Goal: Information Seeking & Learning: Learn about a topic

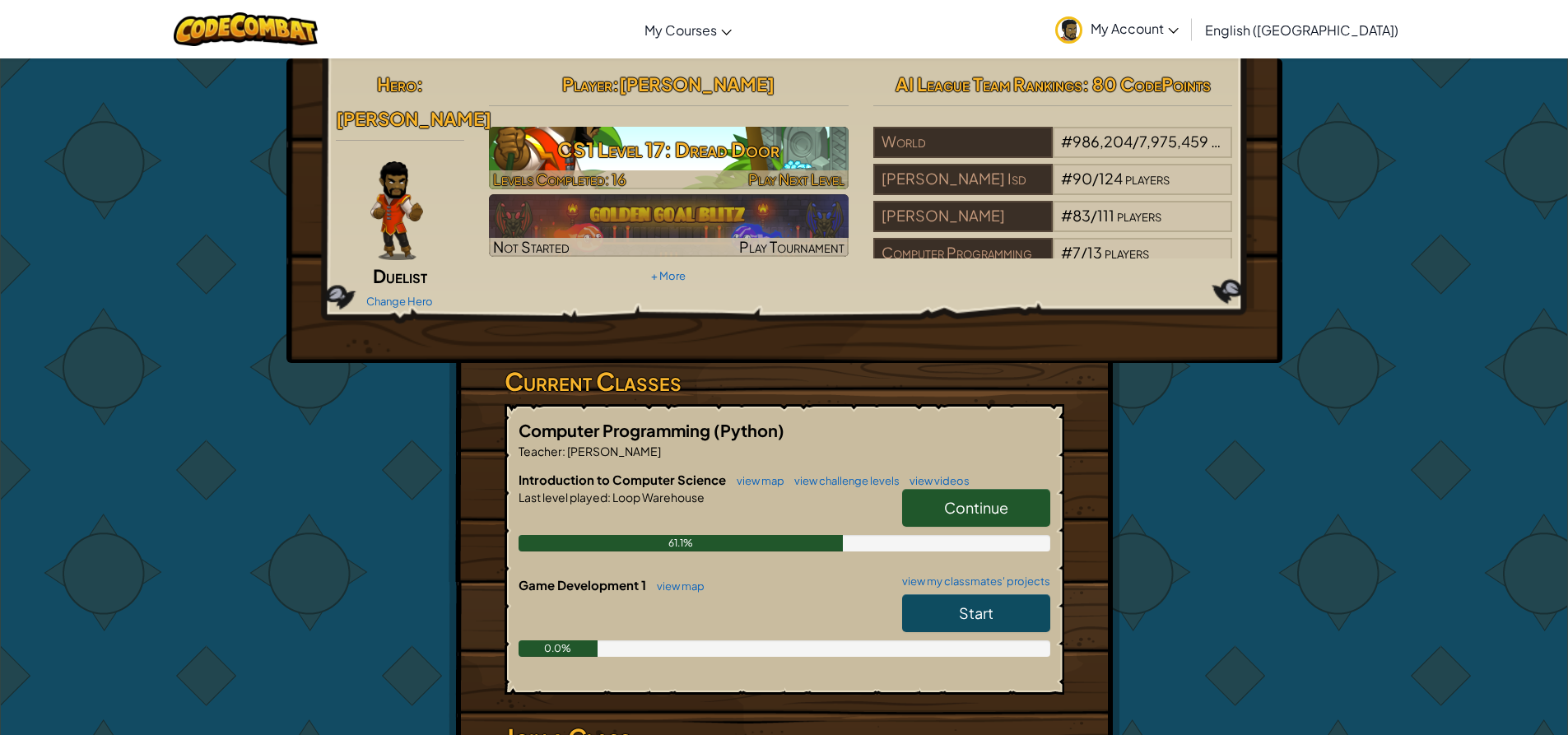
click at [601, 148] on h3 "CS1 Level 17: Dread Door" at bounding box center [668, 148] width 360 height 37
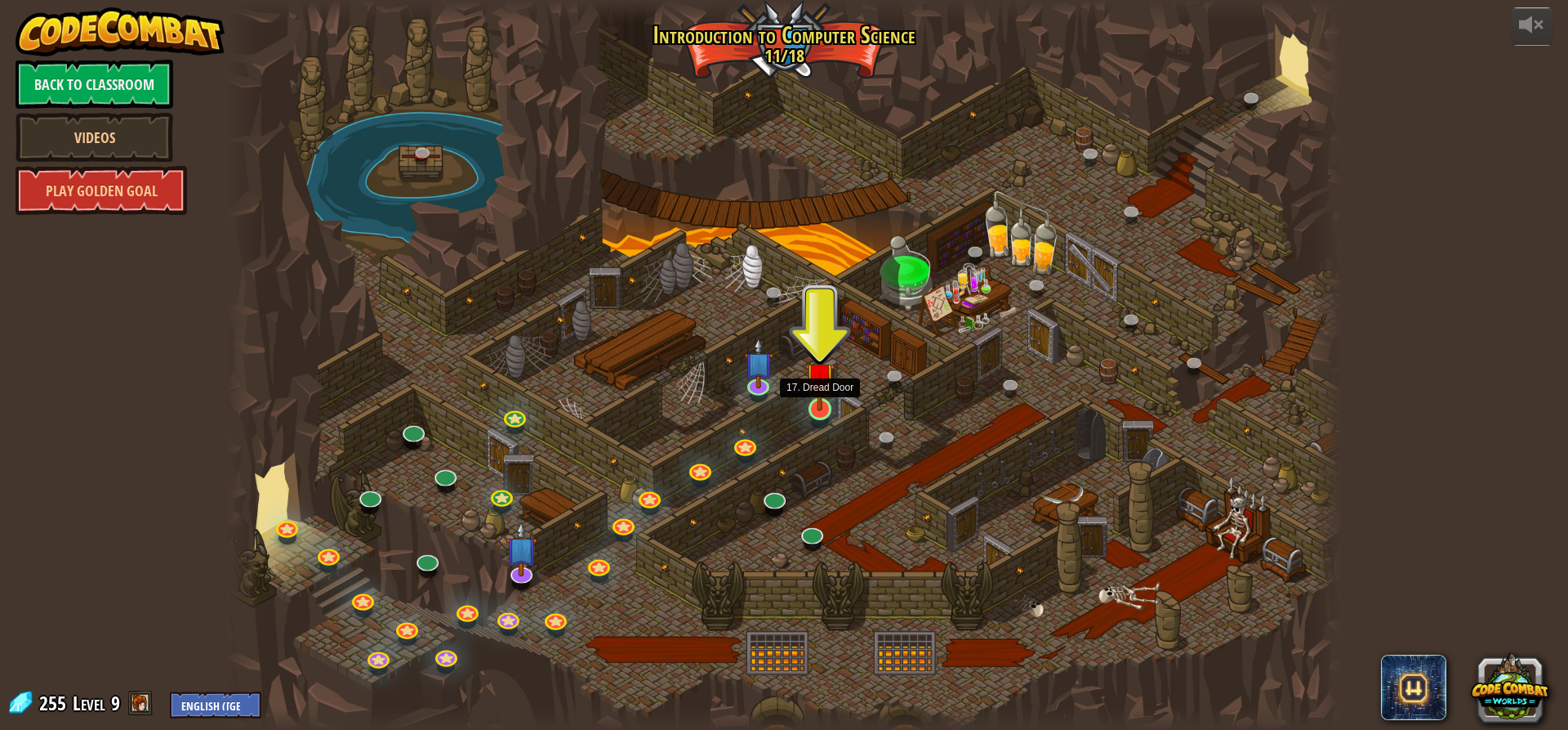
click at [823, 403] on img at bounding box center [820, 377] width 29 height 68
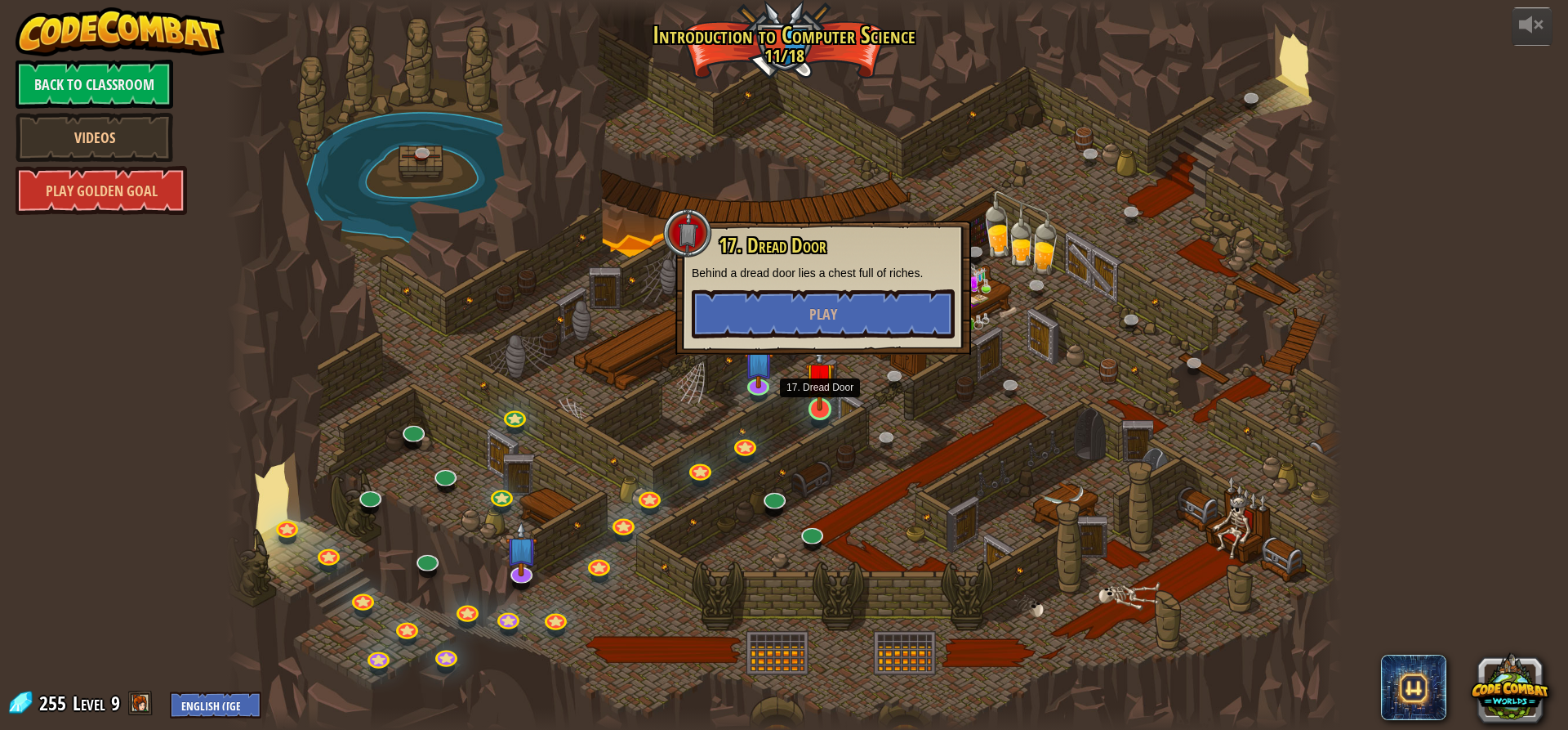
click at [822, 403] on img at bounding box center [820, 377] width 29 height 68
click at [799, 332] on button "Play" at bounding box center [822, 313] width 263 height 49
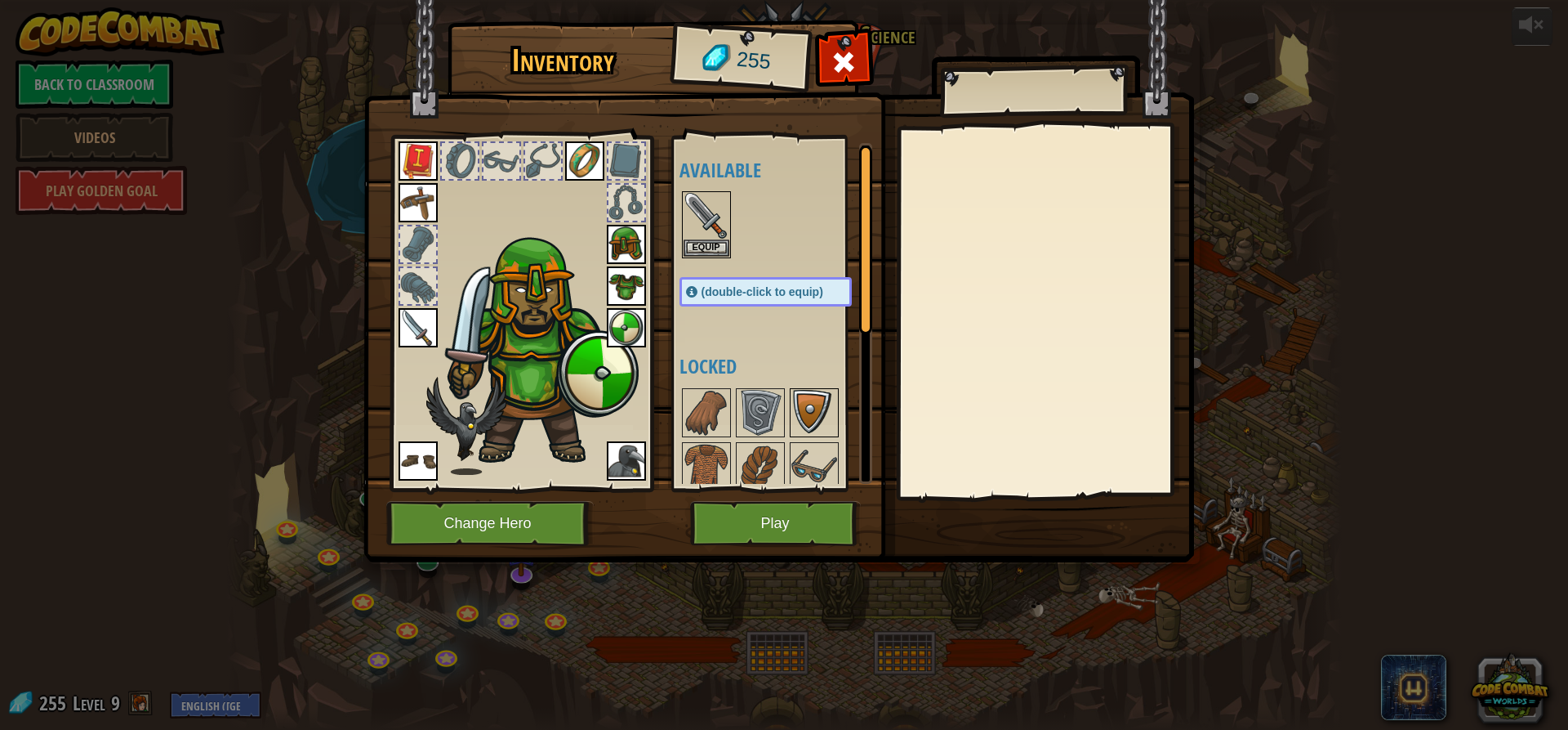
drag, startPoint x: 798, startPoint y: 421, endPoint x: 798, endPoint y: 433, distance: 12.0
drag, startPoint x: 798, startPoint y: 433, endPoint x: 1076, endPoint y: 274, distance: 320.3
click at [1078, 272] on div at bounding box center [1044, 312] width 288 height 367
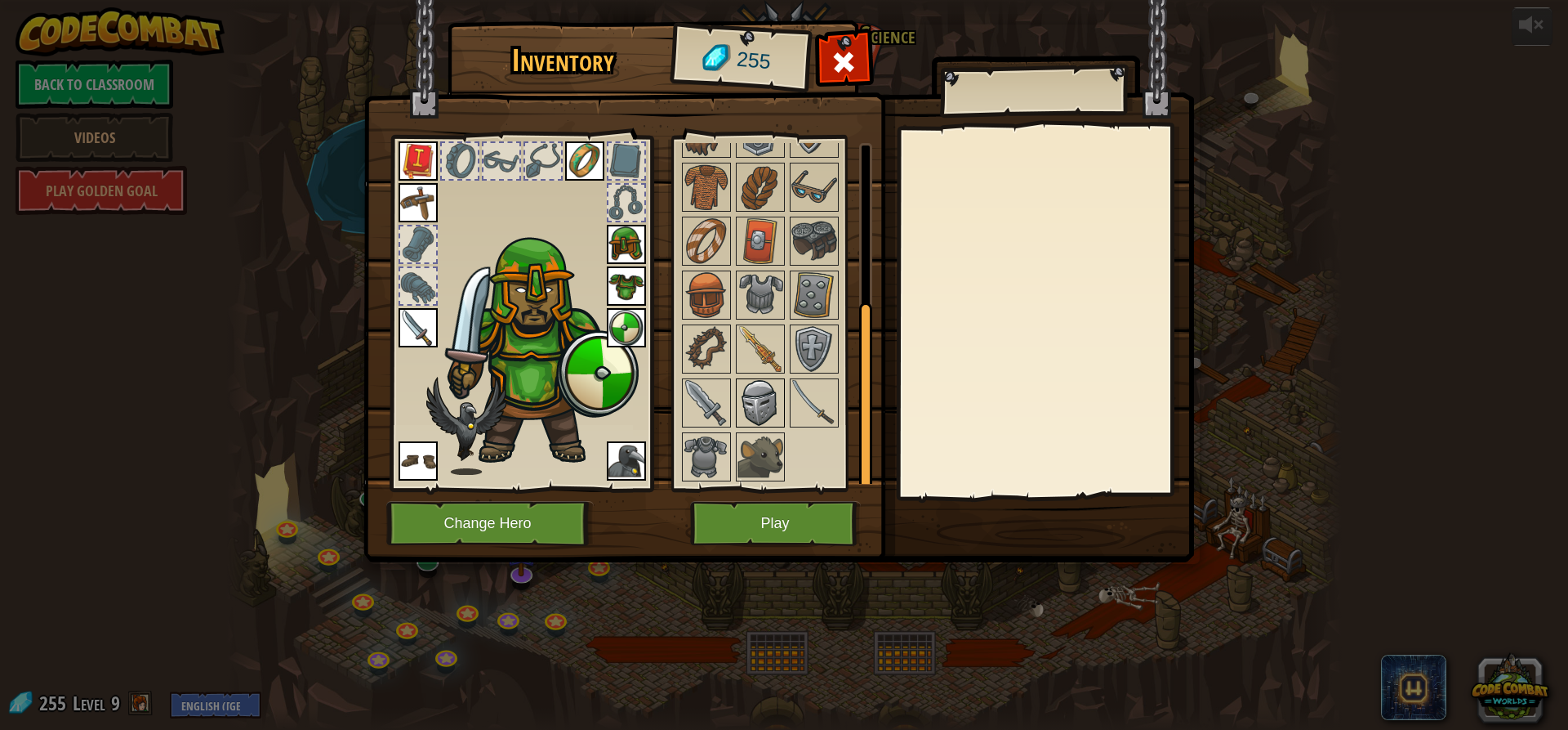
click at [761, 401] on img at bounding box center [760, 403] width 46 height 46
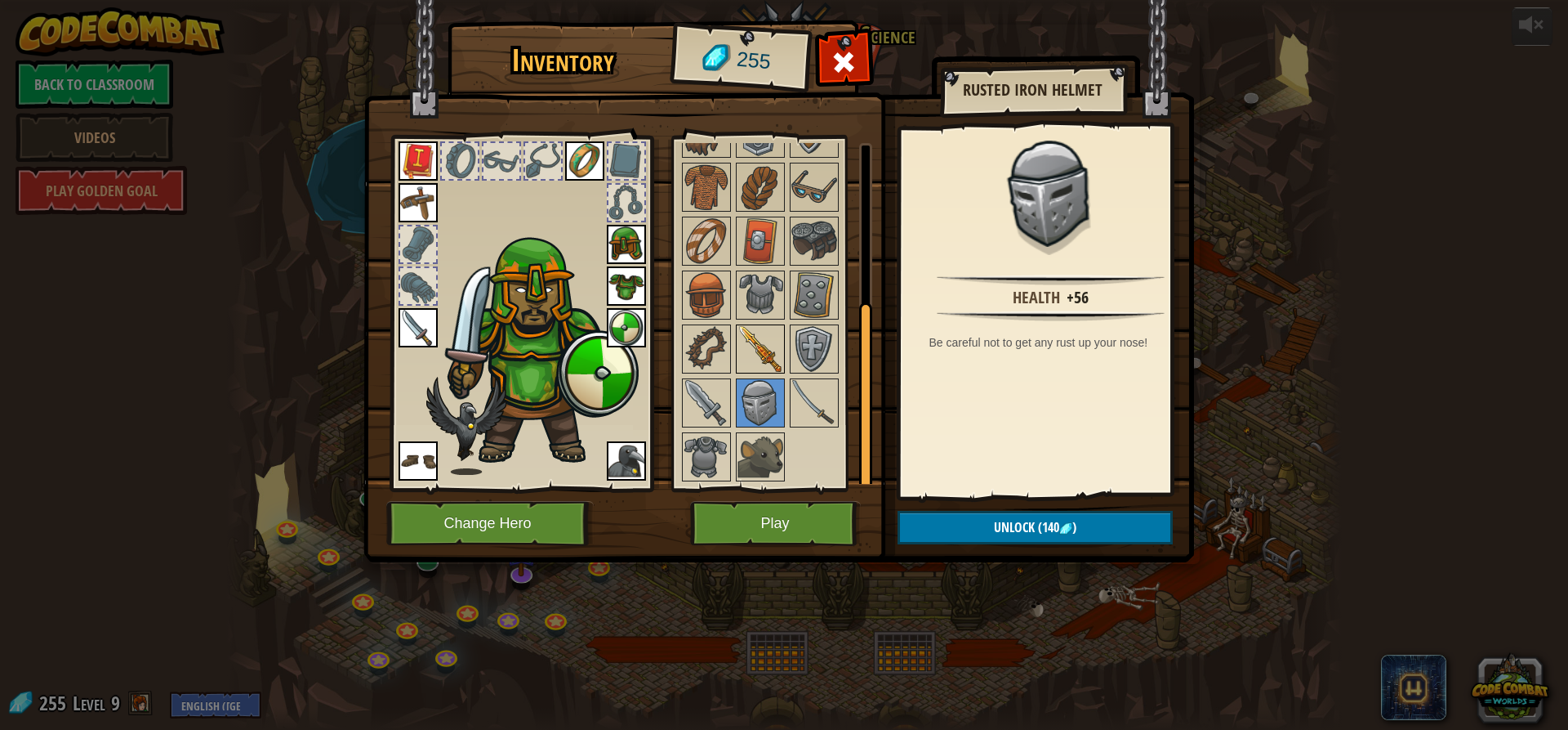
click at [775, 356] on img at bounding box center [760, 348] width 46 height 46
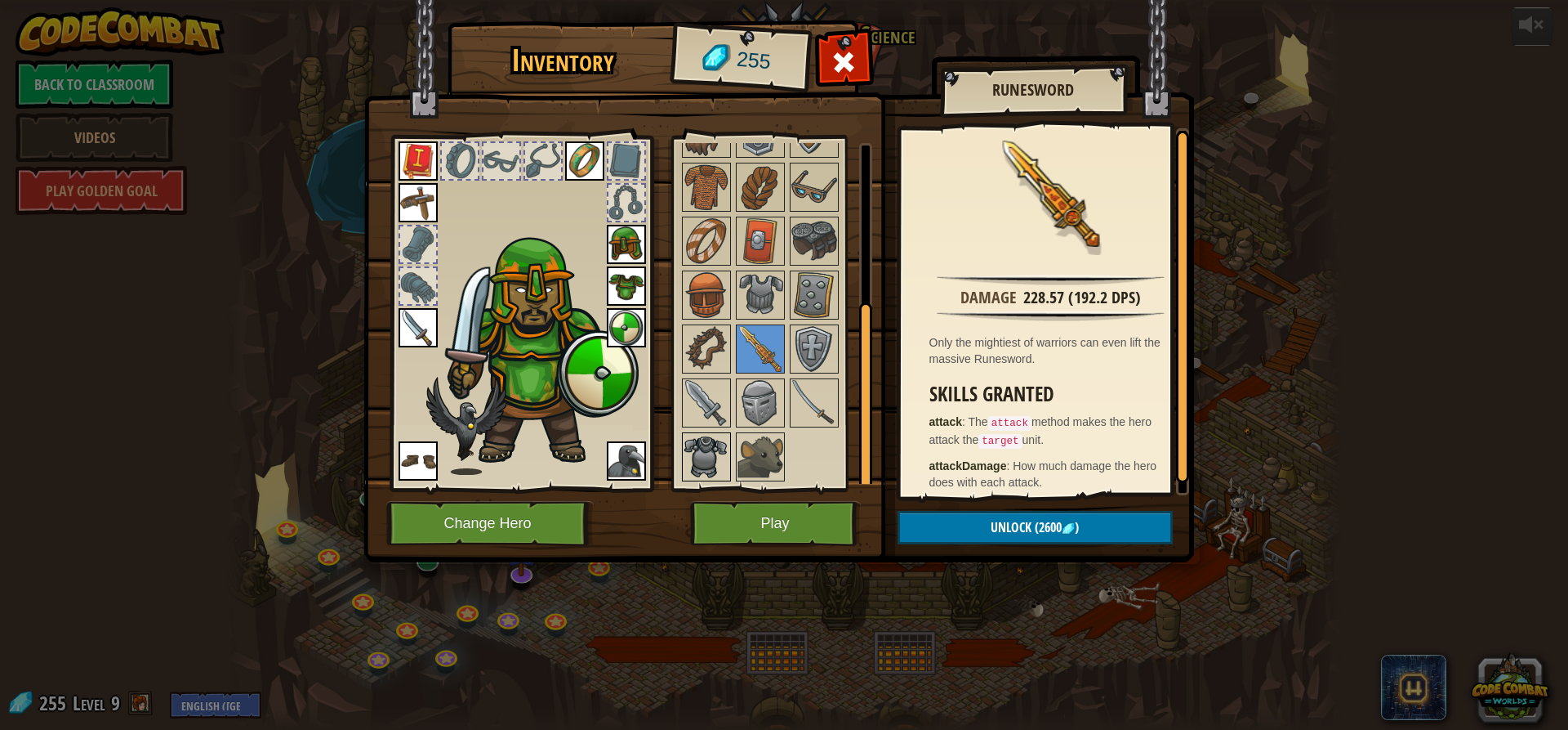
click at [712, 467] on img at bounding box center [706, 456] width 46 height 46
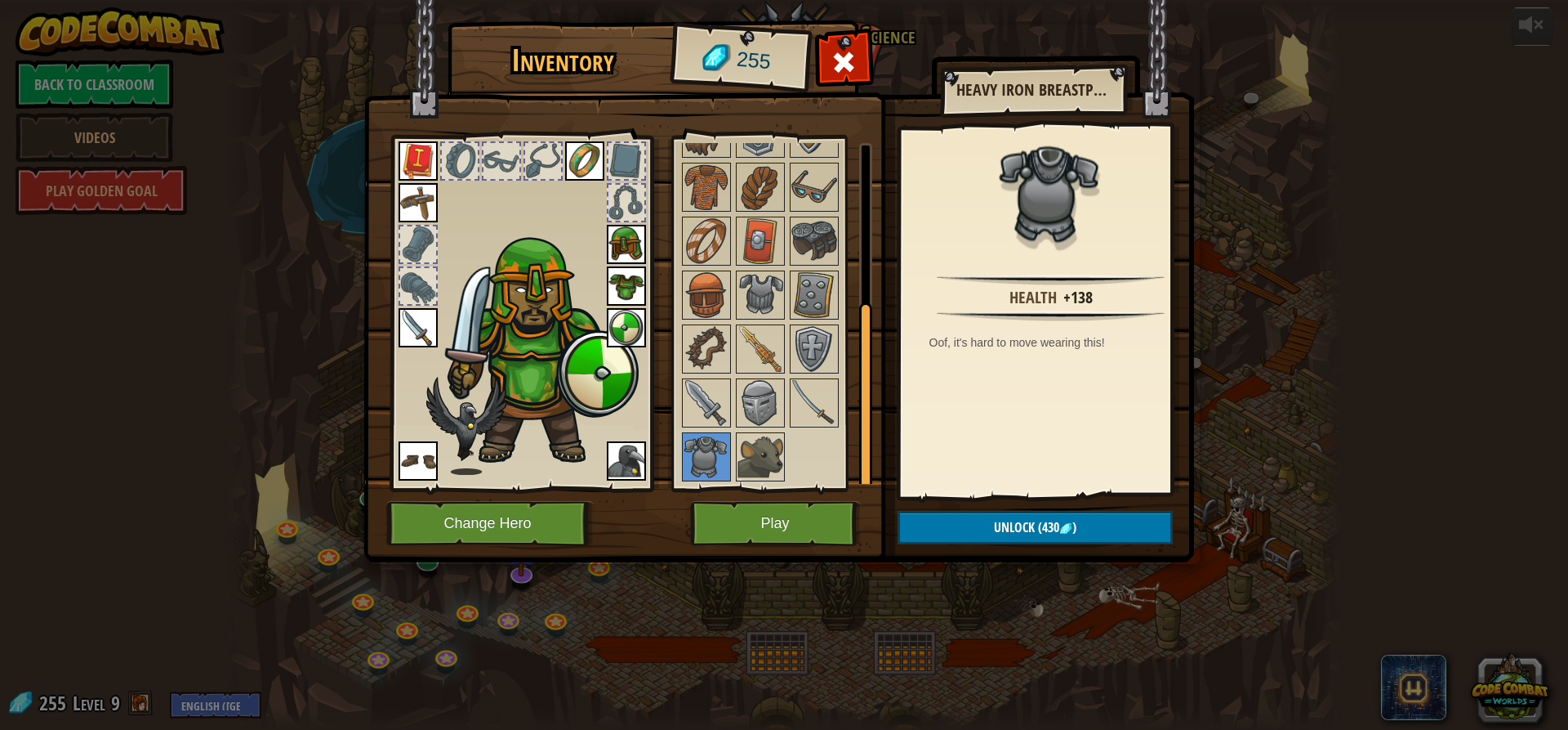
click at [843, 399] on div at bounding box center [781, 295] width 205 height 377
click at [812, 410] on img at bounding box center [814, 403] width 46 height 46
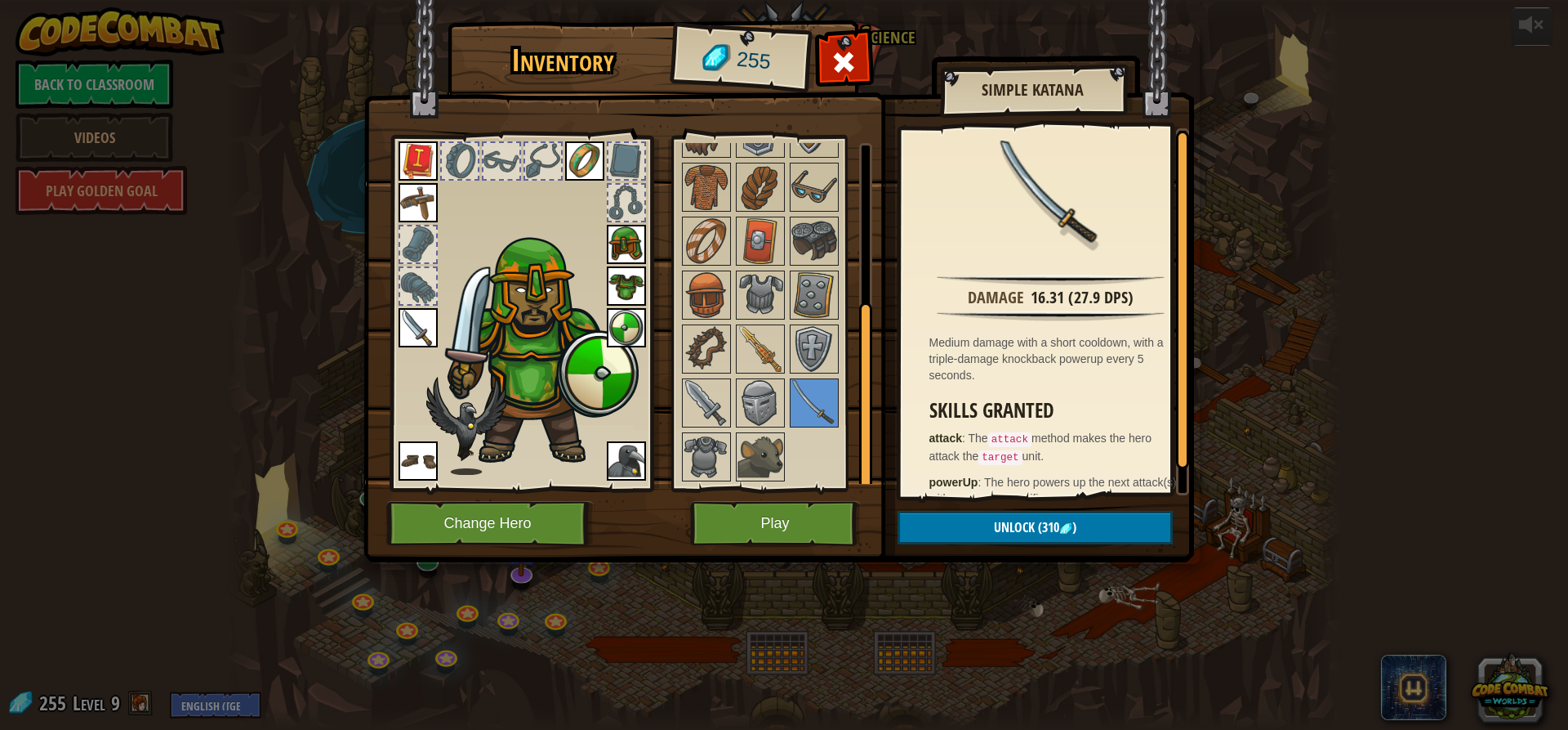
click at [417, 334] on img at bounding box center [418, 327] width 39 height 39
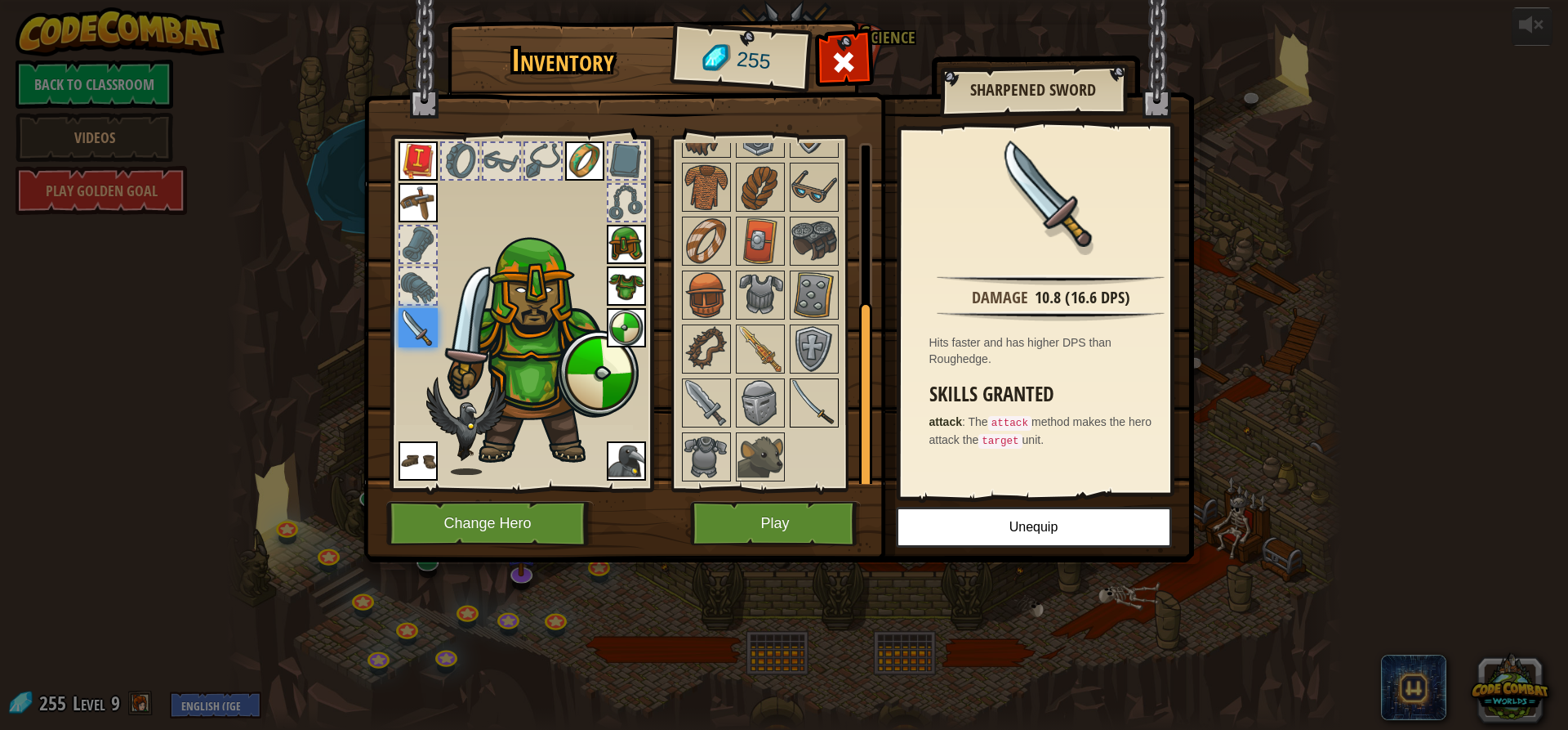
click at [815, 403] on img at bounding box center [814, 403] width 46 height 46
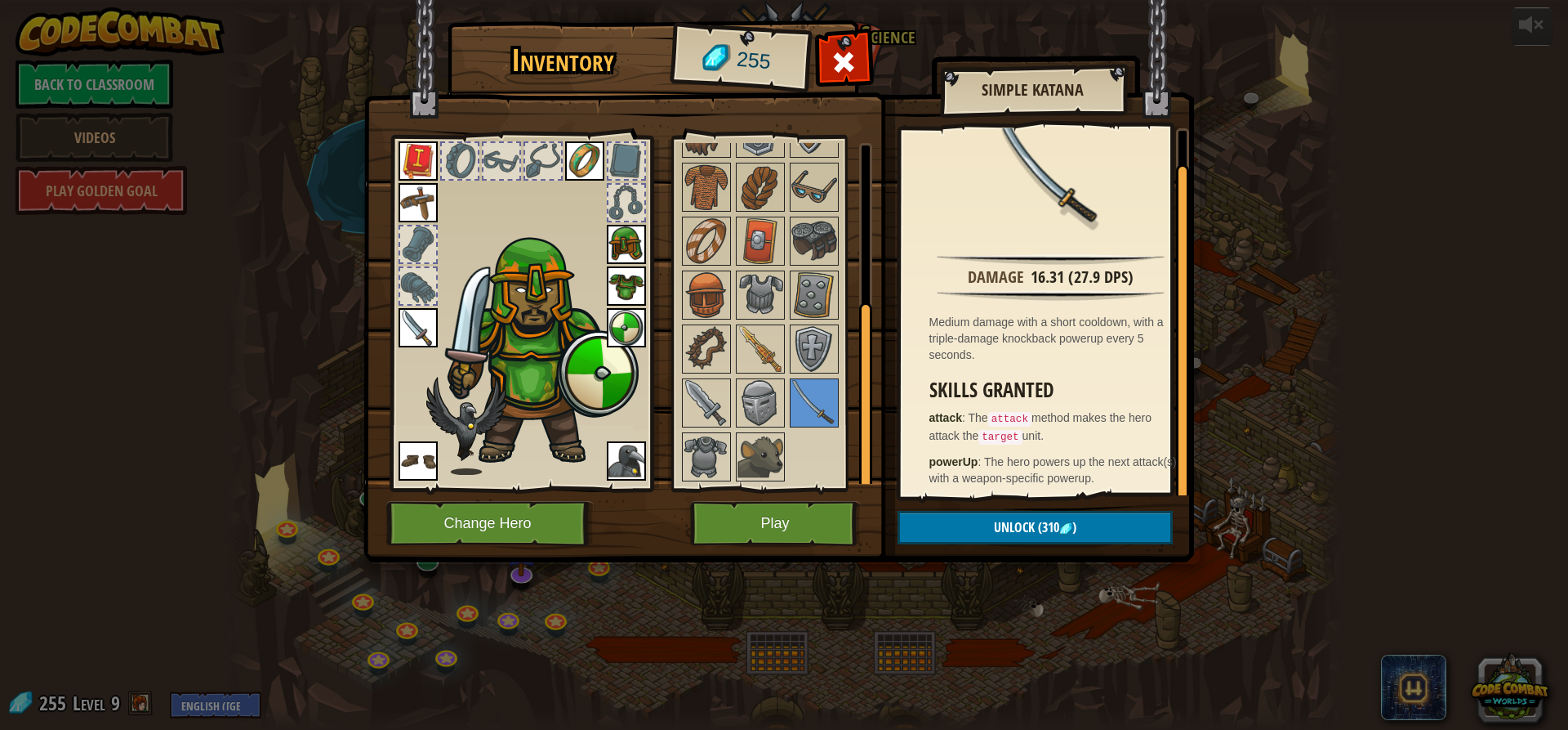
scroll to position [24, 0]
click at [802, 244] on img at bounding box center [814, 240] width 46 height 46
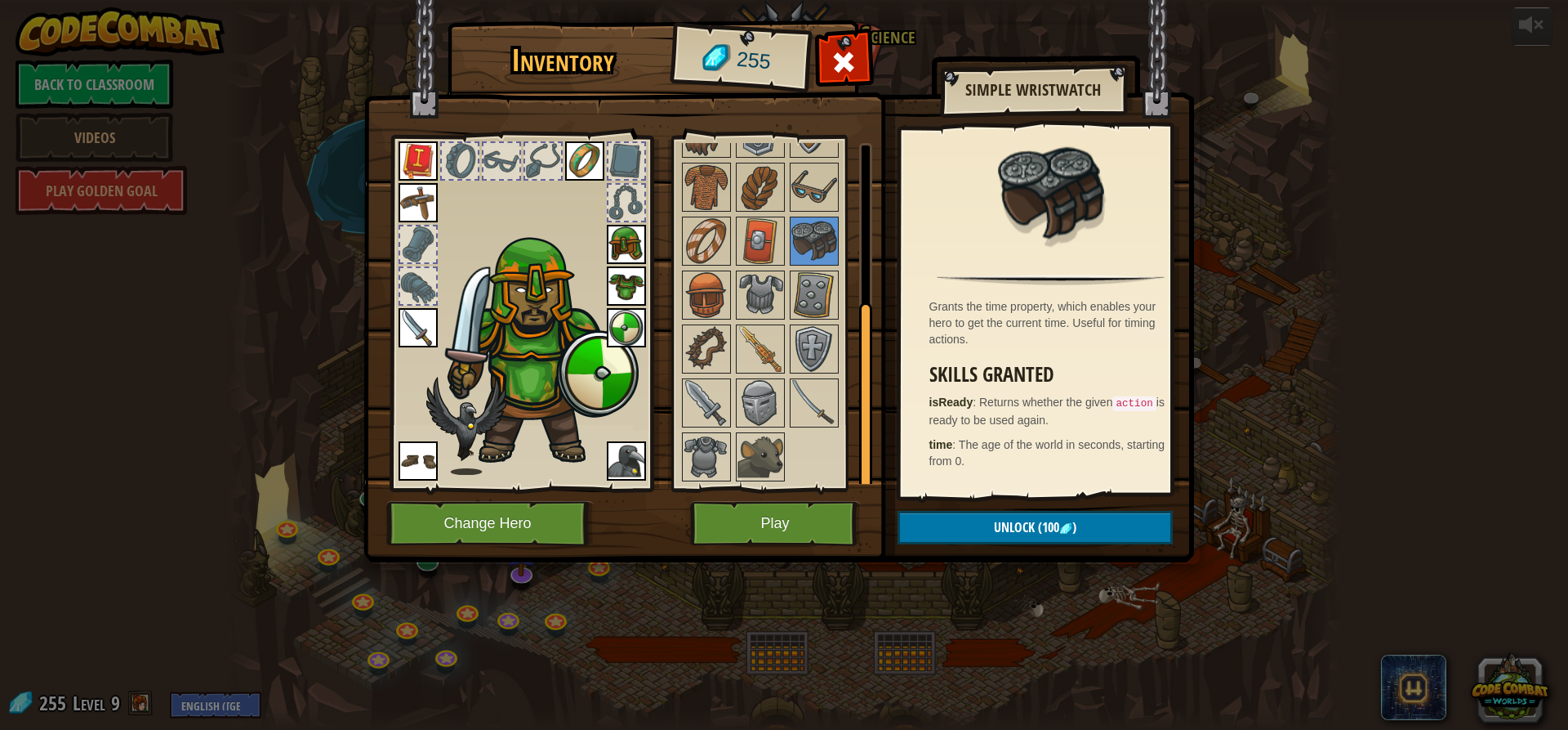
drag, startPoint x: 422, startPoint y: 450, endPoint x: 414, endPoint y: 451, distance: 8.1
click at [416, 451] on img at bounding box center [418, 461] width 39 height 39
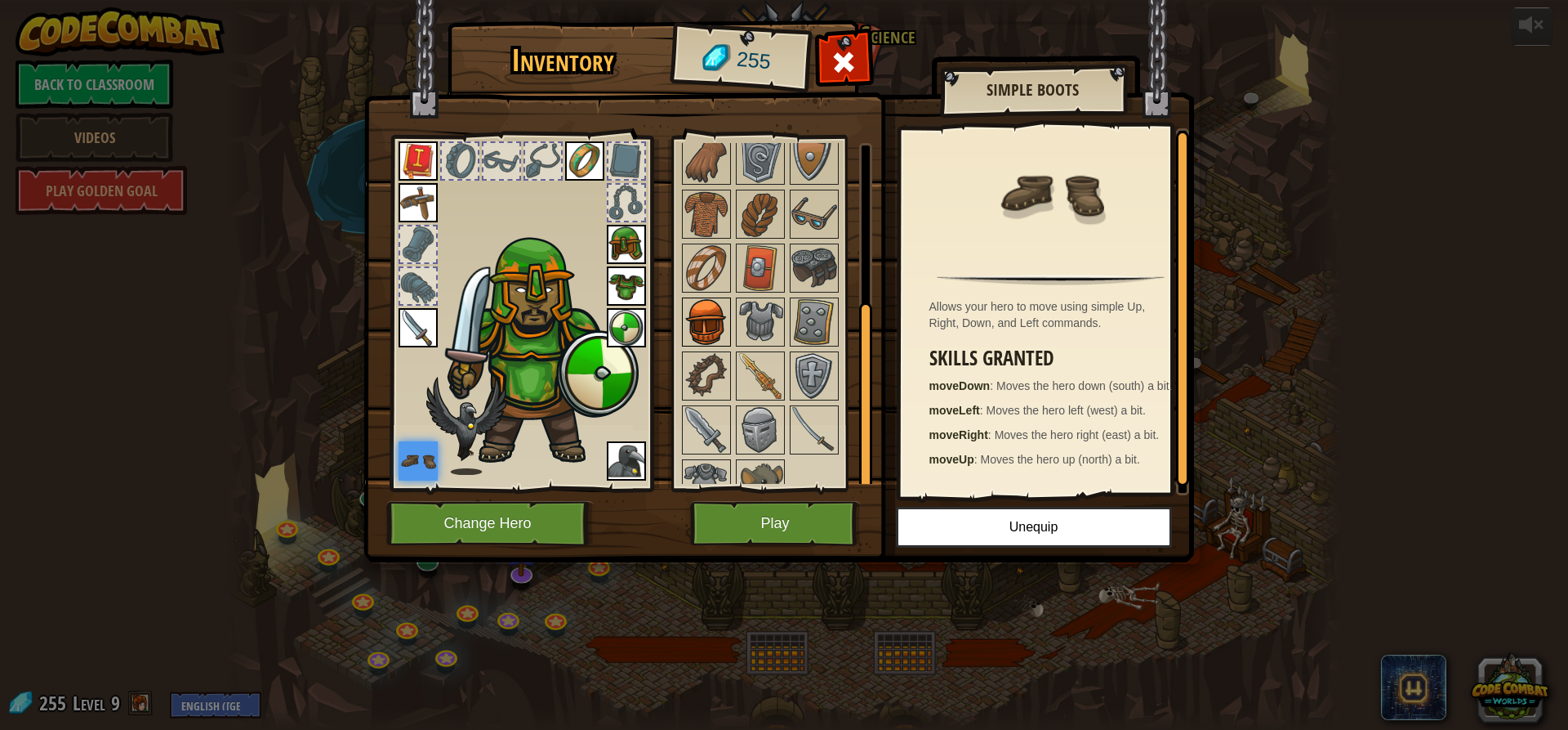
scroll to position [280, 0]
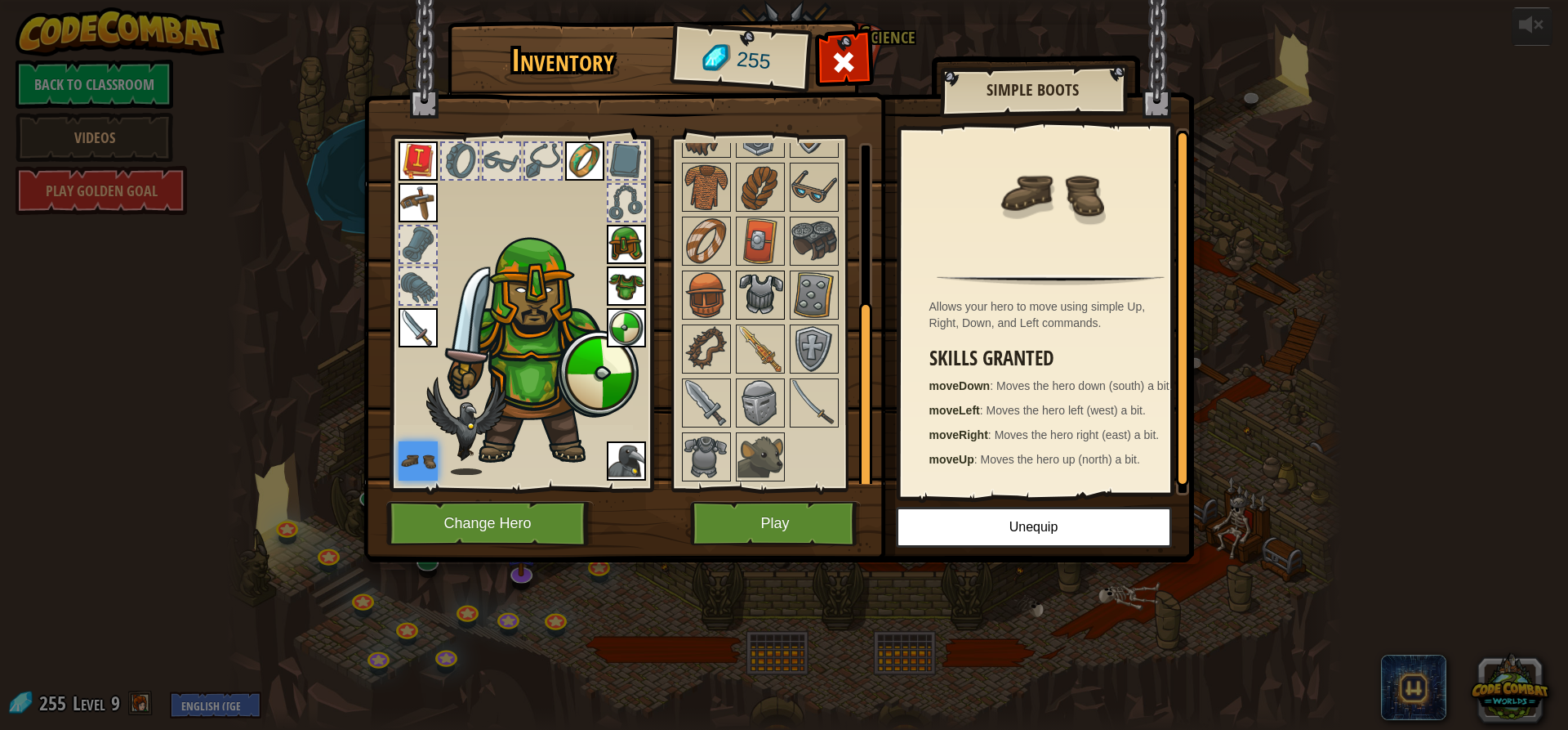
click at [758, 286] on img at bounding box center [760, 295] width 46 height 46
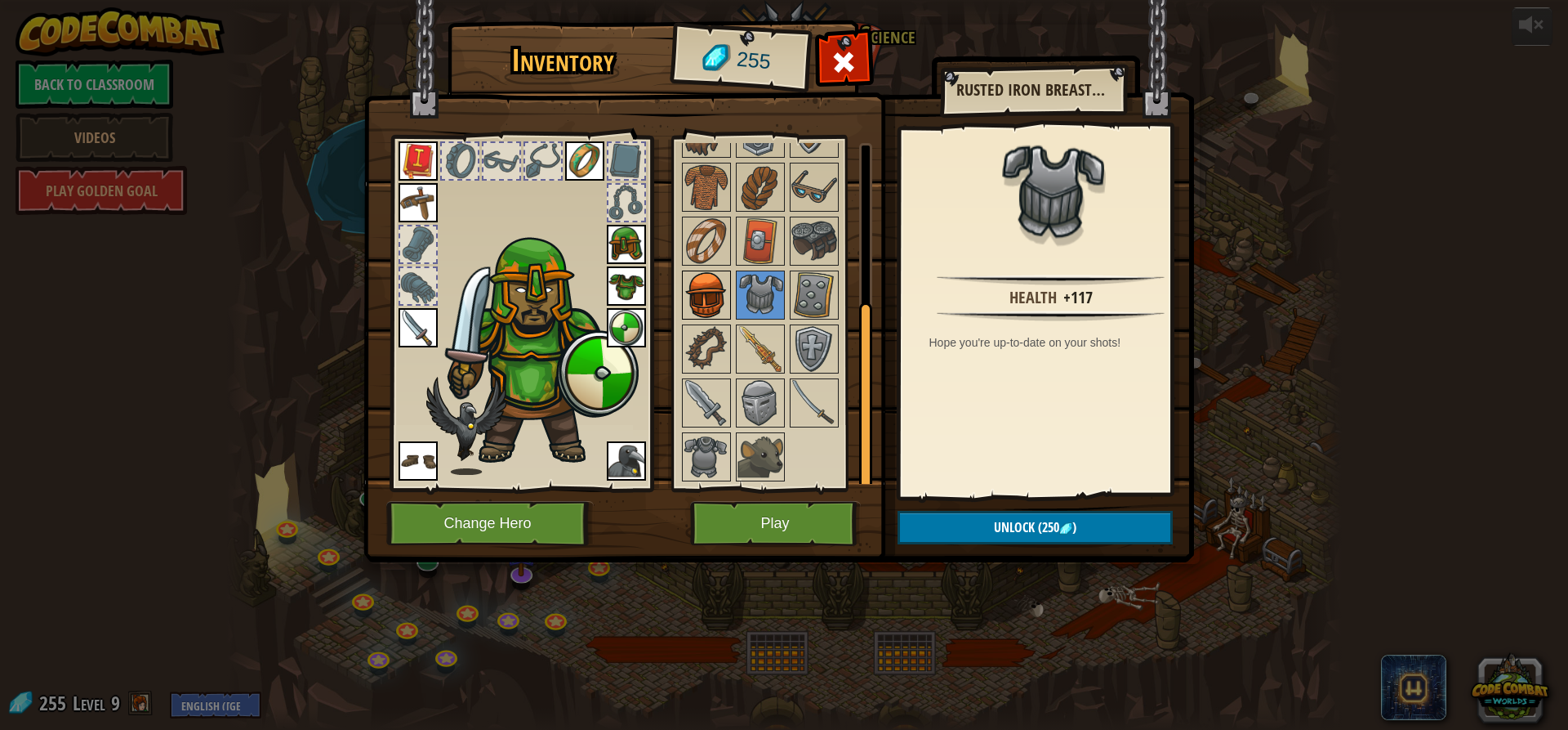
click at [704, 294] on img at bounding box center [706, 295] width 46 height 46
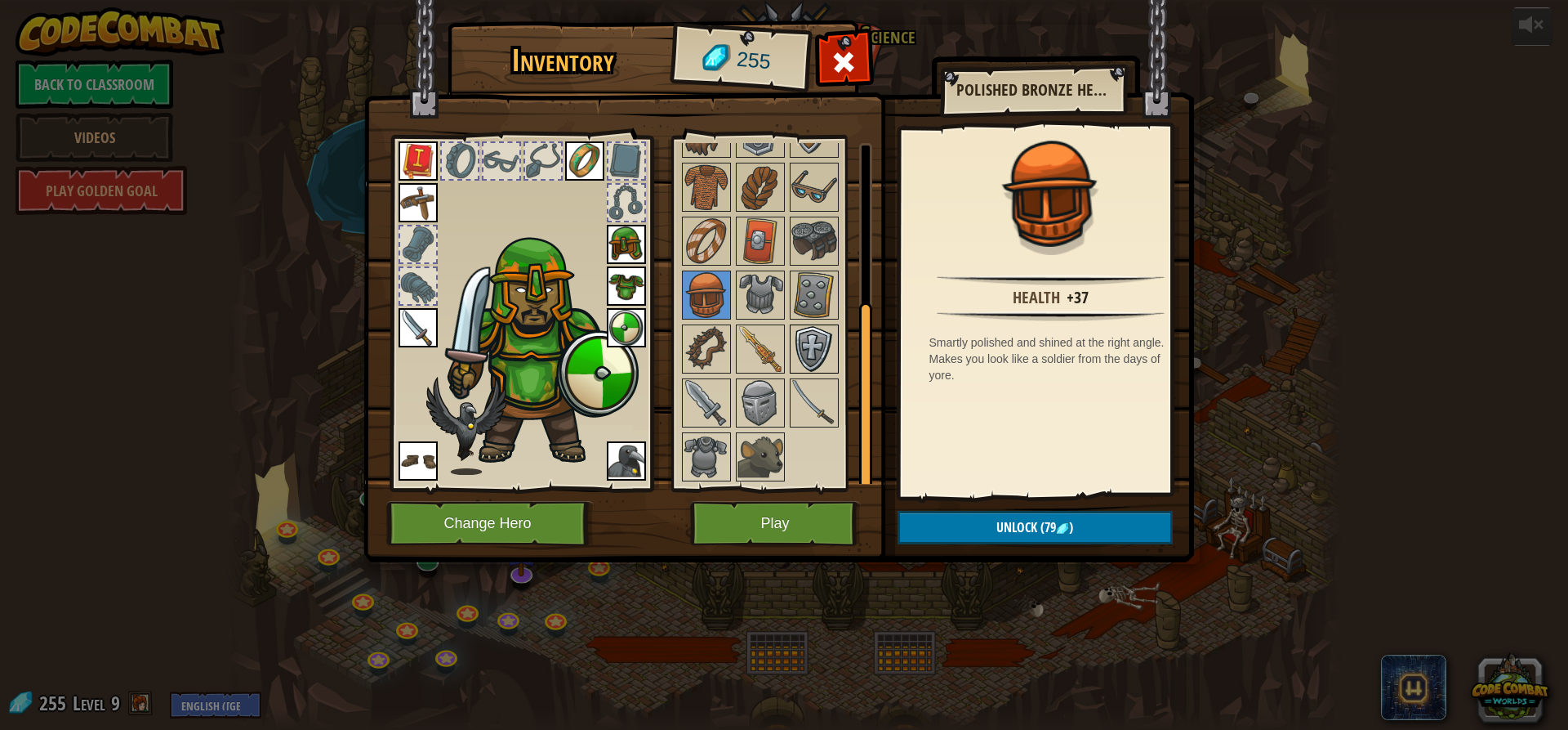
click at [837, 351] on img at bounding box center [814, 348] width 46 height 46
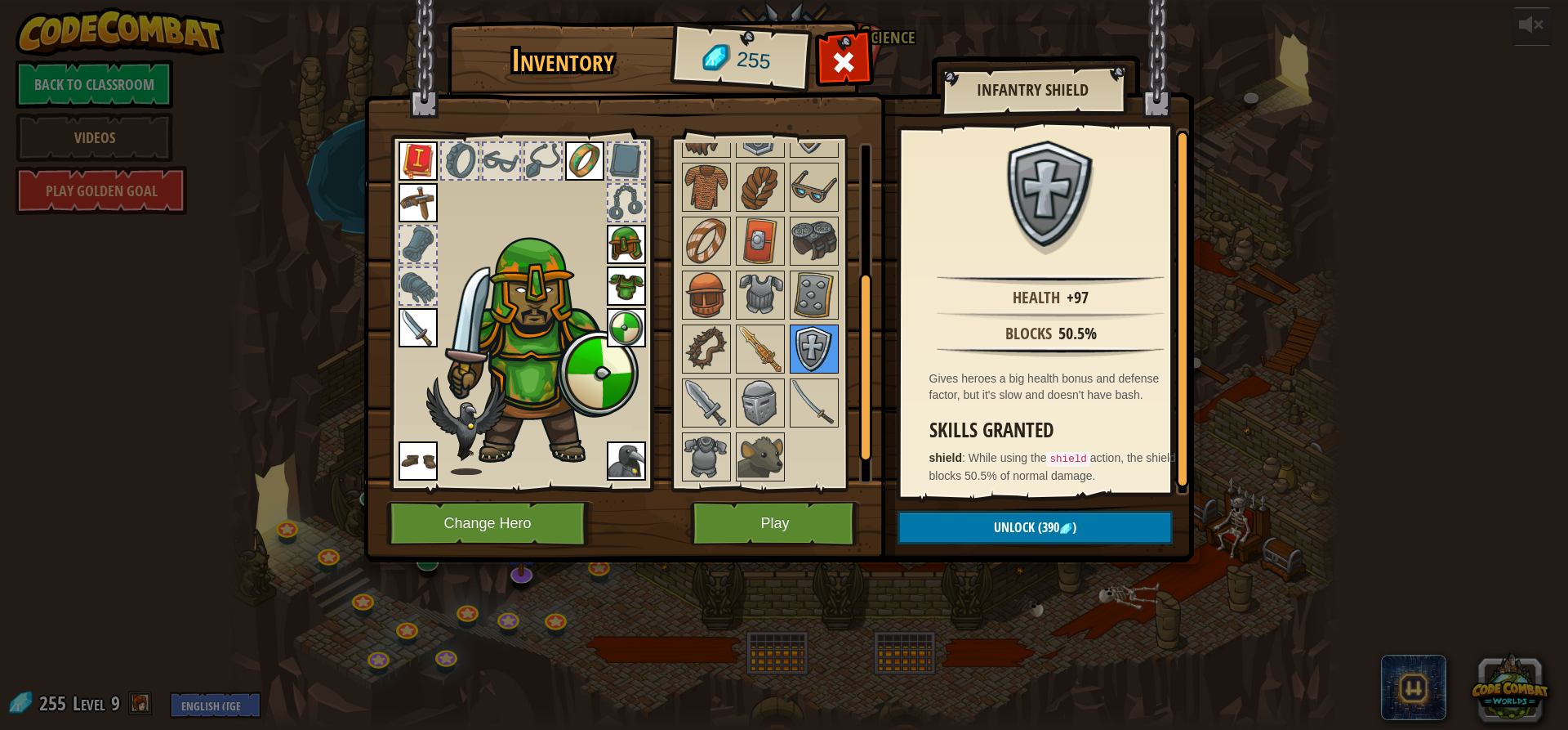
scroll to position [35, 0]
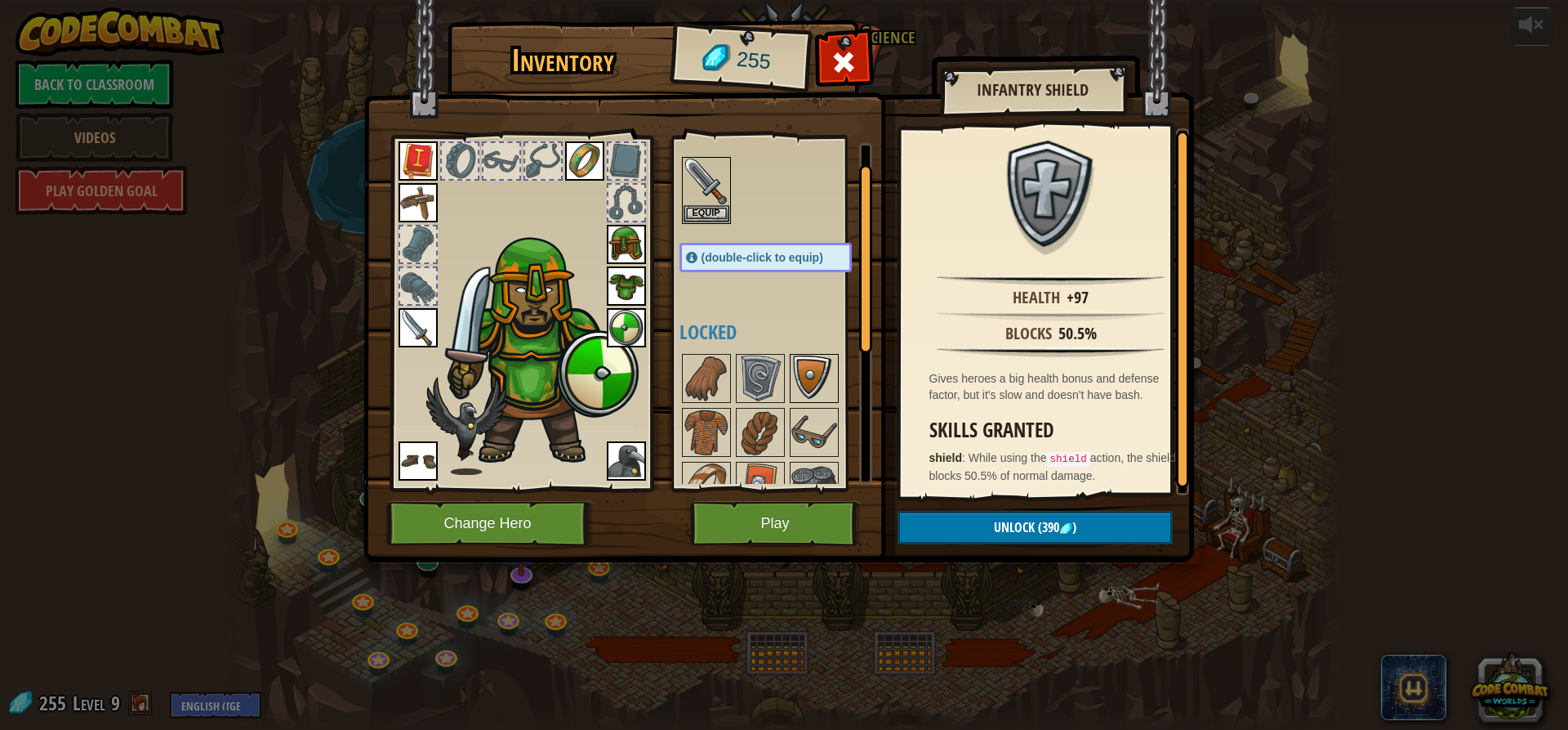
click at [811, 384] on img at bounding box center [814, 378] width 46 height 46
click at [771, 386] on img at bounding box center [760, 378] width 46 height 46
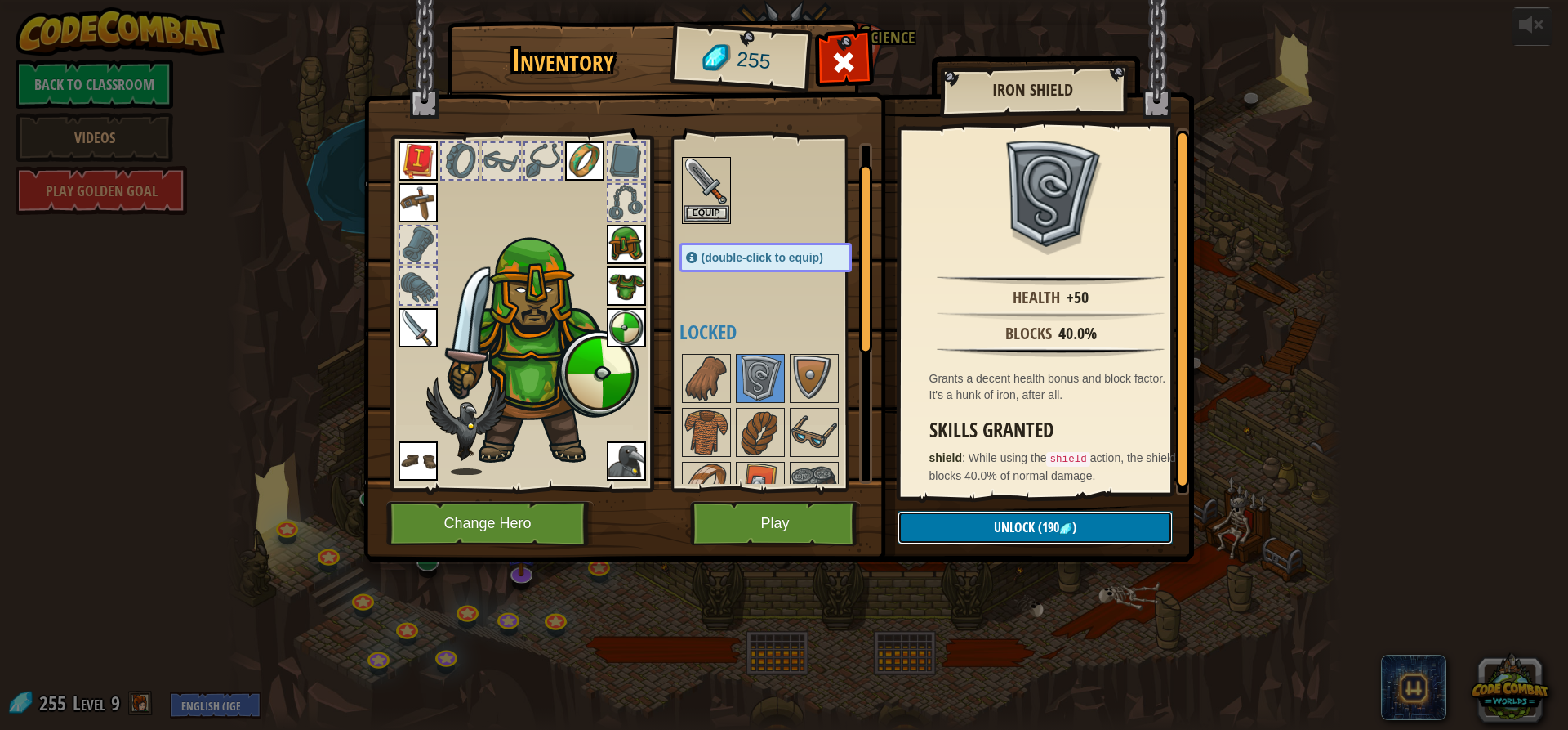
click at [1027, 525] on span "Unlock" at bounding box center [1015, 526] width 41 height 18
click at [1027, 522] on button "Confirm" at bounding box center [1034, 527] width 275 height 34
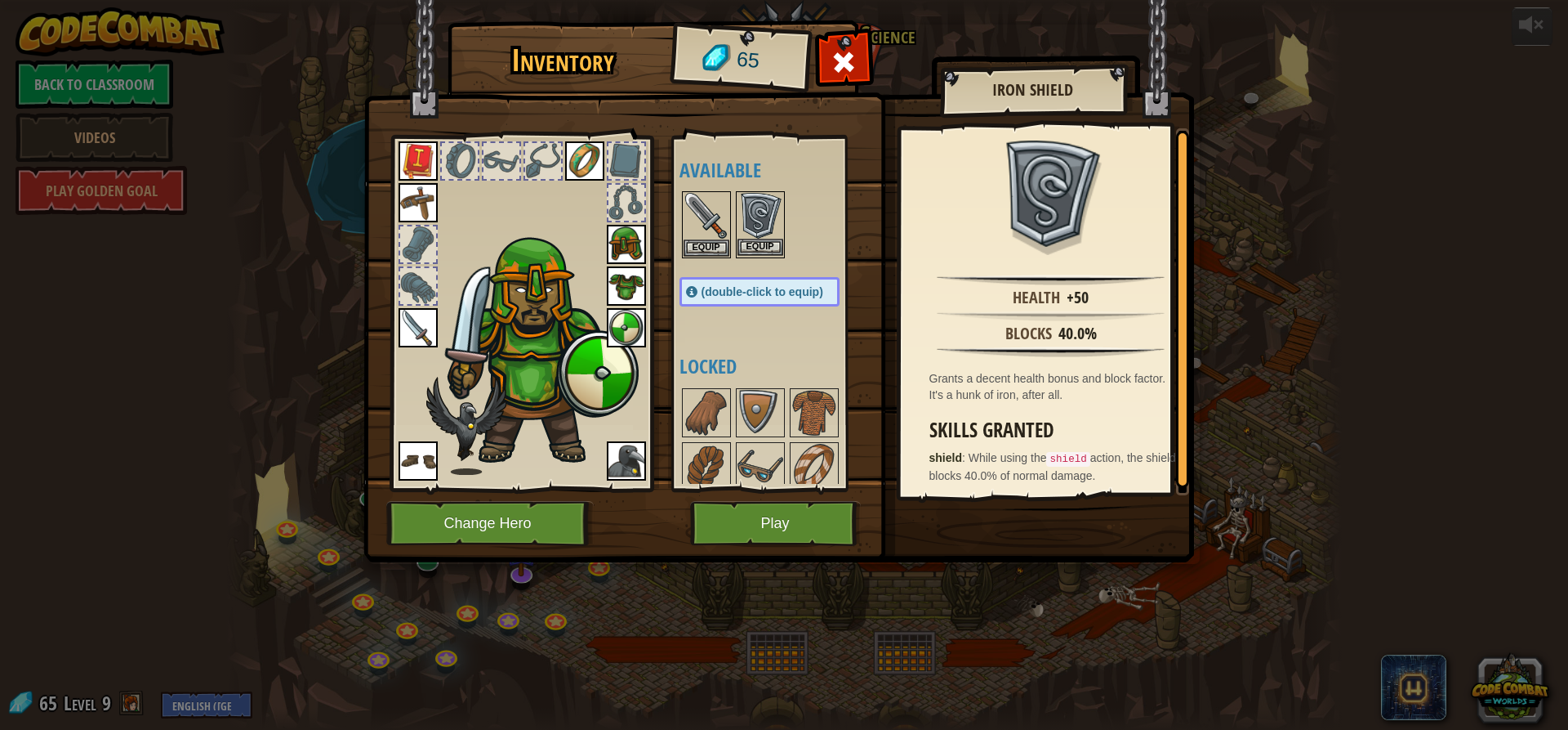
click at [766, 209] on img at bounding box center [760, 215] width 46 height 46
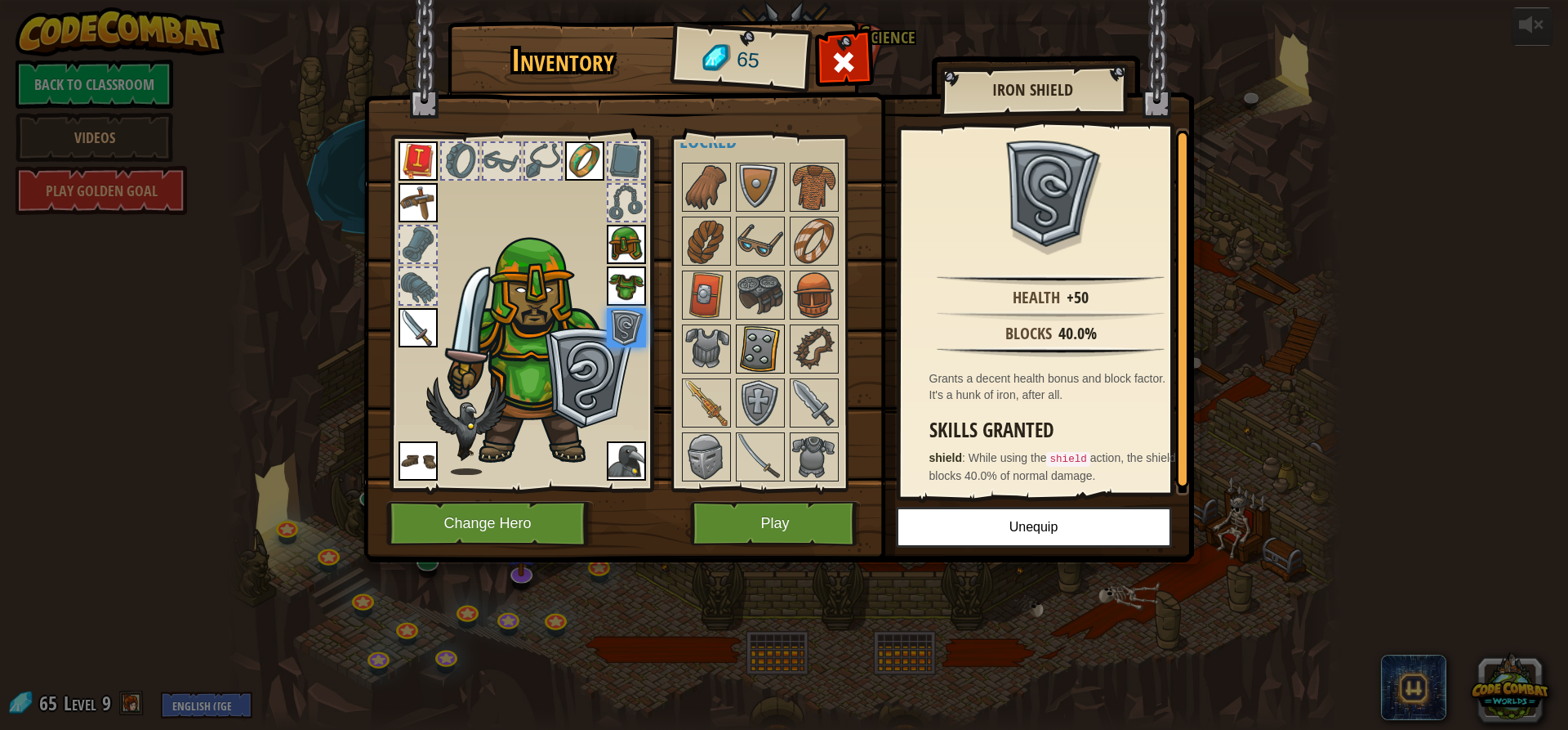
scroll to position [245, 0]
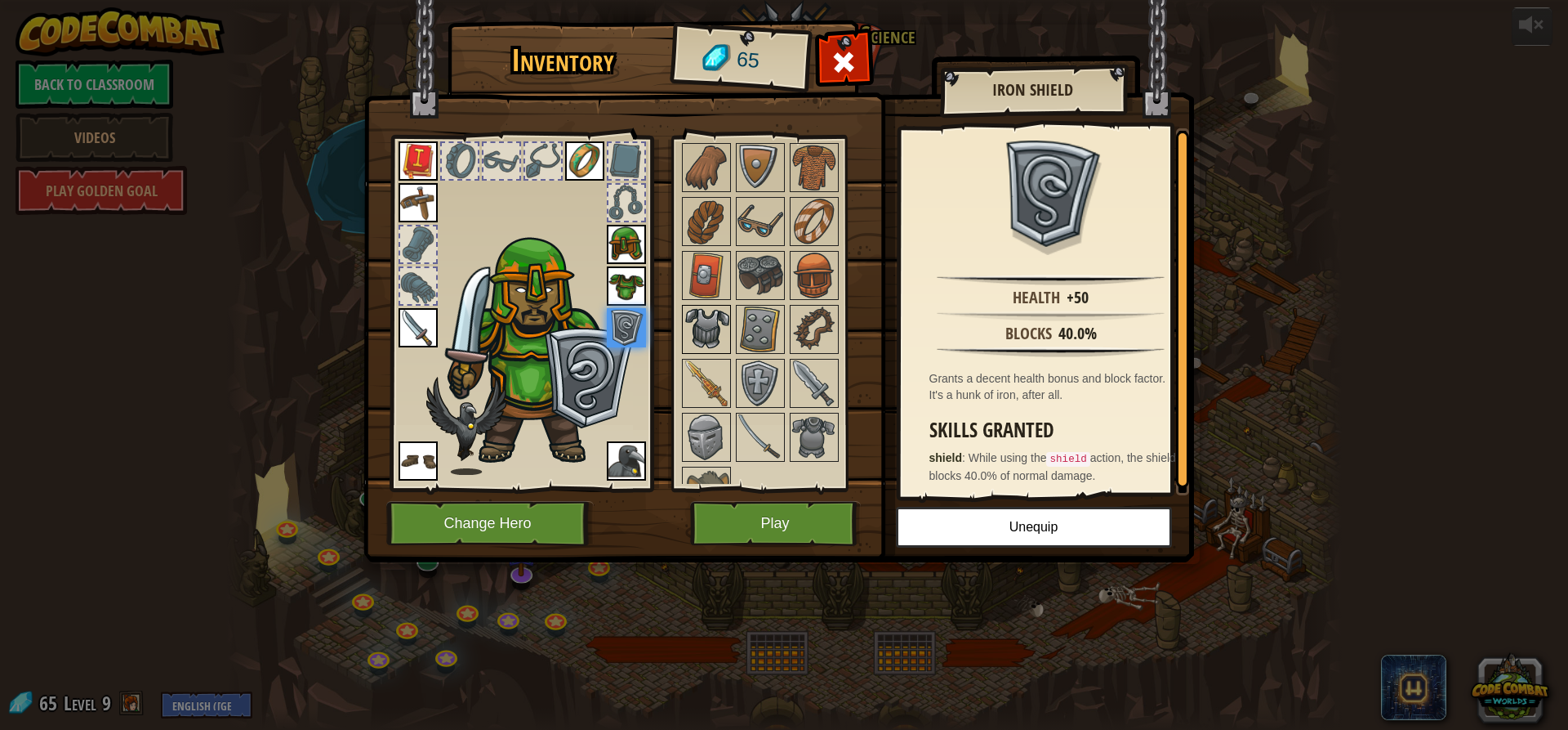
click at [698, 316] on img at bounding box center [706, 329] width 46 height 46
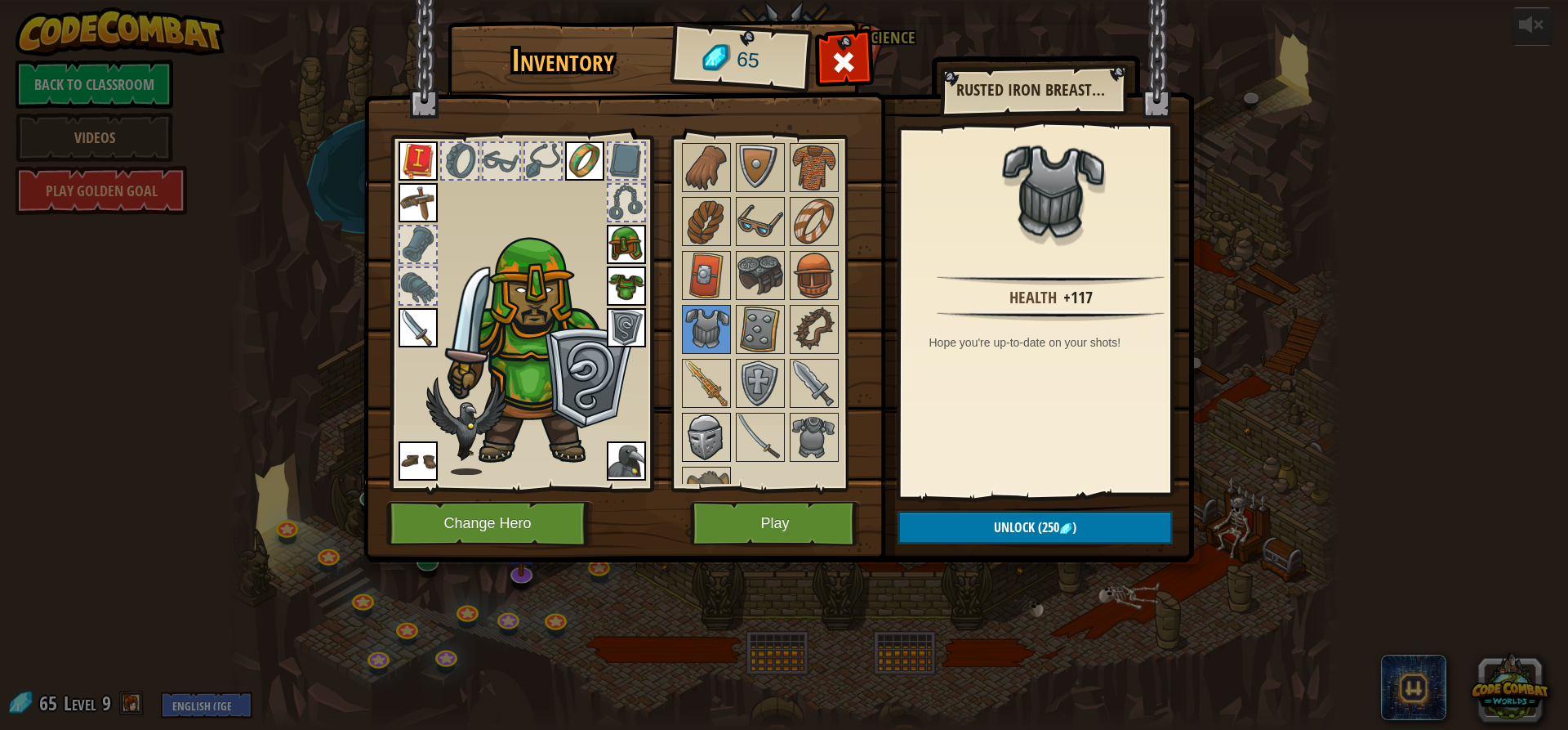
click at [718, 437] on img at bounding box center [706, 436] width 46 height 46
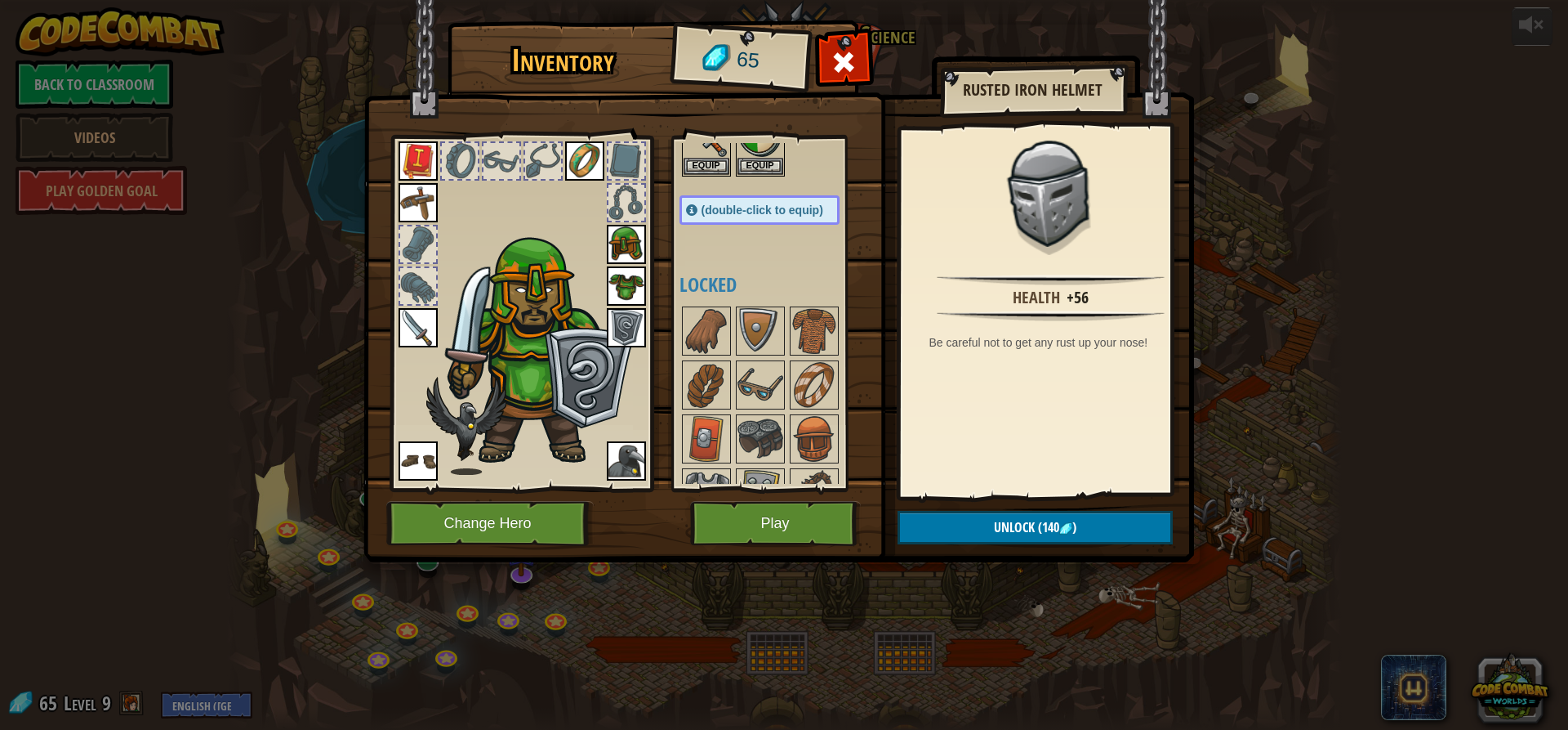
scroll to position [0, 0]
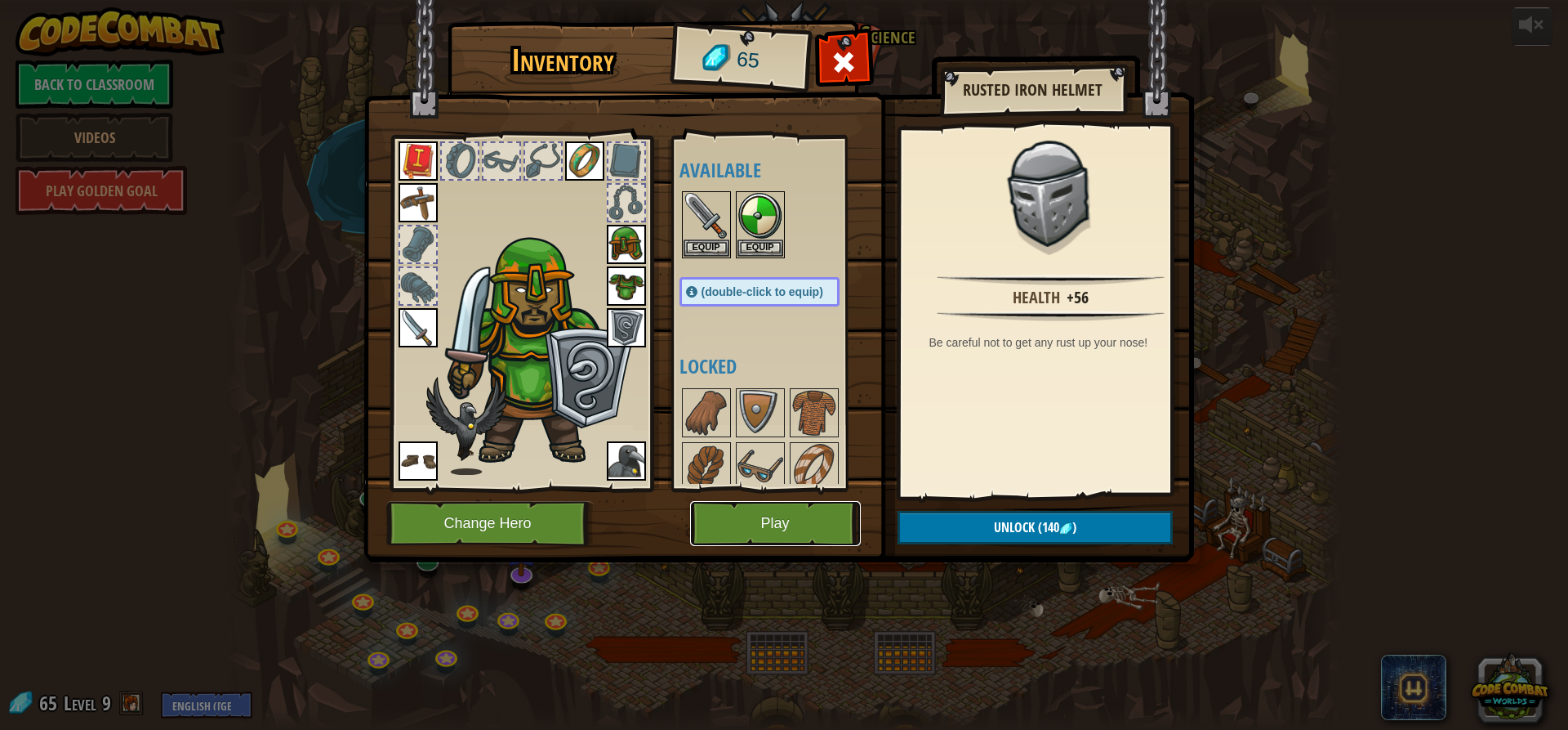
click at [813, 523] on button "Play" at bounding box center [776, 524] width 171 height 45
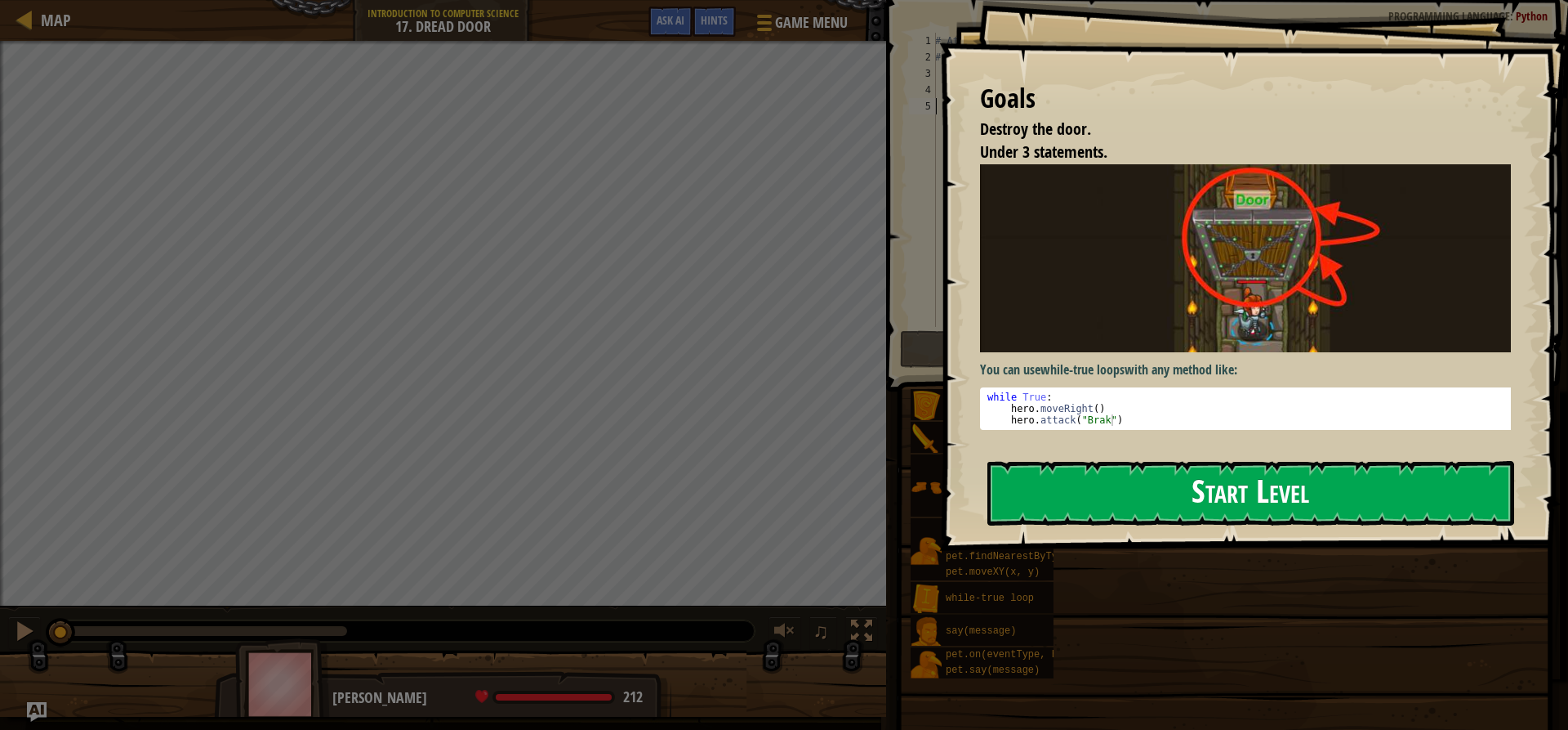
click at [1139, 480] on button "Start Level" at bounding box center [1251, 493] width 527 height 65
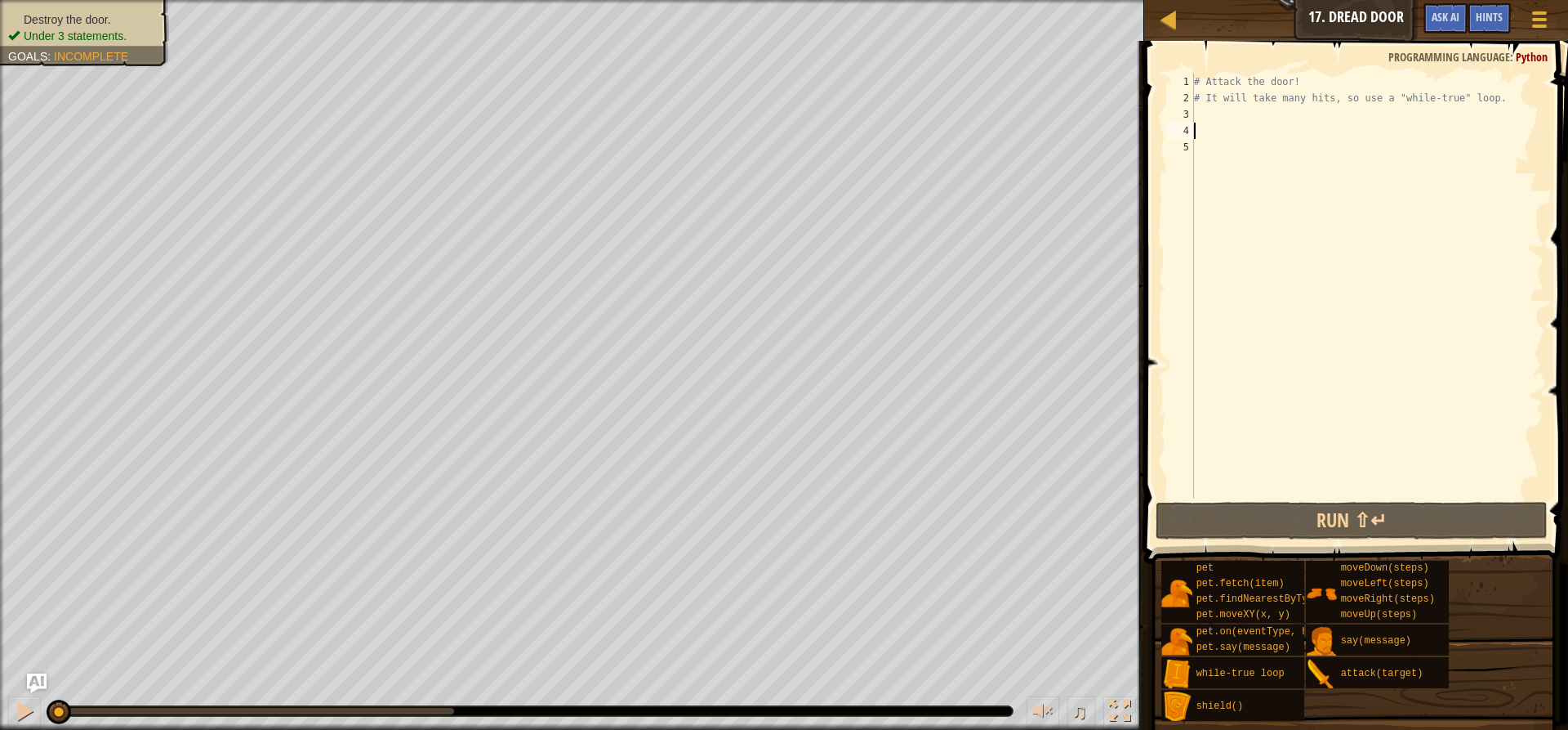
click at [1222, 130] on div "# Attack the door! # It will take many hits, so use a "while-true" loop." at bounding box center [1367, 302] width 353 height 458
click at [1224, 118] on div "# Attack the door! # It will take many hits, so use a "while-true" loop." at bounding box center [1367, 302] width 353 height 458
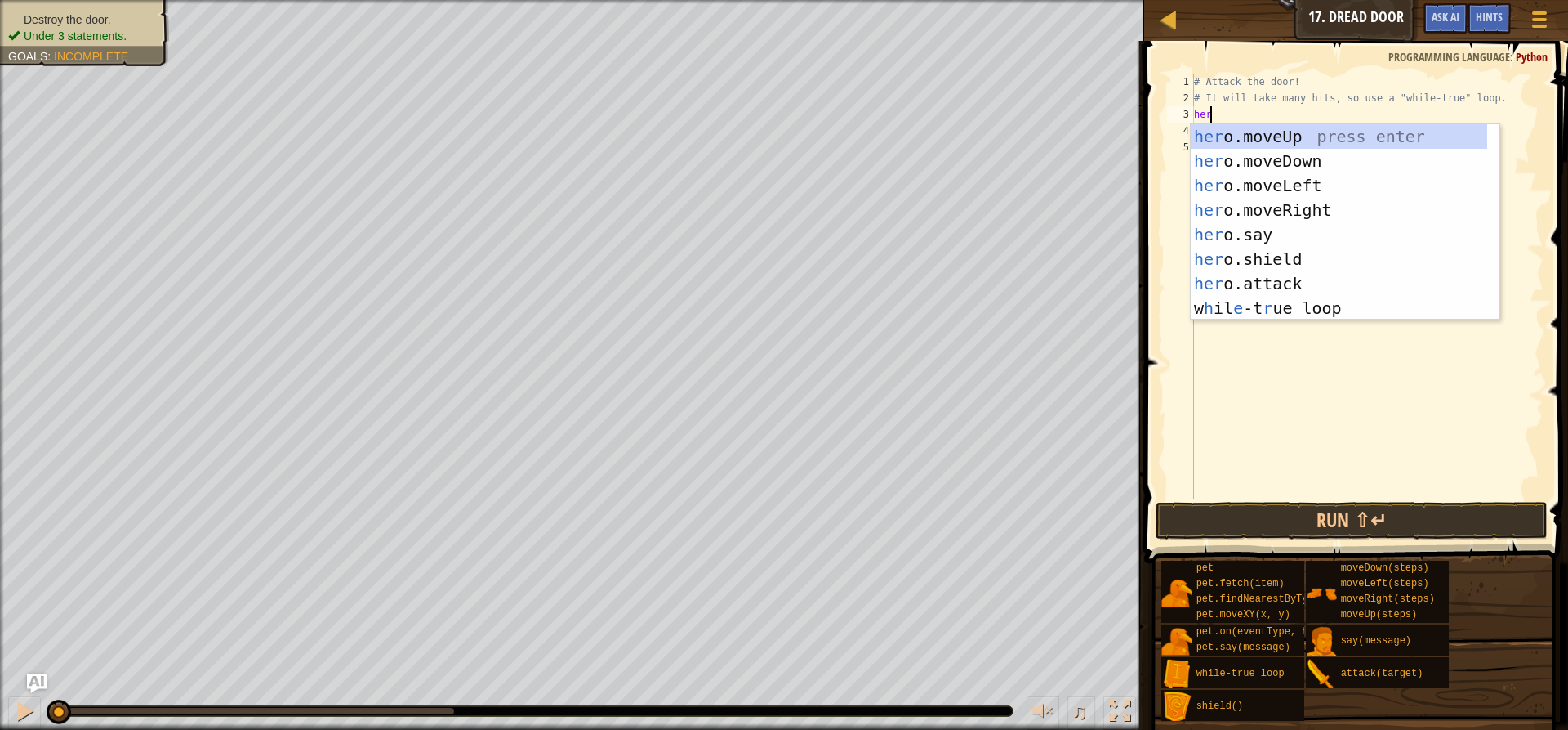
scroll to position [8, 1]
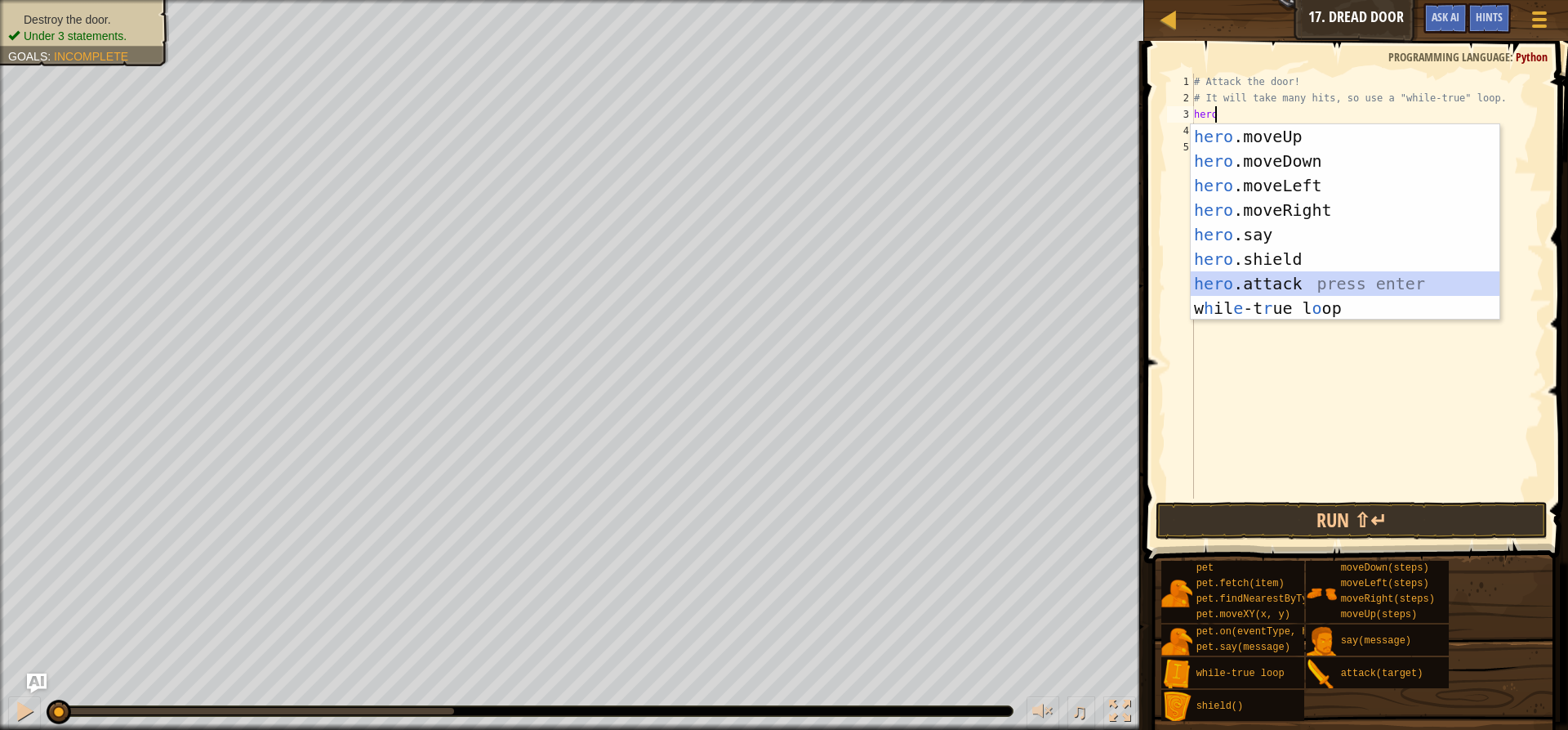
click at [1294, 281] on div "hero .moveUp press enter hero .moveDown press enter hero .moveLeft press enter …" at bounding box center [1345, 246] width 309 height 245
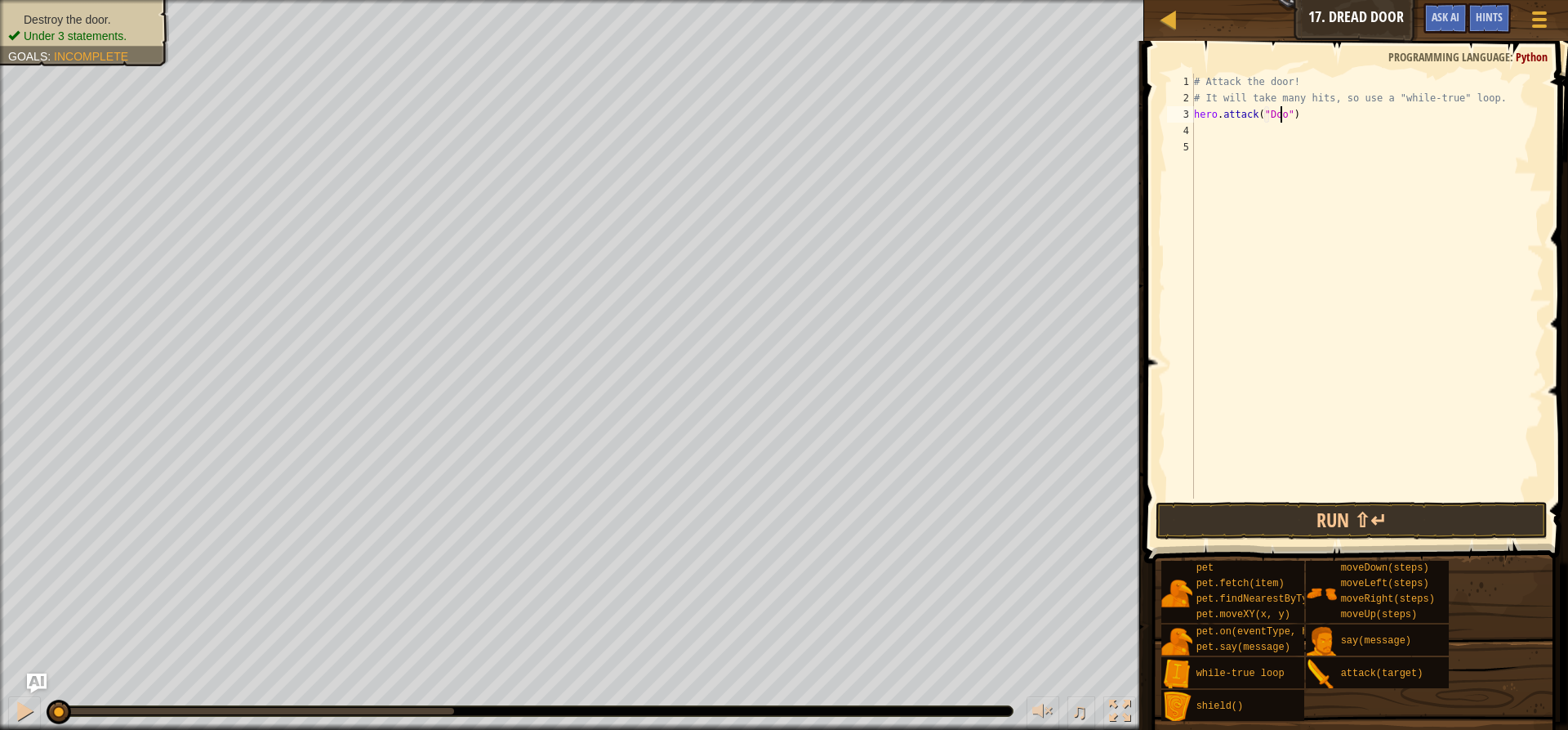
type textarea "hero.attack("Door")"
click at [1299, 131] on div "# Attack the door! # It will take many hits, so use a "while-true" loop. hero .…" at bounding box center [1367, 302] width 353 height 458
drag, startPoint x: 1321, startPoint y: 522, endPoint x: 1325, endPoint y: 509, distance: 13.6
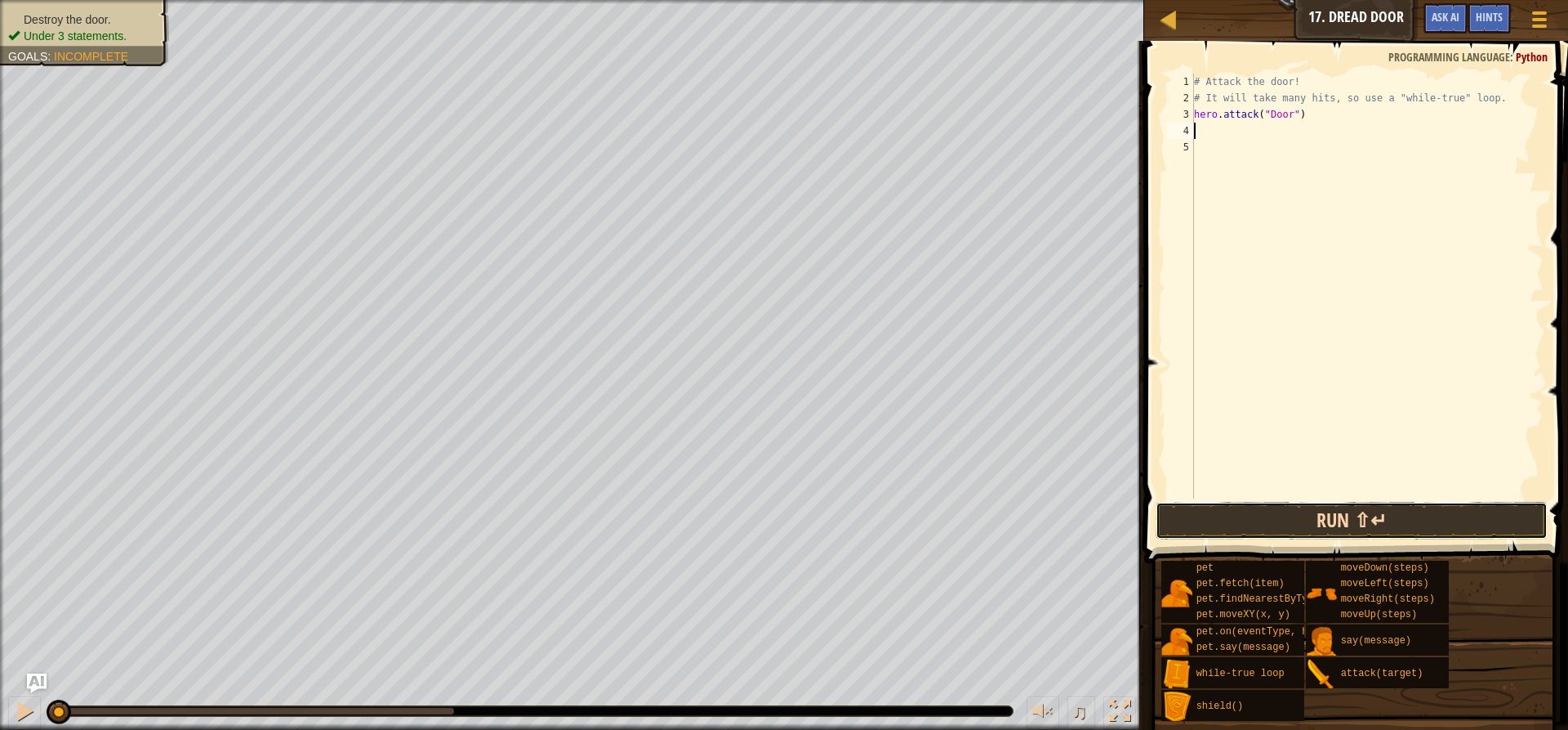
click at [1321, 522] on button "Run ⇧↵" at bounding box center [1351, 521] width 392 height 38
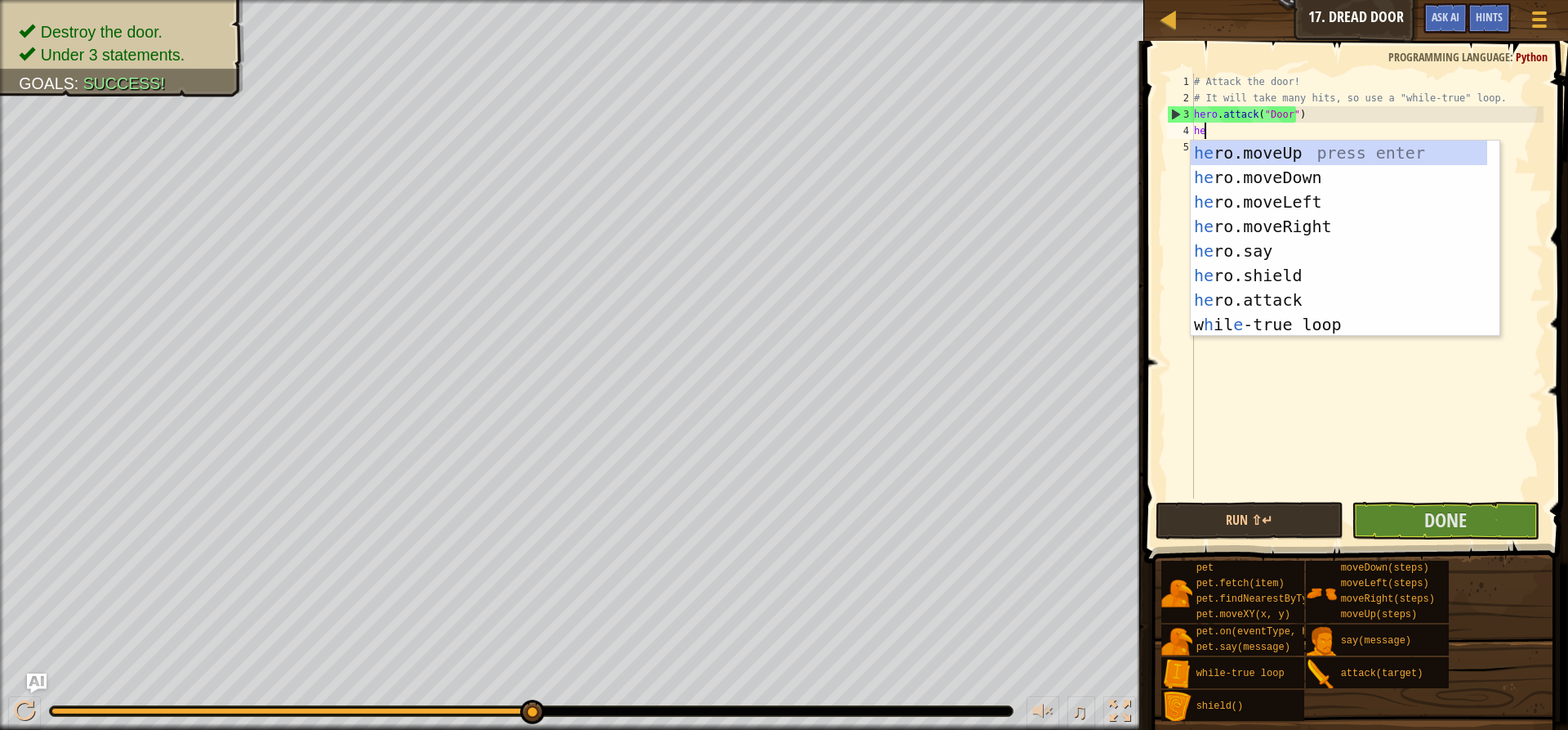
type textarea "hero"
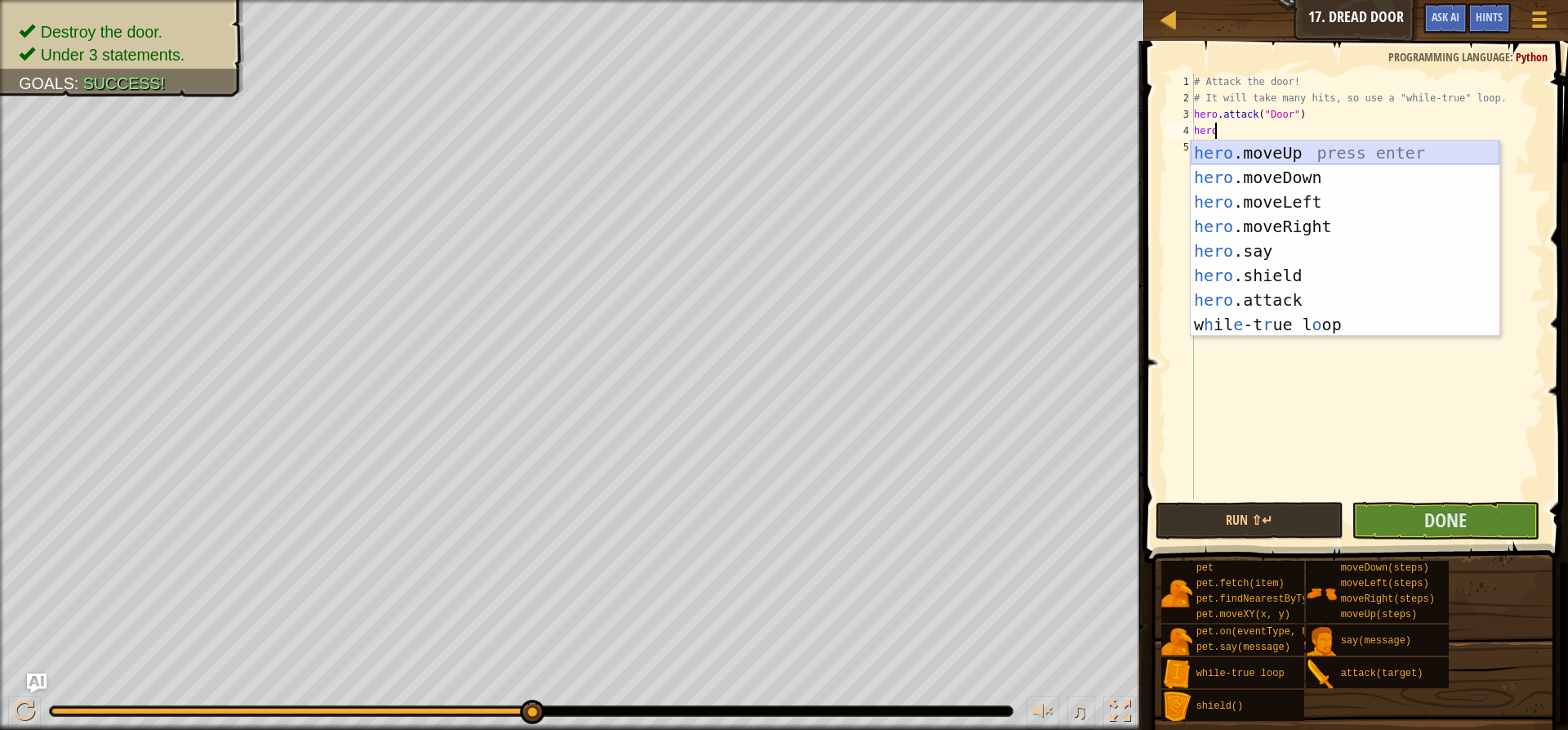
click at [1388, 148] on div "hero .moveUp press enter hero .moveDown press enter hero .moveLeft press enter …" at bounding box center [1345, 263] width 309 height 245
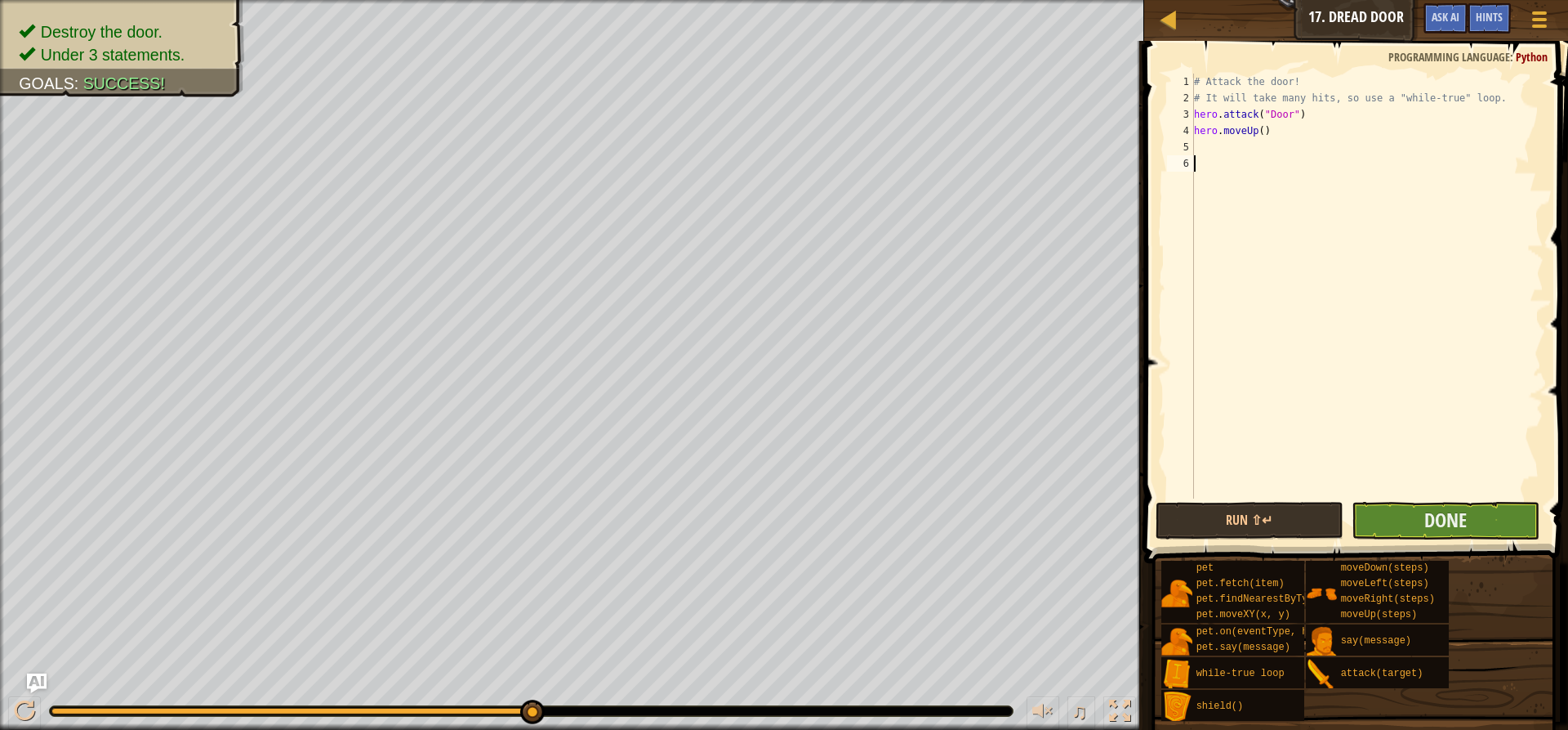
drag, startPoint x: 1466, startPoint y: 491, endPoint x: 1484, endPoint y: 512, distance: 27.7
click at [1467, 496] on div "# Attack the door! # It will take many hits, so use a "while-true" loop. hero .…" at bounding box center [1367, 302] width 353 height 458
click at [1462, 509] on span "Done" at bounding box center [1445, 520] width 42 height 26
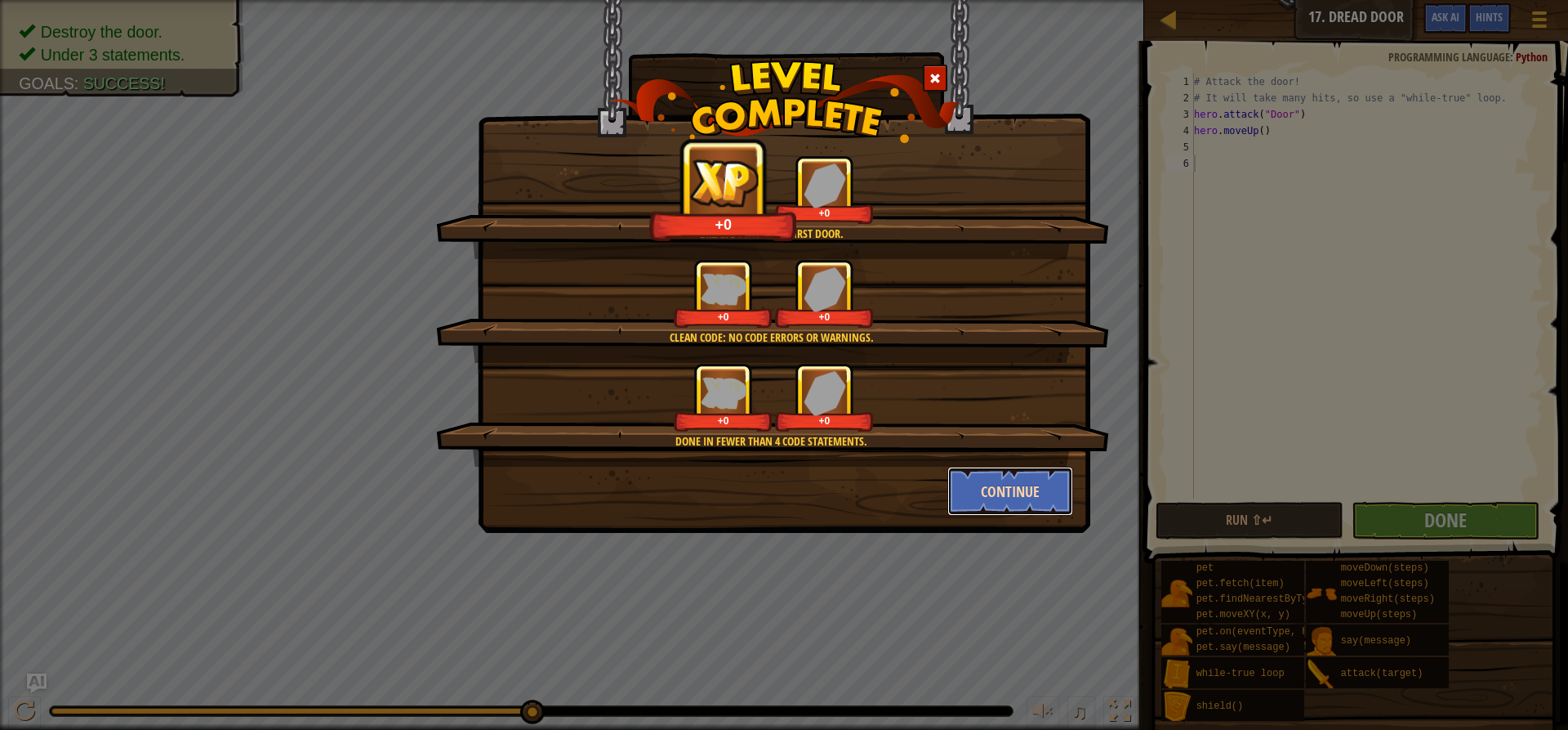
click at [1037, 494] on button "Continue" at bounding box center [1010, 491] width 127 height 49
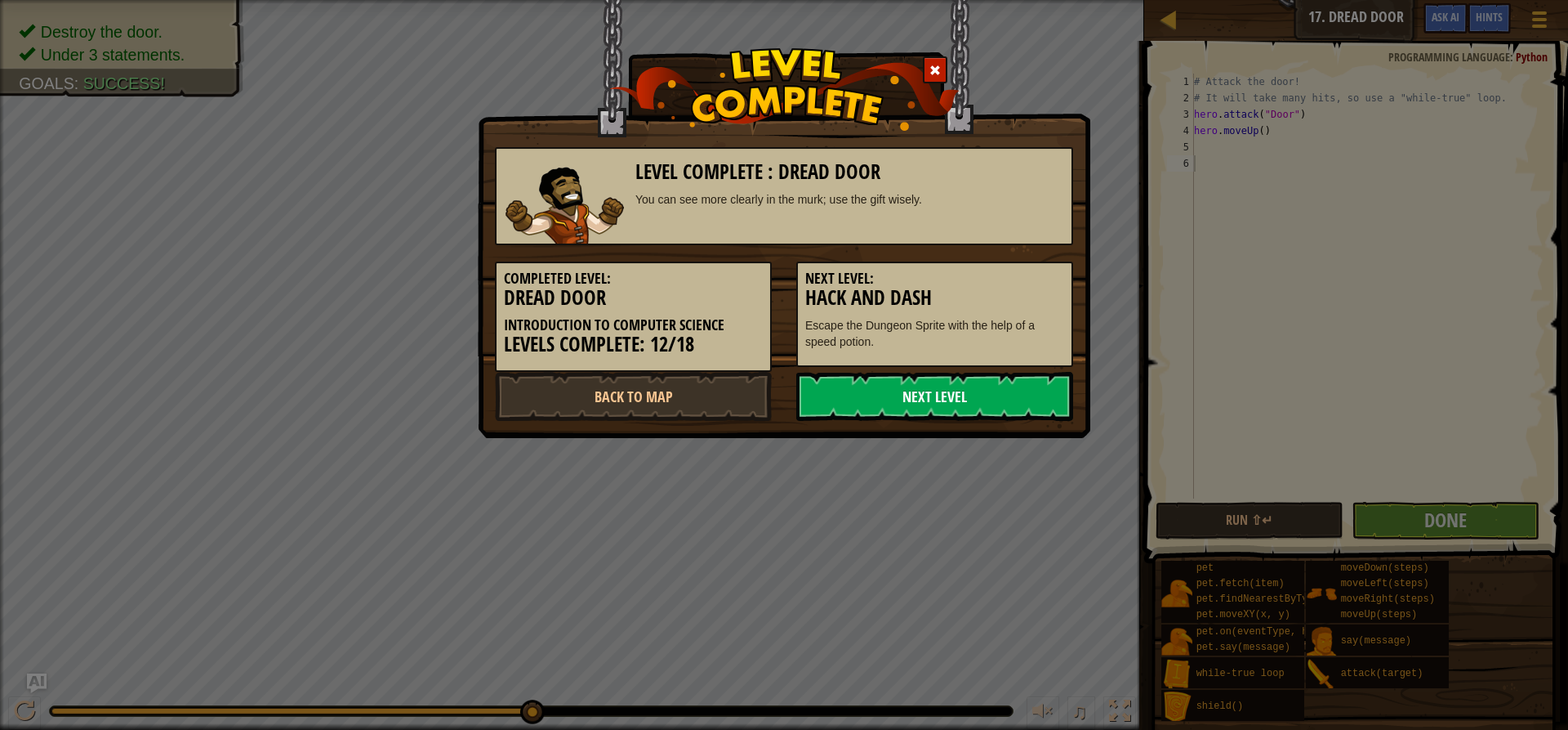
click at [945, 391] on link "Next Level" at bounding box center [934, 396] width 277 height 49
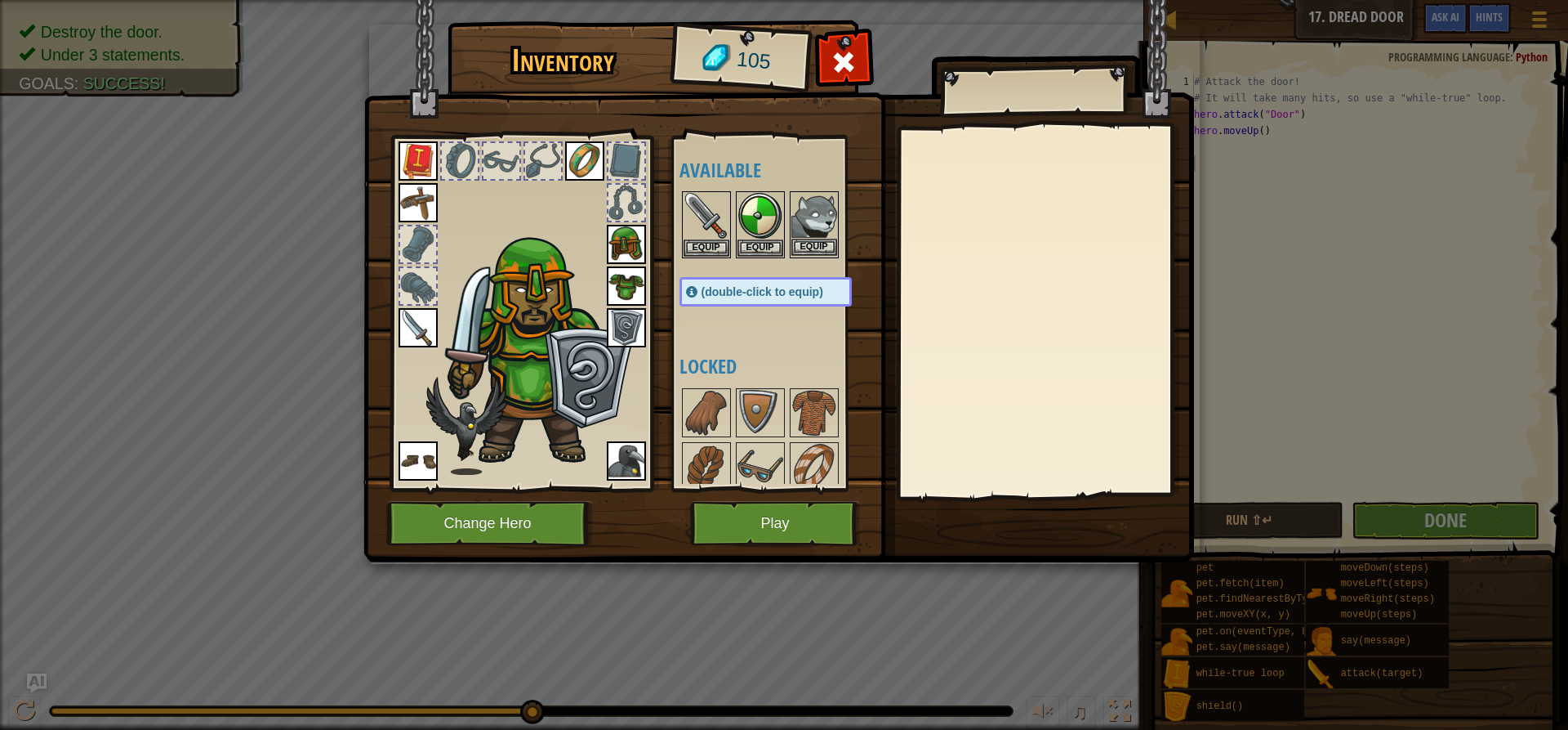
click at [821, 227] on img at bounding box center [814, 215] width 46 height 46
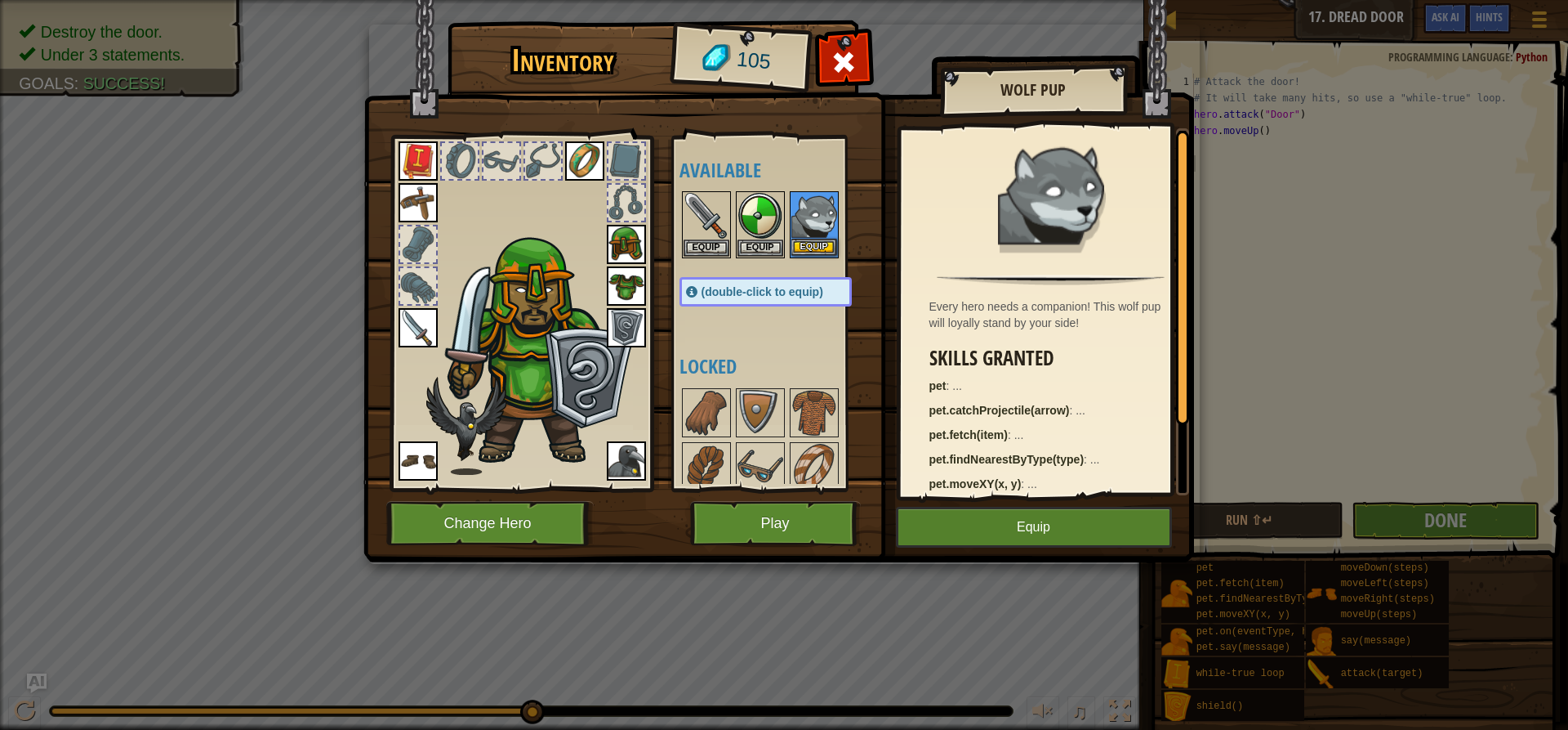
click at [821, 226] on img at bounding box center [814, 215] width 46 height 46
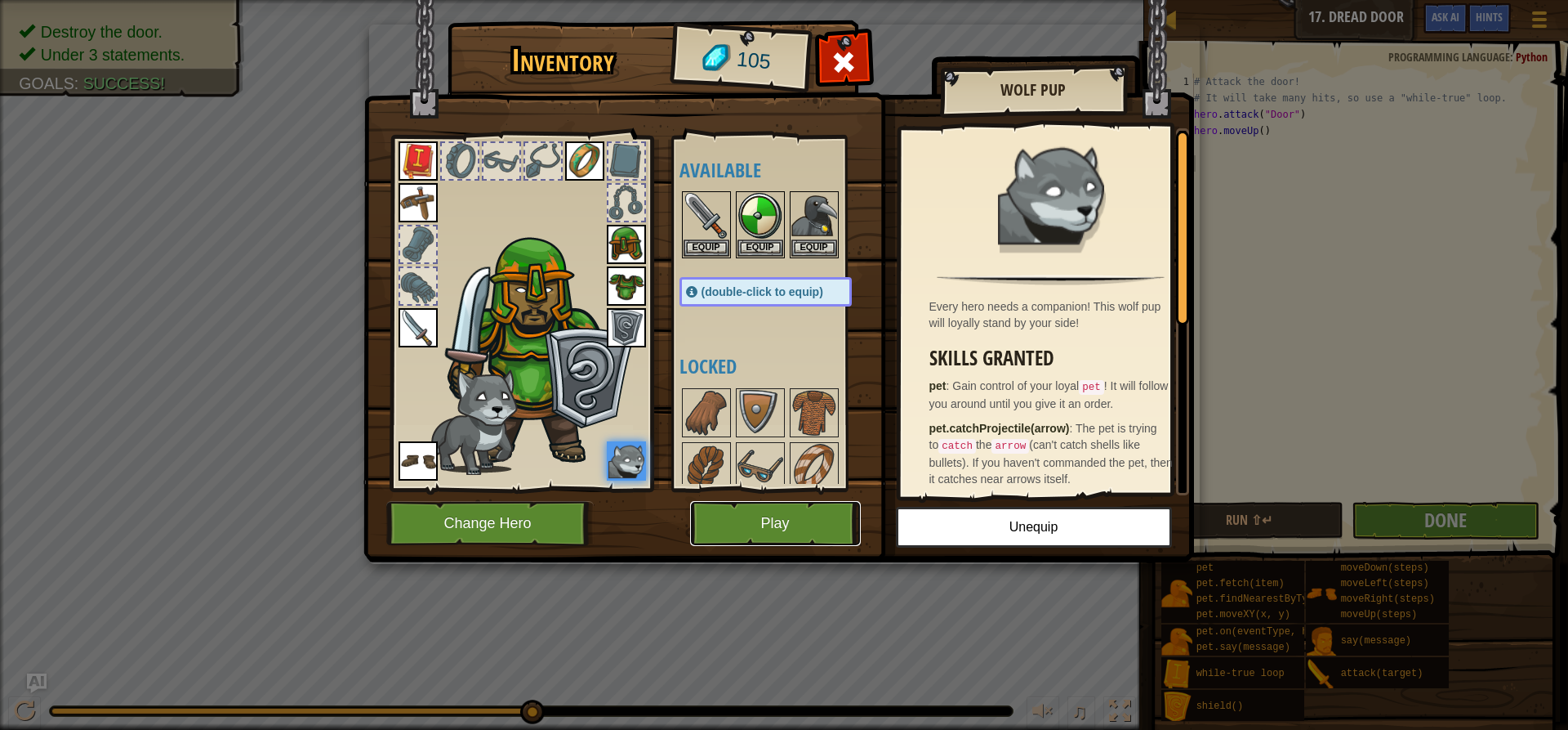
click at [816, 525] on button "Play" at bounding box center [776, 524] width 171 height 45
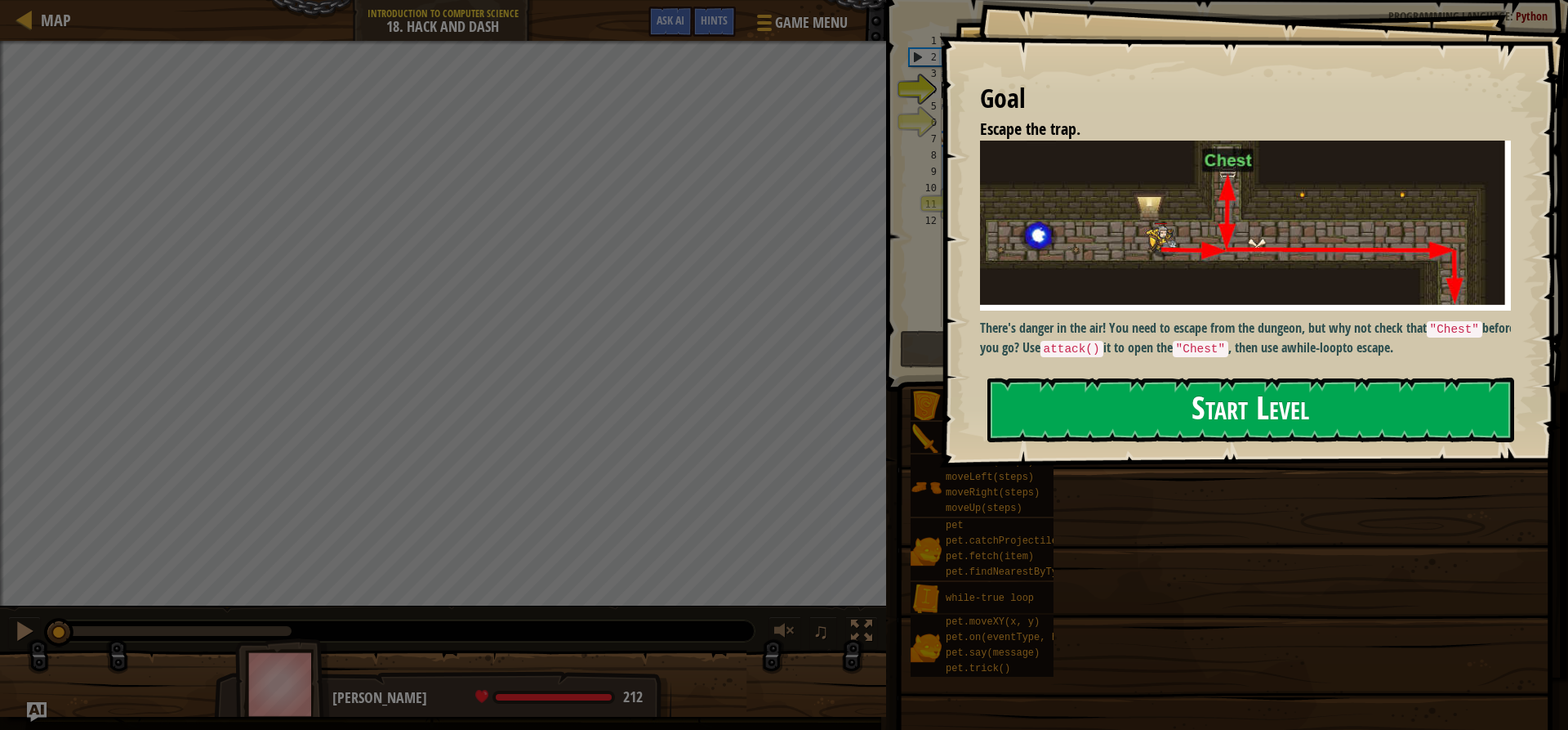
click at [1214, 408] on button "Start Level" at bounding box center [1251, 409] width 527 height 65
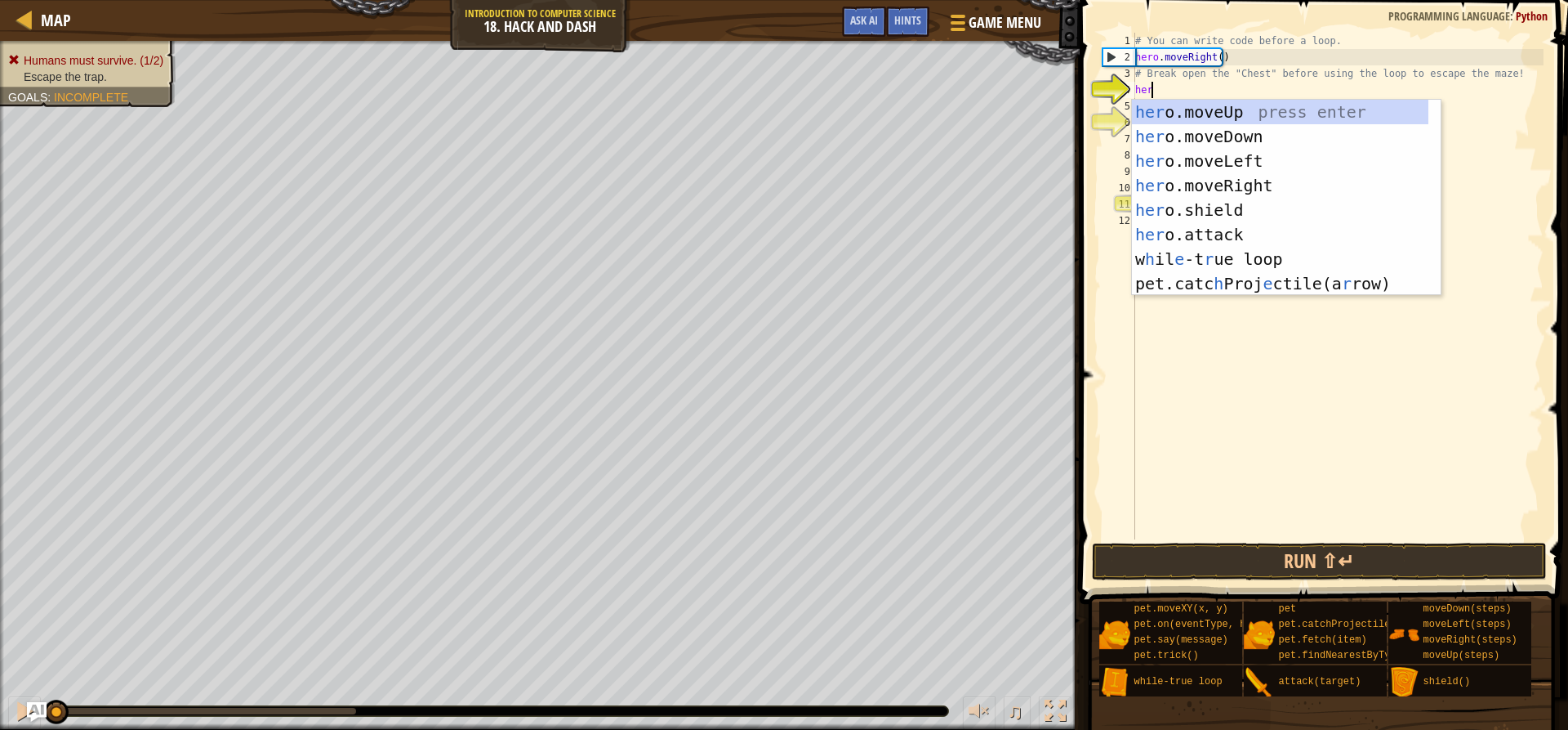
scroll to position [8, 1]
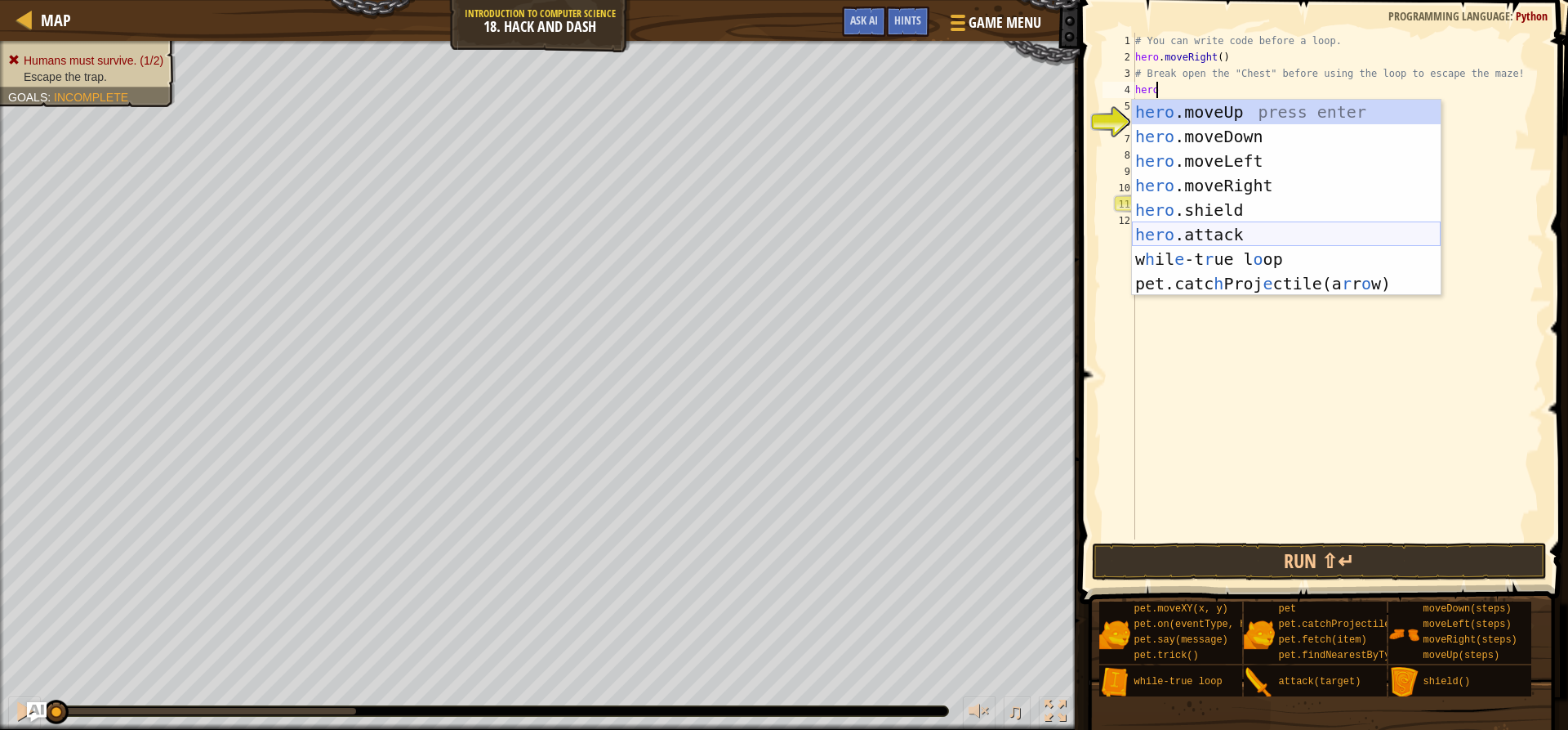
click at [1272, 235] on div "hero .moveUp press enter hero .moveDown press enter hero .moveLeft press enter …" at bounding box center [1286, 221] width 309 height 245
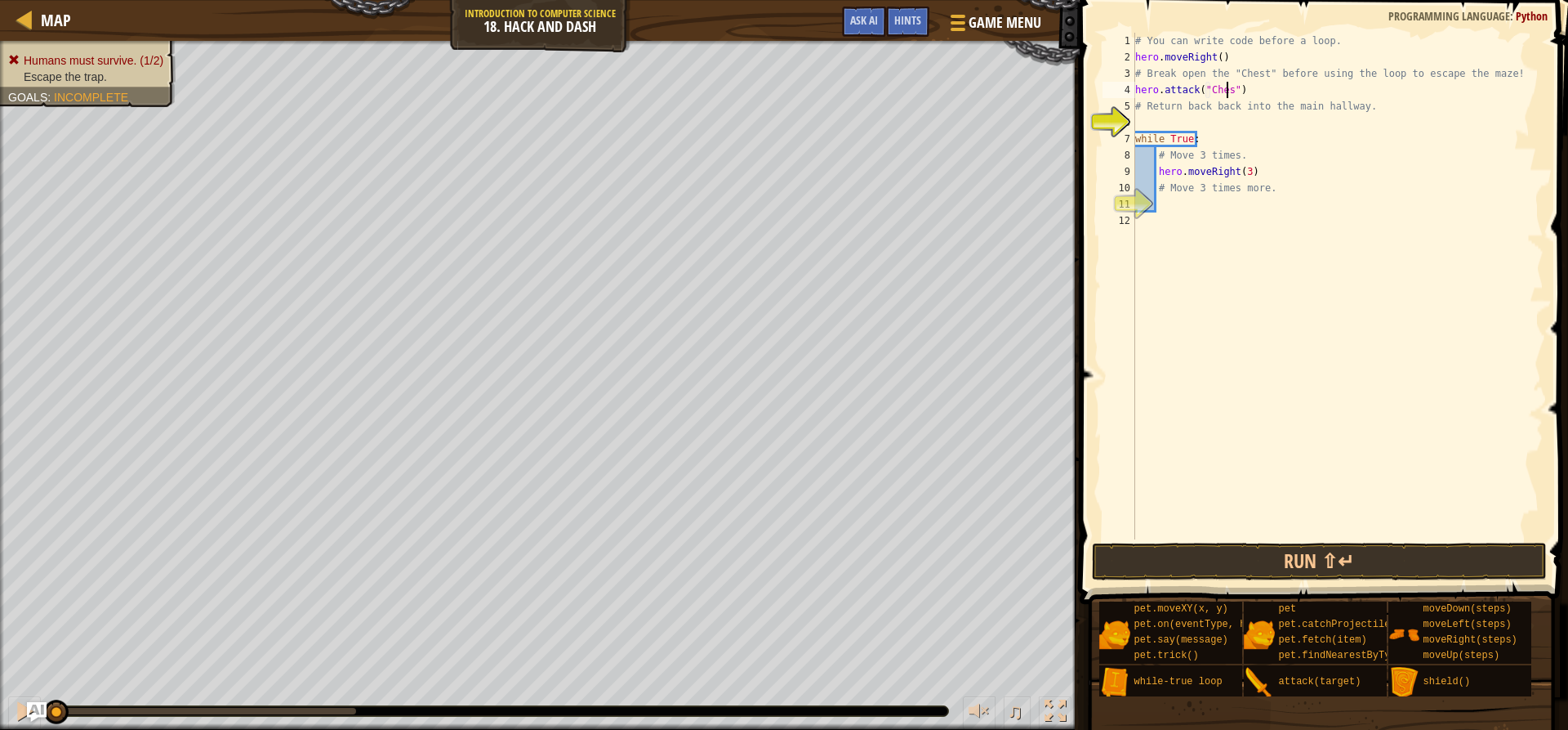
scroll to position [8, 8]
type textarea "hero.attack("Chest")"
click at [1340, 571] on button "Run ⇧↵" at bounding box center [1319, 561] width 454 height 38
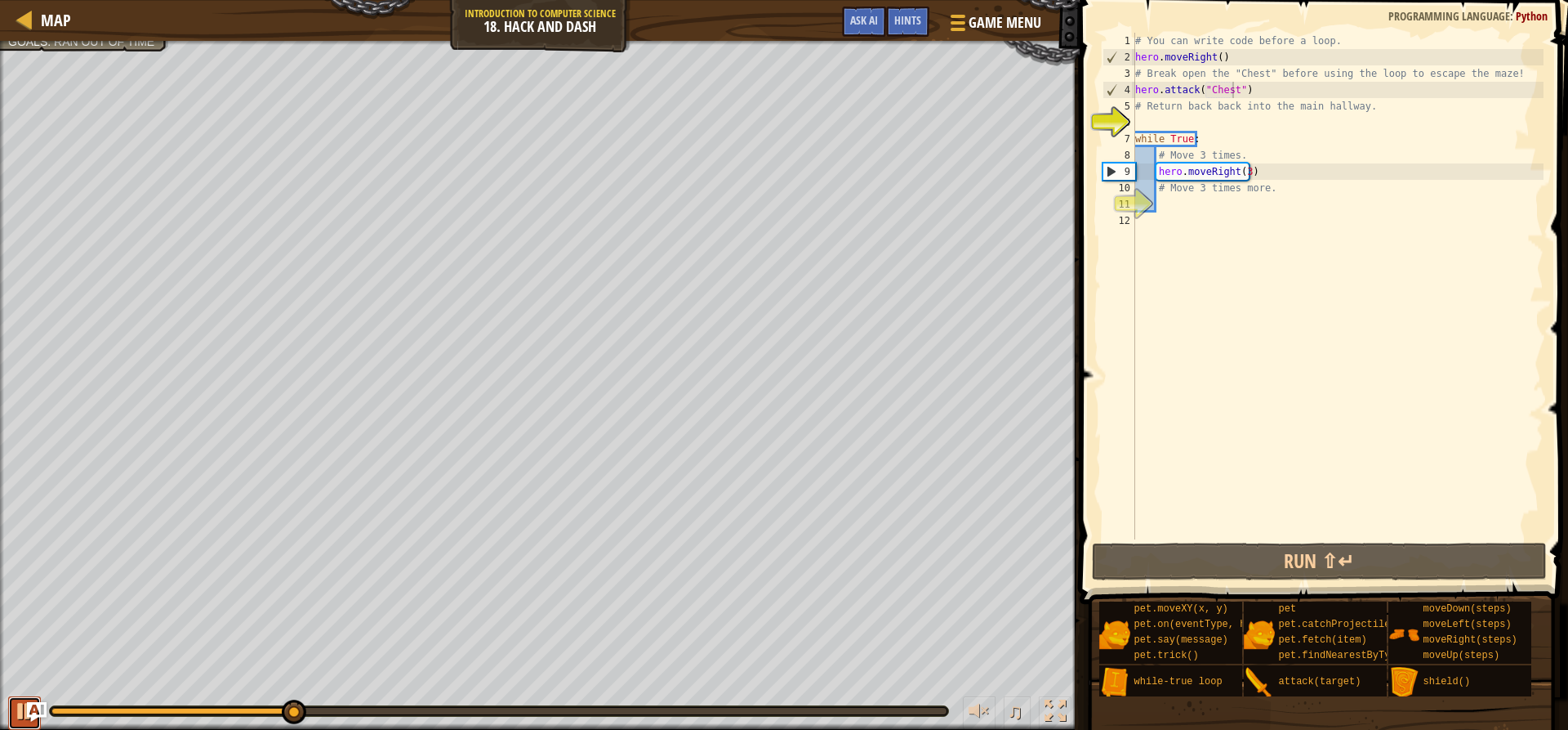
click at [22, 711] on div at bounding box center [24, 710] width 22 height 22
click at [1223, 122] on div "# You can write code before a loop. hero . moveRight ( ) # Break open the "Ches…" at bounding box center [1337, 302] width 412 height 540
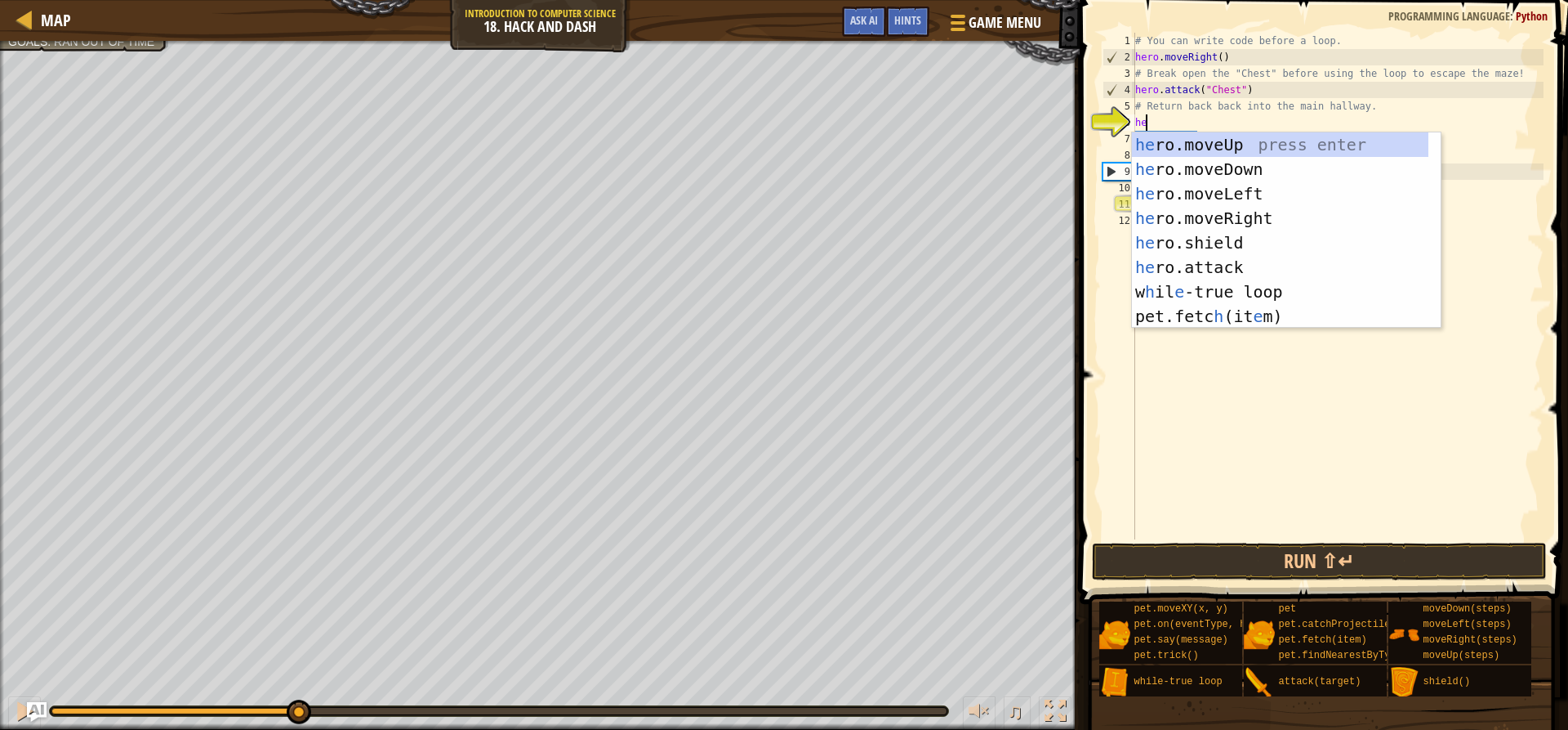
type textarea "hero"
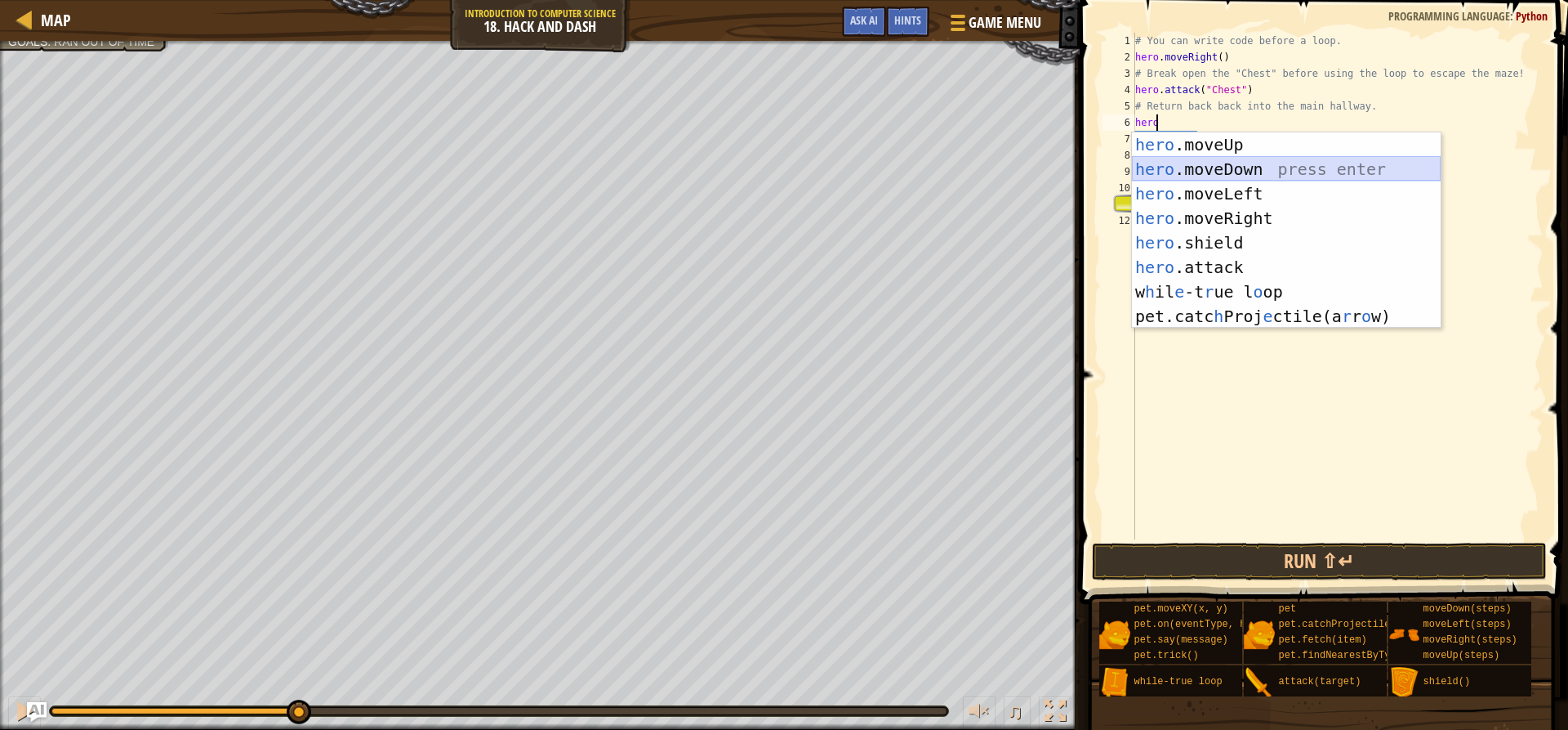
click at [1236, 170] on div "hero .moveUp press enter hero .moveDown press enter hero .moveLeft press enter …" at bounding box center [1286, 254] width 309 height 245
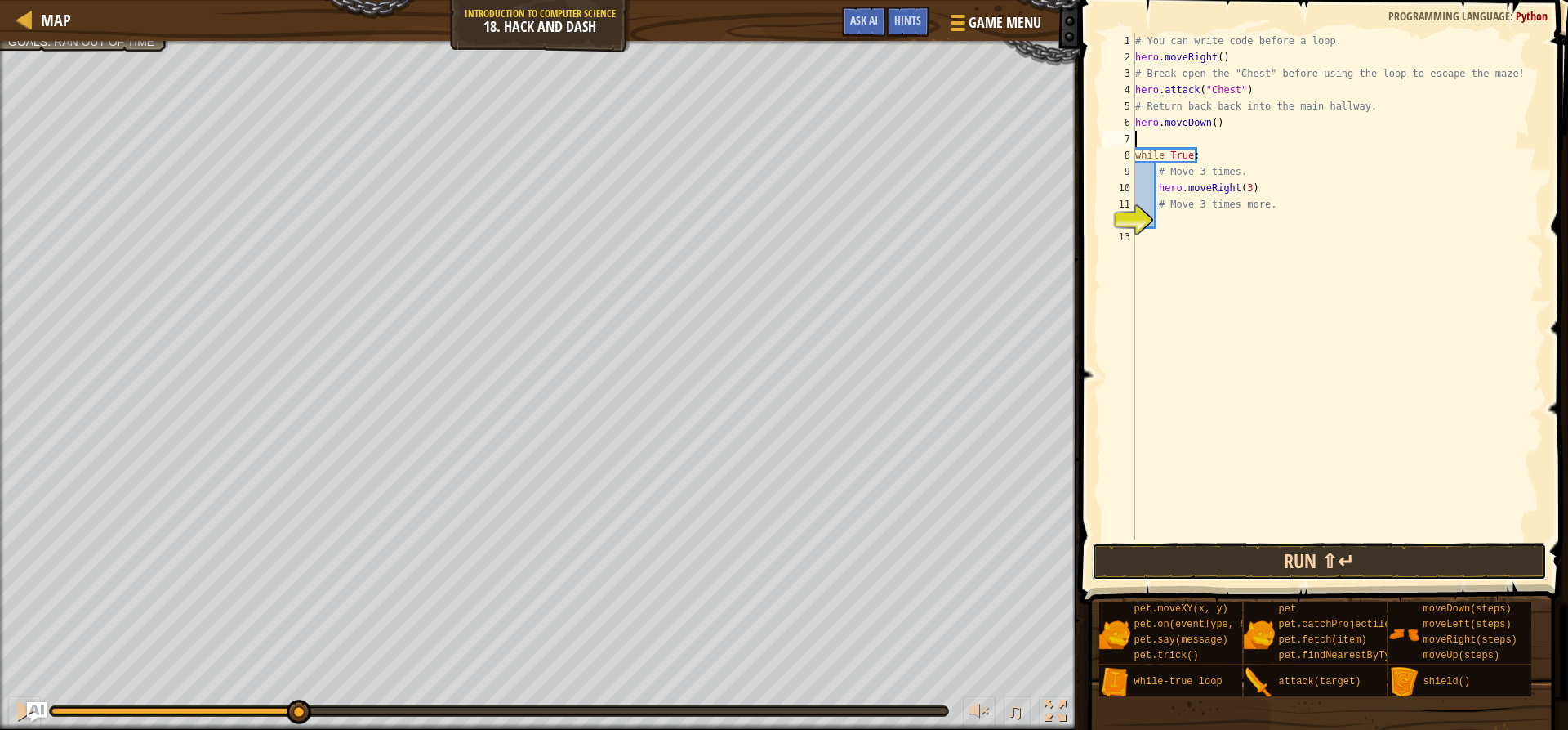
click at [1324, 563] on button "Run ⇧↵" at bounding box center [1319, 561] width 454 height 38
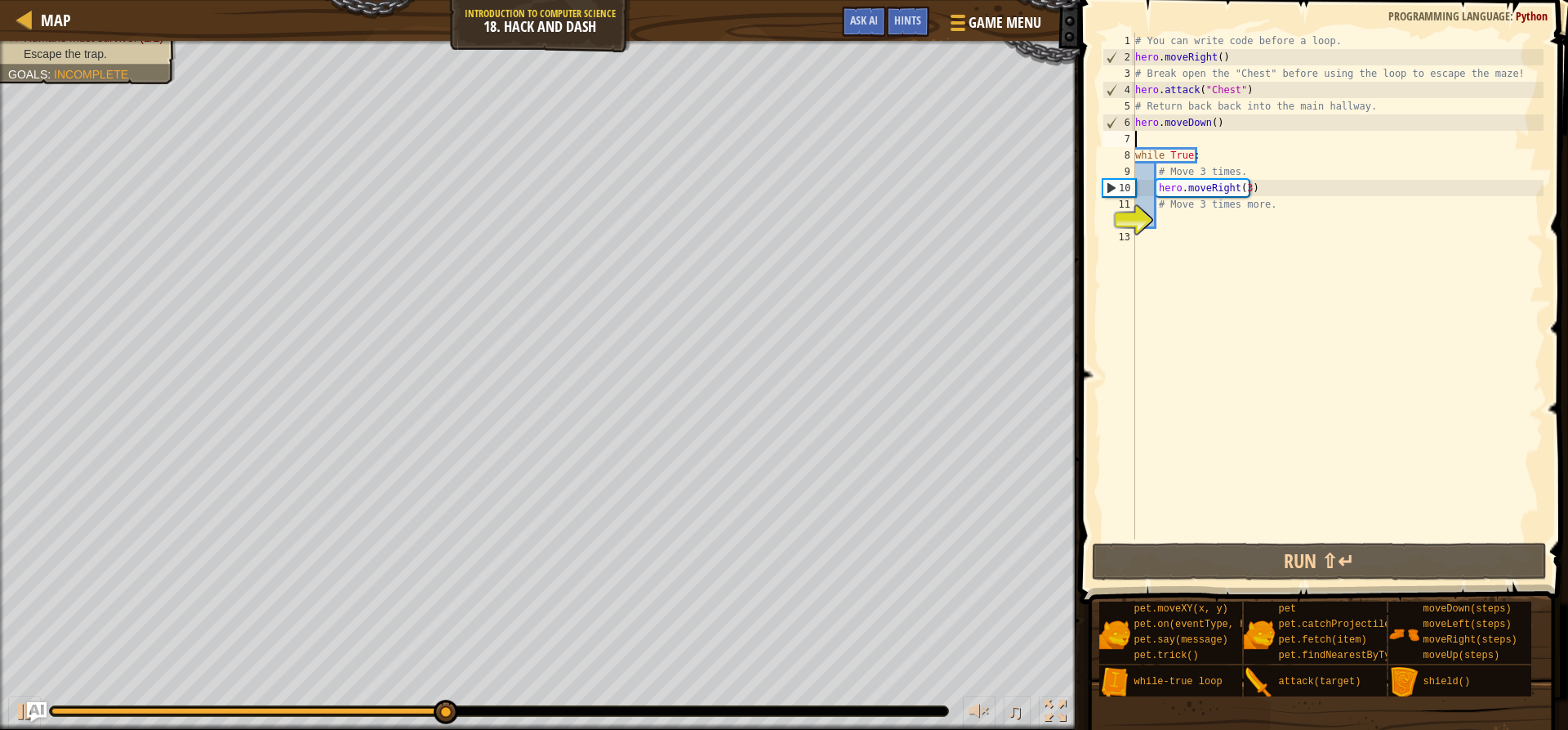
click at [1188, 227] on div "# You can write code before a loop. hero . moveRight ( ) # Break open the "Ches…" at bounding box center [1337, 302] width 412 height 540
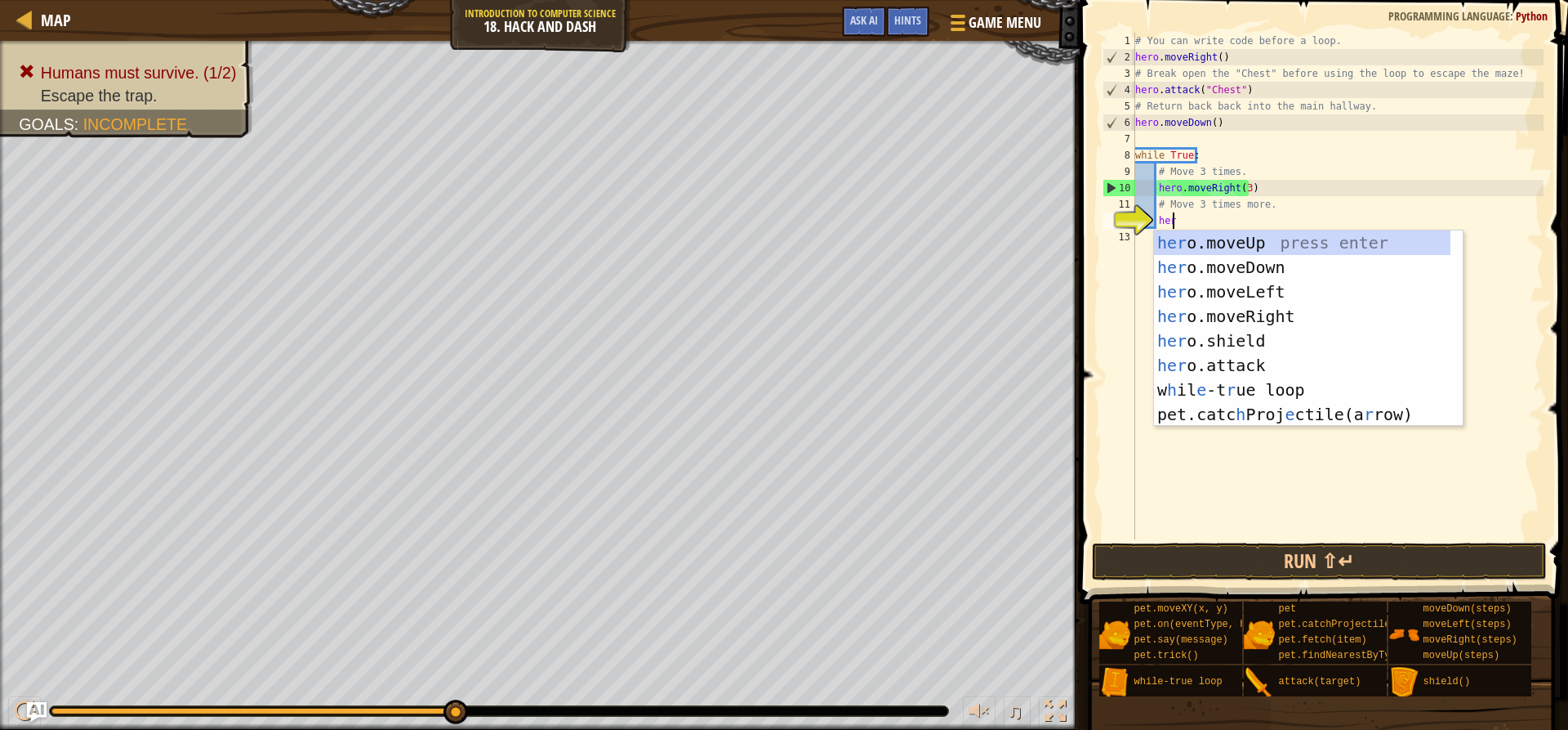
scroll to position [8, 3]
type textarea "hero"
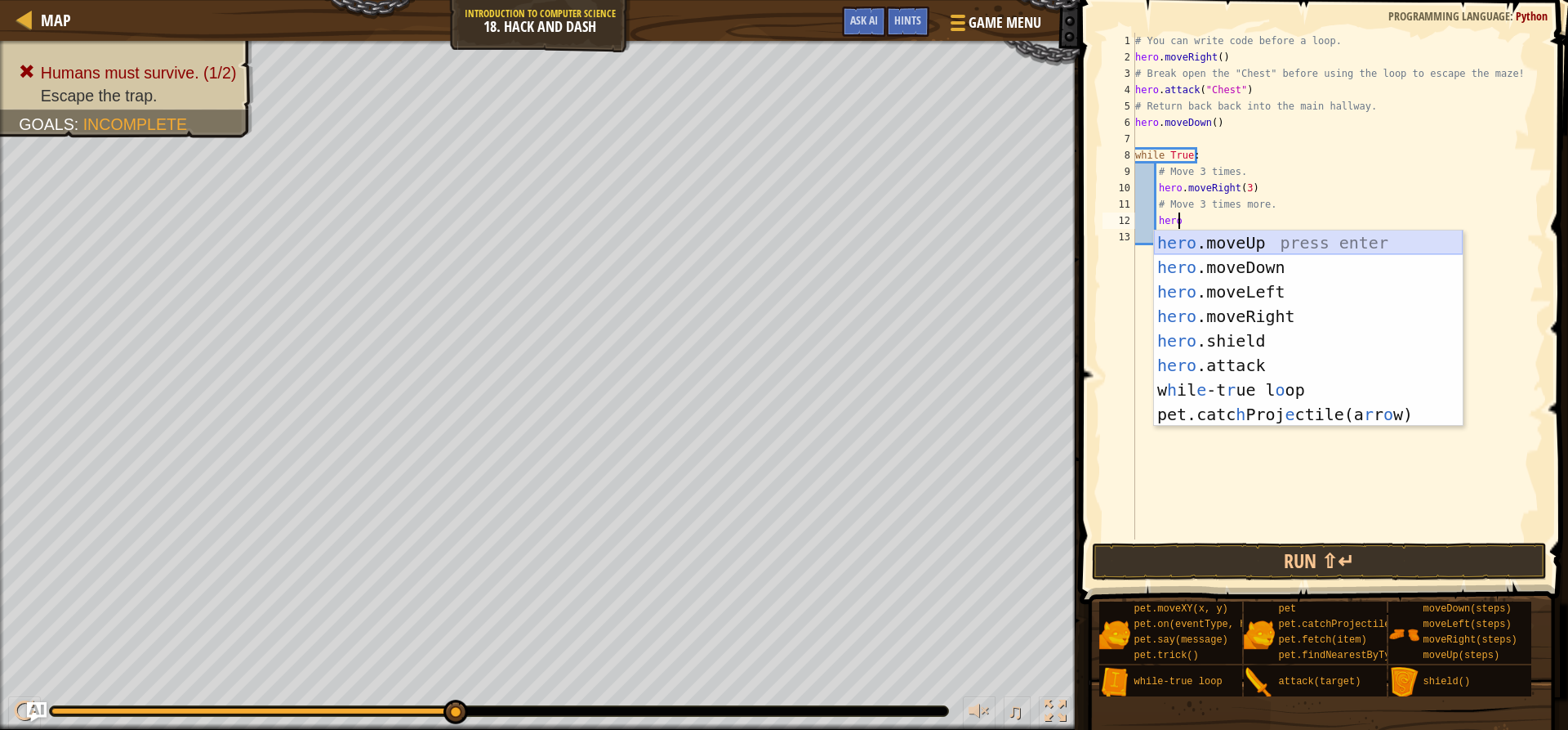
click at [1307, 251] on div "hero .moveUp press enter hero .moveDown press enter hero .moveLeft press enter …" at bounding box center [1307, 353] width 309 height 245
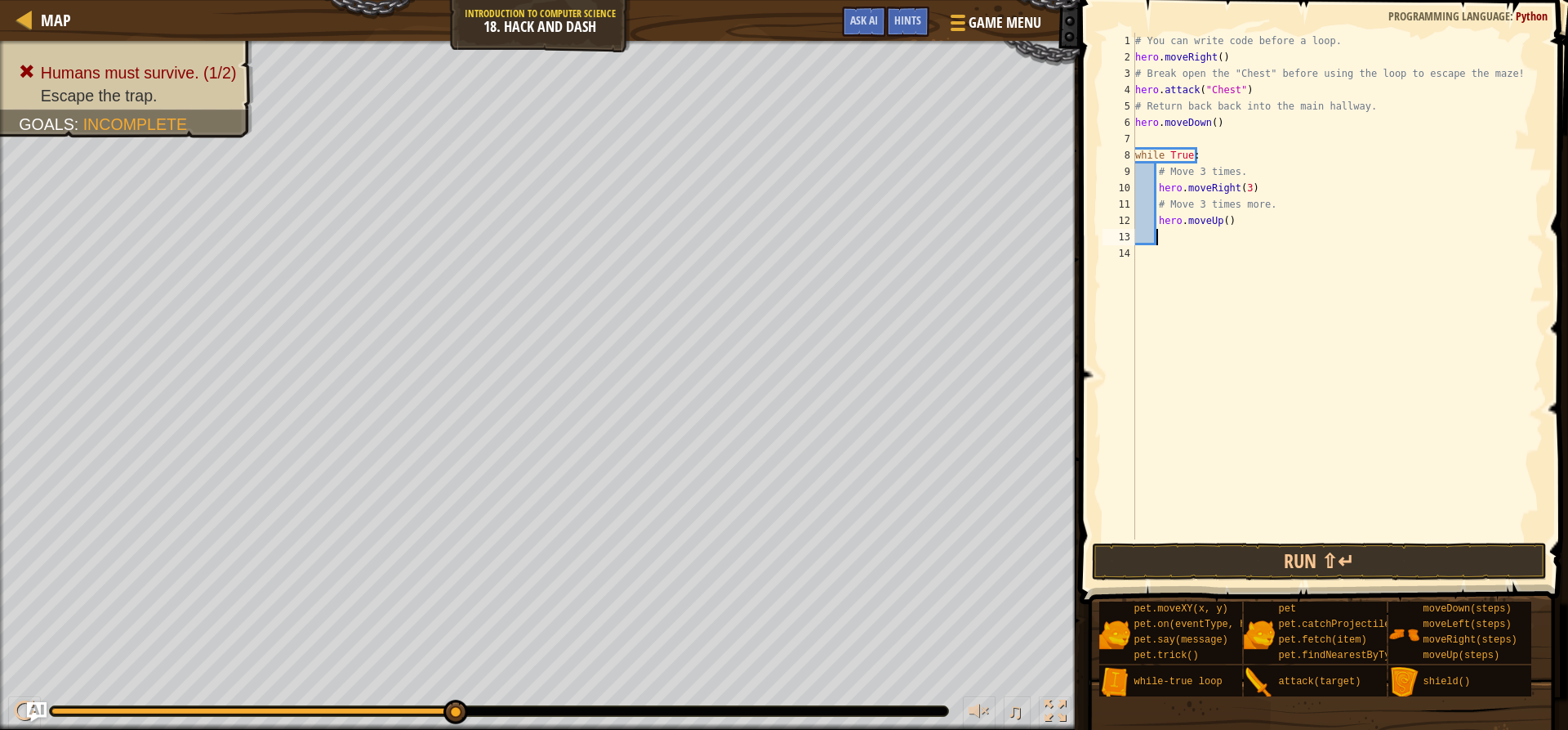
click at [1214, 221] on div "# You can write code before a loop. hero . moveRight ( ) # Break open the "Ches…" at bounding box center [1337, 302] width 412 height 540
click at [1214, 221] on div "# You can write code before a loop. hero . moveRight ( ) # Break open the "Ches…" at bounding box center [1337, 302] width 412 height 540
type textarea "hero.movedown"
click at [1212, 245] on div "hero.moveDown press enter" at bounding box center [1307, 267] width 309 height 73
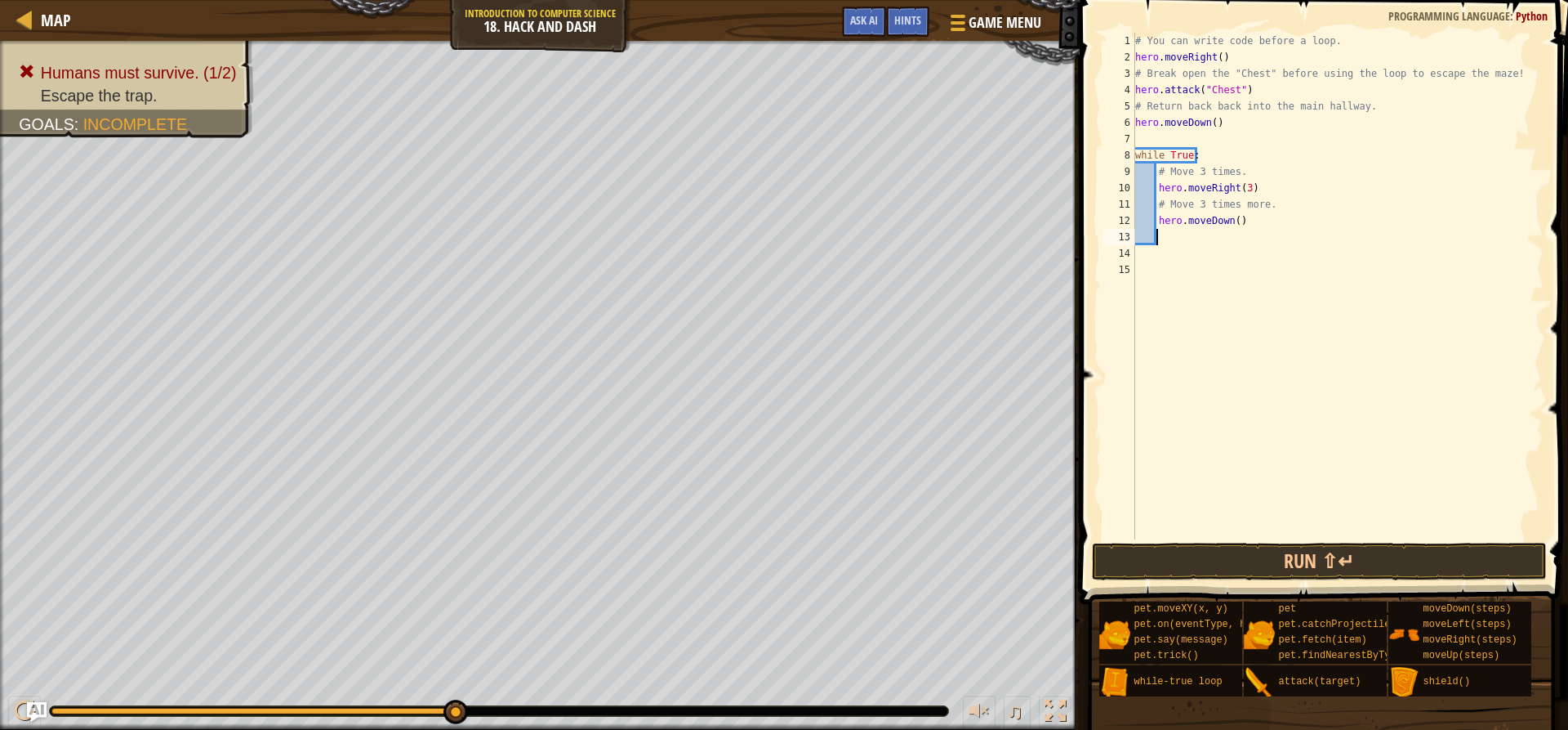
scroll to position [8, 1]
click at [1232, 220] on div "# You can write code before a loop. hero . moveRight ( ) # Break open the "Ches…" at bounding box center [1337, 302] width 412 height 540
type textarea "hero.moveDown(3)"
click at [1374, 559] on button "Run ⇧↵" at bounding box center [1319, 561] width 454 height 38
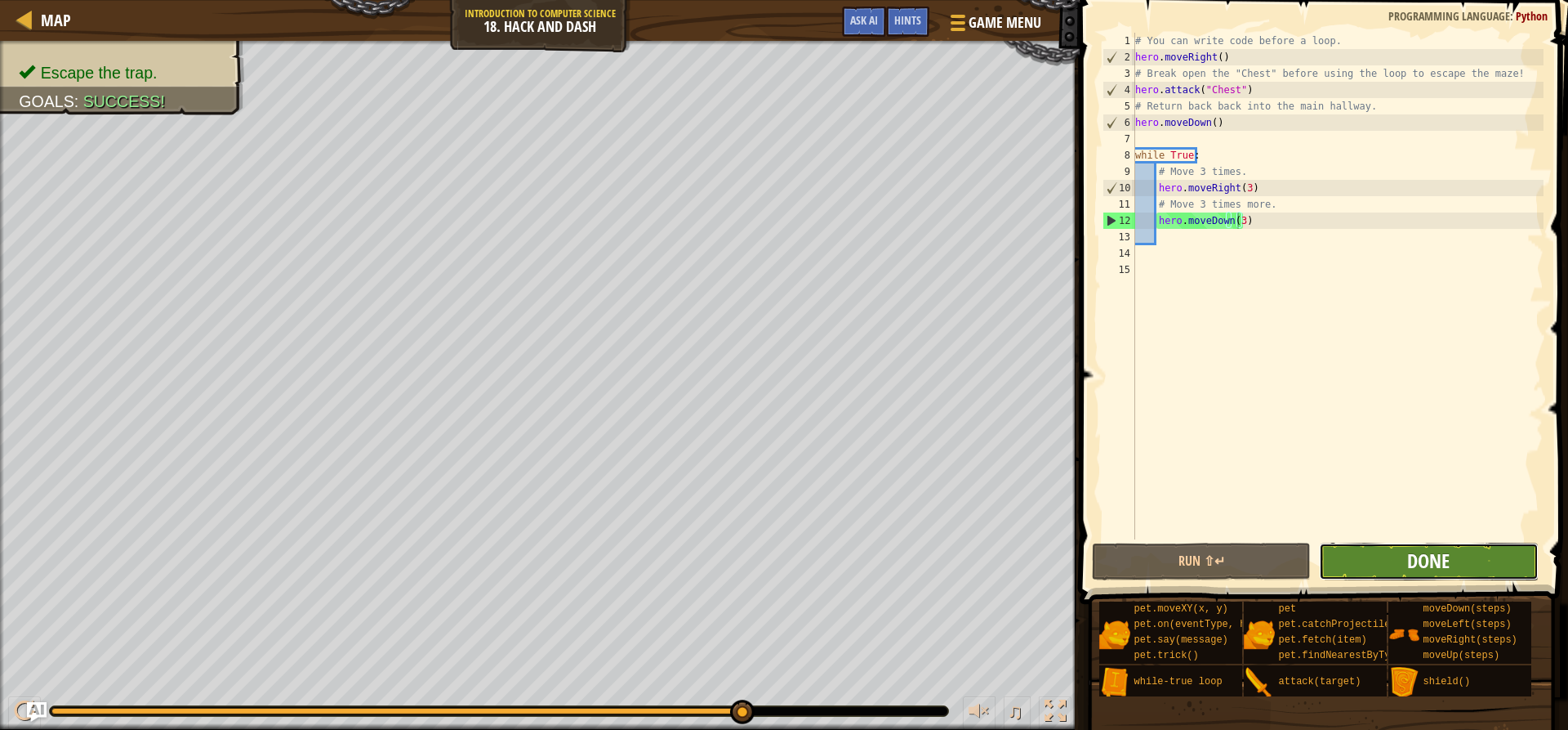
click at [1416, 572] on span "Done" at bounding box center [1427, 560] width 42 height 26
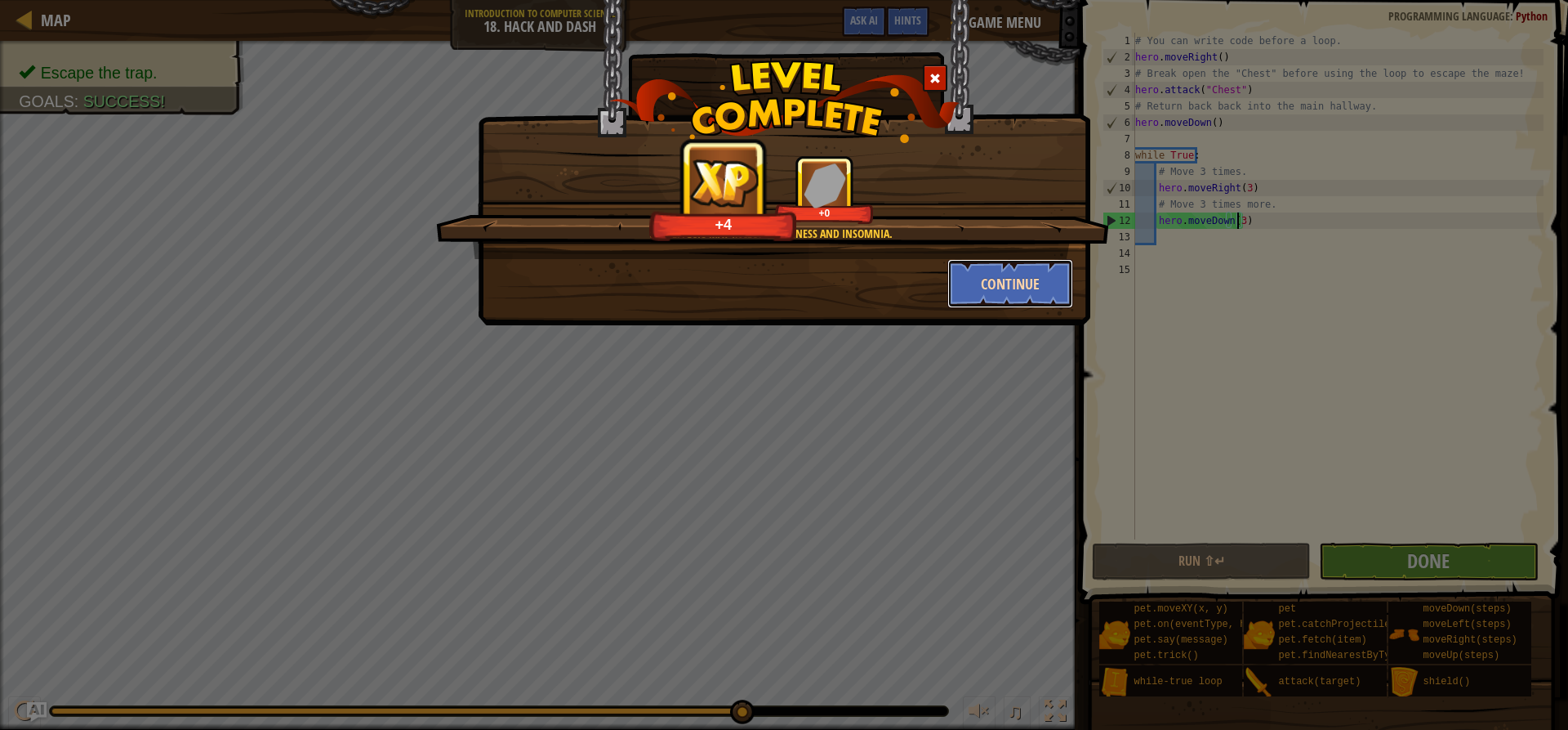
click at [1018, 300] on button "Continue" at bounding box center [1010, 283] width 127 height 49
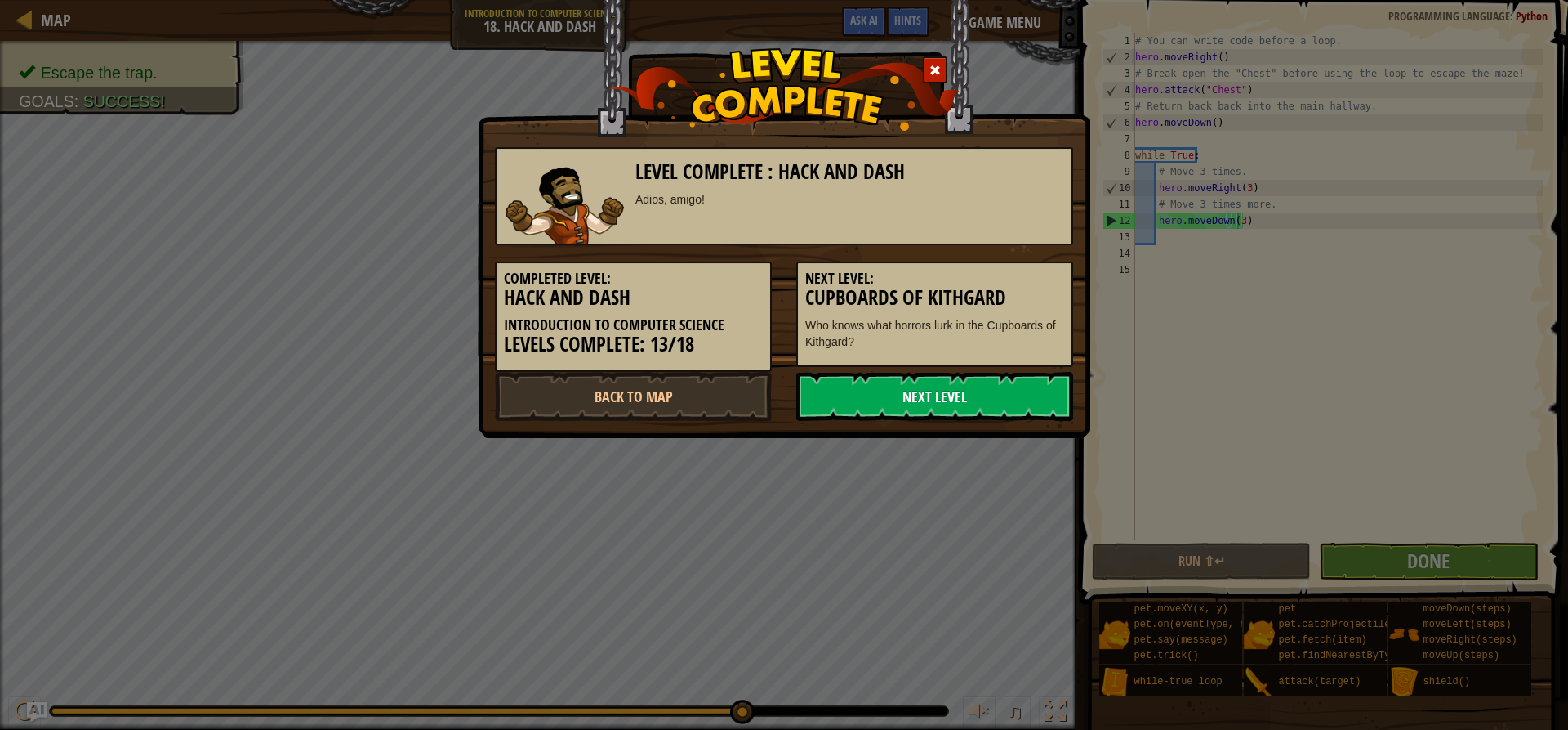
click at [1005, 387] on link "Next Level" at bounding box center [934, 396] width 277 height 49
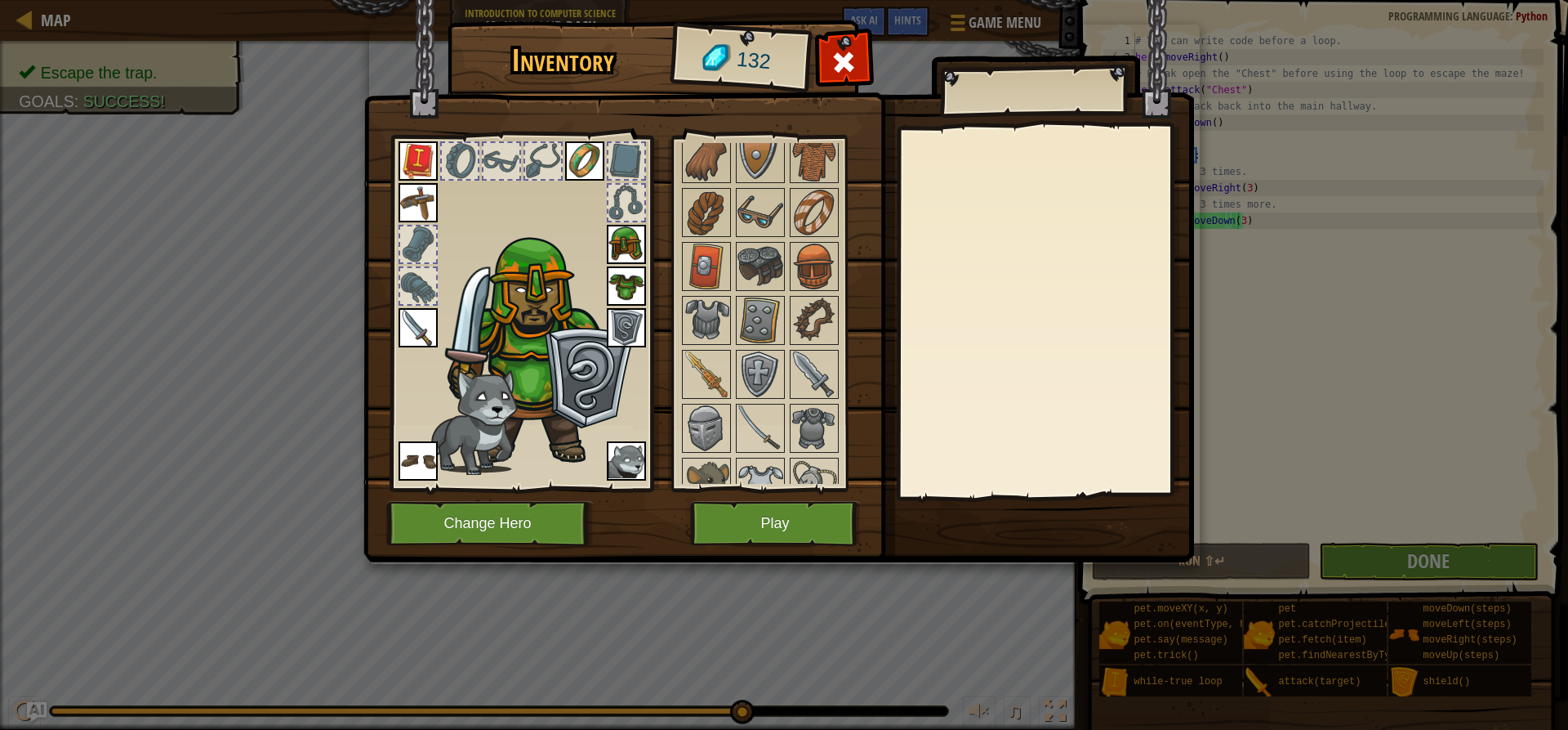
scroll to position [327, 0]
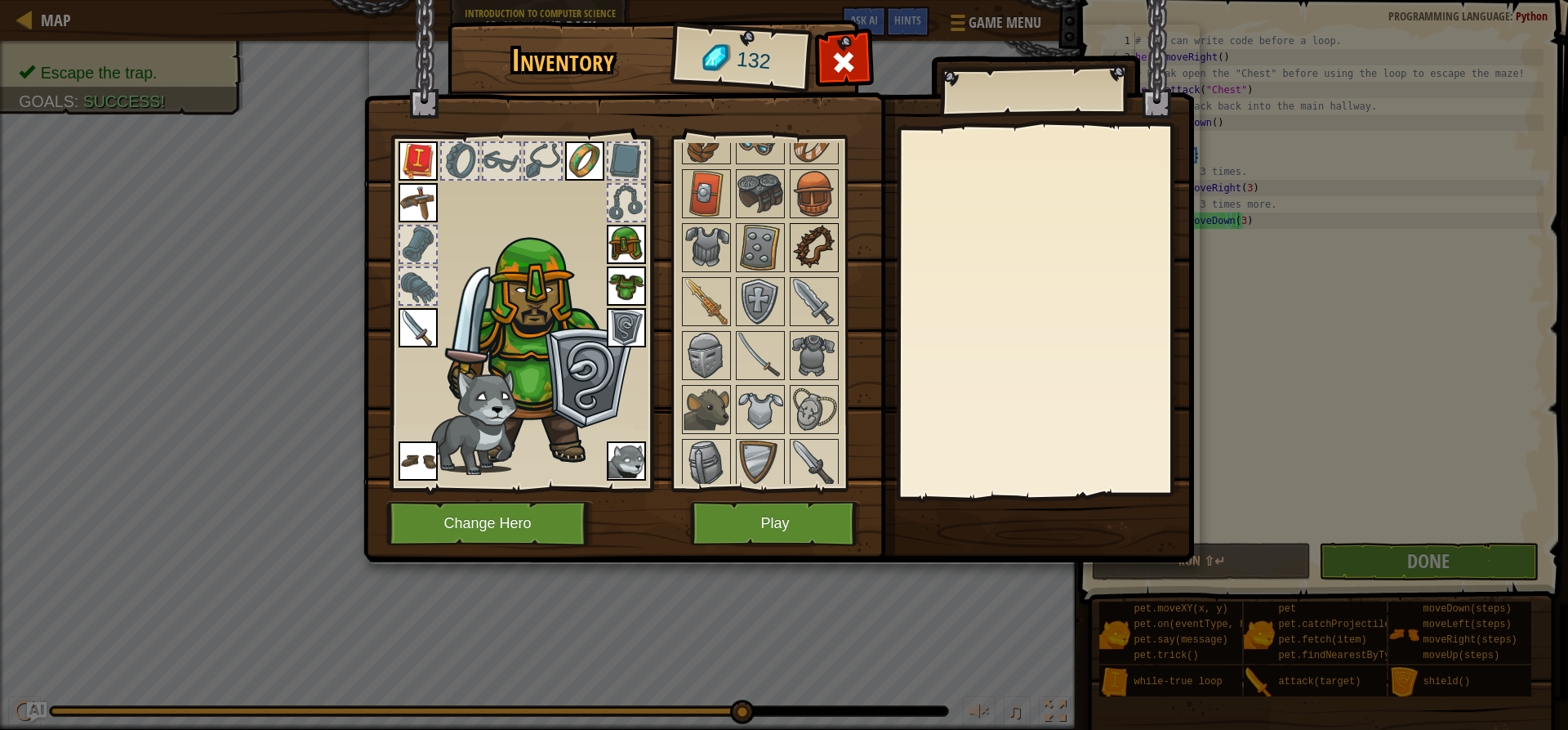
click at [813, 244] on img at bounding box center [814, 247] width 46 height 46
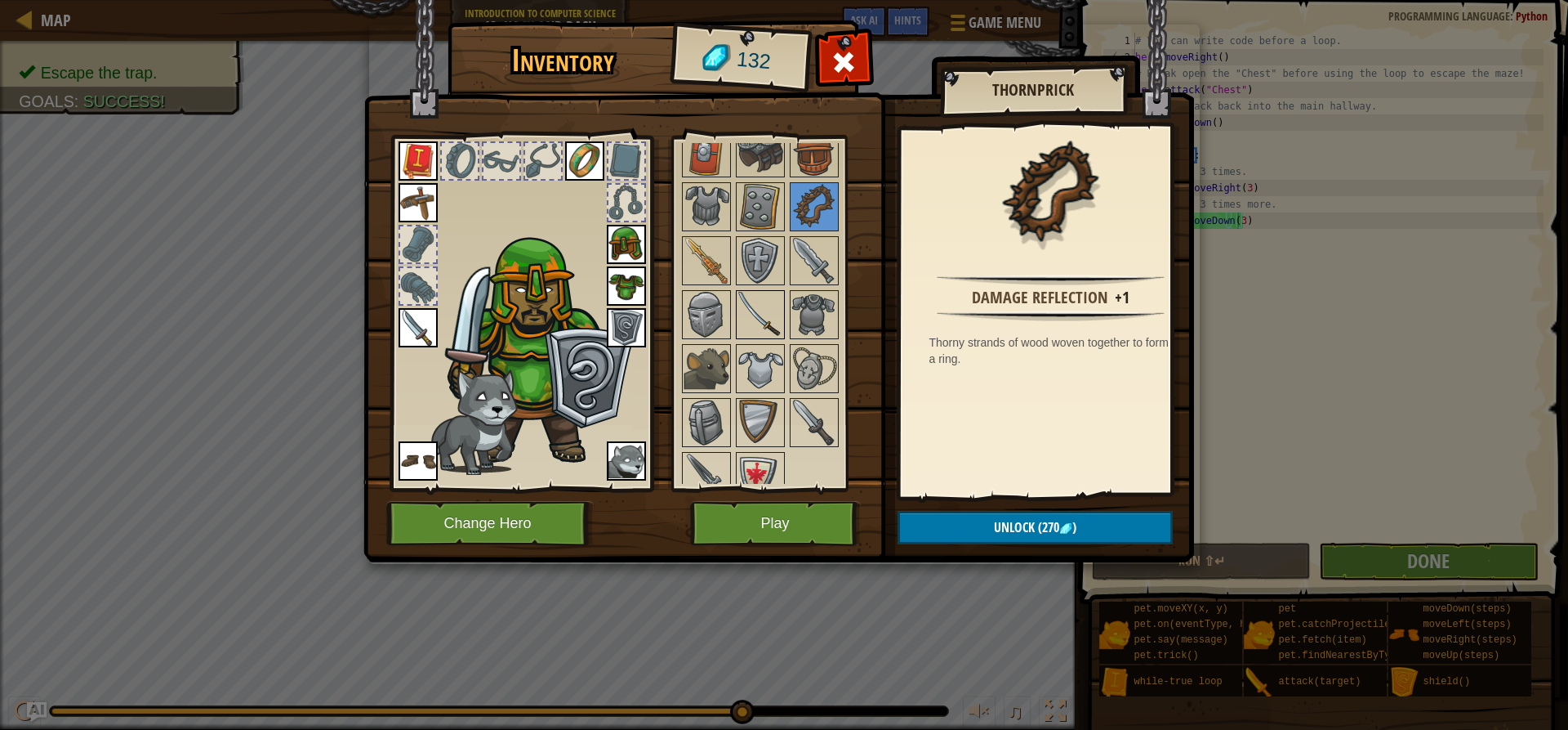
scroll to position [388, 0]
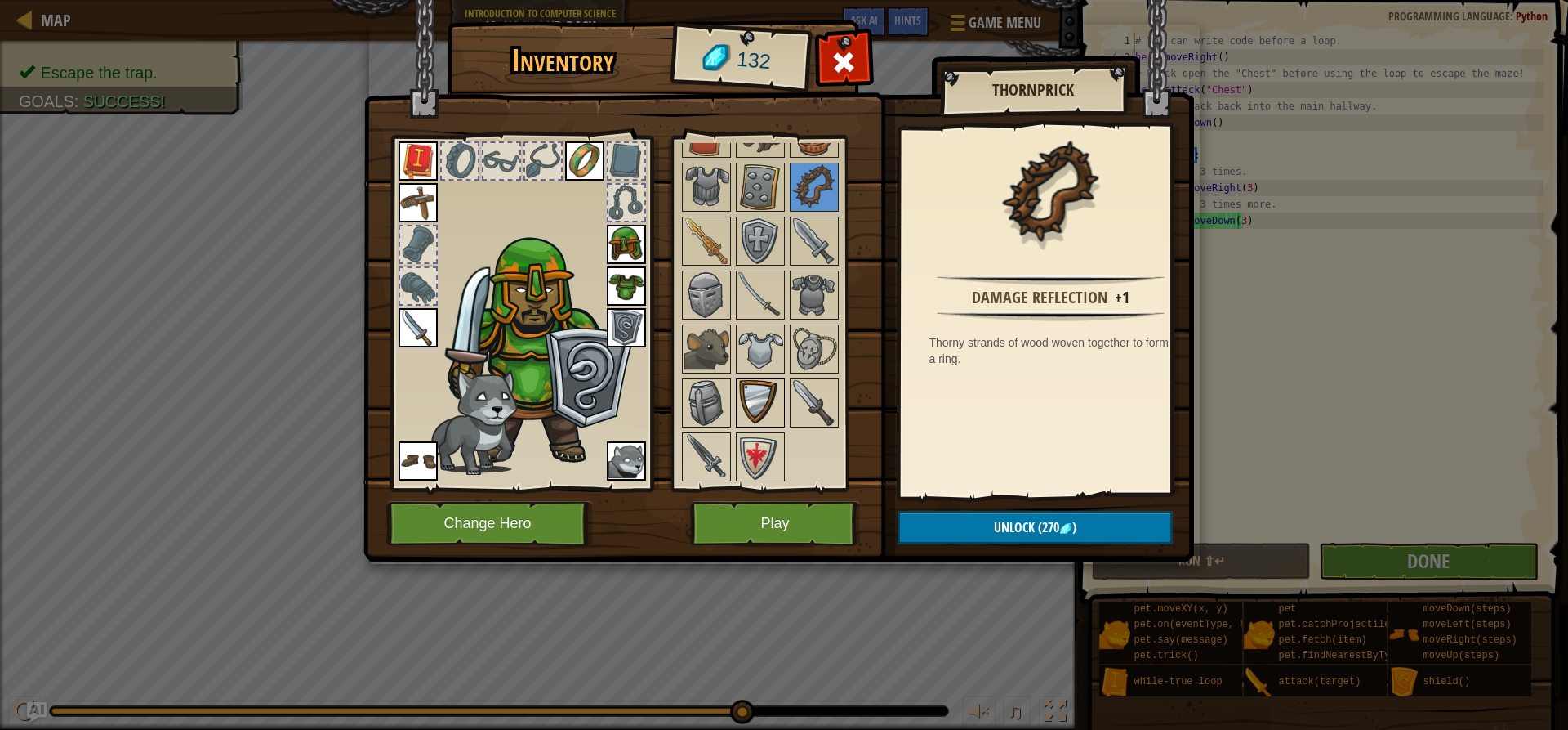
click at [761, 390] on img at bounding box center [760, 403] width 46 height 46
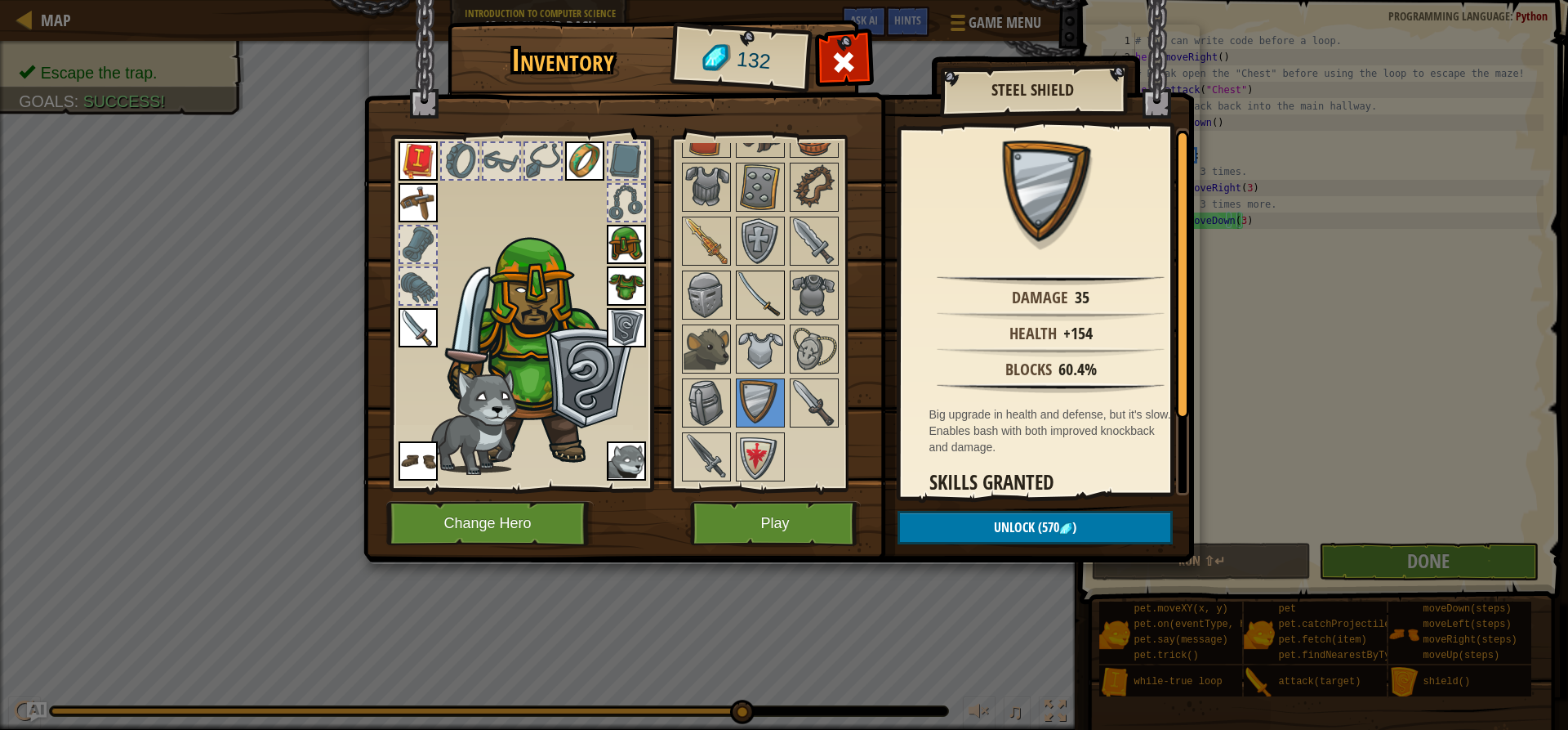
click at [759, 292] on img at bounding box center [760, 295] width 46 height 46
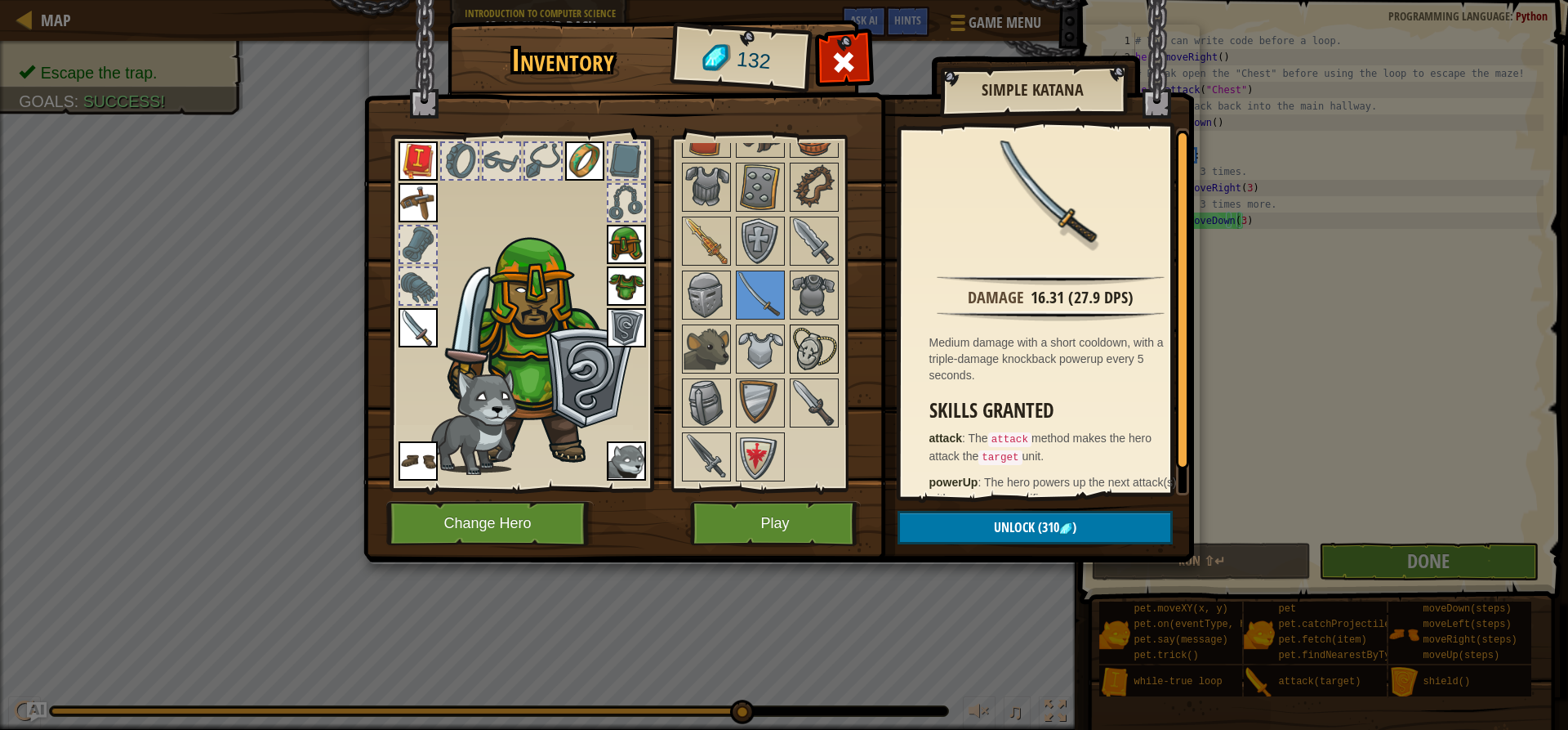
click at [804, 332] on img at bounding box center [814, 348] width 46 height 46
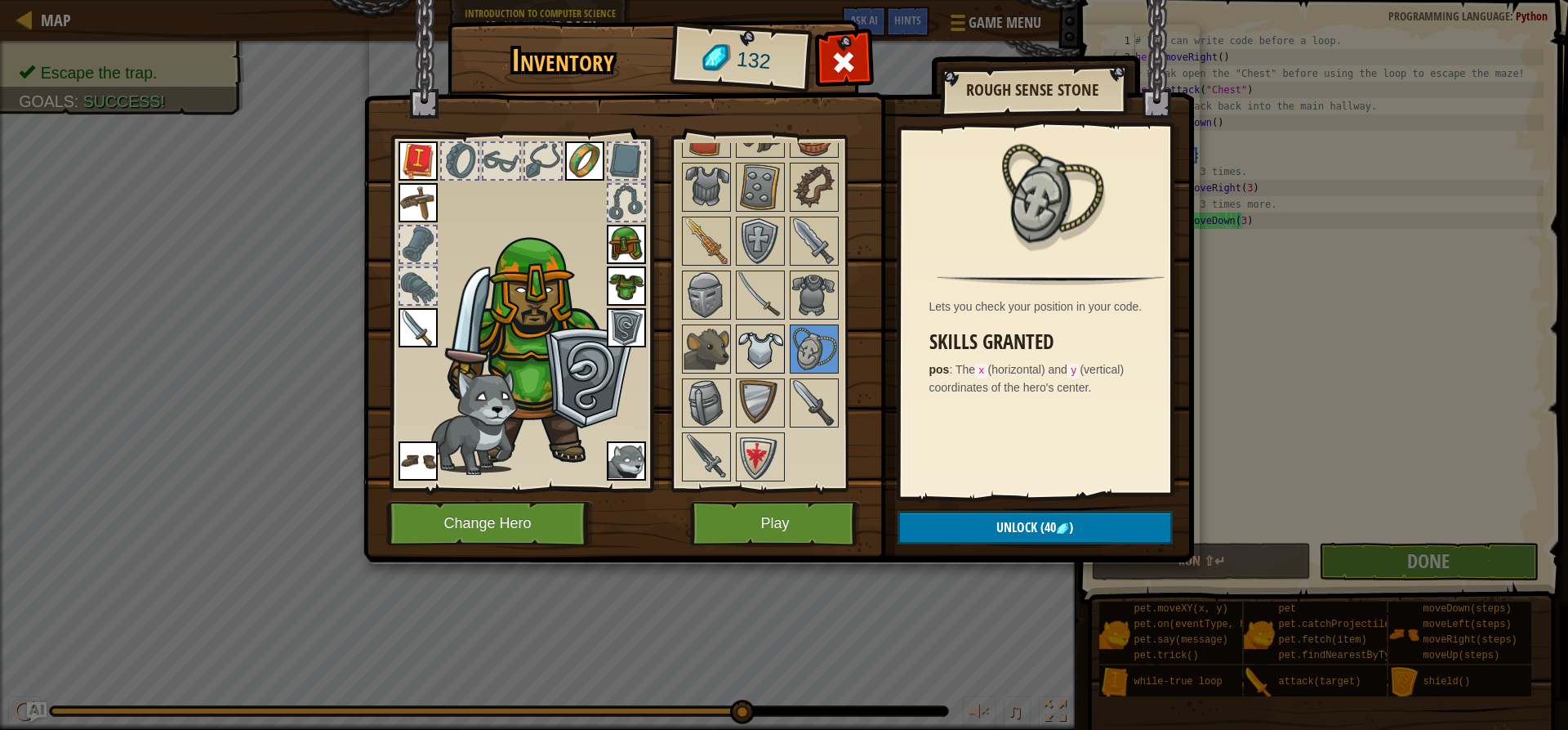
click at [766, 338] on img at bounding box center [760, 348] width 46 height 46
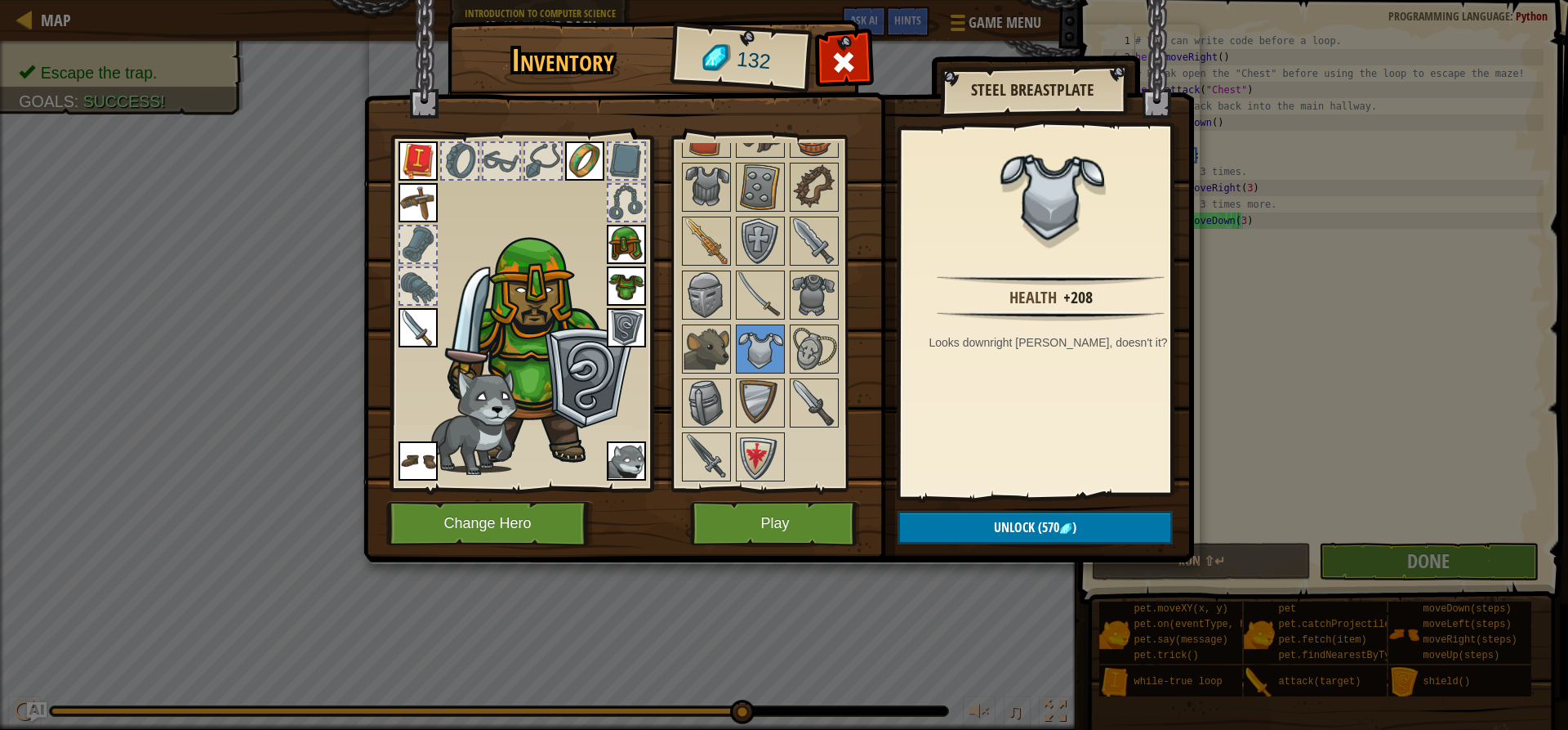
click at [732, 312] on div "Available Equip Equip Equip Equip Equip Equip Equip Equip Equip Equip Equip Equ…" at bounding box center [781, 312] width 205 height 341
click at [726, 288] on div at bounding box center [706, 295] width 49 height 49
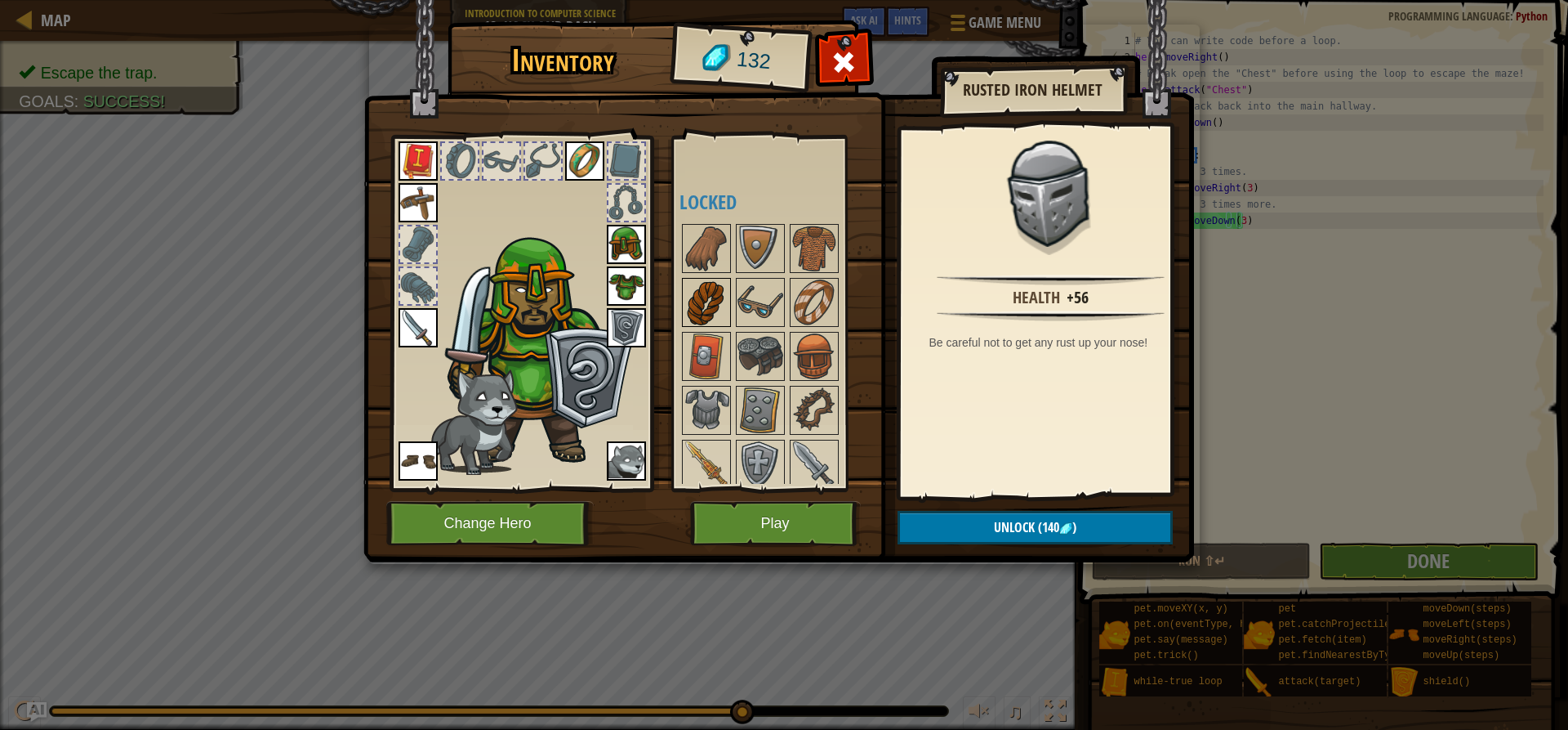
scroll to position [143, 0]
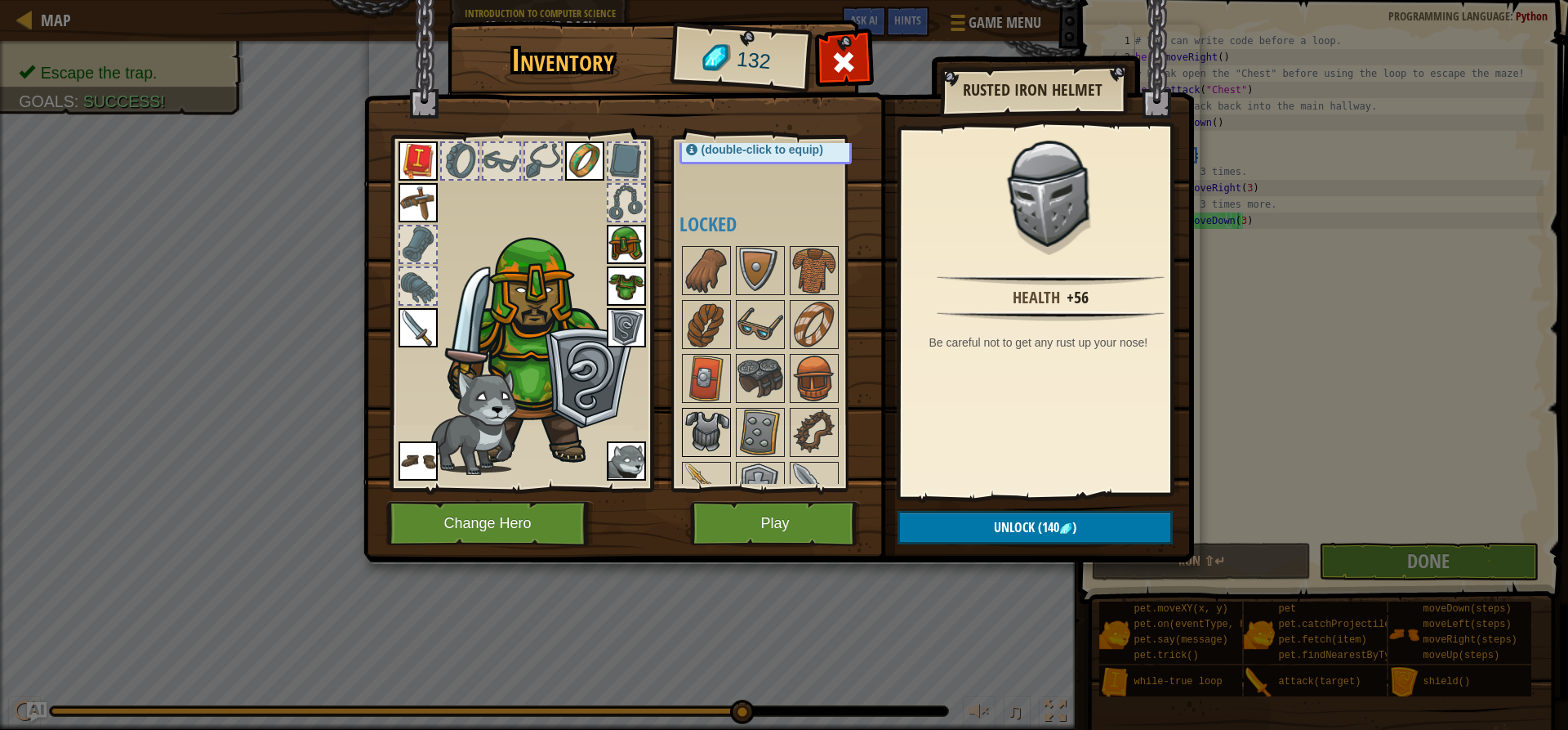
click at [711, 417] on img at bounding box center [706, 432] width 46 height 46
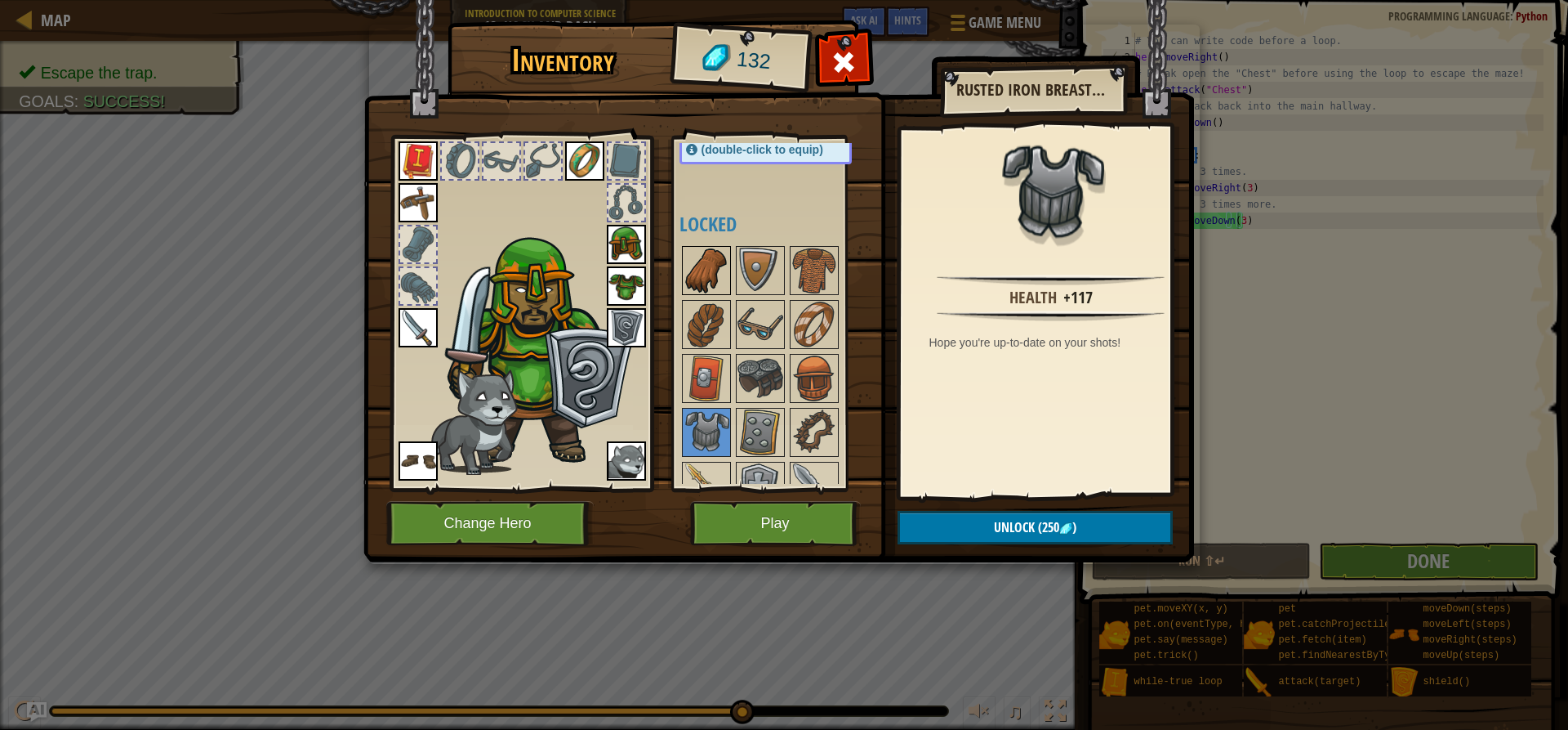
click at [702, 268] on img at bounding box center [706, 270] width 46 height 46
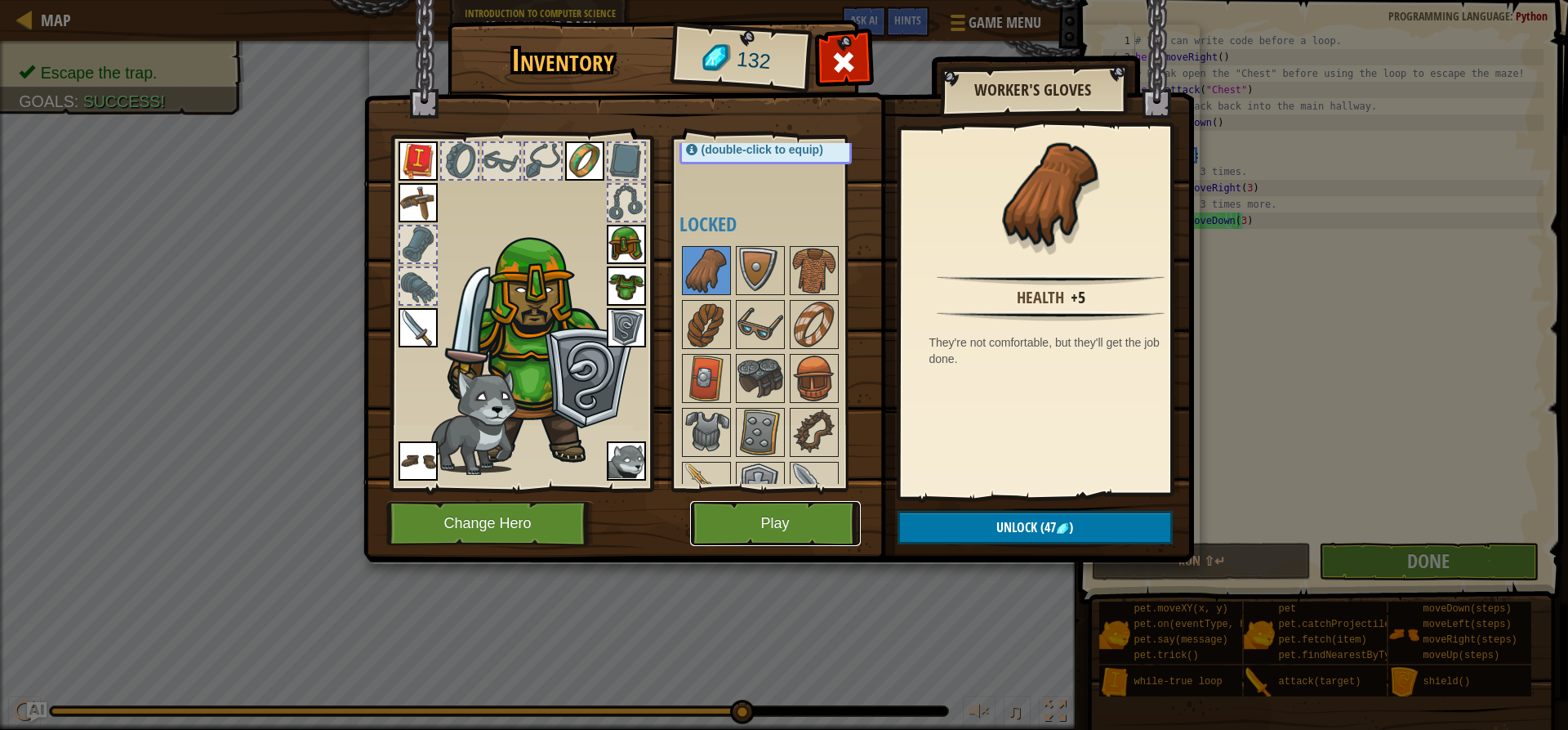
click at [820, 509] on button "Play" at bounding box center [776, 524] width 171 height 45
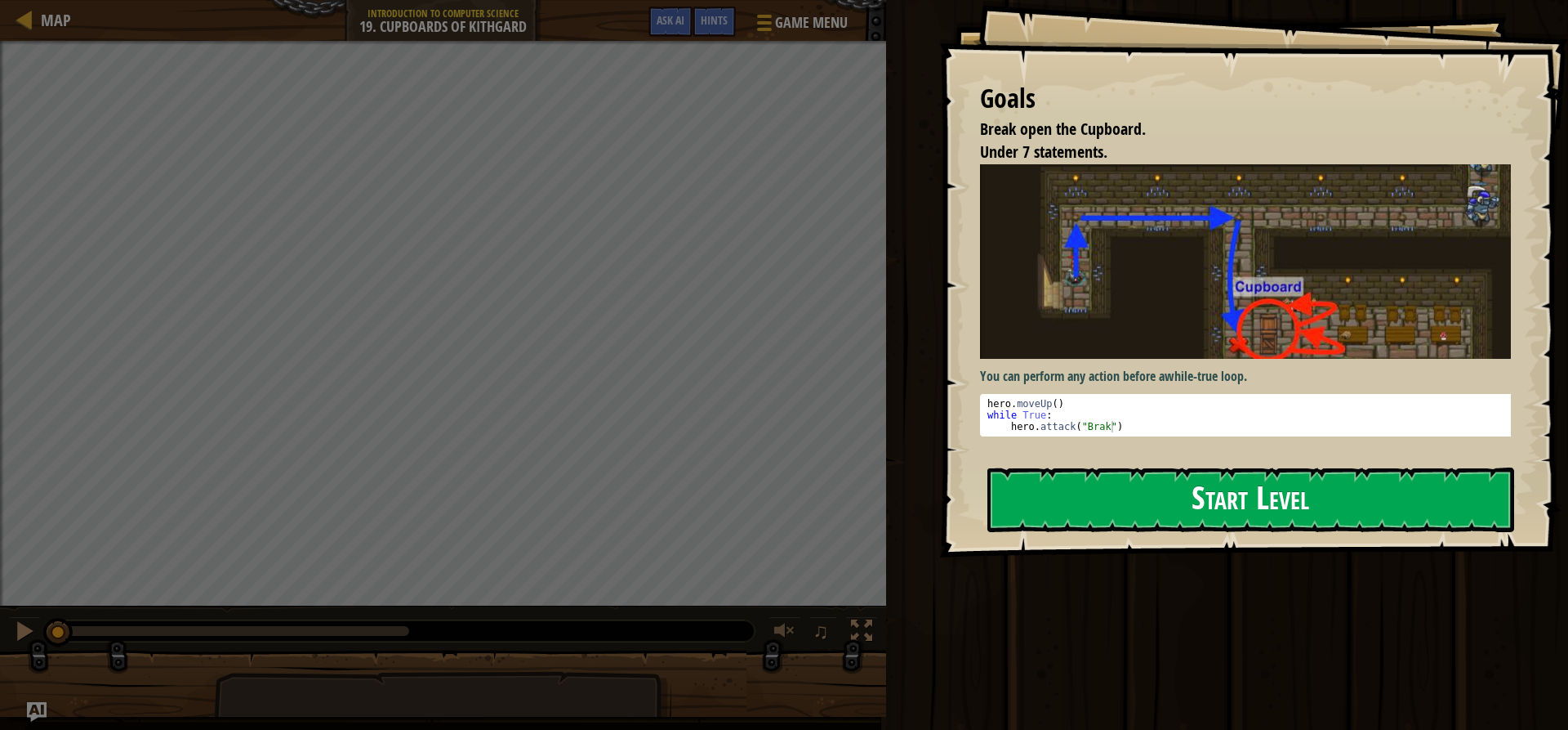
drag, startPoint x: 1286, startPoint y: 328, endPoint x: 1277, endPoint y: 344, distance: 18.4
click at [1286, 330] on img at bounding box center [1251, 261] width 543 height 194
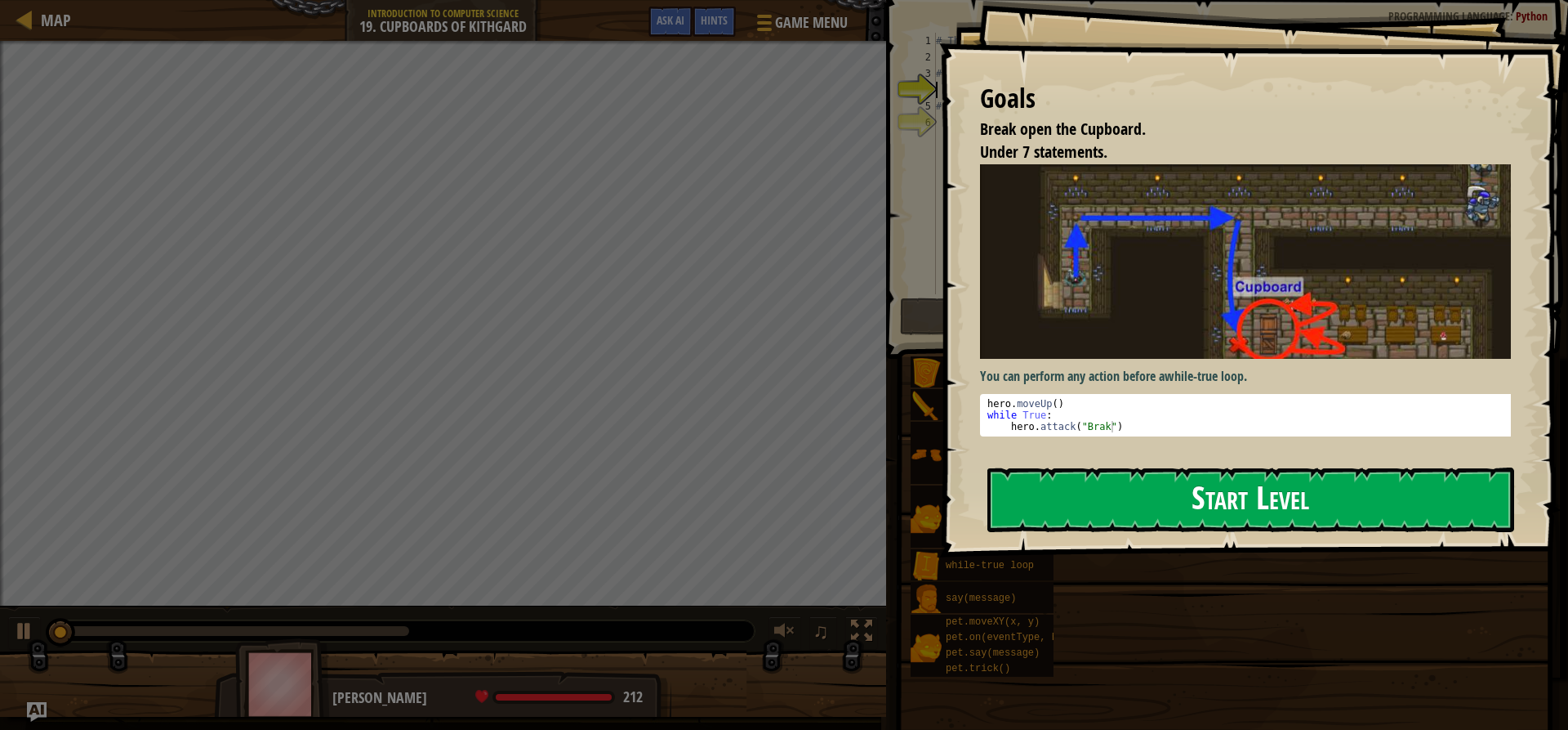
click at [1090, 483] on button "Start Level" at bounding box center [1251, 499] width 527 height 65
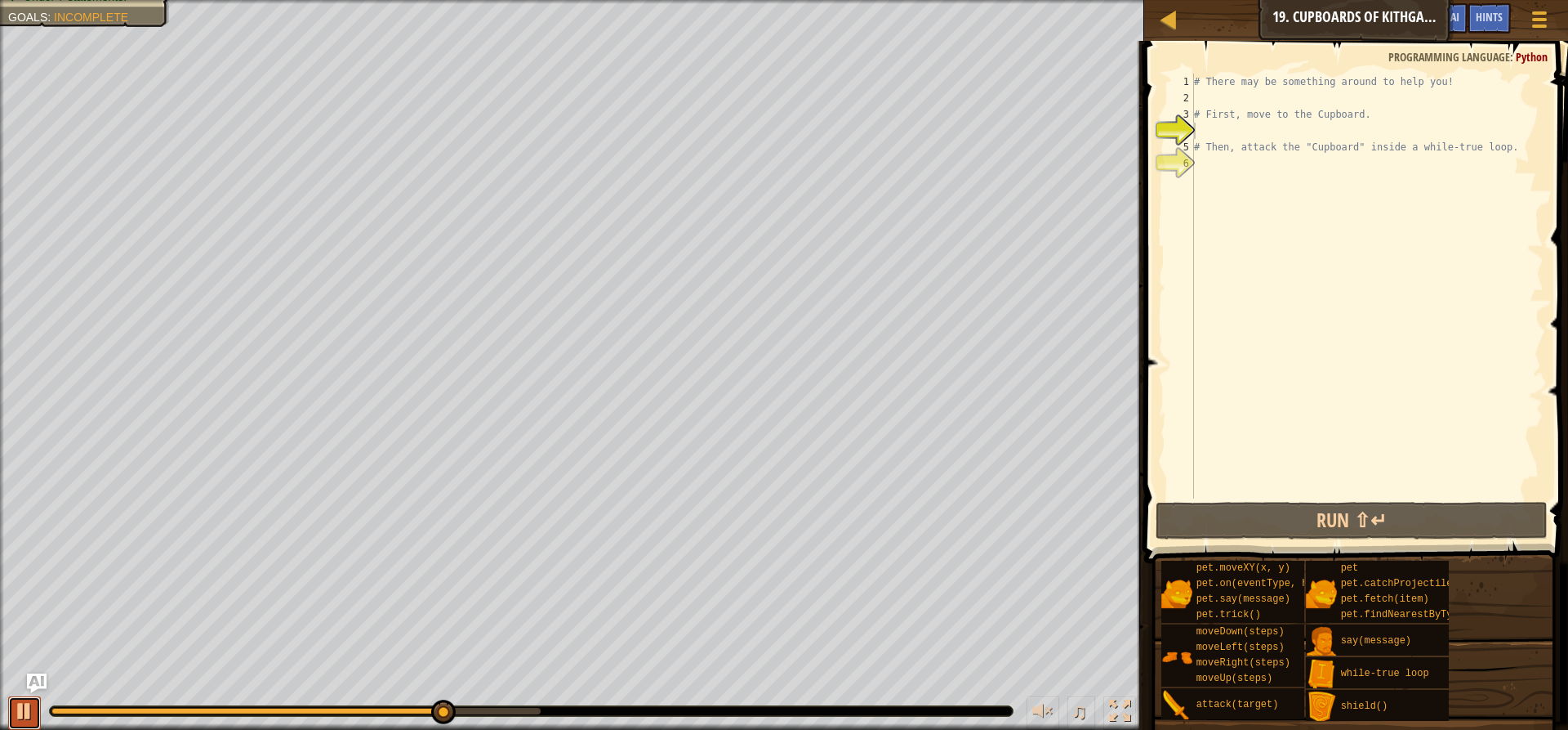
click at [20, 704] on div at bounding box center [24, 710] width 22 height 22
click at [1216, 95] on div "# There may be something around to help you! # First, move to the Cupboard. # T…" at bounding box center [1367, 302] width 353 height 458
drag, startPoint x: 1196, startPoint y: 522, endPoint x: 1205, endPoint y: 527, distance: 10.3
click at [1205, 527] on button "Run ⇧↵" at bounding box center [1351, 521] width 392 height 38
click at [29, 713] on div at bounding box center [24, 710] width 22 height 22
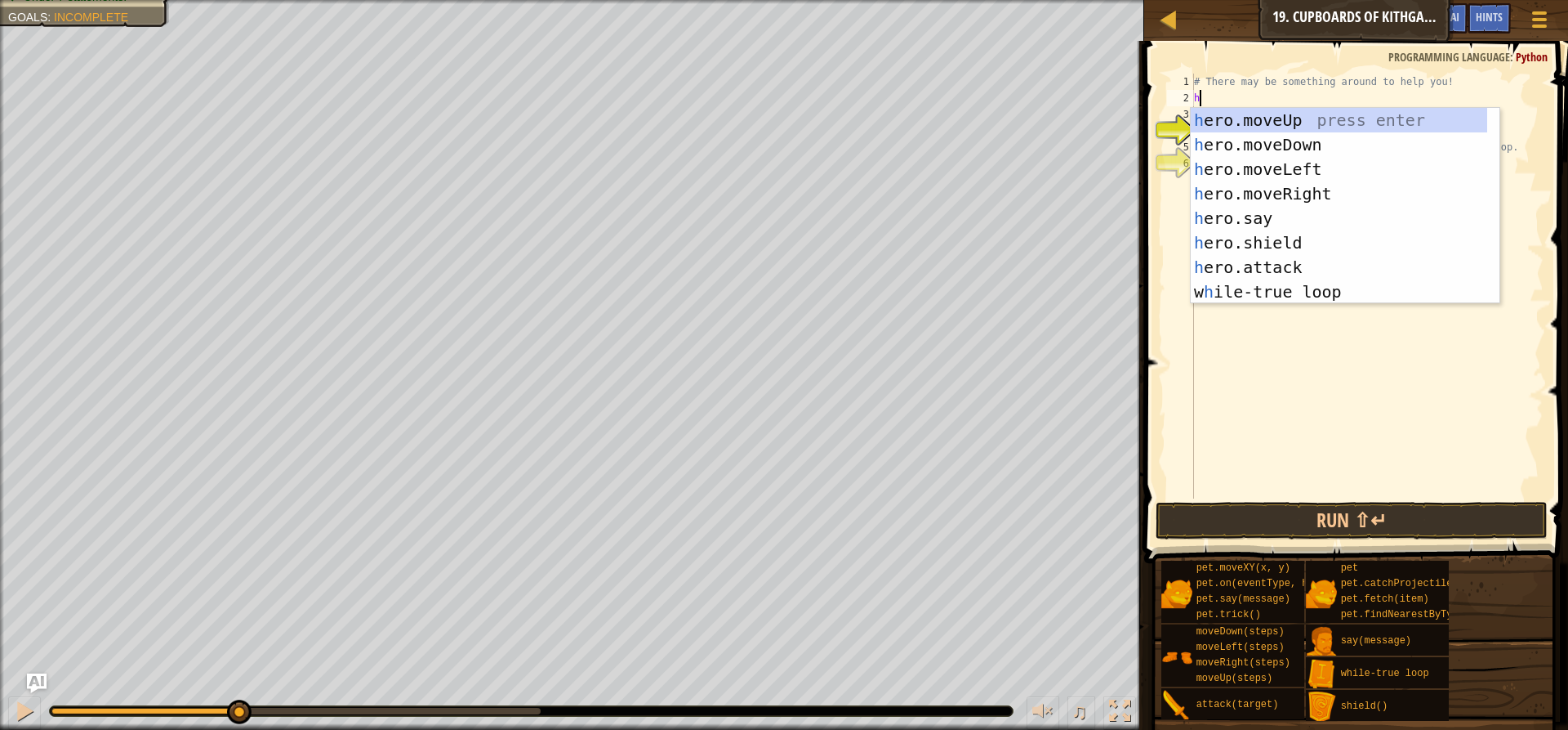
scroll to position [8, 0]
type textarea "hero"
click at [1216, 120] on div "hero .moveUp press enter hero .moveDown press enter hero .moveLeft press enter …" at bounding box center [1339, 230] width 296 height 245
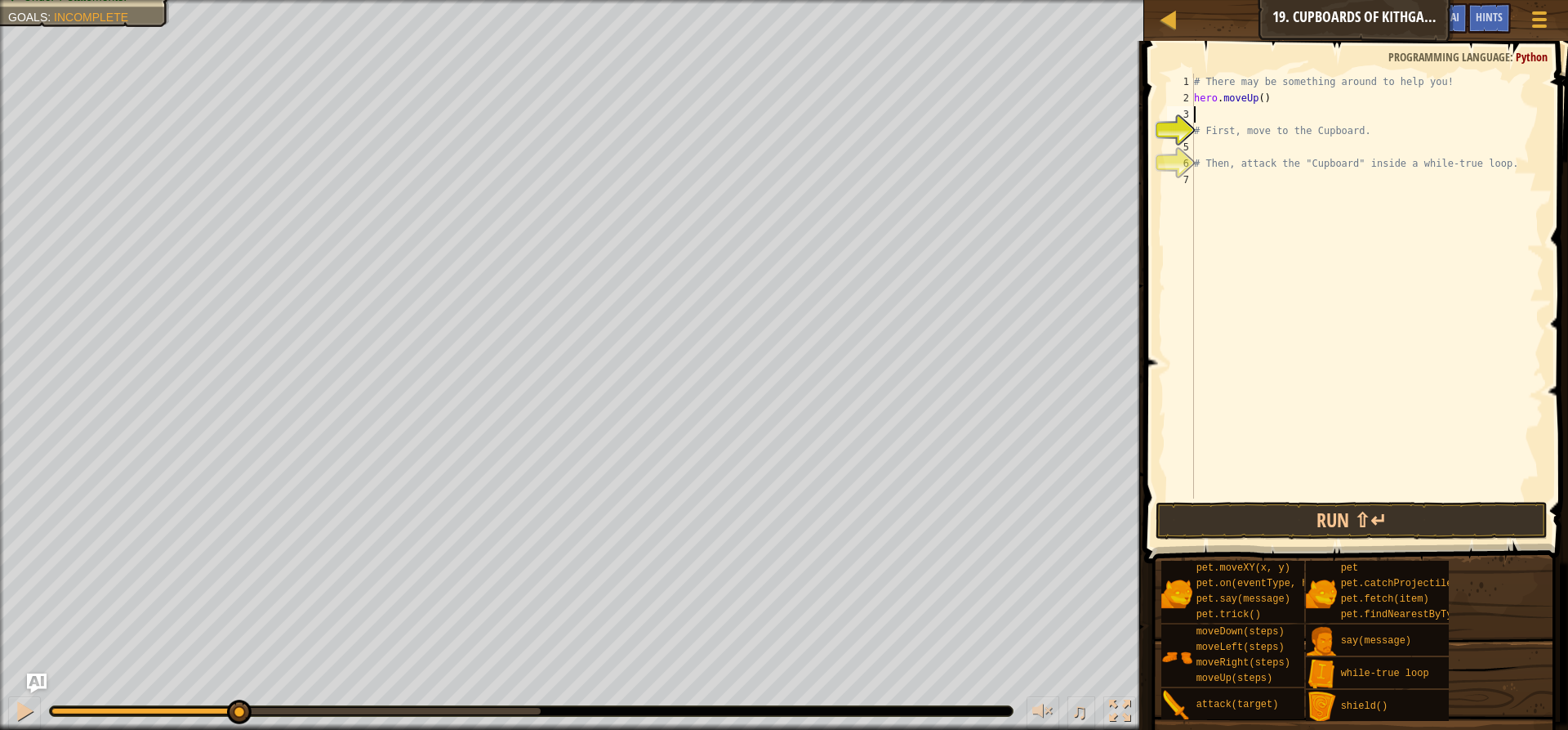
scroll to position [8, 0]
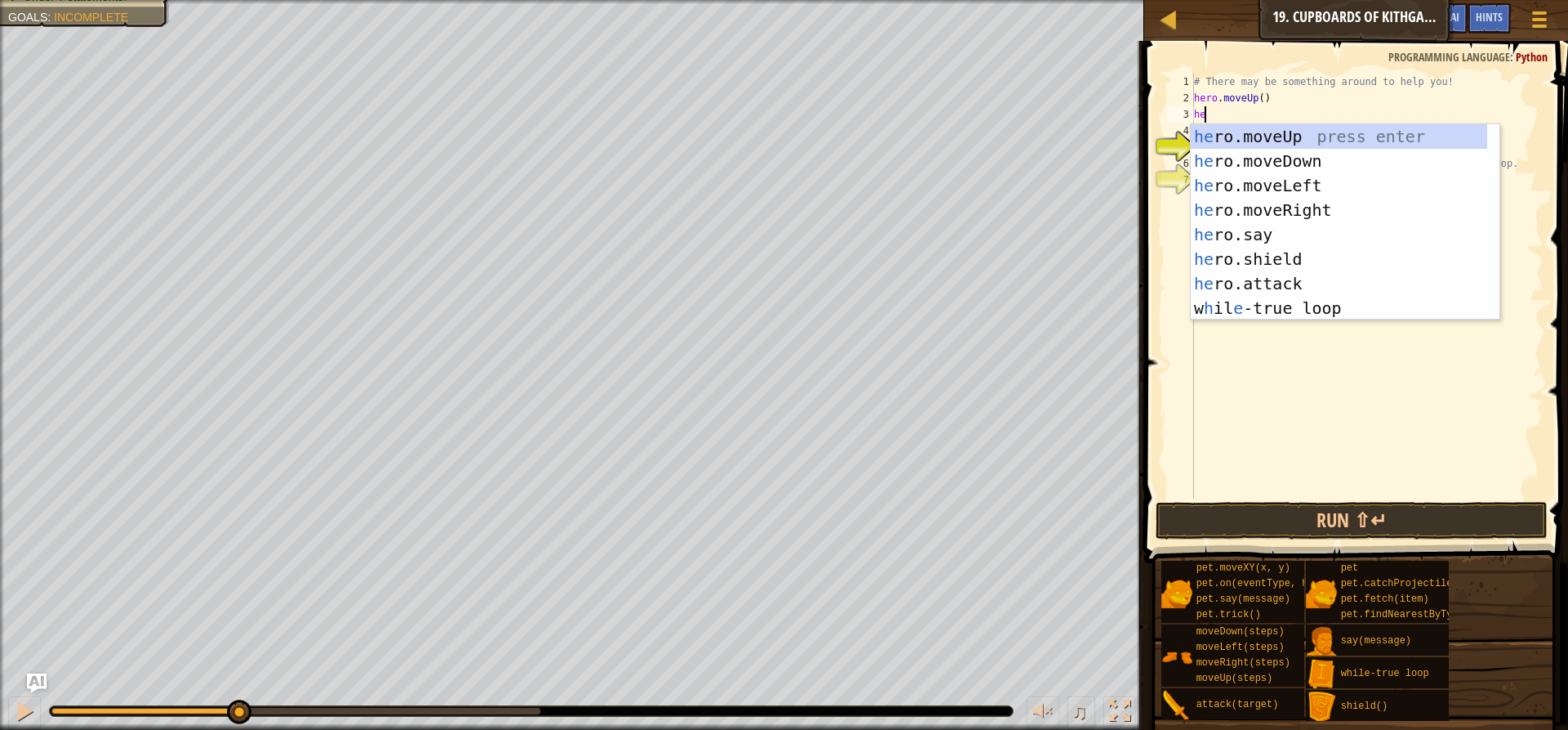
type textarea "hero"
click at [1307, 203] on div "hero .moveUp press enter hero .moveDown press enter hero .moveLeft press enter …" at bounding box center [1339, 246] width 296 height 245
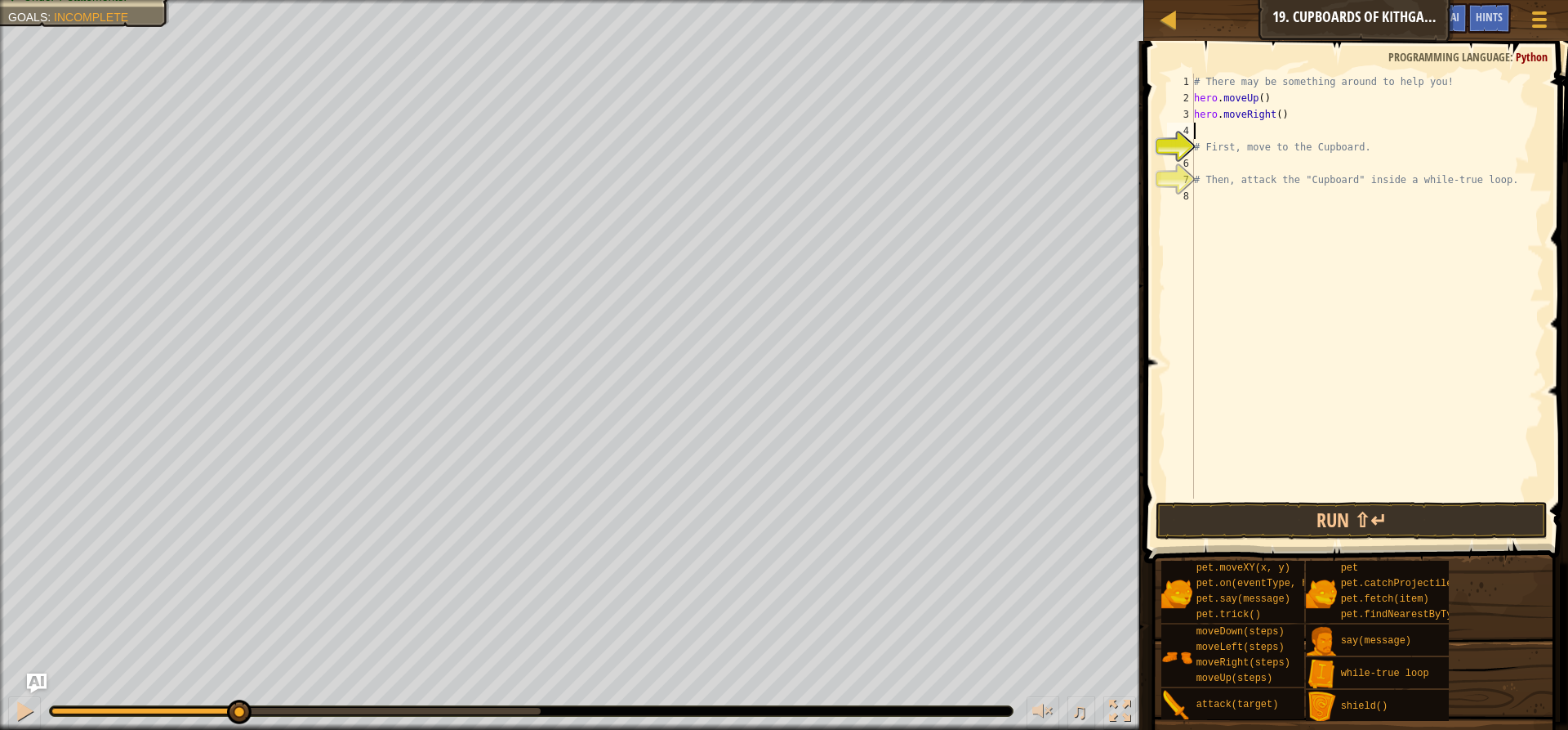
scroll to position [8, 0]
click at [1274, 116] on div "# There may be something around to help you! hero . moveUp ( ) hero . moveRight…" at bounding box center [1367, 302] width 353 height 458
type textarea "hero.moveRight(2)"
click at [1263, 521] on button "Run ⇧↵" at bounding box center [1351, 521] width 392 height 38
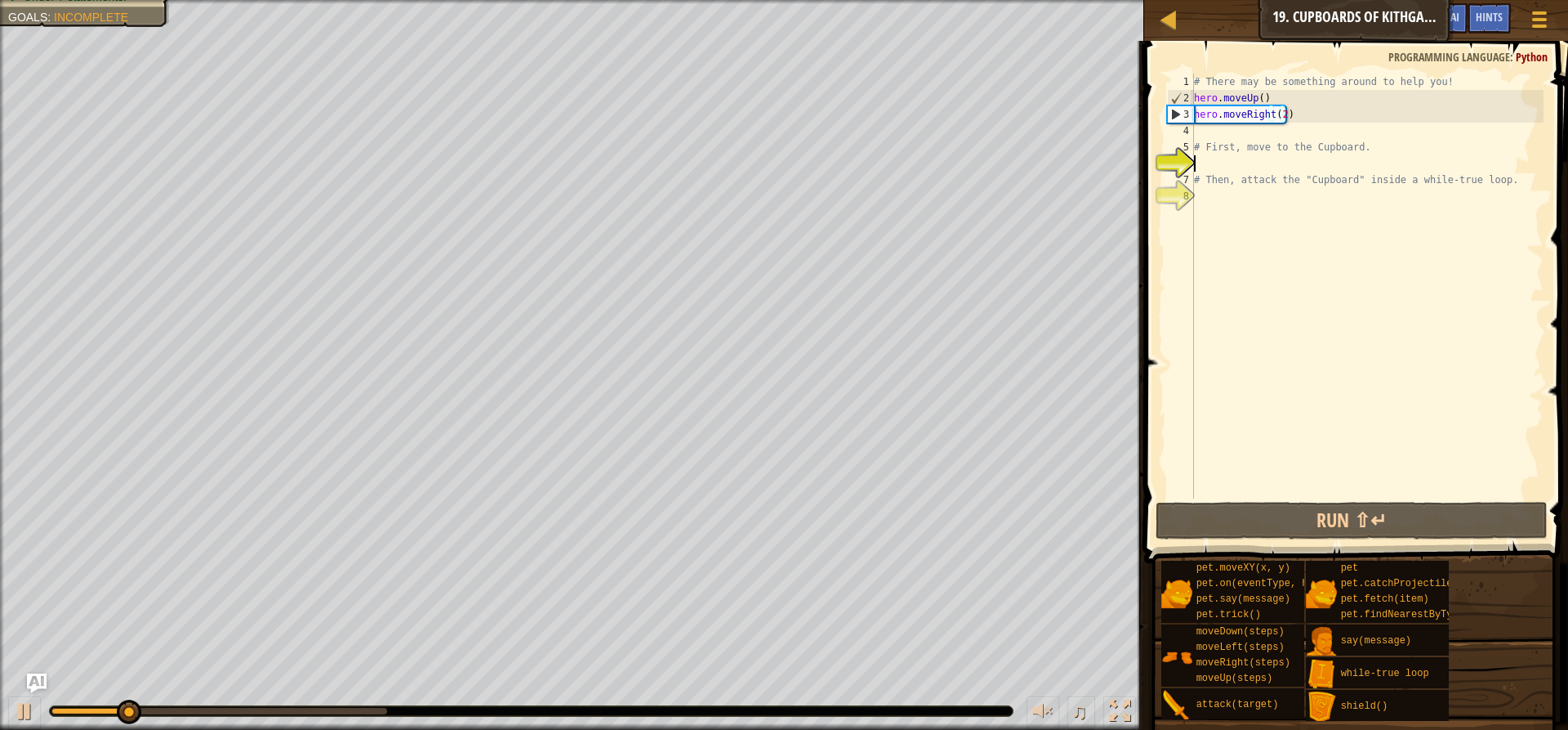
click at [1267, 160] on div "# There may be something around to help you! hero . moveUp ( ) hero . moveRight…" at bounding box center [1367, 302] width 353 height 458
click at [31, 700] on div at bounding box center [24, 710] width 22 height 22
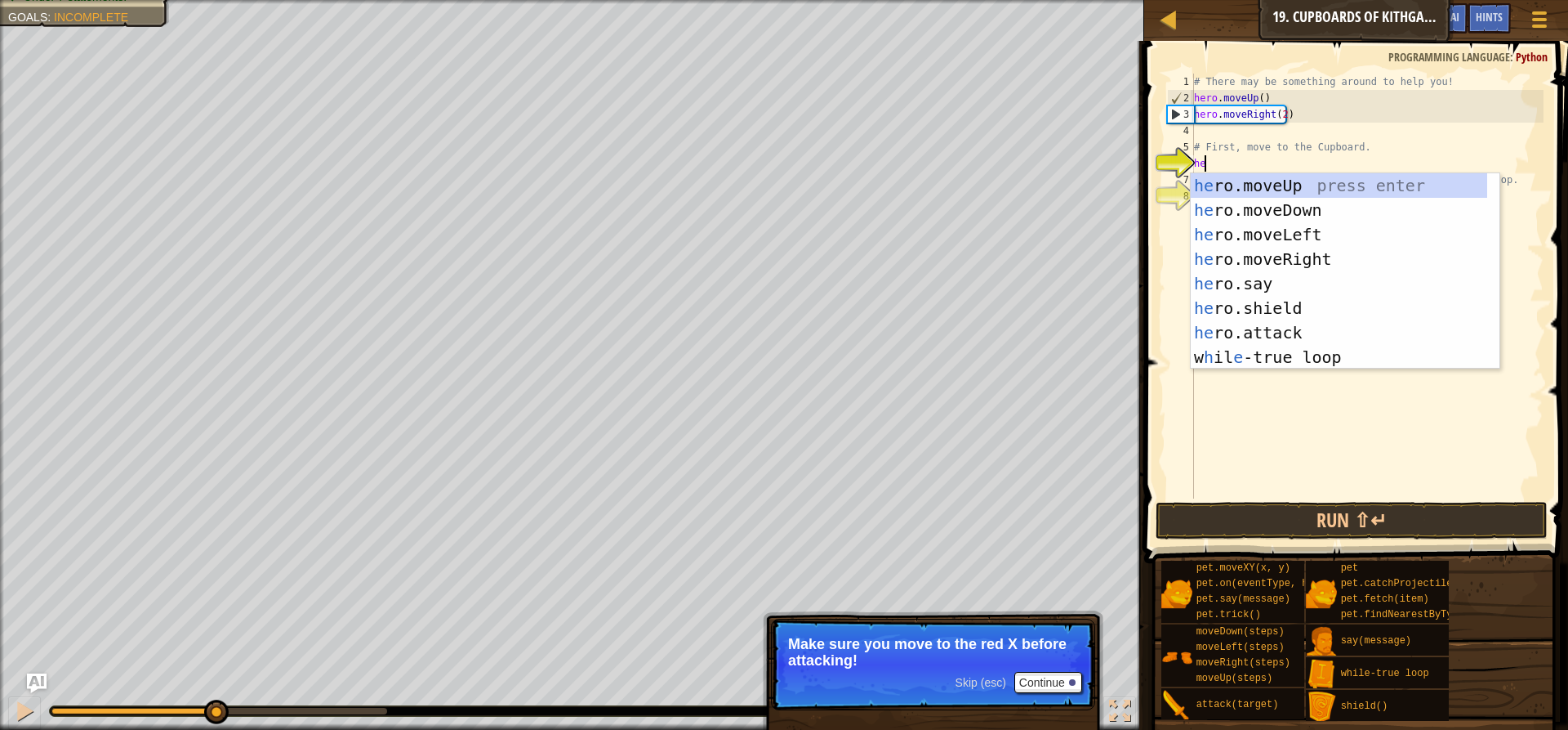
type textarea "hero"
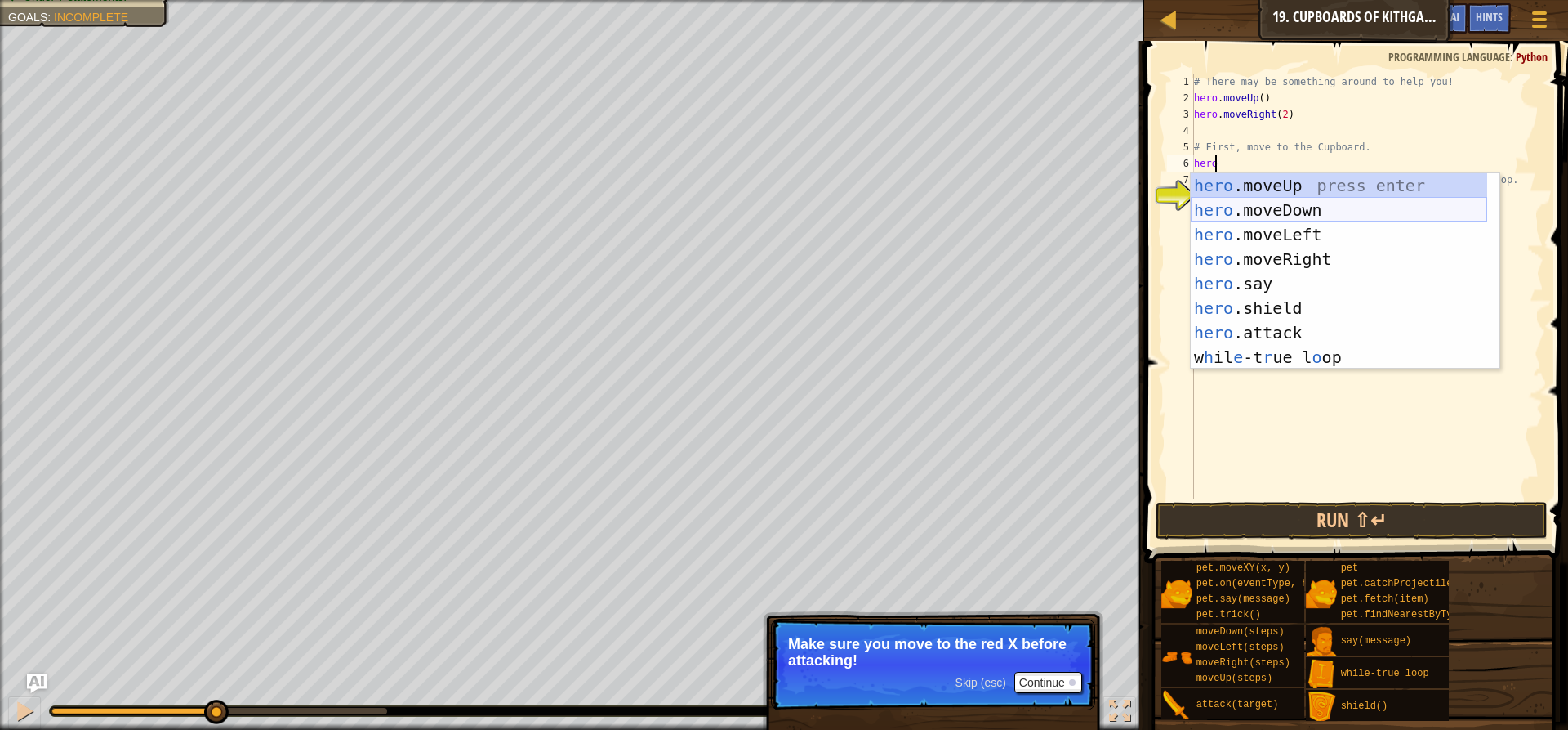
click at [1342, 208] on div "hero .moveUp press enter hero .moveDown press enter hero .moveLeft press enter …" at bounding box center [1339, 296] width 296 height 245
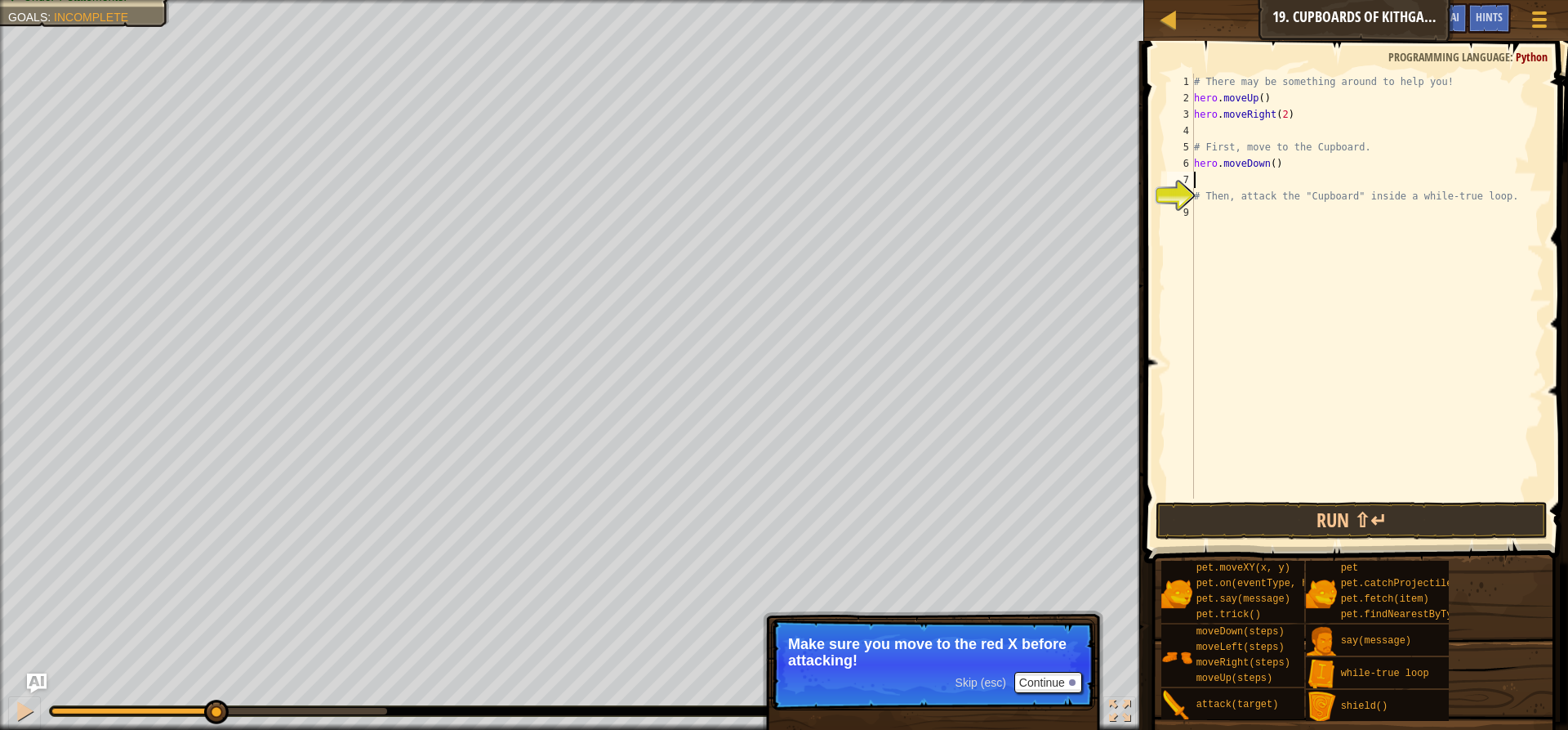
scroll to position [8, 0]
click at [1271, 165] on div "# There may be something around to help you! hero . moveUp ( ) hero . moveRight…" at bounding box center [1367, 302] width 353 height 458
type textarea "hero.moveDown(2)"
click at [1216, 518] on button "Run ⇧↵" at bounding box center [1351, 521] width 392 height 38
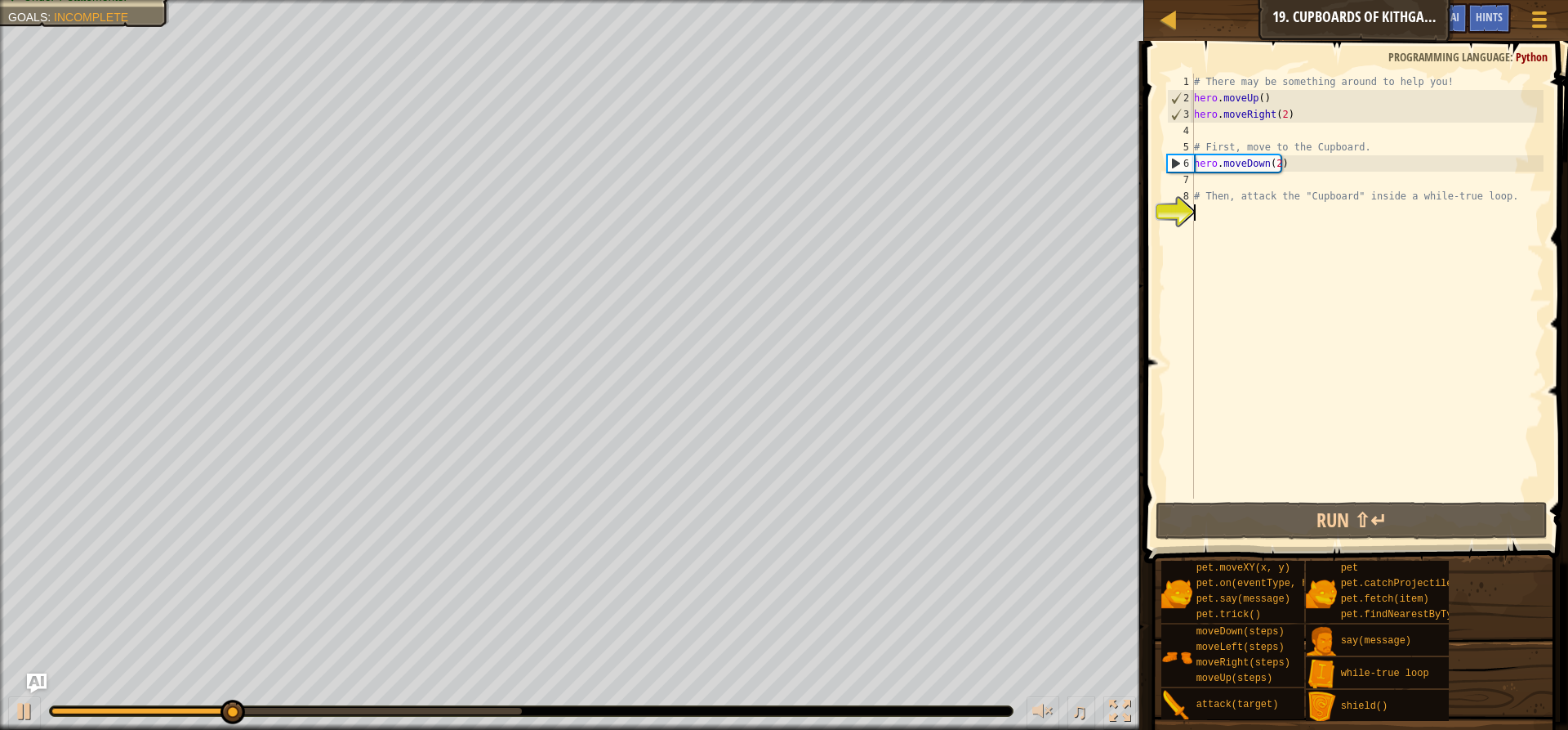
click at [1269, 225] on div "# There may be something around to help you! hero . moveUp ( ) hero . moveRight…" at bounding box center [1367, 302] width 353 height 458
click at [22, 707] on div at bounding box center [24, 710] width 22 height 22
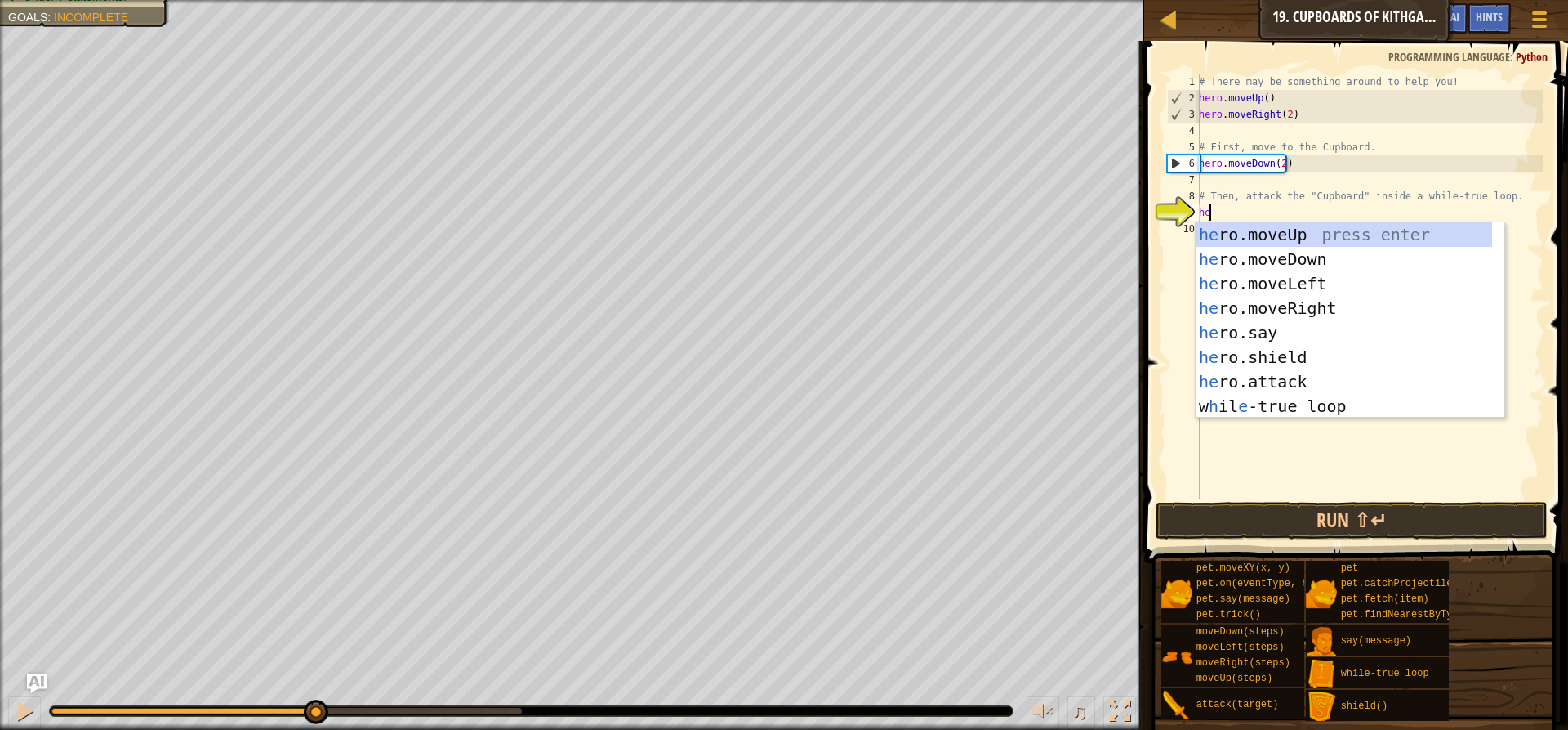
type textarea "hero"
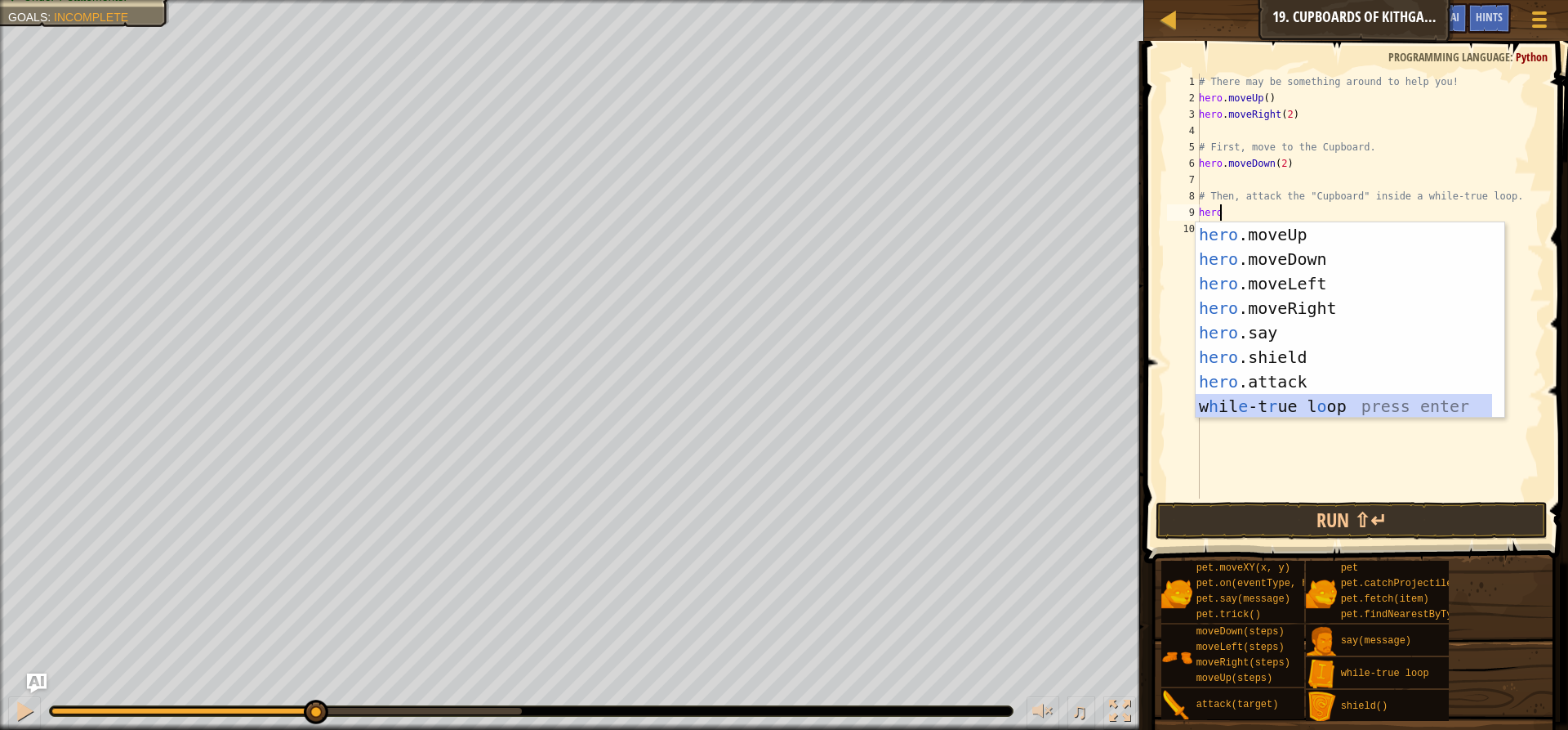
click at [1330, 414] on div "hero .moveUp press enter hero .moveDown press enter hero .moveLeft press enter …" at bounding box center [1344, 344] width 296 height 245
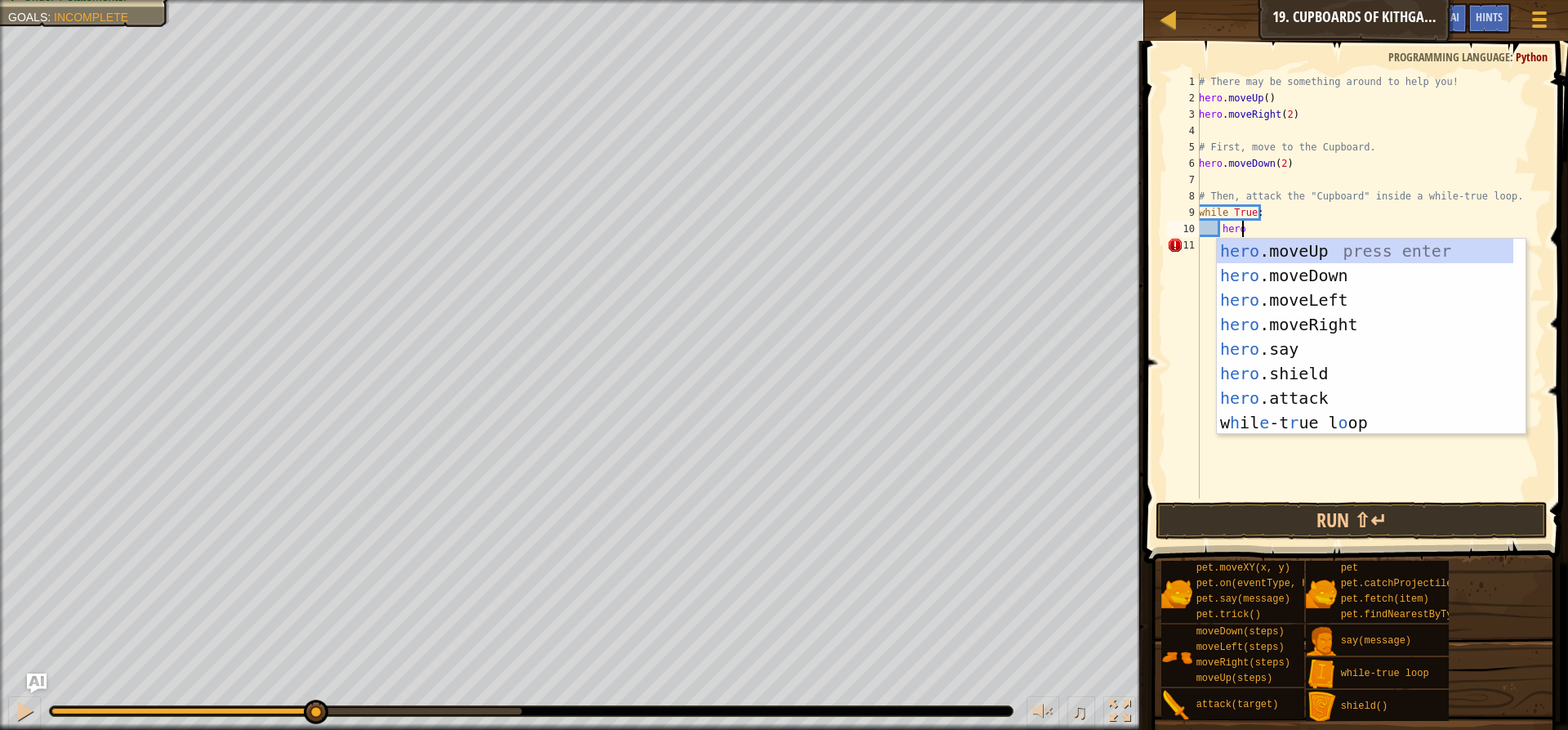
scroll to position [8, 3]
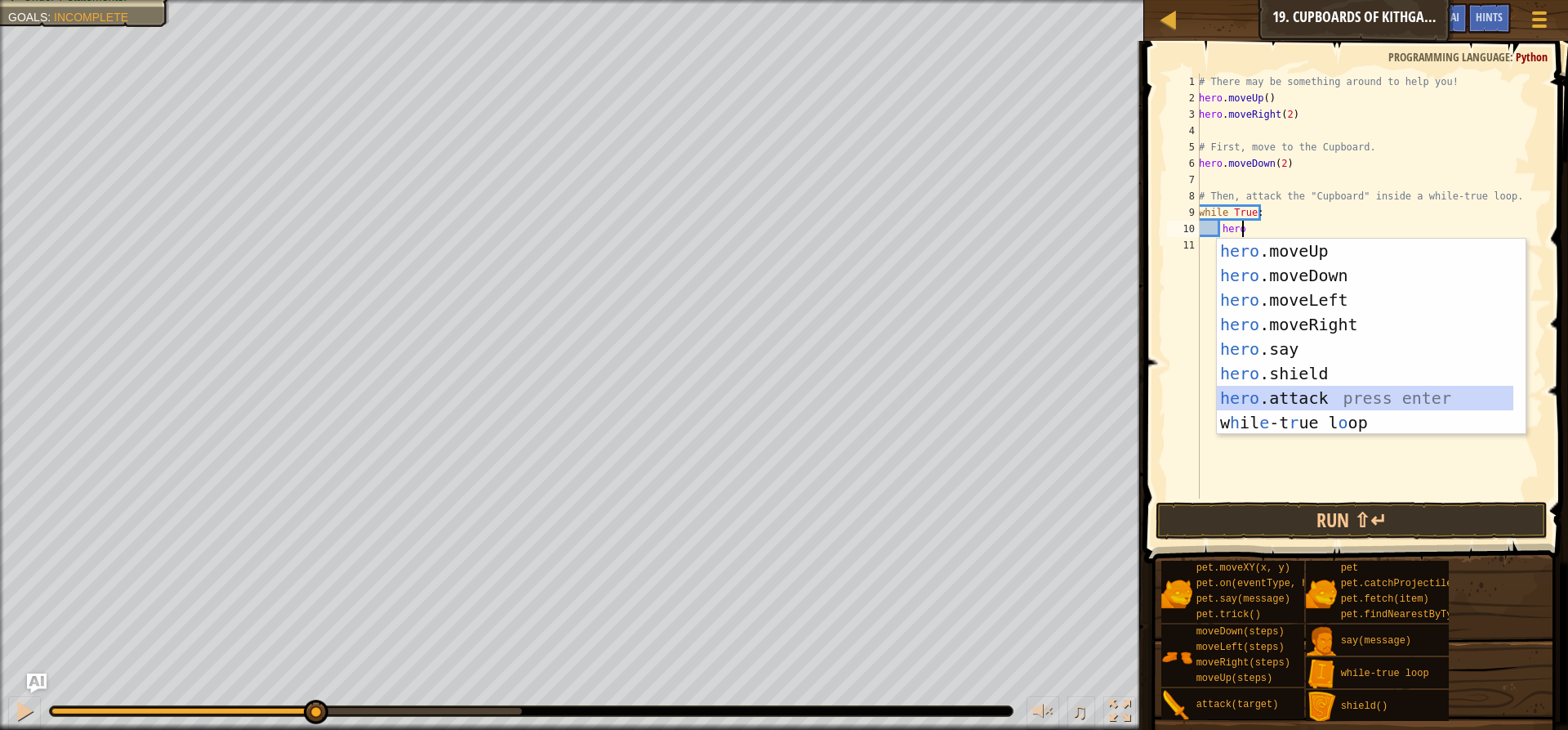
click at [1301, 403] on div "hero .moveUp press enter hero .moveDown press enter hero .moveLeft press enter …" at bounding box center [1364, 360] width 296 height 245
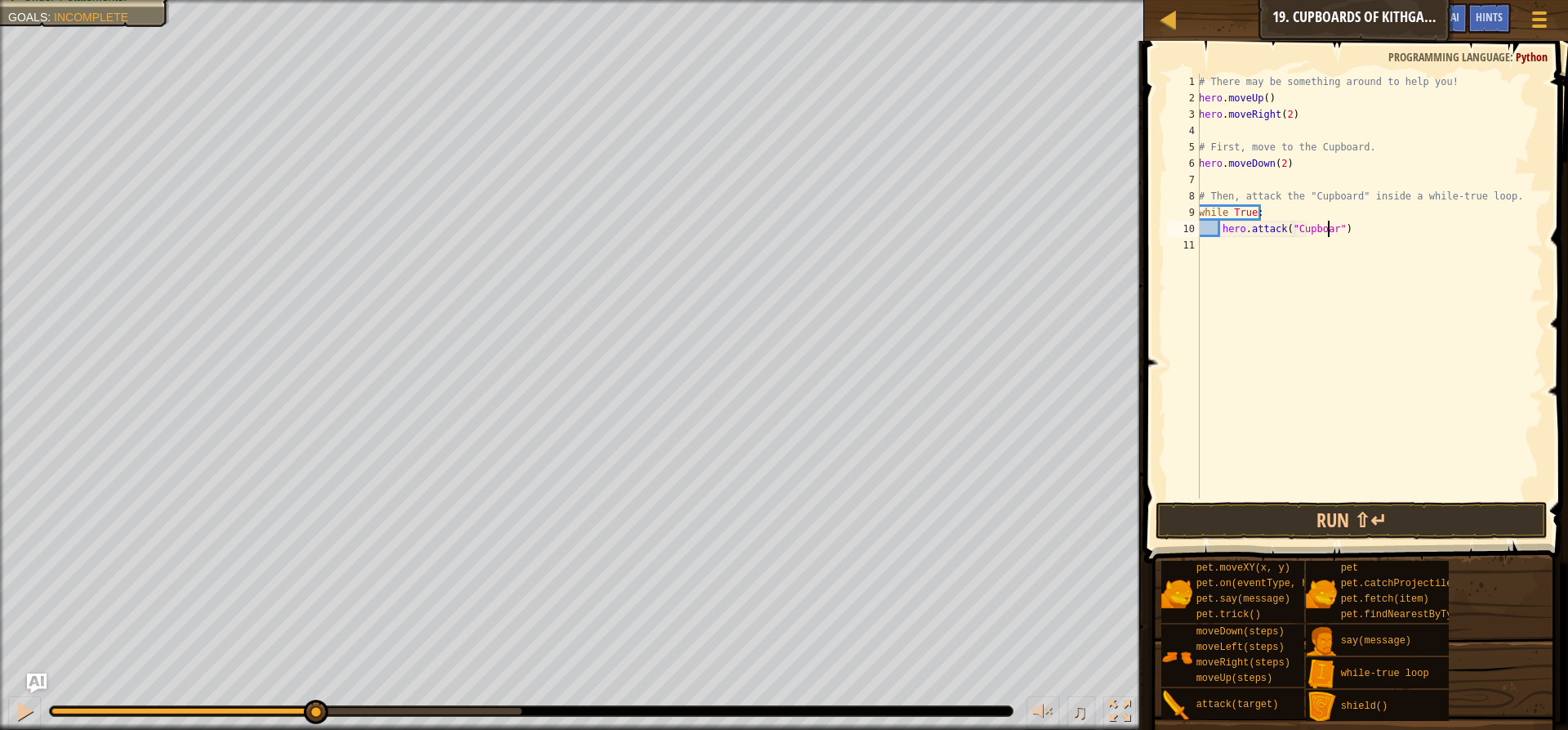
scroll to position [8, 10]
type textarea "hero.attack("Cupboard")"
click at [1358, 521] on button "Run ⇧↵" at bounding box center [1351, 521] width 392 height 38
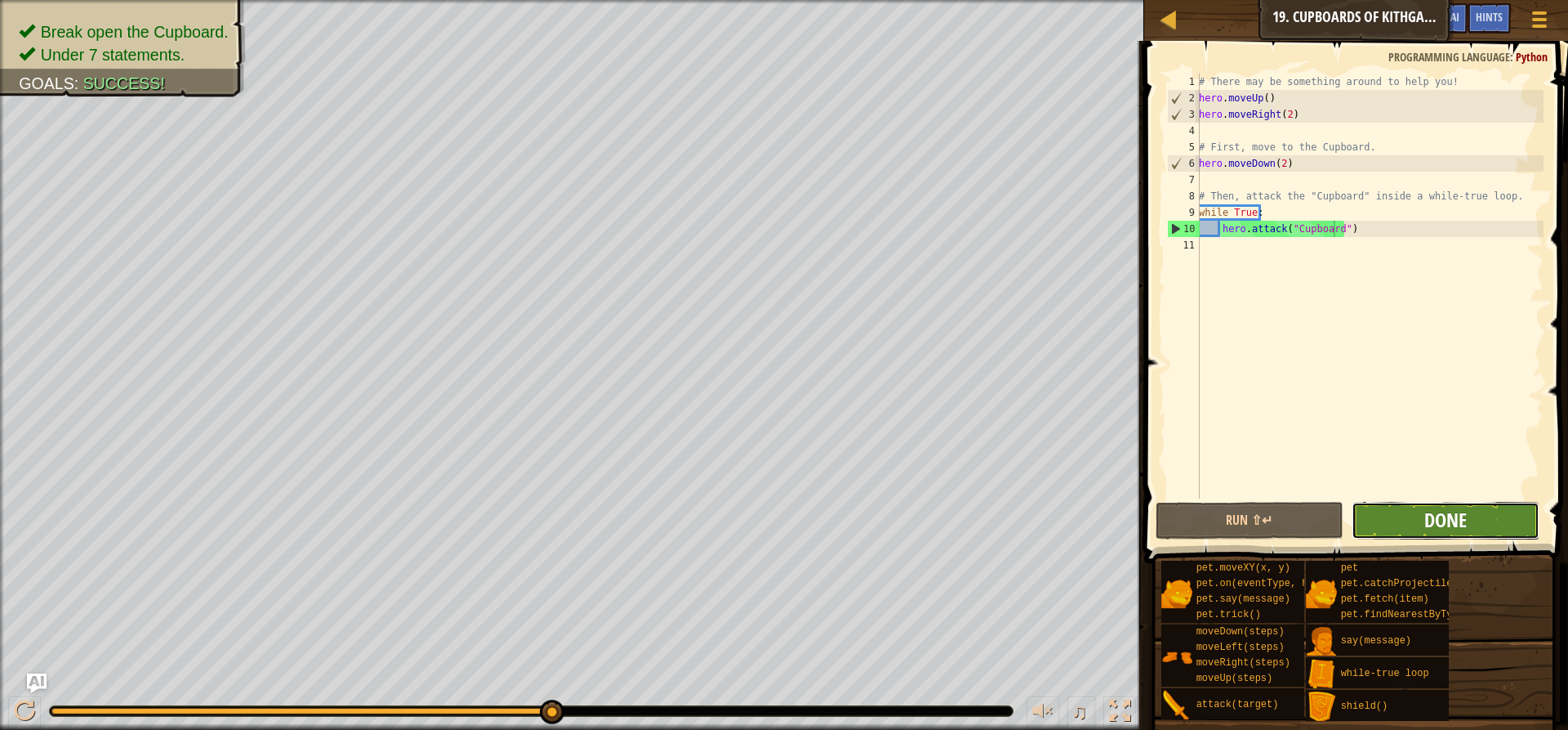
click at [1434, 517] on span "Done" at bounding box center [1445, 520] width 42 height 26
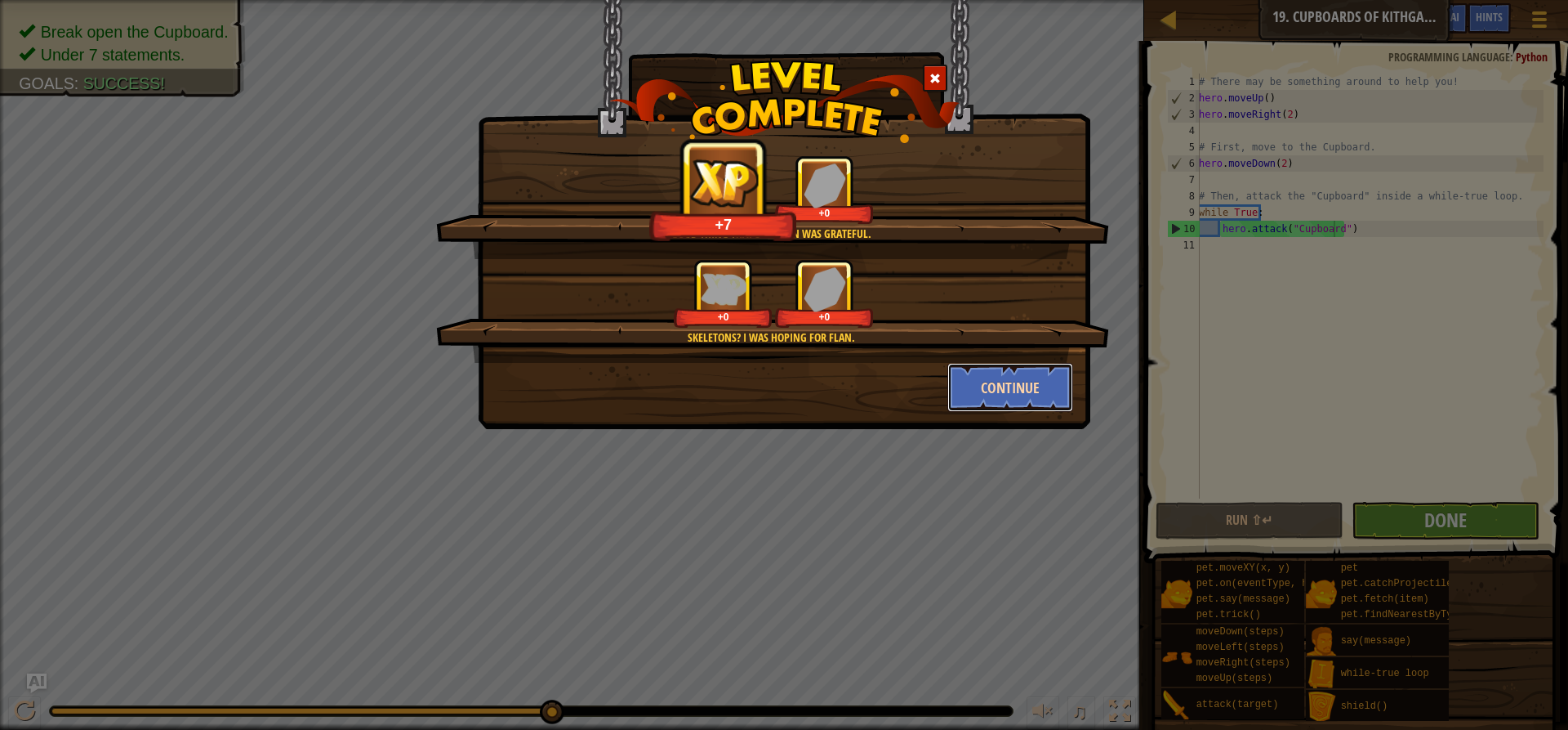
click at [1029, 387] on button "Continue" at bounding box center [1010, 388] width 127 height 49
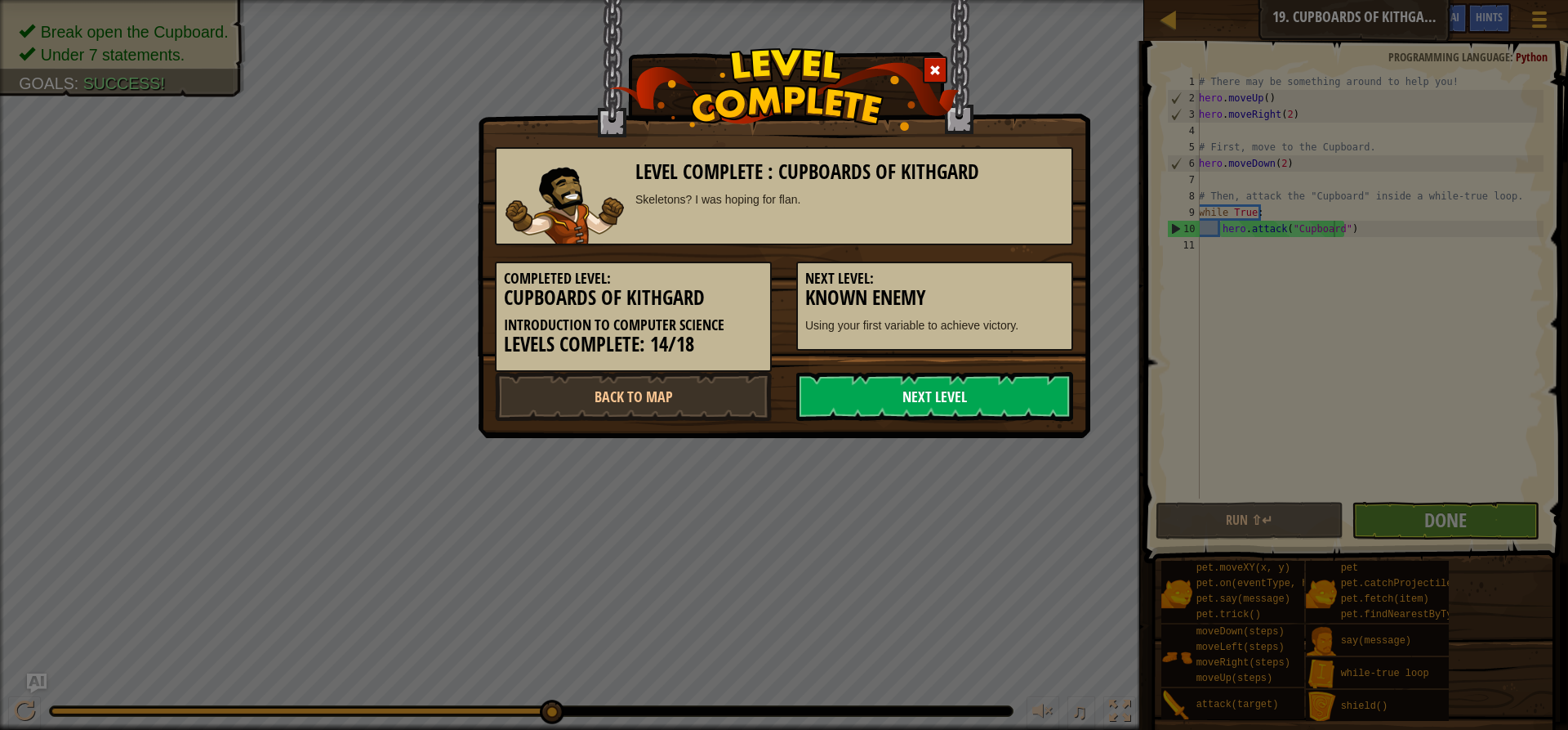
click at [1025, 394] on link "Next Level" at bounding box center [934, 396] width 277 height 49
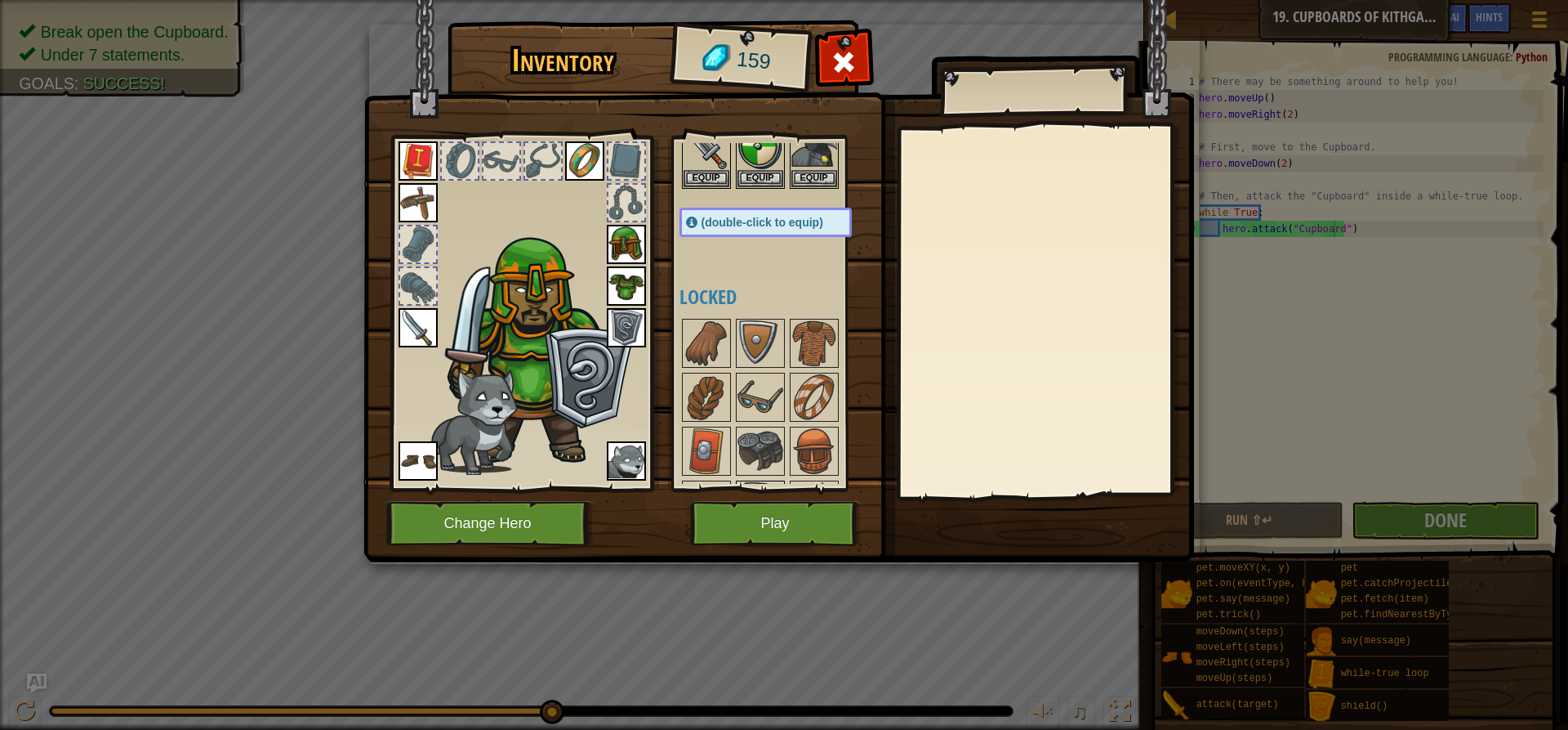
scroll to position [163, 0]
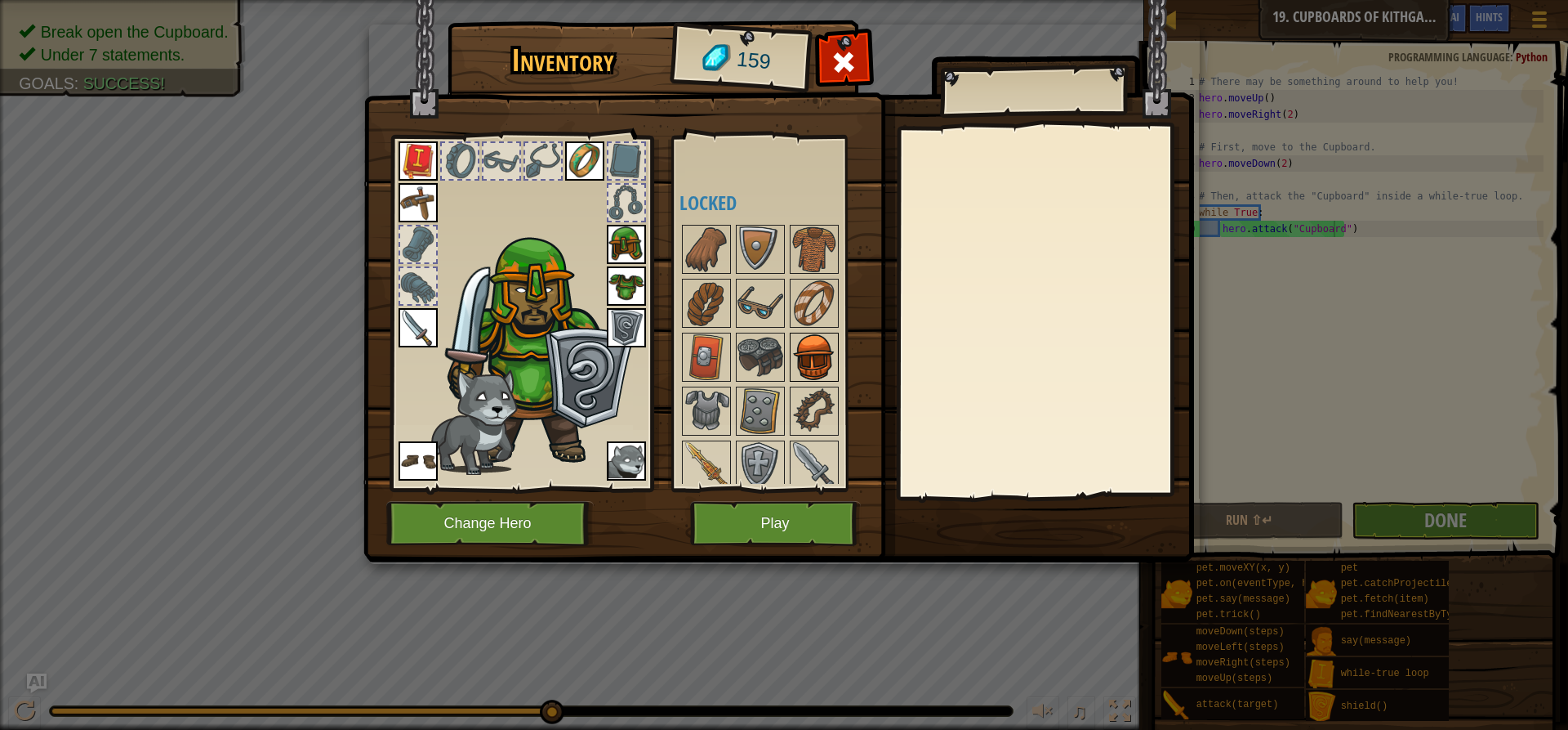
click at [808, 366] on img at bounding box center [814, 357] width 46 height 46
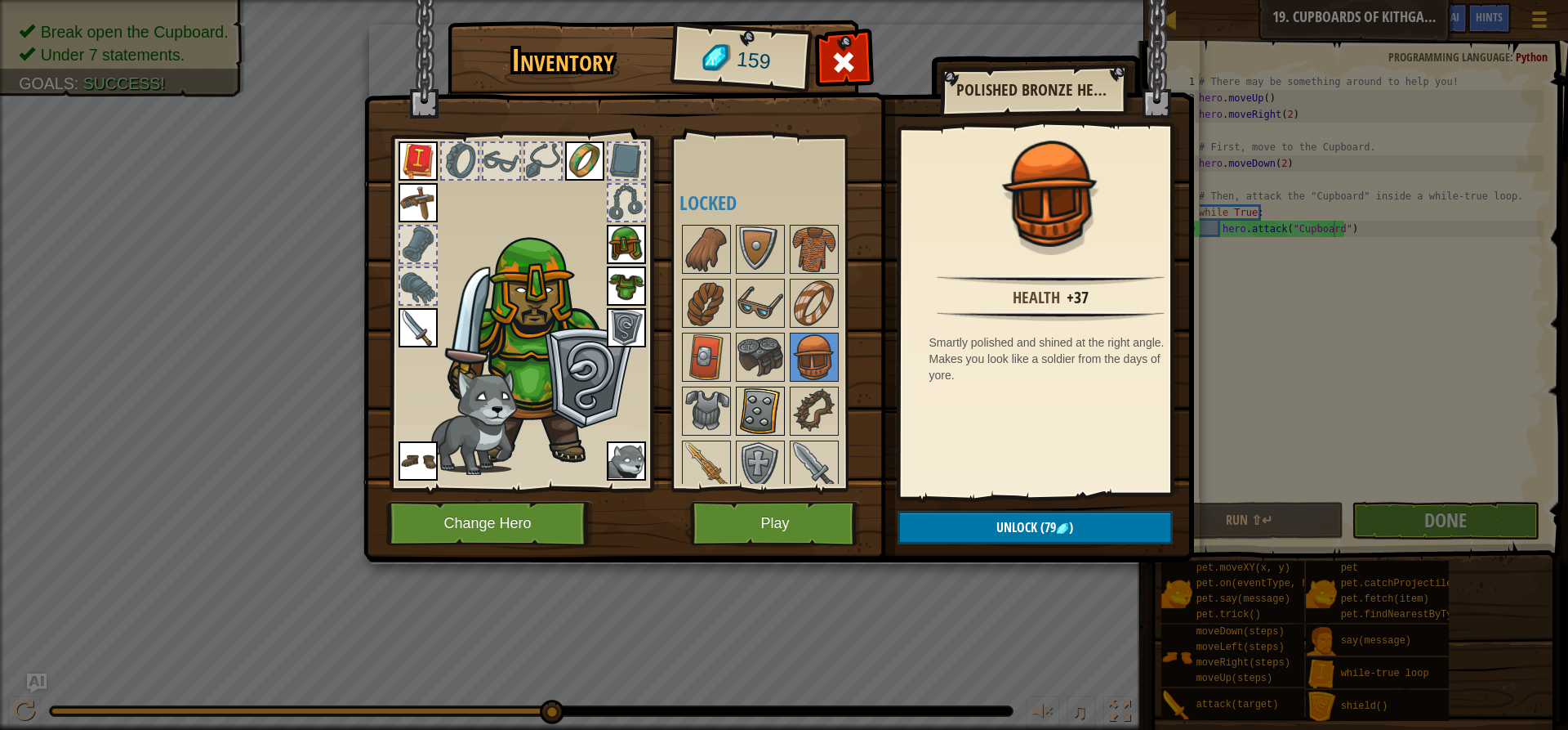
click at [764, 416] on img at bounding box center [760, 411] width 46 height 46
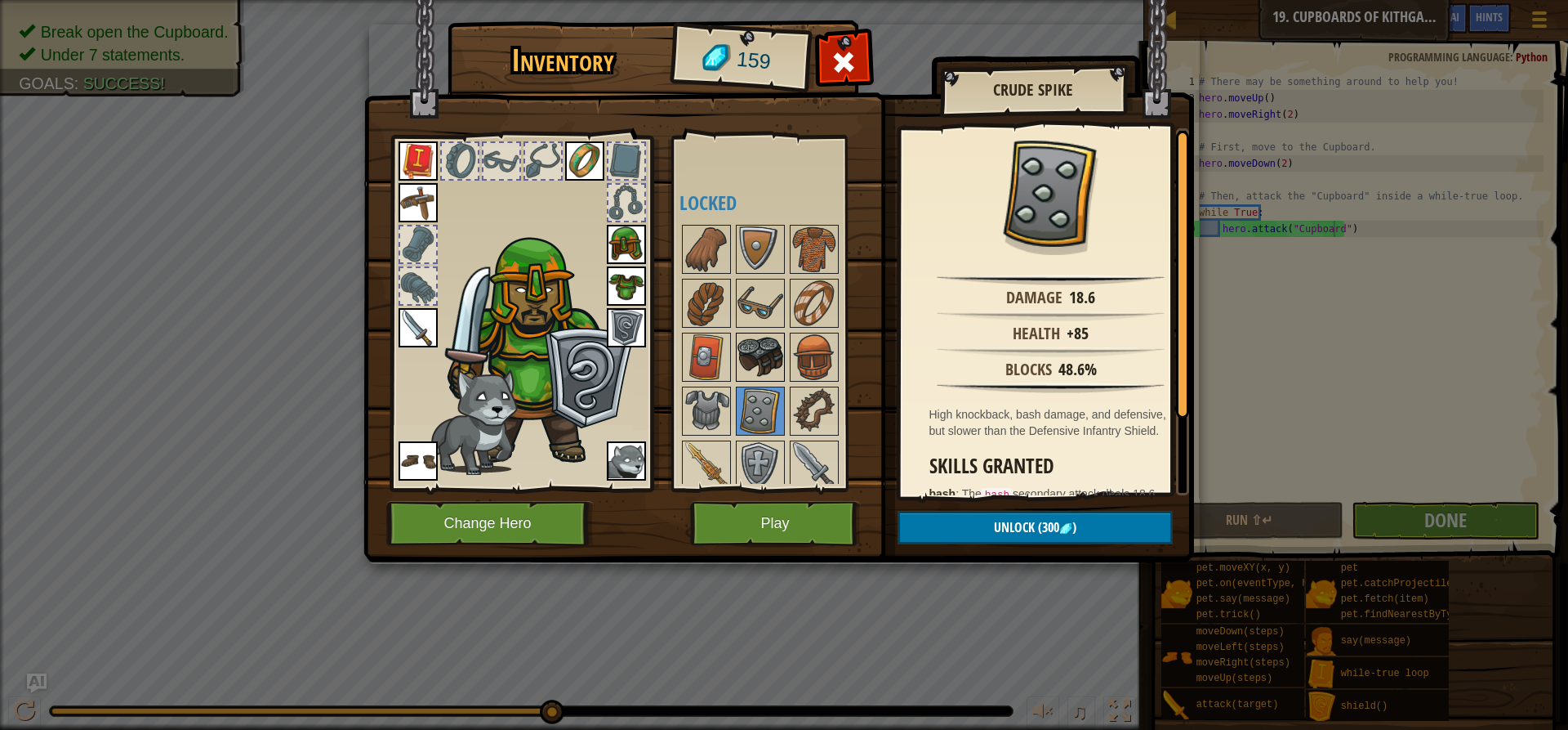
click at [755, 351] on img at bounding box center [760, 357] width 46 height 46
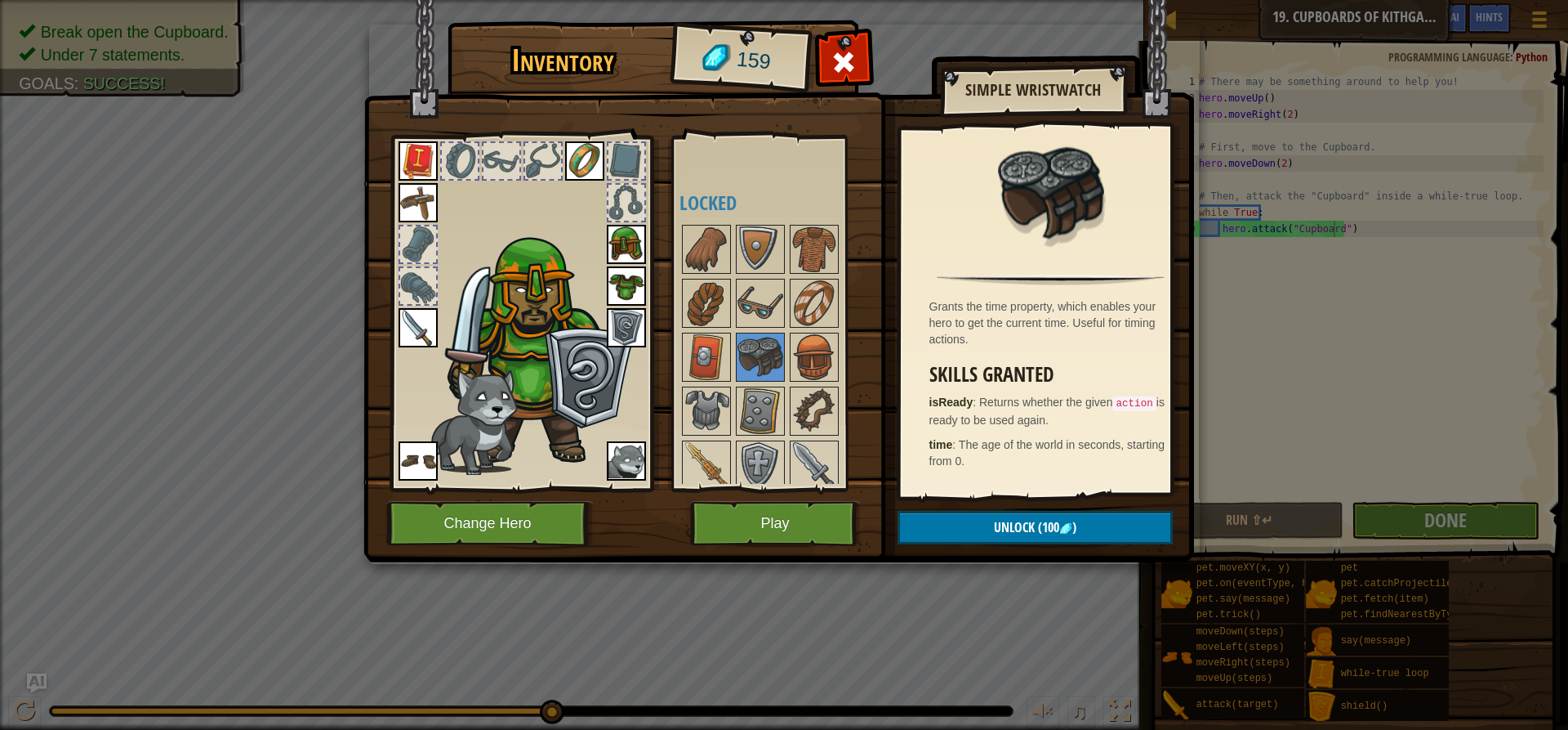
click at [546, 180] on div at bounding box center [520, 309] width 269 height 368
click at [697, 256] on img at bounding box center [706, 249] width 46 height 46
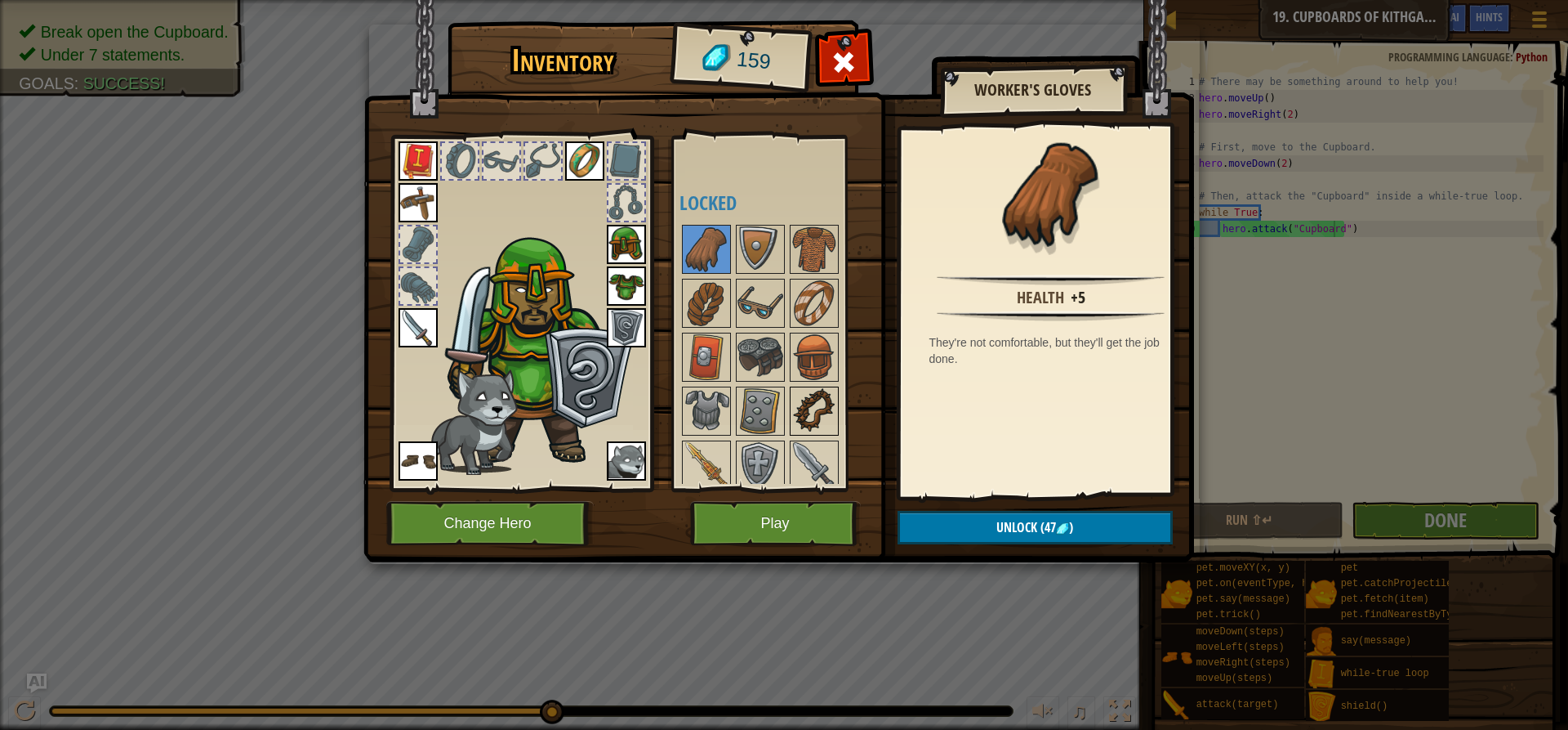
click at [818, 410] on img at bounding box center [814, 411] width 46 height 46
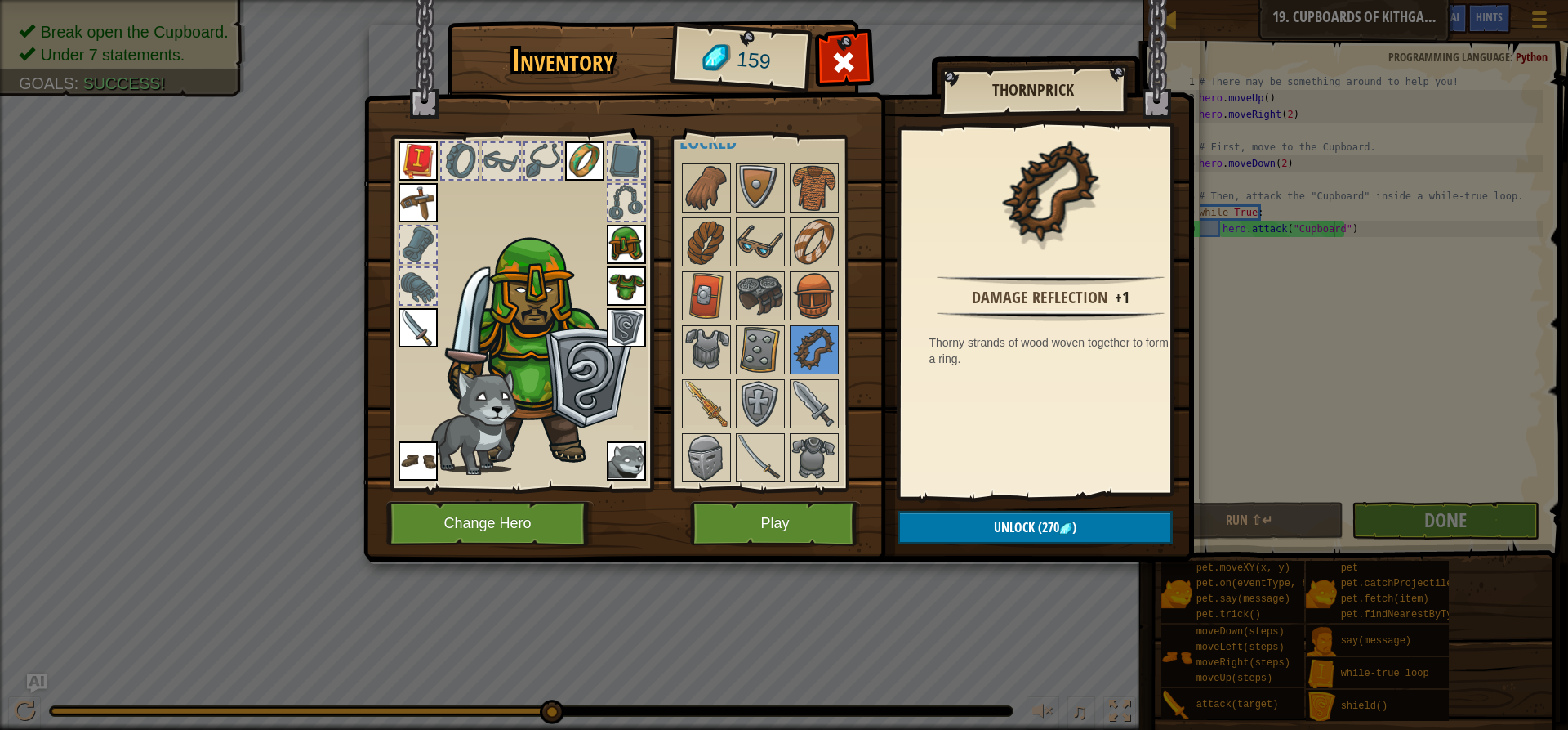
scroll to position [388, 0]
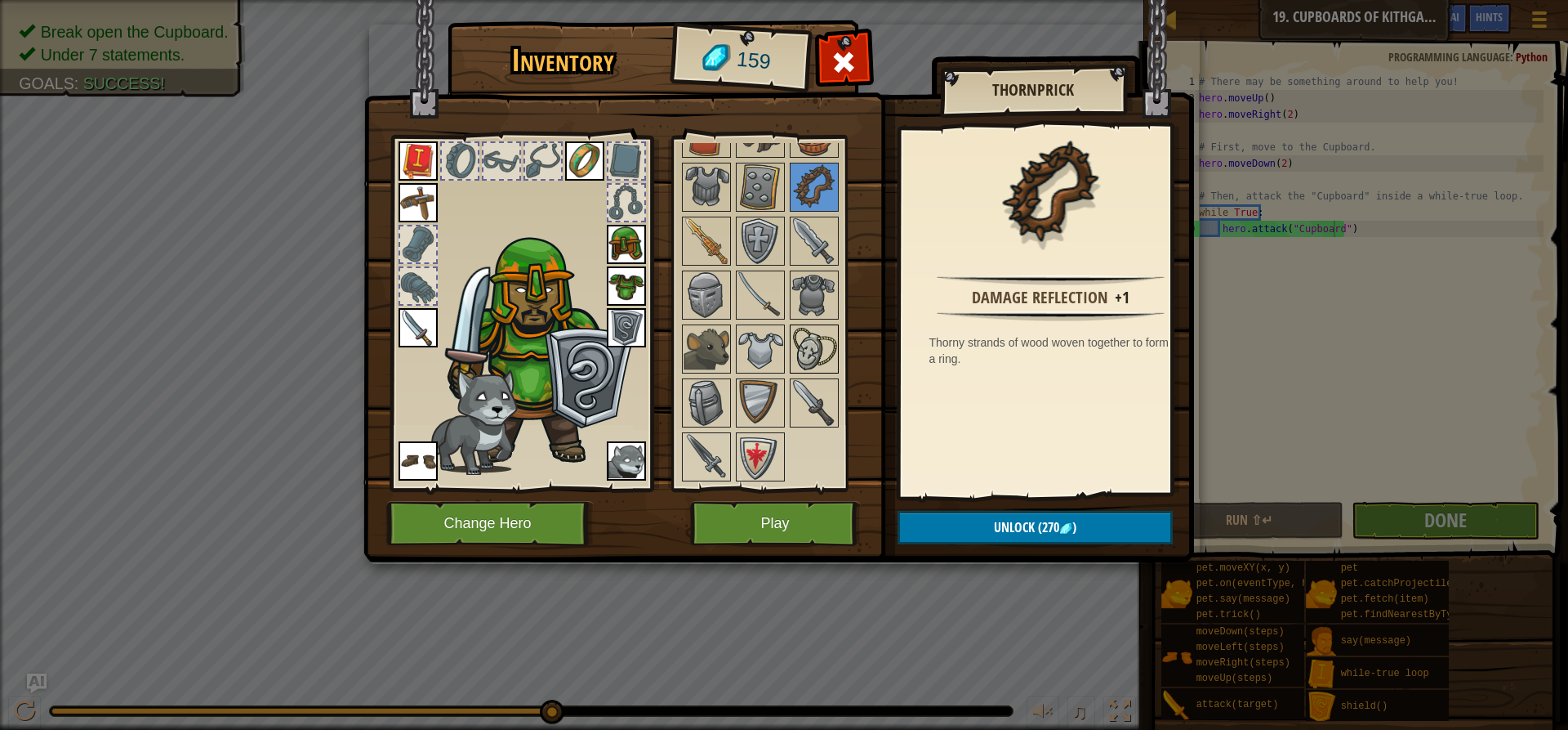
drag, startPoint x: 806, startPoint y: 360, endPoint x: 812, endPoint y: 354, distance: 8.5
click at [807, 360] on img at bounding box center [814, 348] width 46 height 46
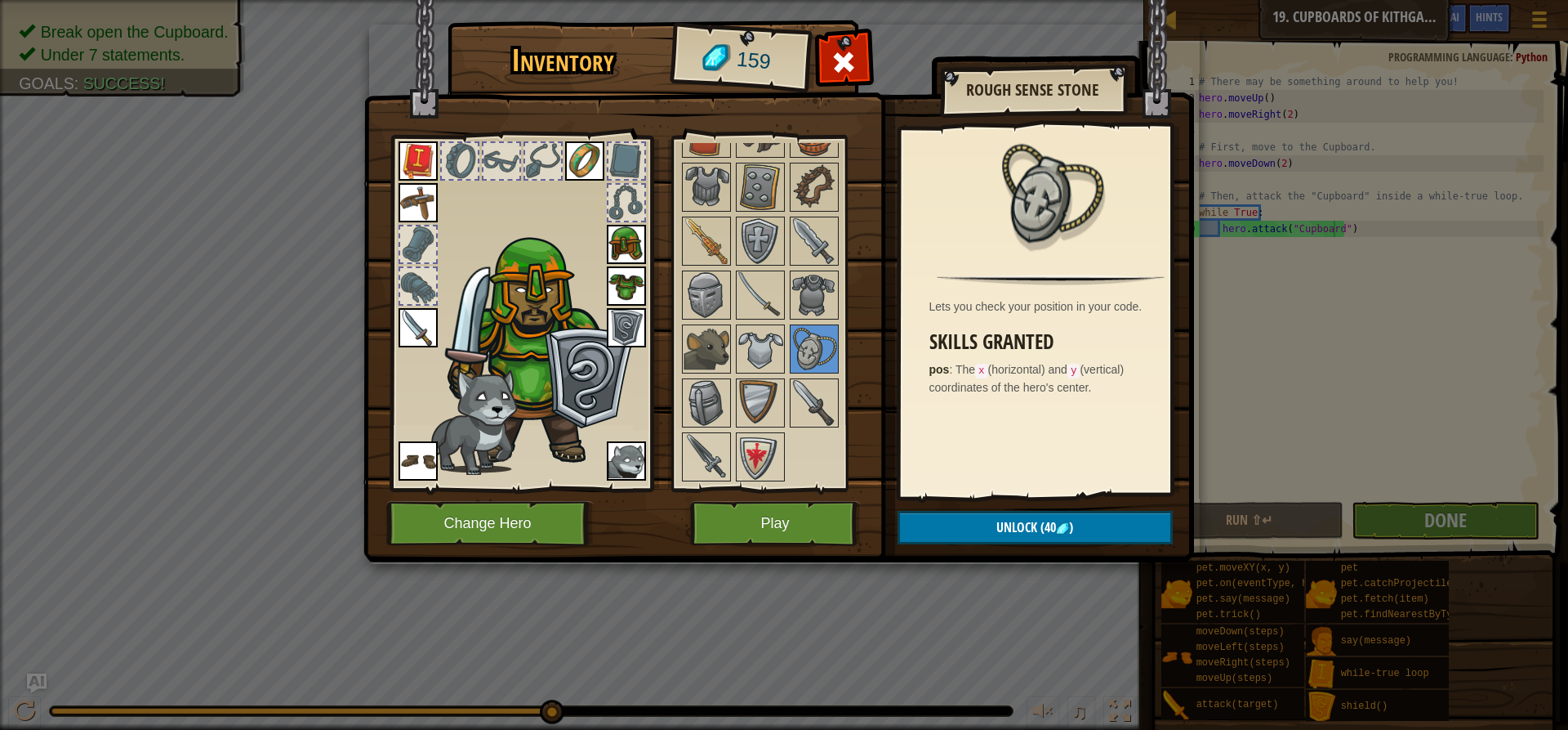
click at [583, 168] on img at bounding box center [585, 161] width 39 height 39
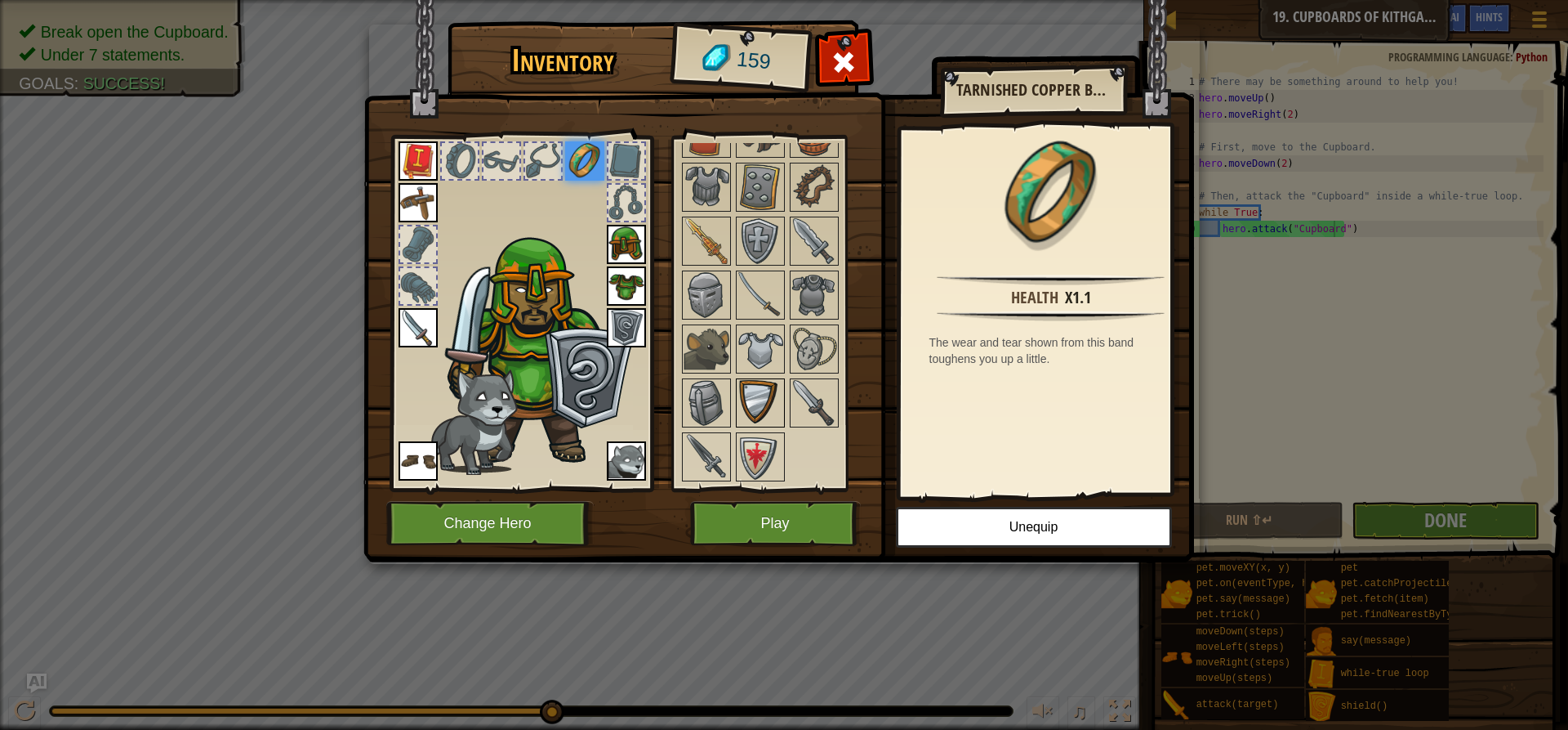
click at [761, 383] on img at bounding box center [760, 403] width 46 height 46
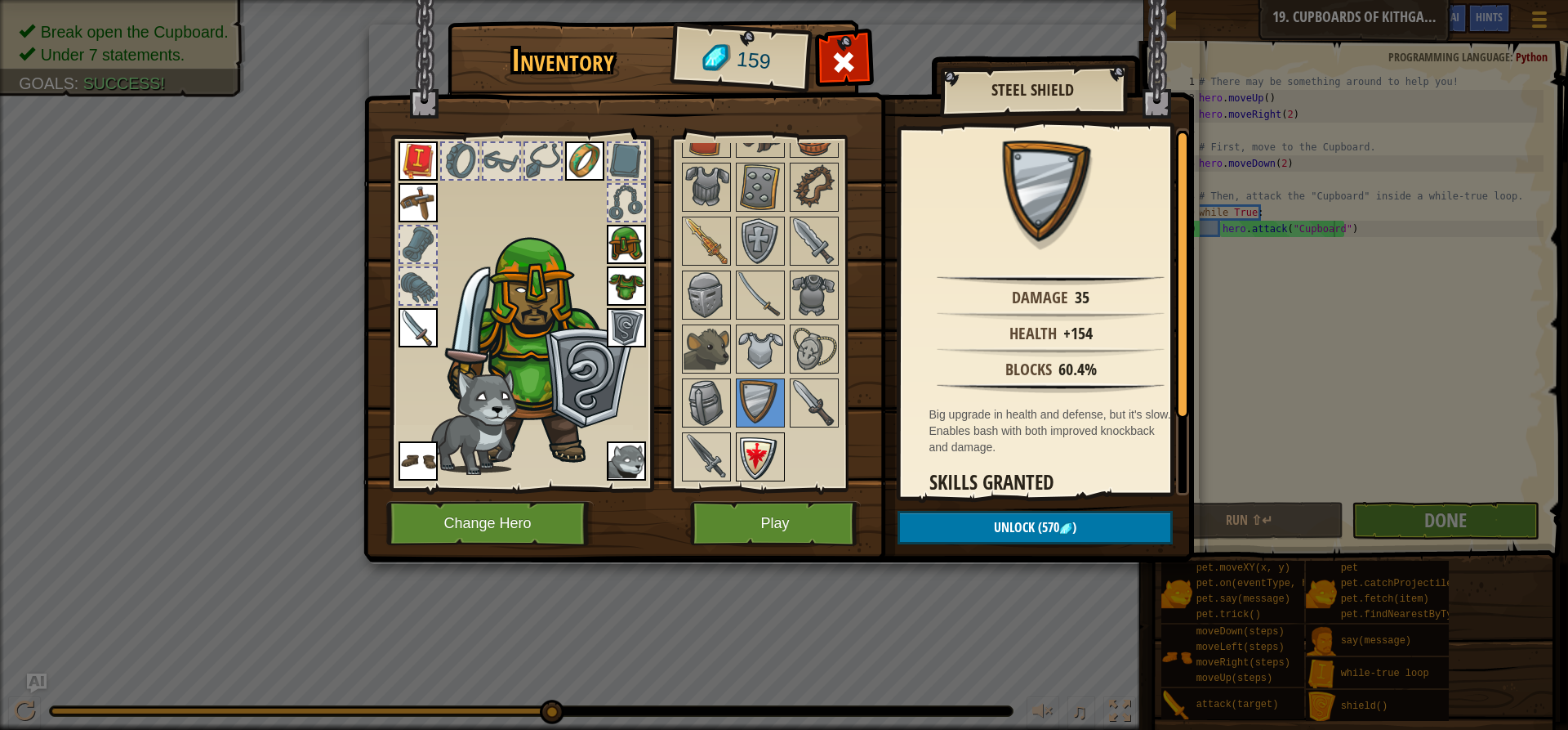
click at [744, 459] on img at bounding box center [760, 456] width 46 height 46
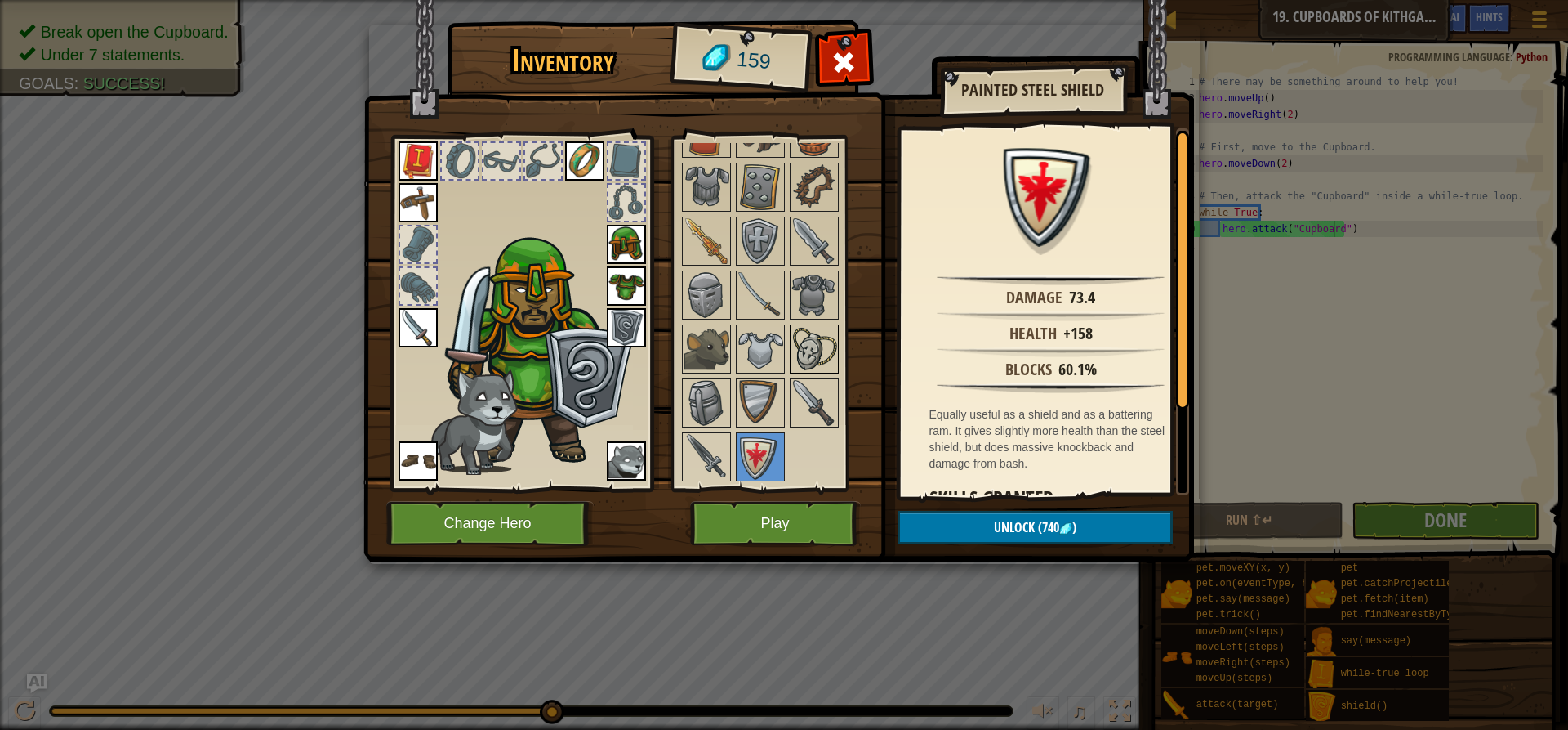
click at [826, 327] on img at bounding box center [814, 348] width 46 height 46
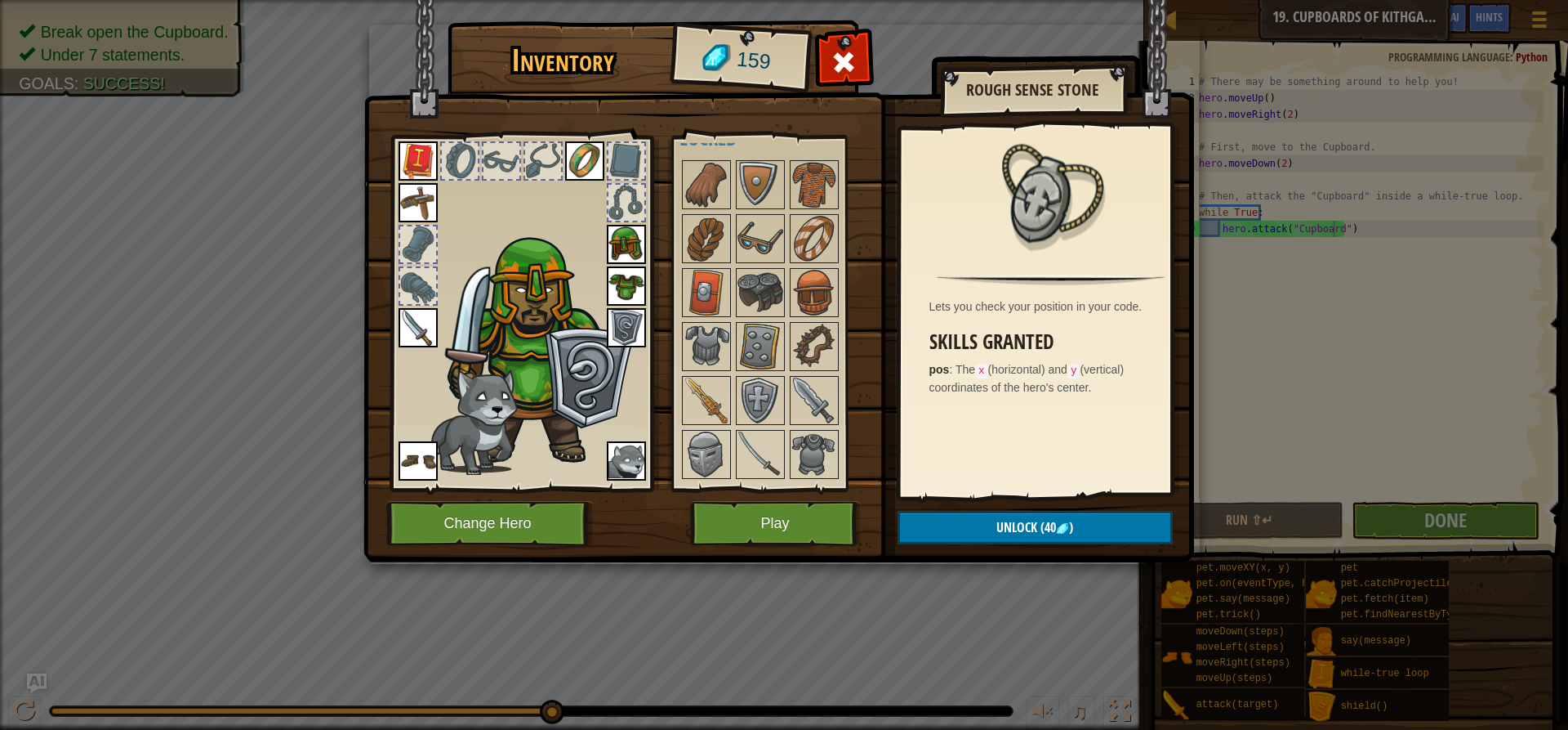
scroll to position [224, 0]
click at [812, 391] on img at bounding box center [814, 404] width 46 height 46
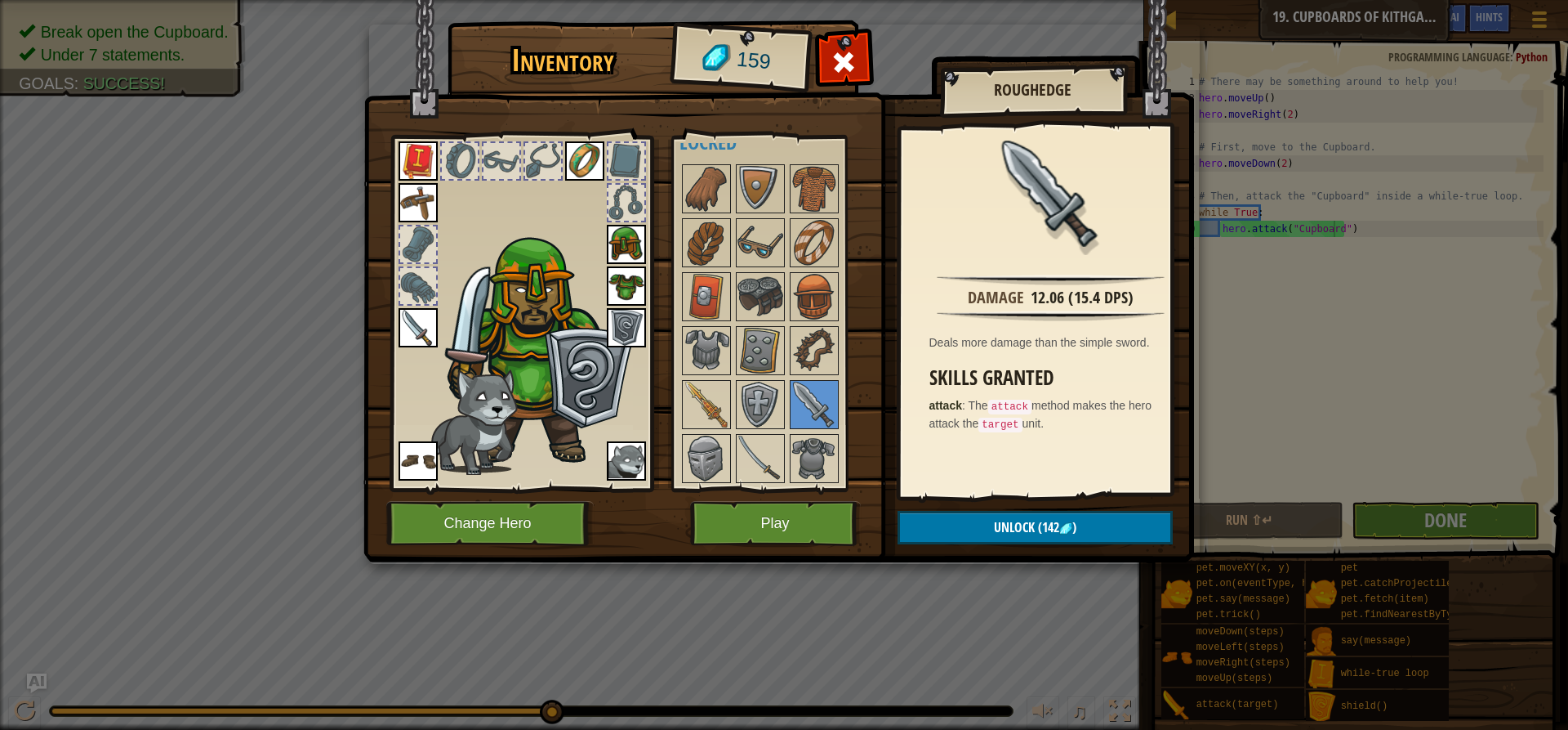
click at [411, 318] on img at bounding box center [418, 327] width 39 height 39
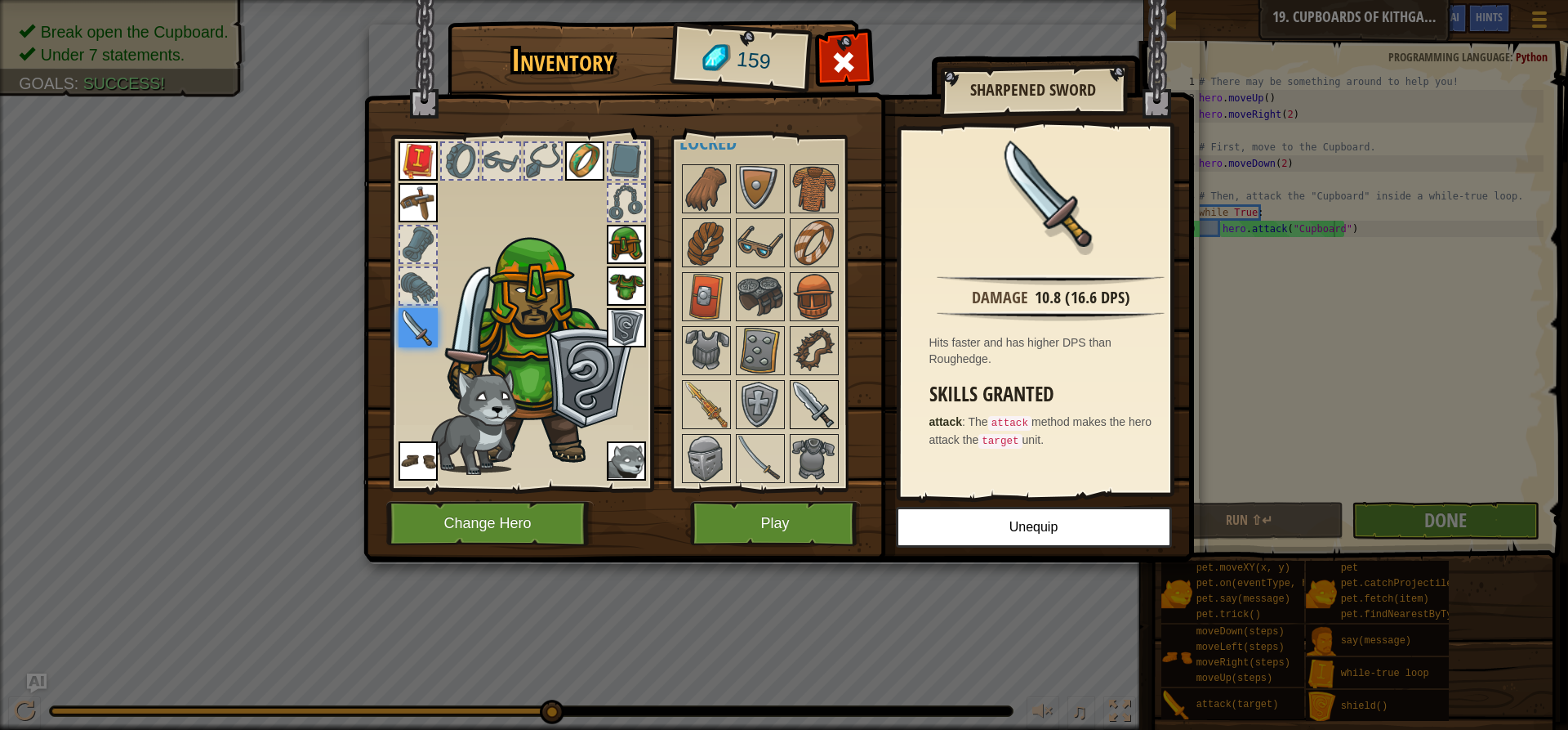
drag, startPoint x: 827, startPoint y: 388, endPoint x: 807, endPoint y: 418, distance: 36.1
click at [821, 395] on img at bounding box center [814, 404] width 46 height 46
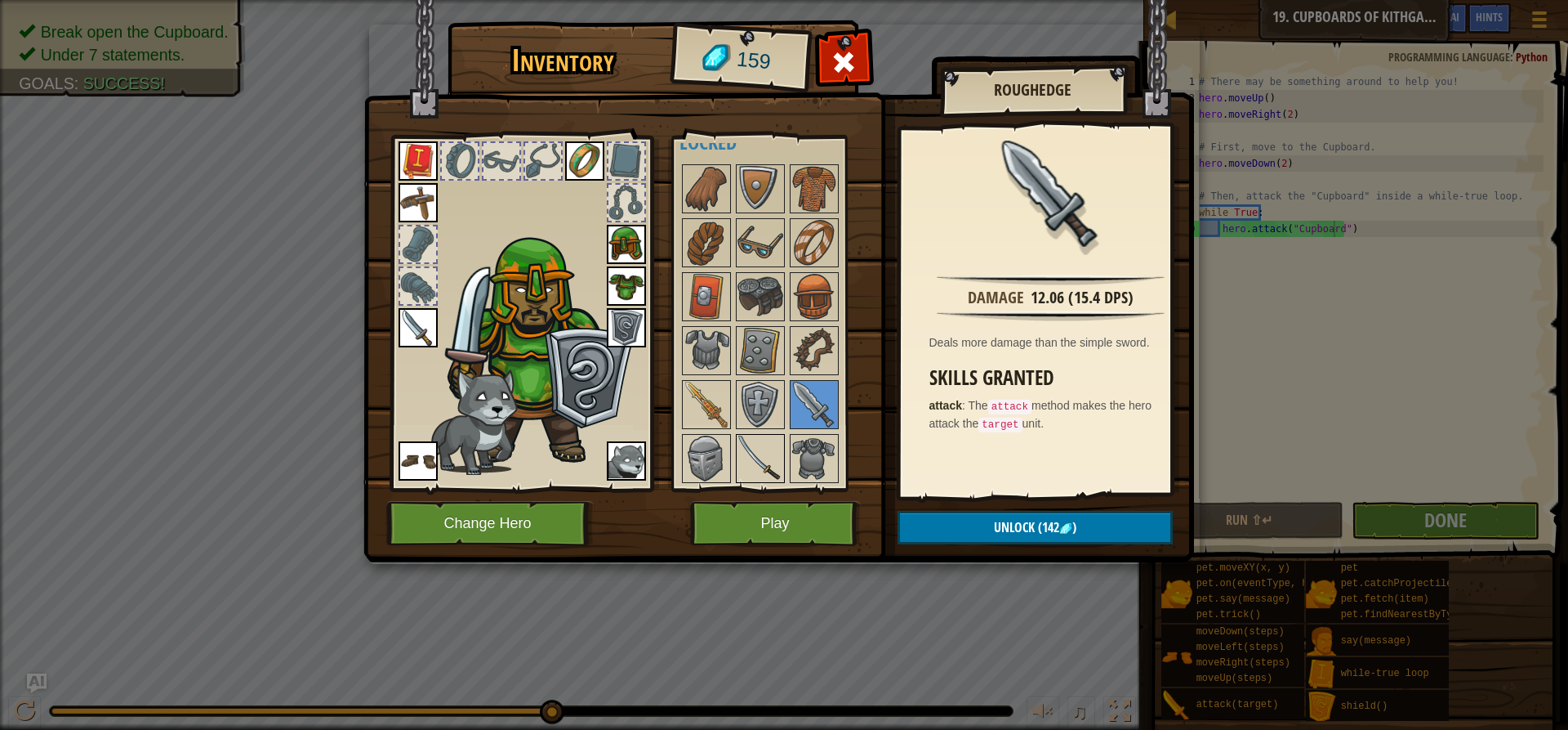
click at [769, 457] on img at bounding box center [760, 458] width 46 height 46
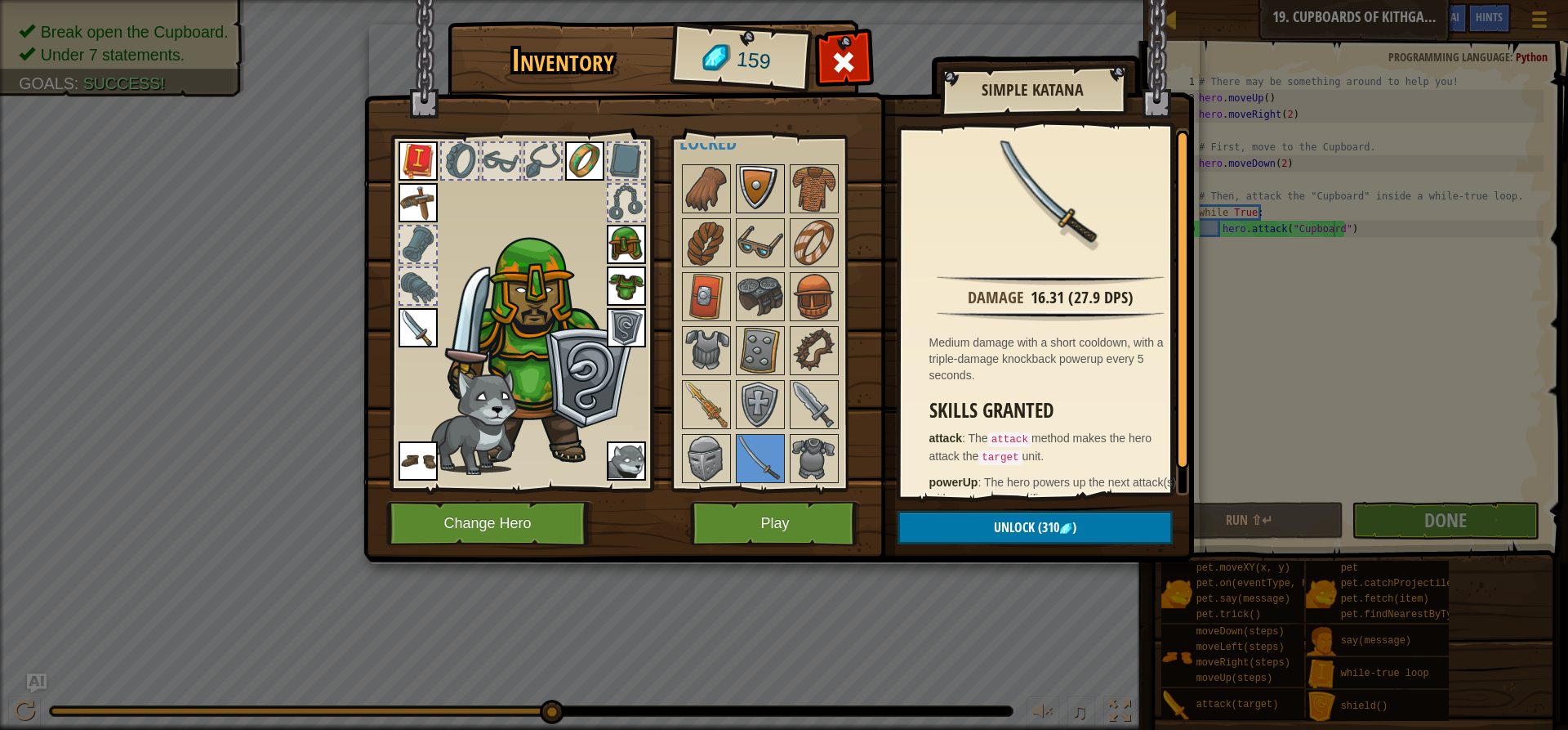
click at [739, 171] on img at bounding box center [760, 189] width 46 height 46
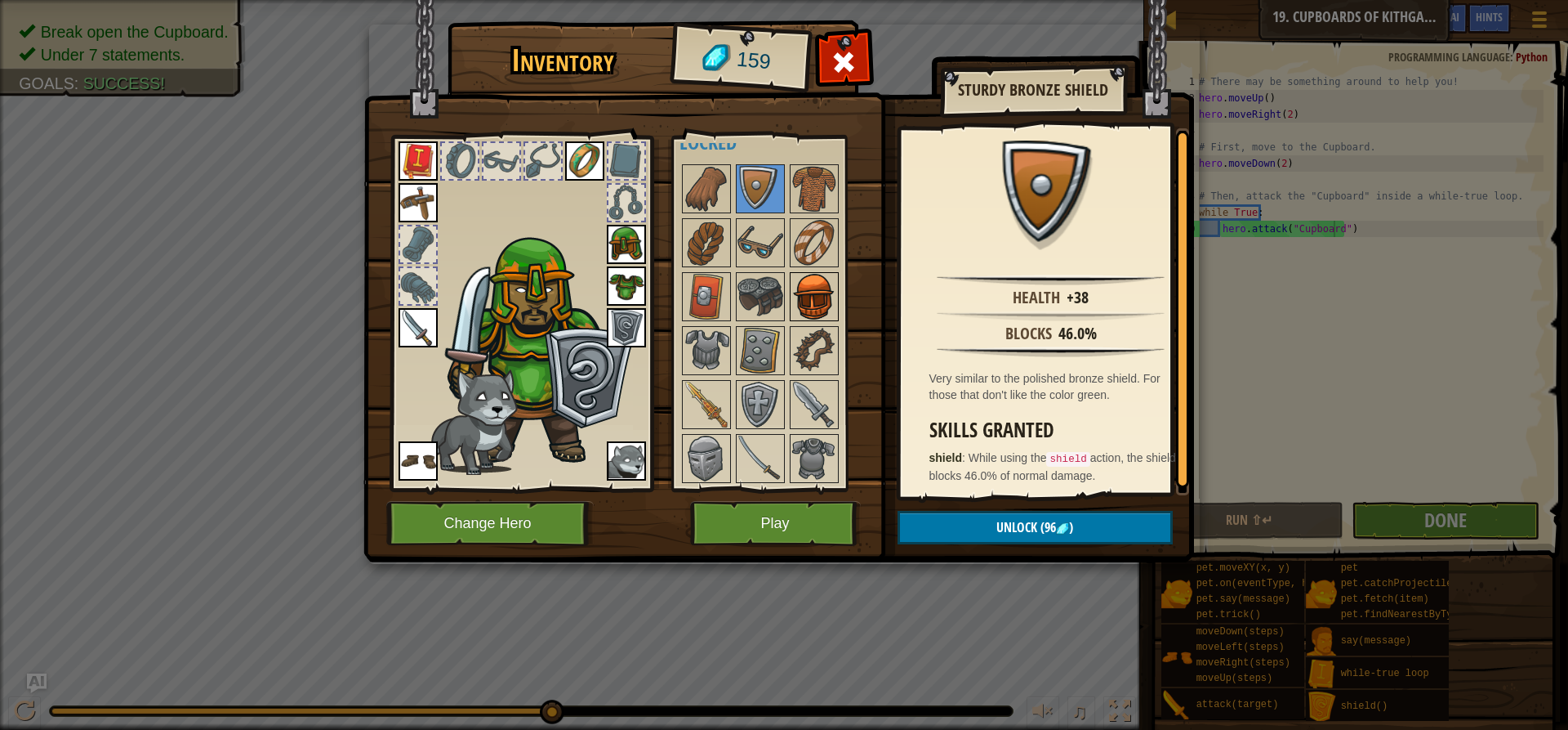
click at [808, 301] on img at bounding box center [814, 297] width 46 height 46
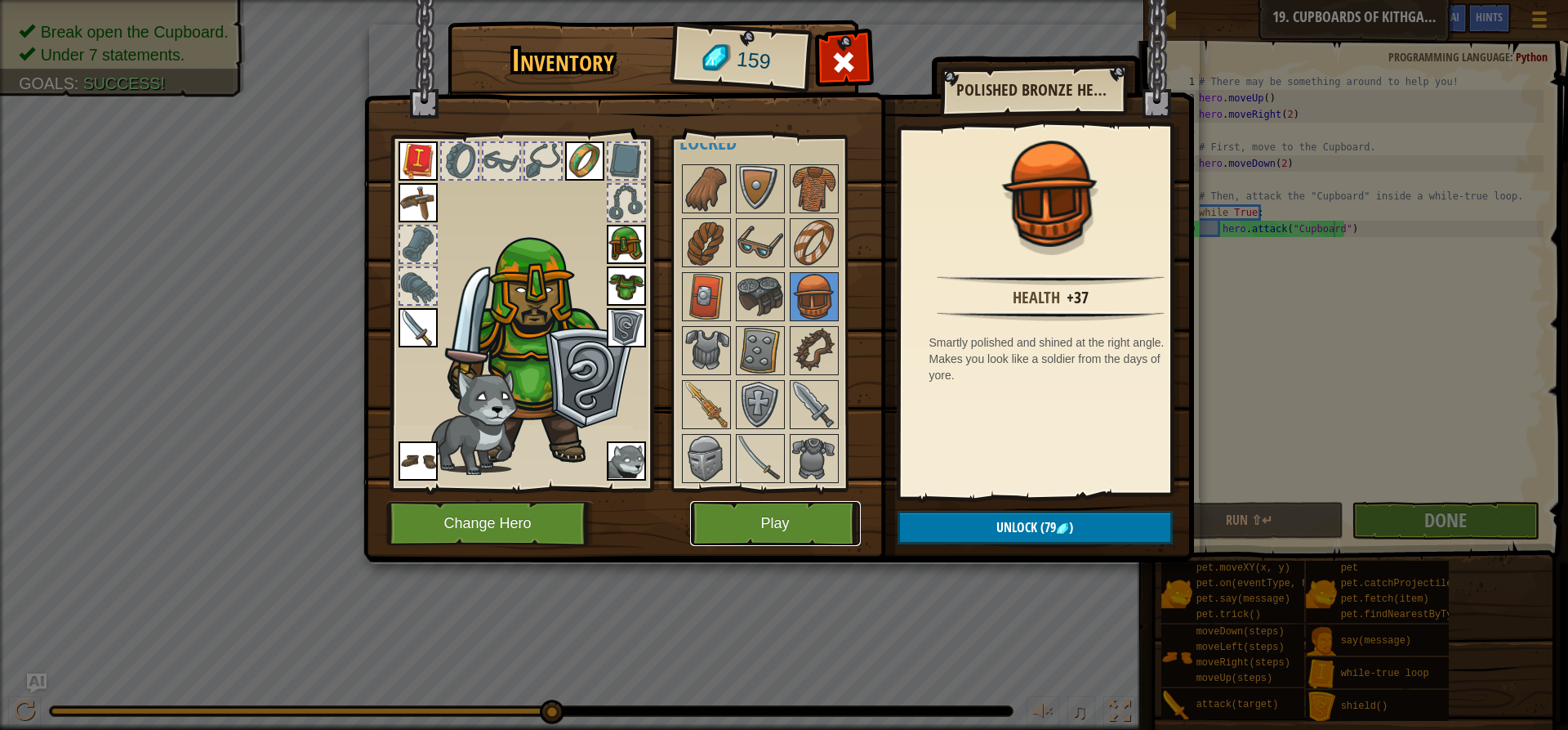
click at [759, 512] on button "Play" at bounding box center [776, 524] width 171 height 45
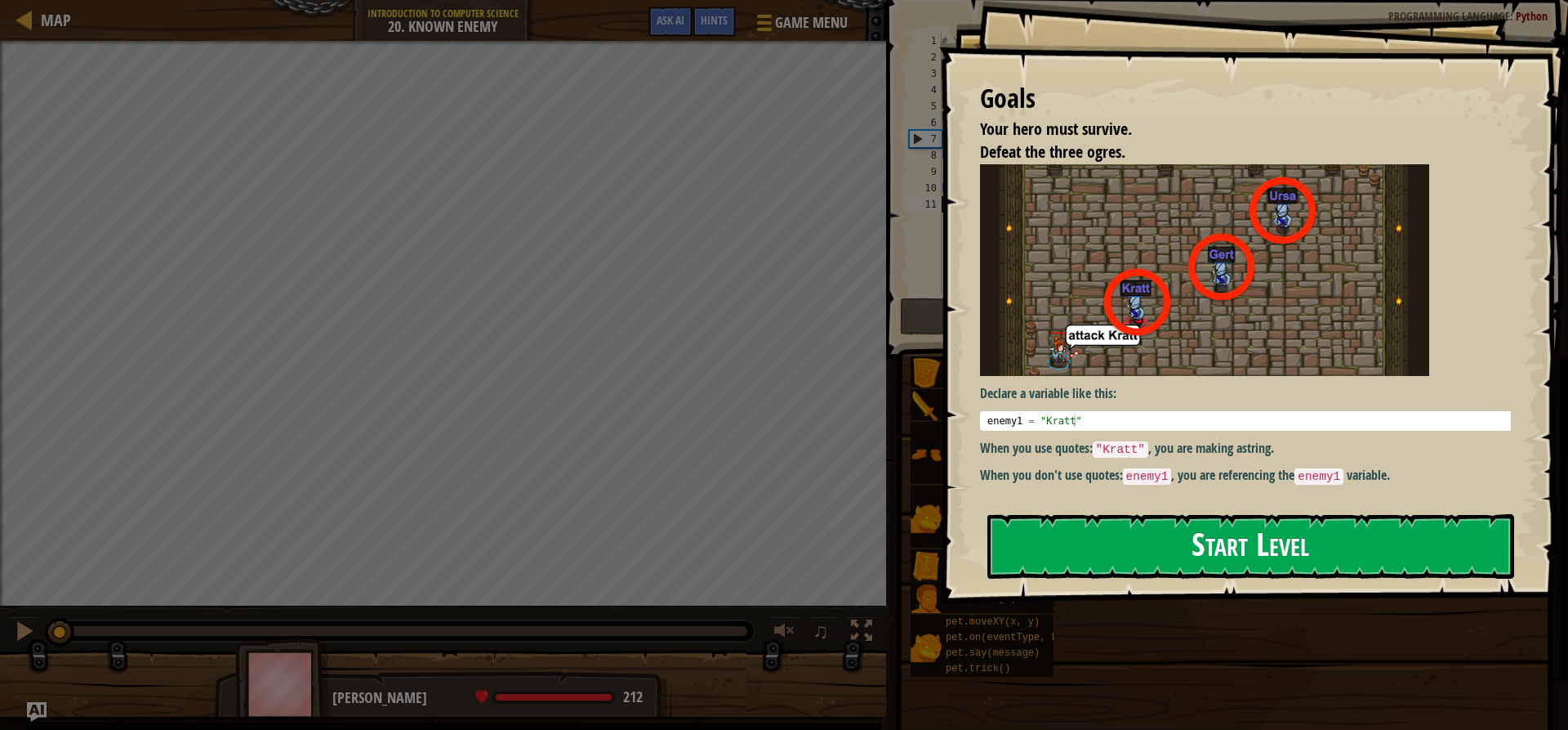
click at [1046, 548] on button "Start Level" at bounding box center [1251, 546] width 527 height 65
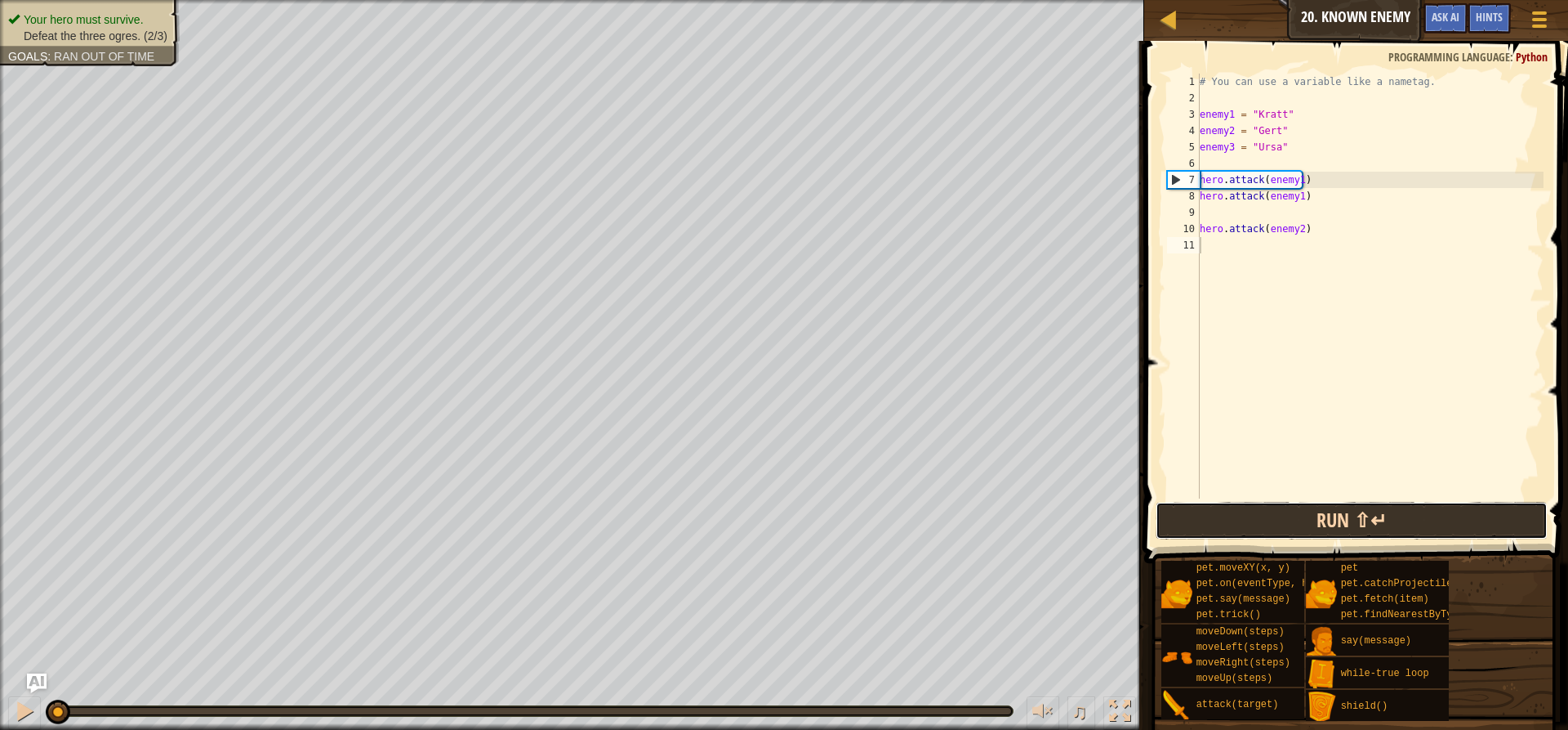
click at [1285, 515] on button "Run ⇧↵" at bounding box center [1351, 521] width 392 height 38
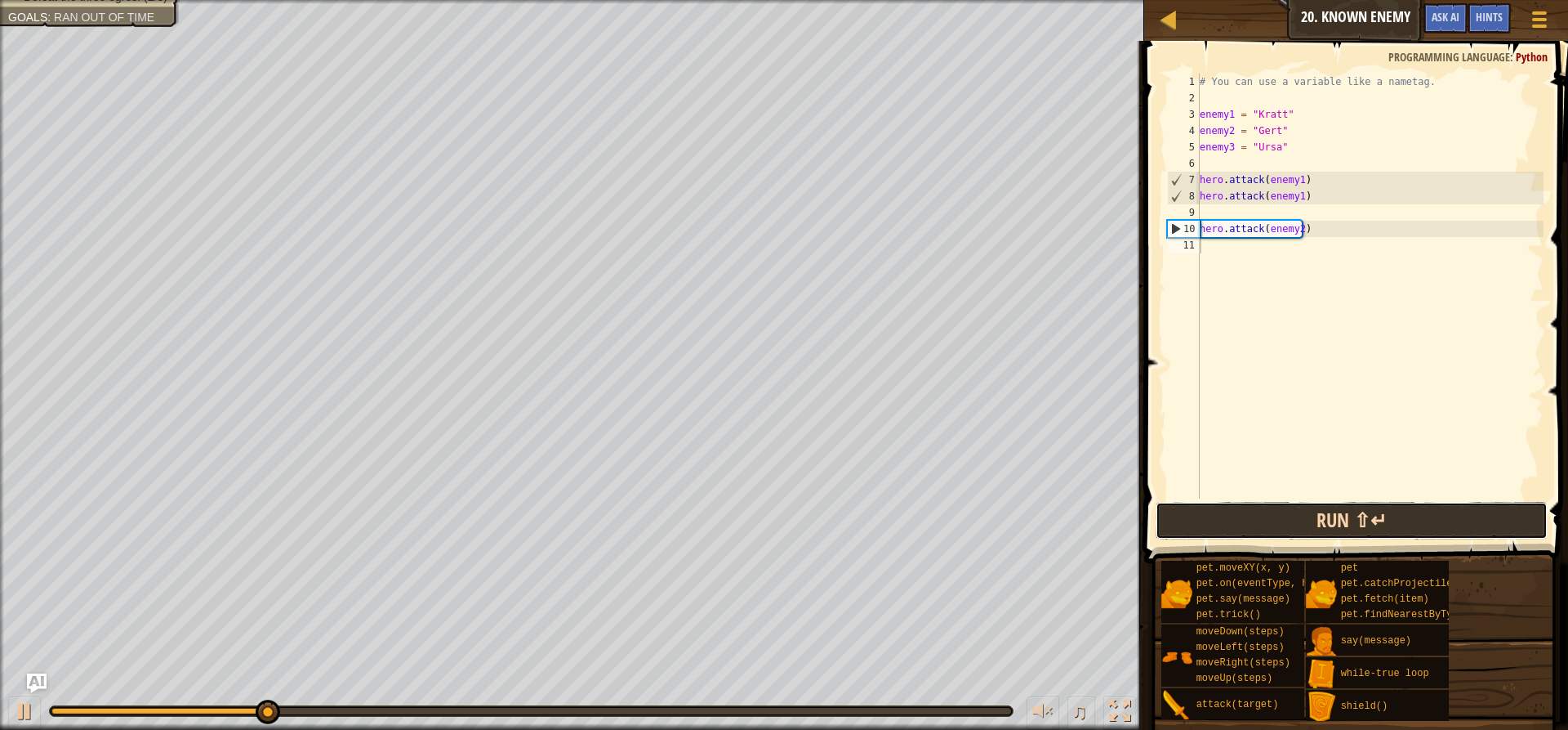
click at [1286, 509] on button "Run ⇧↵" at bounding box center [1351, 521] width 392 height 38
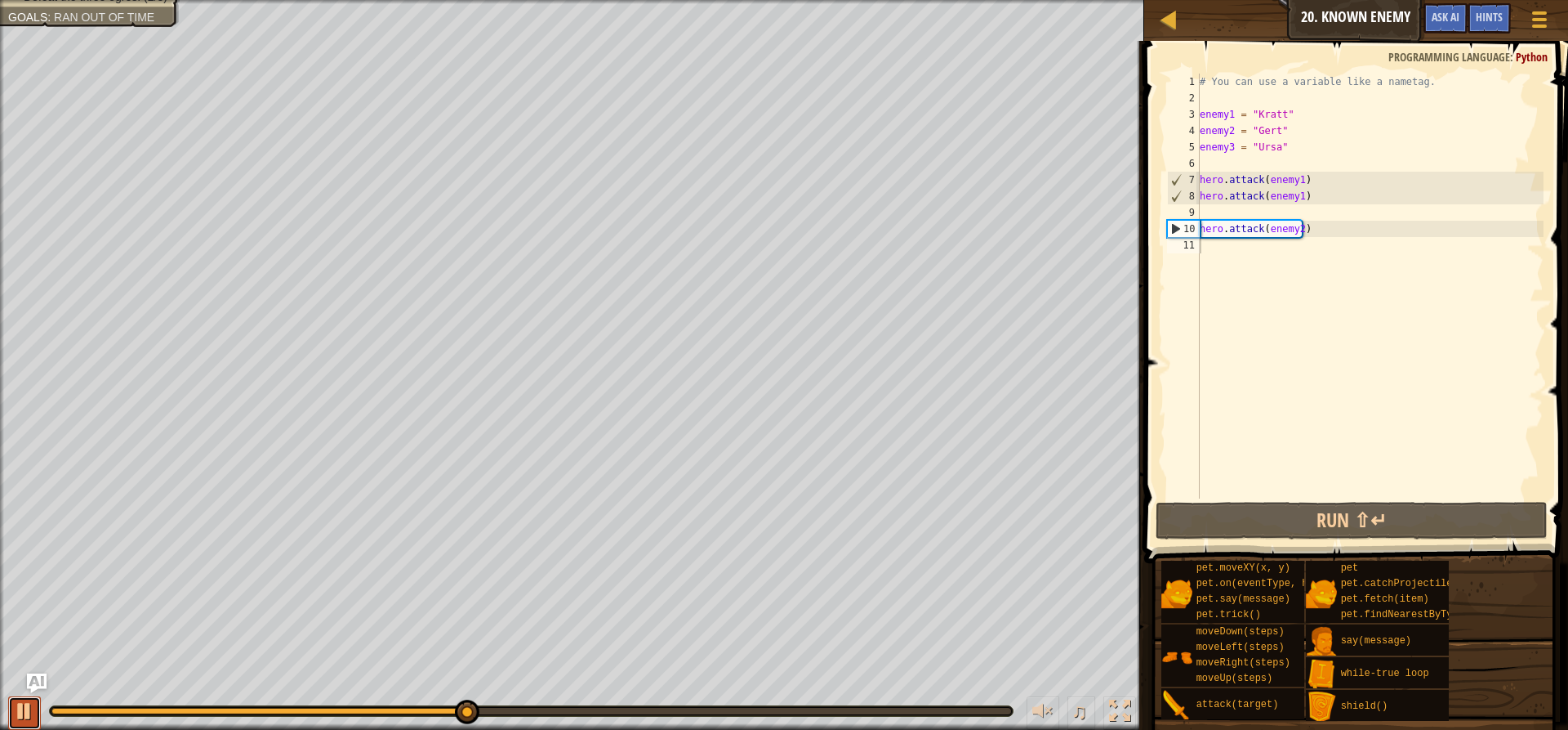
click at [23, 708] on div at bounding box center [24, 710] width 22 height 22
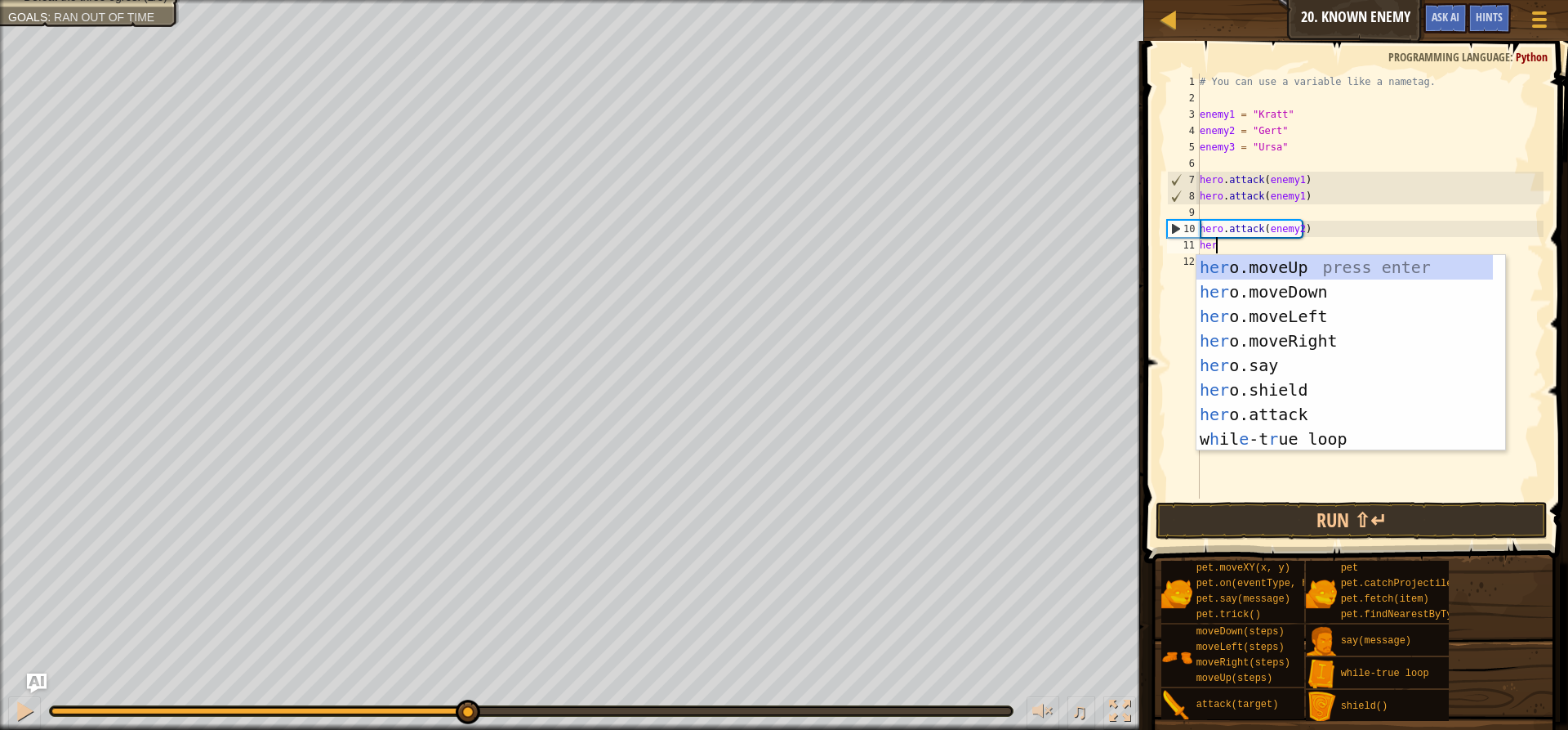
scroll to position [8, 1]
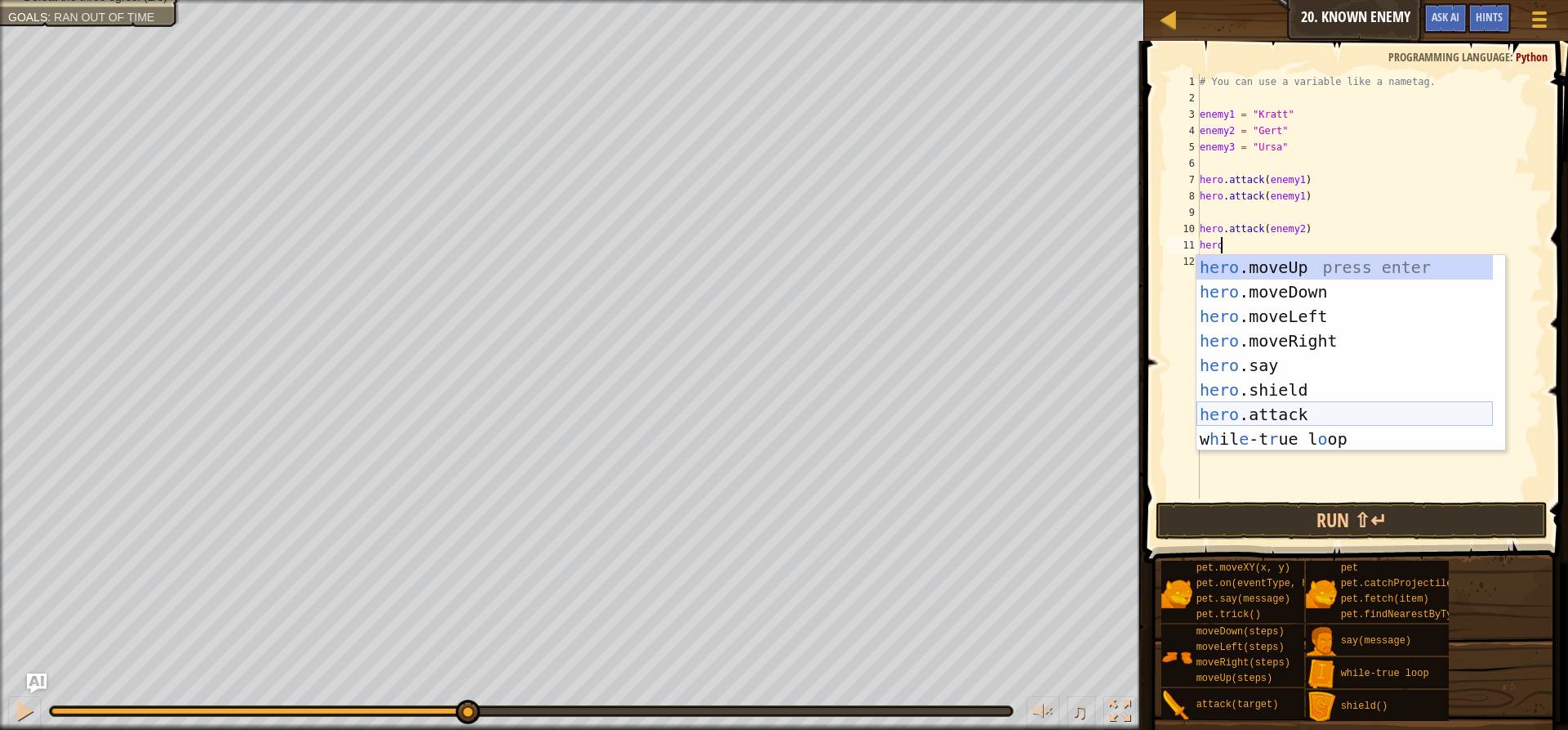
click at [1224, 408] on div "hero .moveUp press enter hero .moveDown press enter hero .moveLeft press enter …" at bounding box center [1345, 377] width 296 height 245
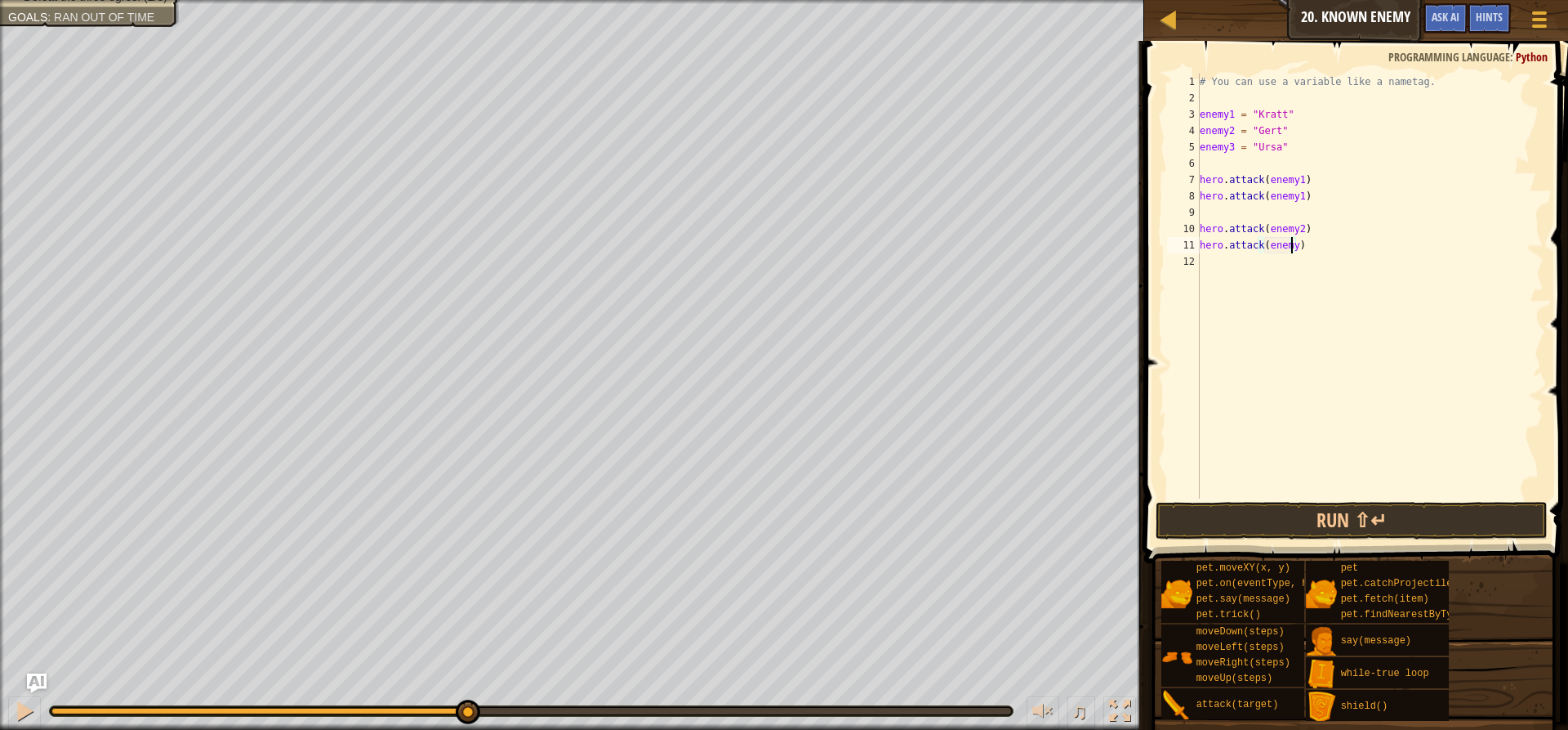
scroll to position [8, 8]
type textarea "hero.attack(enemy3)"
click at [1355, 525] on button "Run ⇧↵" at bounding box center [1351, 521] width 392 height 38
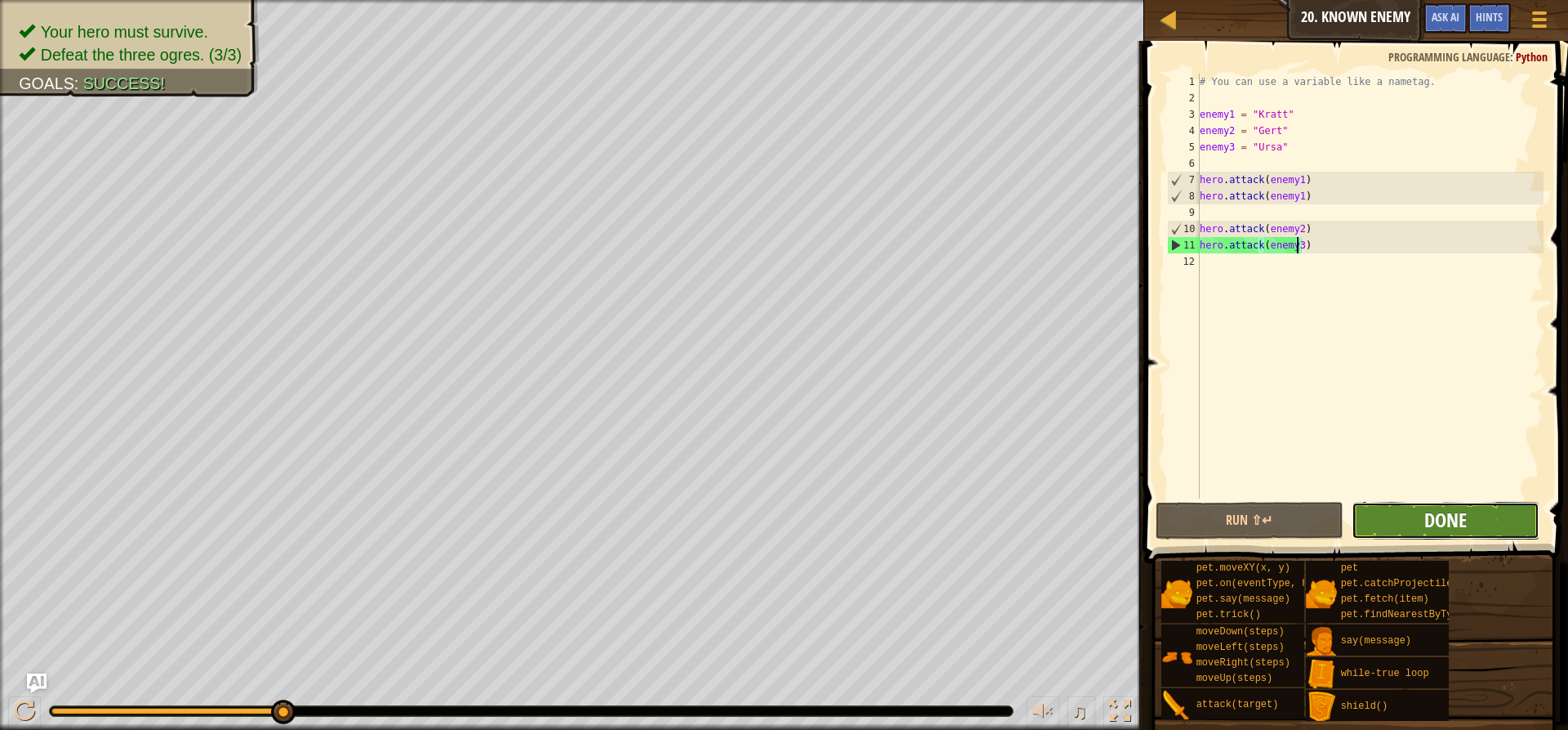
click at [1457, 523] on span "Done" at bounding box center [1445, 520] width 42 height 26
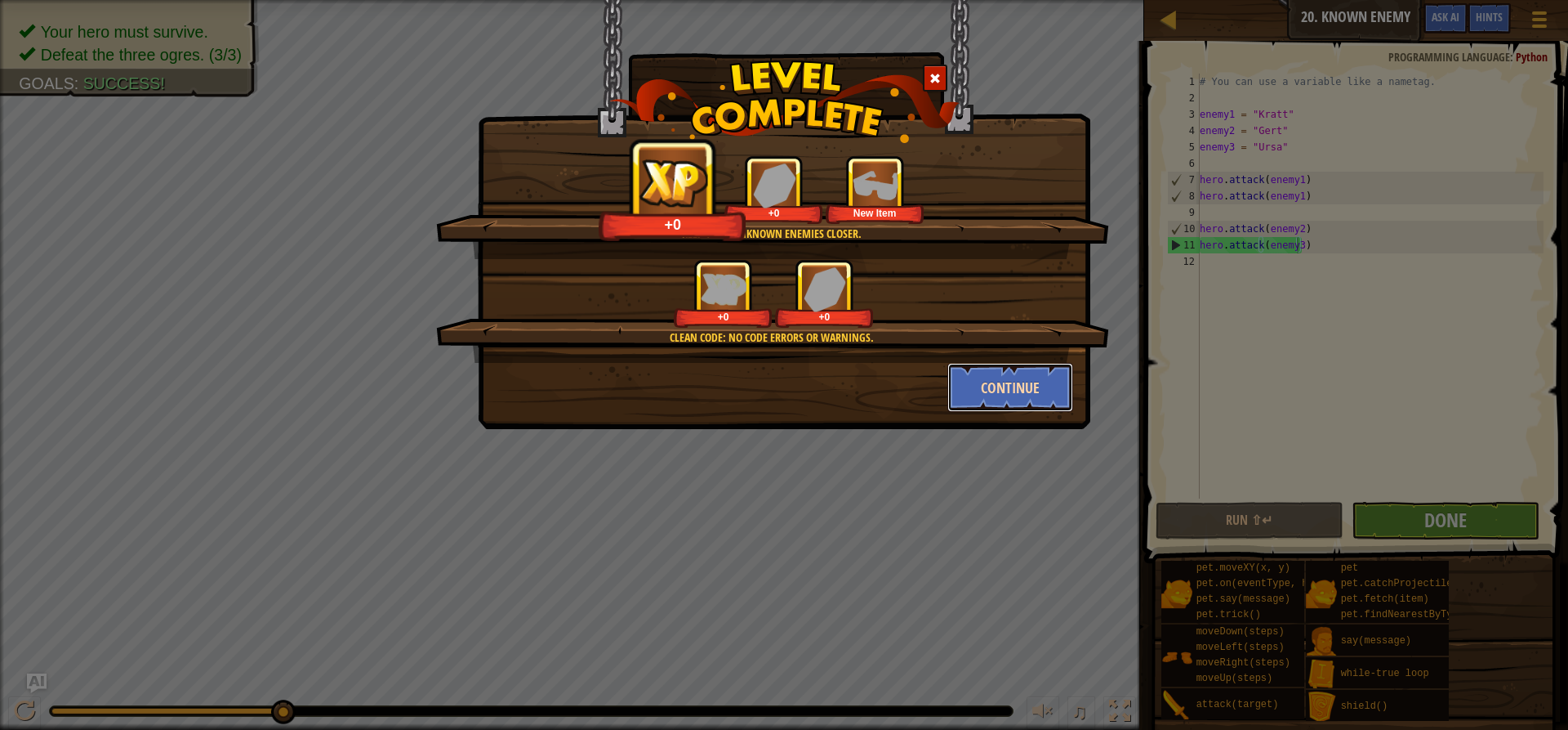
click at [988, 387] on button "Continue" at bounding box center [1010, 388] width 127 height 49
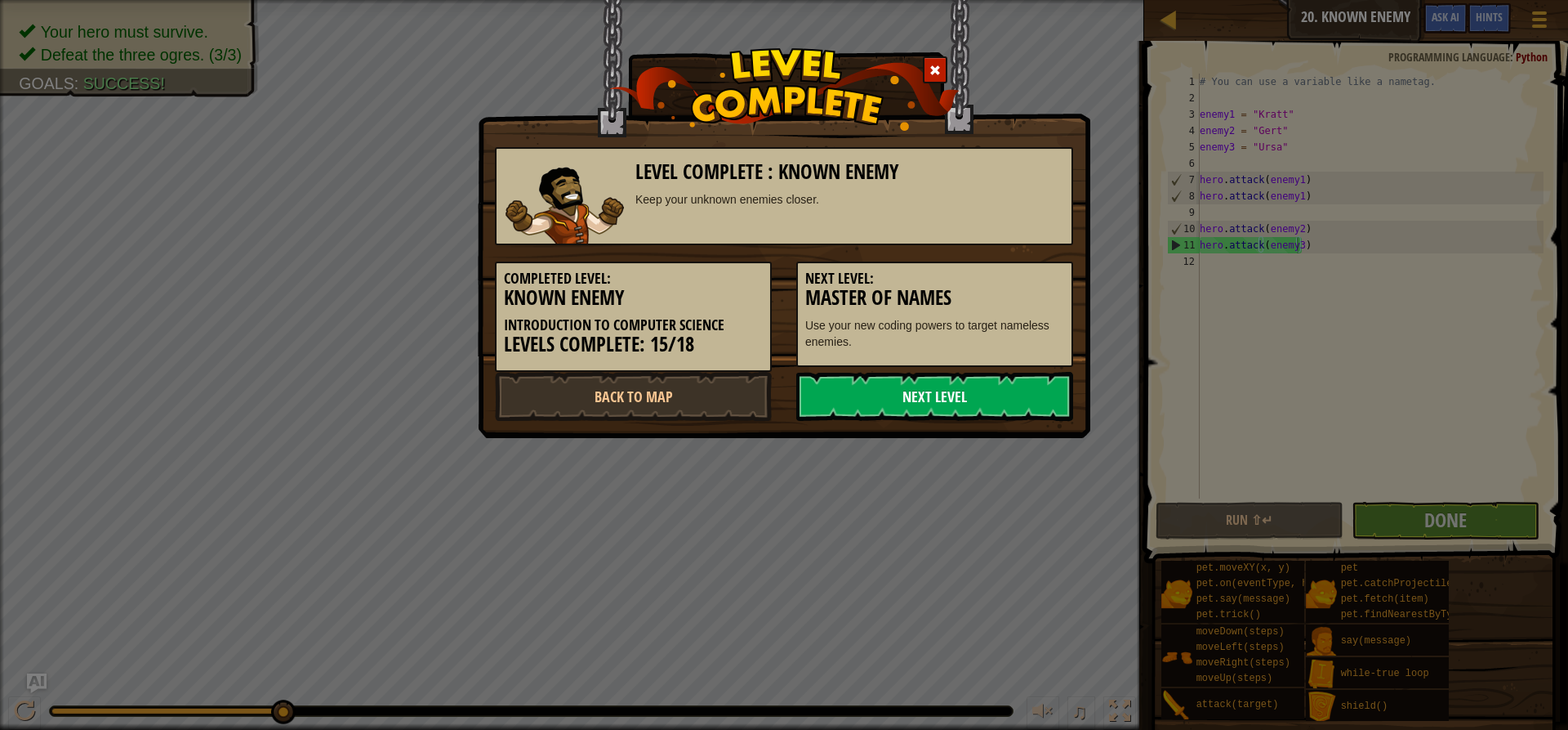
click at [987, 392] on link "Next Level" at bounding box center [934, 396] width 277 height 49
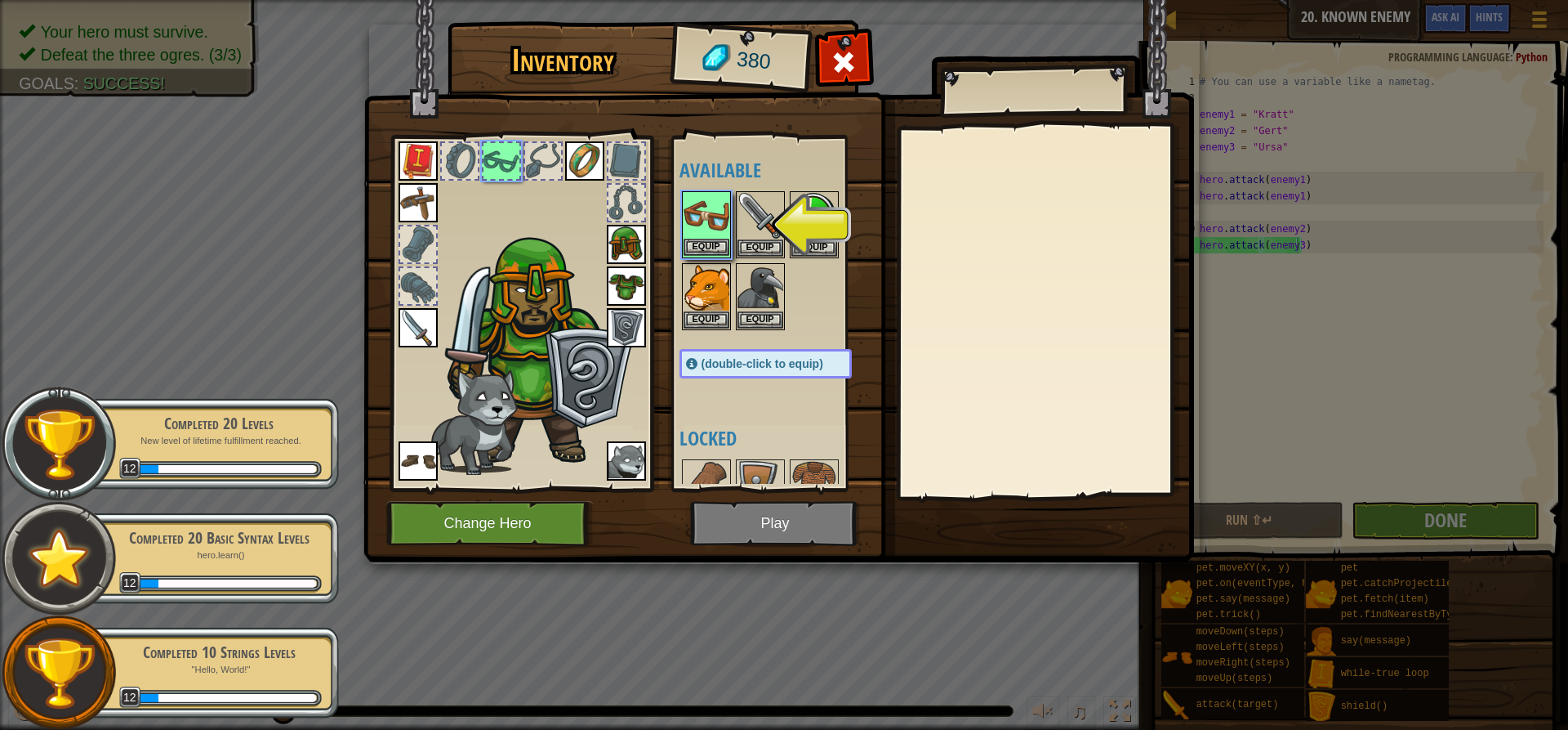
click at [692, 218] on img at bounding box center [706, 215] width 46 height 46
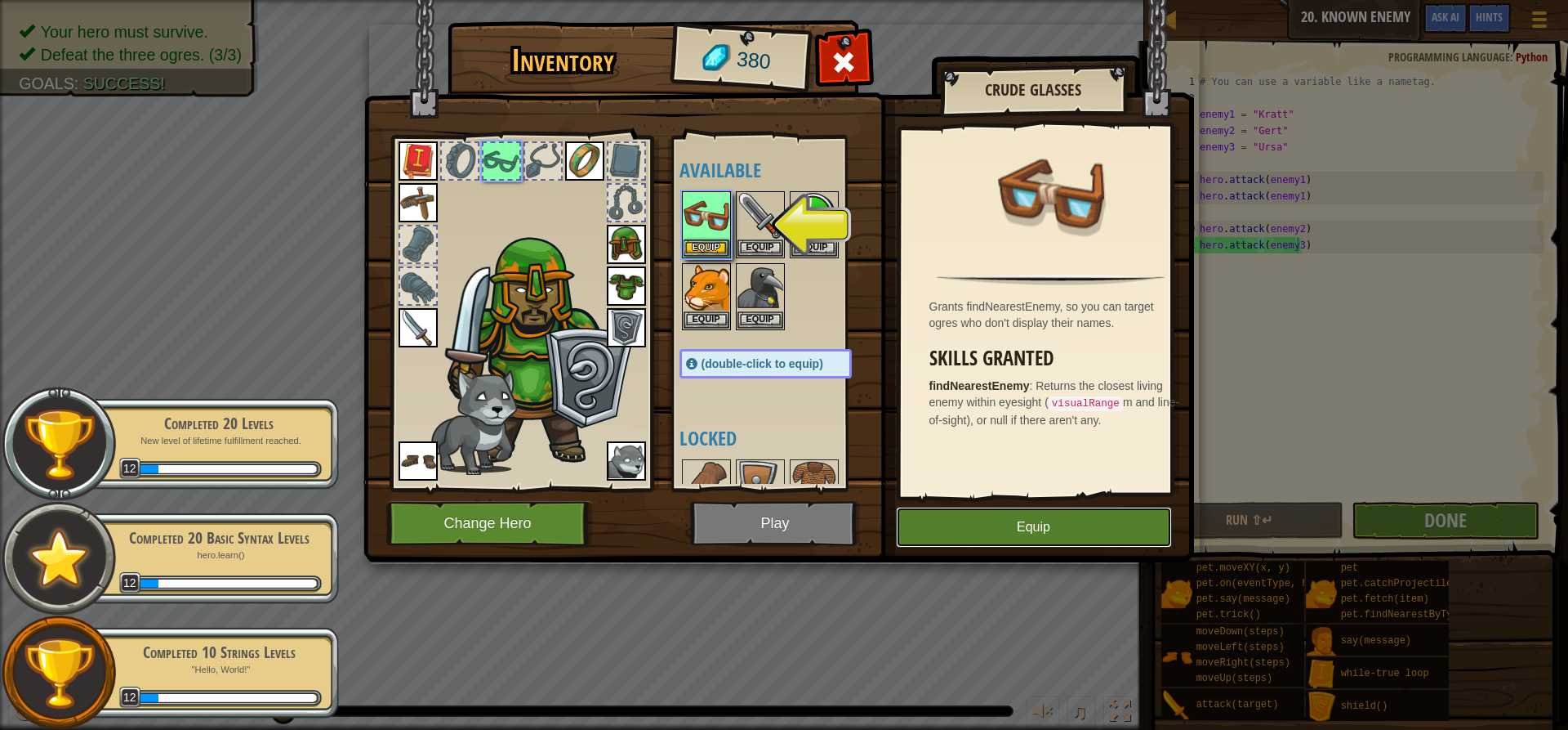
click at [1013, 525] on button "Equip" at bounding box center [1033, 527] width 276 height 41
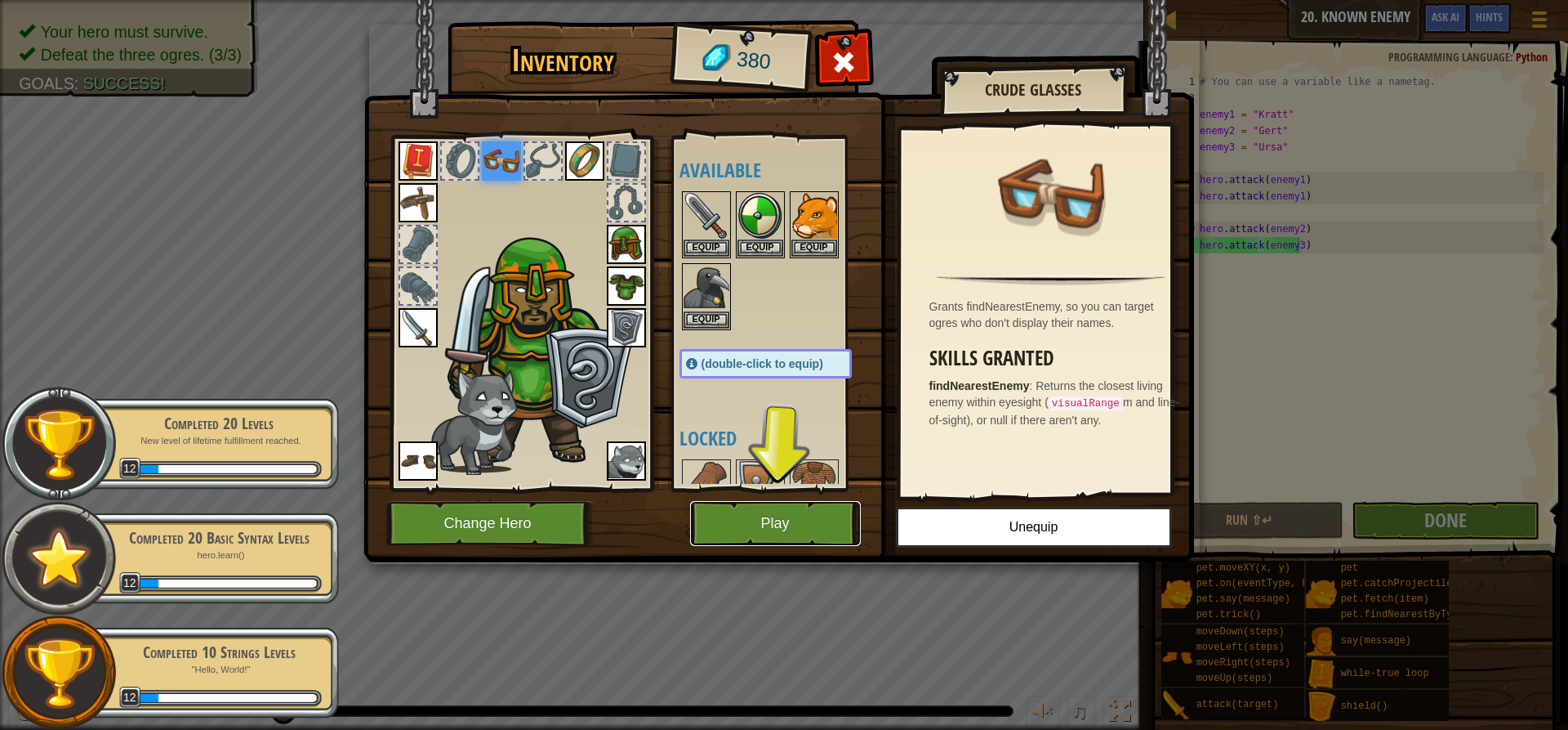
click at [765, 531] on button "Play" at bounding box center [776, 524] width 171 height 45
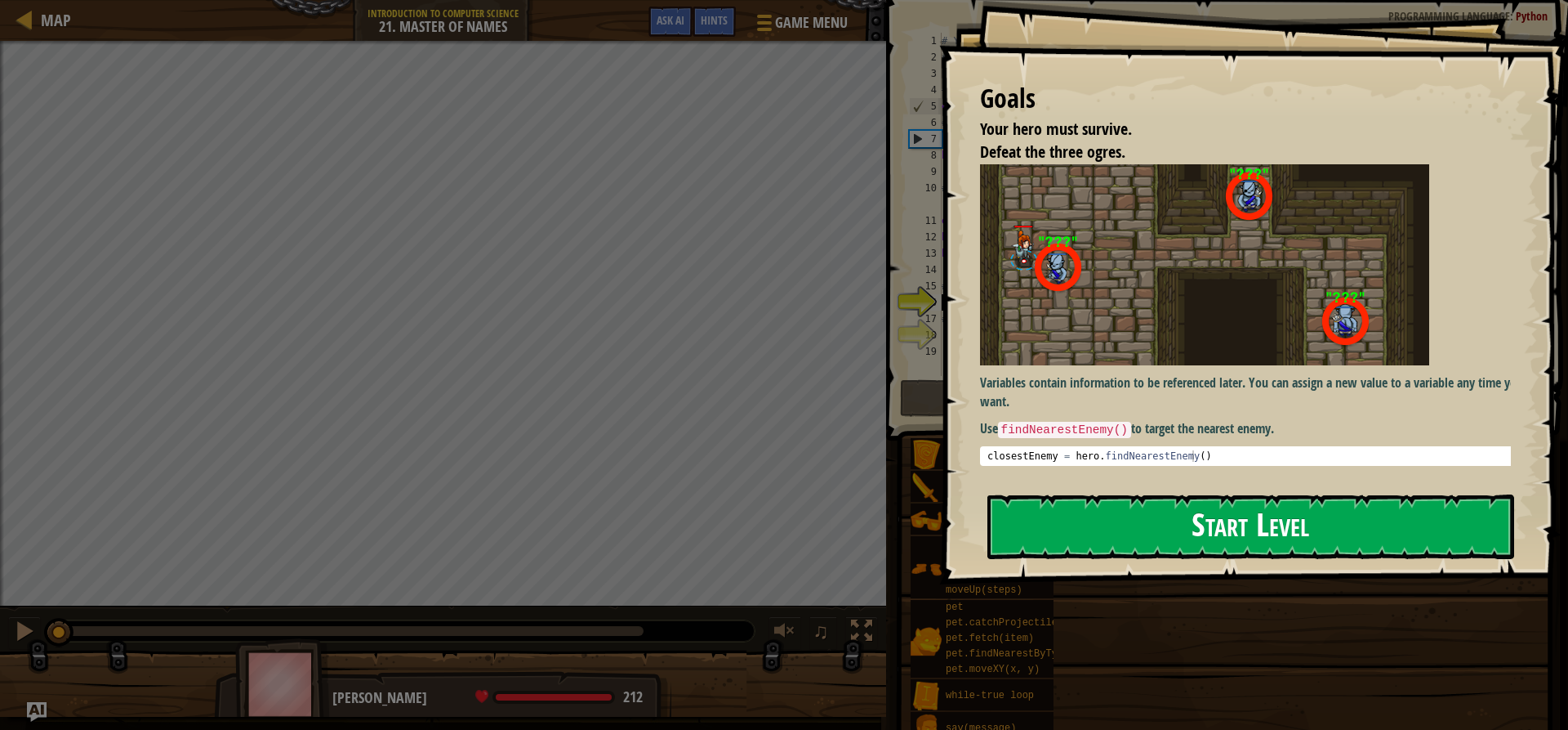
click at [1096, 525] on button "Start Level" at bounding box center [1251, 526] width 527 height 65
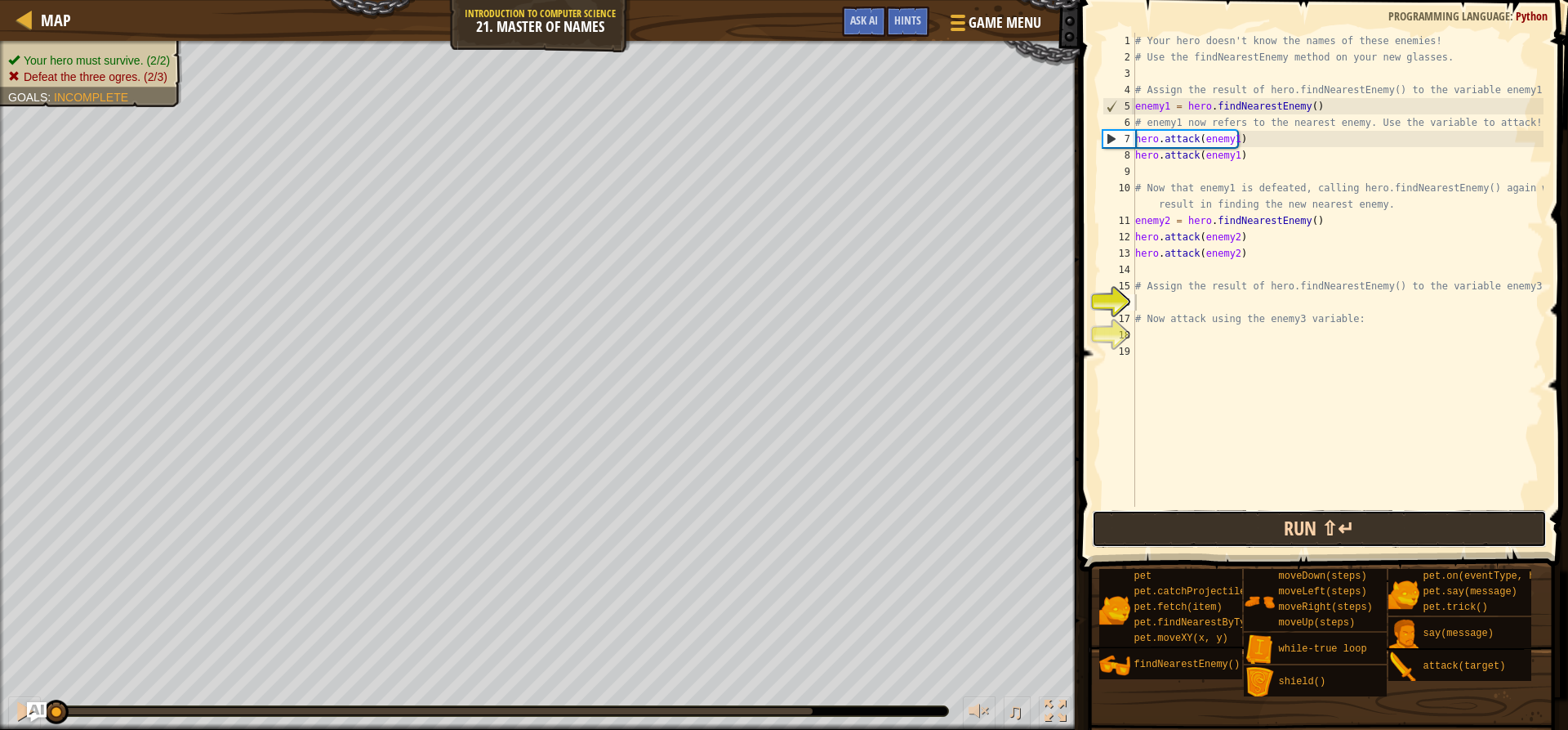
click at [1221, 520] on button "Run ⇧↵" at bounding box center [1319, 528] width 454 height 38
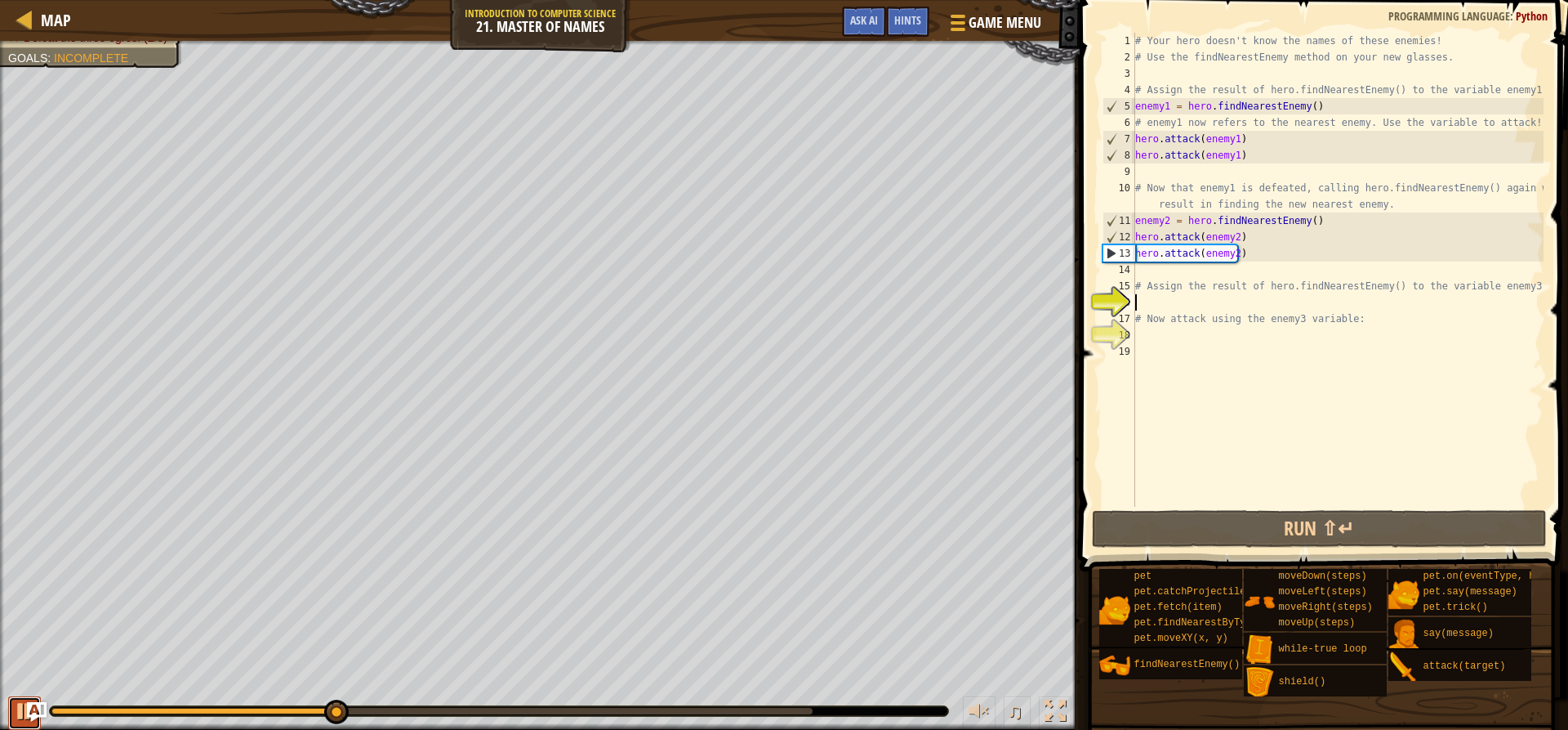
click at [17, 720] on div at bounding box center [24, 710] width 22 height 22
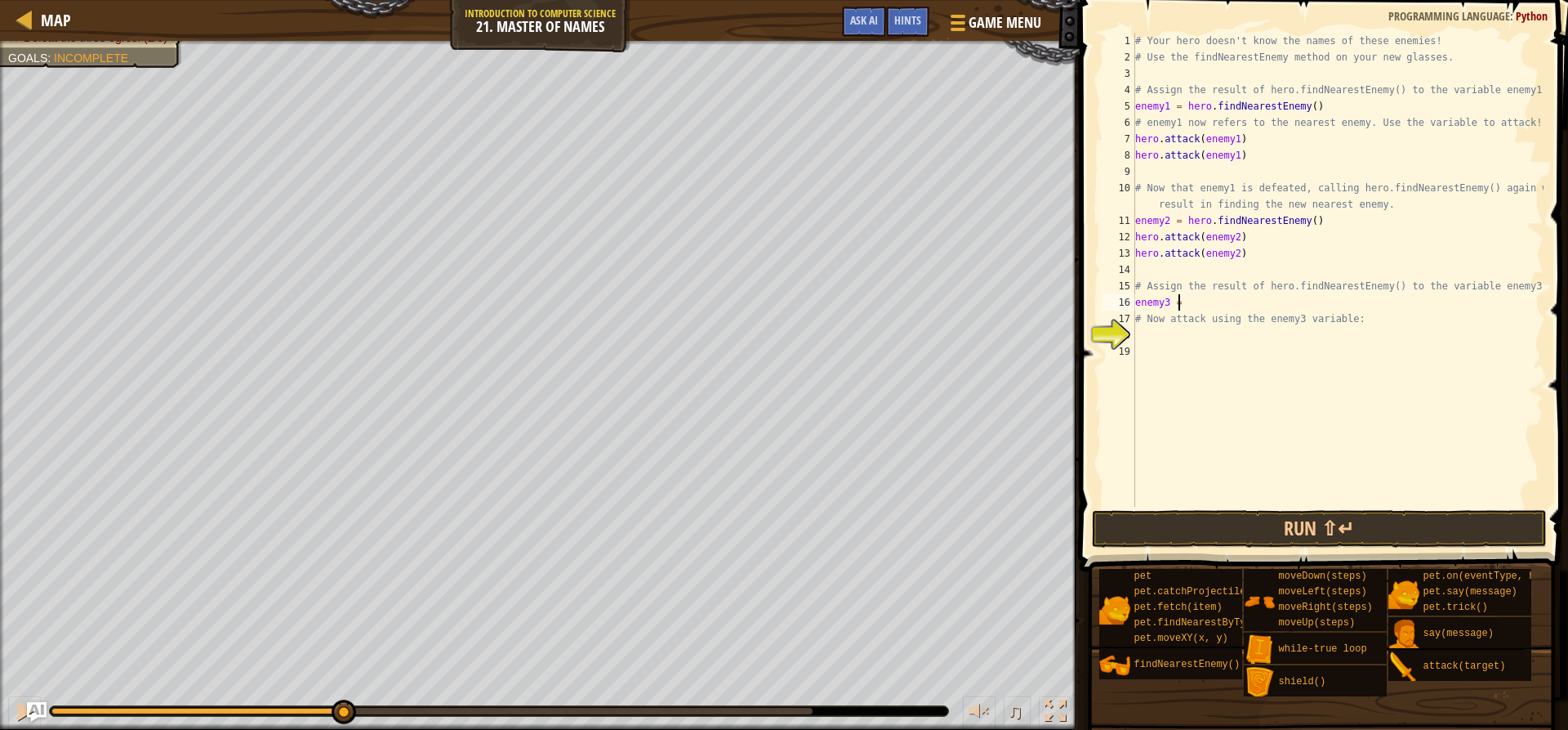
scroll to position [8, 3]
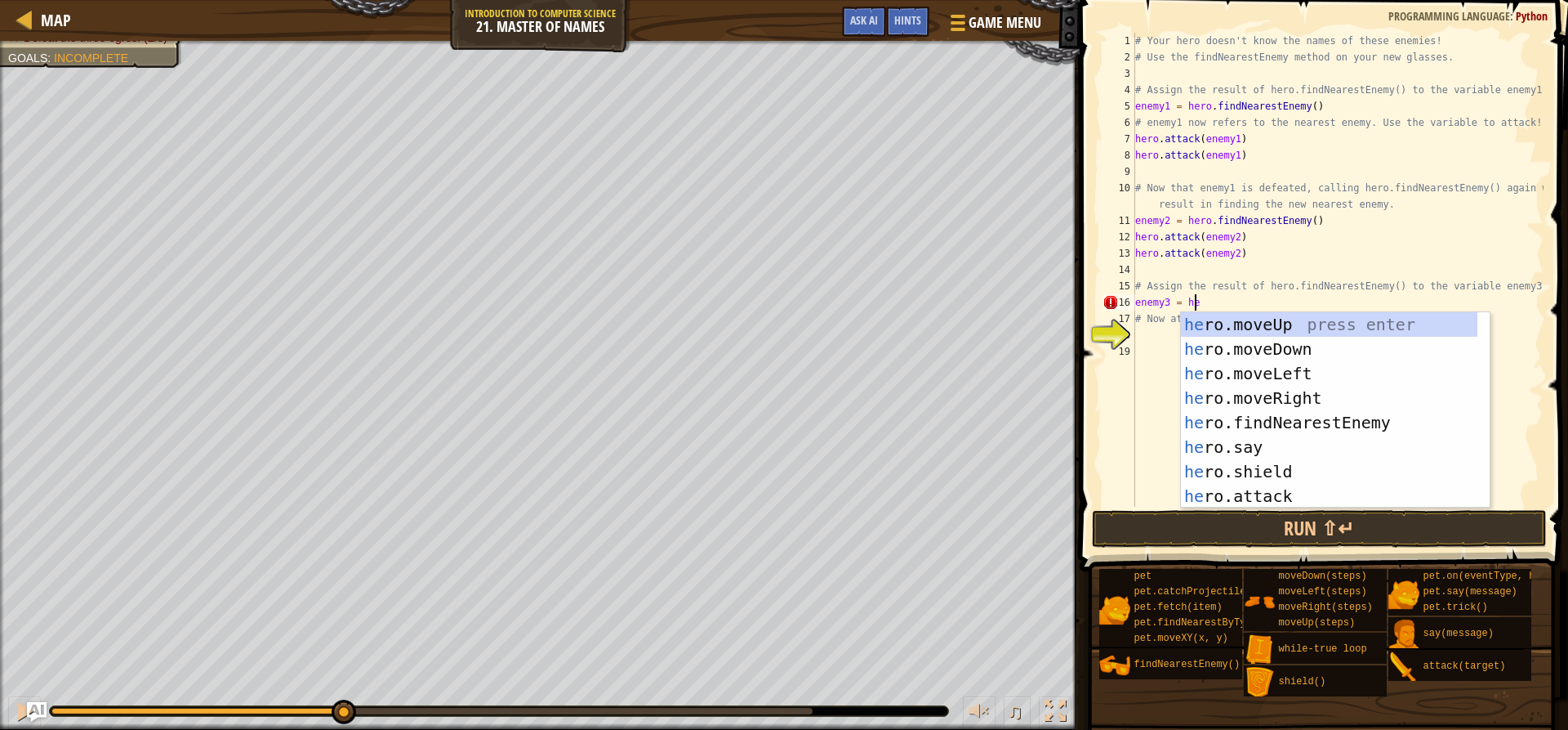
type textarea "enemy3 = her"
click at [1279, 415] on div "her o.moveUp press enter her o.moveDown press enter her o.moveLeft press enter …" at bounding box center [1329, 434] width 296 height 245
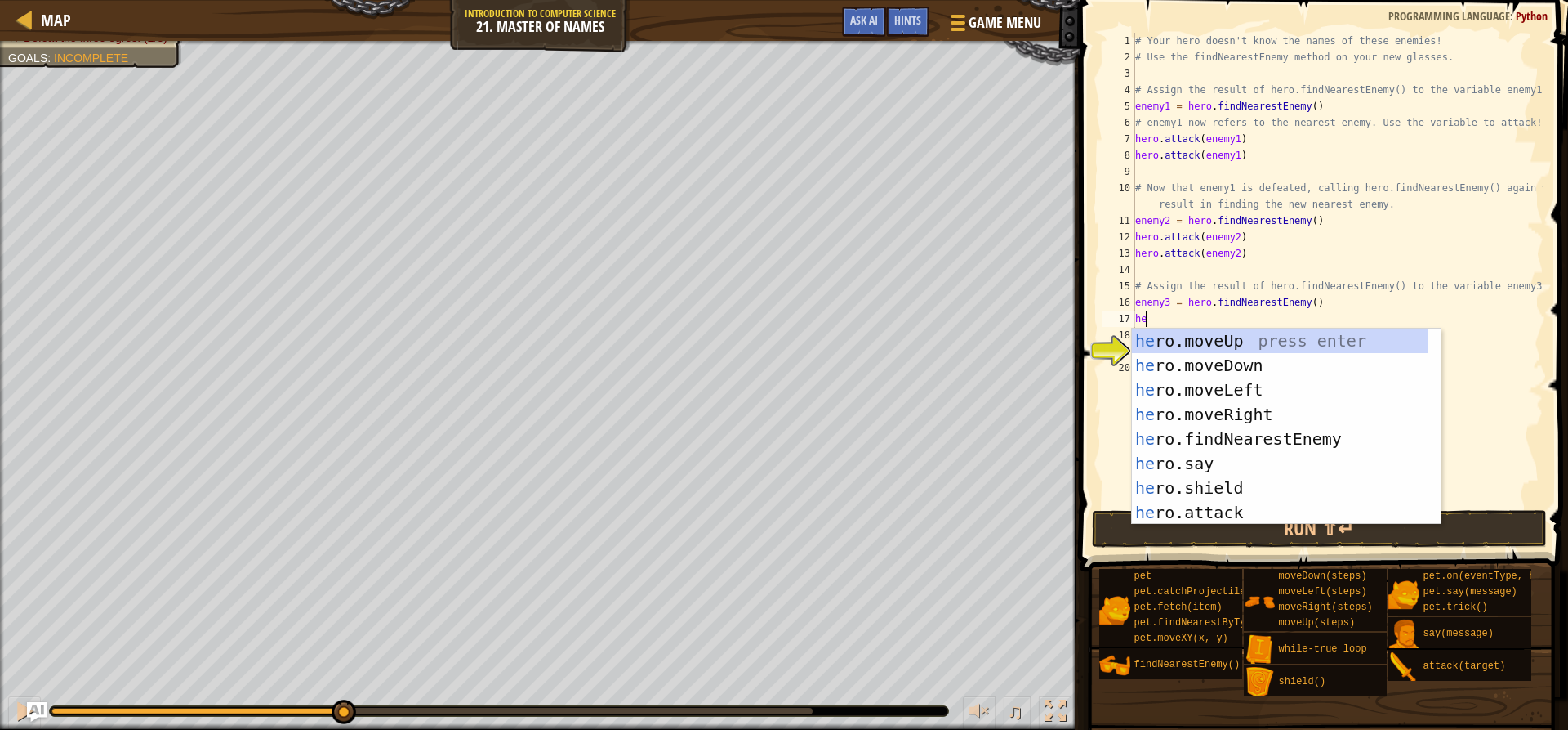
scroll to position [8, 1]
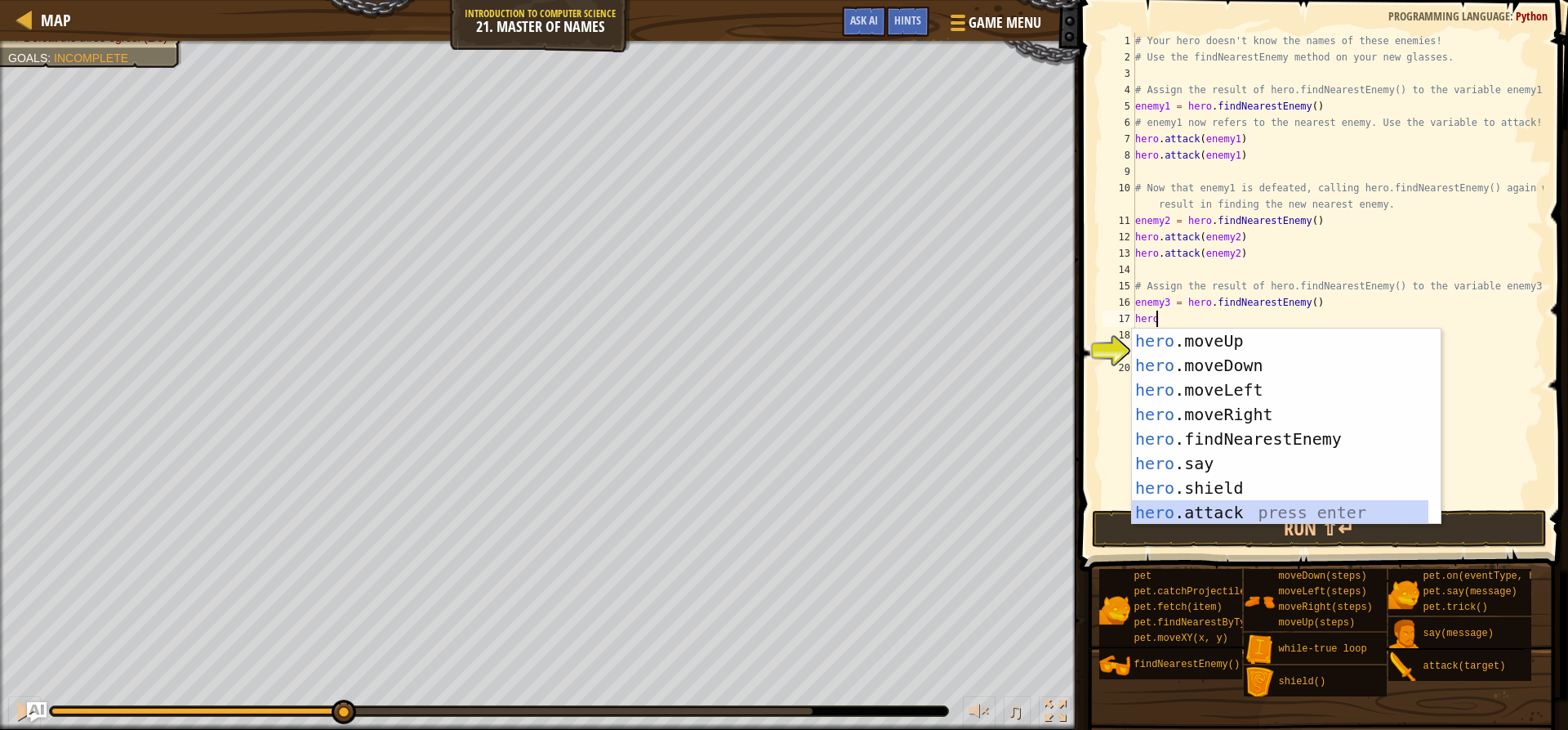
click at [1226, 505] on div "hero .moveUp press enter hero .moveDown press enter hero .moveLeft press enter …" at bounding box center [1280, 450] width 296 height 245
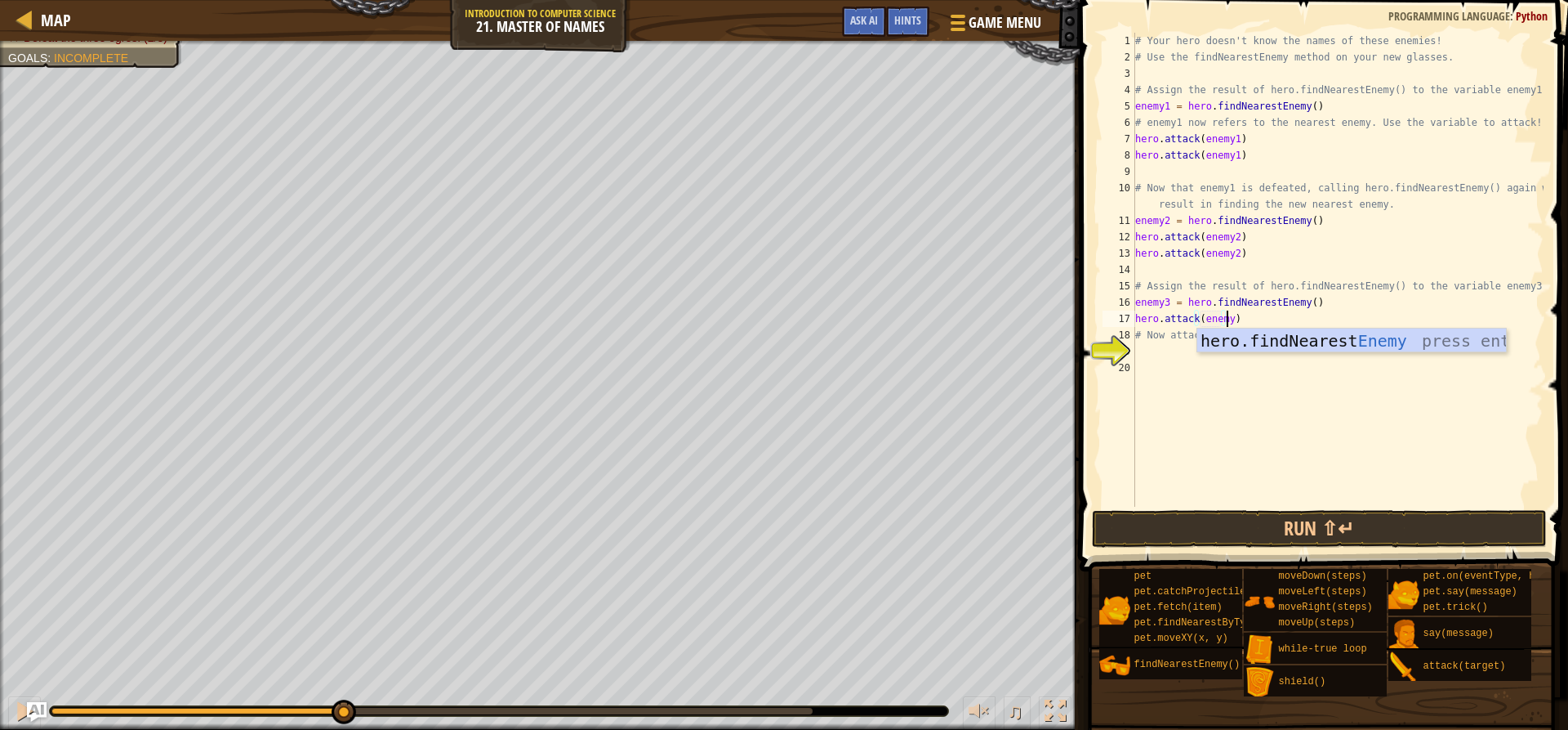
scroll to position [8, 8]
type textarea "hero.attack(enemy3)"
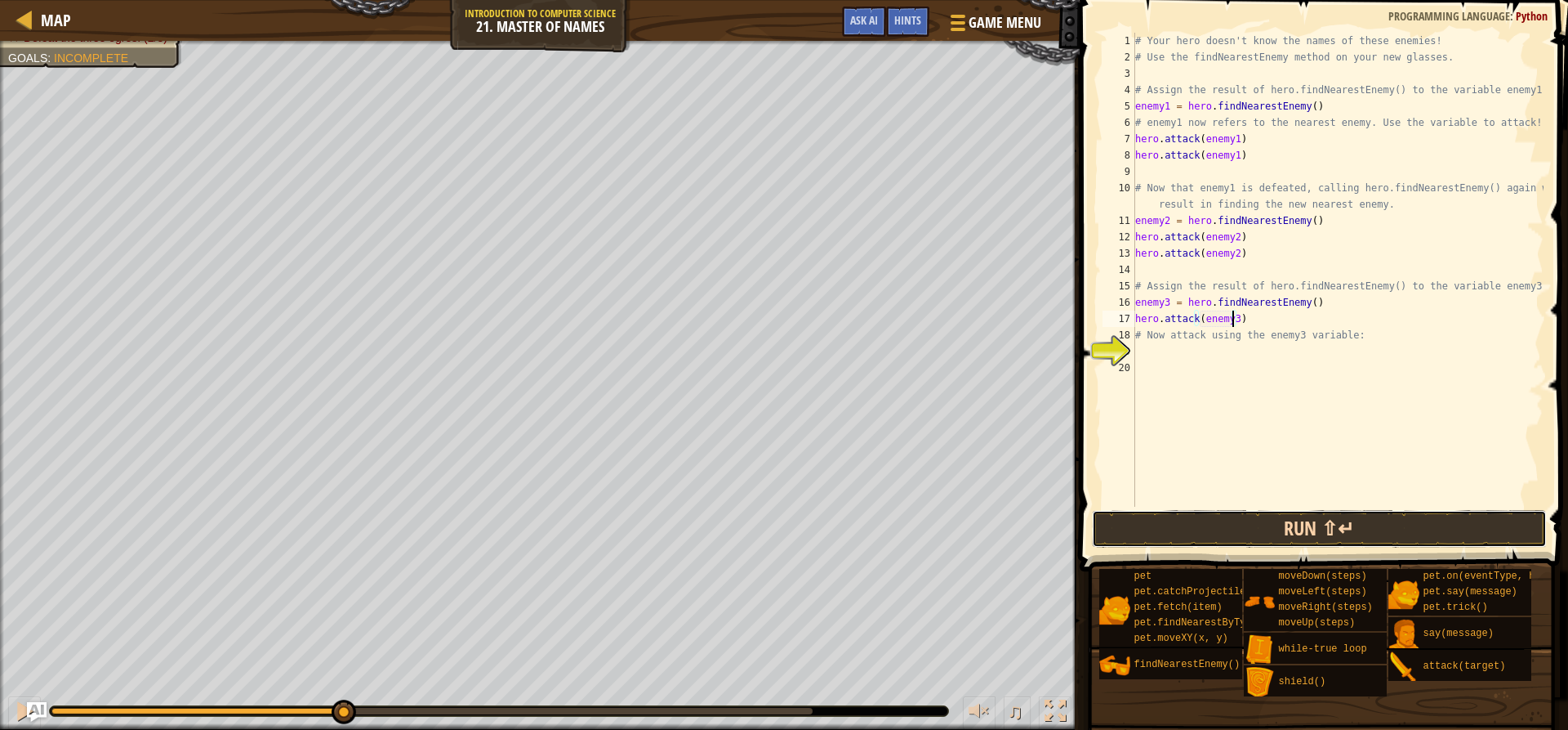
click at [1312, 524] on button "Run ⇧↵" at bounding box center [1319, 528] width 454 height 38
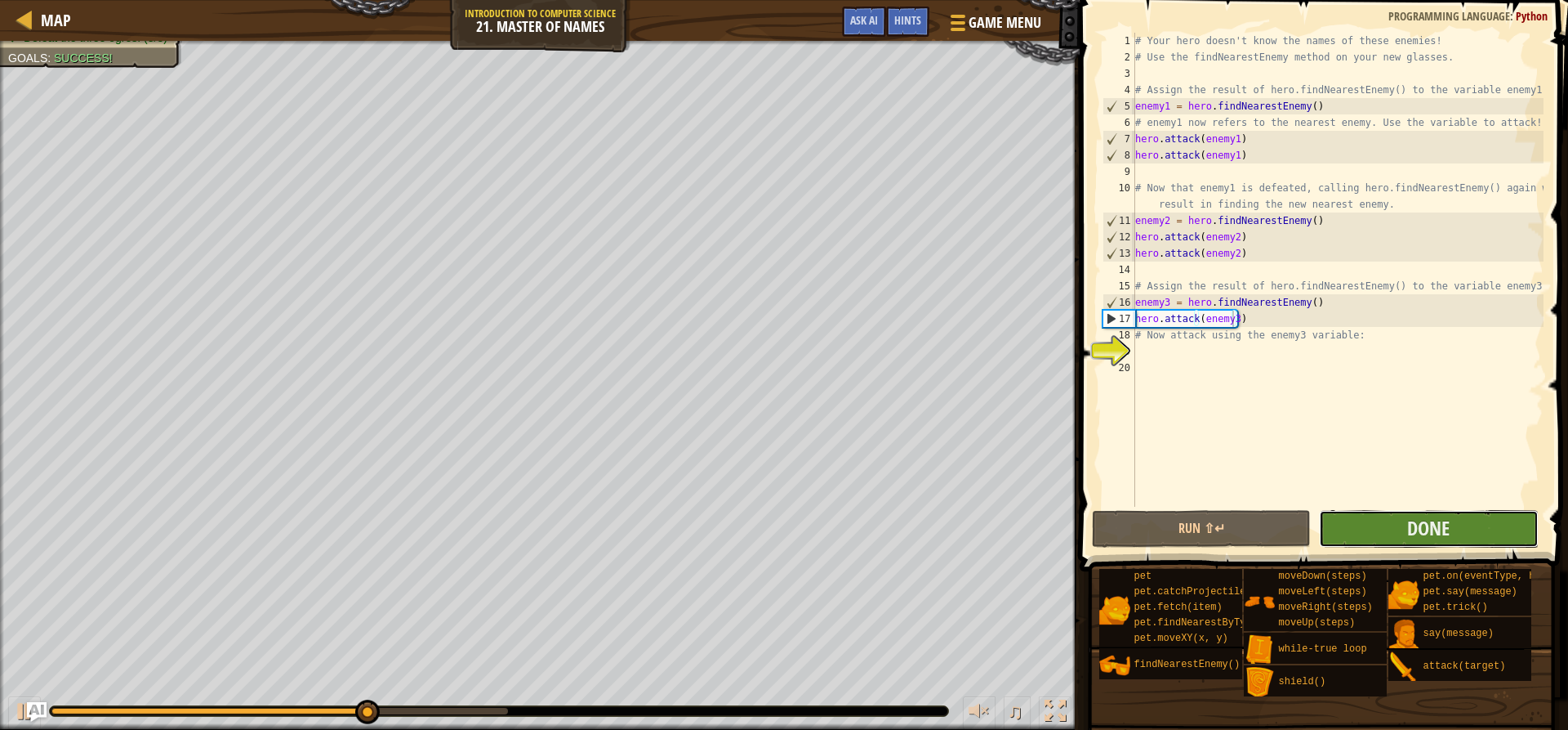
click at [1404, 532] on button "Done" at bounding box center [1427, 528] width 219 height 38
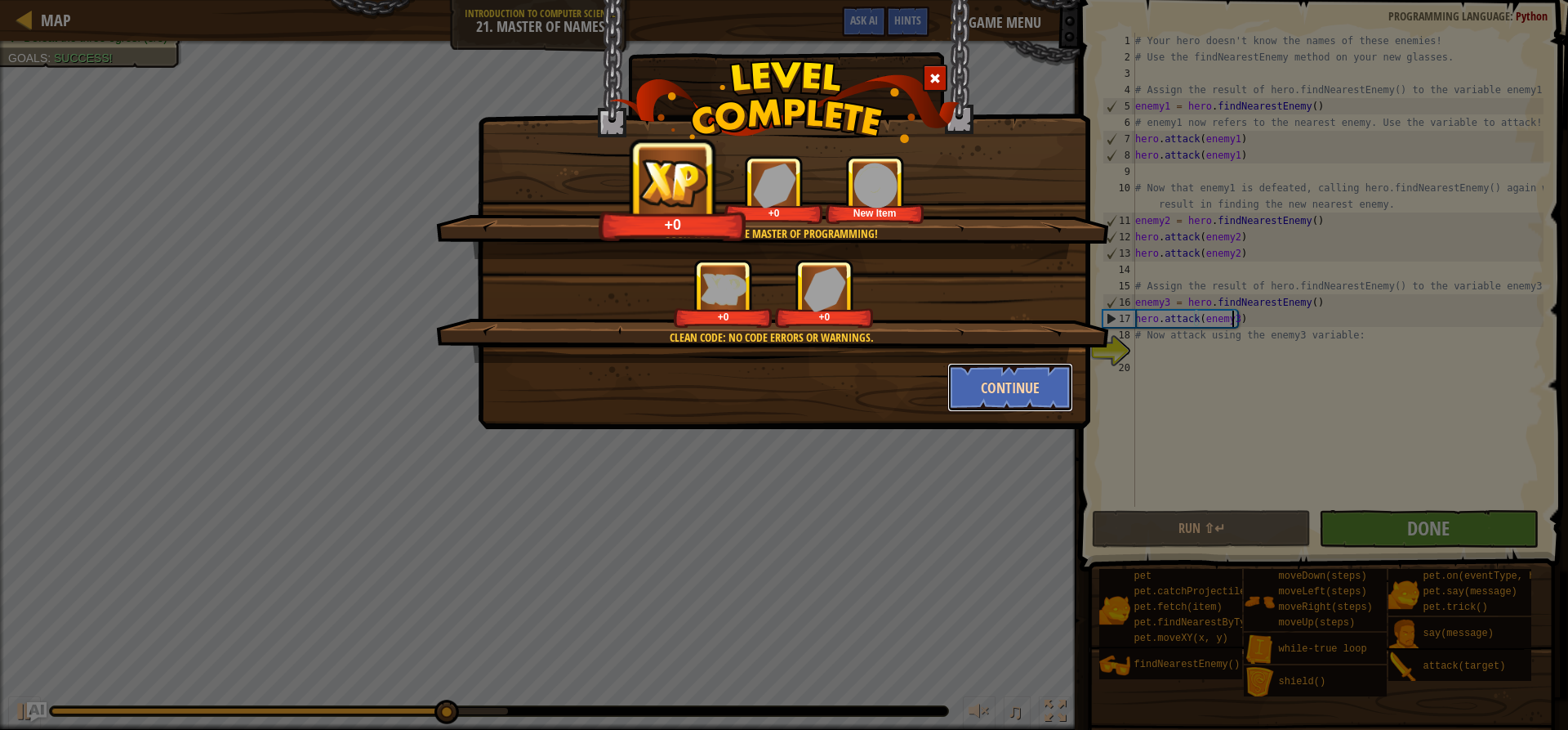
click at [1035, 387] on button "Continue" at bounding box center [1010, 388] width 127 height 49
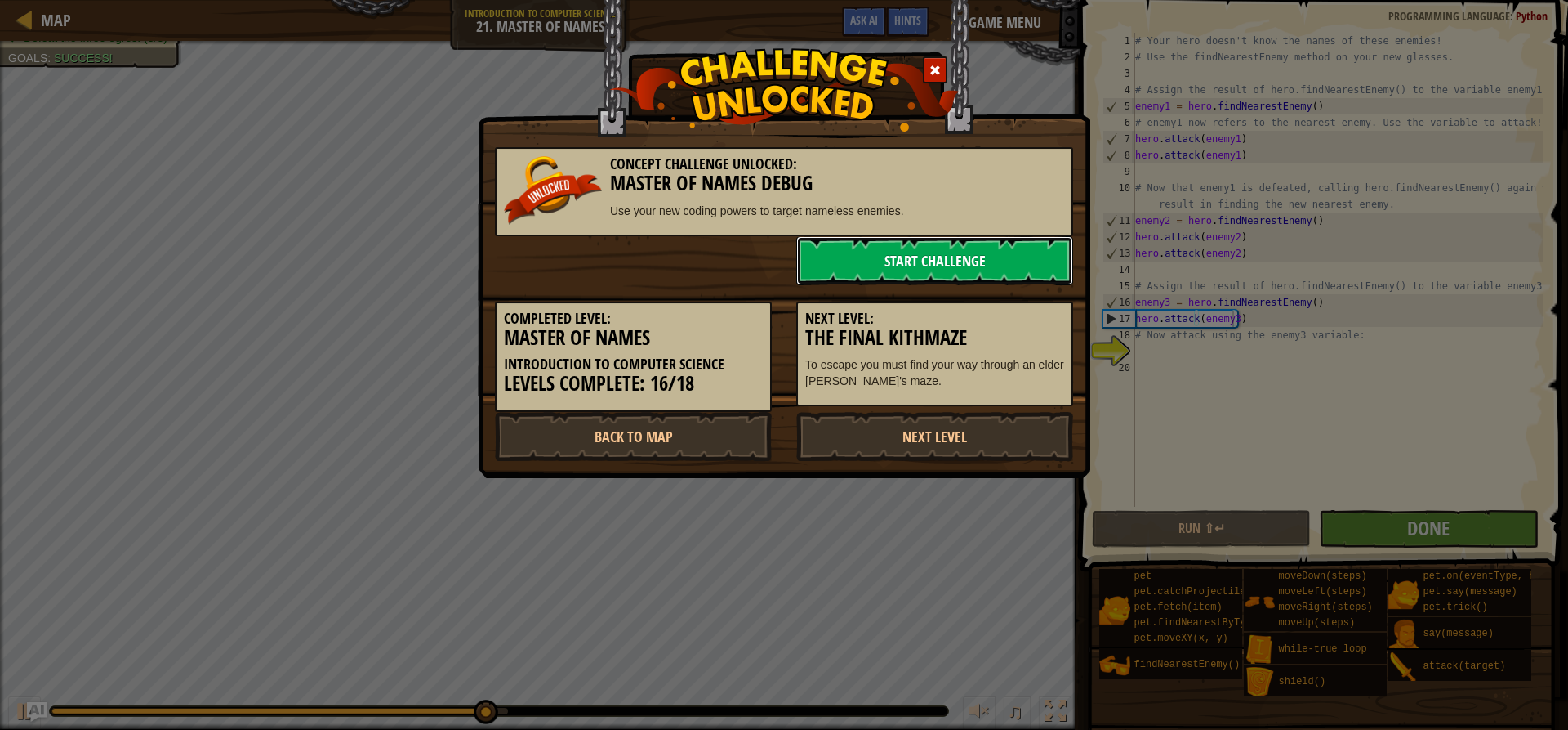
click at [963, 260] on link "Start Challenge" at bounding box center [934, 261] width 277 height 49
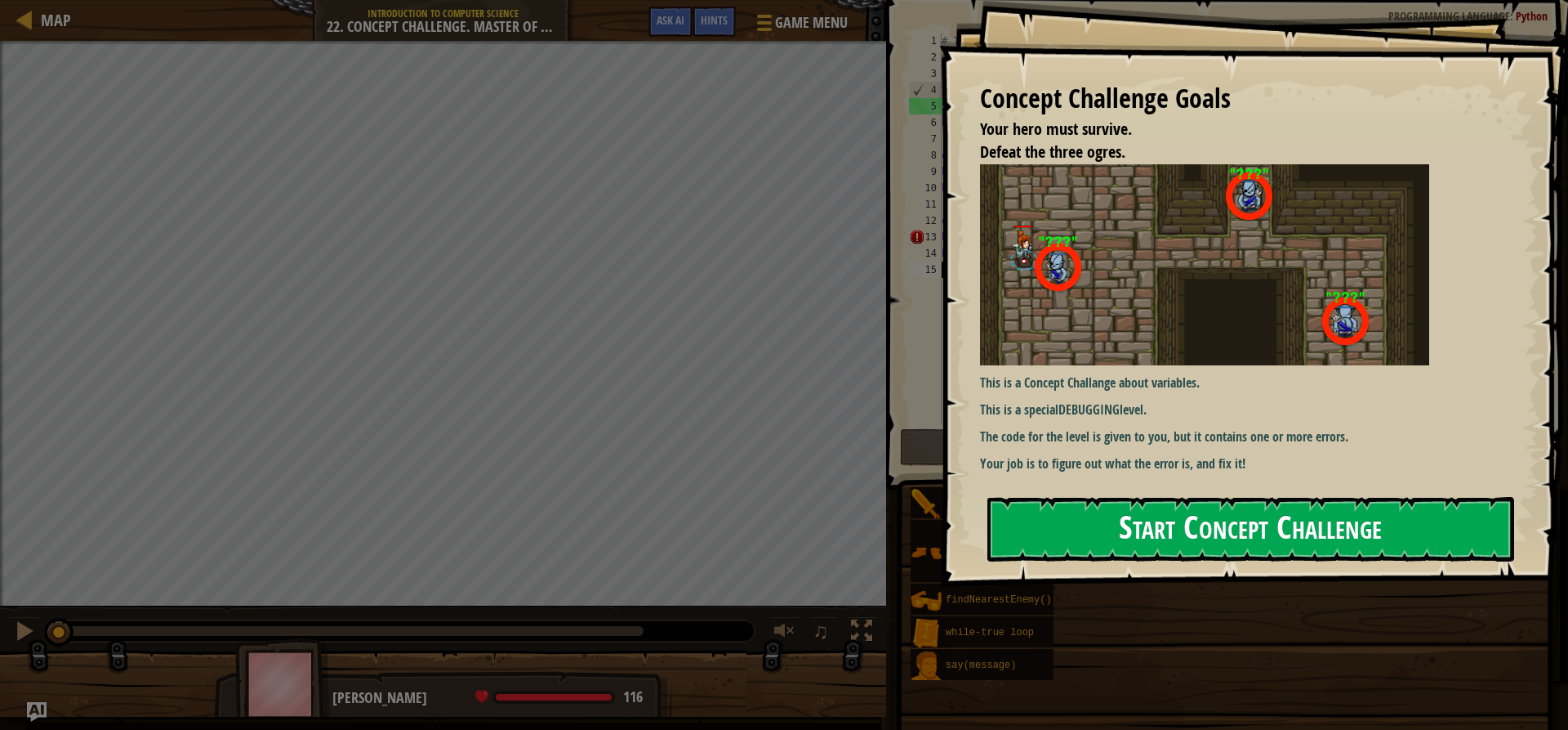
click at [1221, 509] on button "Start Concept Challenge" at bounding box center [1251, 528] width 527 height 65
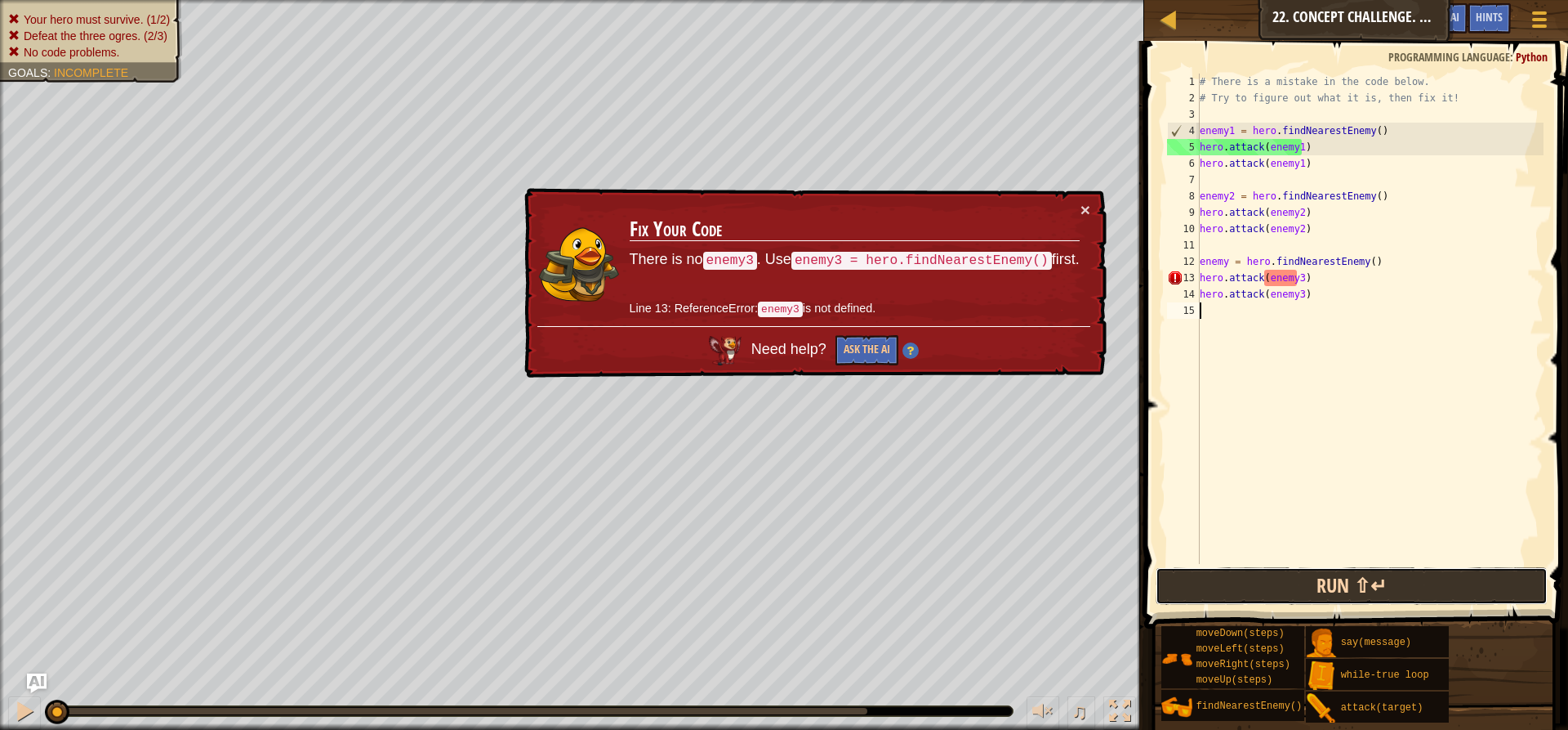
click at [1254, 576] on button "Run ⇧↵" at bounding box center [1351, 586] width 392 height 38
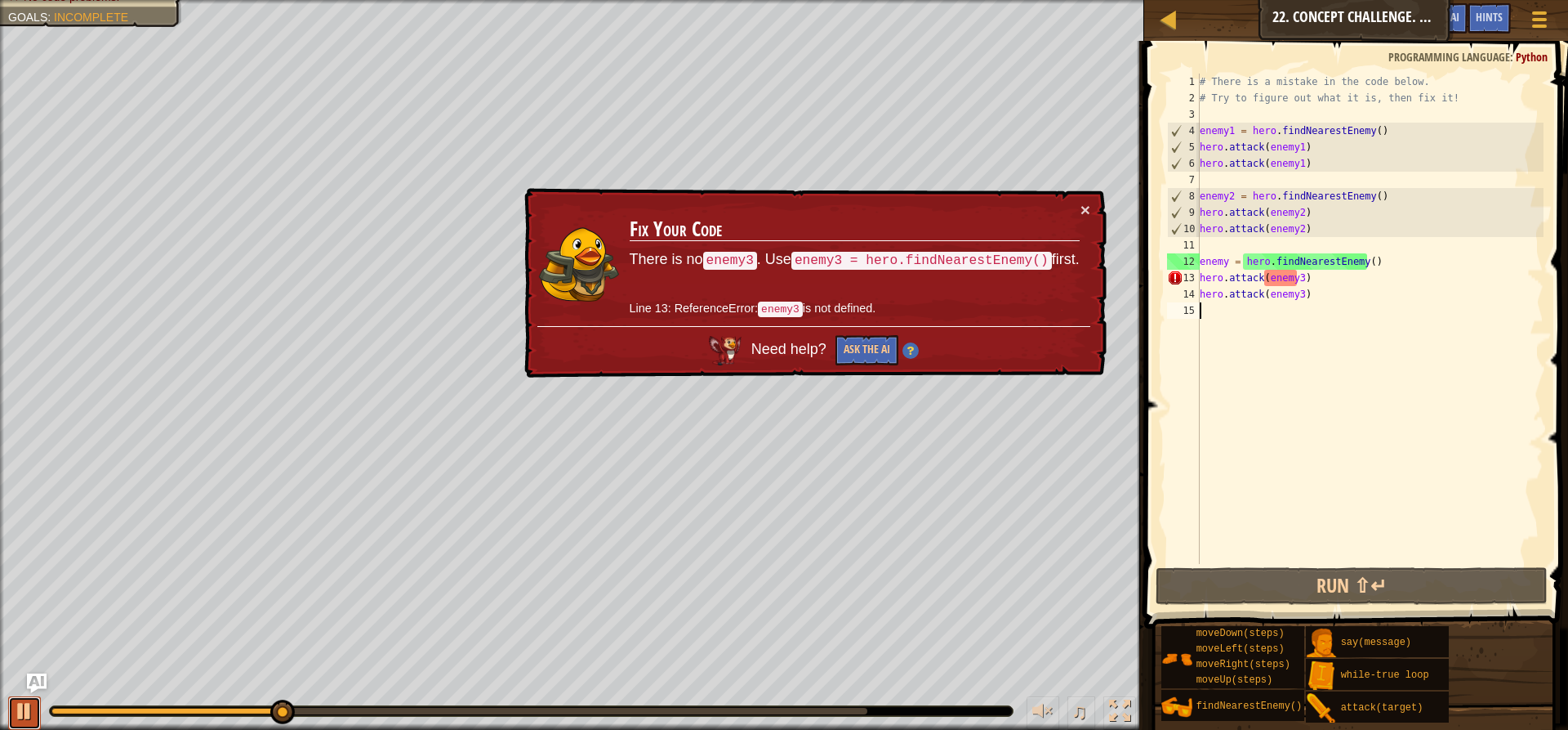
click at [19, 717] on div at bounding box center [24, 710] width 22 height 22
click at [1323, 288] on div "# There is a mistake in the code below. # Try to figure out what it is, then fi…" at bounding box center [1370, 334] width 347 height 523
click at [1318, 273] on div "# There is a mistake in the code below. # Try to figure out what it is, then fi…" at bounding box center [1370, 334] width 347 height 523
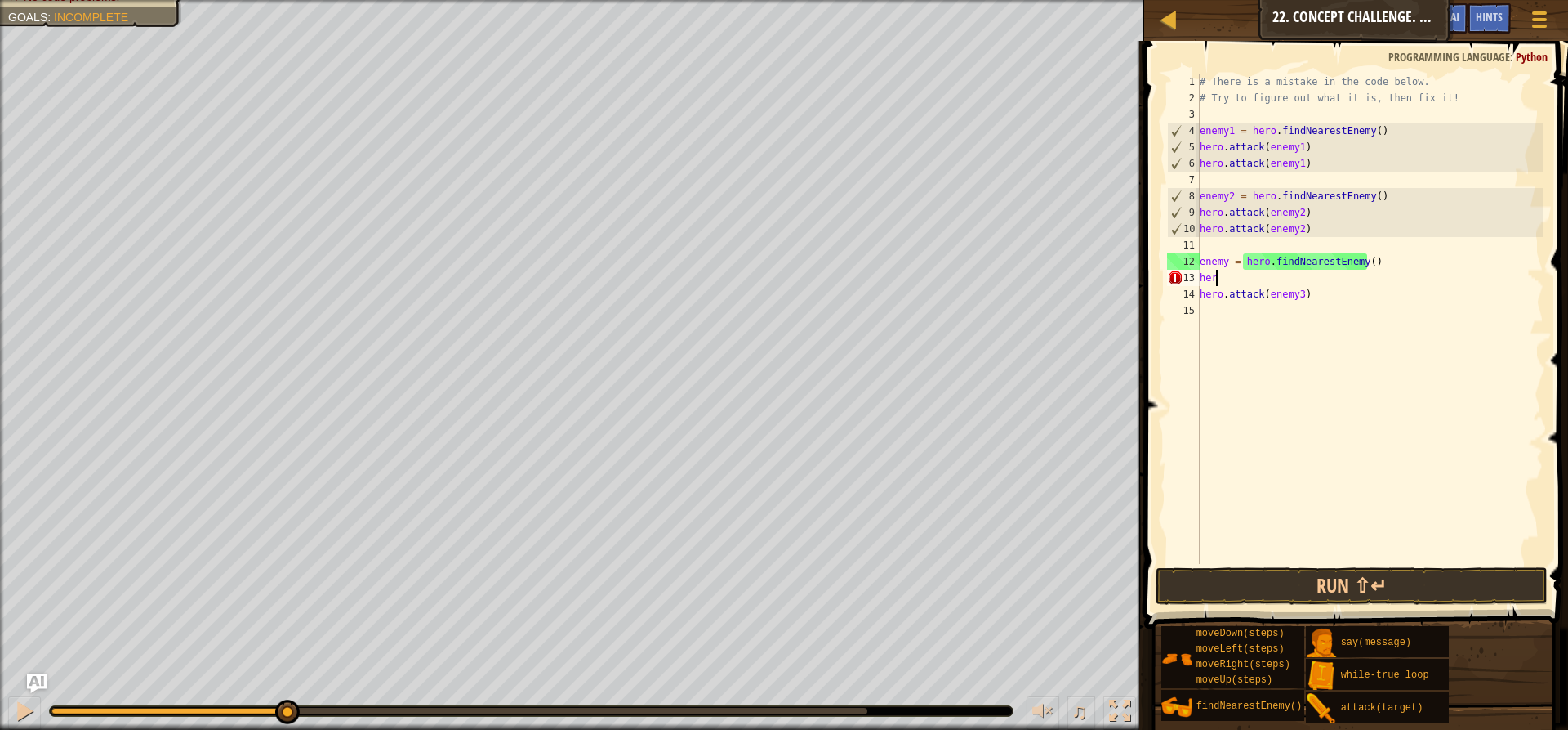
type textarea "h"
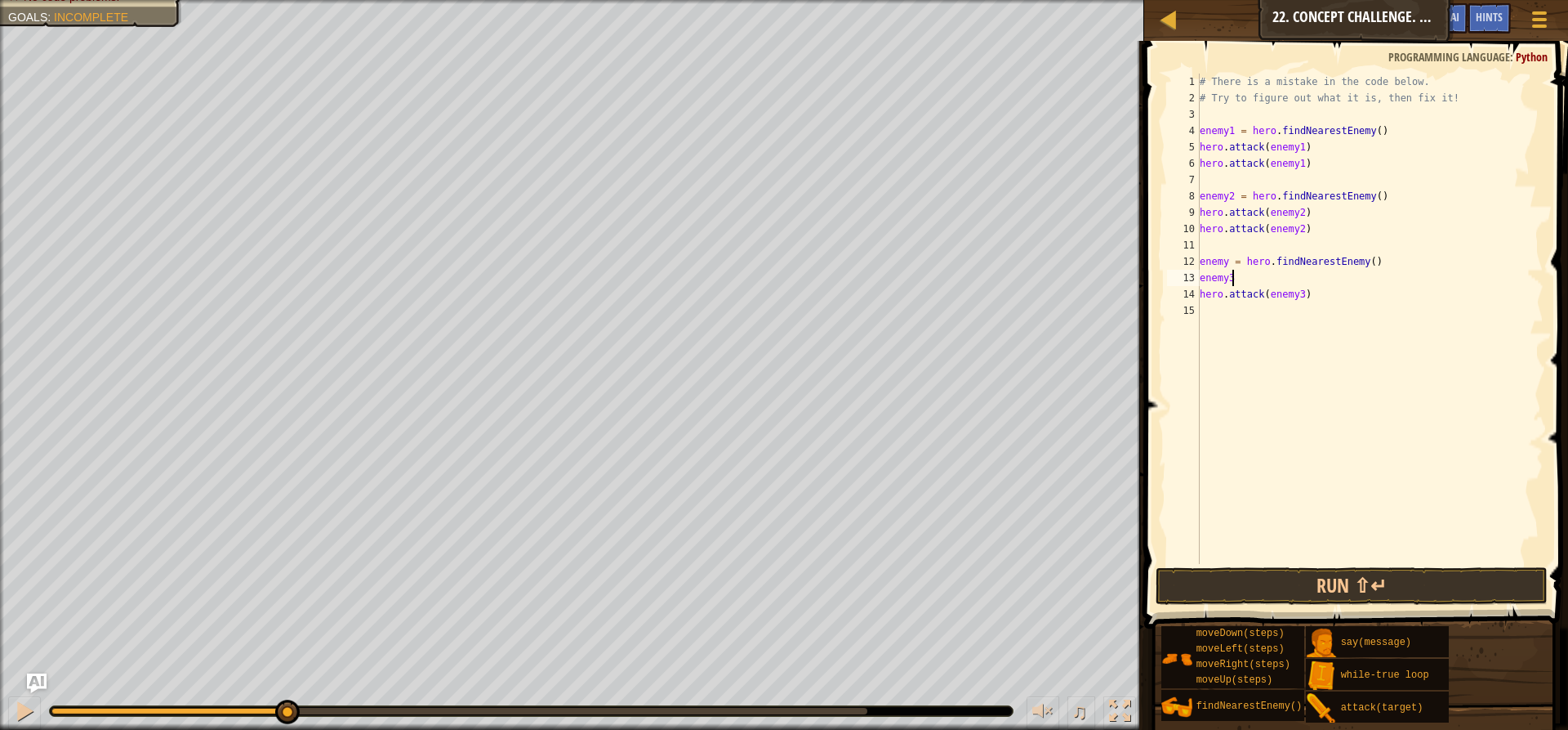
scroll to position [8, 2]
click at [1239, 281] on div "# There is a mistake in the code below. # Try to figure out what it is, then fi…" at bounding box center [1370, 334] width 347 height 523
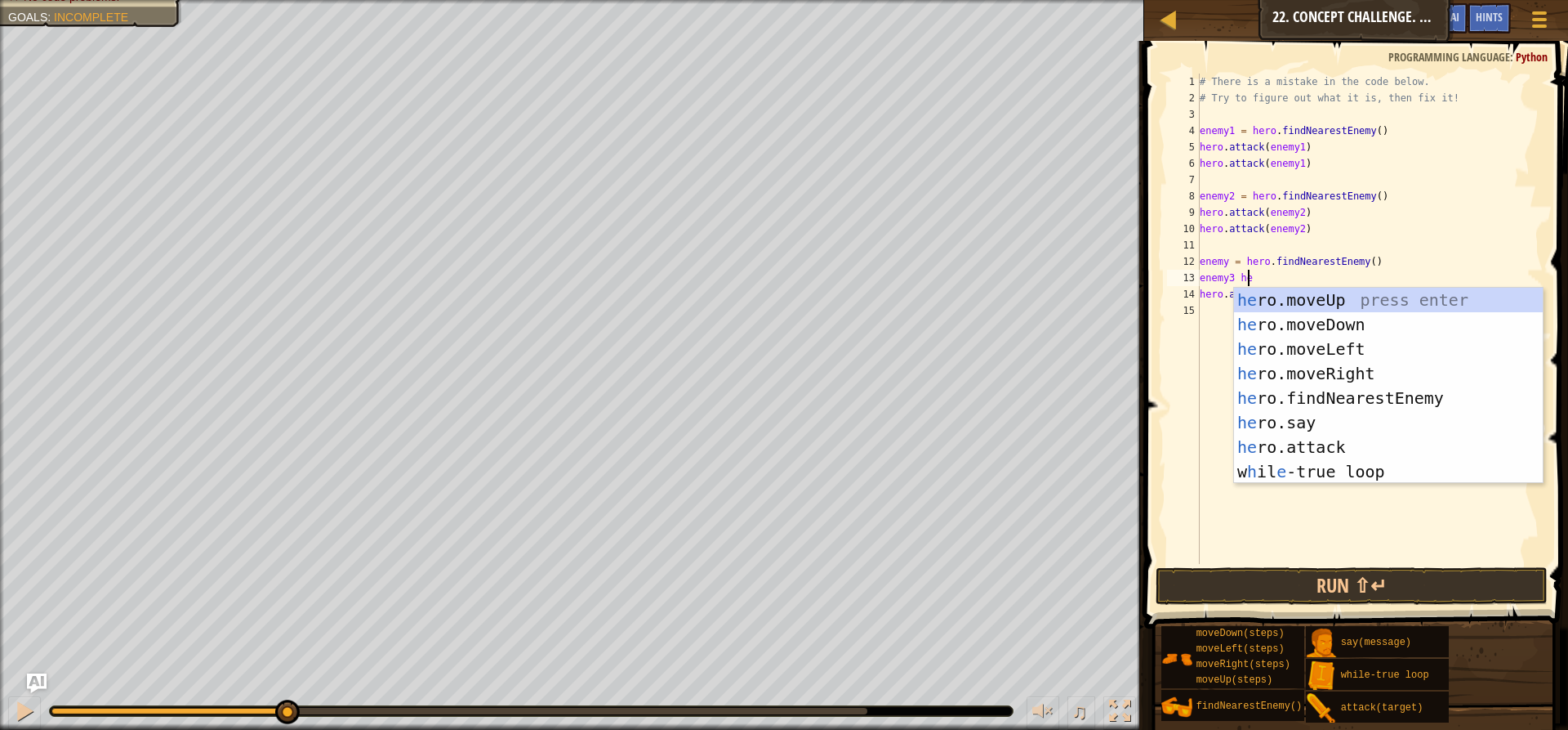
type textarea "enemy3 her"
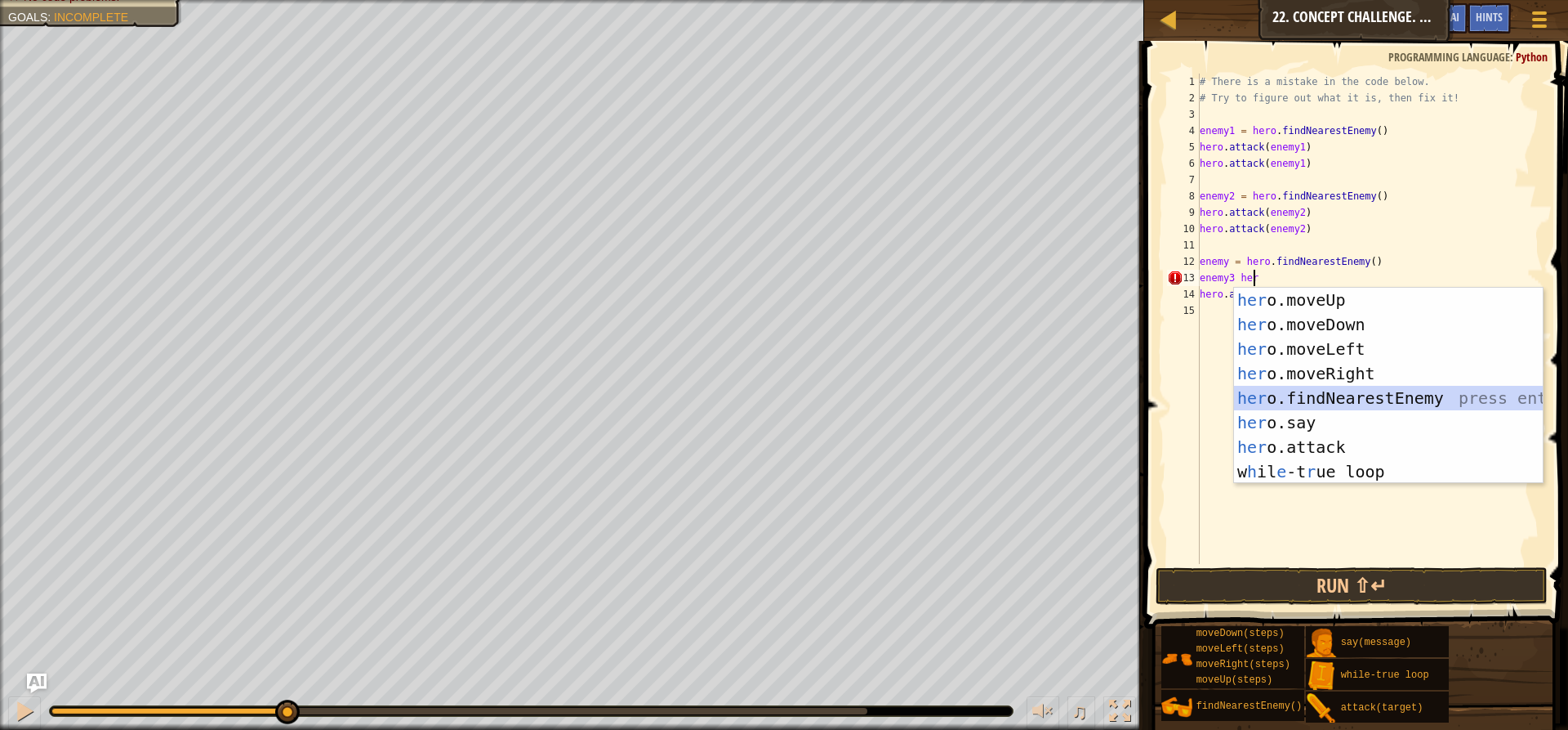
click at [1339, 401] on div "her o.moveUp press enter her o.moveDown press enter her o.moveLeft press enter …" at bounding box center [1388, 410] width 309 height 245
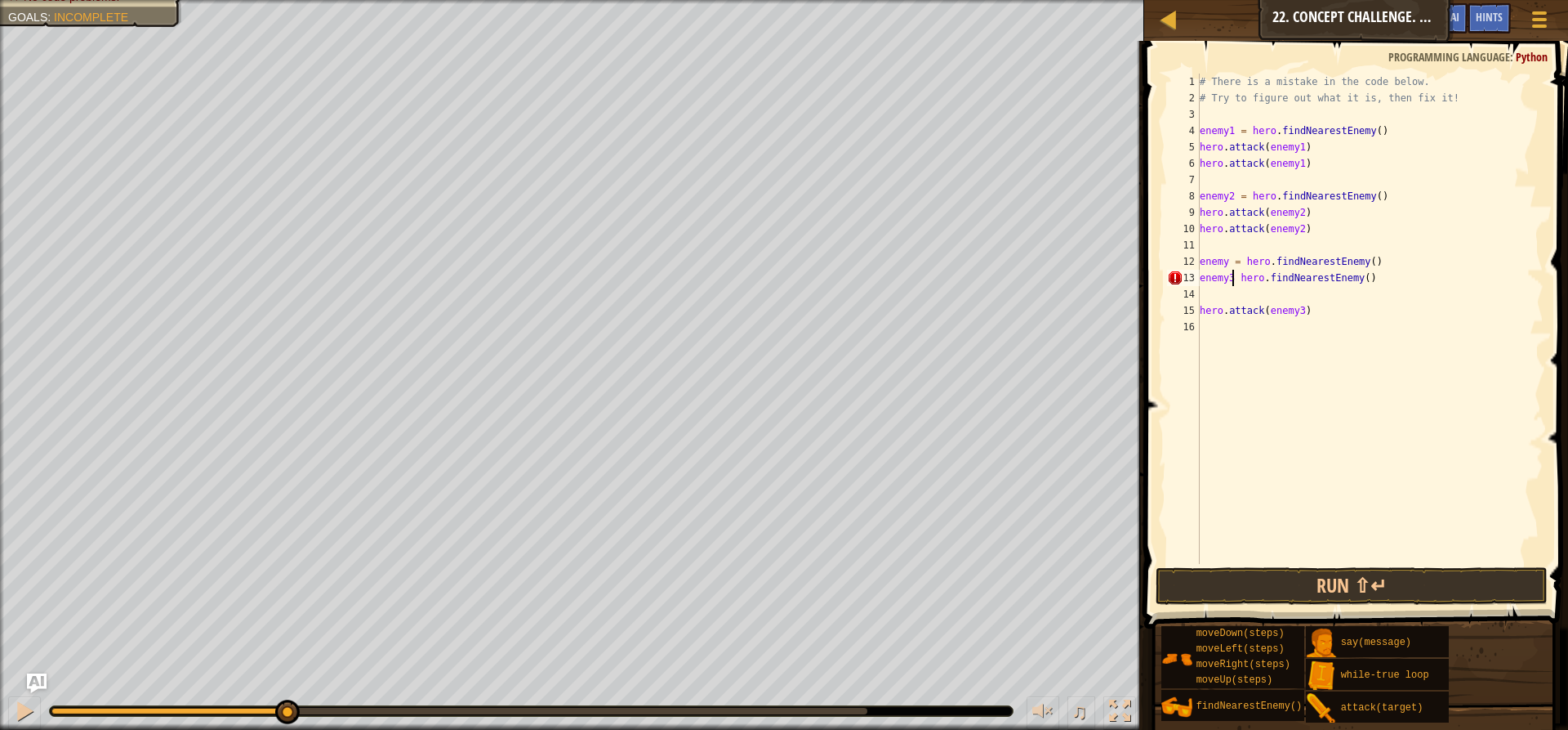
click at [1232, 275] on div "# There is a mistake in the code below. # Try to figure out what it is, then fi…" at bounding box center [1370, 334] width 347 height 523
click at [1225, 279] on div "# There is a mistake in the code below. # Try to figure out what it is, then fi…" at bounding box center [1370, 334] width 347 height 523
click at [1232, 279] on div "# There is a mistake in the code below. # Try to figure out what it is, then fi…" at bounding box center [1370, 334] width 347 height 523
click at [1344, 585] on button "Run ⇧↵" at bounding box center [1351, 586] width 392 height 38
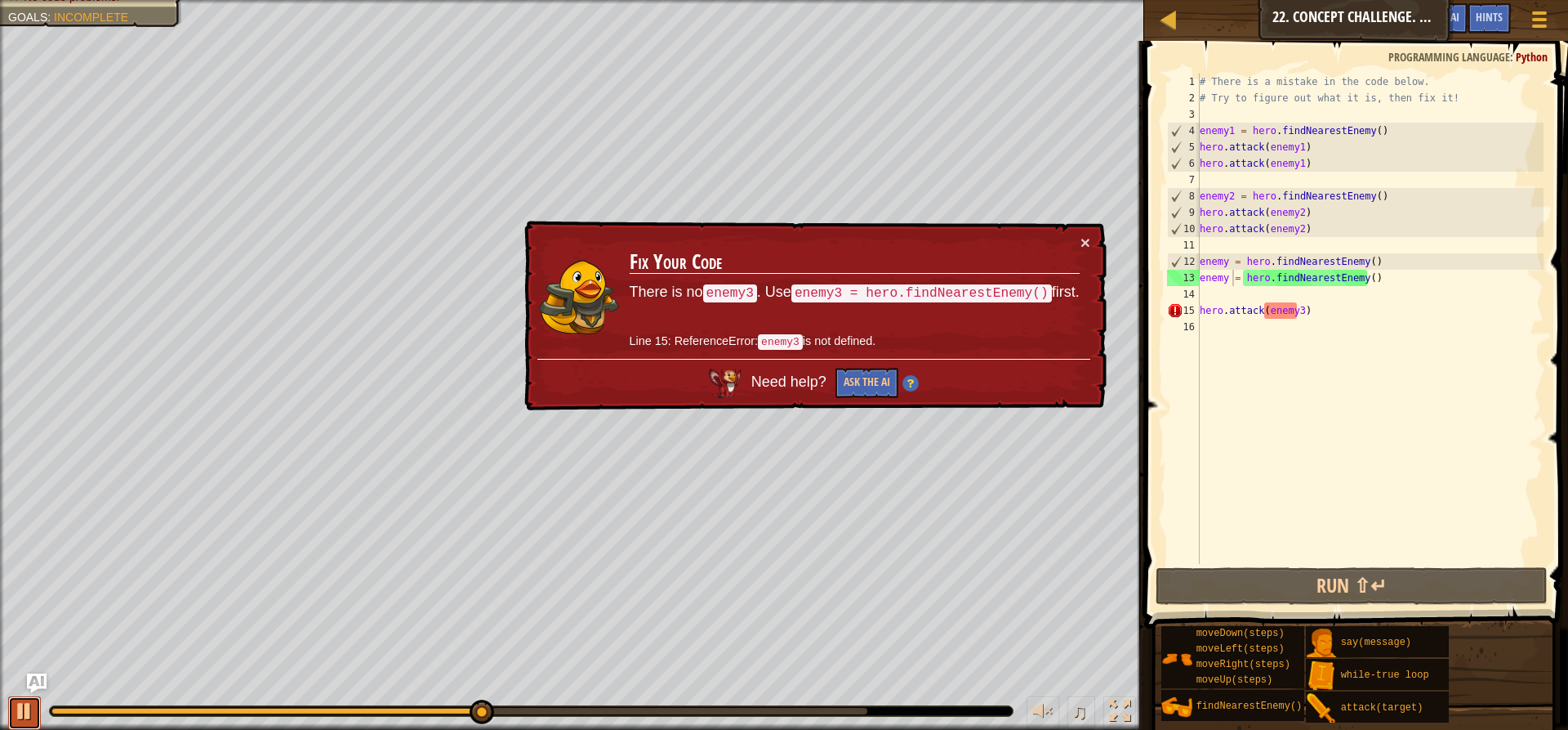
drag, startPoint x: 17, startPoint y: 698, endPoint x: 45, endPoint y: 685, distance: 30.9
click at [18, 700] on div at bounding box center [24, 710] width 22 height 22
click at [1311, 312] on div "# There is a mistake in the code below. # Try to figure out what it is, then fi…" at bounding box center [1370, 334] width 347 height 523
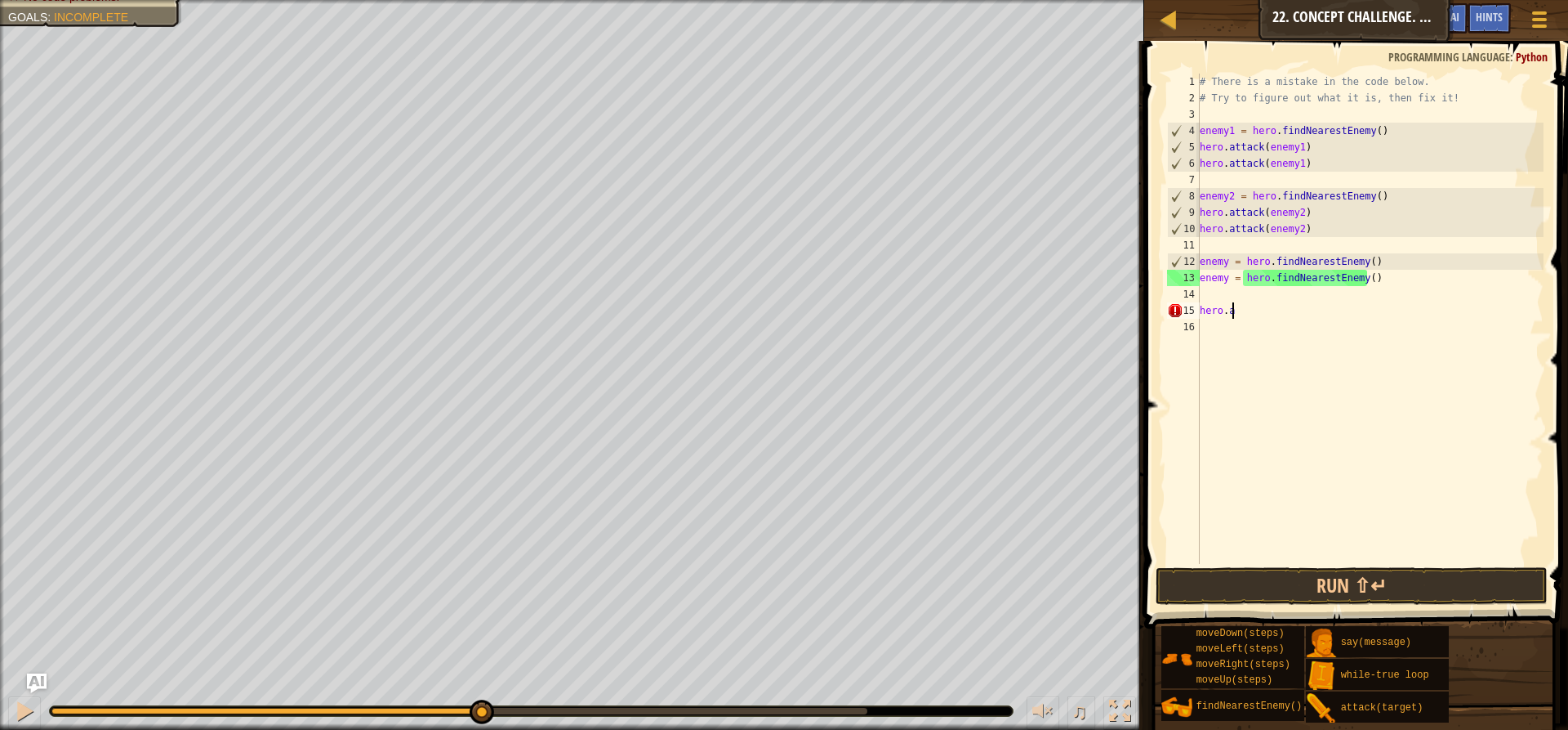
scroll to position [8, 0]
type textarea "h"
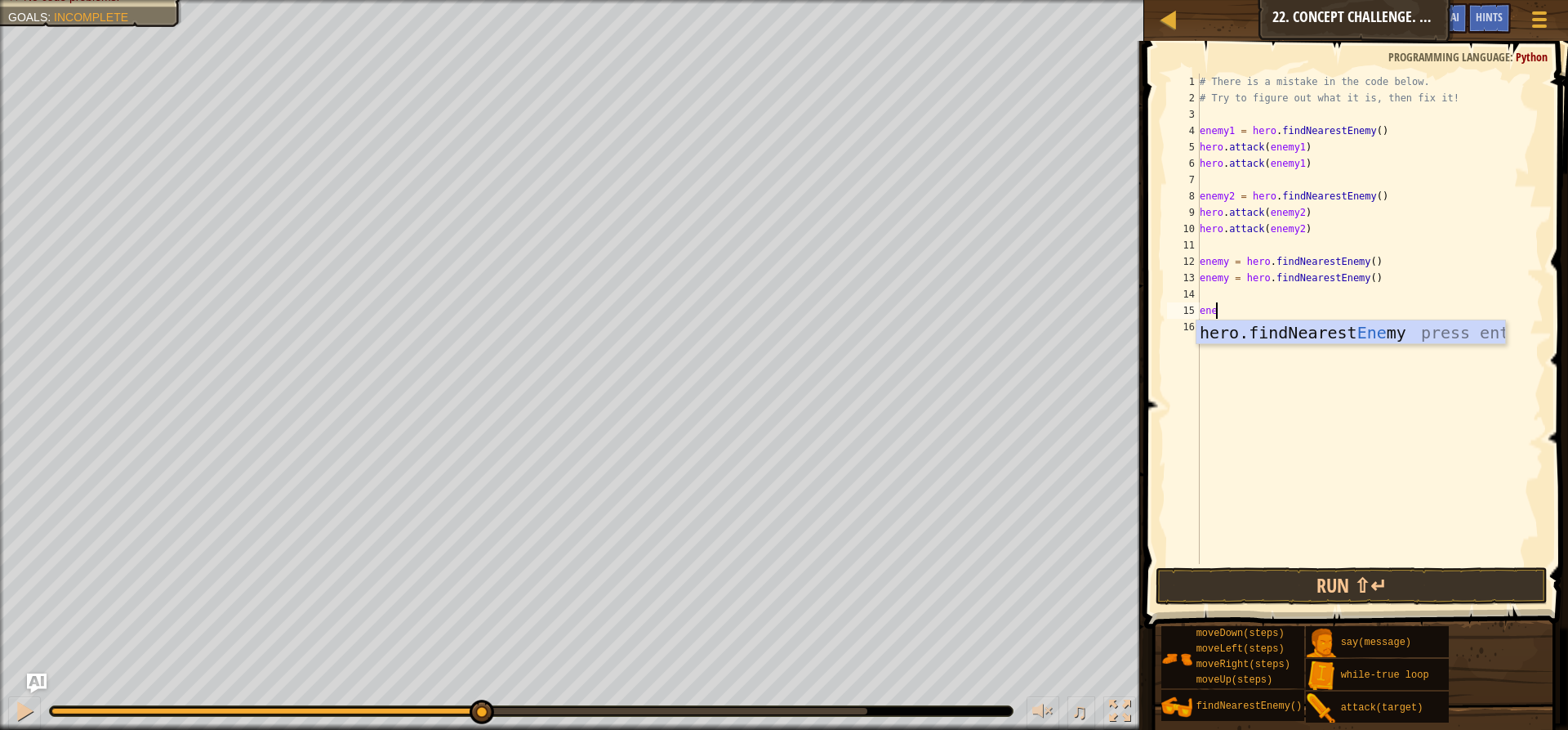
scroll to position [8, 1]
type textarea "enemy"
click at [1322, 312] on div "# There is a mistake in the code below. # Try to figure out what it is, then fi…" at bounding box center [1370, 334] width 347 height 523
click at [1252, 325] on div "# There is a mistake in the code below. # Try to figure out what it is, then fi…" at bounding box center [1370, 334] width 347 height 523
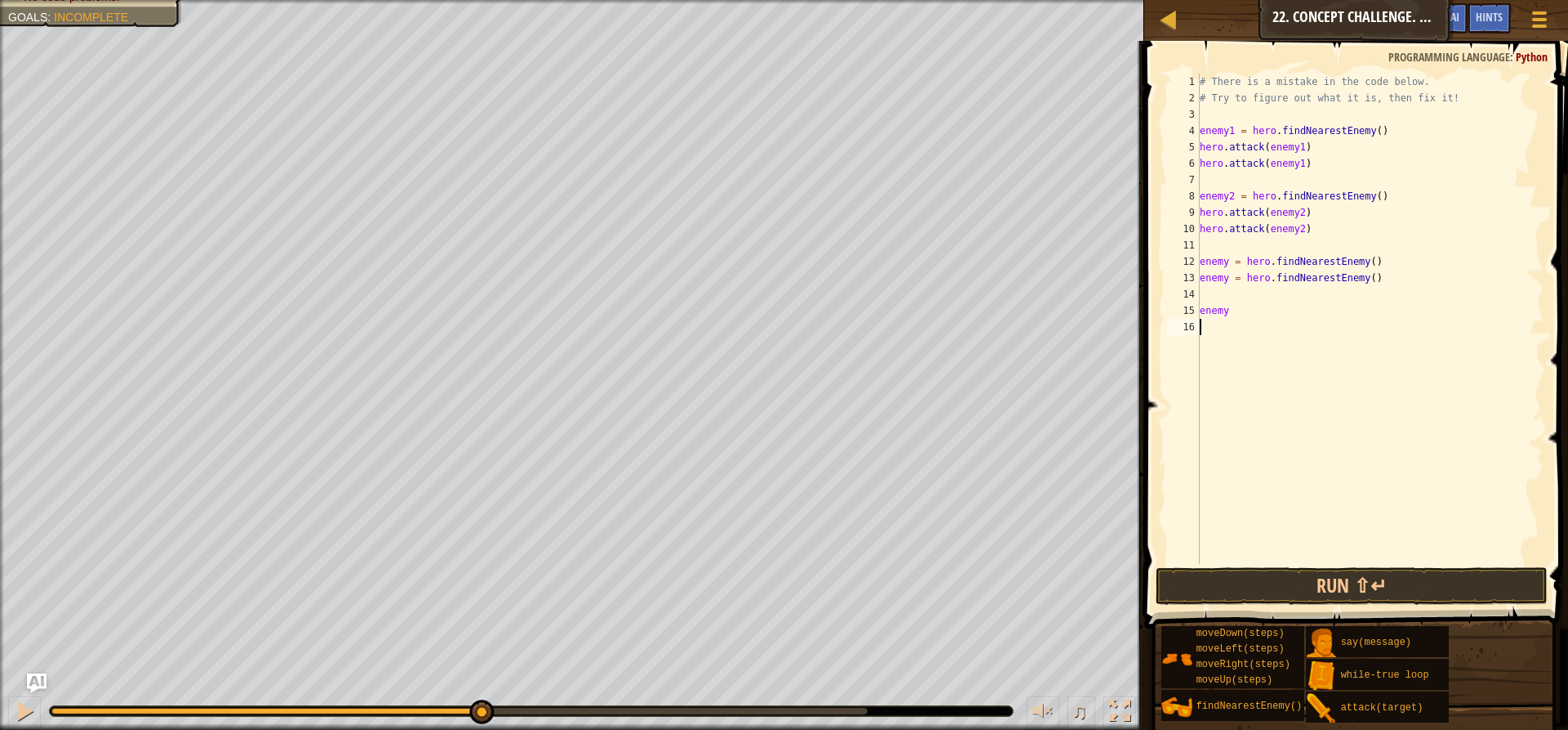
click at [1255, 319] on div "# There is a mistake in the code below. # Try to figure out what it is, then fi…" at bounding box center [1370, 334] width 347 height 523
click at [1230, 303] on div "# There is a mistake in the code below. # Try to figure out what it is, then fi…" at bounding box center [1370, 334] width 347 height 523
type textarea "e"
type textarea "enemy"
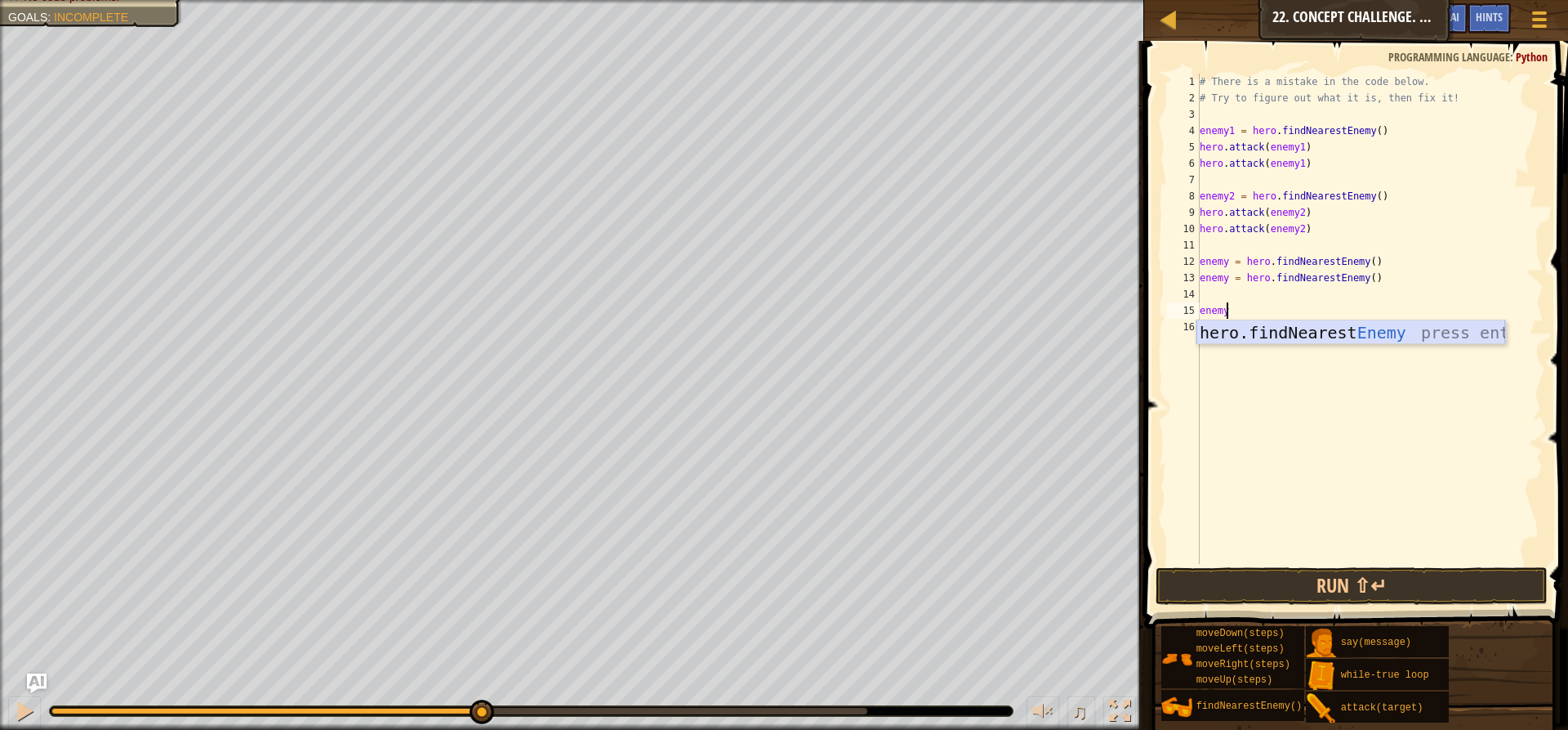
click at [1264, 331] on div "hero.findNearest Enemy press enter" at bounding box center [1350, 357] width 309 height 73
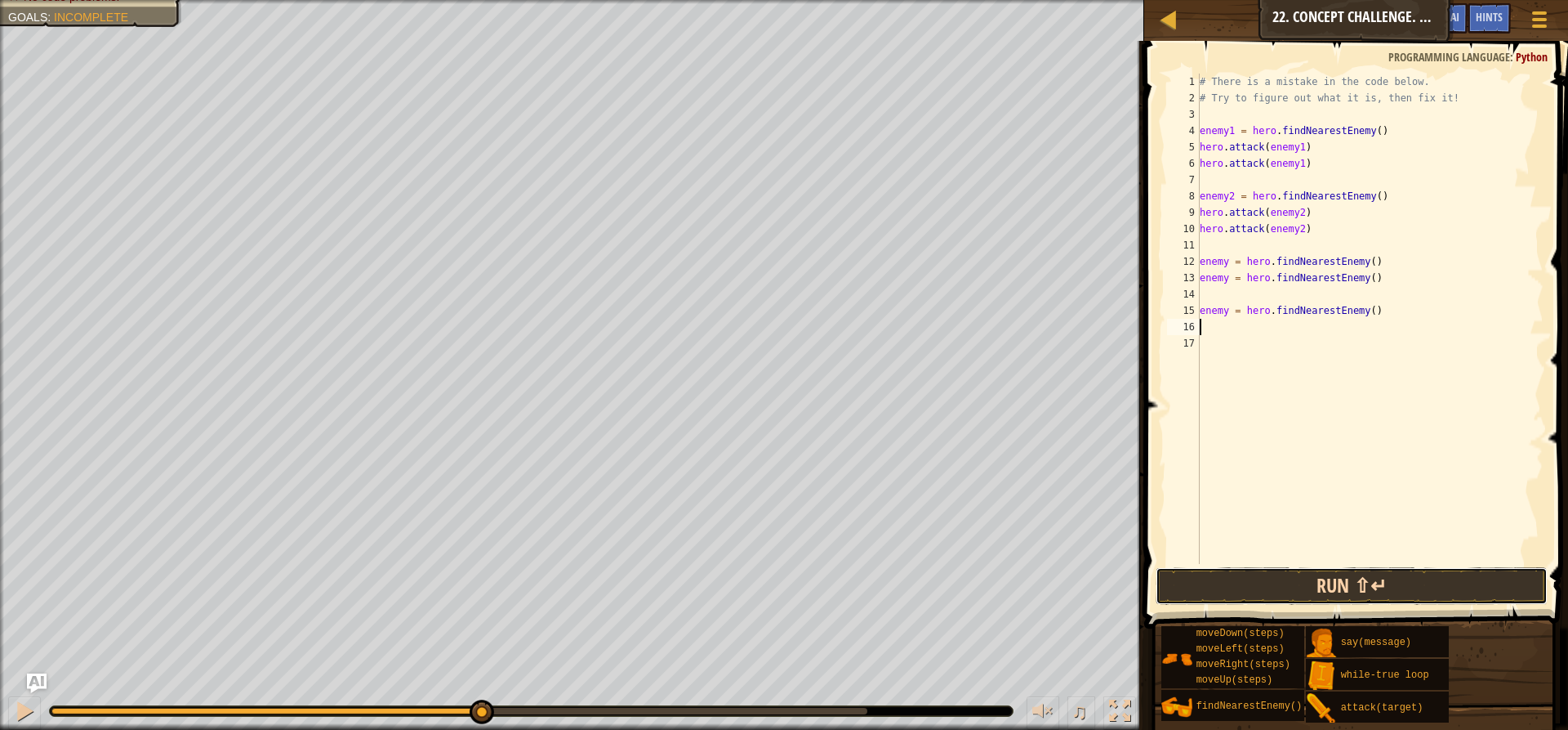
click at [1394, 583] on button "Run ⇧↵" at bounding box center [1351, 586] width 392 height 38
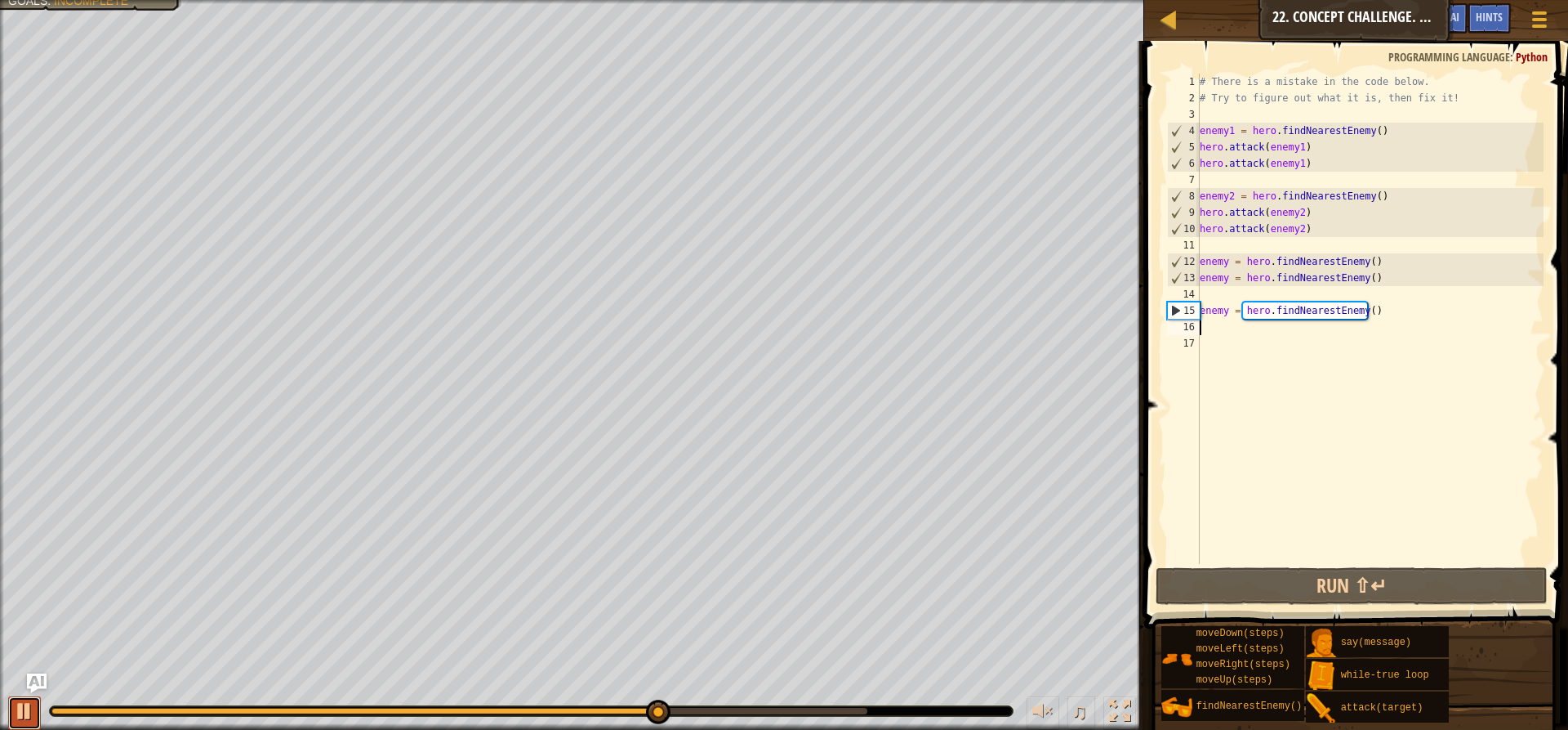
click at [12, 712] on button at bounding box center [24, 713] width 33 height 34
click at [1385, 270] on div "# There is a mistake in the code below. # Try to figure out what it is, then fi…" at bounding box center [1370, 334] width 347 height 523
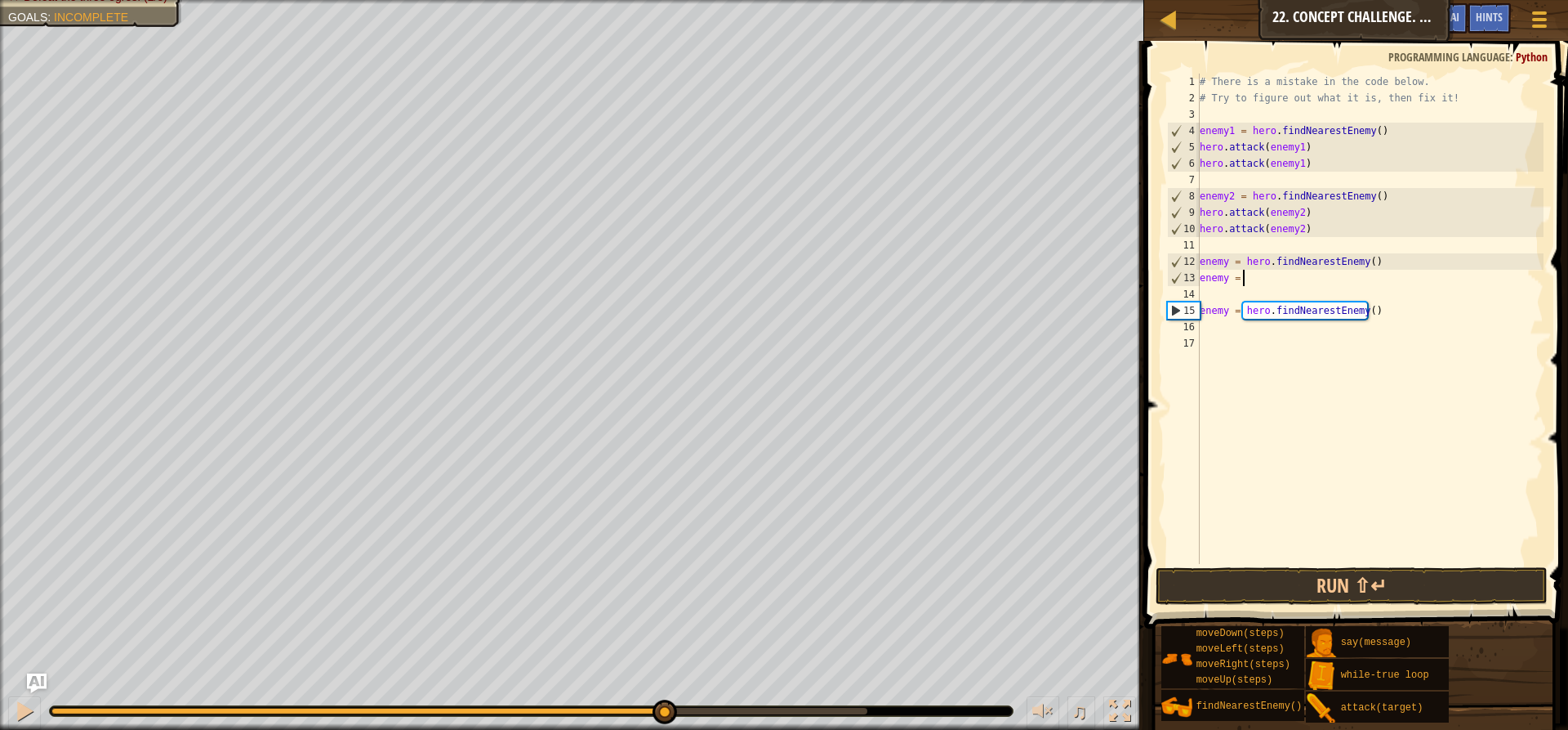
type textarea "e"
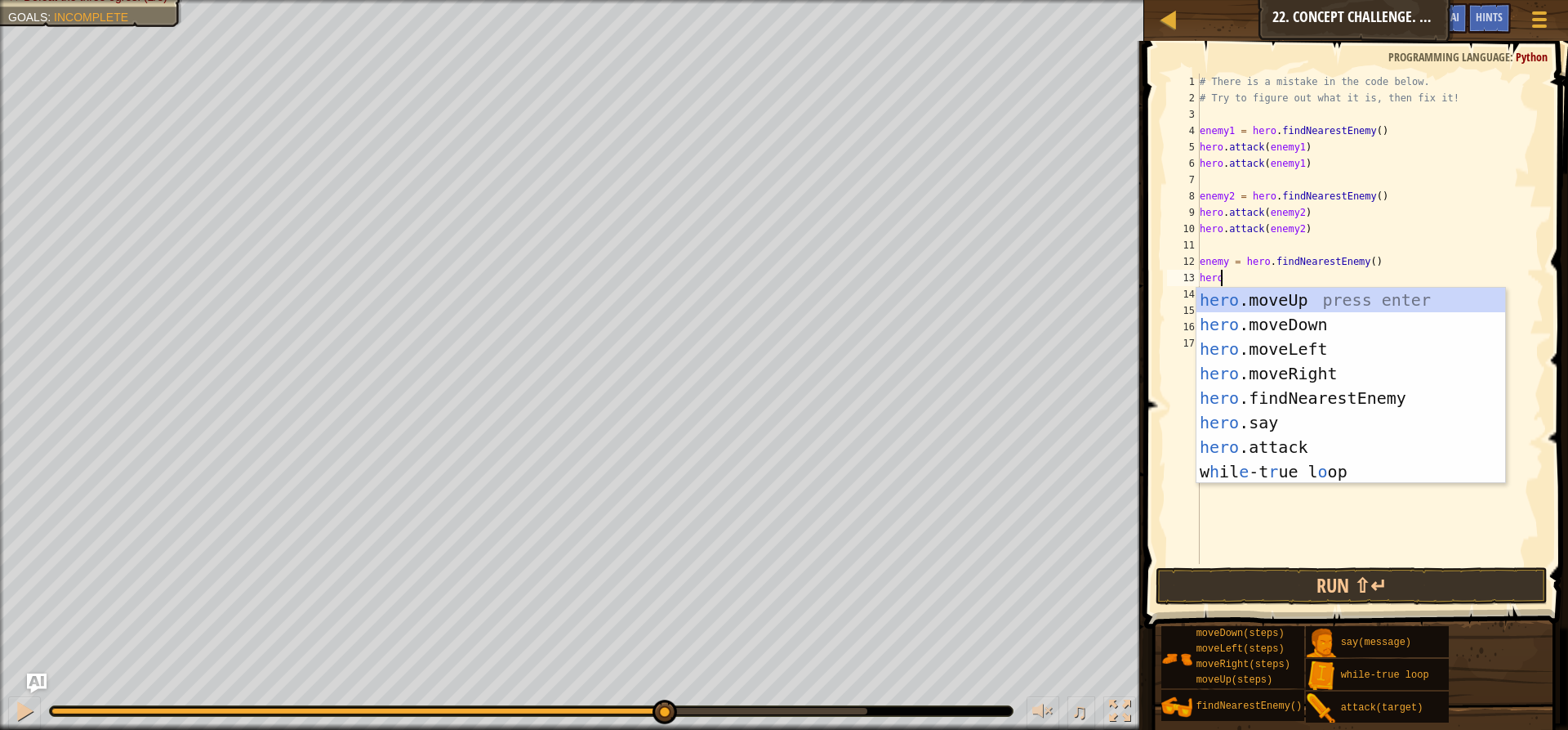
scroll to position [8, 1]
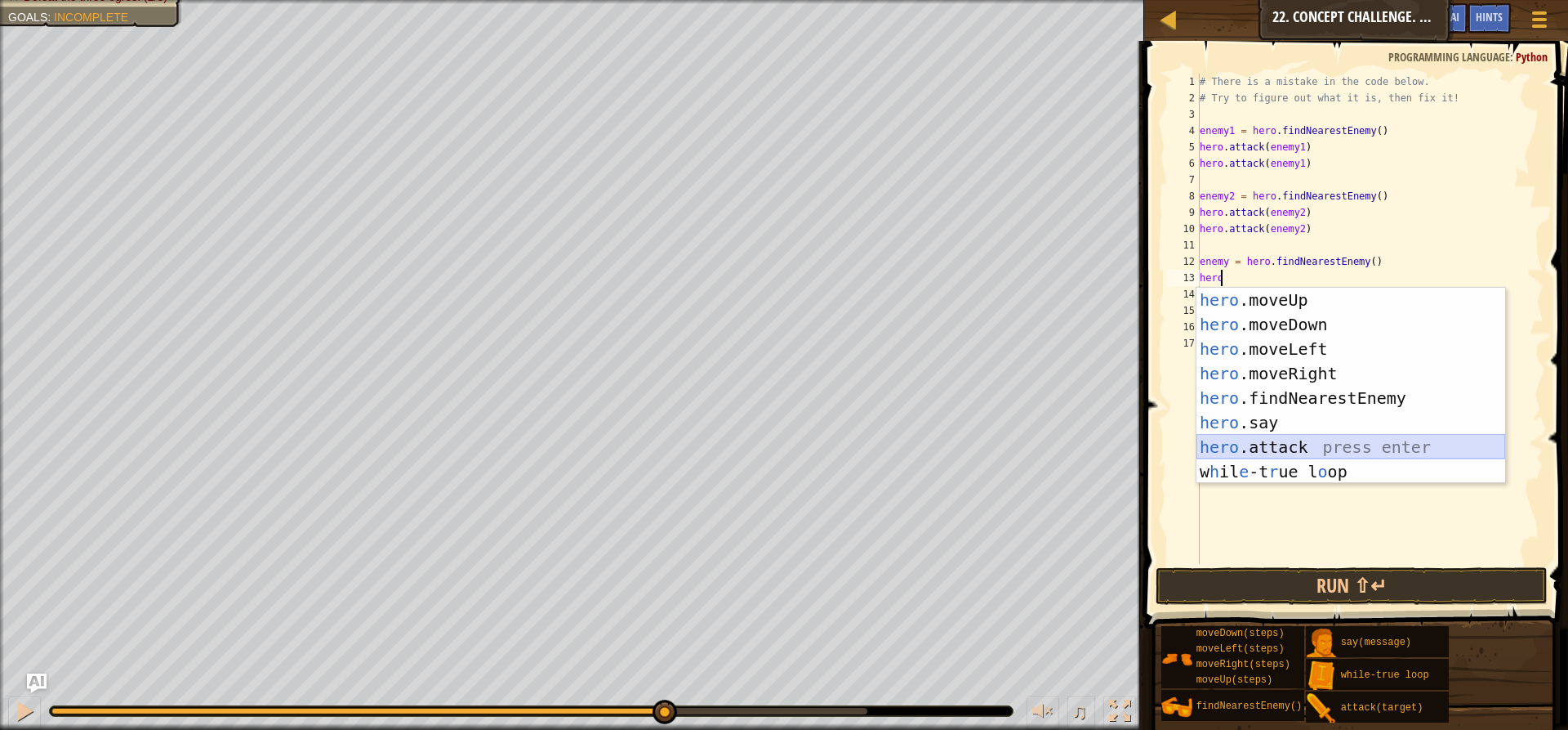
click at [1323, 455] on div "hero .moveUp press enter hero .moveDown press enter hero .moveLeft press enter …" at bounding box center [1350, 410] width 309 height 245
type textarea "hero.attack(enemy)"
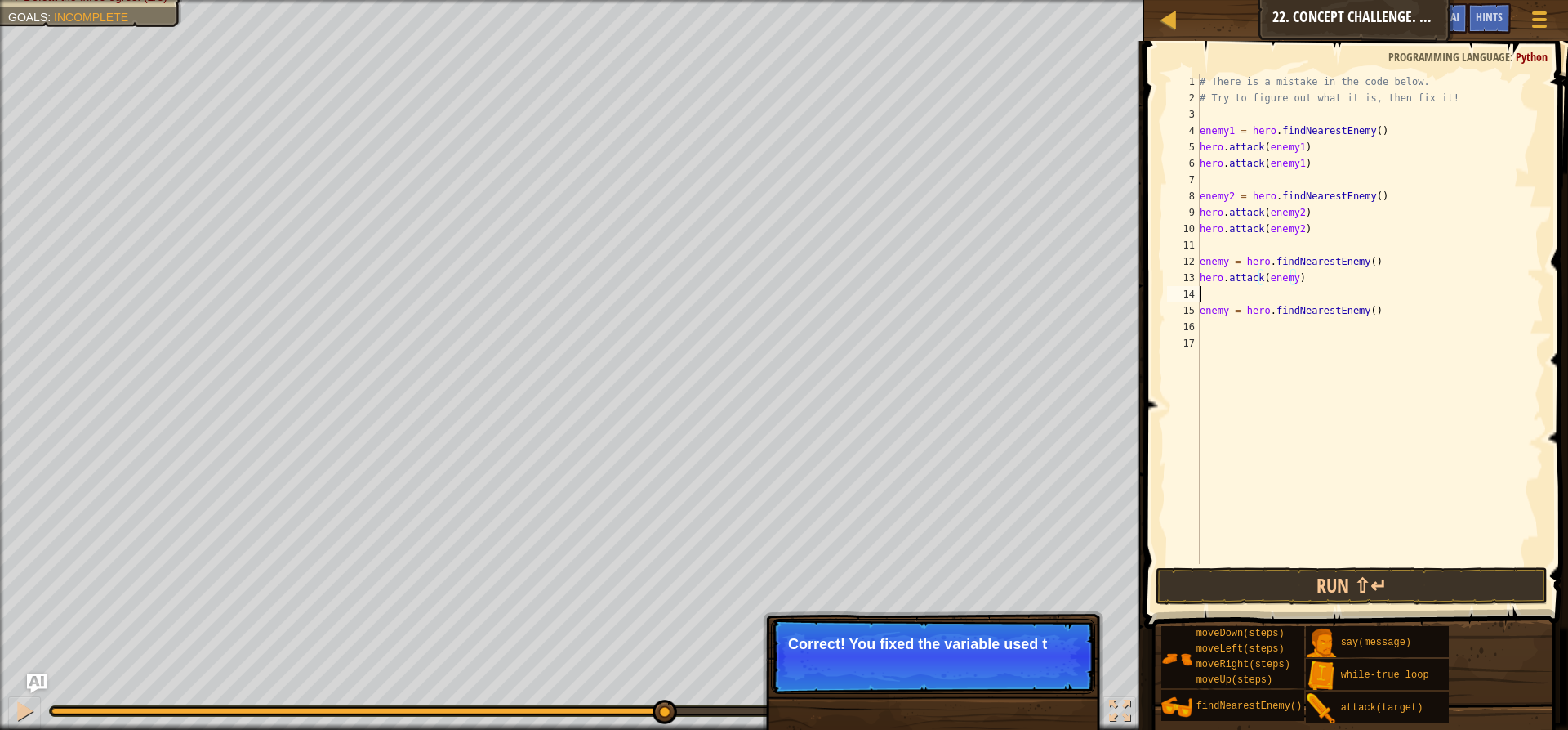
click at [1296, 301] on div "# There is a mistake in the code below. # Try to figure out what it is, then fi…" at bounding box center [1370, 334] width 347 height 523
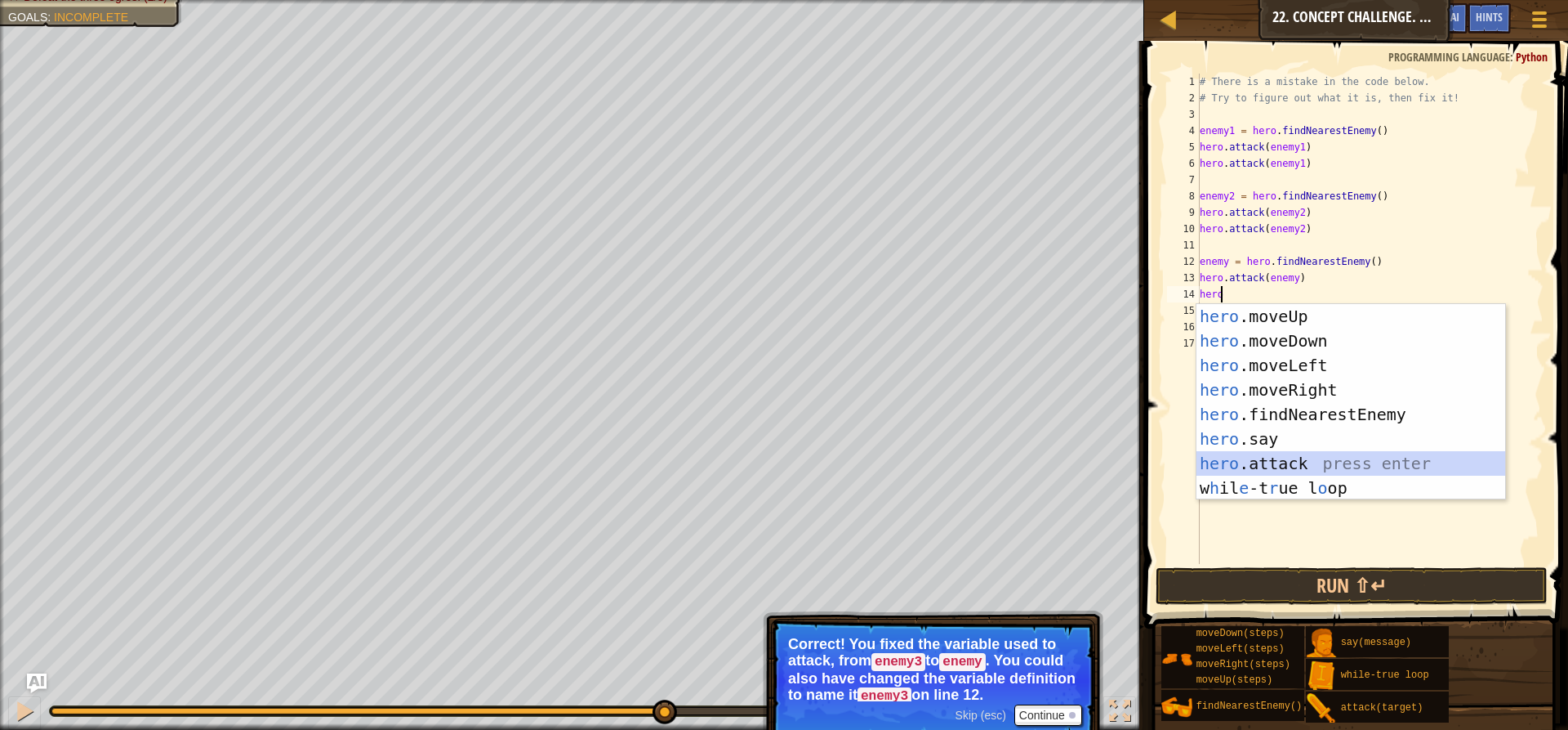
click at [1317, 469] on div "hero .moveUp press enter hero .moveDown press enter hero .moveLeft press enter …" at bounding box center [1350, 426] width 309 height 245
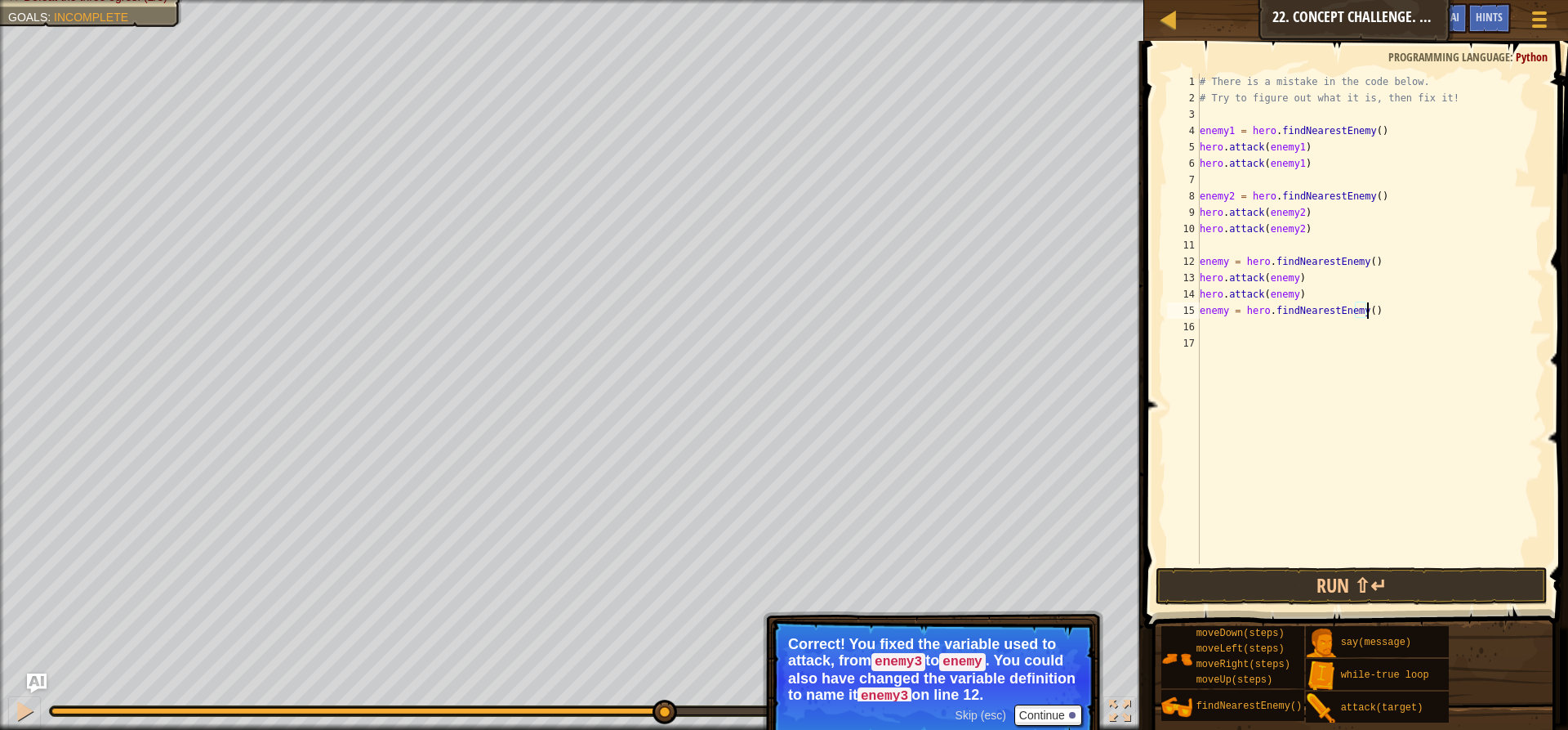
click at [1364, 318] on div "# There is a mistake in the code below. # Try to figure out what it is, then fi…" at bounding box center [1370, 334] width 347 height 523
type textarea "e"
click at [1240, 584] on button "Run ⇧↵" at bounding box center [1351, 586] width 392 height 38
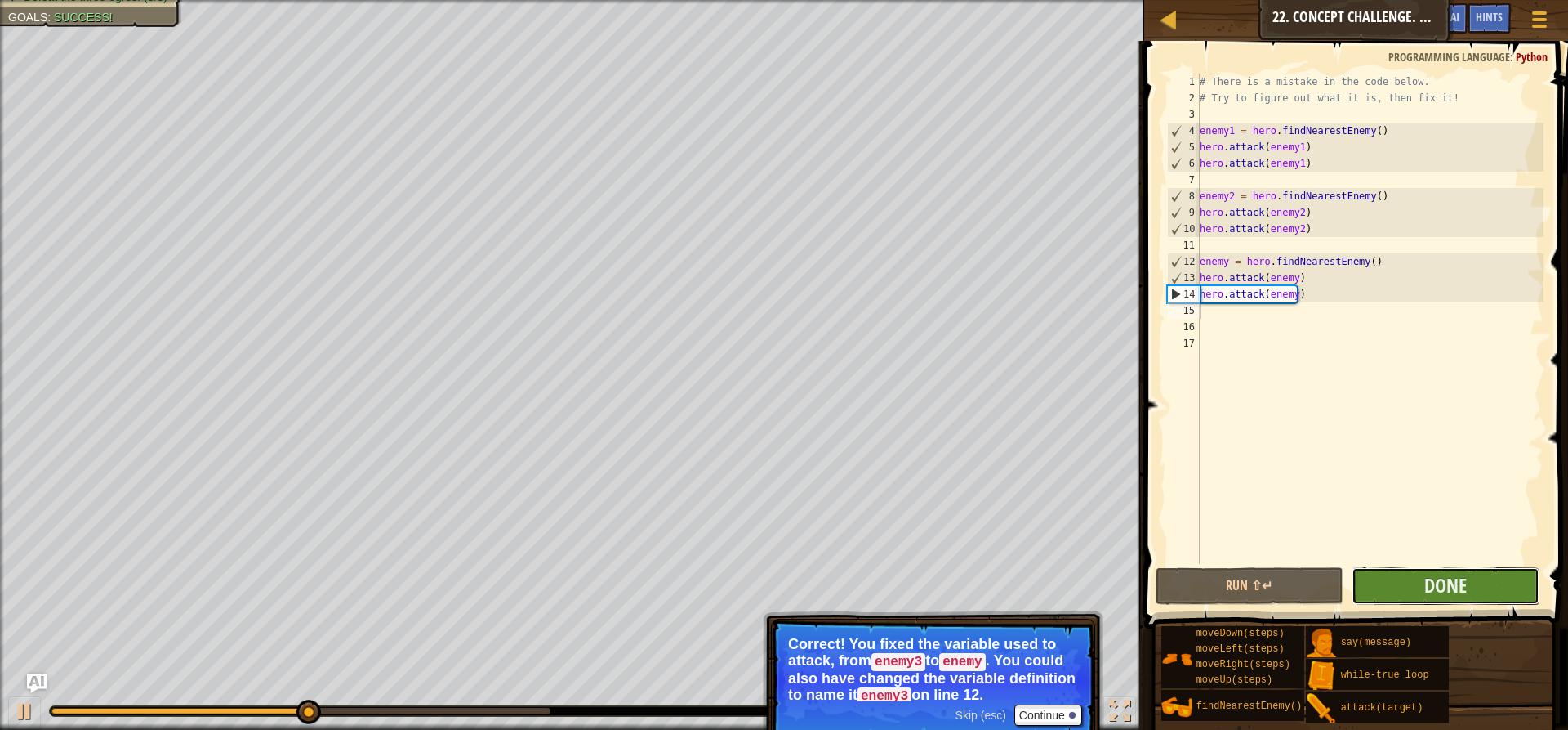
click at [1471, 573] on button "Done" at bounding box center [1445, 586] width 188 height 38
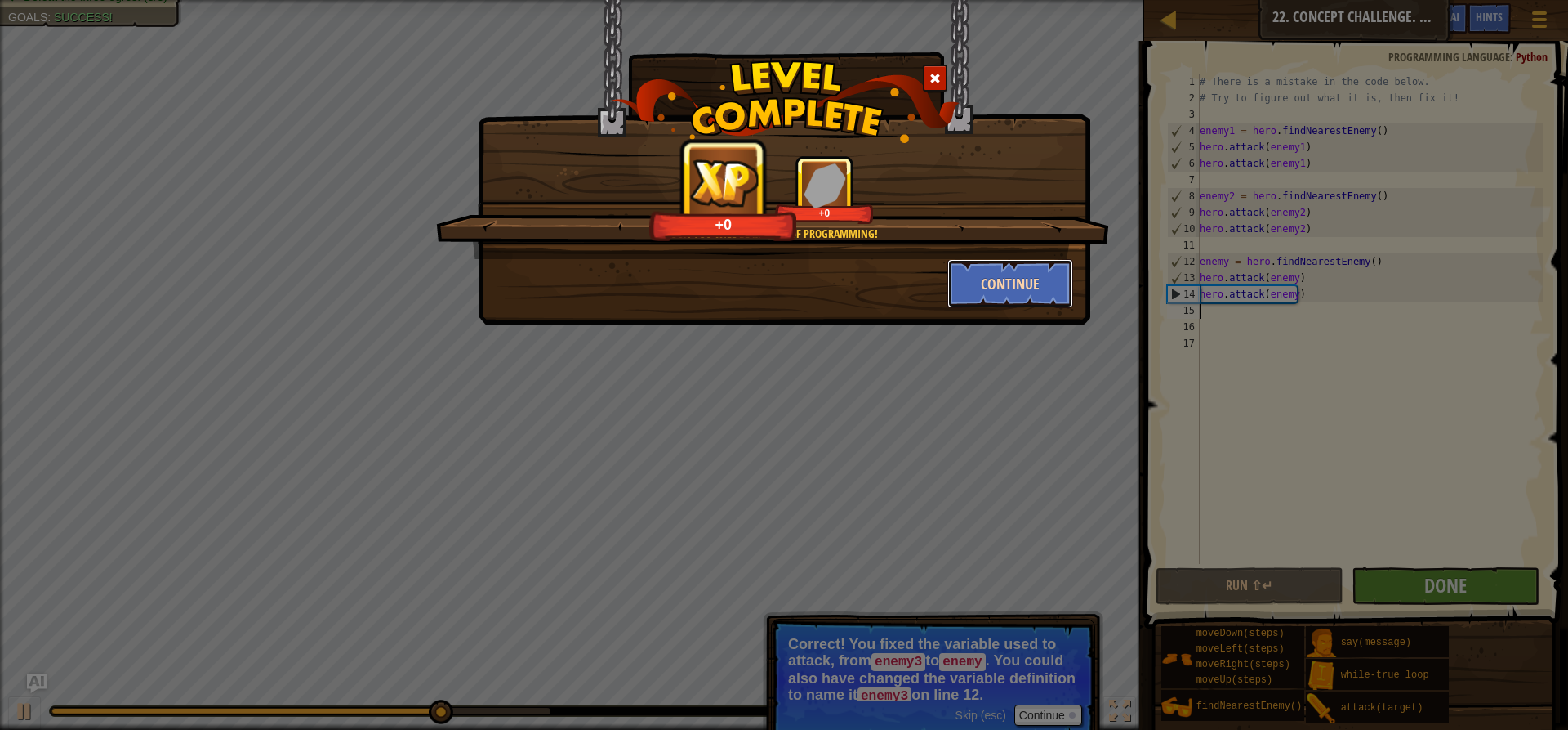
click at [980, 286] on button "Continue" at bounding box center [1010, 283] width 127 height 49
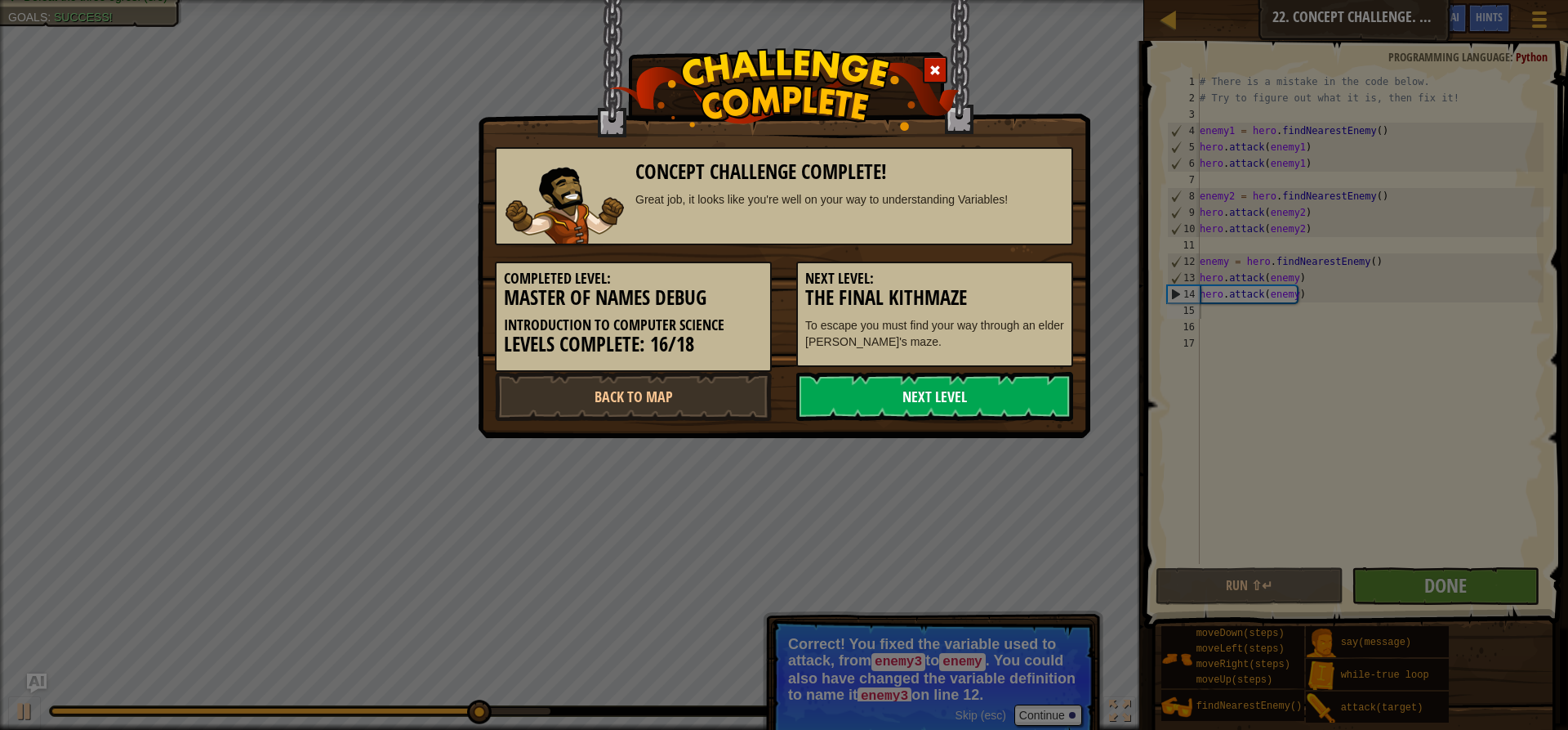
click at [897, 392] on link "Next Level" at bounding box center [934, 396] width 277 height 49
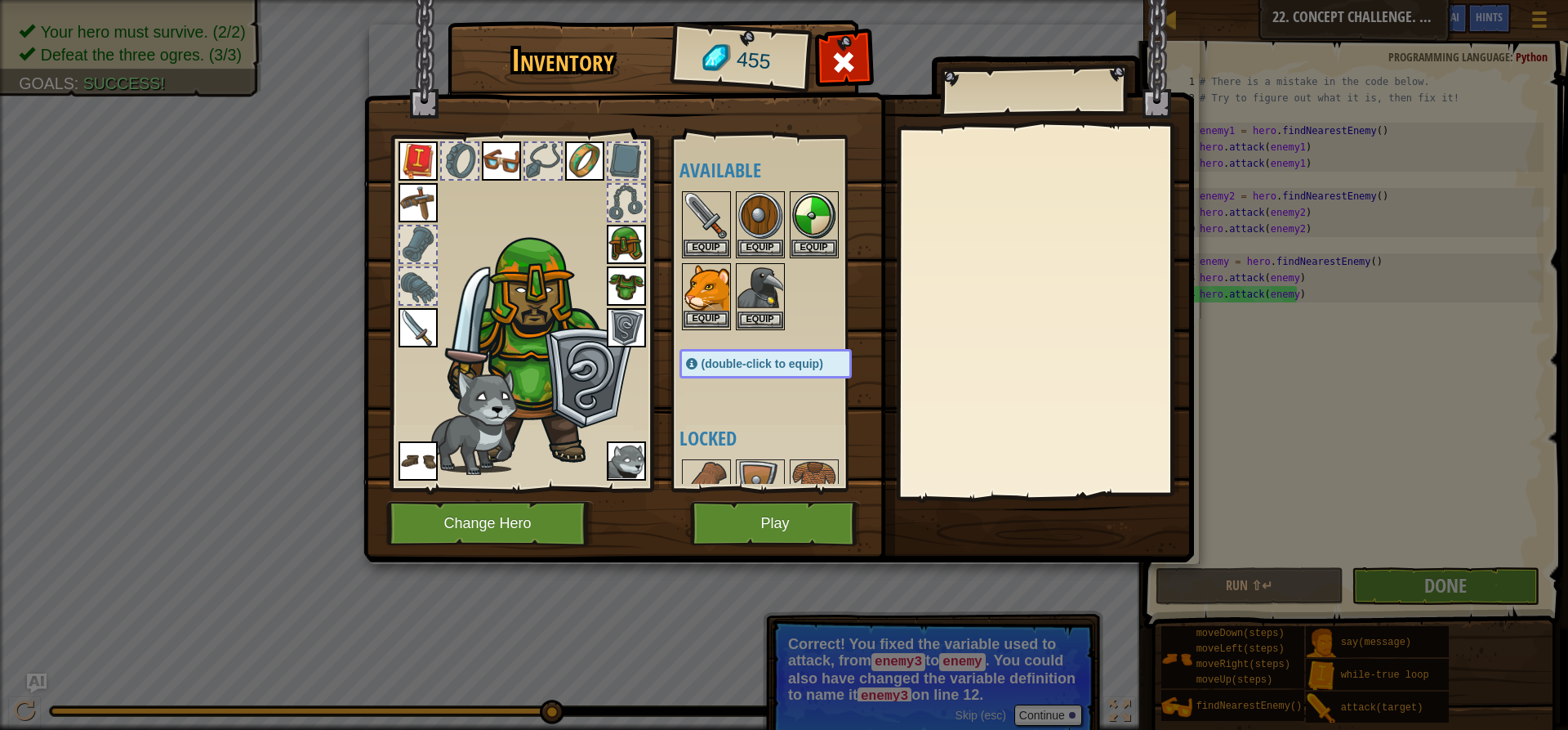
click at [703, 276] on img at bounding box center [706, 287] width 46 height 46
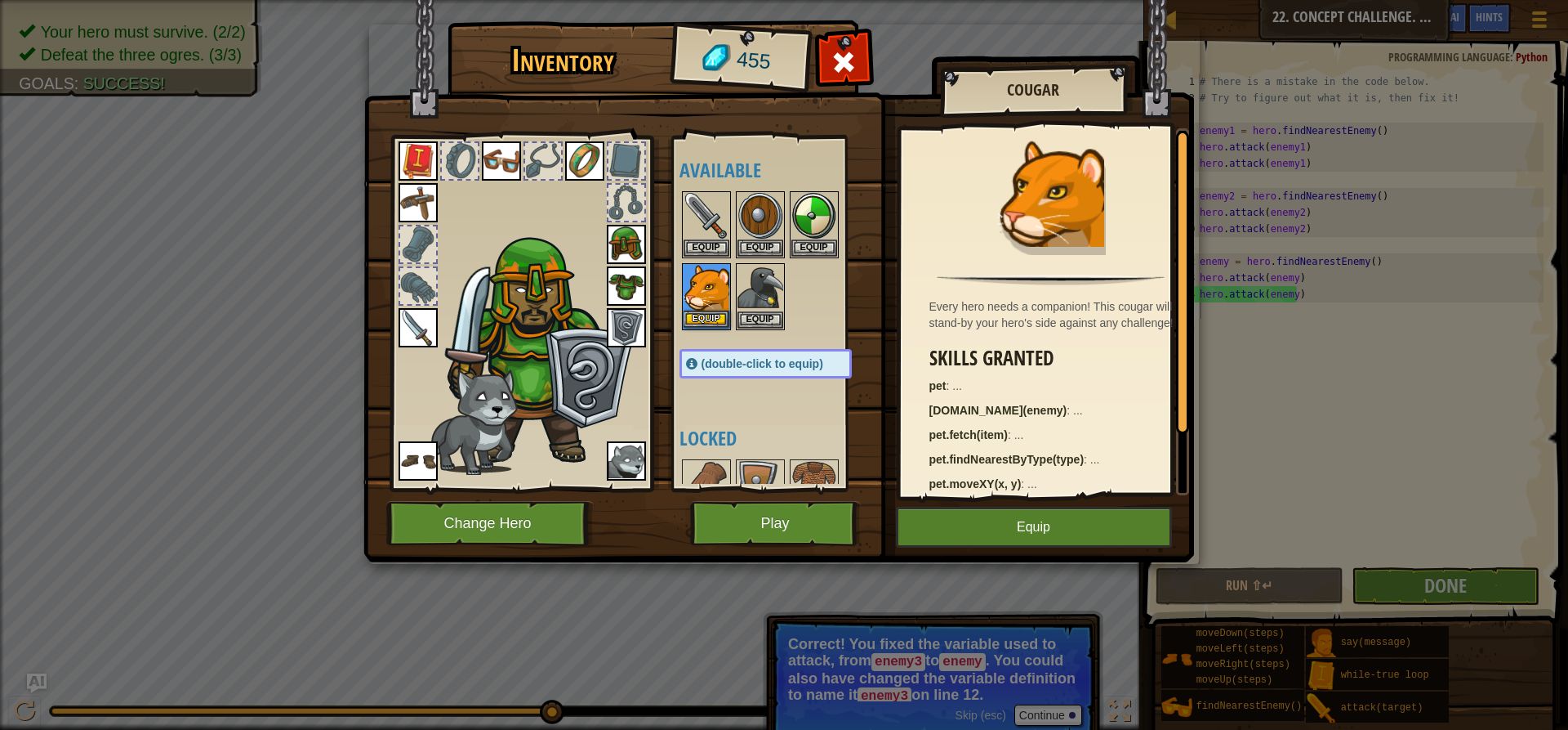
click at [704, 275] on img at bounding box center [706, 287] width 46 height 46
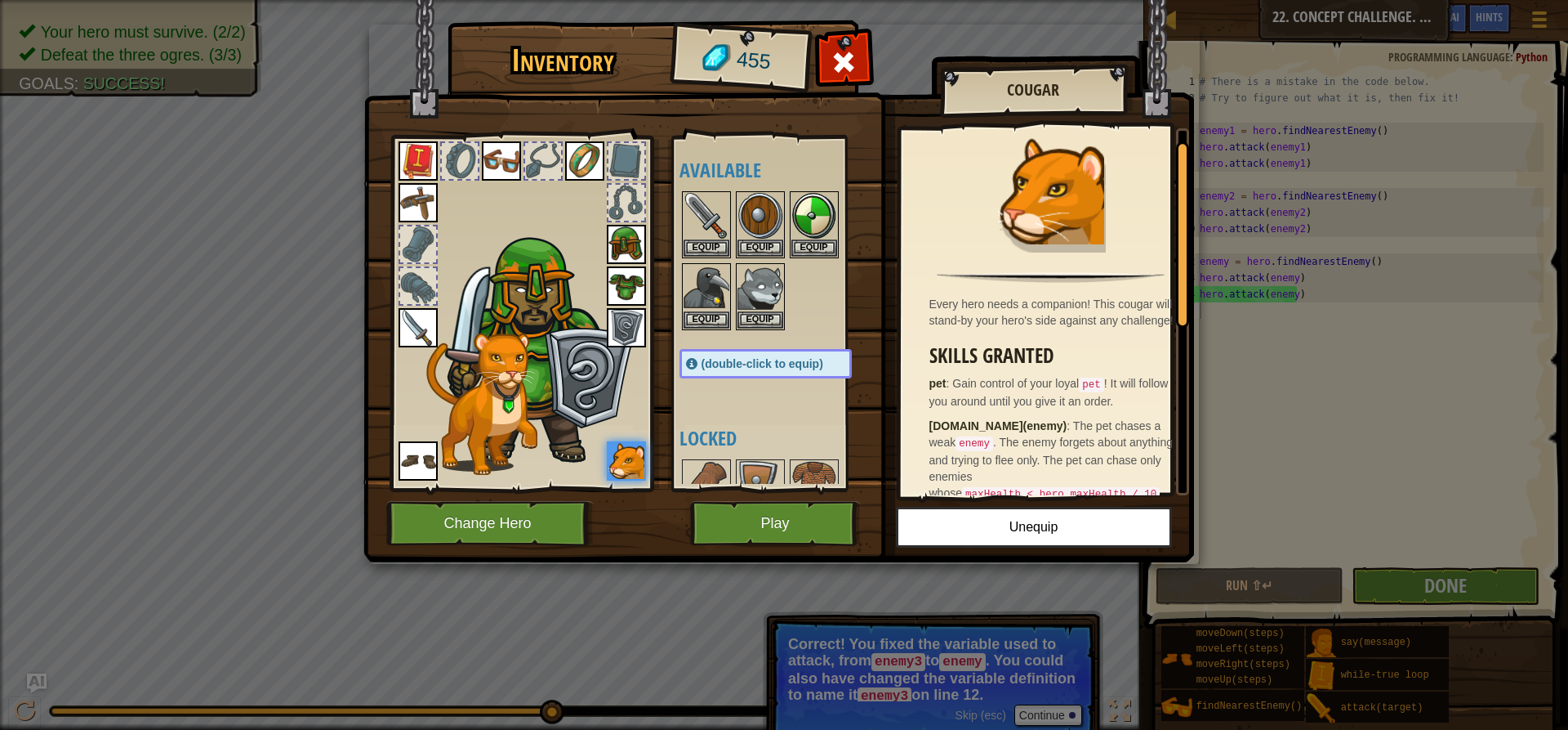
scroll to position [0, 0]
click at [761, 297] on img at bounding box center [760, 287] width 46 height 46
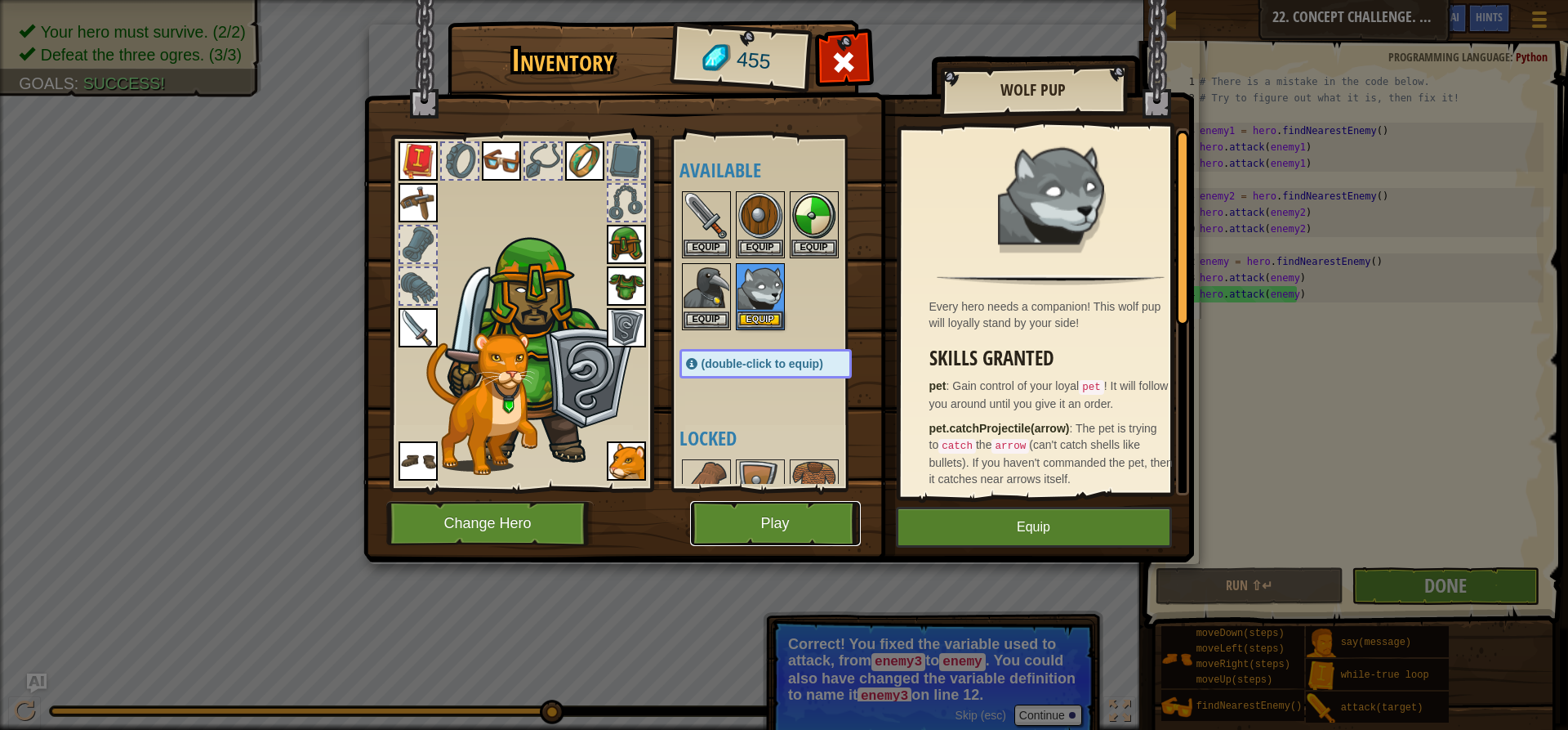
click at [799, 530] on button "Play" at bounding box center [776, 524] width 171 height 45
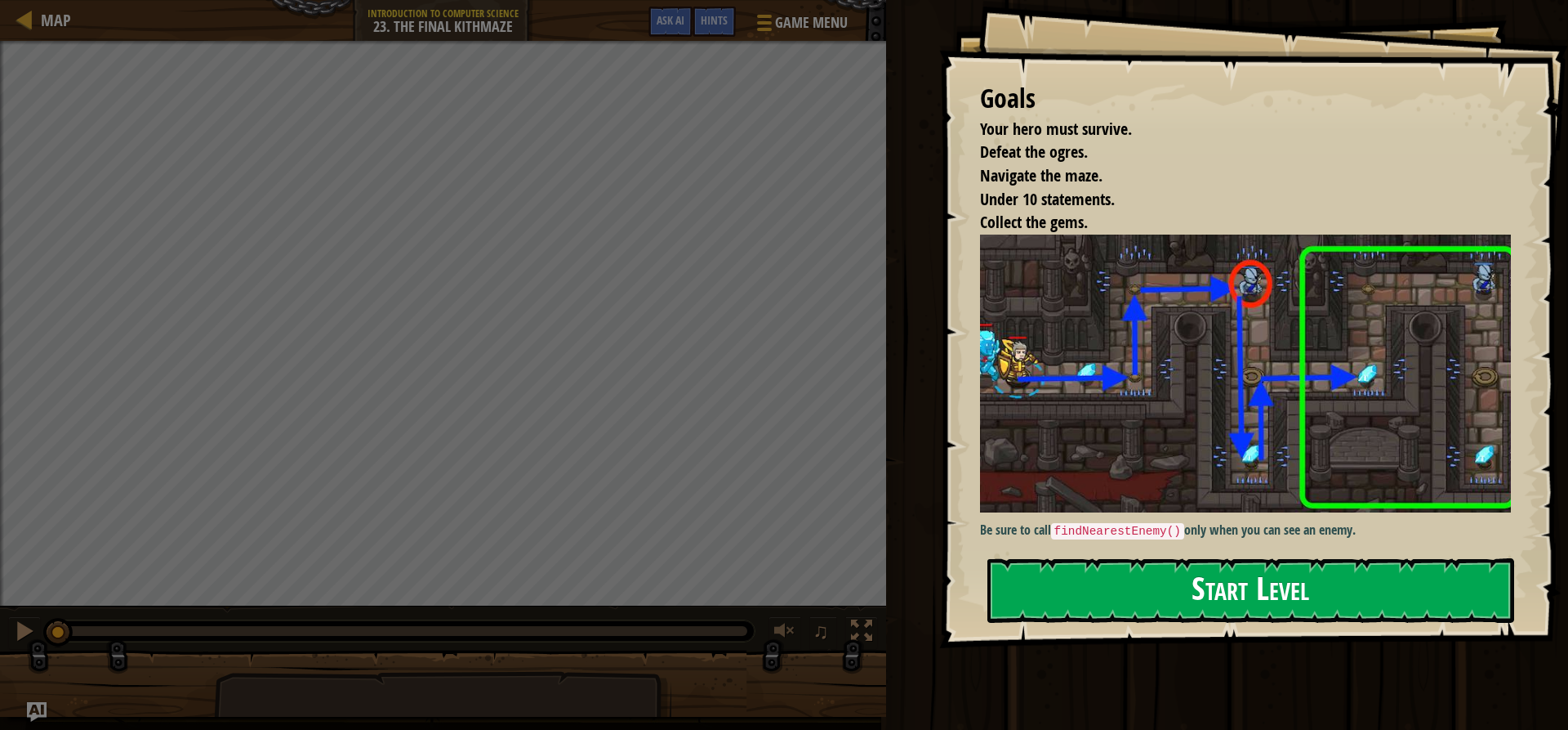
click at [1038, 578] on button "Start Level" at bounding box center [1251, 590] width 527 height 65
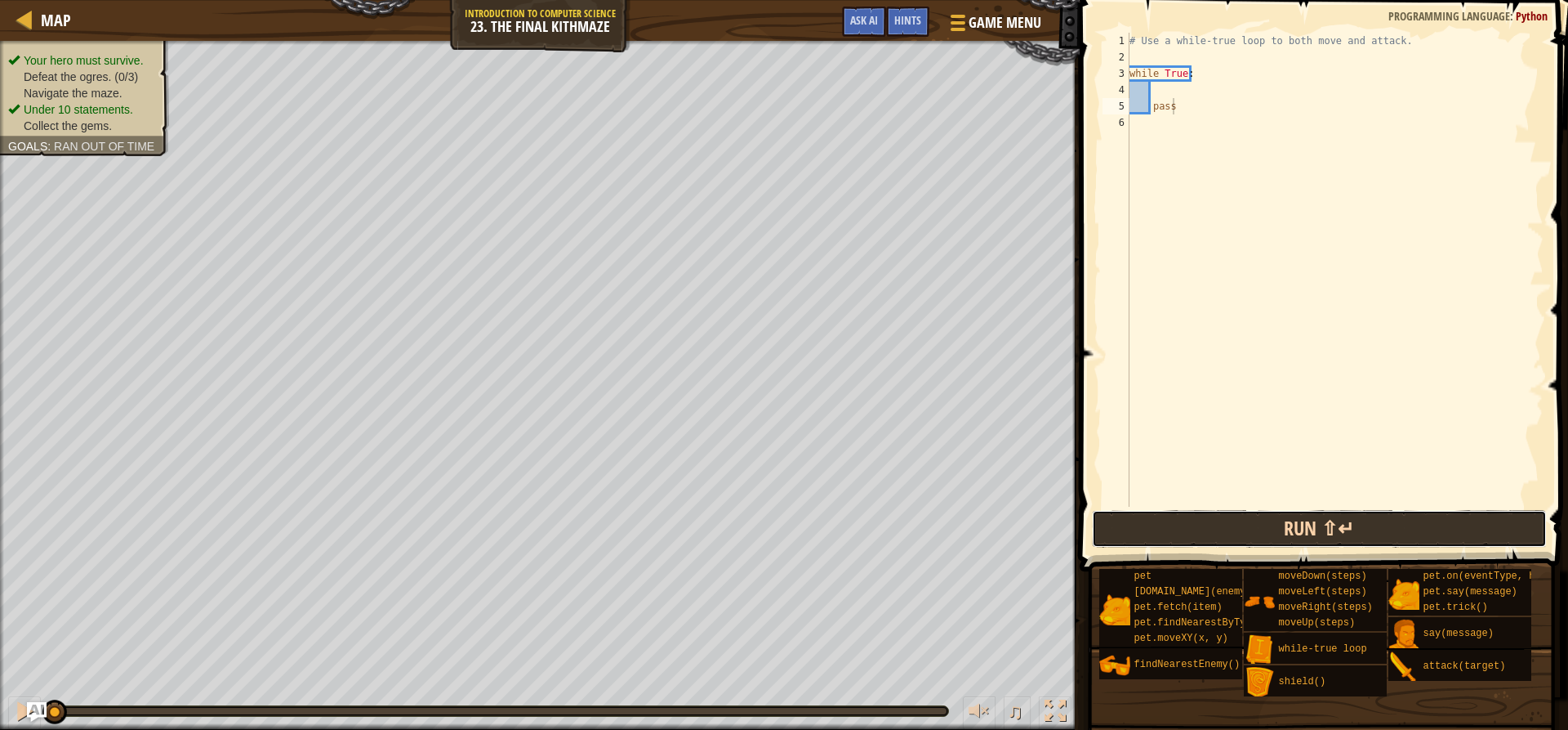
click at [1192, 533] on button "Run ⇧↵" at bounding box center [1319, 528] width 454 height 38
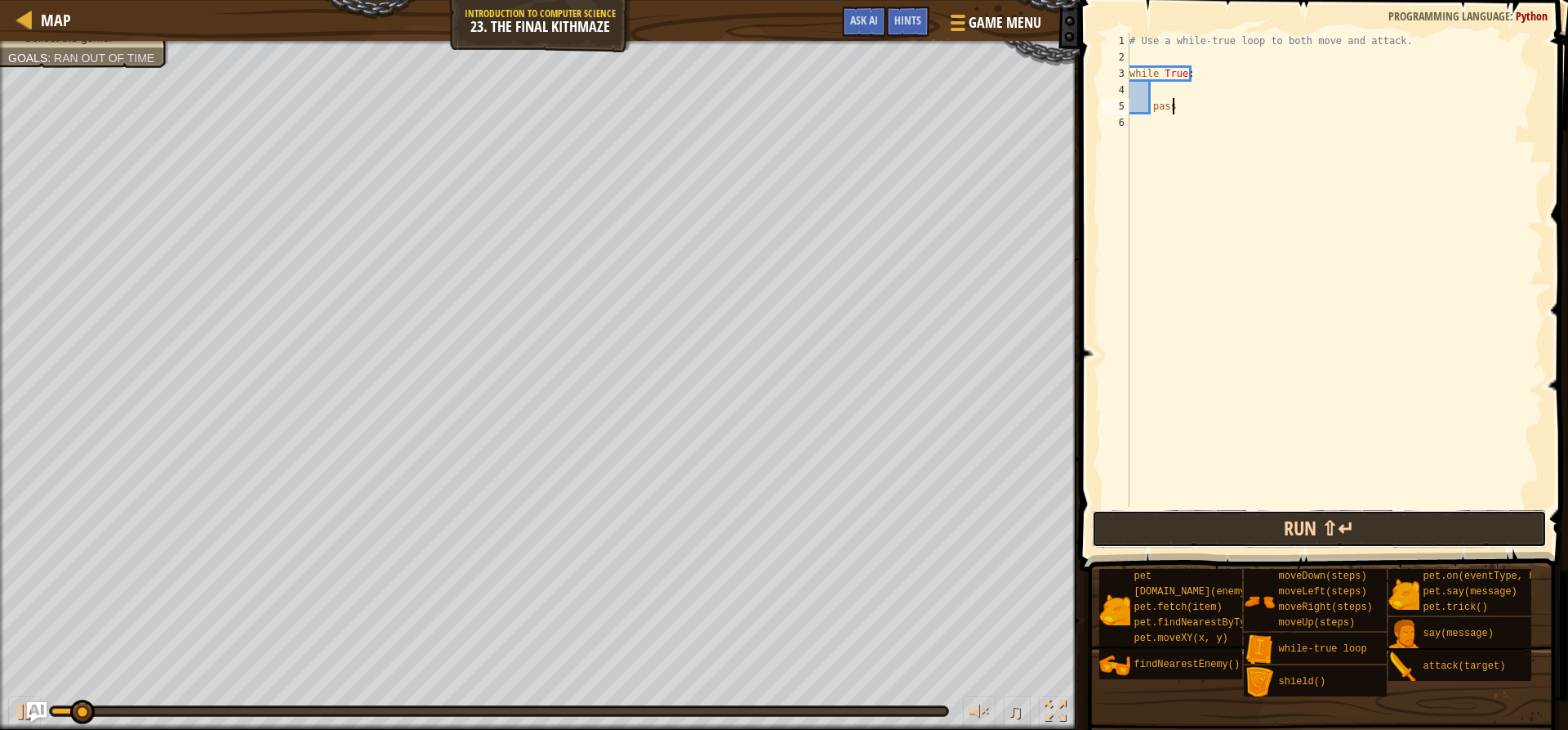
click at [1192, 532] on button "Run ⇧↵" at bounding box center [1319, 528] width 454 height 38
click at [1192, 532] on button "Running" at bounding box center [1319, 528] width 454 height 38
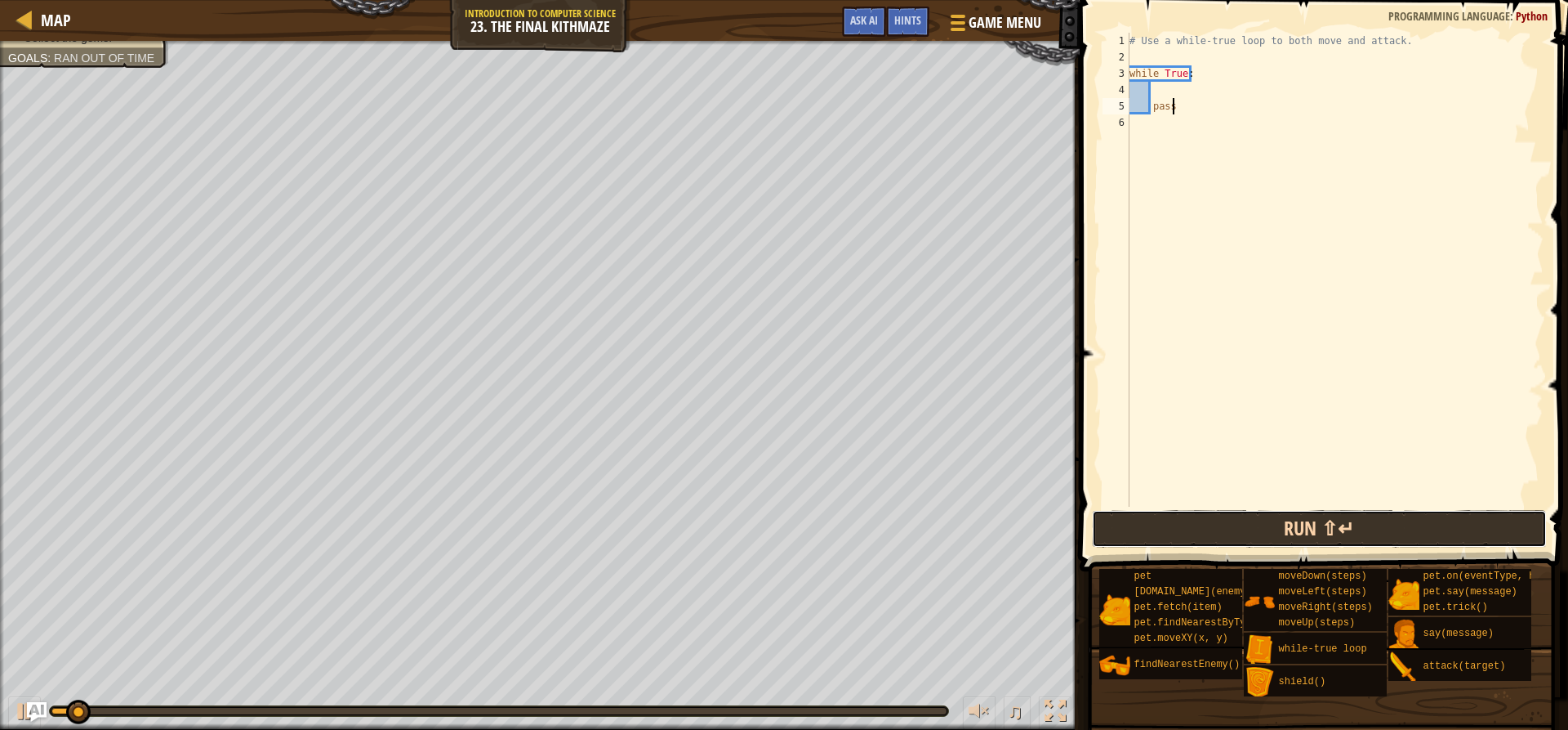
click at [1192, 531] on button "Run ⇧↵" at bounding box center [1319, 528] width 454 height 38
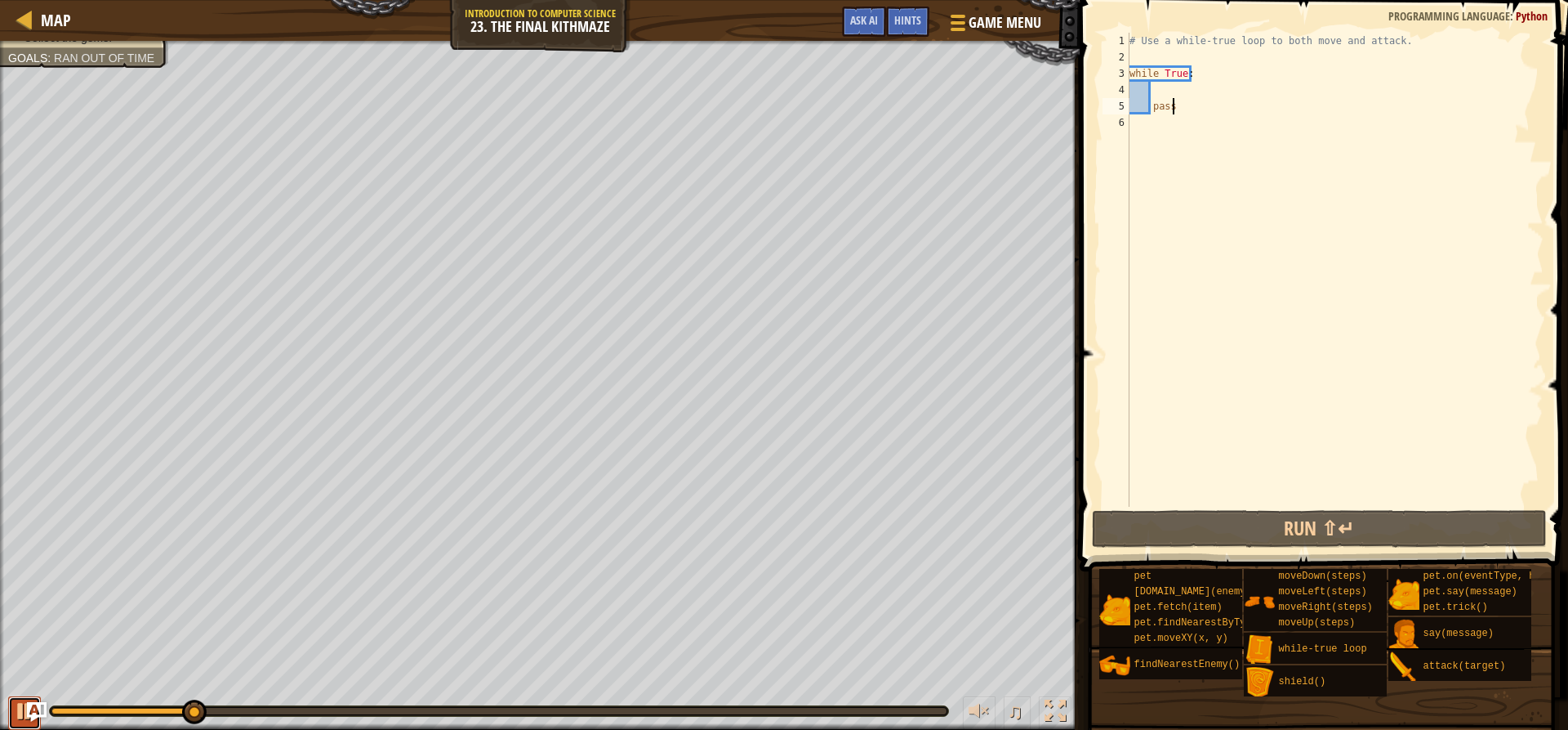
click at [12, 714] on button at bounding box center [24, 713] width 33 height 34
click at [1362, 270] on div "# Use a while-true loop to both move and attack. while True : pass" at bounding box center [1334, 286] width 417 height 507
click at [1252, 120] on div "# Use a while-true loop to both move and attack. while True : pass" at bounding box center [1334, 286] width 417 height 507
click at [1251, 104] on div "# Use a while-true loop to both move and attack. while True : pass" at bounding box center [1334, 286] width 417 height 507
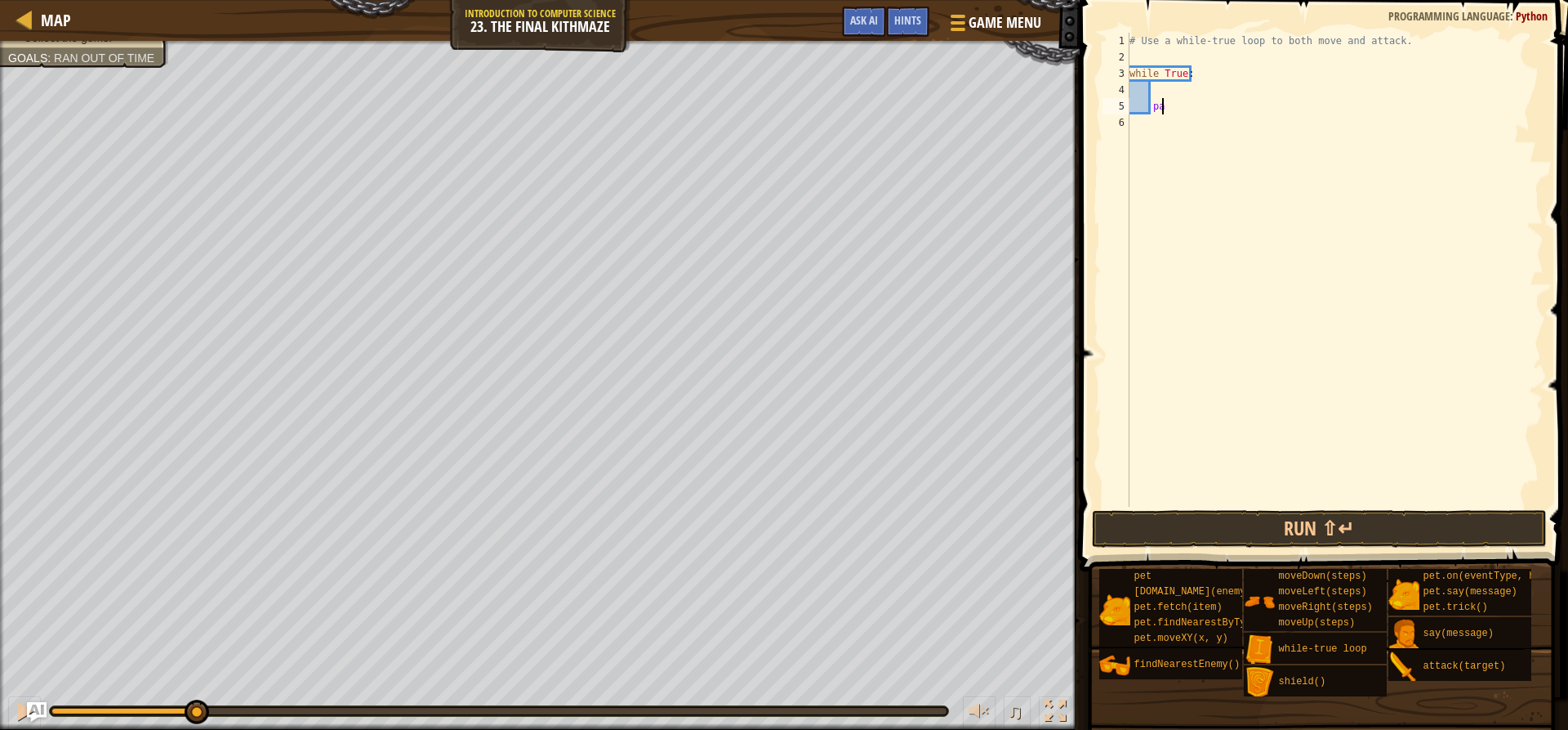
type textarea "p"
click at [1199, 129] on div "# Use a while-true loop to both move and attack. while True :" at bounding box center [1334, 286] width 417 height 507
click at [1175, 93] on div "# Use a while-true loop to both move and attack. while True :" at bounding box center [1334, 286] width 417 height 507
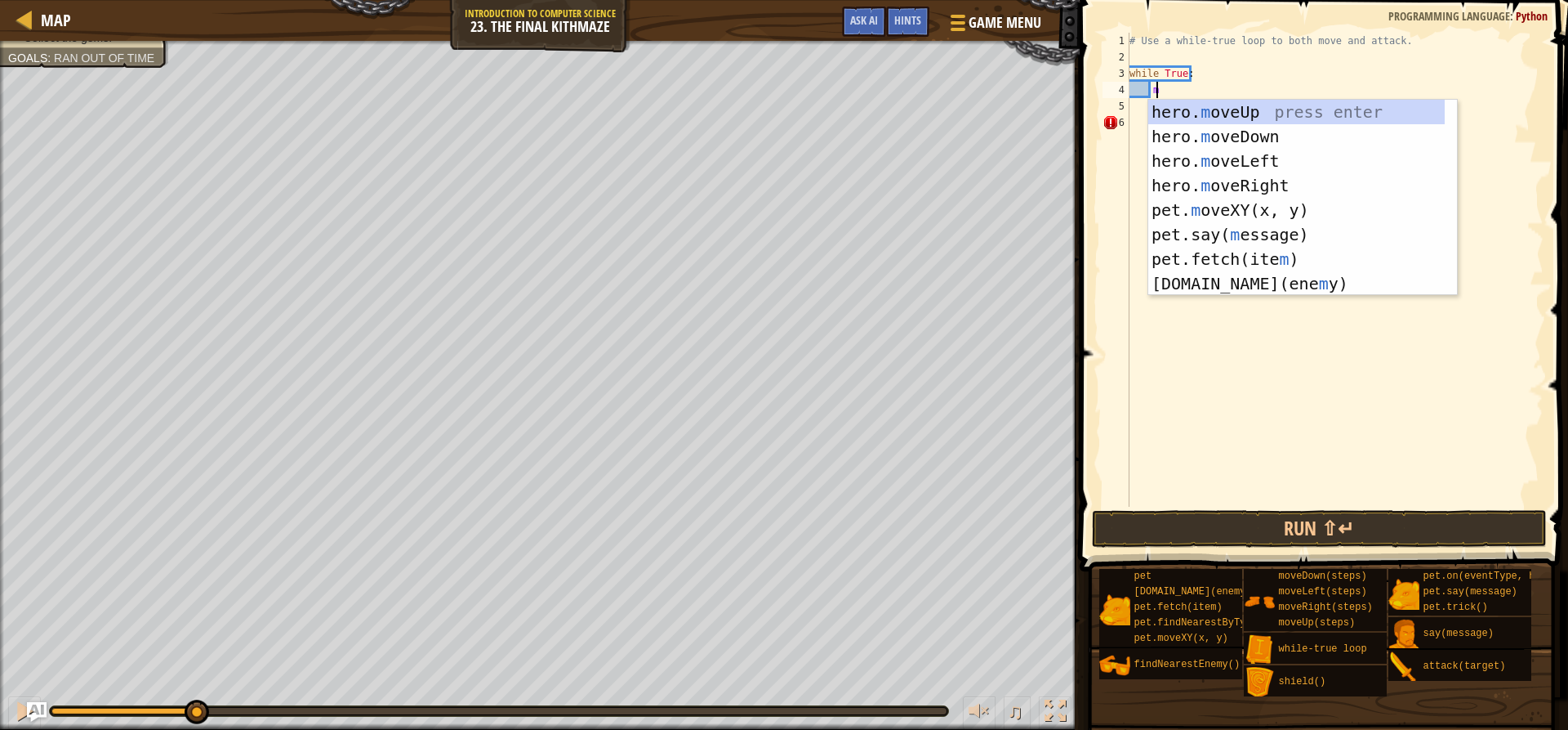
scroll to position [8, 2]
type textarea "mo"
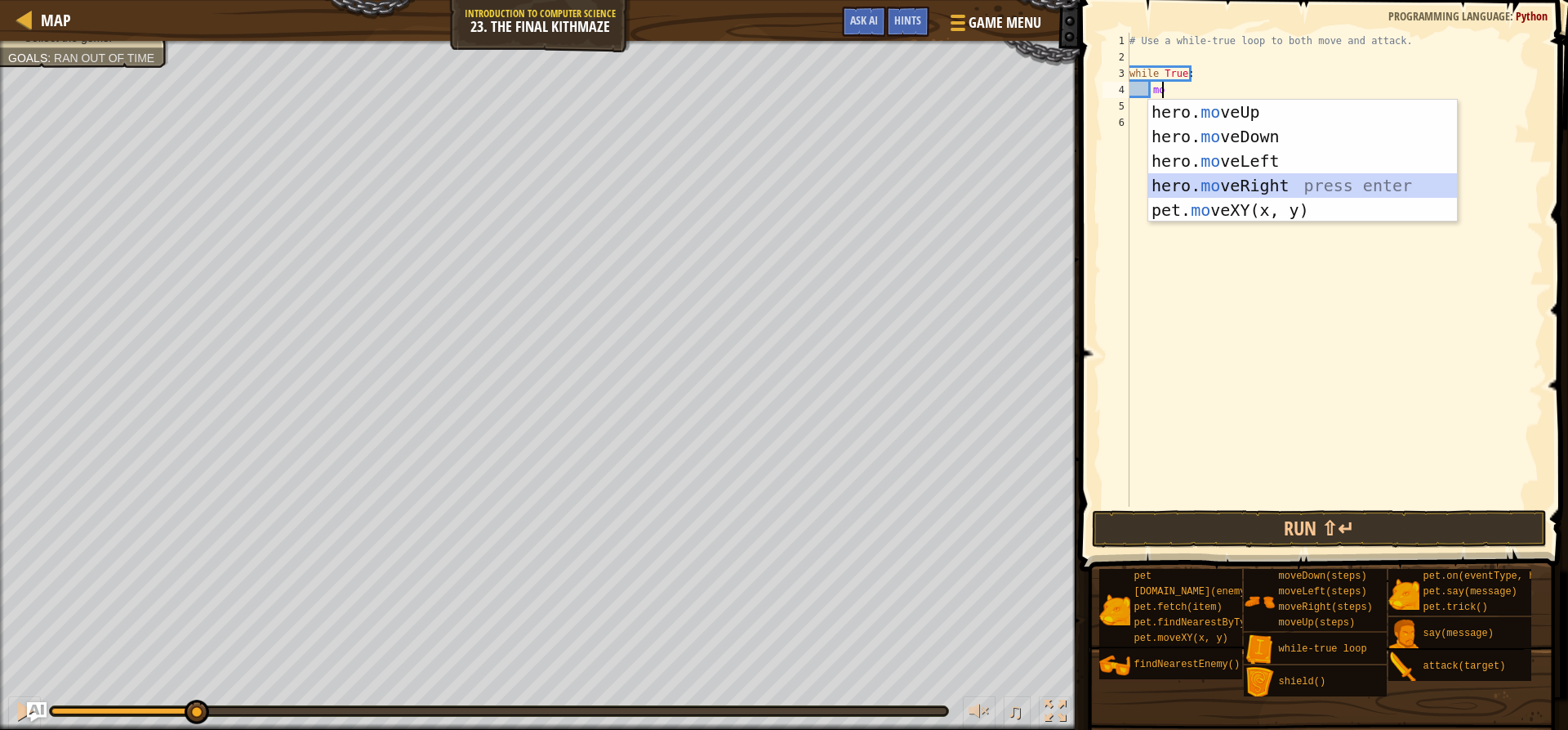
click at [1325, 180] on div "hero. mo veUp press enter hero. mo veDown press enter hero. mo veLeft press ent…" at bounding box center [1302, 185] width 309 height 172
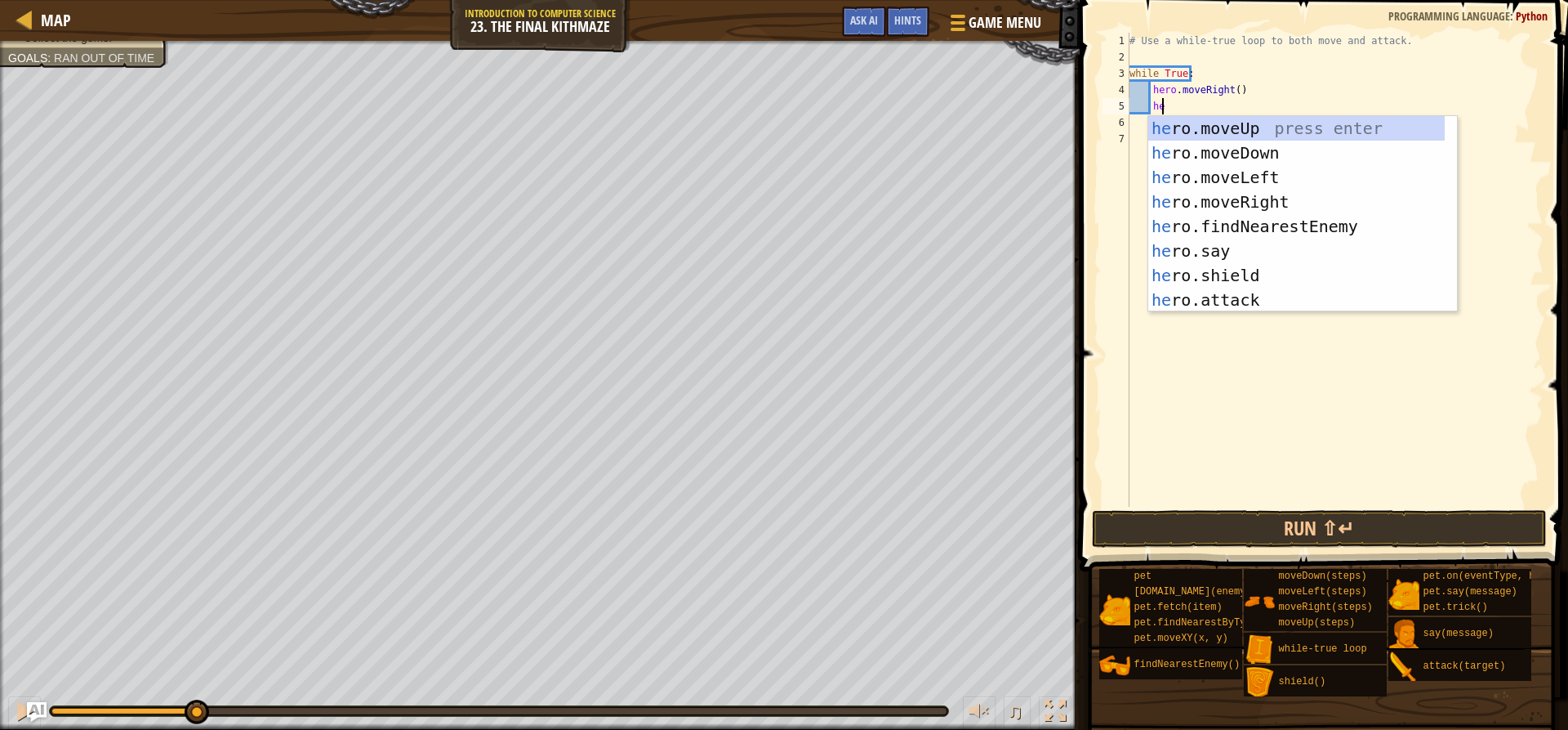
scroll to position [8, 3]
type textarea "hero"
click at [1256, 120] on div "hero .moveUp press enter hero .moveDown press enter hero .moveLeft press enter …" at bounding box center [1296, 238] width 296 height 245
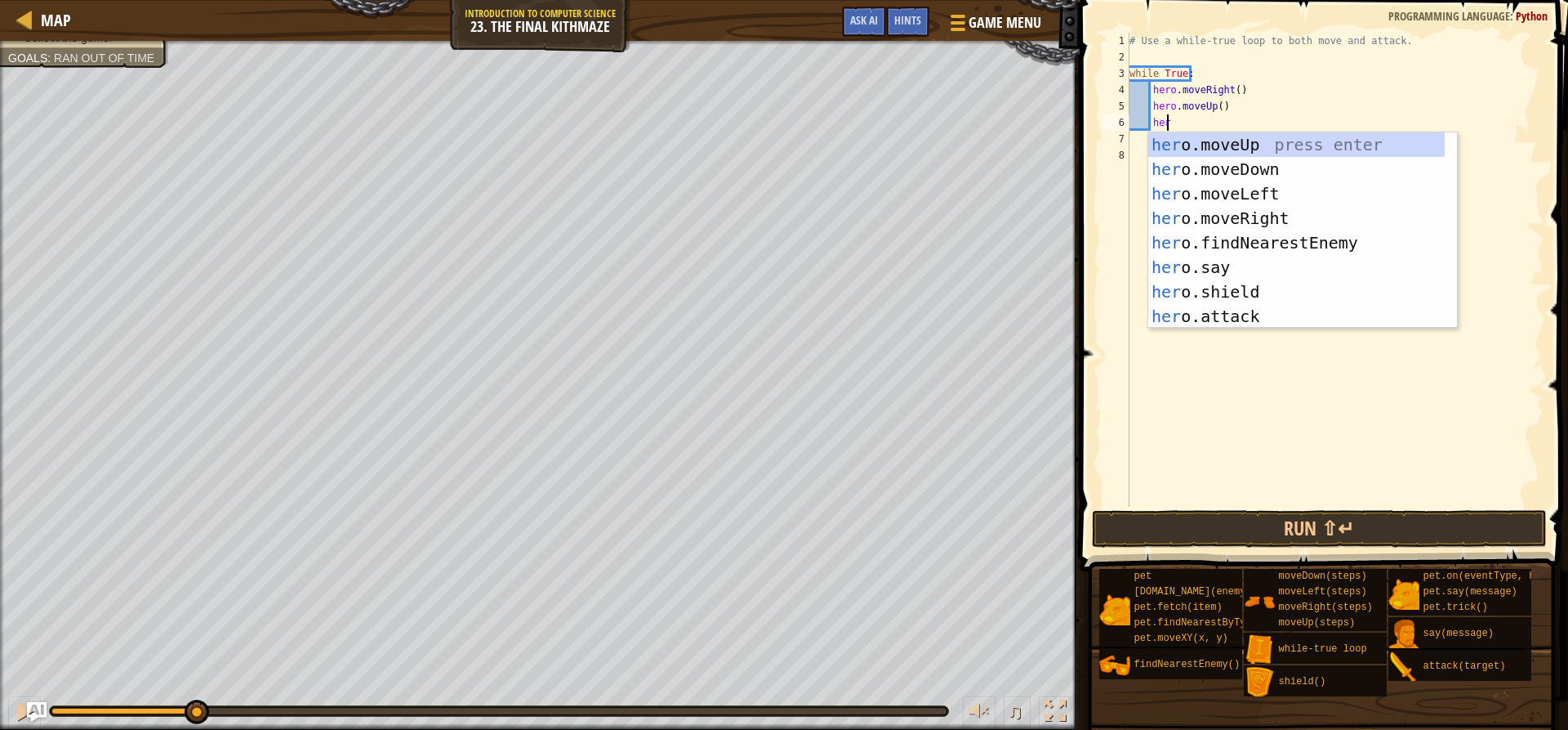
type textarea "hero"
click at [1244, 152] on div "hero .moveUp press enter hero .moveDown press enter hero .moveLeft press enter …" at bounding box center [1296, 254] width 296 height 245
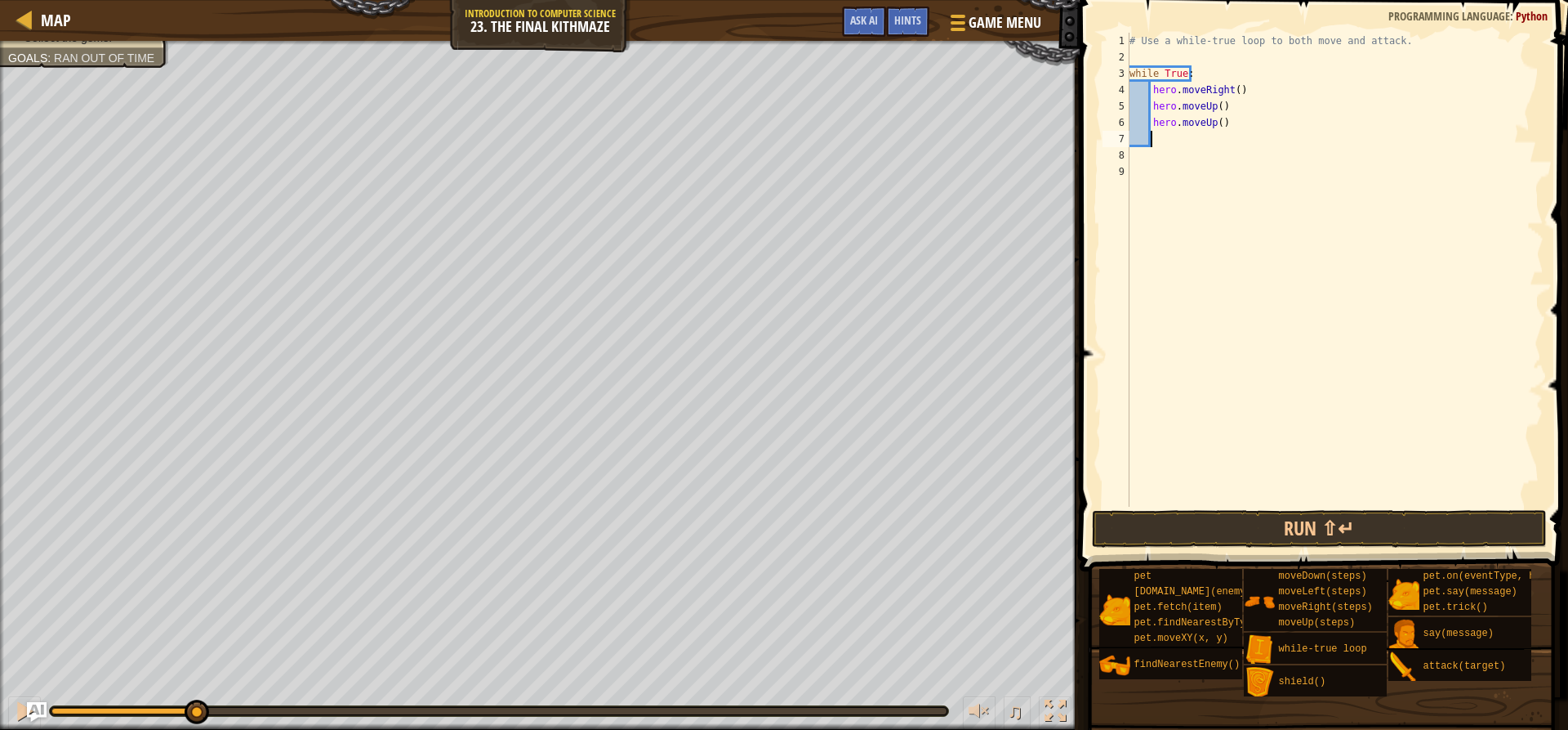
scroll to position [8, 2]
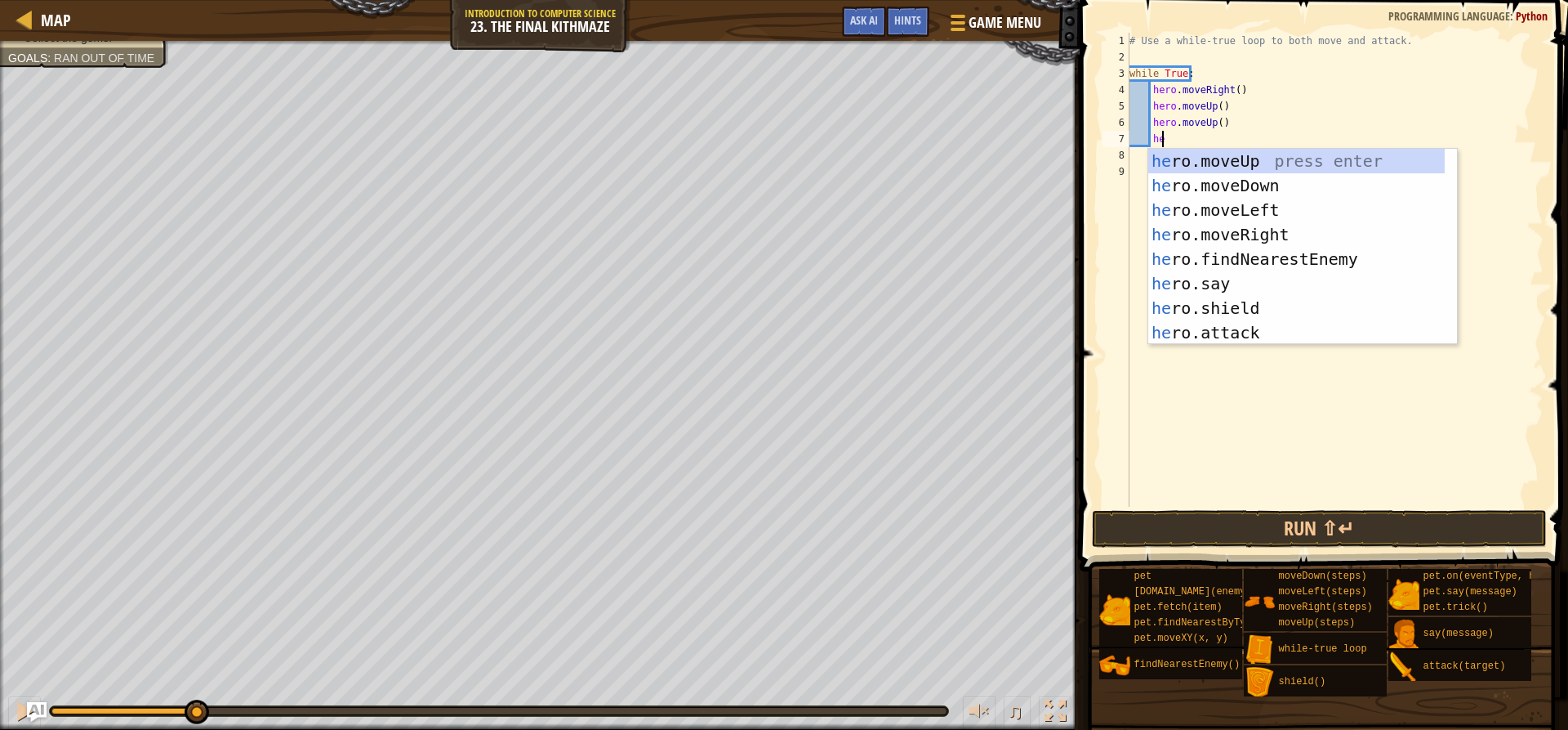
type textarea "h"
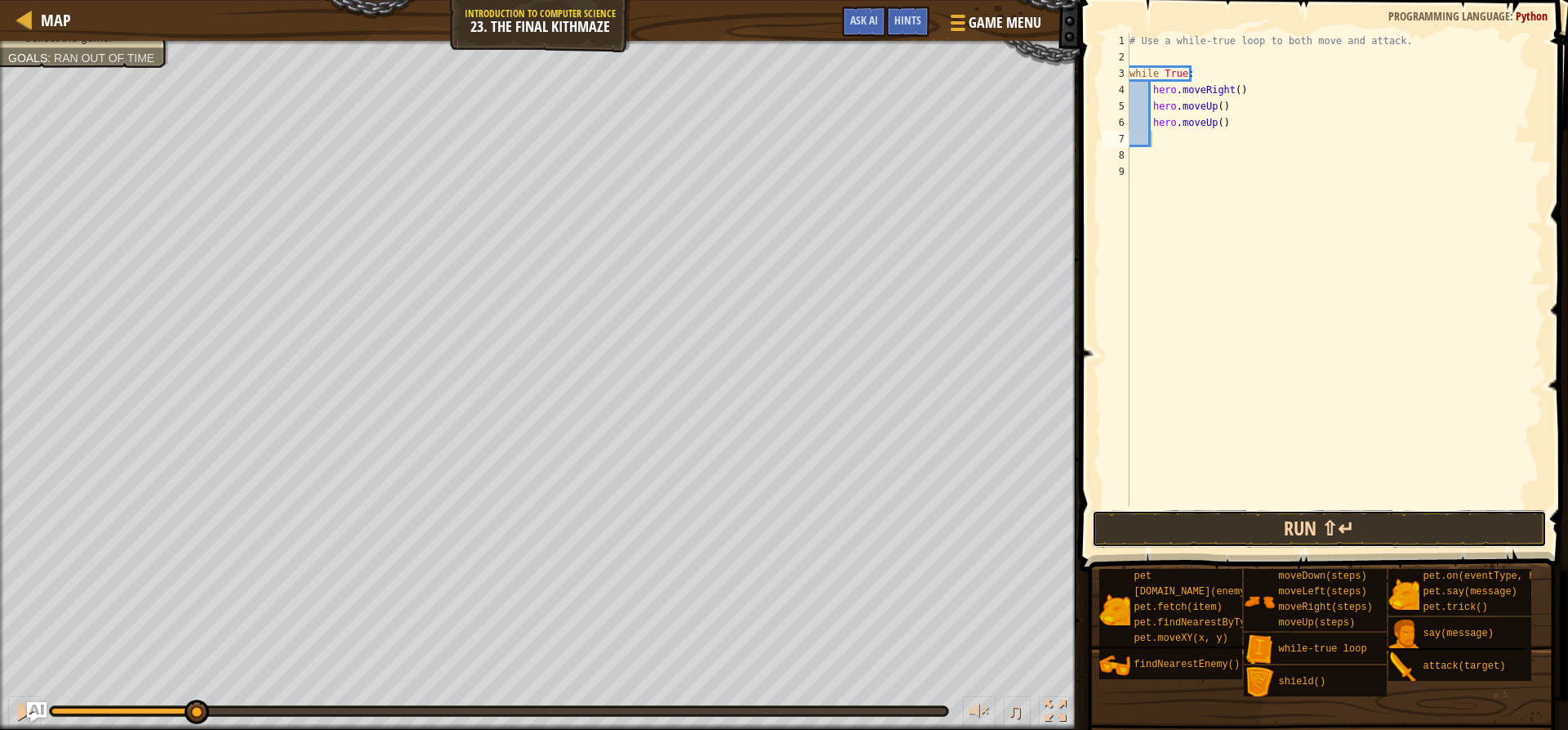
click at [1326, 525] on button "Run ⇧↵" at bounding box center [1319, 528] width 454 height 38
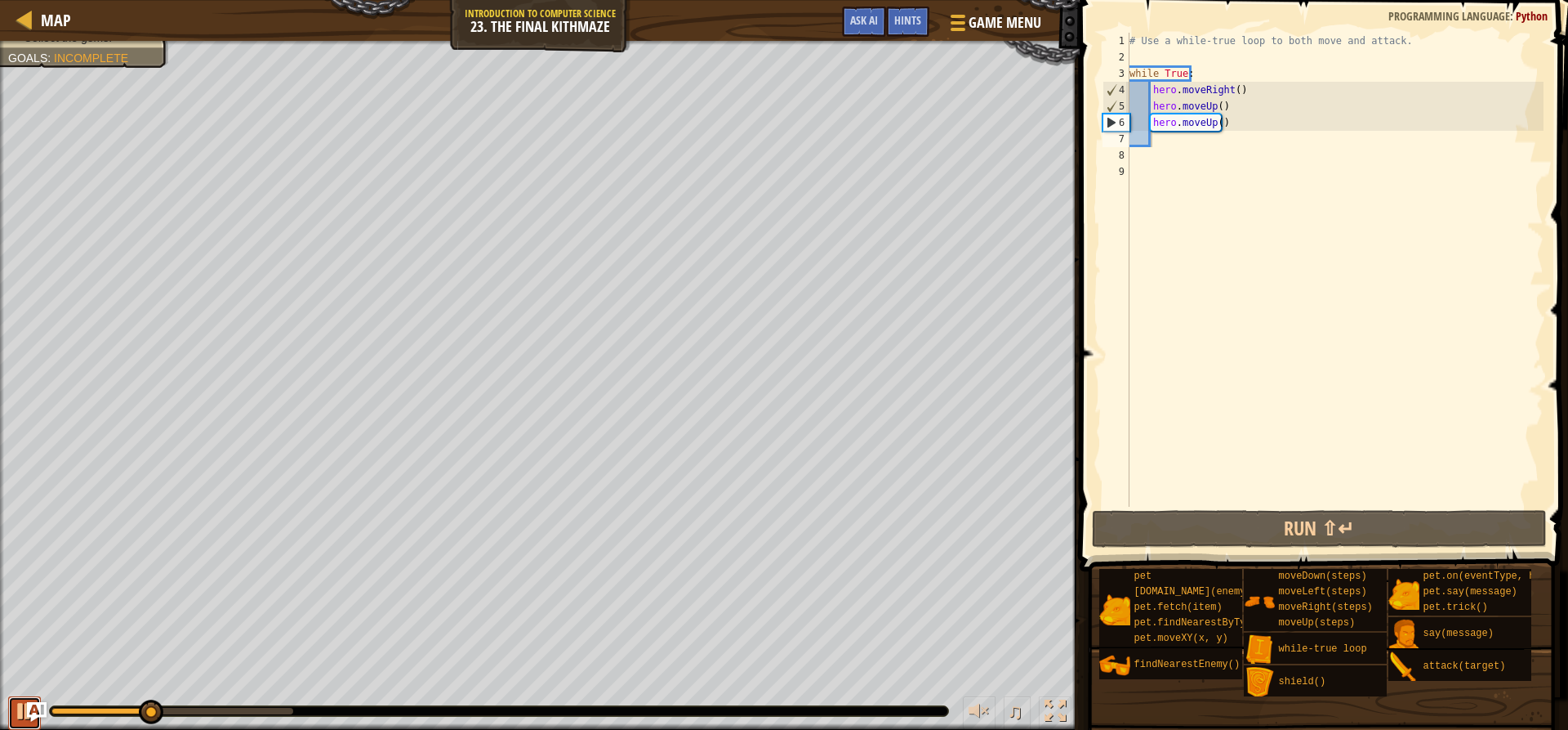
click at [17, 705] on div at bounding box center [24, 710] width 22 height 22
click at [1232, 123] on div "# Use a while-true loop to both move and attack. while True : hero . moveRight …" at bounding box center [1334, 286] width 417 height 507
click at [1204, 126] on div "# Use a while-true loop to both move and attack. while True : hero . moveRight …" at bounding box center [1334, 286] width 417 height 507
click at [1206, 125] on div "# Use a while-true loop to both move and attack. while True : hero . moveRight …" at bounding box center [1334, 286] width 417 height 507
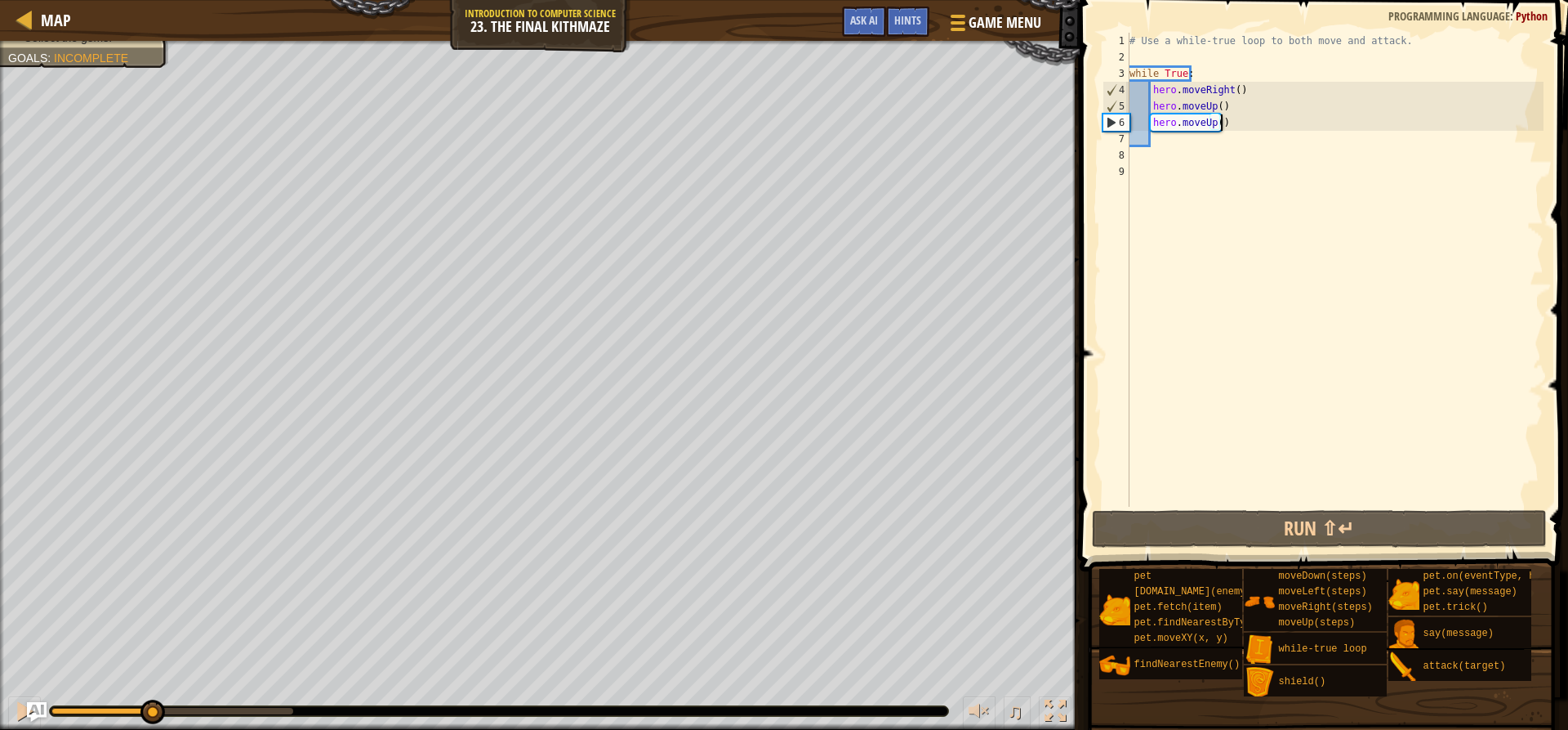
click at [1226, 123] on div "# Use a while-true loop to both move and attack. while True : hero . moveRight …" at bounding box center [1334, 286] width 417 height 507
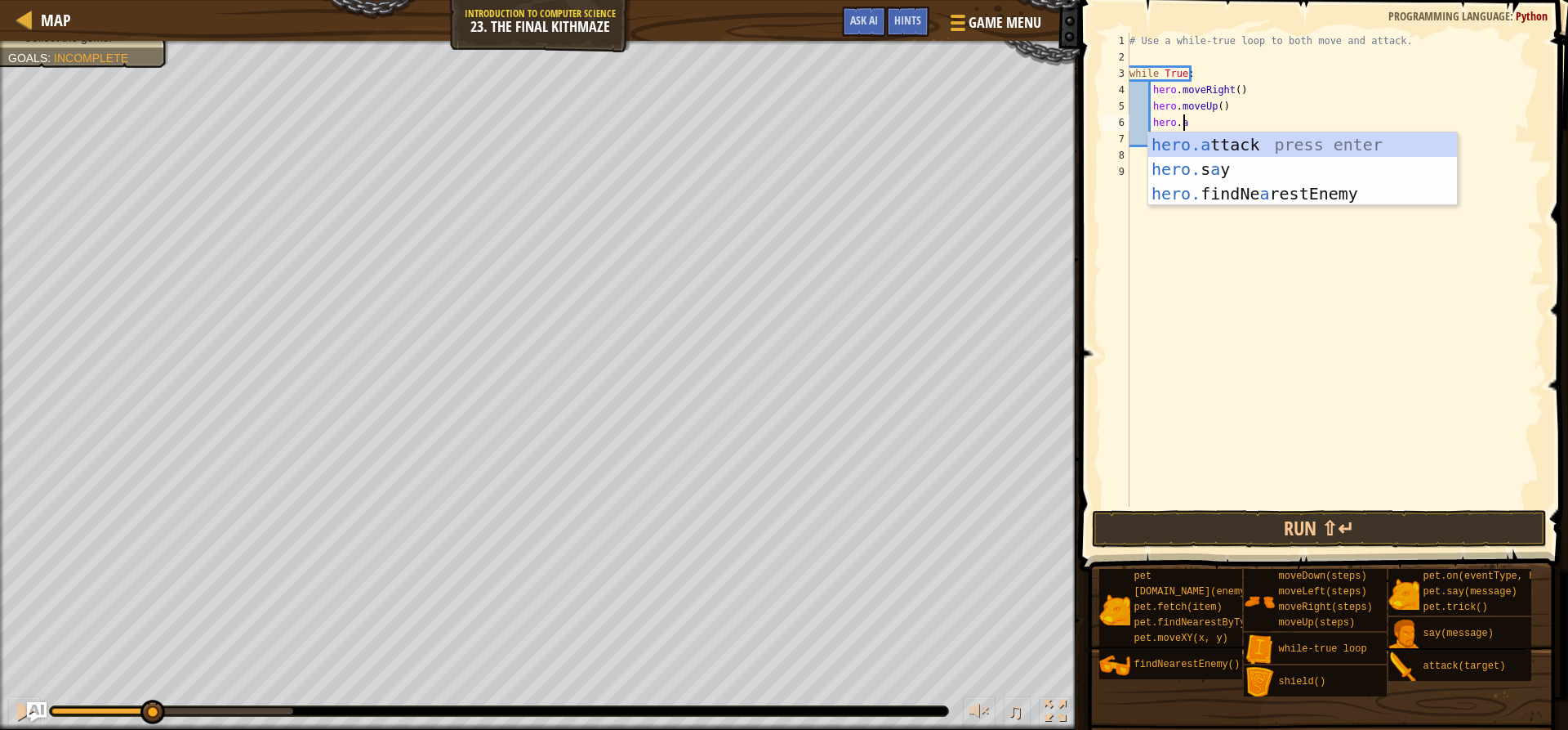
scroll to position [8, 4]
click at [1239, 132] on div "hero.a ttack press enter hero. s a y press enter hero. findNe a restEnemy press…" at bounding box center [1302, 193] width 309 height 123
type textarea "hero.attack(enemy)"
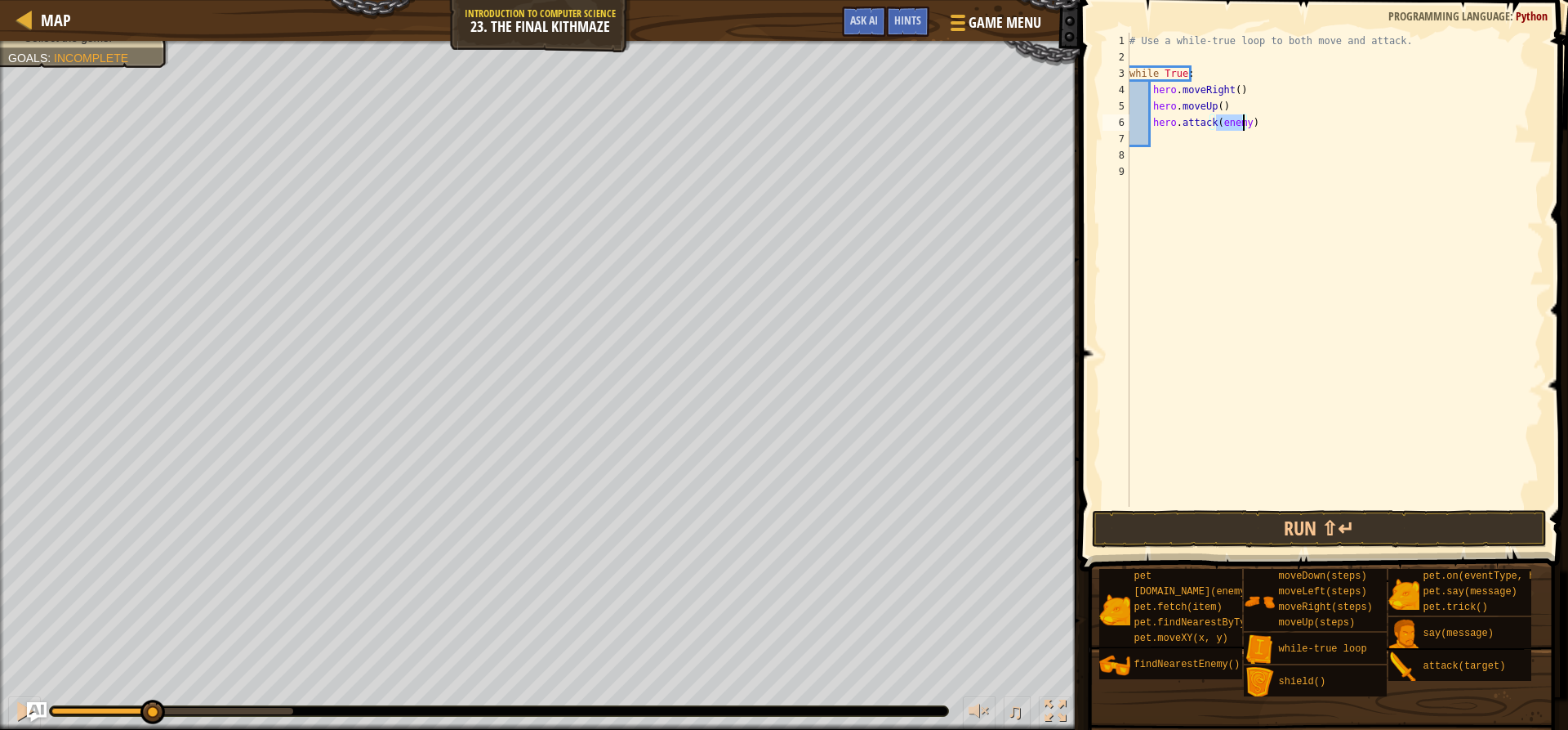
click at [1235, 148] on div "# Use a while-true loop to both move and attack. while True : hero . moveRight …" at bounding box center [1334, 286] width 417 height 507
click at [1194, 137] on div "# Use a while-true loop to both move and attack. while True : hero . moveRight …" at bounding box center [1334, 286] width 417 height 507
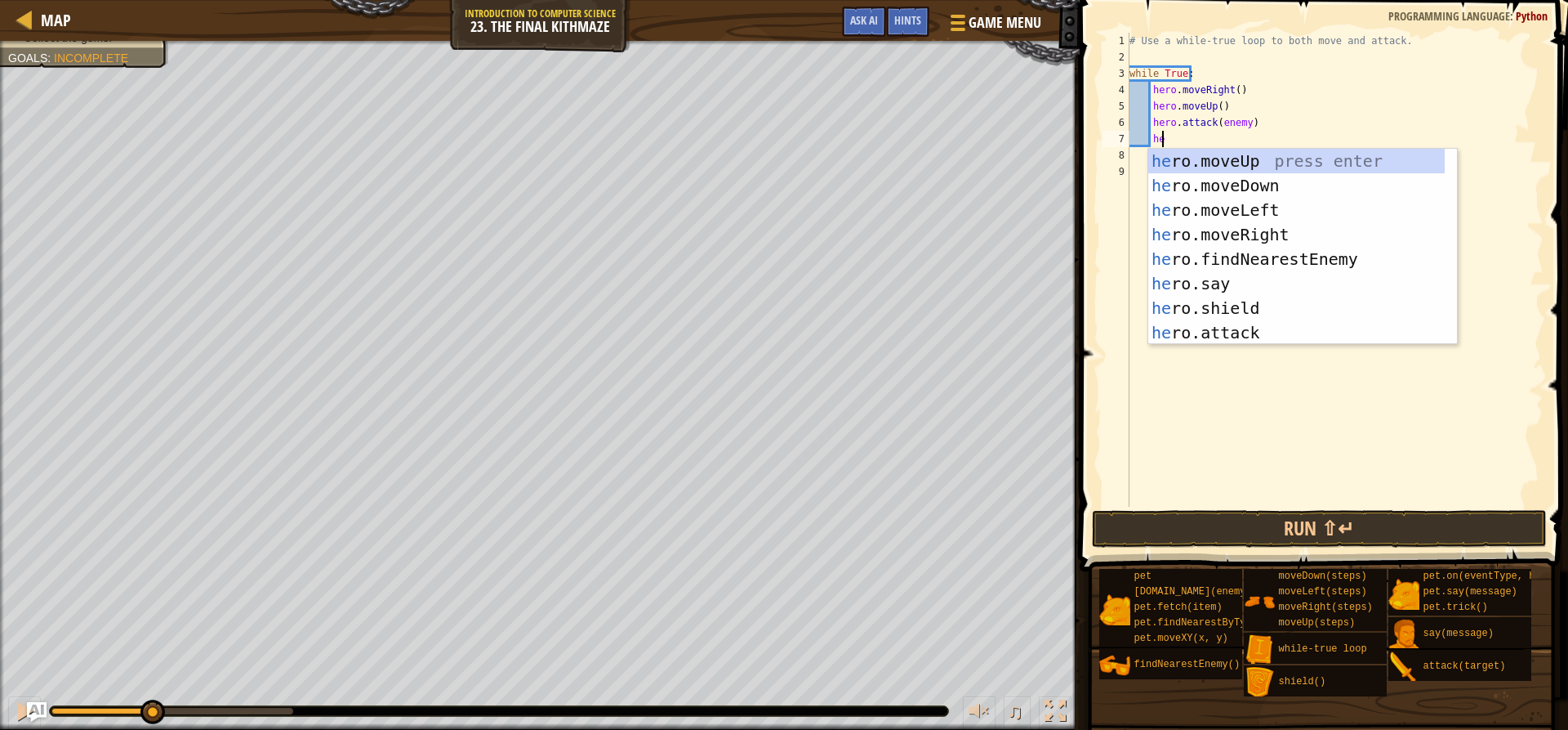
scroll to position [8, 3]
type textarea "hero"
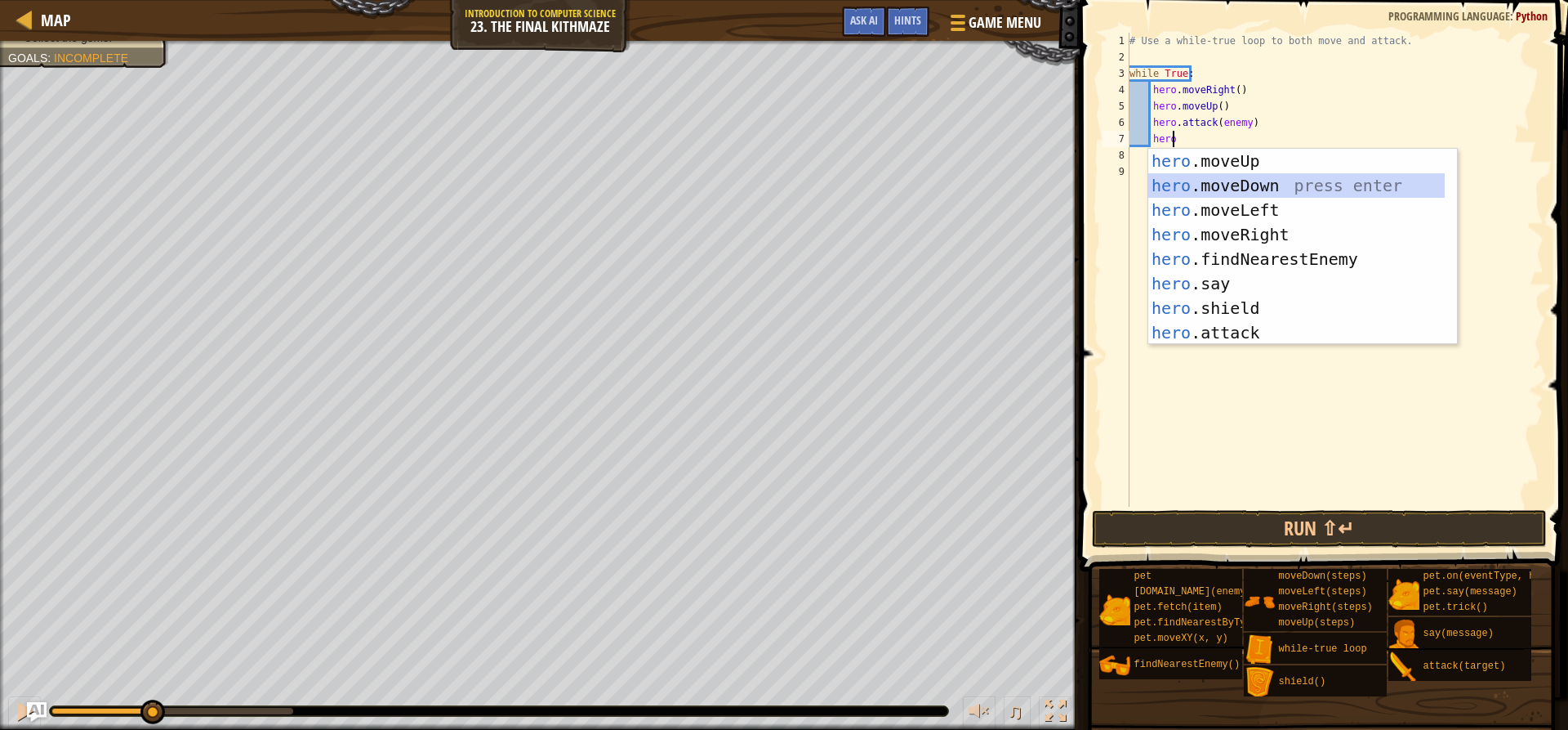
click at [1229, 186] on div "hero .moveUp press enter hero .moveDown press enter hero .moveLeft press enter …" at bounding box center [1296, 270] width 296 height 245
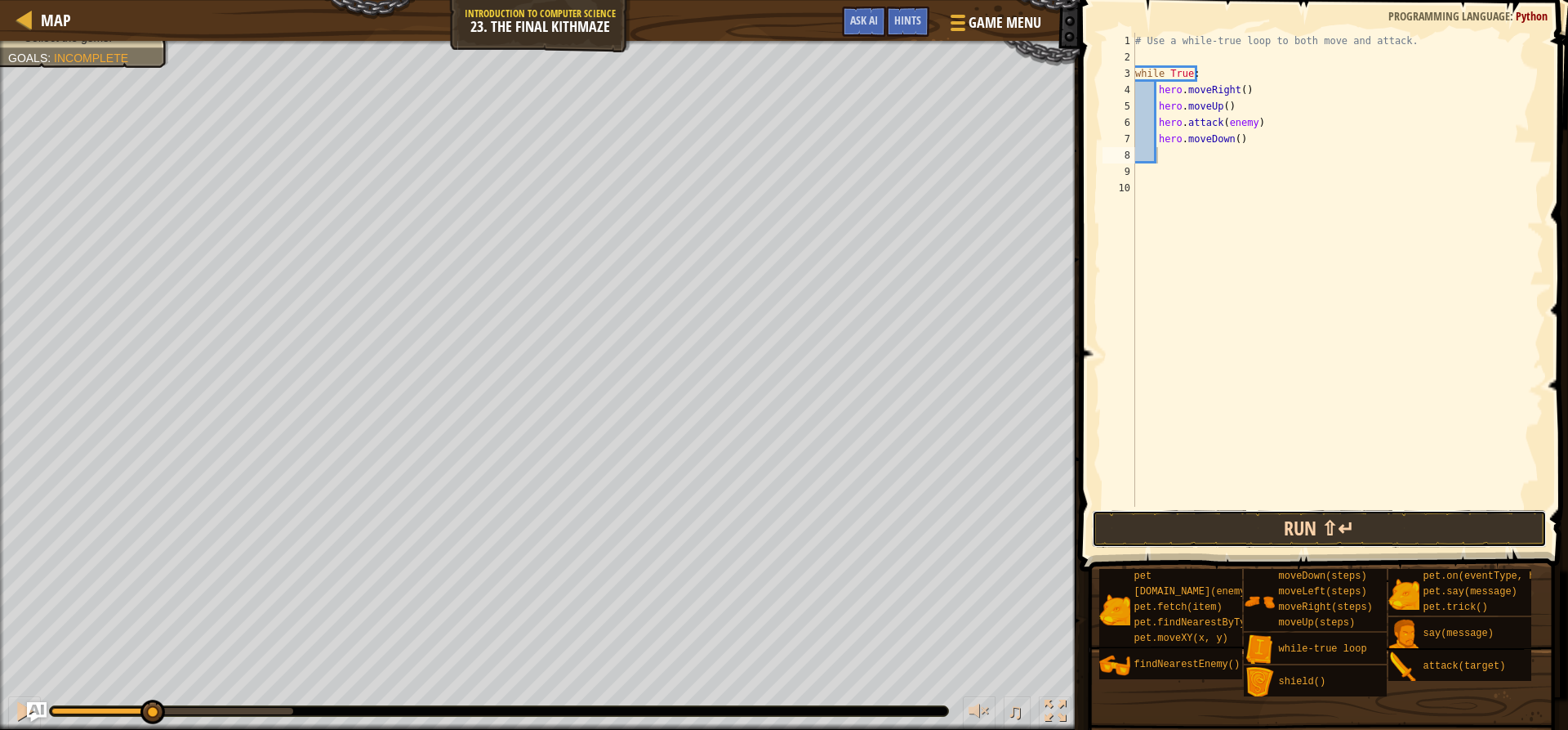
click at [1329, 524] on button "Run ⇧↵" at bounding box center [1319, 528] width 454 height 38
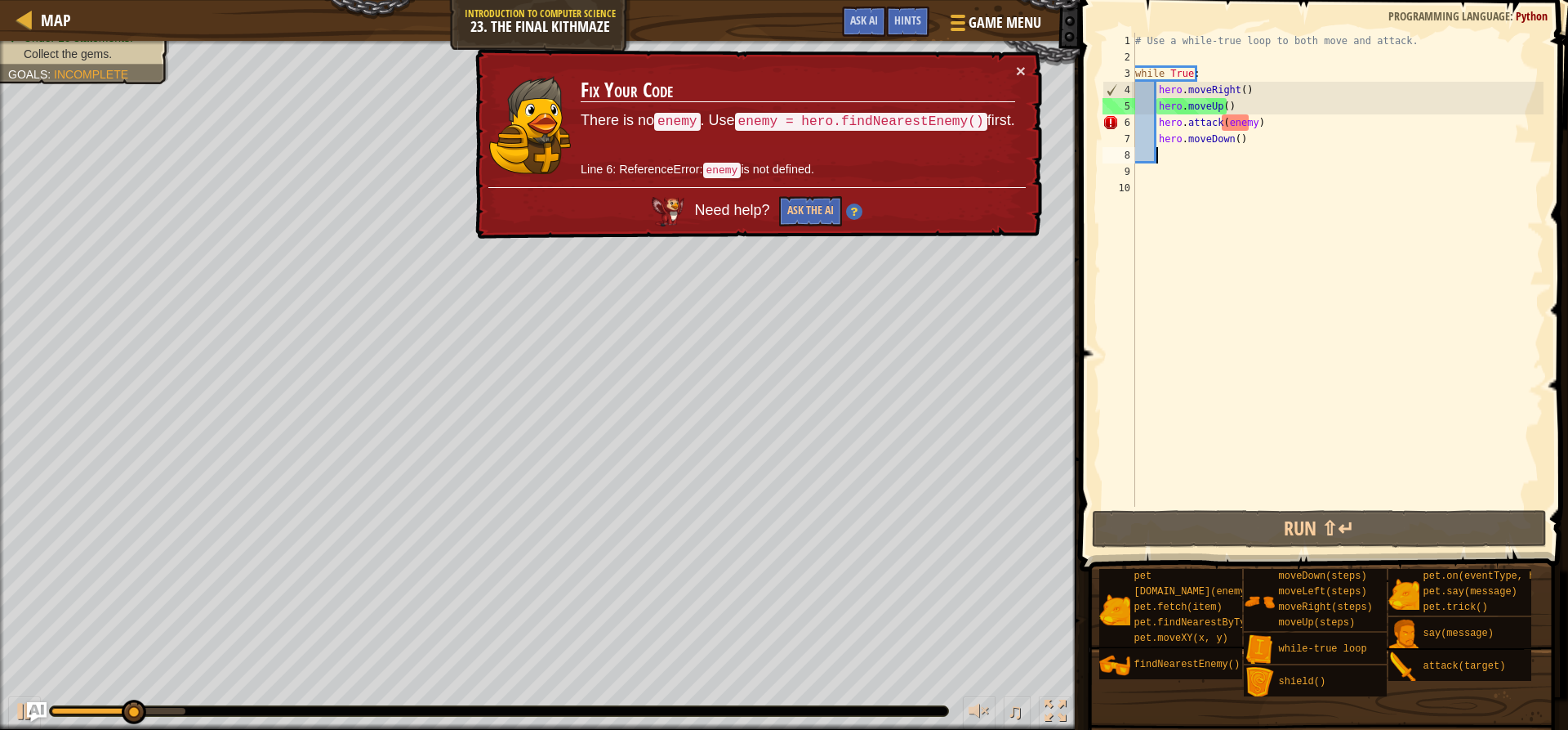
click at [1272, 128] on div "# Use a while-true loop to both move and attack. while True : hero . moveRight …" at bounding box center [1338, 286] width 413 height 507
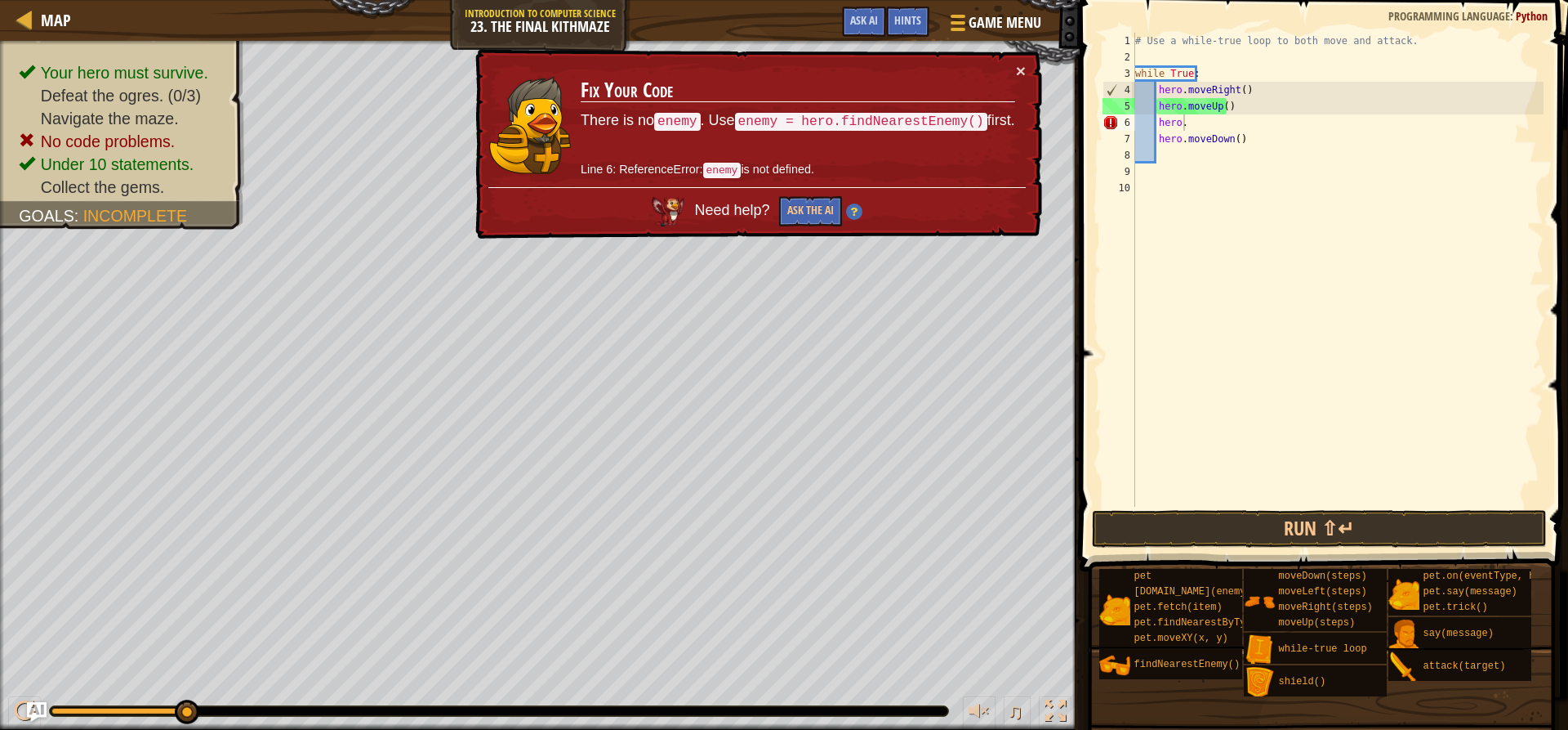
click at [3, 708] on div "♫" at bounding box center [539, 707] width 1079 height 49
click at [16, 705] on div at bounding box center [24, 710] width 22 height 22
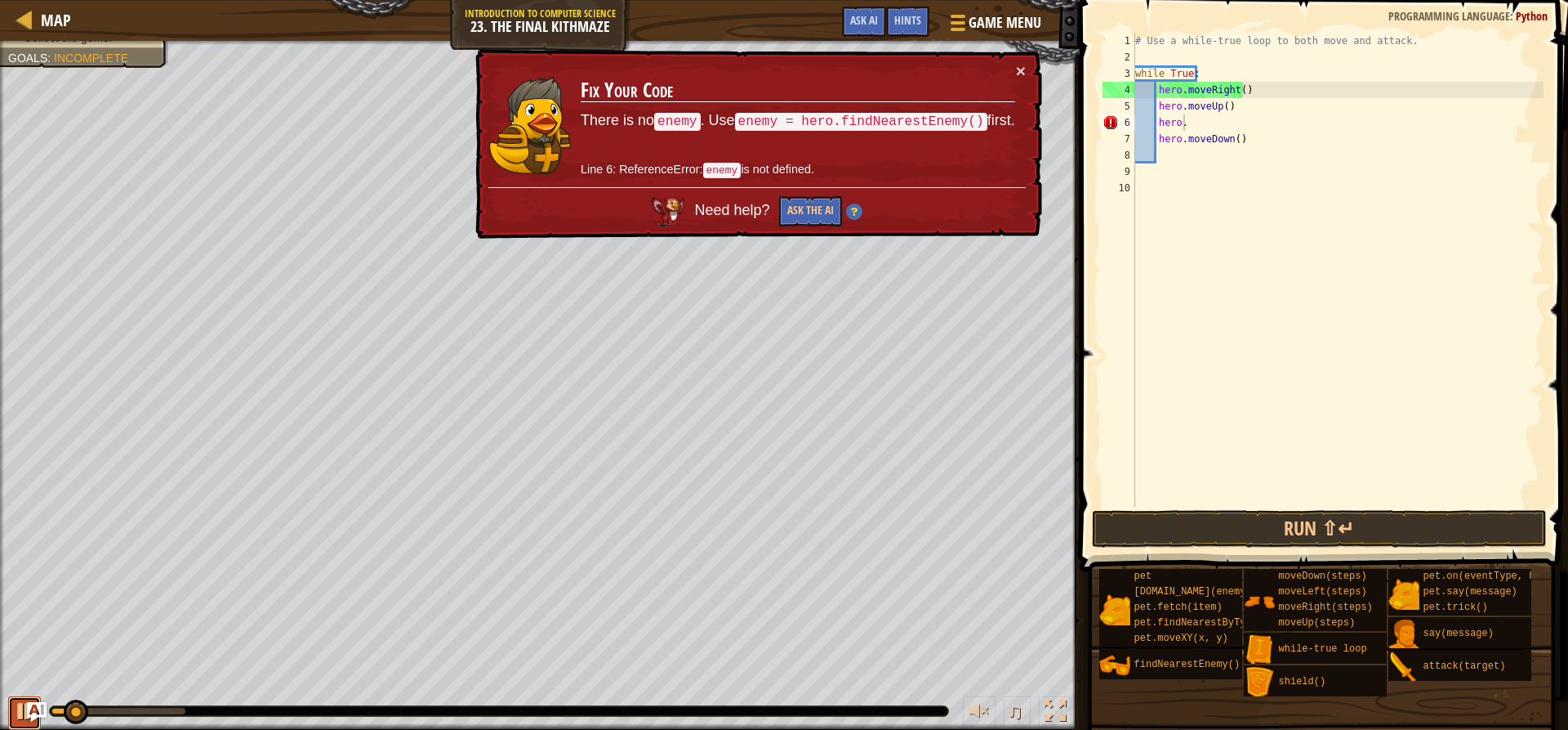
click at [17, 711] on div at bounding box center [24, 710] width 22 height 22
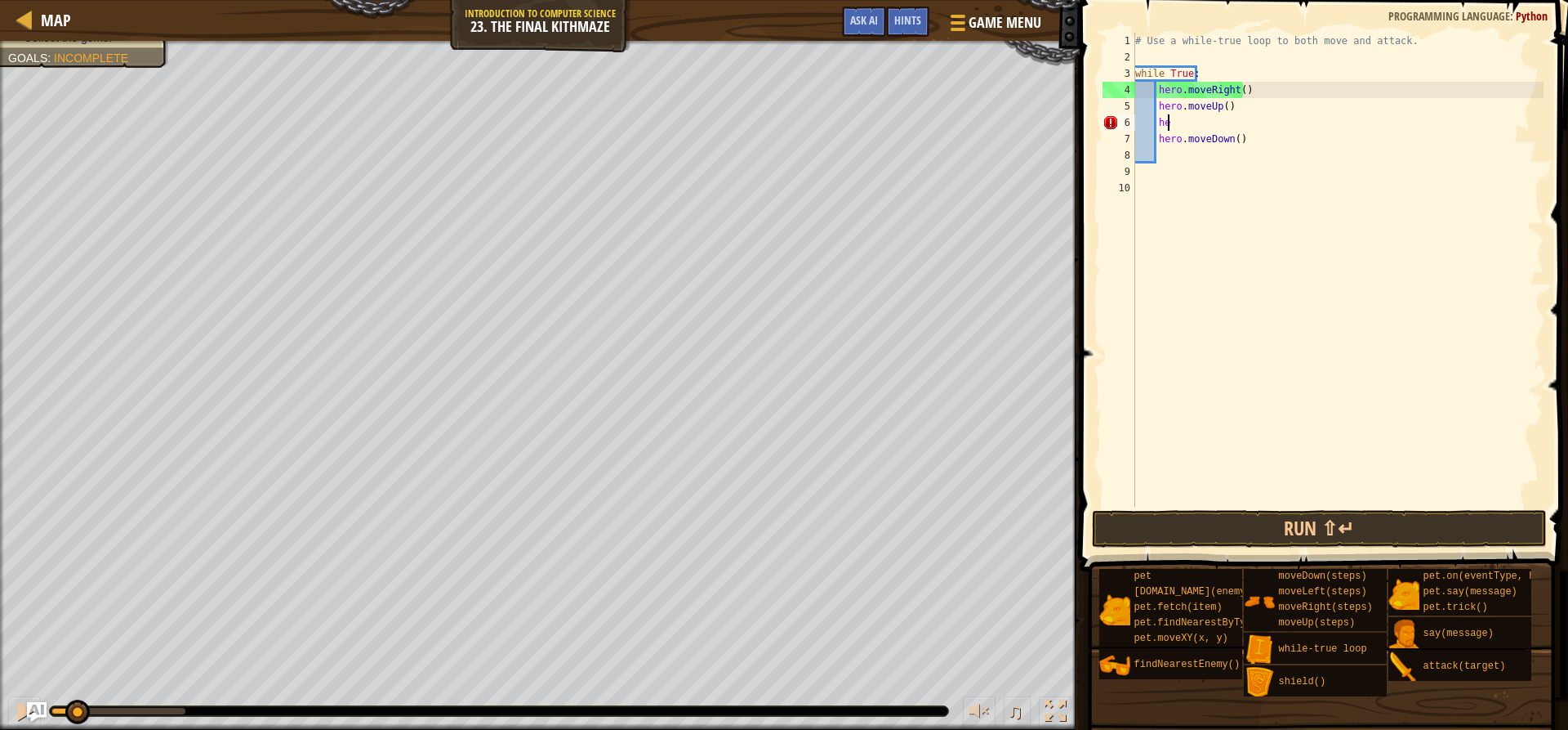
type textarea "h"
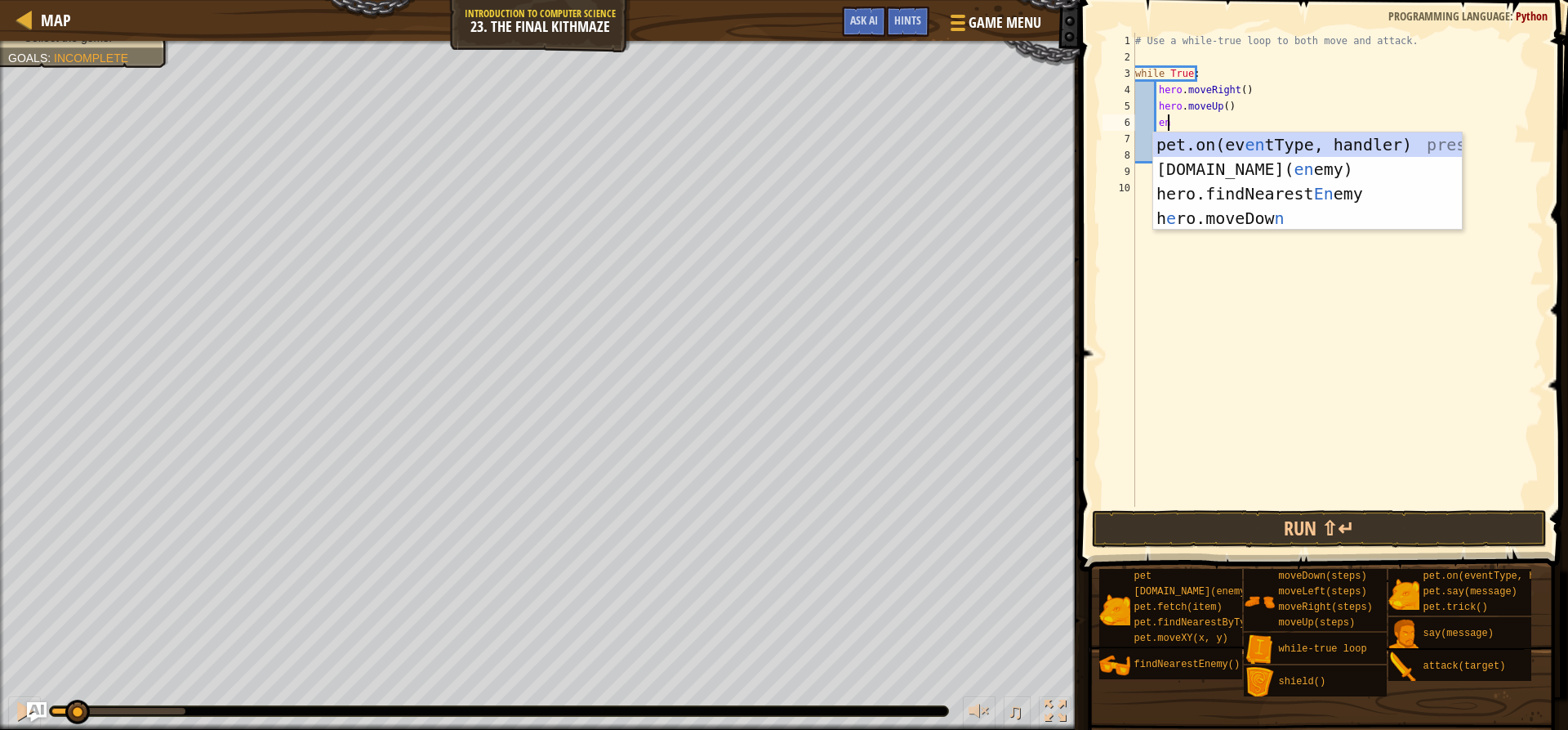
type textarea "ene"
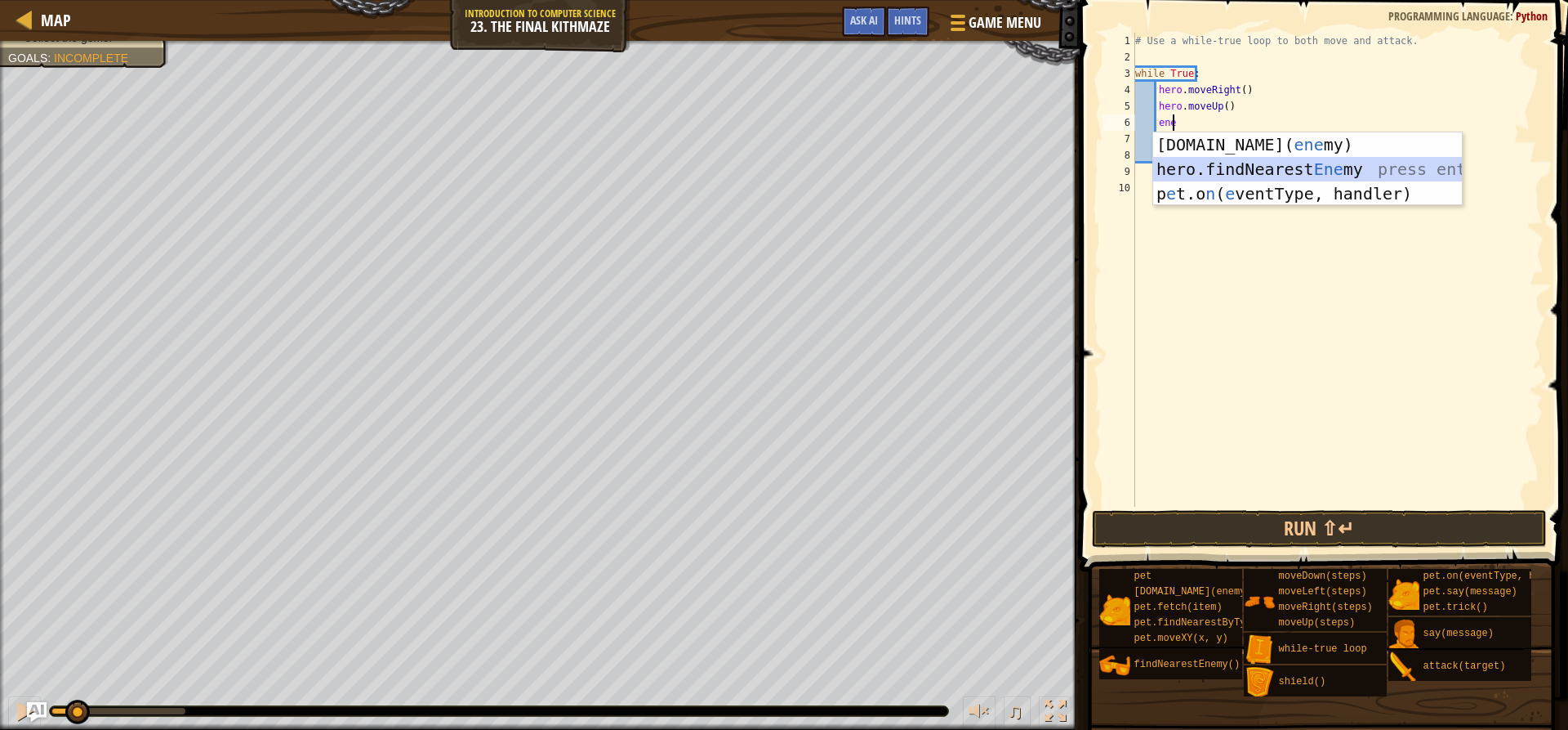
click at [1272, 164] on div "[DOMAIN_NAME][PERSON_NAME]( ene my) press enter hero.findNearest Ene my press e…" at bounding box center [1306, 193] width 309 height 123
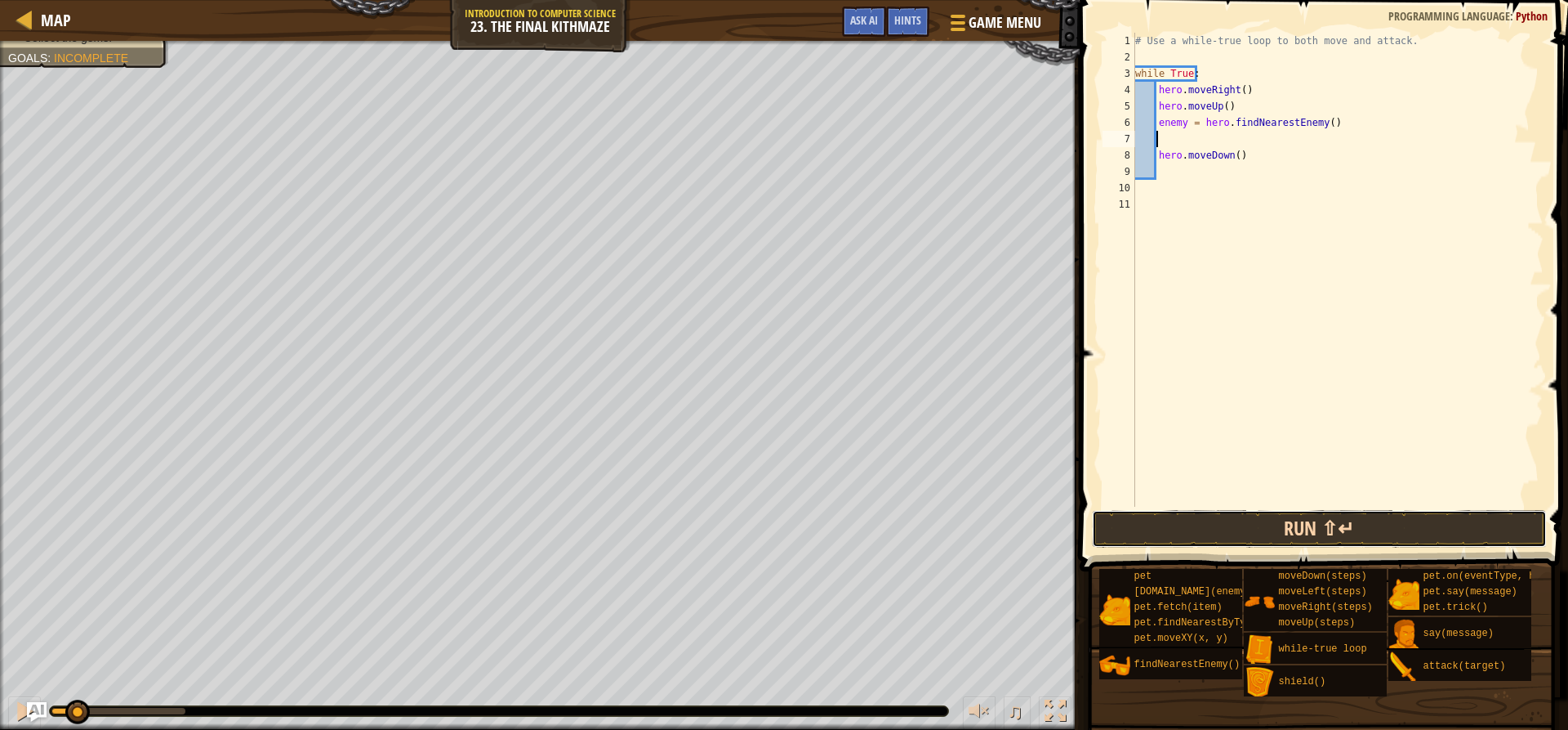
click at [1311, 518] on button "Run ⇧↵" at bounding box center [1319, 528] width 454 height 38
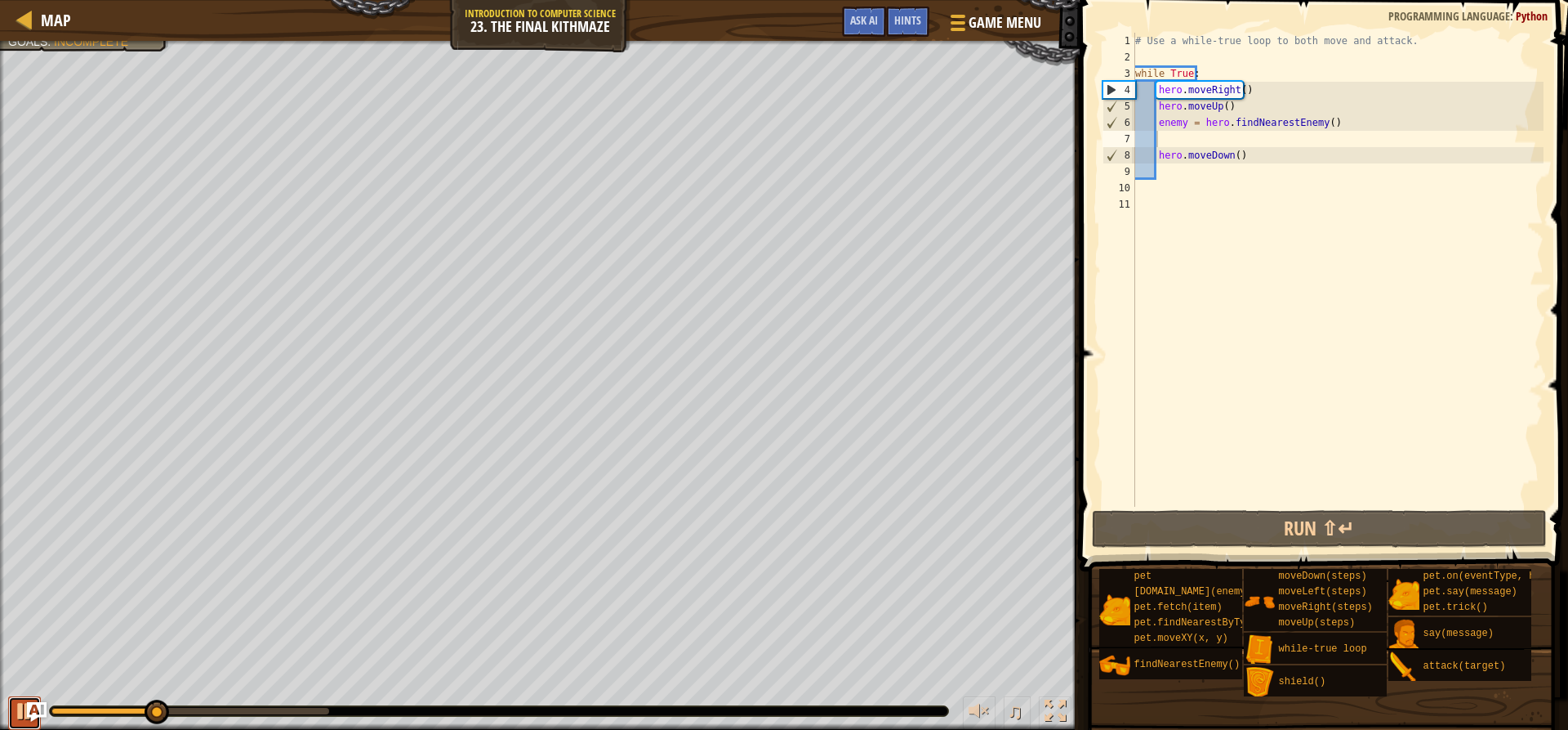
click at [19, 711] on div at bounding box center [24, 710] width 22 height 22
click at [1261, 158] on div "# Use a while-true loop to both move and attack. while True : hero . moveRight …" at bounding box center [1338, 286] width 413 height 507
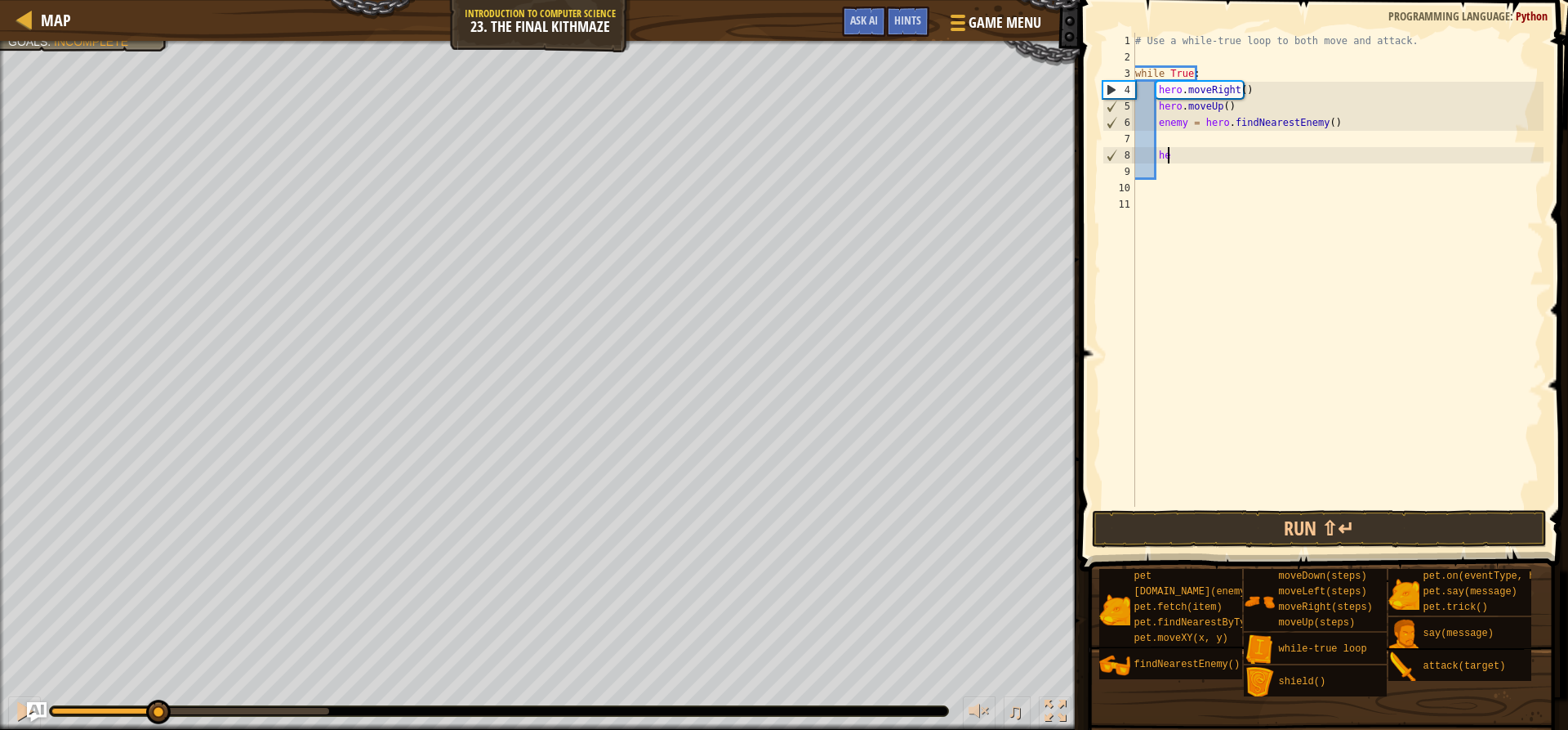
type textarea "h"
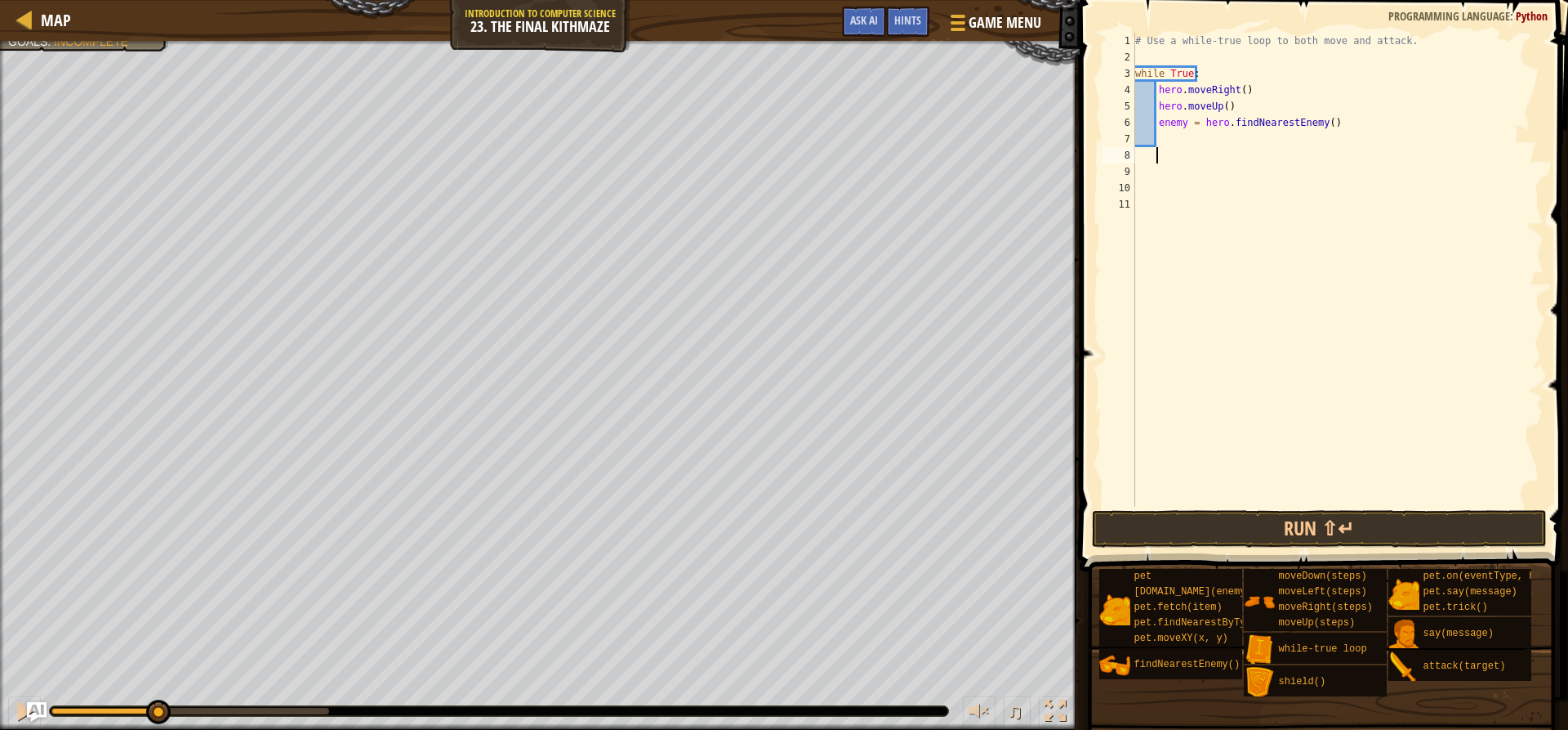
click at [1247, 135] on div "# Use a while-true loop to both move and attack. while True : hero . moveRight …" at bounding box center [1338, 286] width 413 height 507
drag, startPoint x: 1238, startPoint y: 537, endPoint x: 1235, endPoint y: 528, distance: 9.5
click at [1237, 532] on button "Run ⇧↵" at bounding box center [1319, 528] width 454 height 38
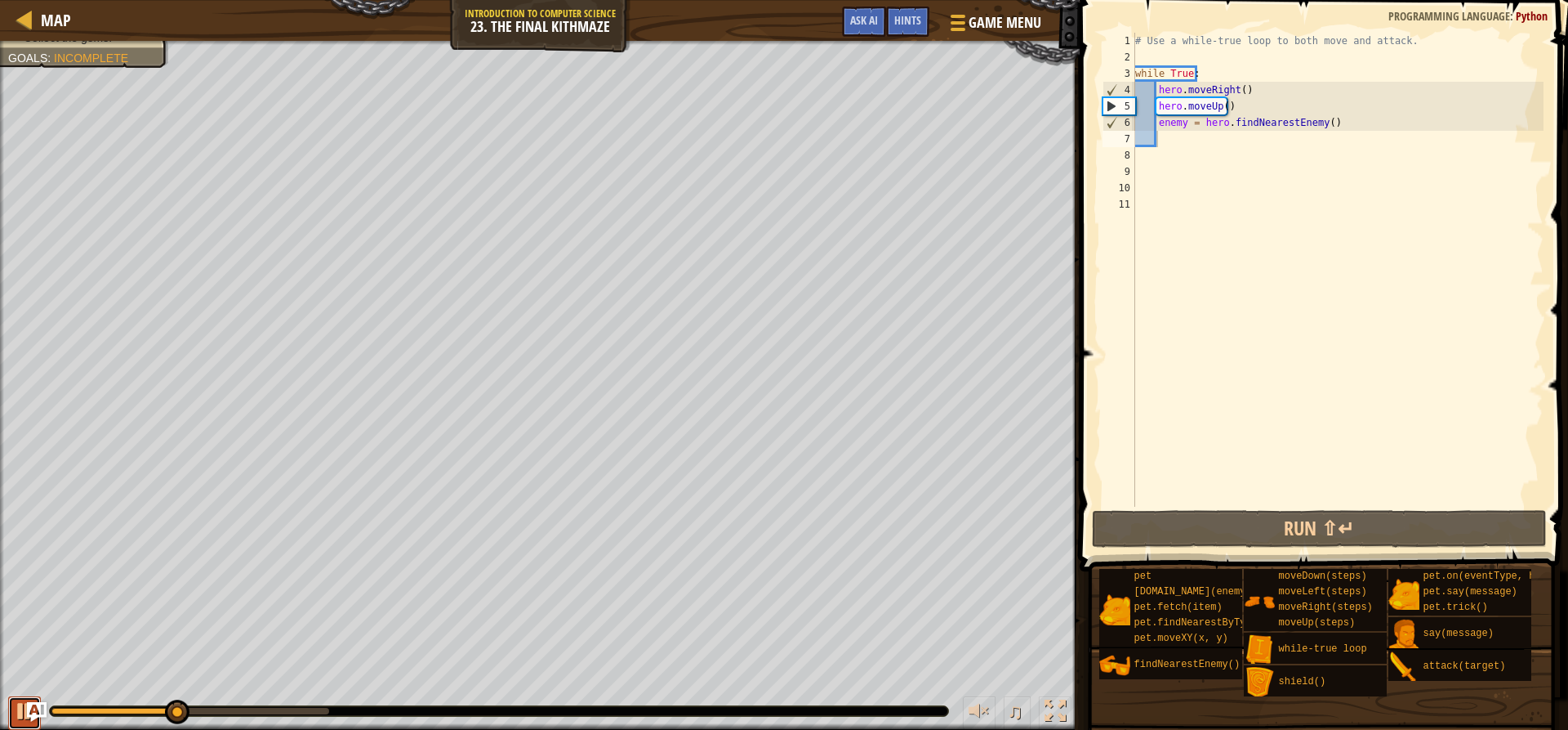
click at [16, 713] on div at bounding box center [24, 710] width 22 height 22
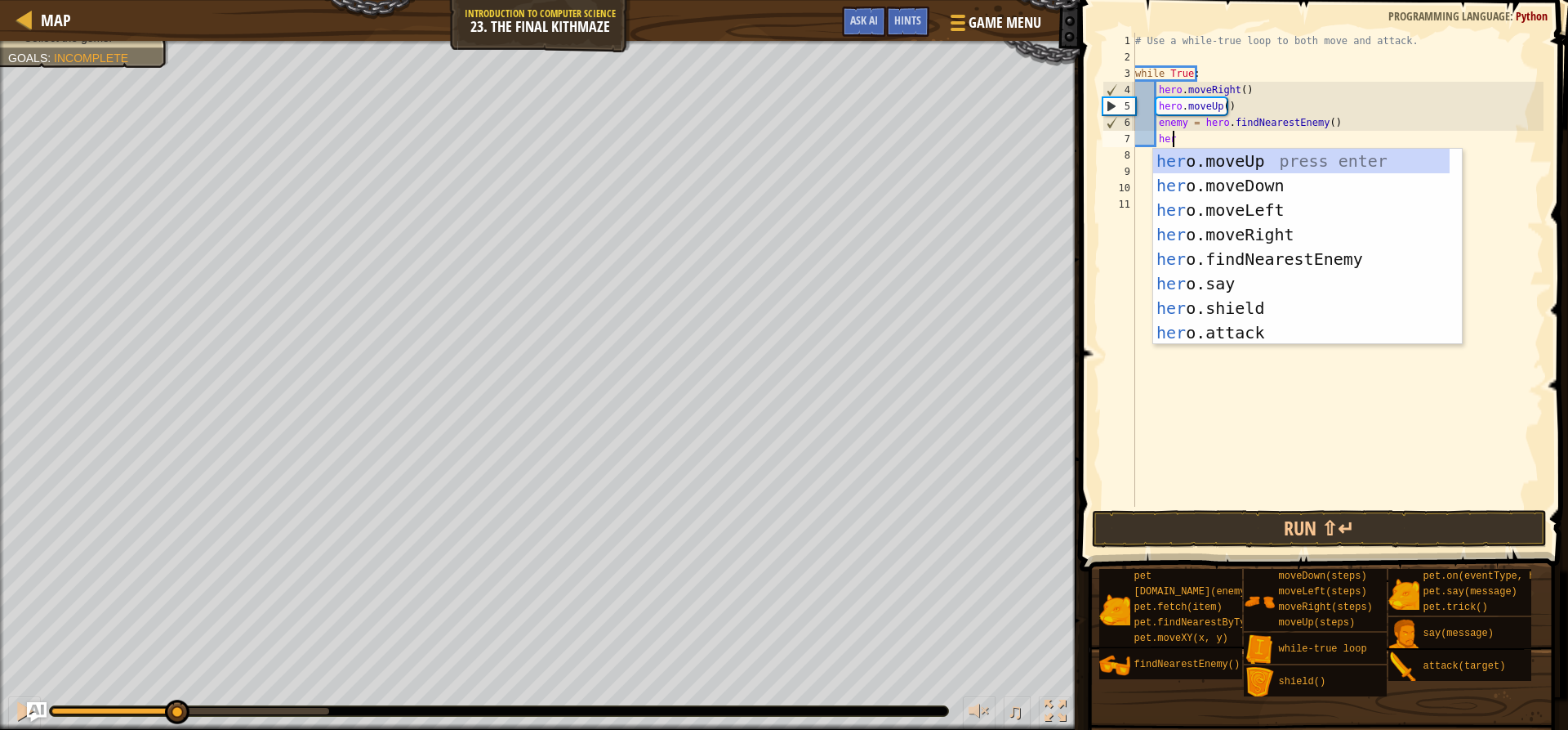
scroll to position [8, 3]
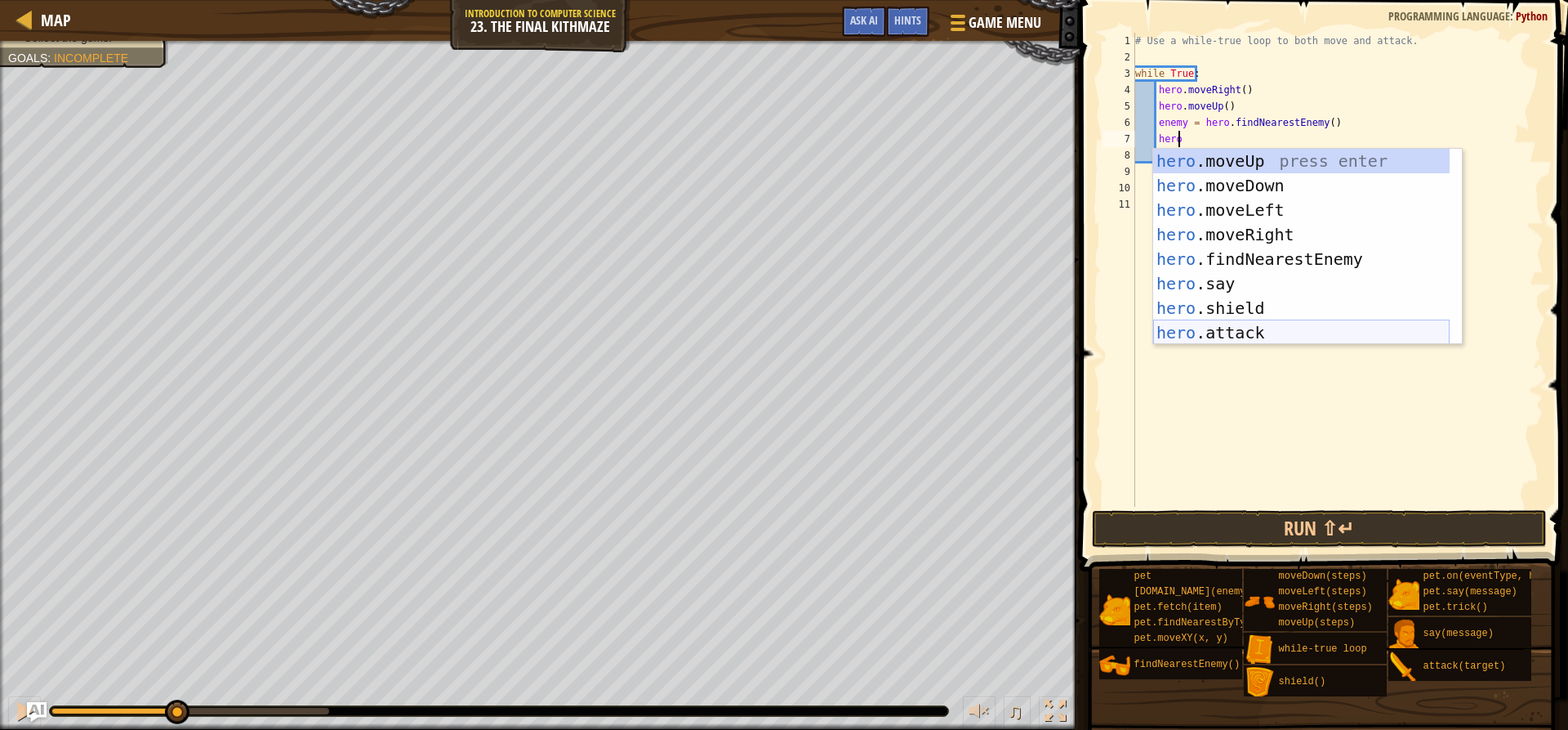
click at [1289, 333] on div "hero .moveUp press enter hero .moveDown press enter hero .moveLeft press enter …" at bounding box center [1301, 270] width 296 height 245
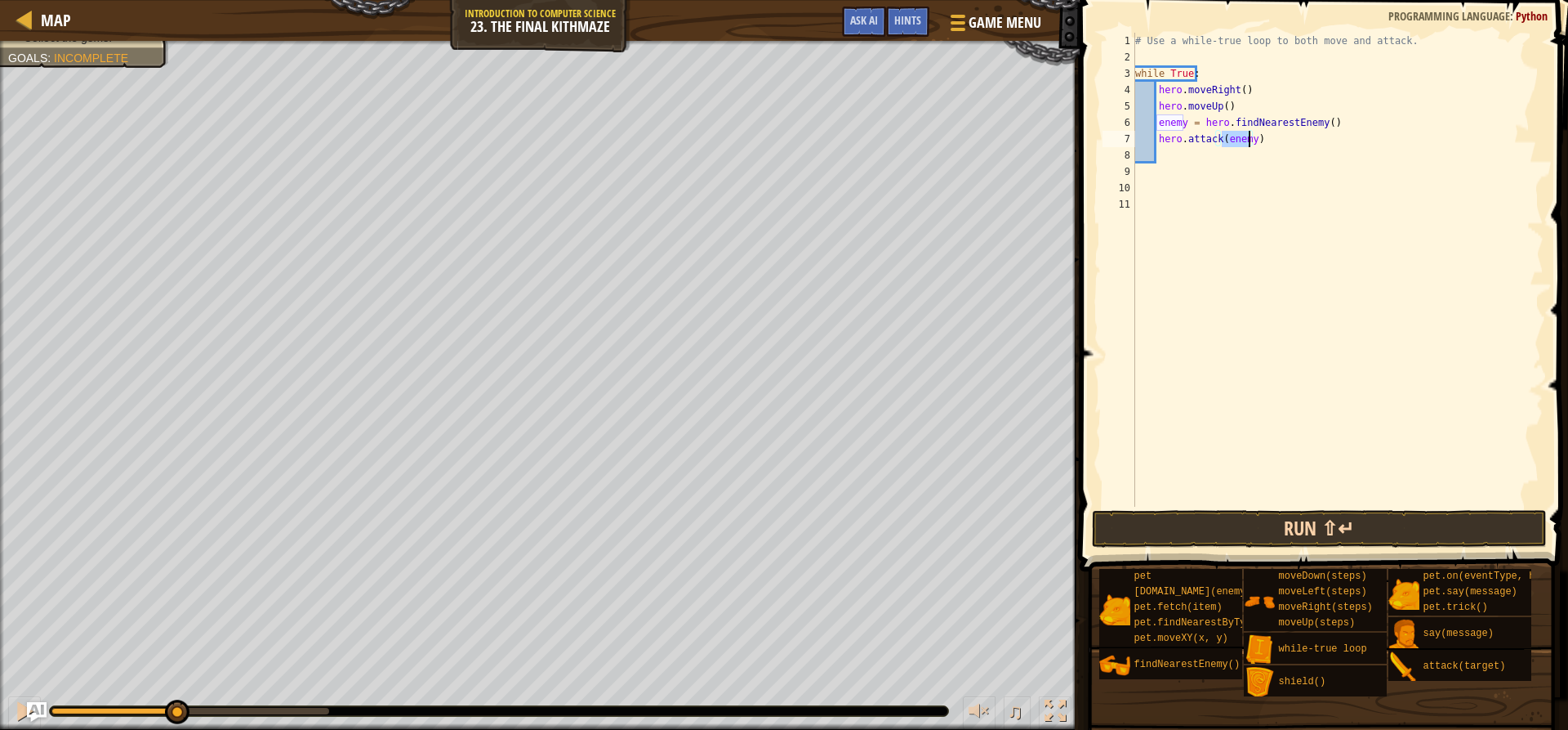
type textarea "hero.attack(enemy)"
click at [1293, 522] on button "Run ⇧↵" at bounding box center [1319, 528] width 454 height 38
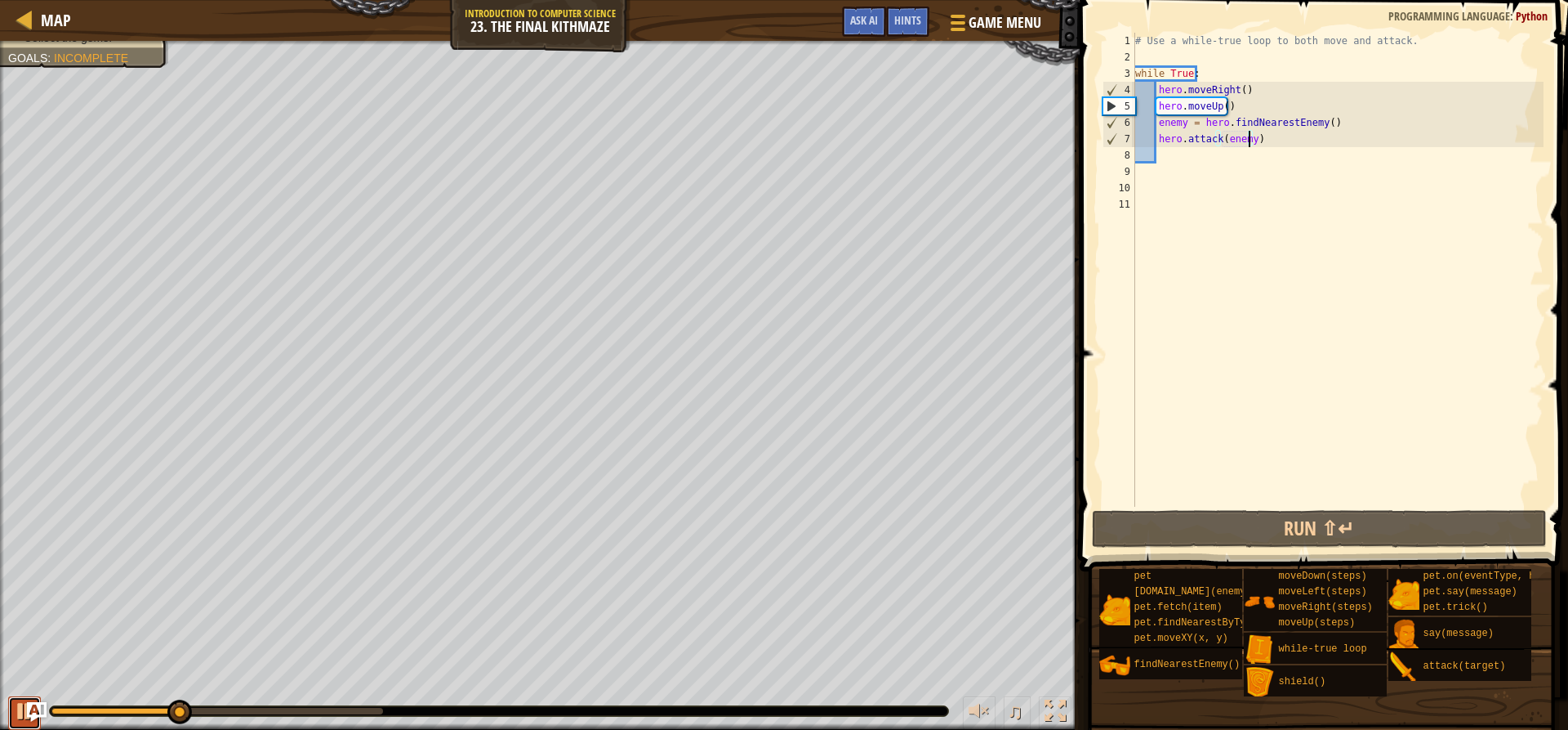
click at [11, 708] on button at bounding box center [24, 713] width 33 height 34
click at [1287, 185] on div "# Use a while-true loop to both move and attack. while True : hero . moveRight …" at bounding box center [1338, 286] width 413 height 507
click at [1283, 166] on div "# Use a while-true loop to both move and attack. while True : hero . moveRight …" at bounding box center [1338, 286] width 413 height 507
click at [1283, 160] on div "# Use a while-true loop to both move and attack. while True : hero . moveRight …" at bounding box center [1338, 286] width 413 height 507
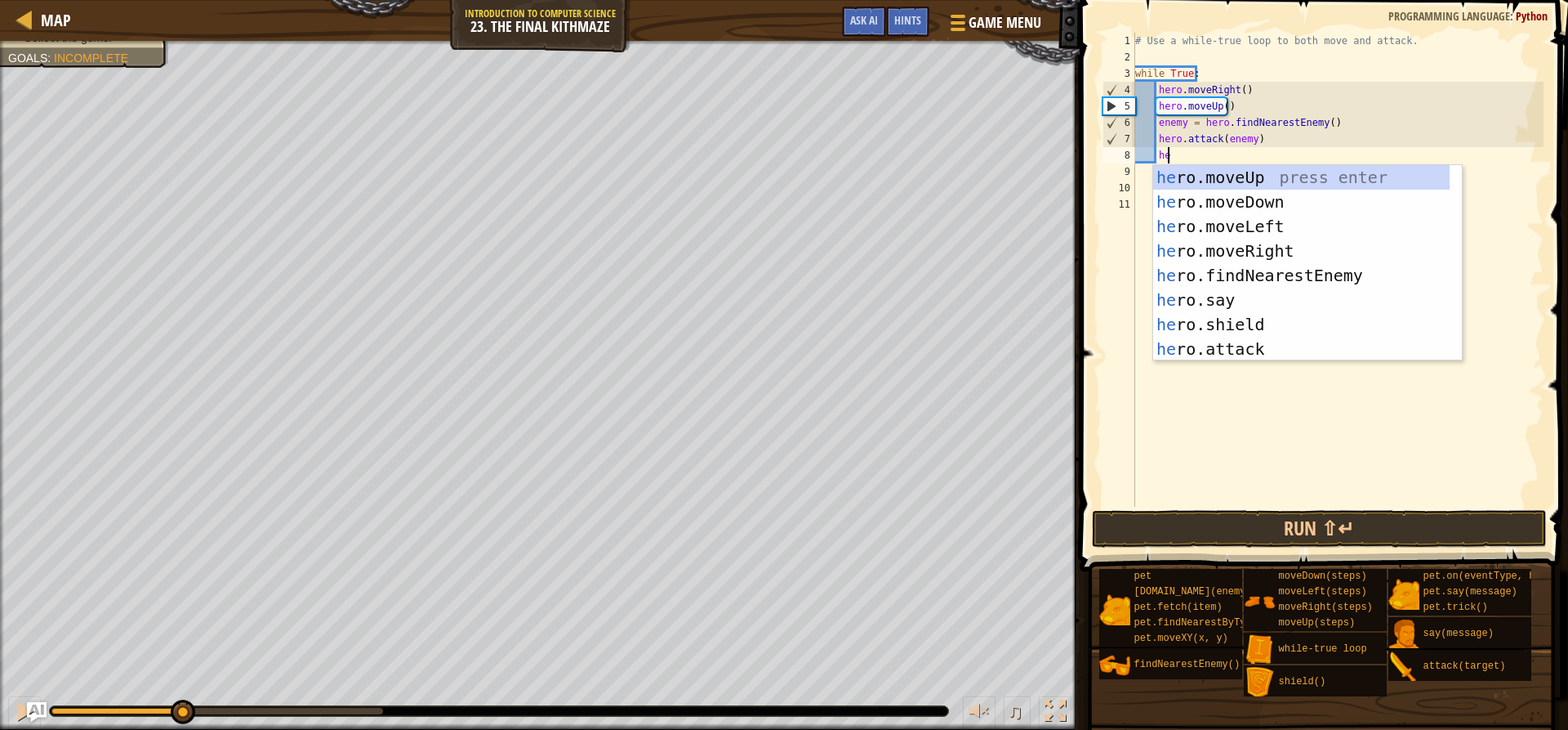
scroll to position [8, 3]
type textarea "hero"
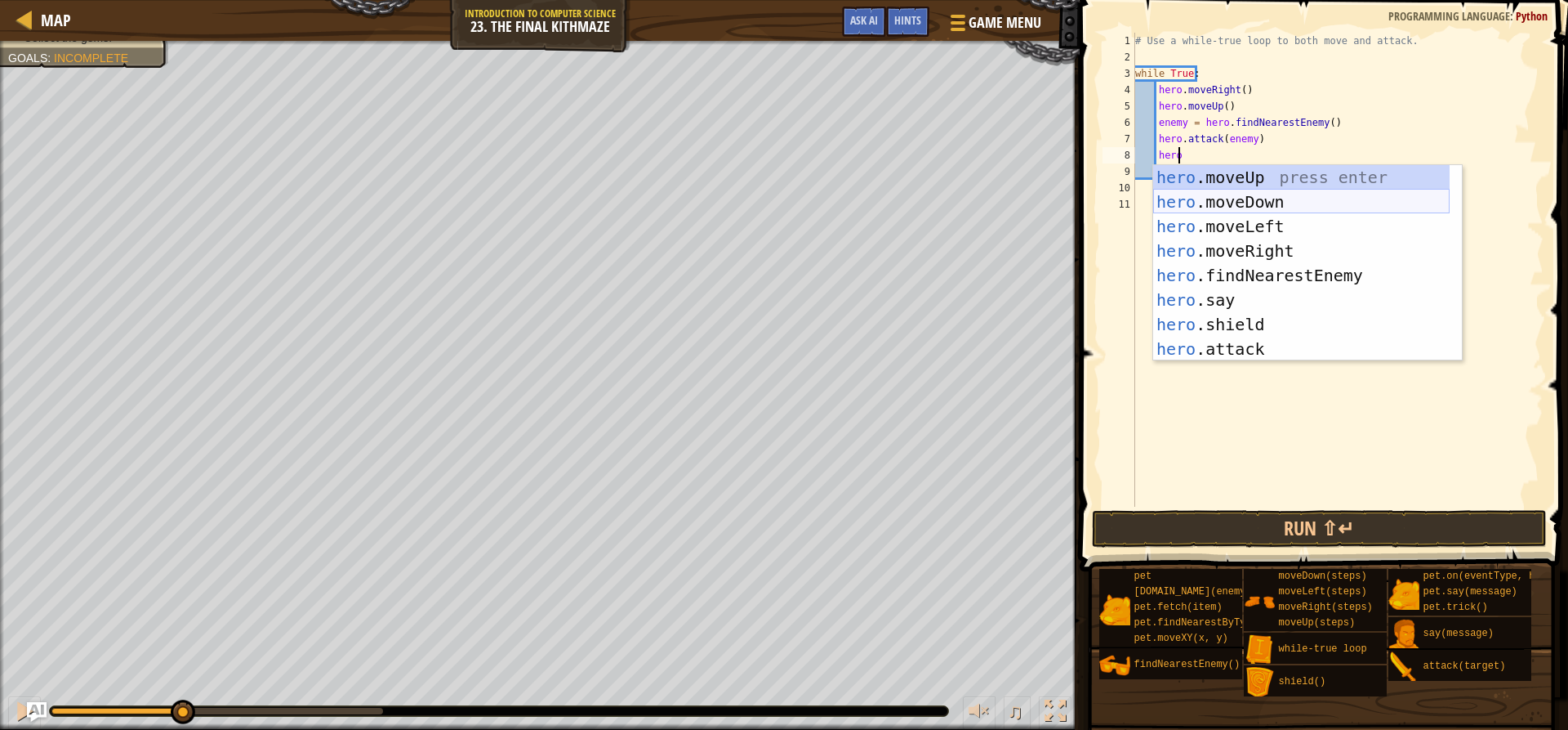
click at [1250, 202] on div "hero .moveUp press enter hero .moveDown press enter hero .moveLeft press enter …" at bounding box center [1301, 287] width 296 height 245
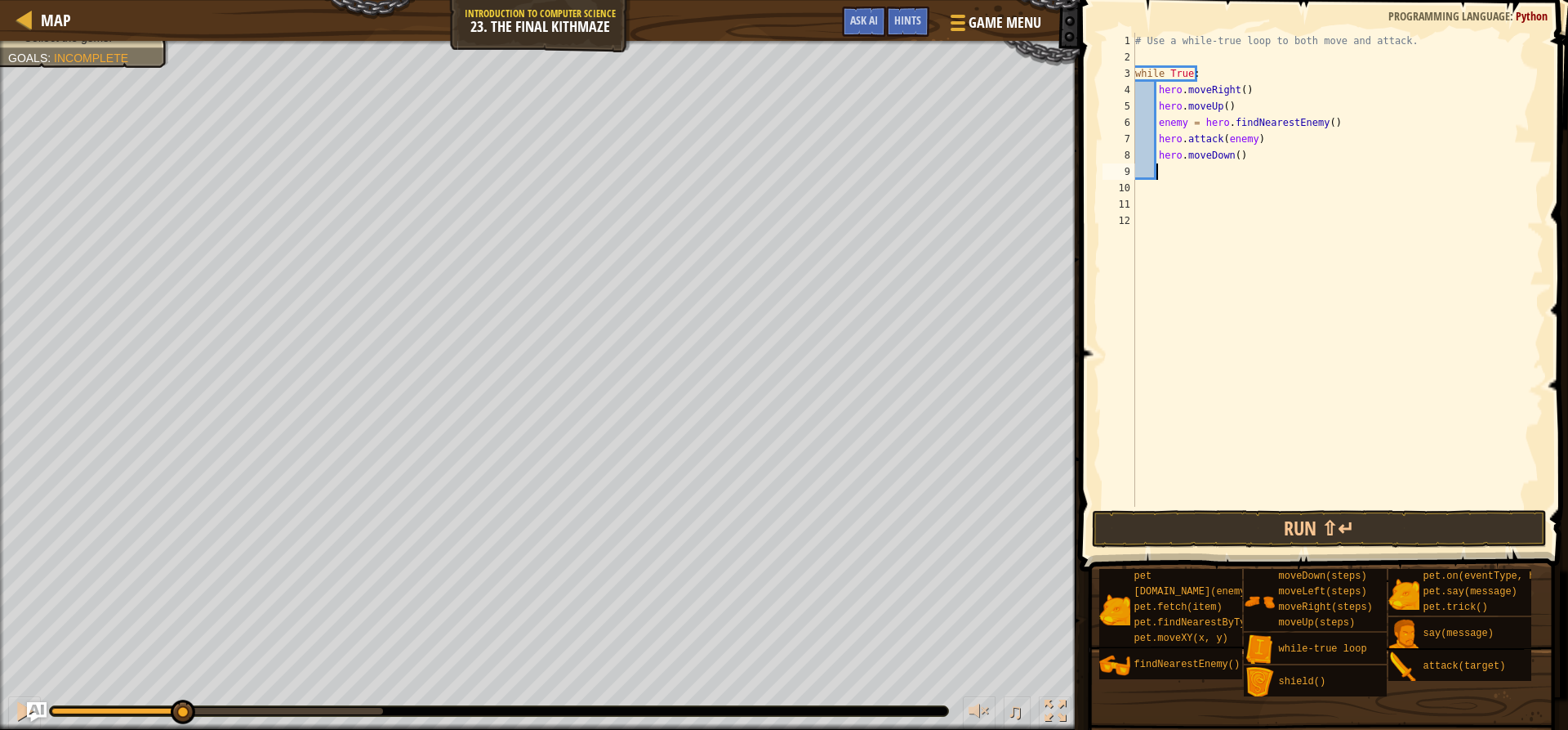
scroll to position [8, 1]
click at [1366, 515] on button "Run ⇧↵" at bounding box center [1319, 528] width 454 height 38
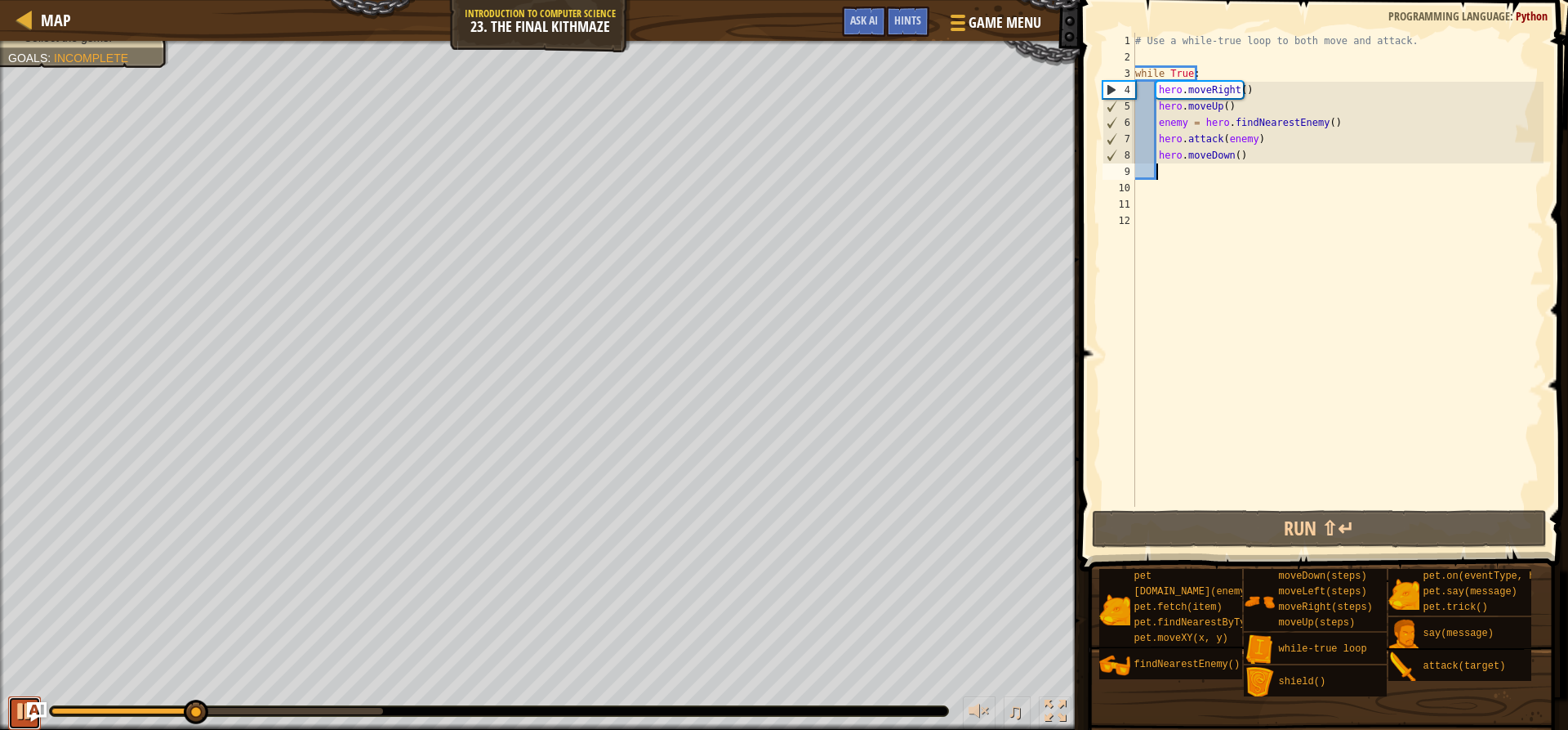
click at [15, 720] on div at bounding box center [24, 710] width 22 height 22
click at [1307, 171] on div "# Use a while-true loop to both move and attack. while True : hero . moveRight …" at bounding box center [1338, 286] width 413 height 507
click at [1304, 160] on div "# Use a while-true loop to both move and attack. while True : hero . moveRight …" at bounding box center [1338, 286] width 413 height 507
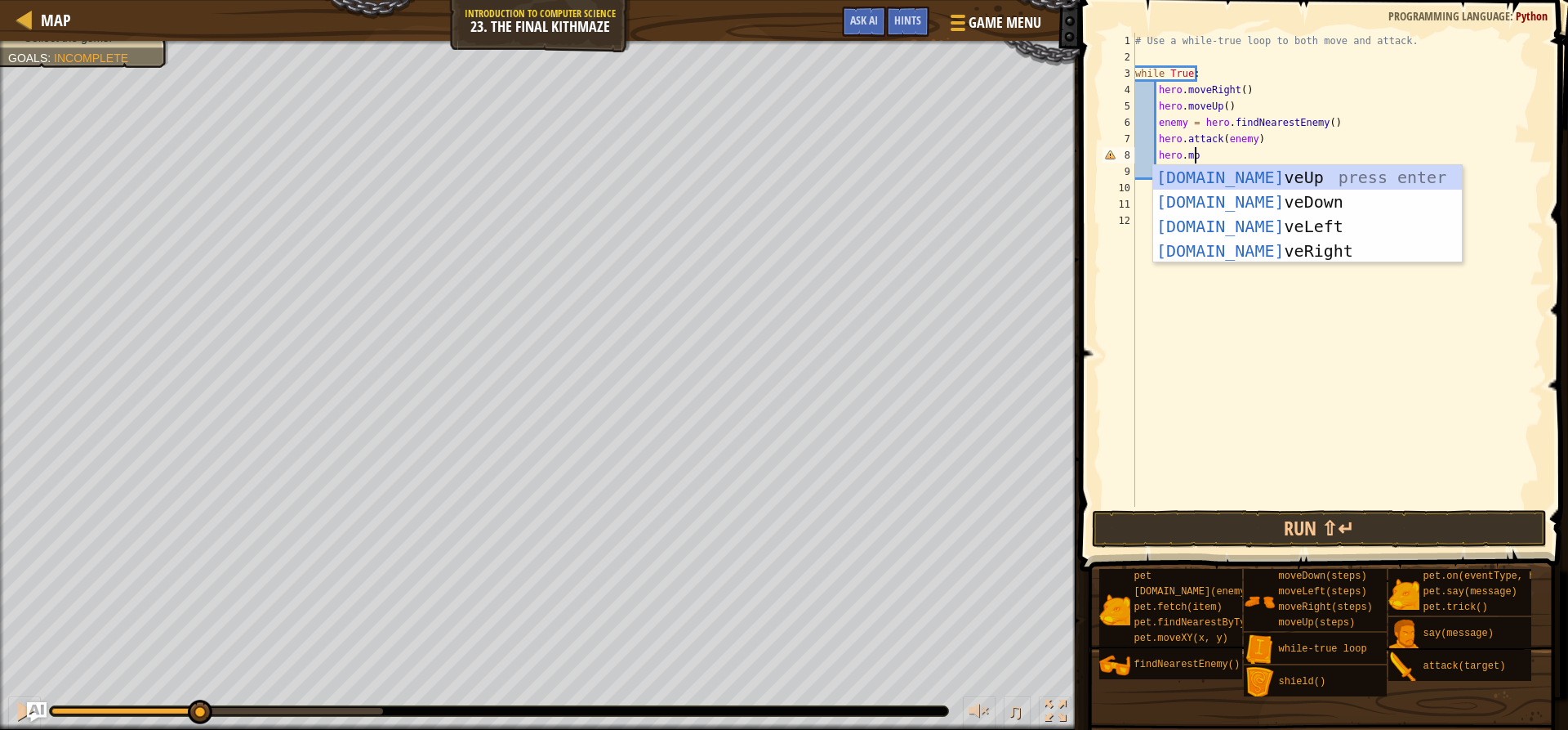
scroll to position [8, 5]
type textarea "hero.move"
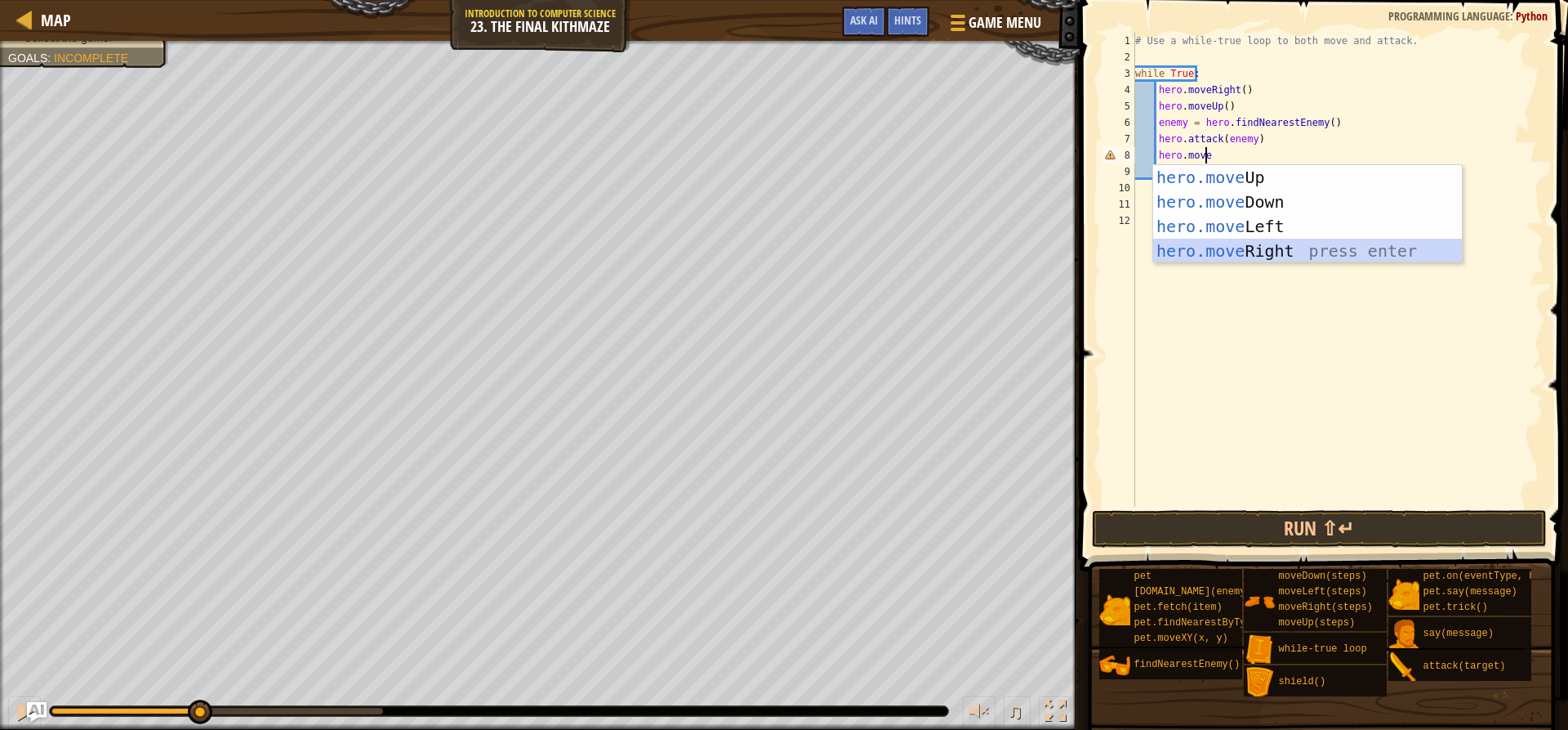
drag, startPoint x: 1333, startPoint y: 250, endPoint x: 1277, endPoint y: 190, distance: 82.1
click at [1333, 247] on div "hero.move Up press enter hero.move Down press enter hero.move Left press enter …" at bounding box center [1306, 238] width 309 height 147
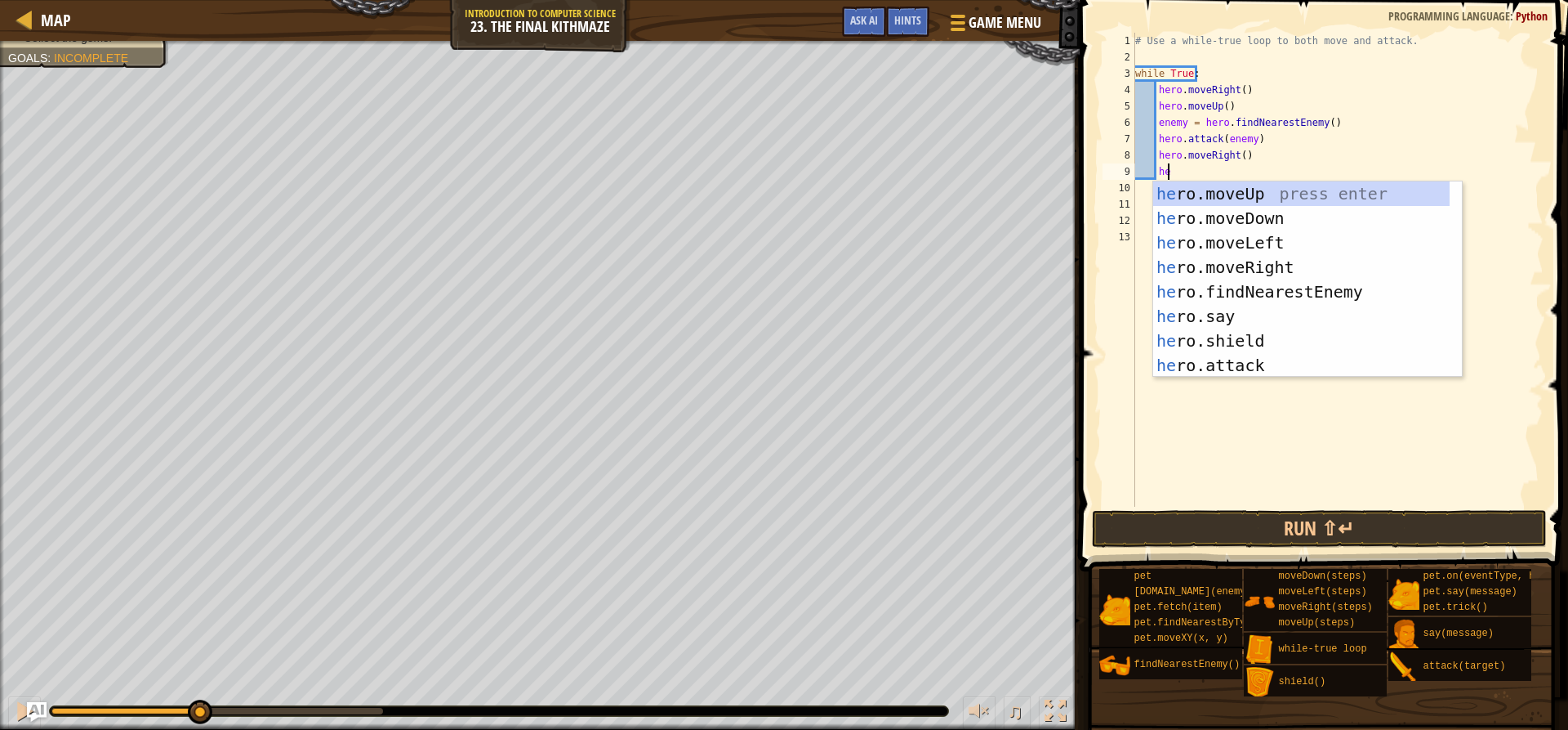
scroll to position [8, 3]
type textarea "hero"
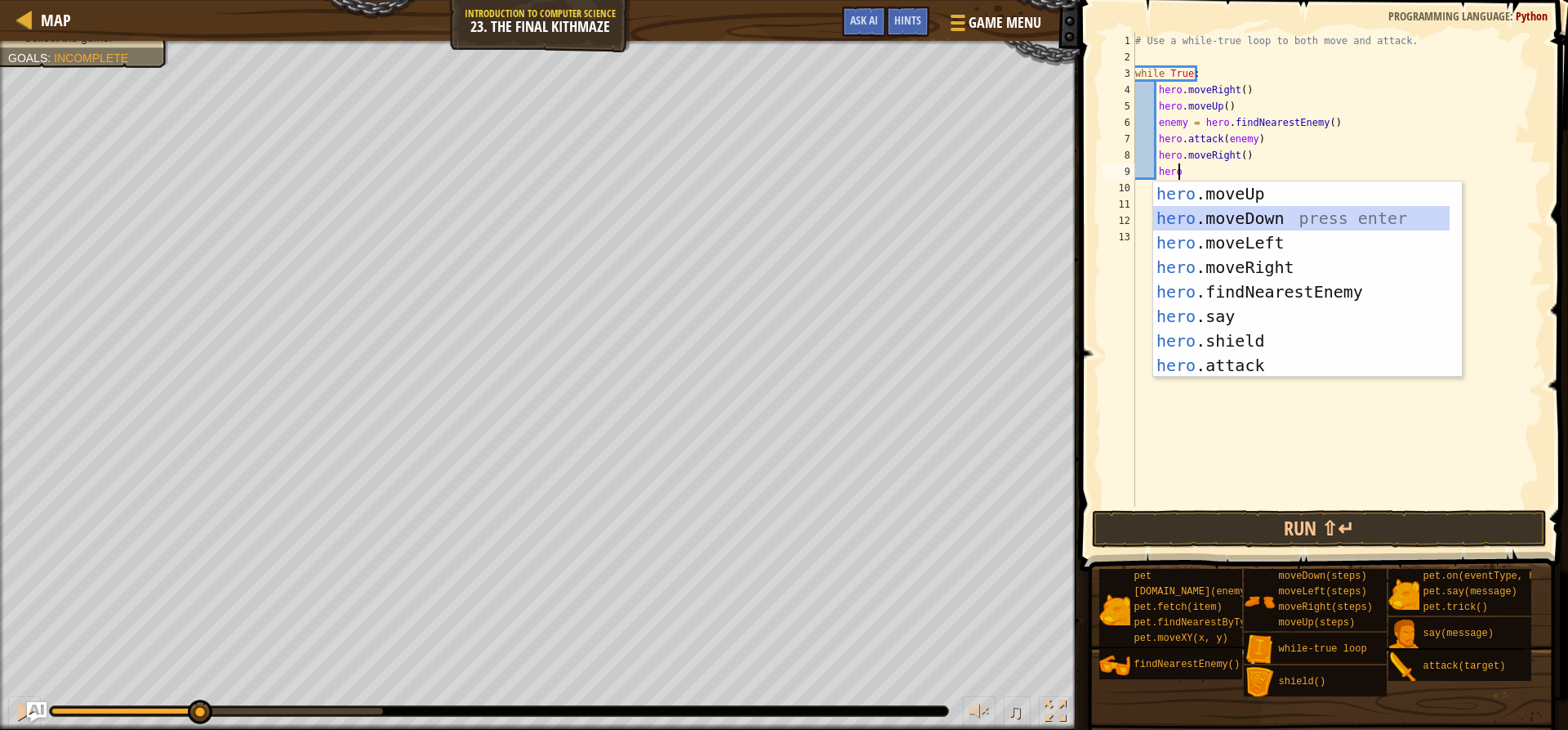
click at [1270, 216] on div "hero .moveUp press enter hero .moveDown press enter hero .moveLeft press enter …" at bounding box center [1301, 303] width 296 height 245
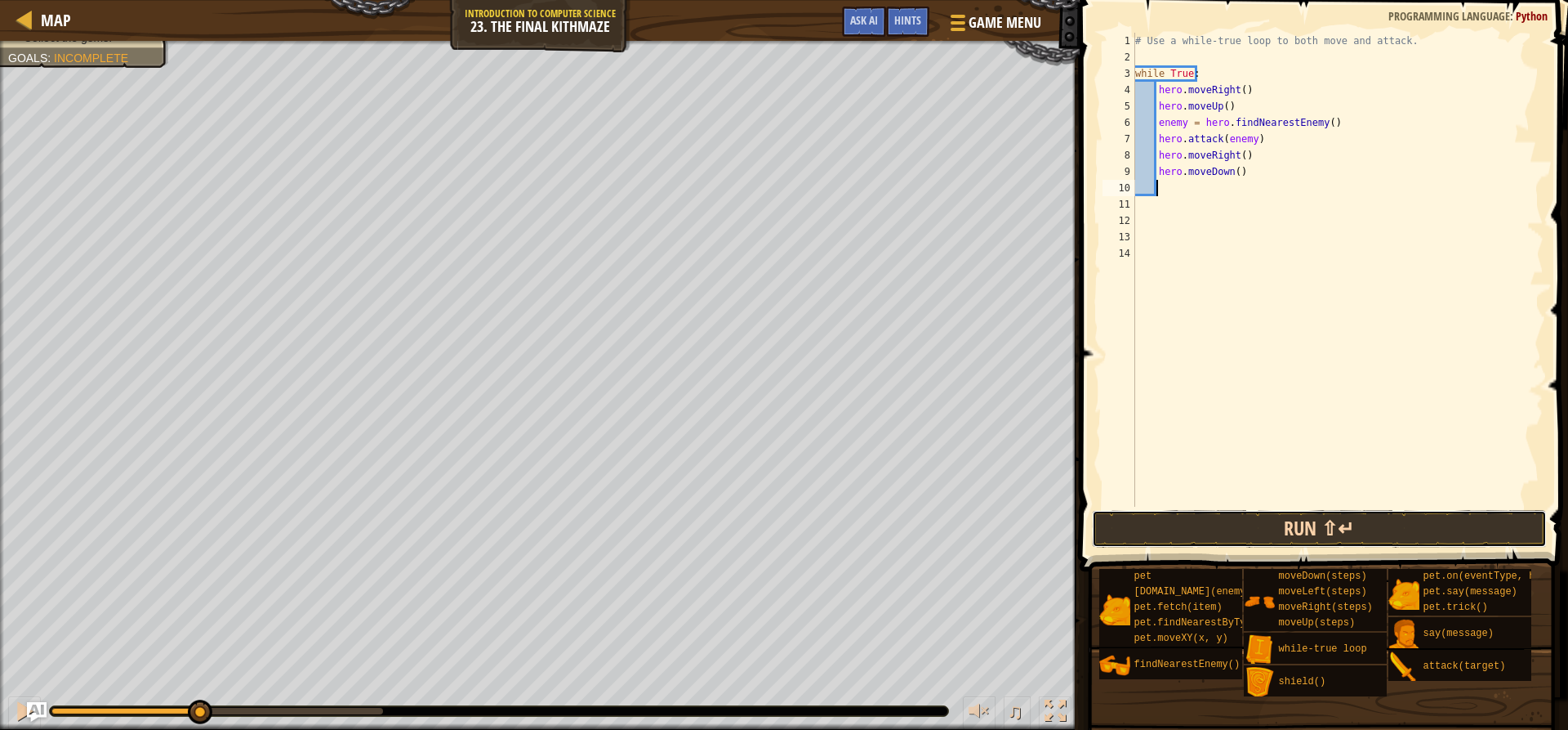
click at [1335, 533] on button "Run ⇧↵" at bounding box center [1319, 528] width 454 height 38
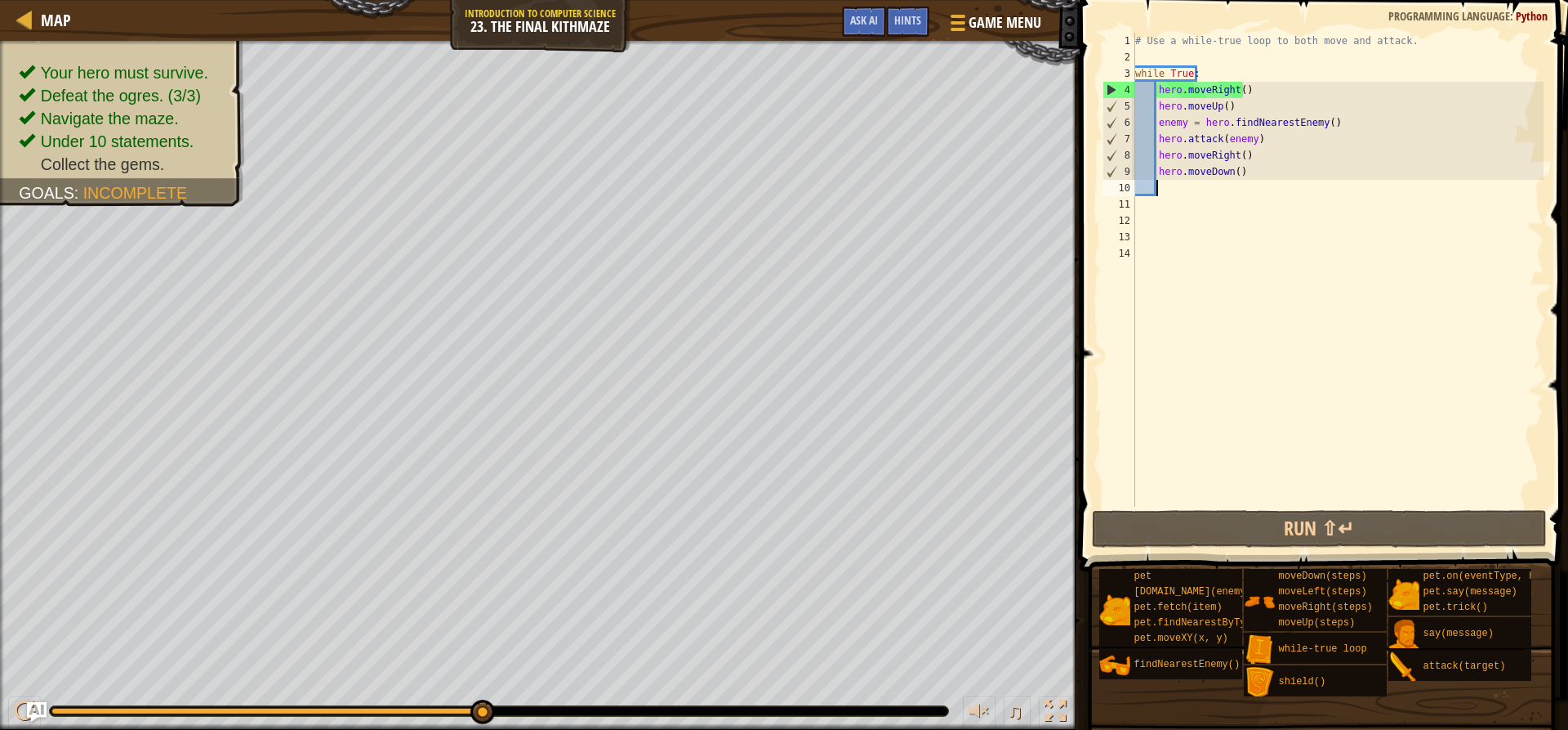
click at [1233, 175] on div "# Use a while-true loop to both move and attack. while True : hero . moveRight …" at bounding box center [1338, 286] width 413 height 507
type textarea "hero.moveDown(2)"
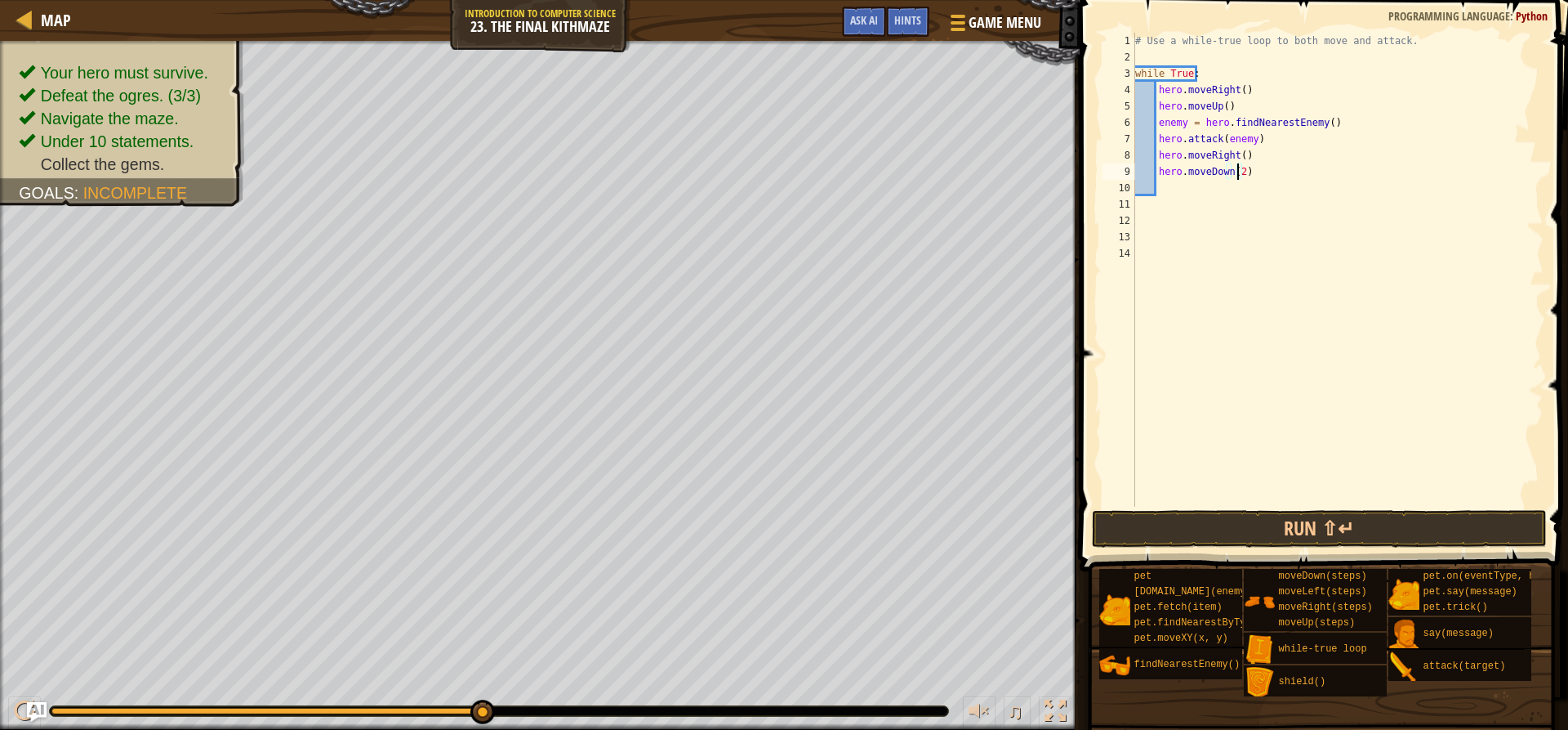
click at [1191, 197] on div "# Use a while-true loop to both move and attack. while True : hero . moveRight …" at bounding box center [1338, 286] width 413 height 507
click at [1202, 186] on div "# Use a while-true loop to both move and attack. while True : hero . moveRight …" at bounding box center [1338, 286] width 413 height 507
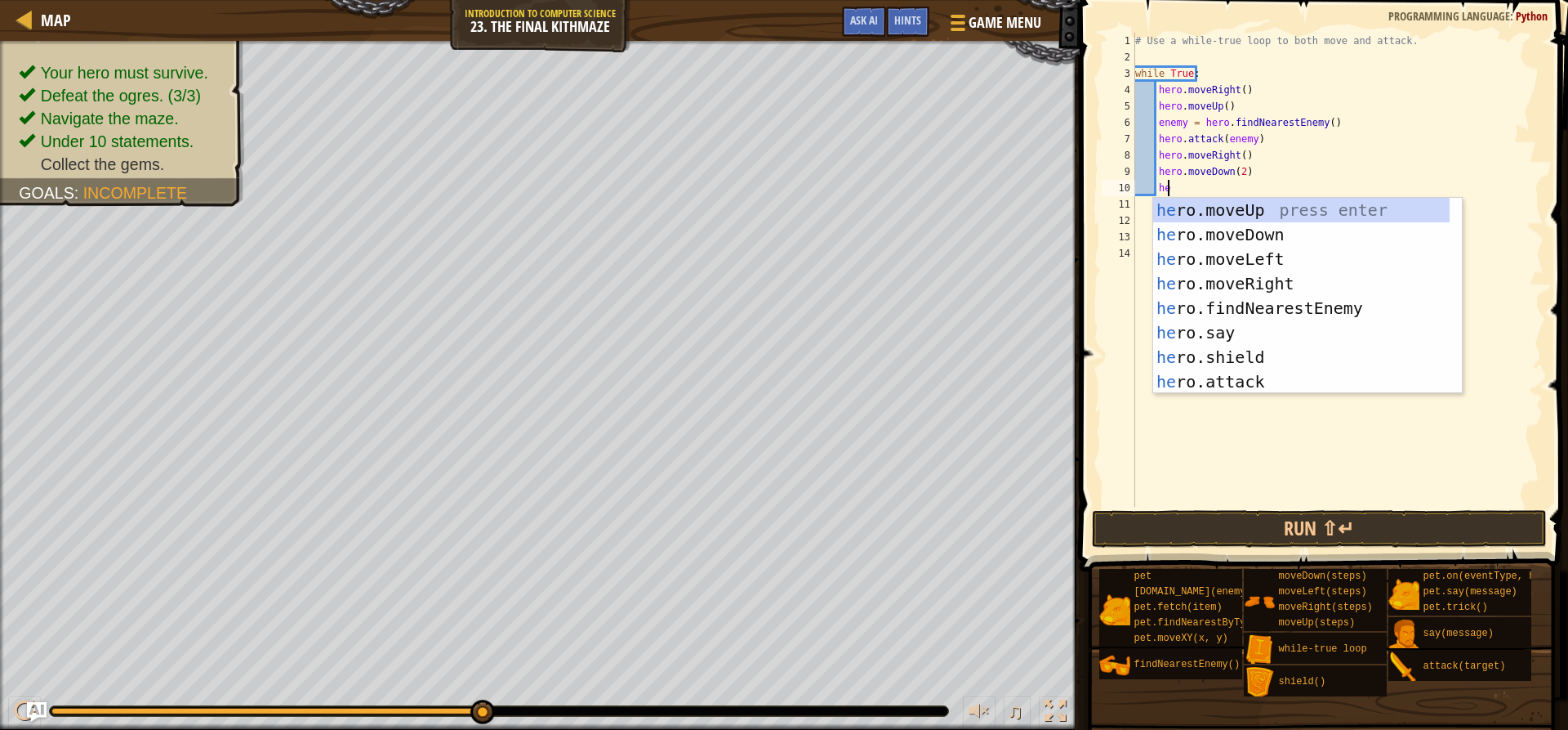
type textarea "her"
drag, startPoint x: 1197, startPoint y: 206, endPoint x: 1211, endPoint y: 212, distance: 15.2
click at [1211, 212] on div "her o.moveUp press enter her o.moveDown press enter her o.moveLeft press enter …" at bounding box center [1301, 320] width 296 height 245
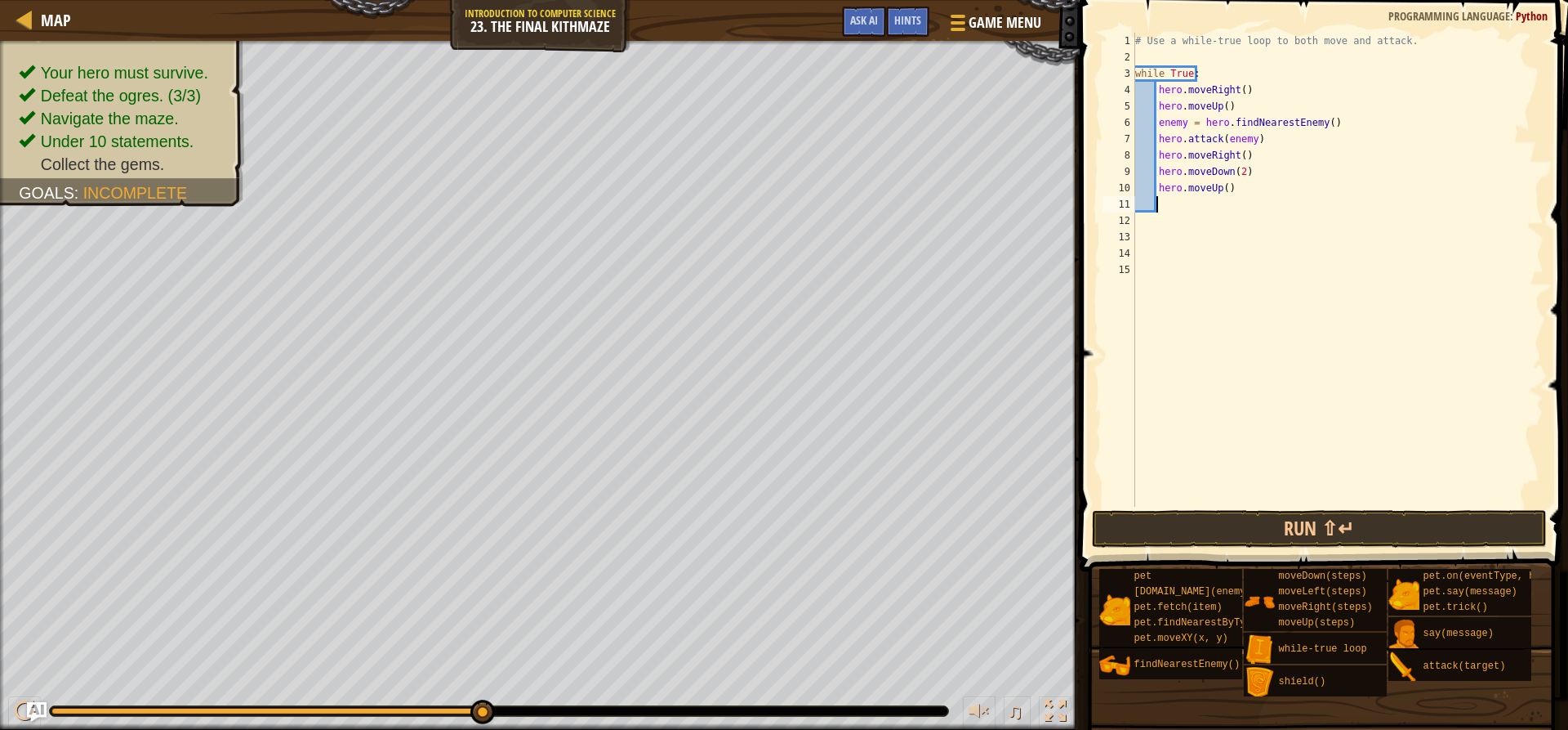
scroll to position [8, 1]
click at [1323, 517] on button "Run ⇧↵" at bounding box center [1319, 528] width 454 height 38
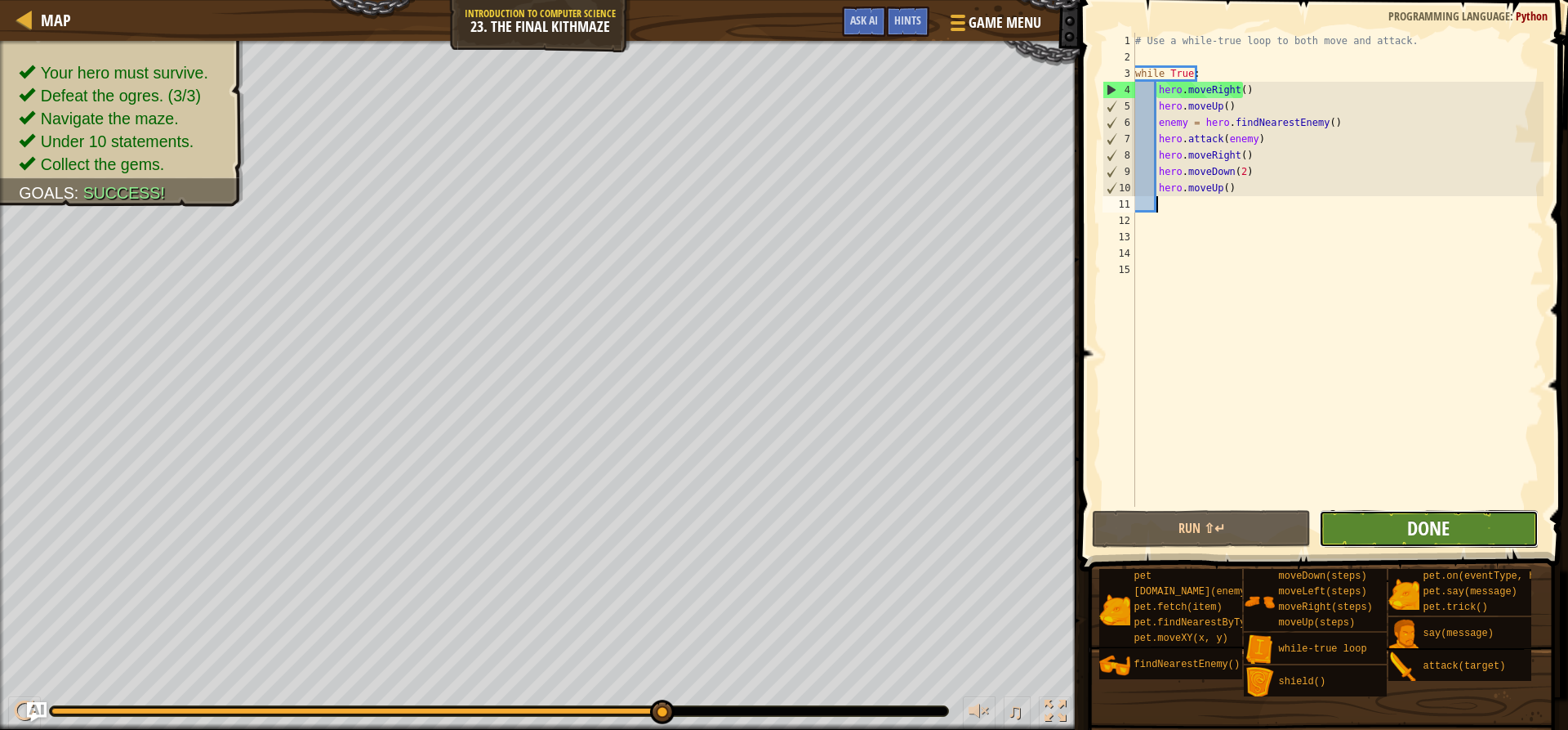
click at [1423, 526] on span "Done" at bounding box center [1427, 528] width 42 height 26
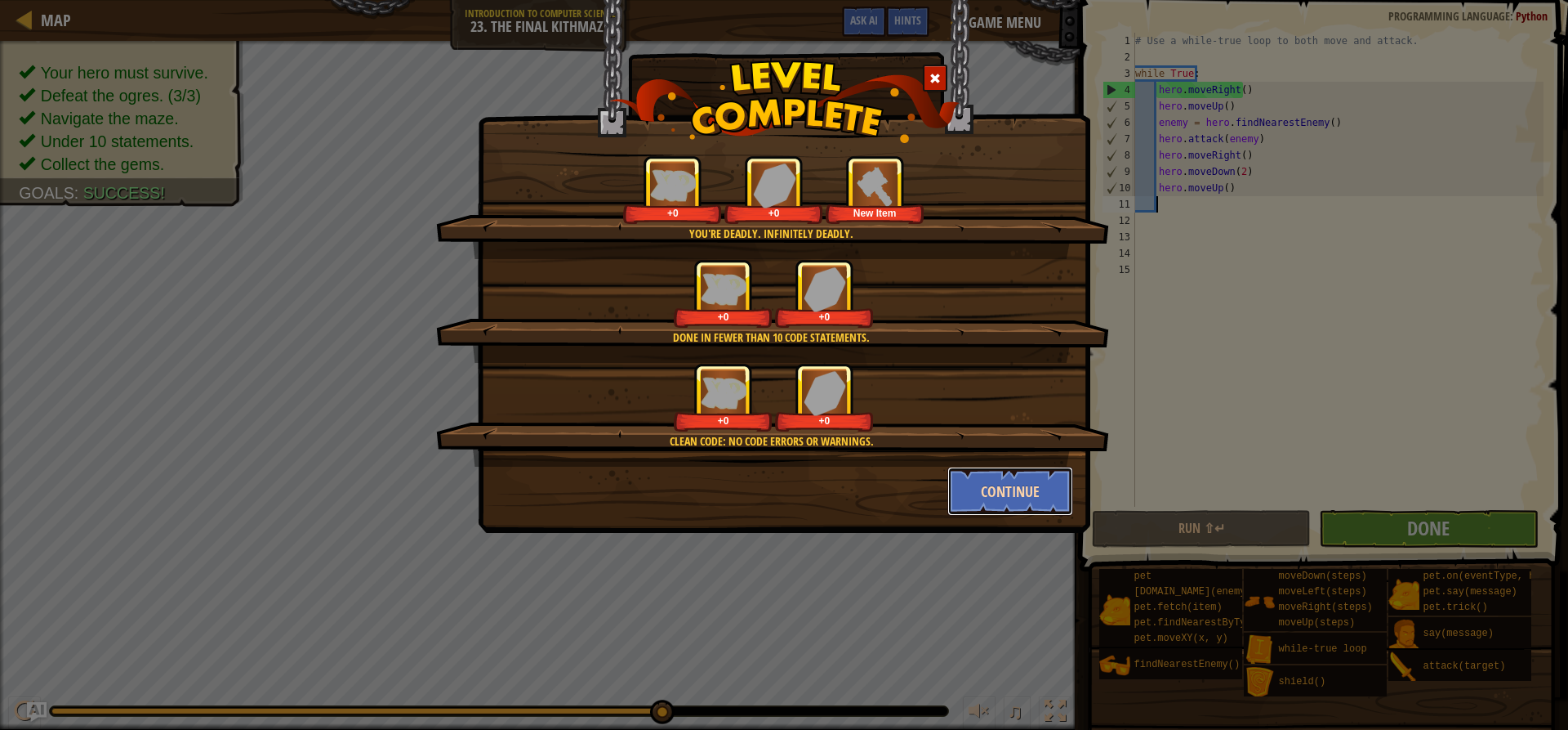
click at [996, 495] on button "Continue" at bounding box center [1010, 491] width 127 height 49
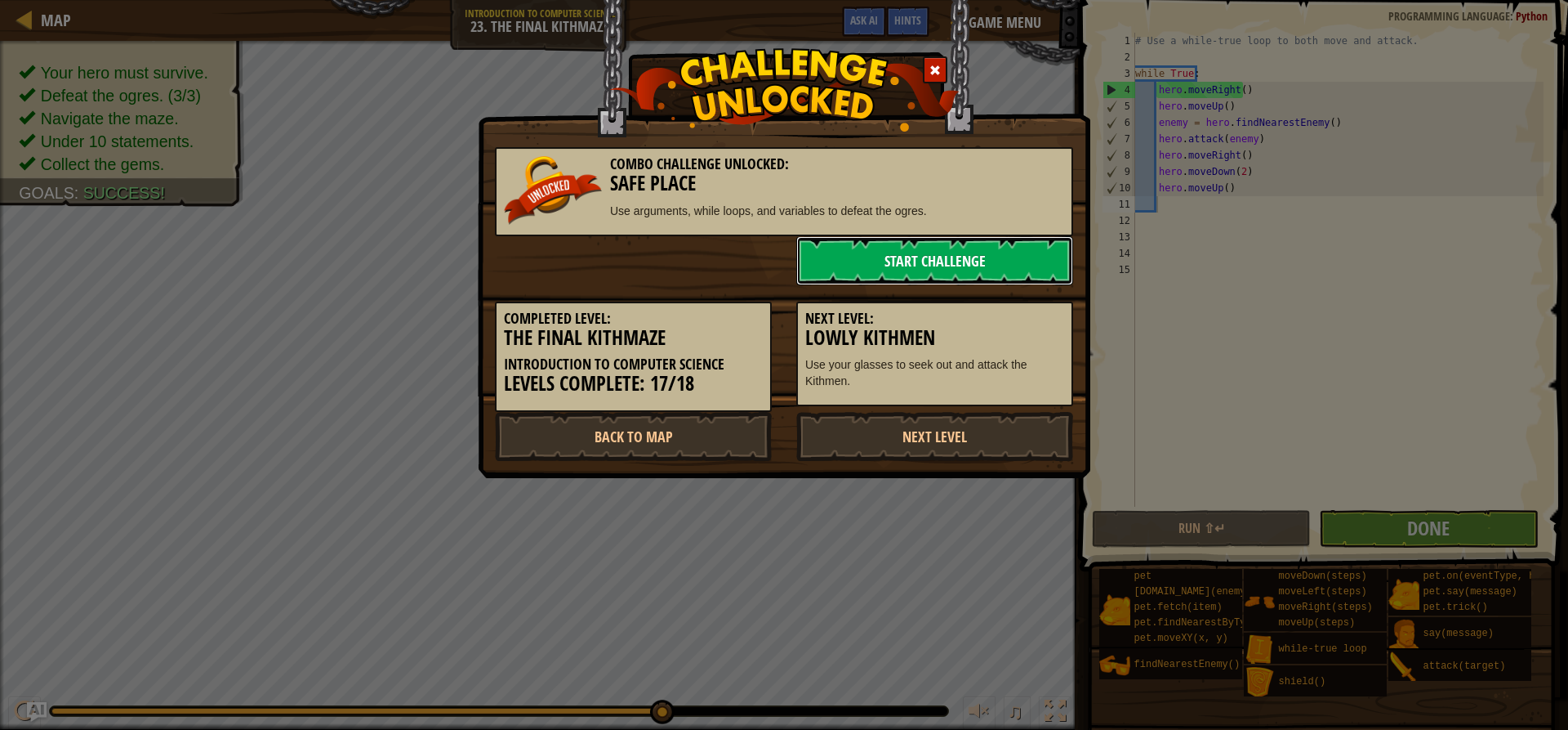
click at [957, 253] on link "Start Challenge" at bounding box center [934, 261] width 277 height 49
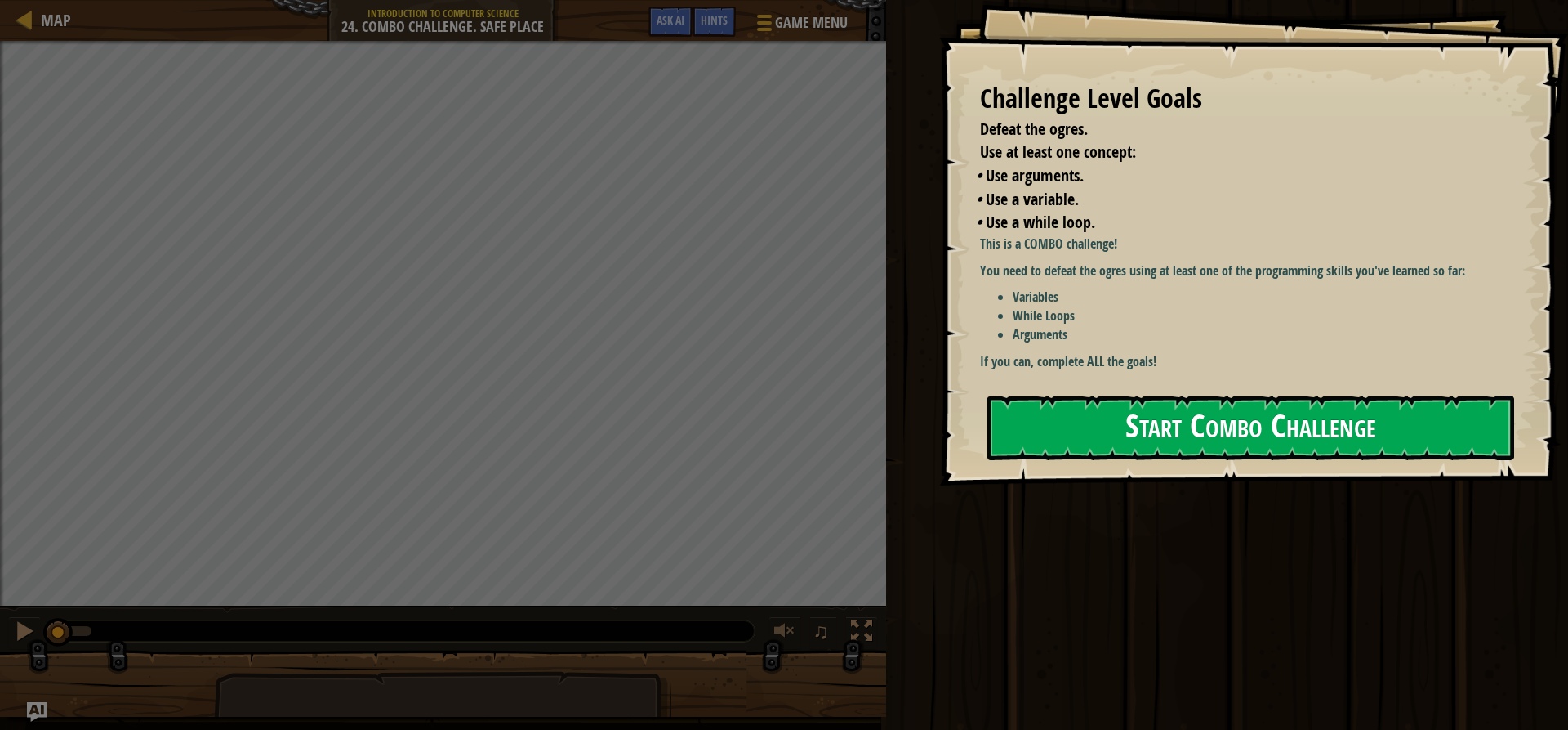
click at [1327, 427] on button "Start Combo Challenge" at bounding box center [1251, 427] width 527 height 65
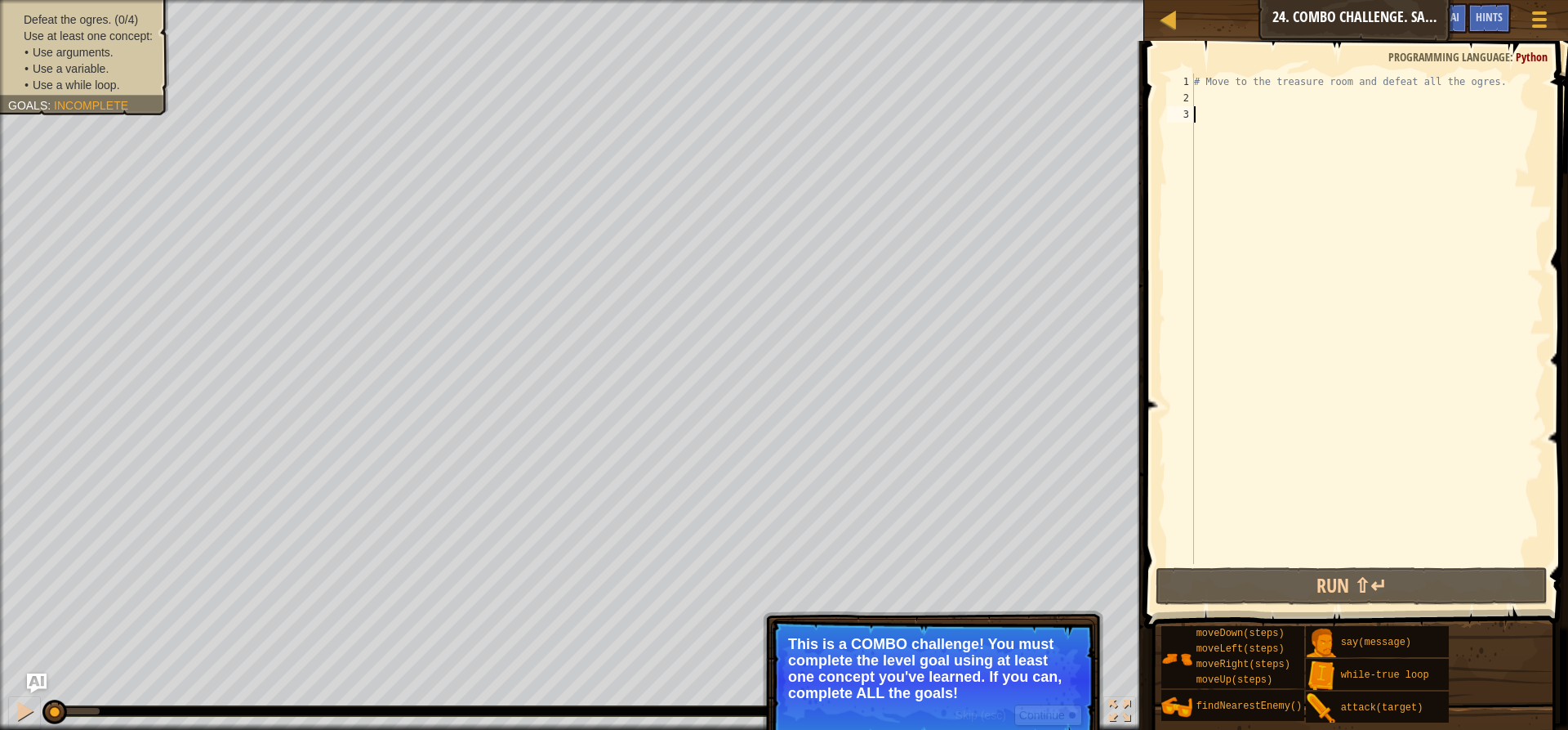
click at [1284, 98] on div "# Move to the treasure room and defeat all the ogres." at bounding box center [1367, 334] width 353 height 523
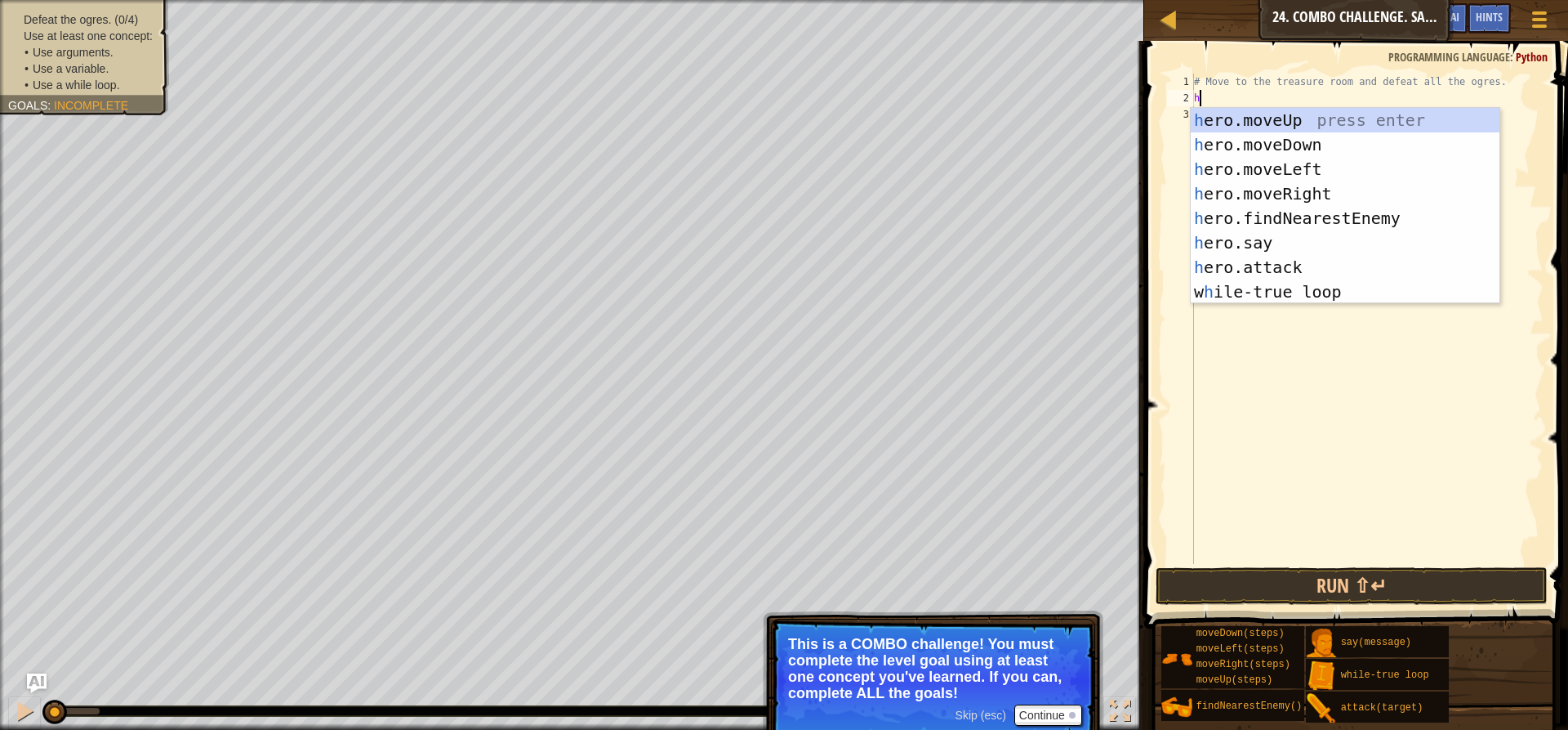
scroll to position [8, 0]
type textarea "hero"
click at [1334, 121] on div "hero .moveUp press enter hero .moveDown press enter hero .moveLeft press enter …" at bounding box center [1345, 230] width 309 height 245
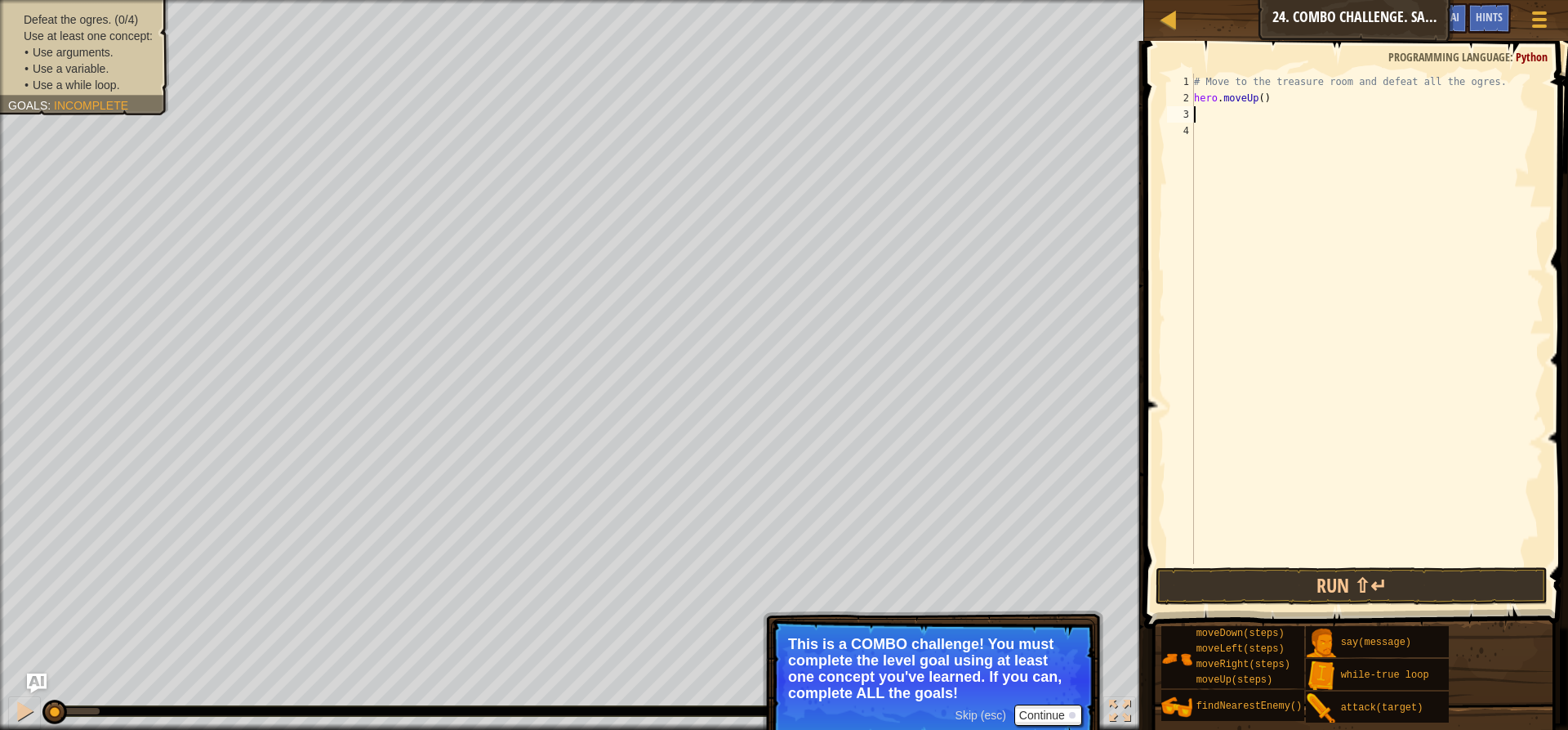
click at [1259, 101] on div "# Move to the treasure room and defeat all the ogres. hero . moveUp ( )" at bounding box center [1367, 334] width 353 height 523
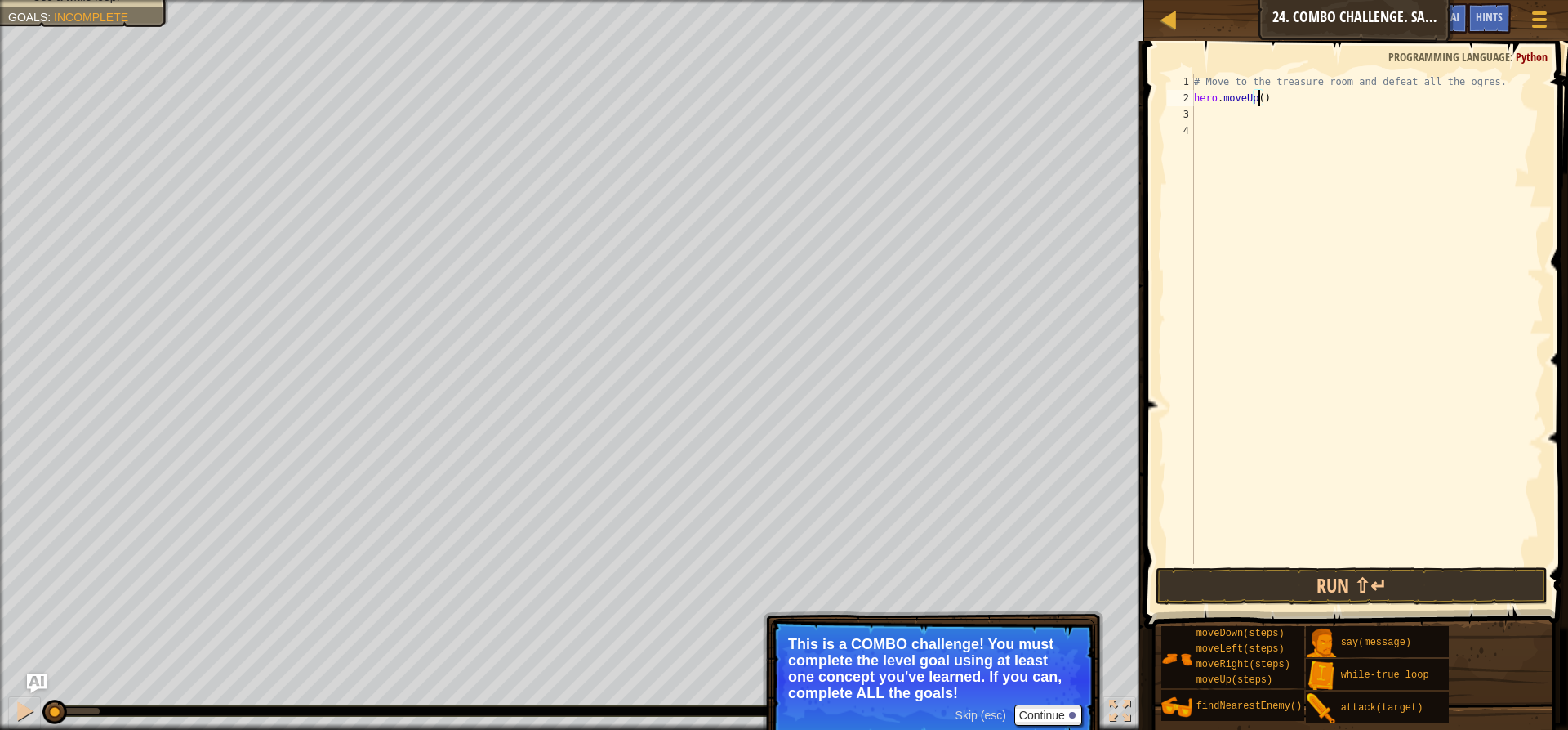
type textarea "hero.moveUp(4)"
click at [1281, 119] on div "# Move to the treasure room and defeat all the ogres. hero . moveUp ( 4 )" at bounding box center [1367, 334] width 353 height 523
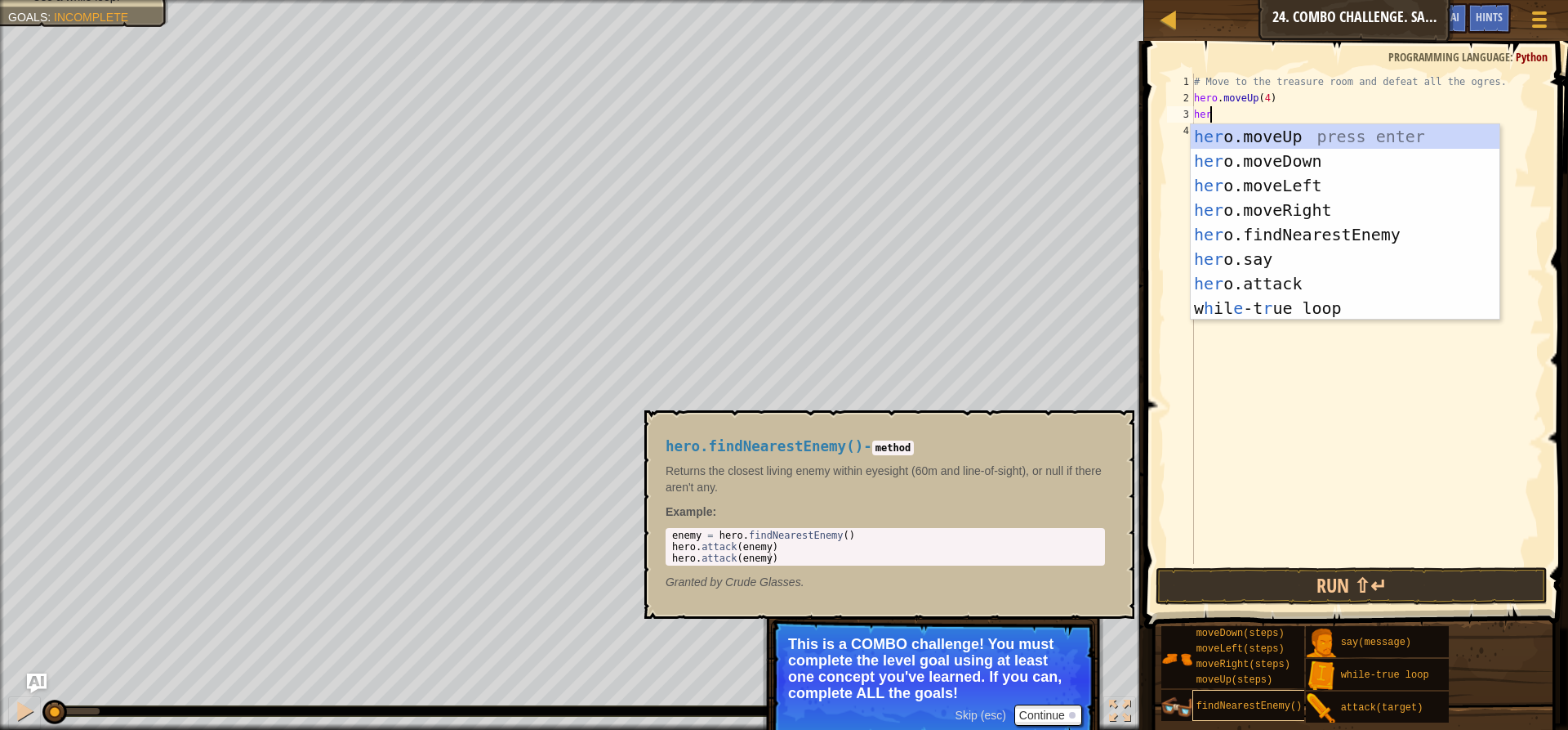
type textarea "hero"
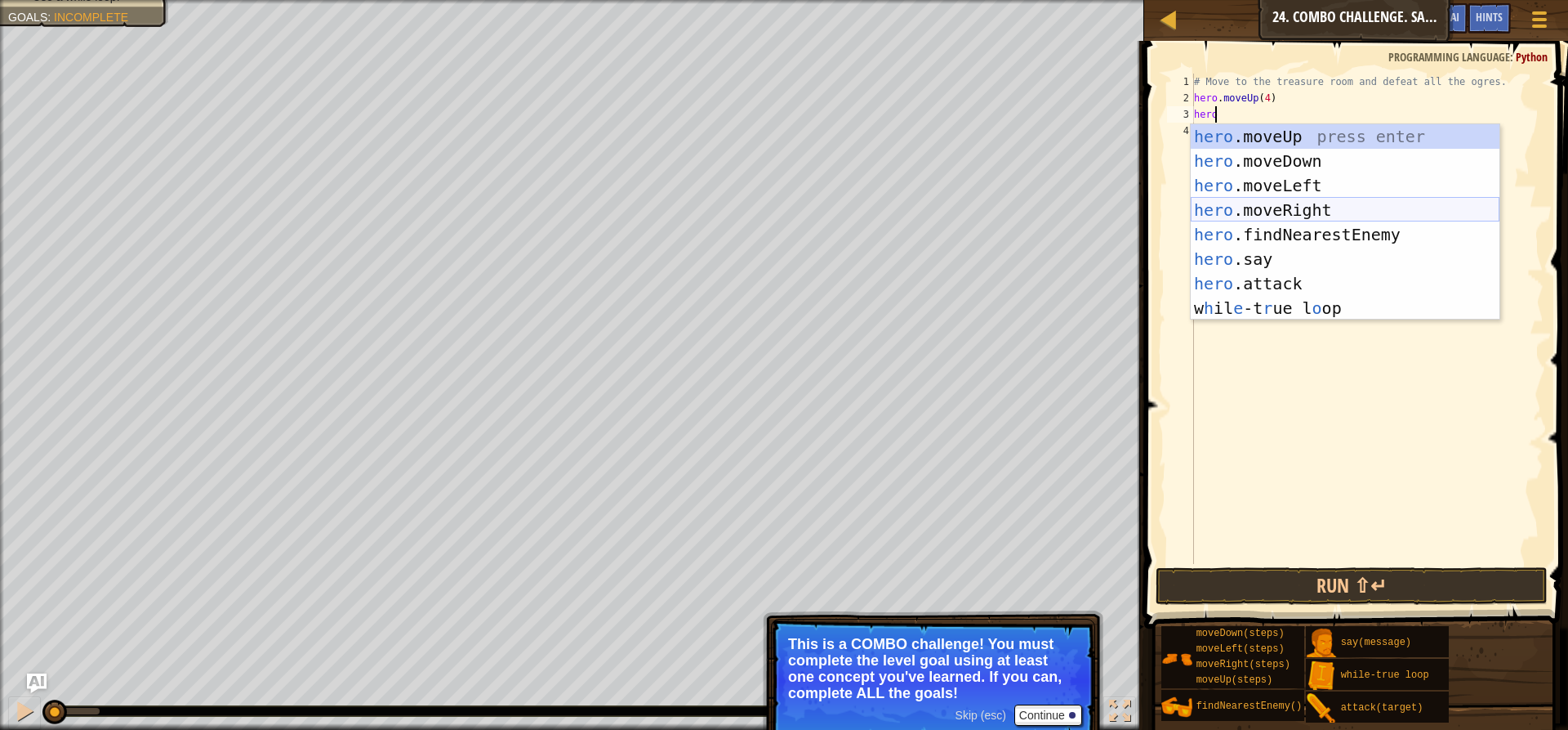
drag, startPoint x: 1335, startPoint y: 214, endPoint x: 1316, endPoint y: 220, distance: 19.9
click at [1333, 214] on div "hero .moveUp press enter hero .moveDown press enter hero .moveLeft press enter …" at bounding box center [1345, 246] width 309 height 245
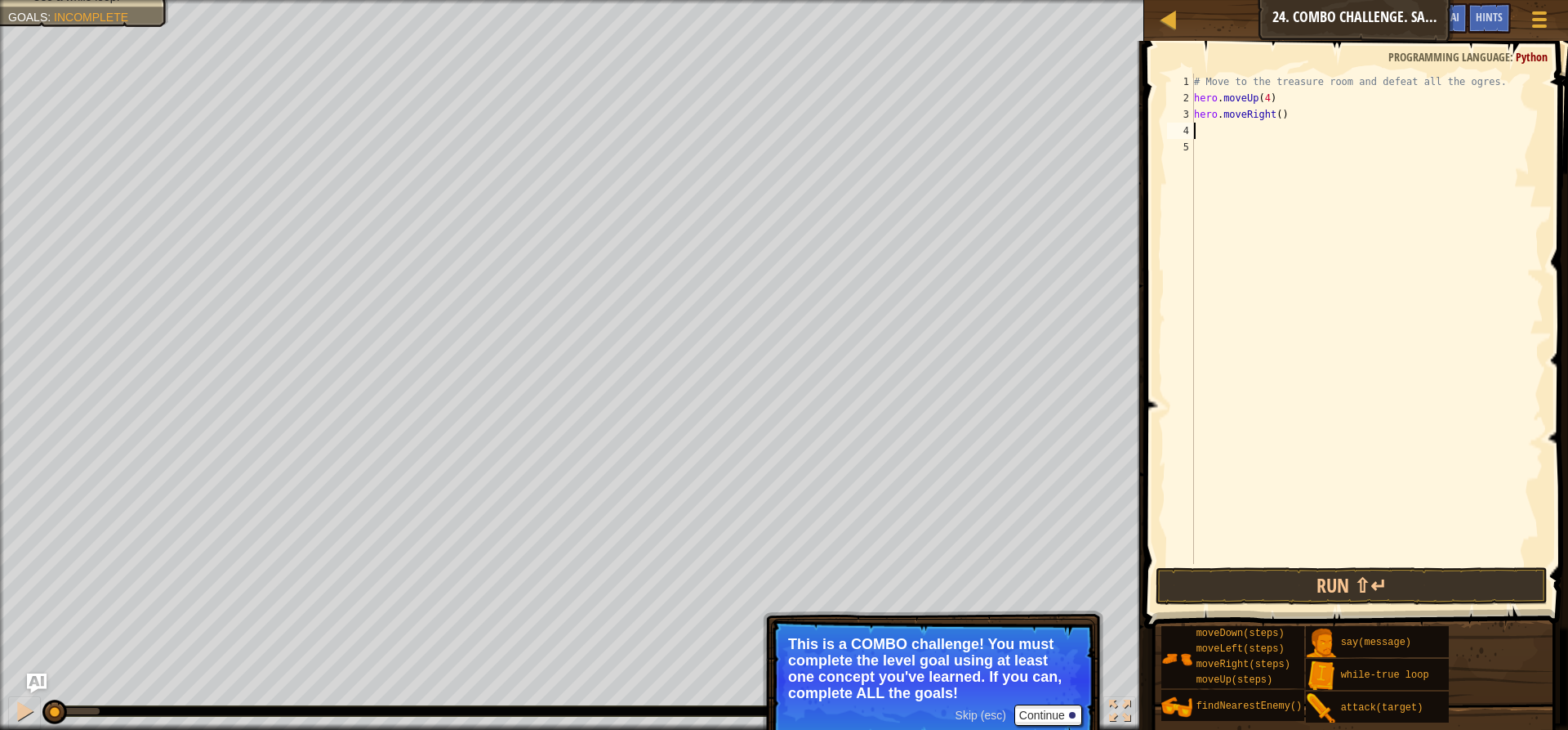
click at [1274, 117] on div "# Move to the treasure room and defeat all the ogres. hero . moveUp ( 4 ) hero …" at bounding box center [1367, 334] width 353 height 523
type textarea "hero.moveRight(4)"
click at [1264, 579] on button "Run ⇧↵" at bounding box center [1351, 586] width 392 height 38
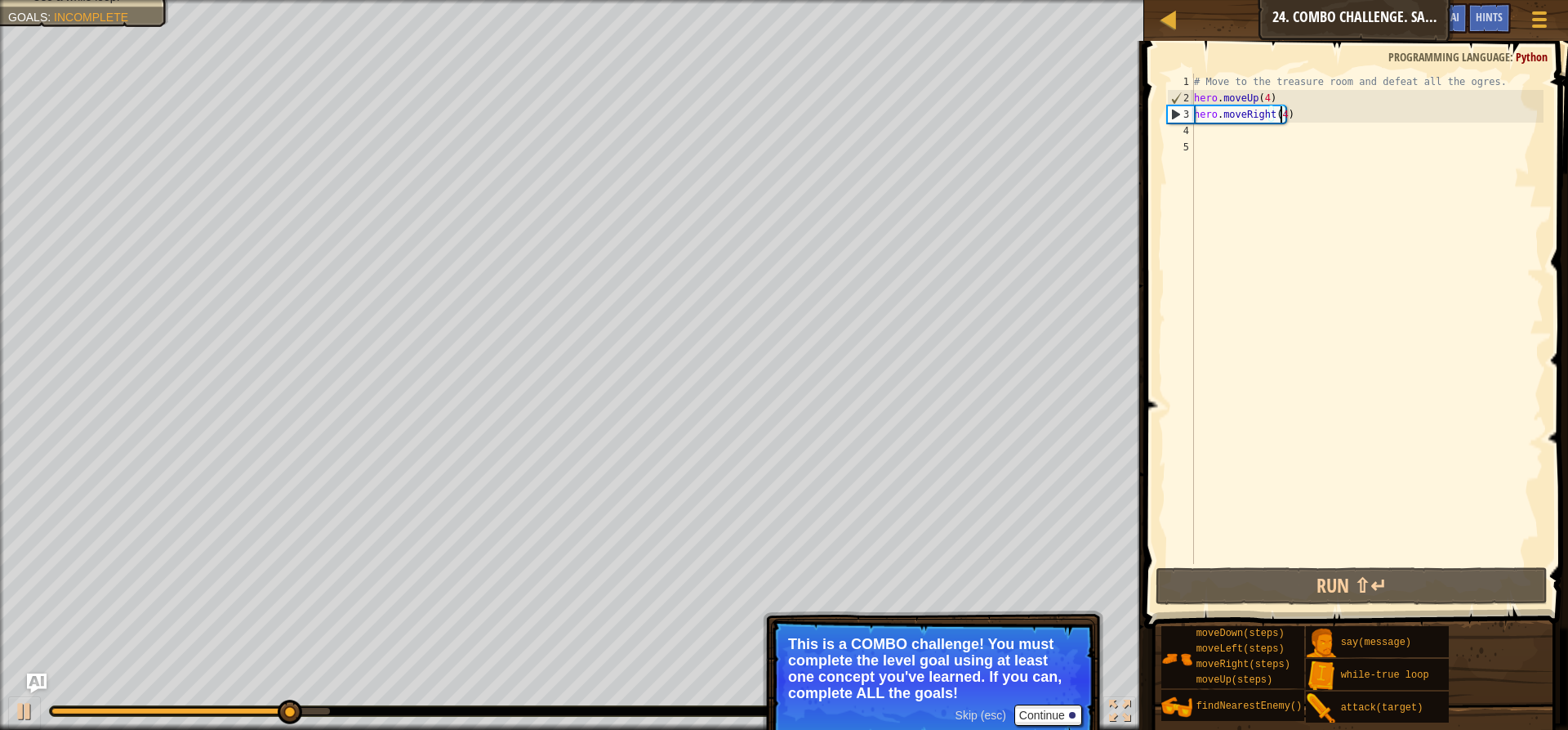
click at [1250, 136] on div "# Move to the treasure room and defeat all the ogres. hero . moveUp ( 4 ) hero …" at bounding box center [1367, 334] width 353 height 523
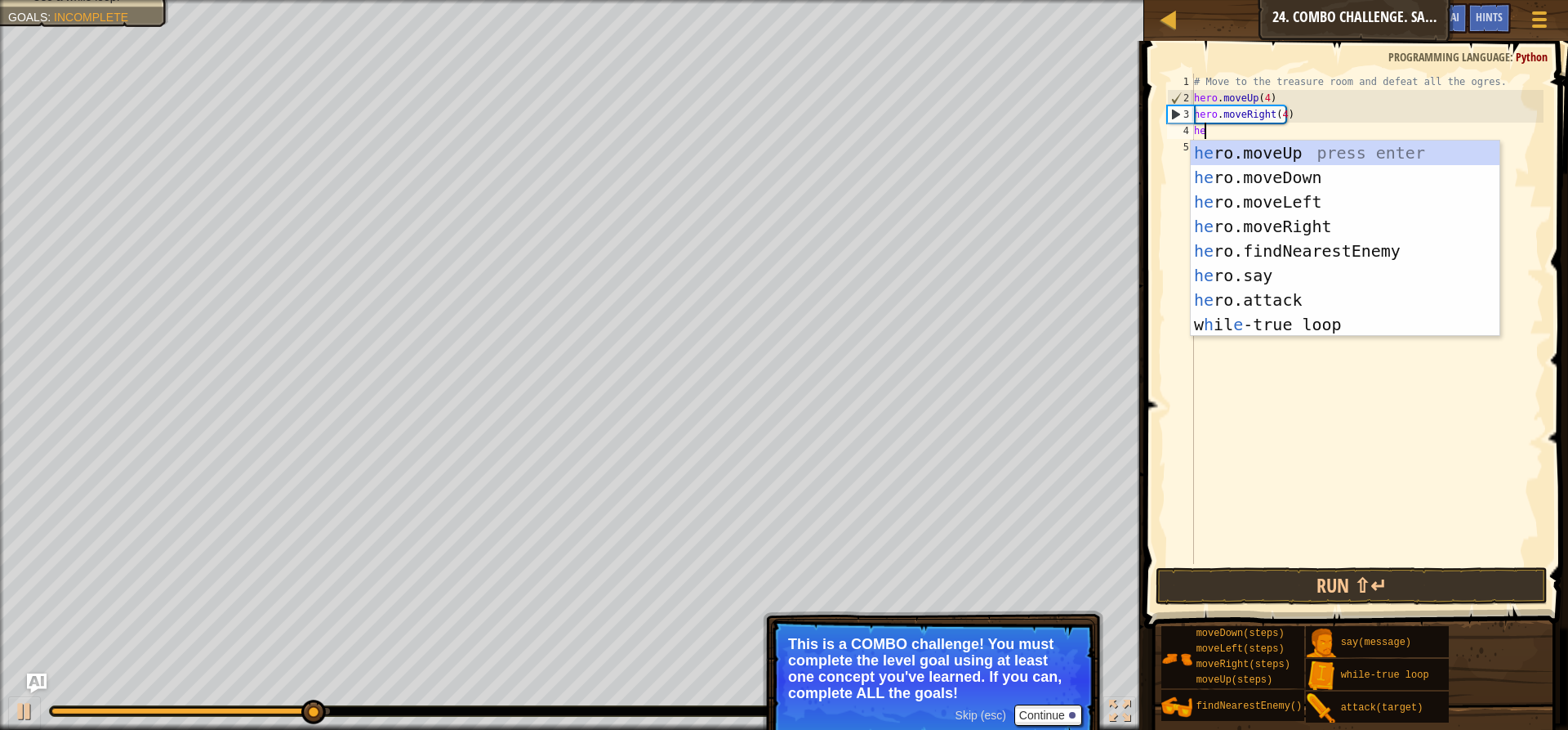
type textarea "hero"
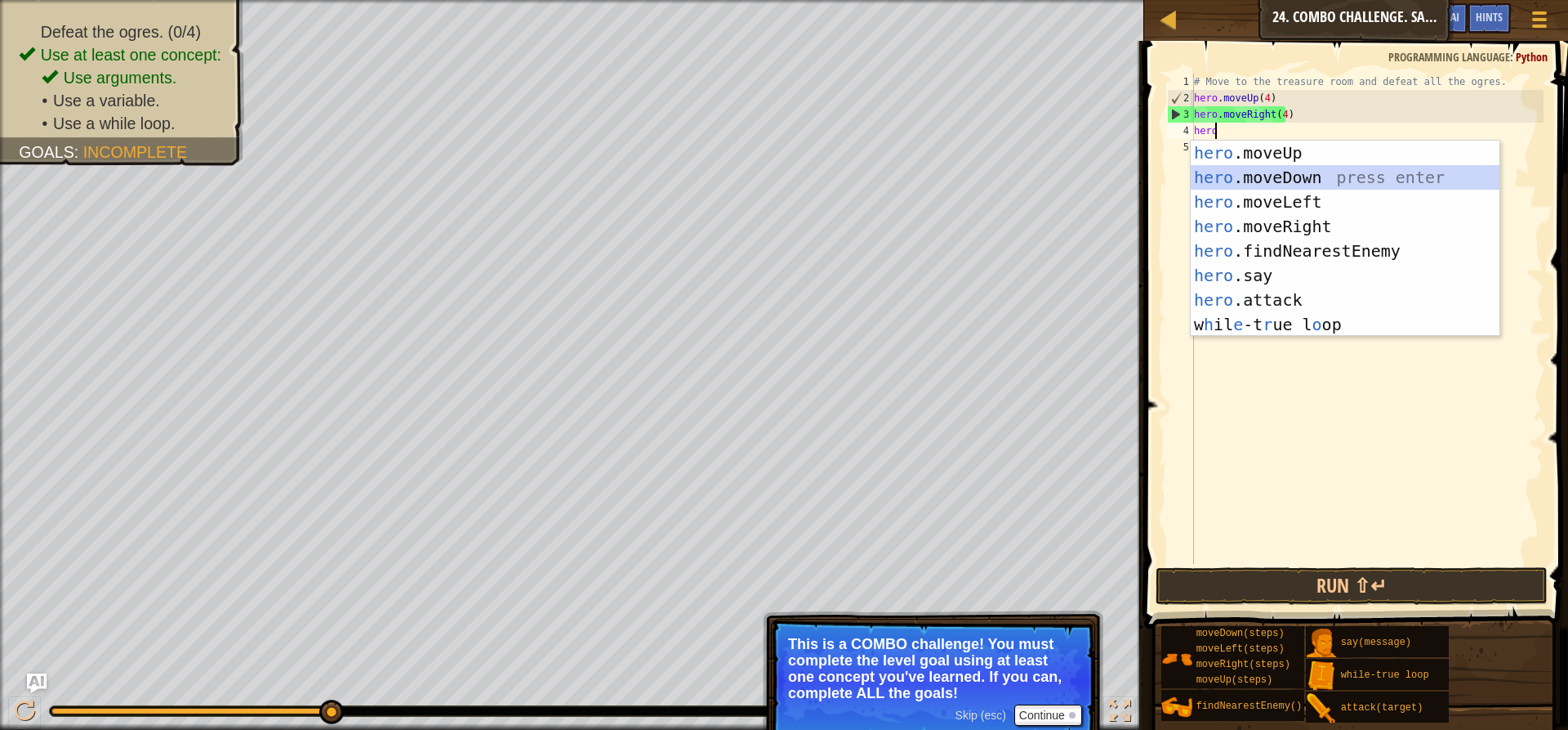
click at [1318, 174] on div "hero .moveUp press enter hero .moveDown press enter hero .moveLeft press enter …" at bounding box center [1345, 263] width 309 height 245
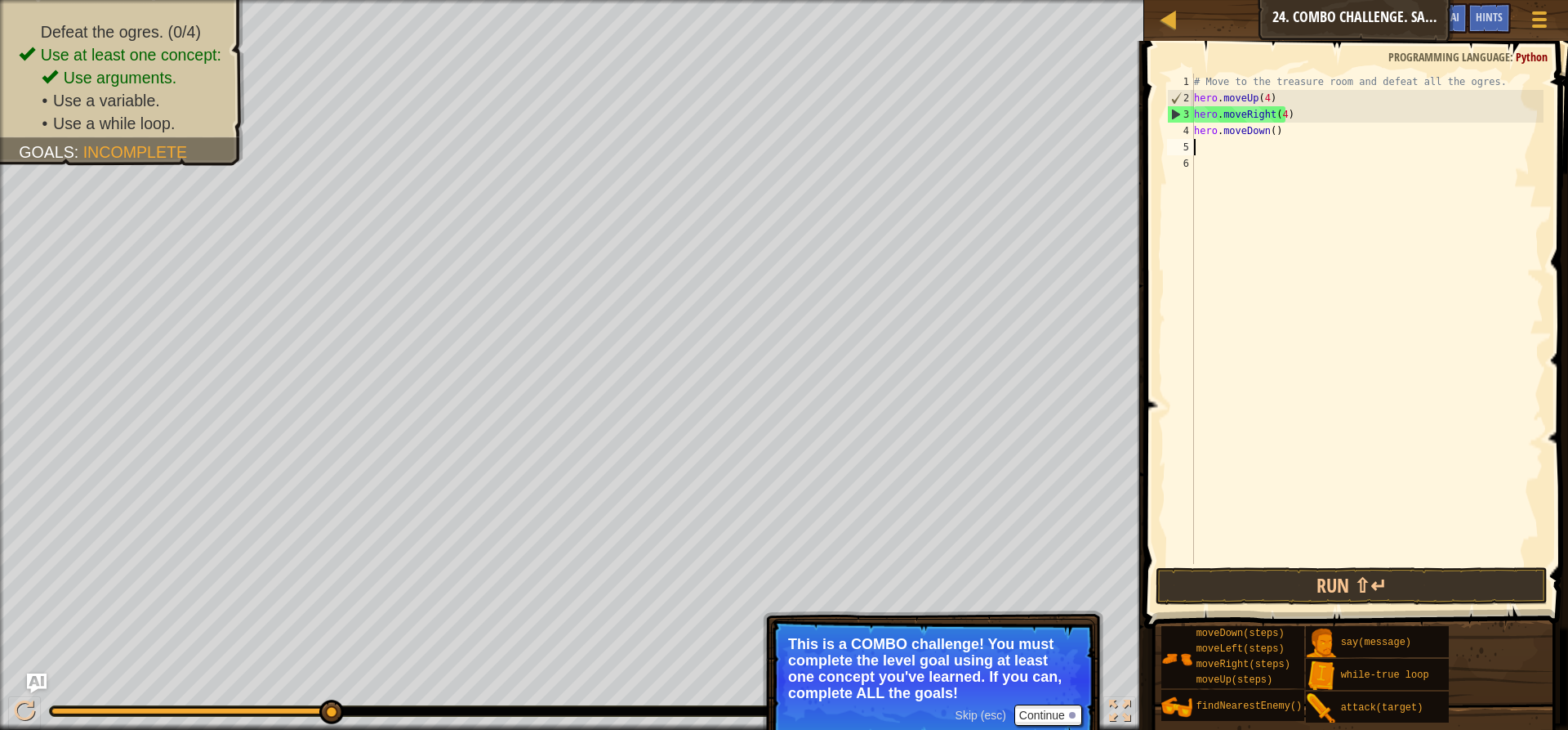
scroll to position [8, 0]
click at [1273, 130] on div "# Move to the treasure room and defeat all the ogres. hero . moveUp ( 4 ) hero …" at bounding box center [1367, 334] width 353 height 523
click at [1270, 130] on div "# Move to the treasure room and defeat all the ogres. hero . moveUp ( 4 ) hero …" at bounding box center [1367, 334] width 353 height 523
type textarea "hero.moveDown(4)"
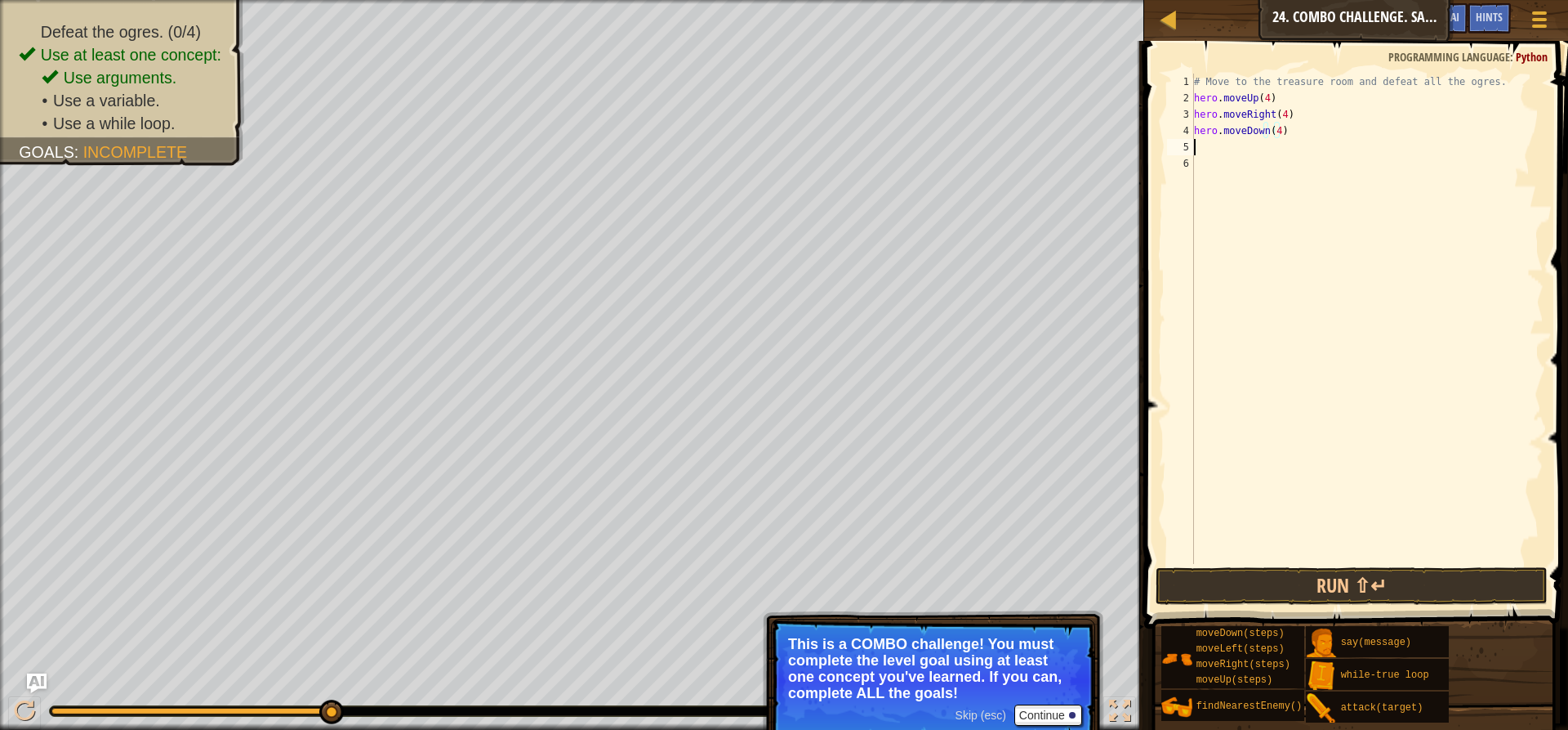
click at [1255, 154] on div "# Move to the treasure room and defeat all the ogres. hero . moveUp ( 4 ) hero …" at bounding box center [1367, 334] width 353 height 523
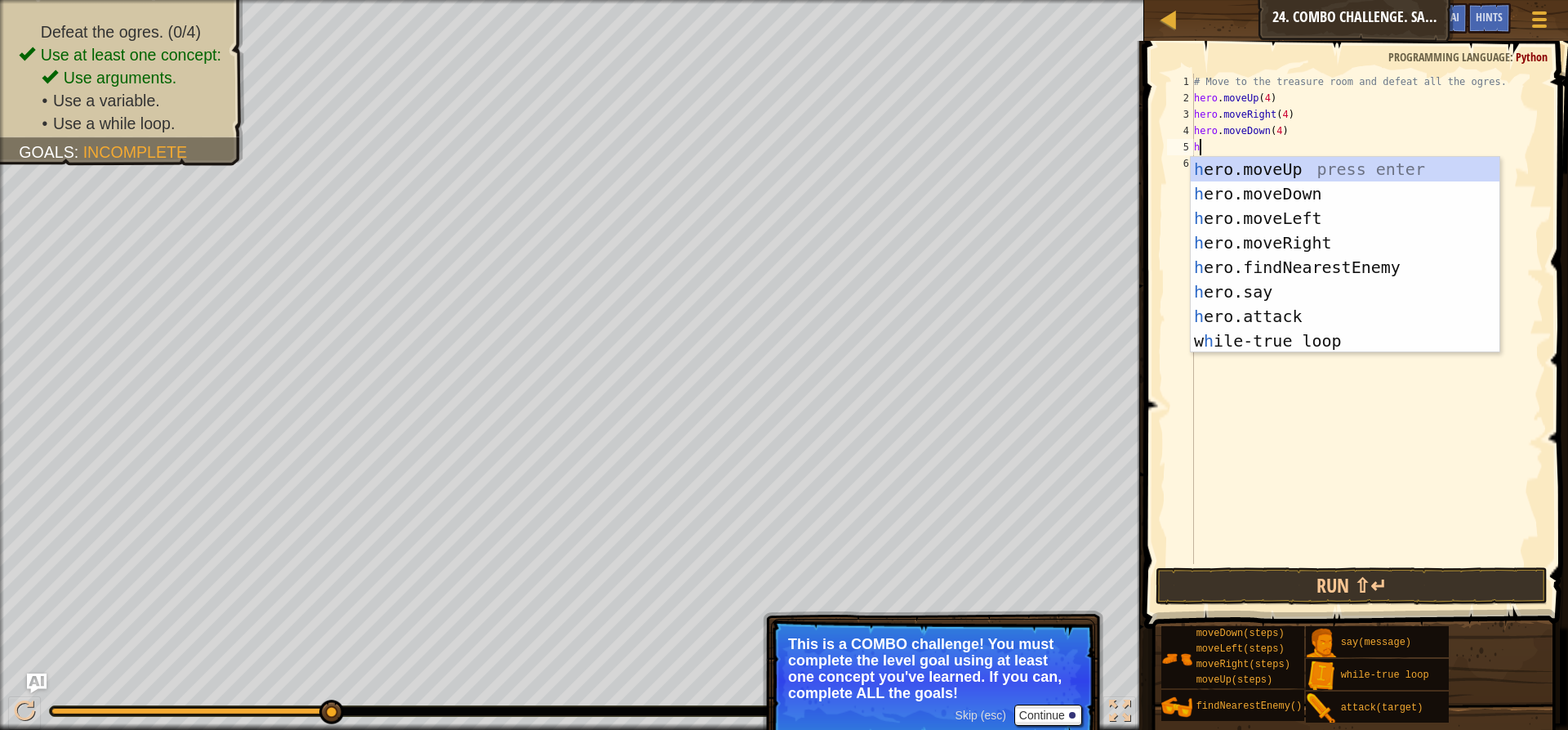
type textarea "her"
click at [1306, 267] on div "her o.moveUp press enter her o.moveDown press enter her o.moveLeft press enter …" at bounding box center [1345, 279] width 309 height 245
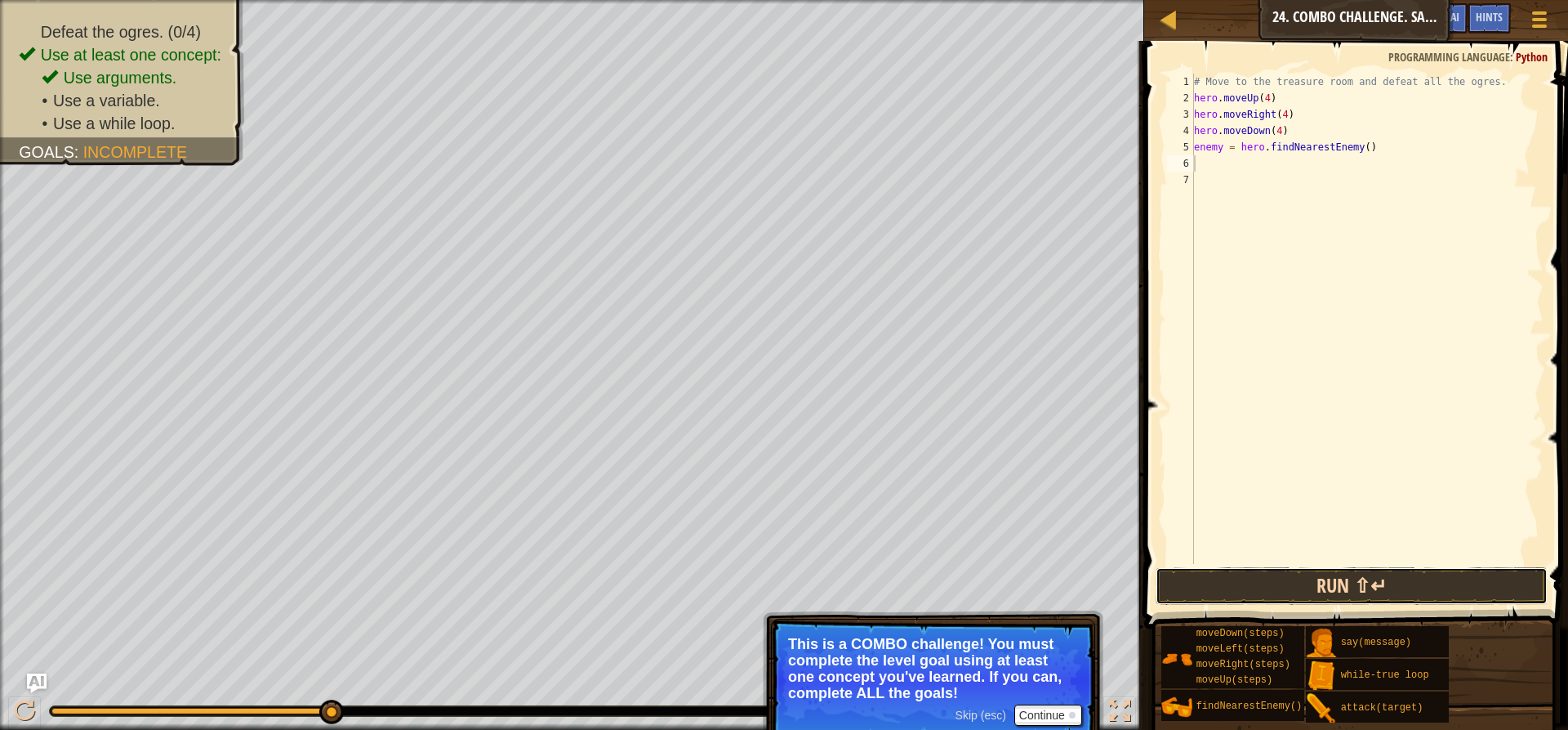
click at [1342, 575] on button "Run ⇧↵" at bounding box center [1351, 586] width 392 height 38
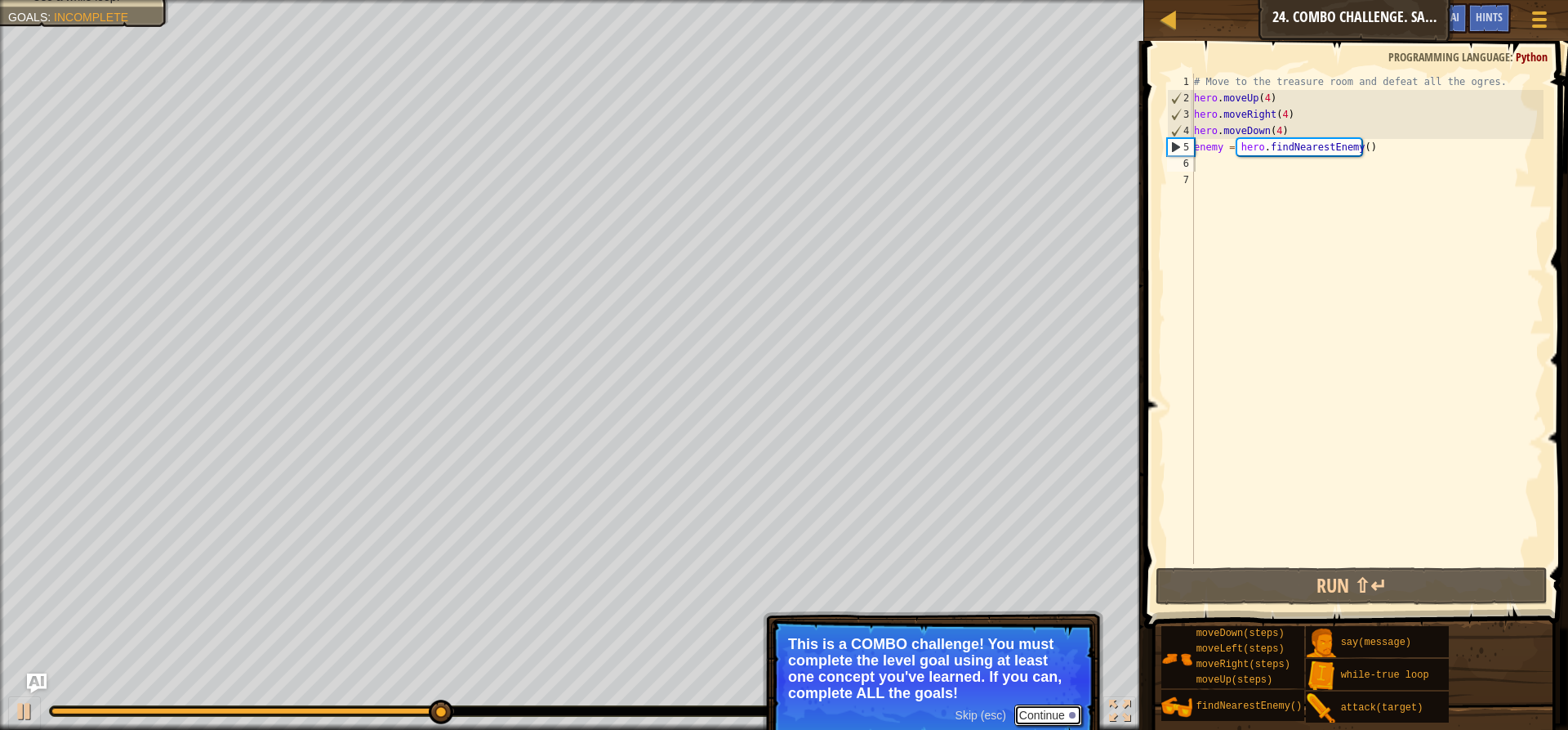
drag, startPoint x: 1051, startPoint y: 714, endPoint x: 1031, endPoint y: 668, distance: 50.2
click at [1050, 714] on button "Continue" at bounding box center [1048, 715] width 68 height 22
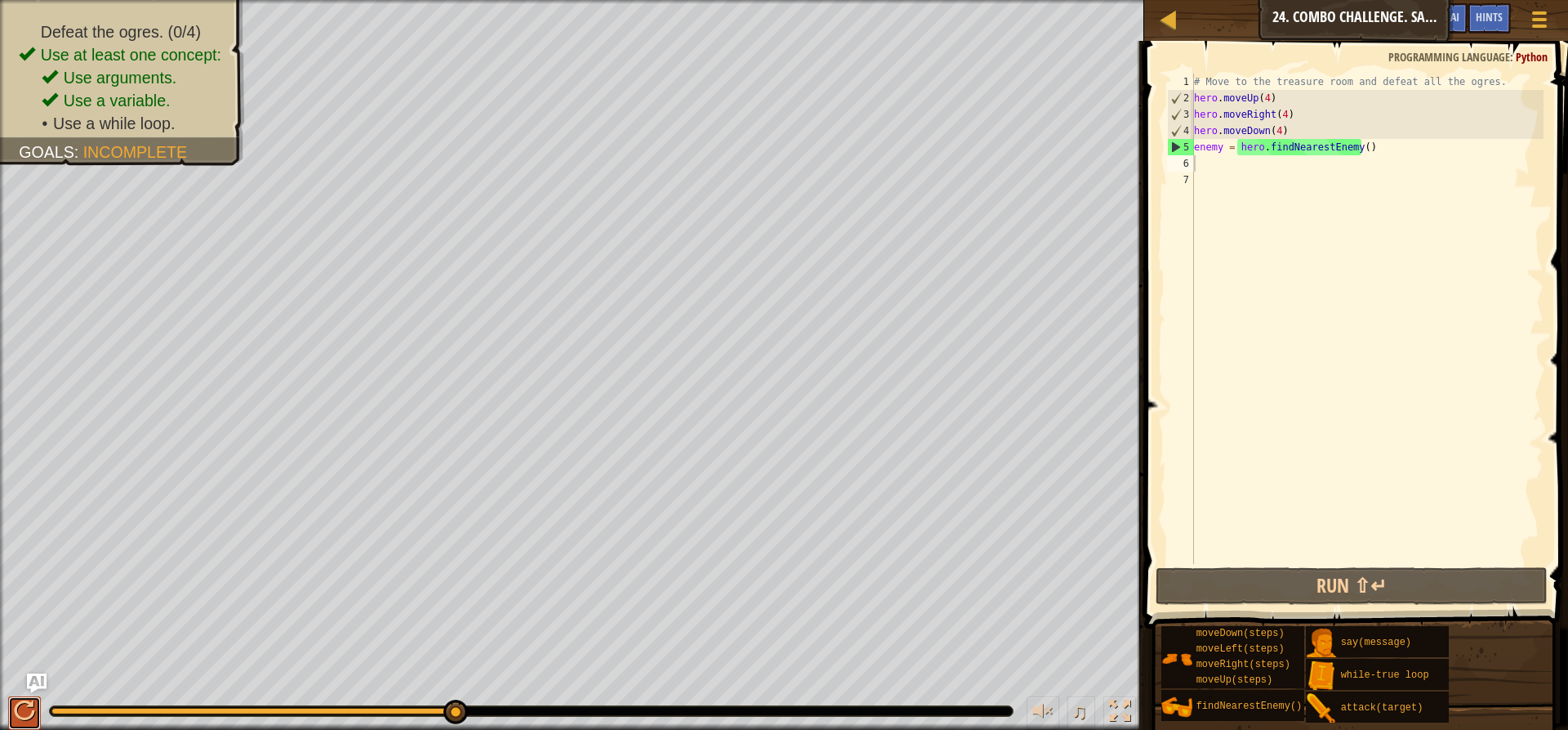
click at [17, 712] on div at bounding box center [24, 710] width 22 height 22
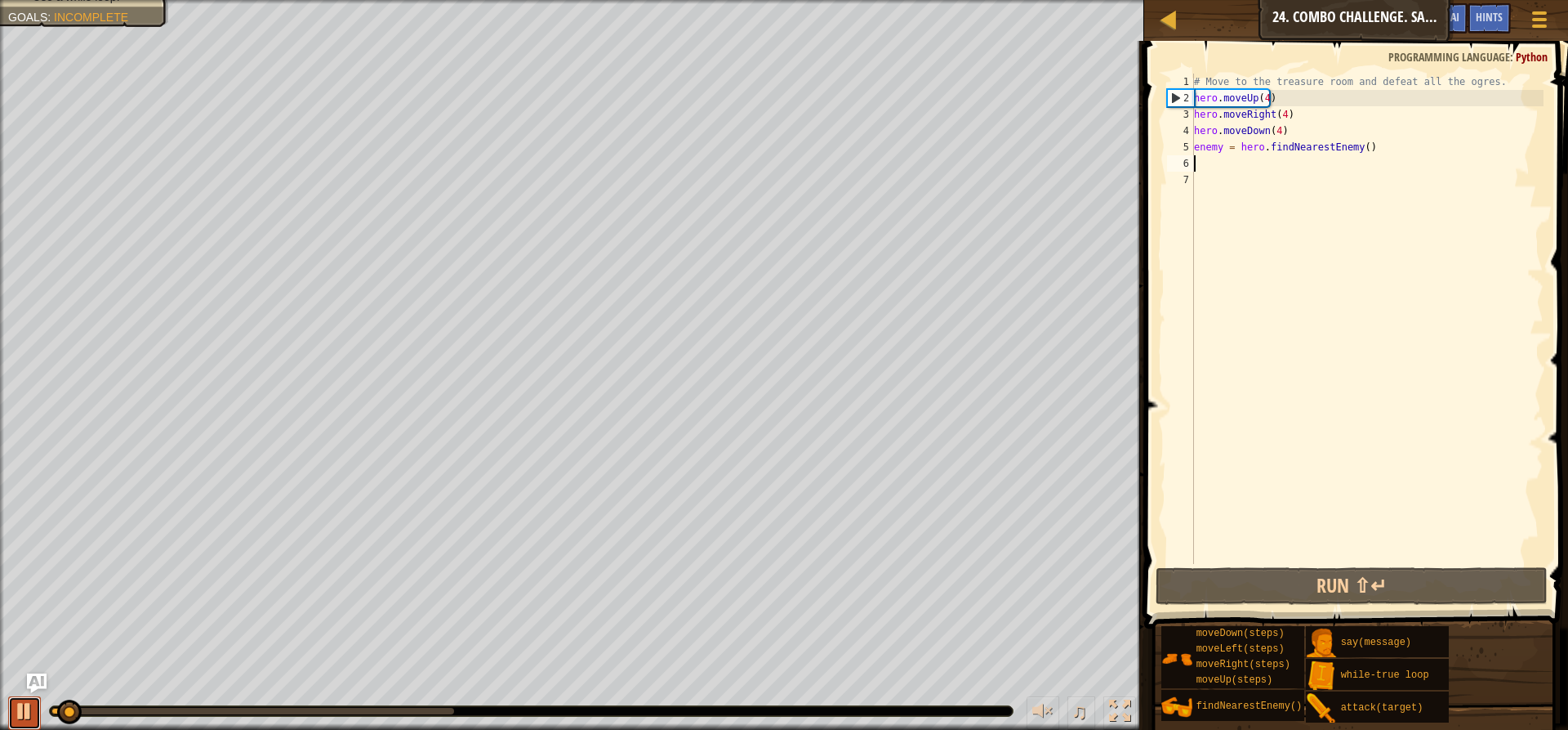
click at [17, 710] on div at bounding box center [24, 710] width 22 height 22
click at [1273, 133] on div "# Move to the treasure room and defeat all the ogres. hero . moveUp ( 4 ) hero …" at bounding box center [1367, 334] width 353 height 523
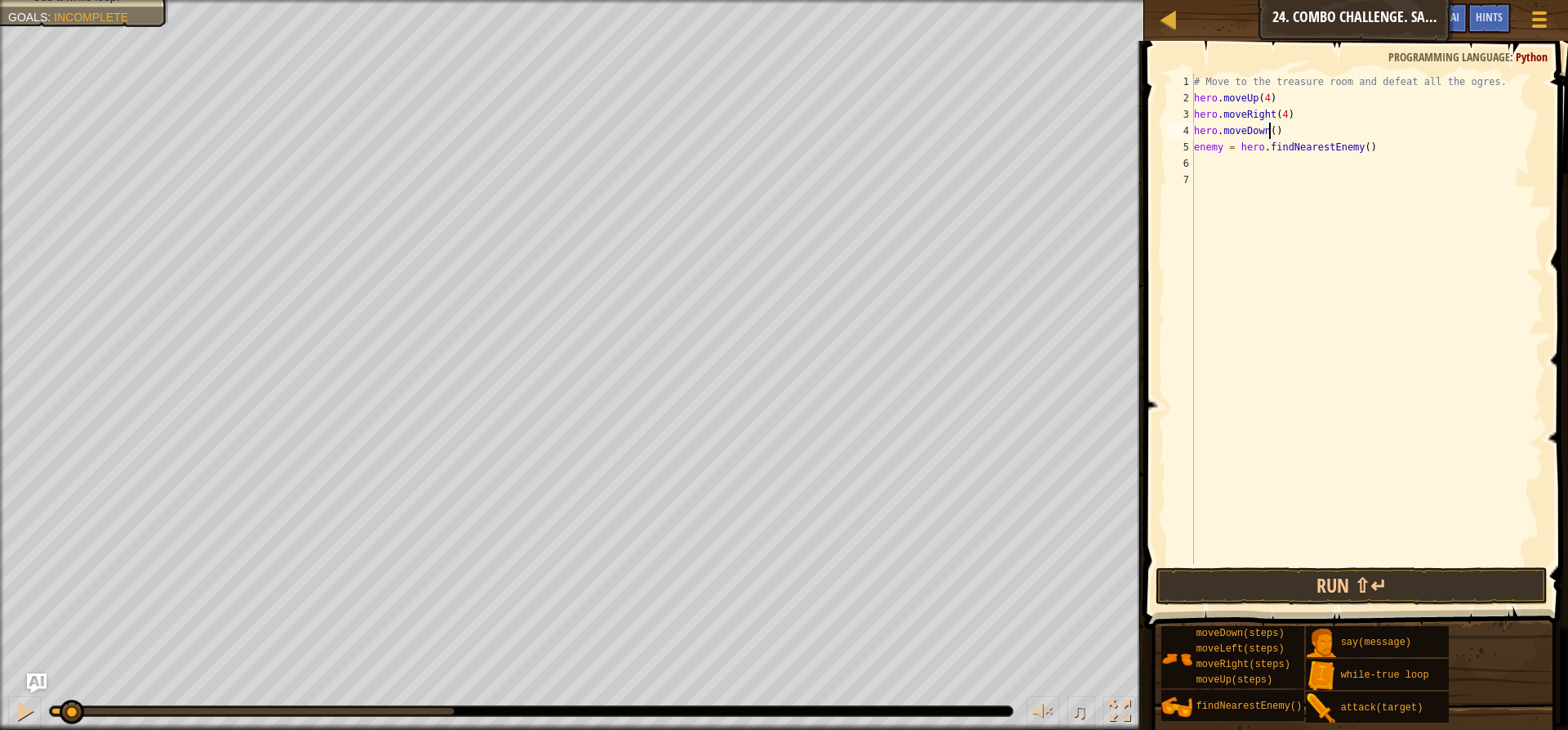
type textarea "hero.moveDown(4)"
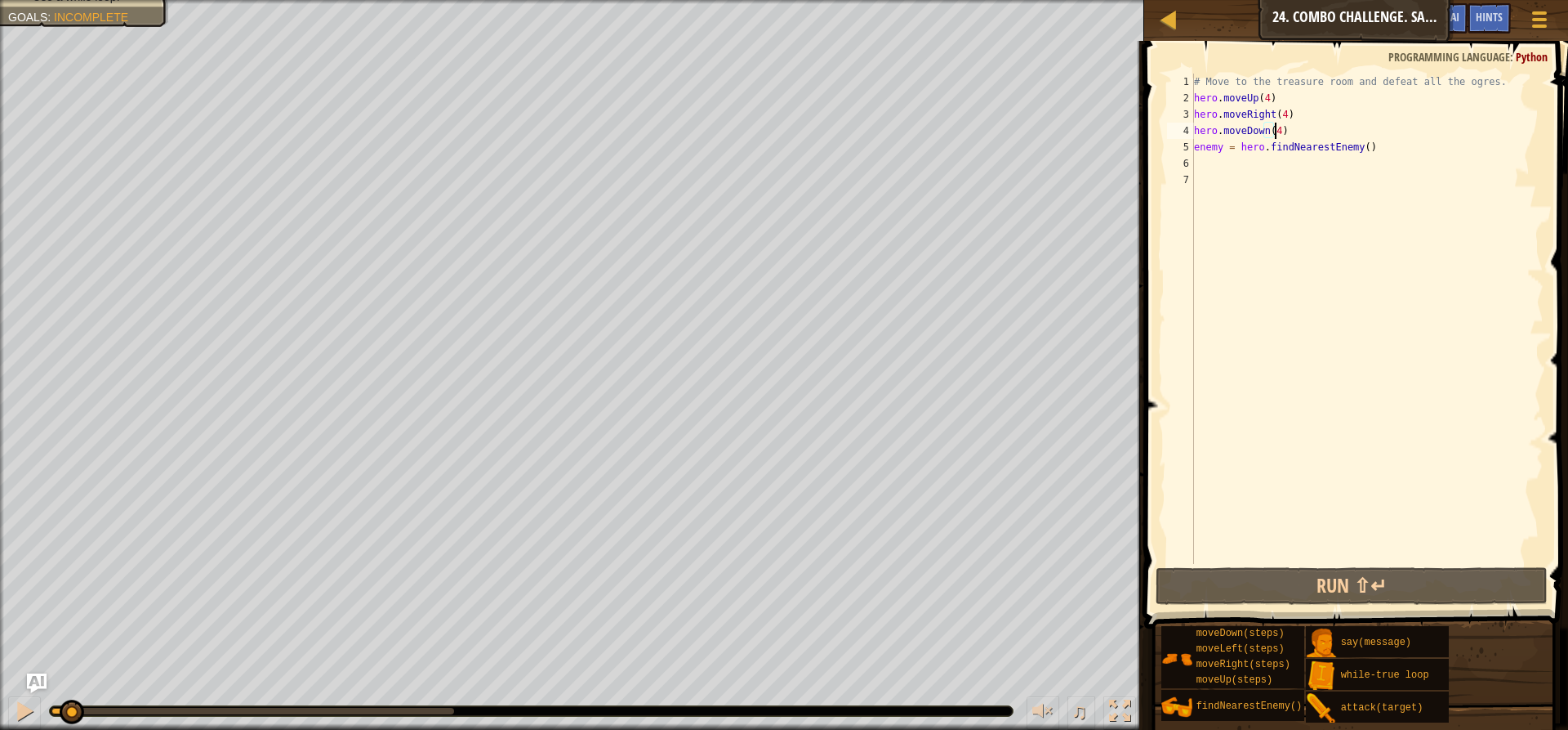
scroll to position [8, 6]
click at [1254, 175] on div "# Move to the treasure room and defeat all the ogres. hero . moveUp ( 4 ) hero …" at bounding box center [1367, 334] width 353 height 523
click at [1254, 166] on div "# Move to the treasure room and defeat all the ogres. hero . moveUp ( 4 ) hero …" at bounding box center [1367, 334] width 353 height 523
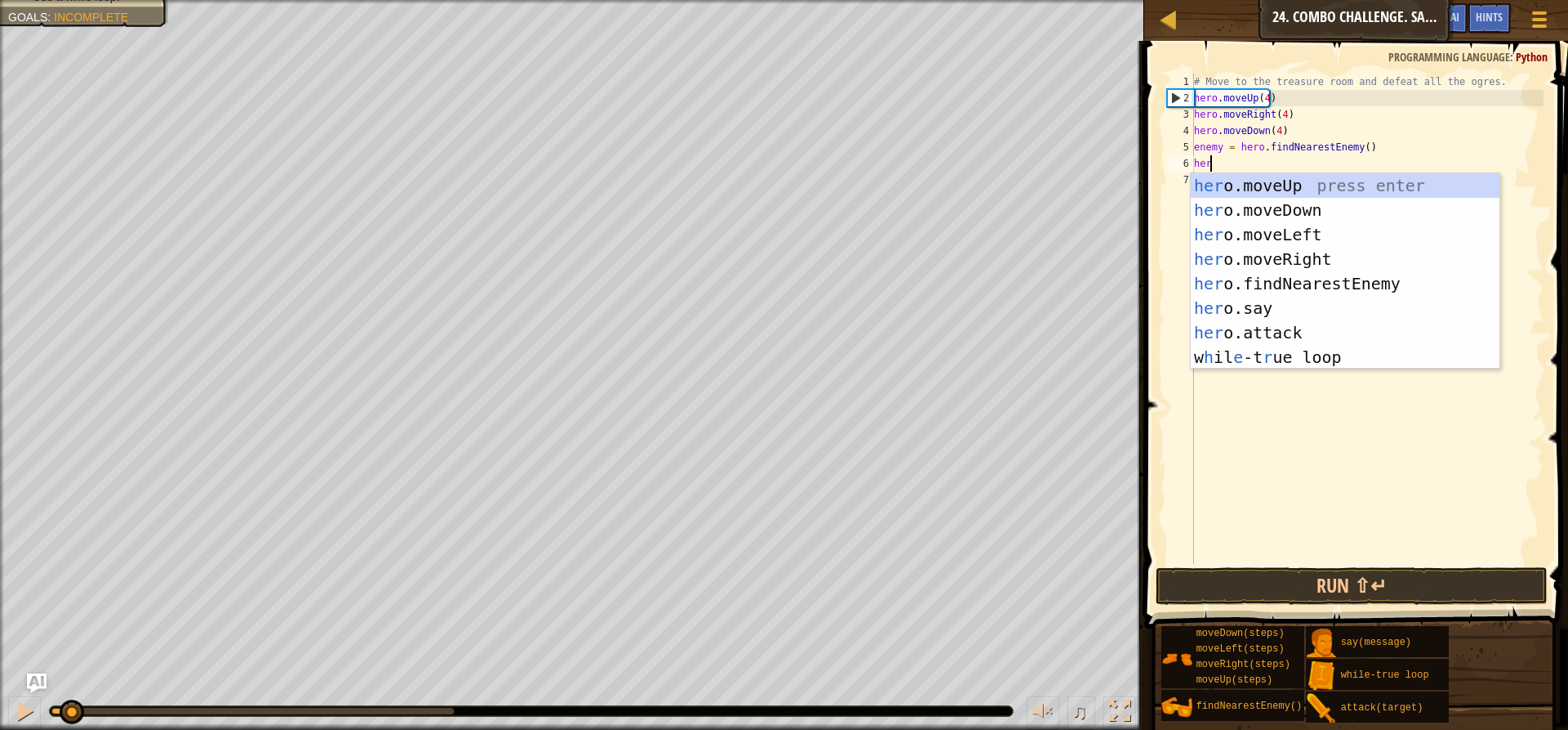
scroll to position [8, 1]
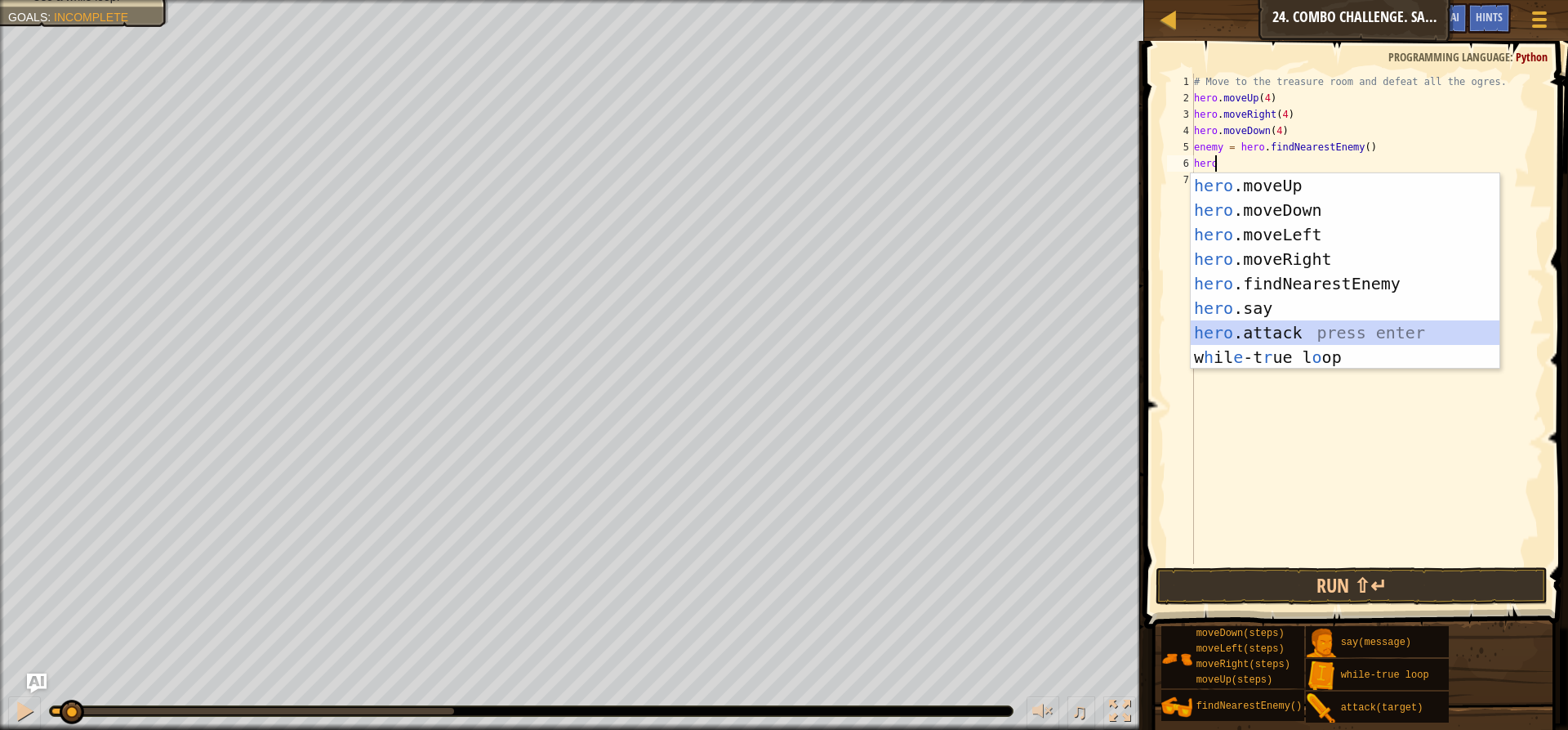
click at [1259, 326] on div "hero .moveUp press enter hero .moveDown press enter hero .moveLeft press enter …" at bounding box center [1345, 296] width 309 height 245
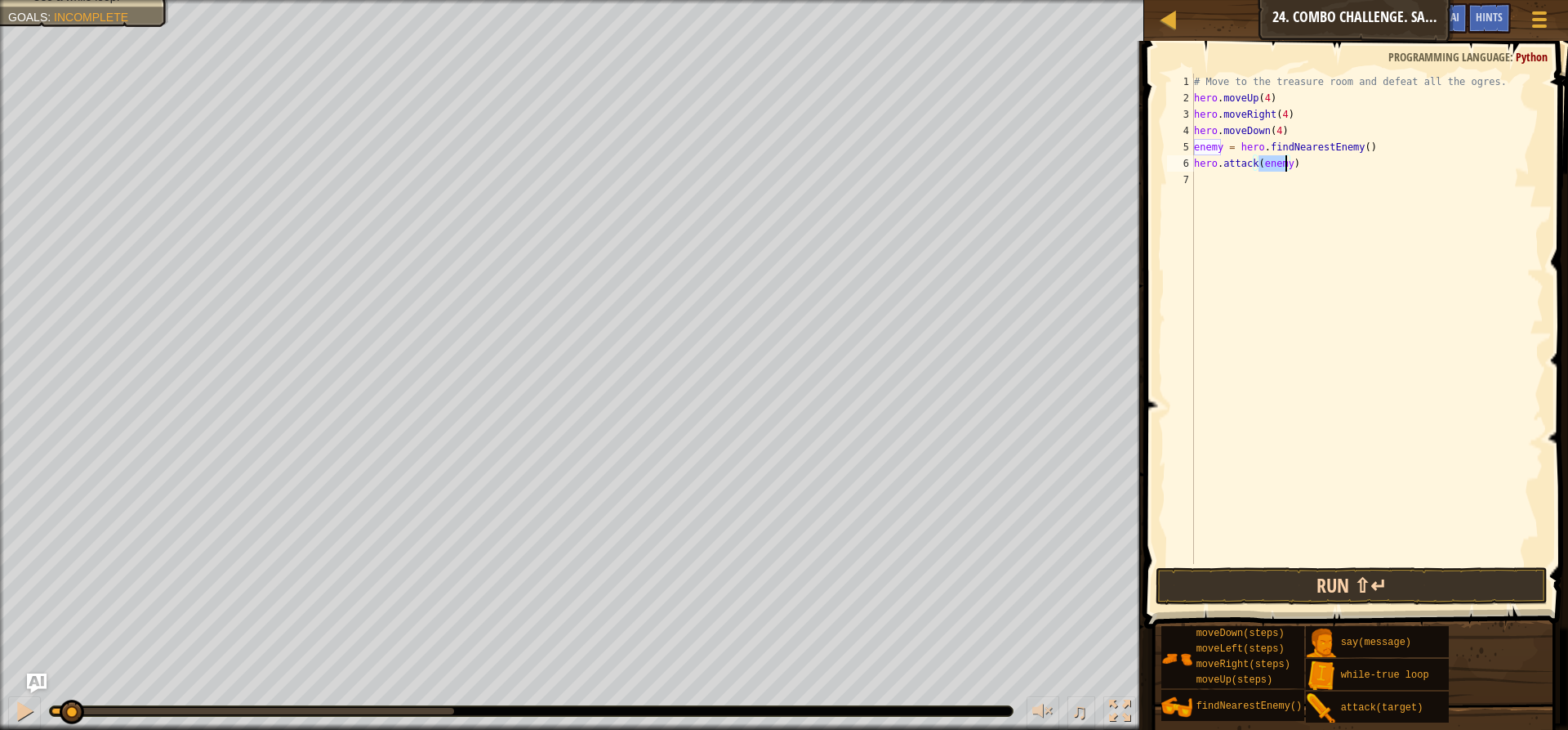
type textarea "hero.attack(enemy)"
click at [1349, 585] on button "Run ⇧↵" at bounding box center [1351, 586] width 392 height 38
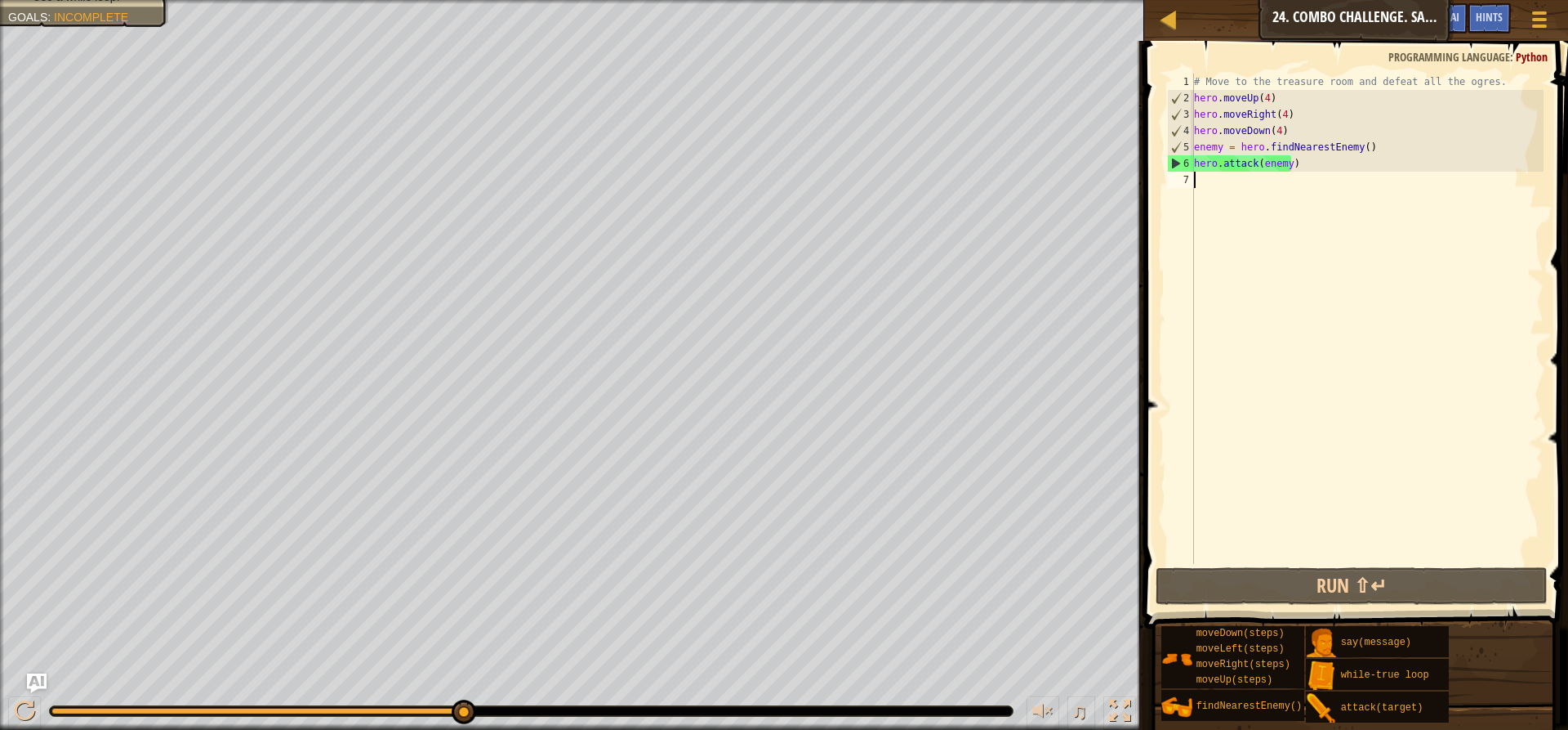
drag, startPoint x: 1259, startPoint y: 362, endPoint x: 1270, endPoint y: 303, distance: 60.0
click at [1259, 358] on div "# Move to the treasure room and defeat all the ogres. hero . moveUp ( 4 ) hero …" at bounding box center [1367, 334] width 353 height 523
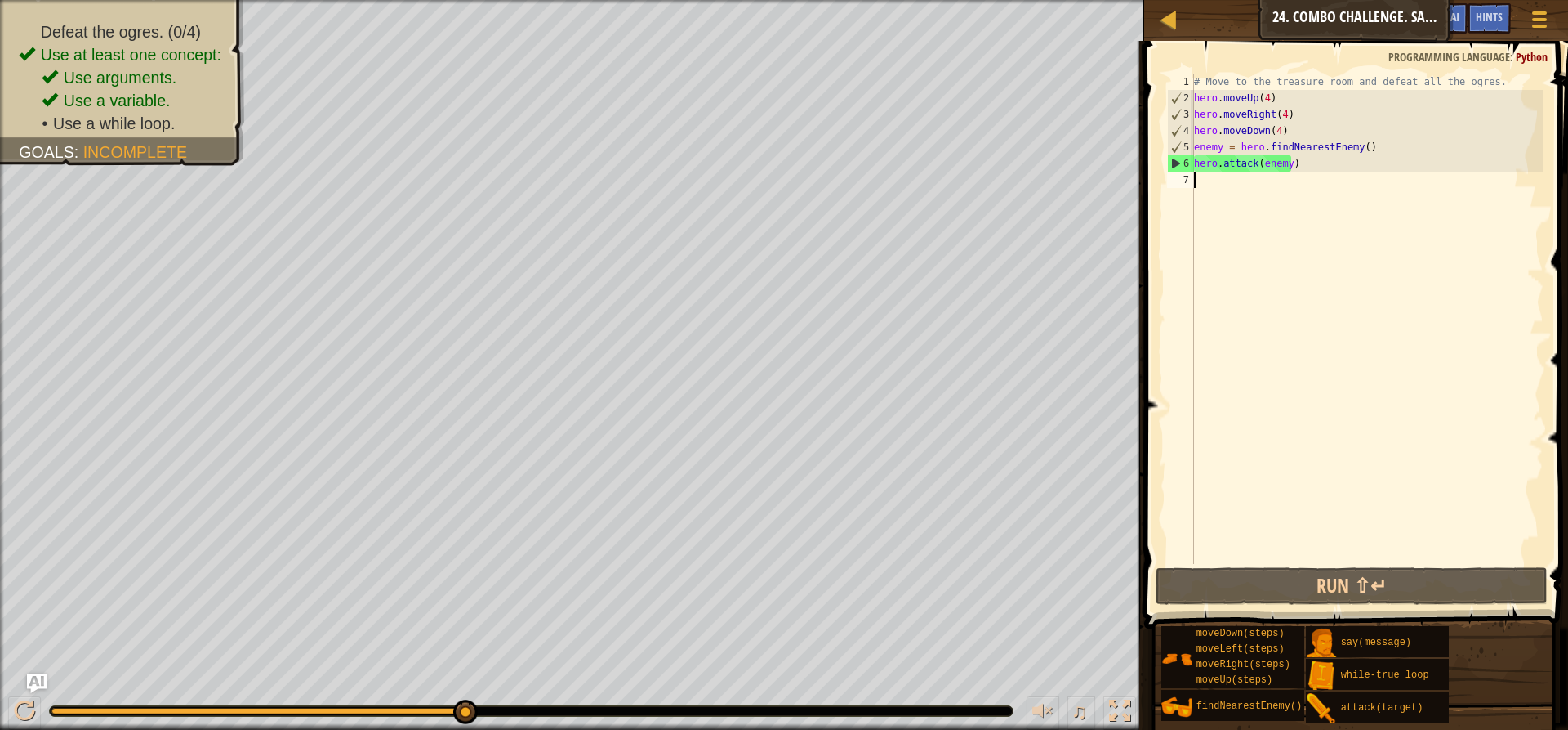
click at [1323, 231] on div "Map Introduction to Computer Science 24. Combo Challenge. Safe Place Game Menu …" at bounding box center [784, 365] width 1568 height 730
click at [1272, 131] on div "# Move to the treasure room and defeat all the ogres. hero . moveUp ( 4 ) hero …" at bounding box center [1367, 334] width 353 height 523
click at [1274, 129] on div "# Move to the treasure room and defeat all the ogres. hero . moveUp ( 4 ) hero …" at bounding box center [1367, 334] width 353 height 523
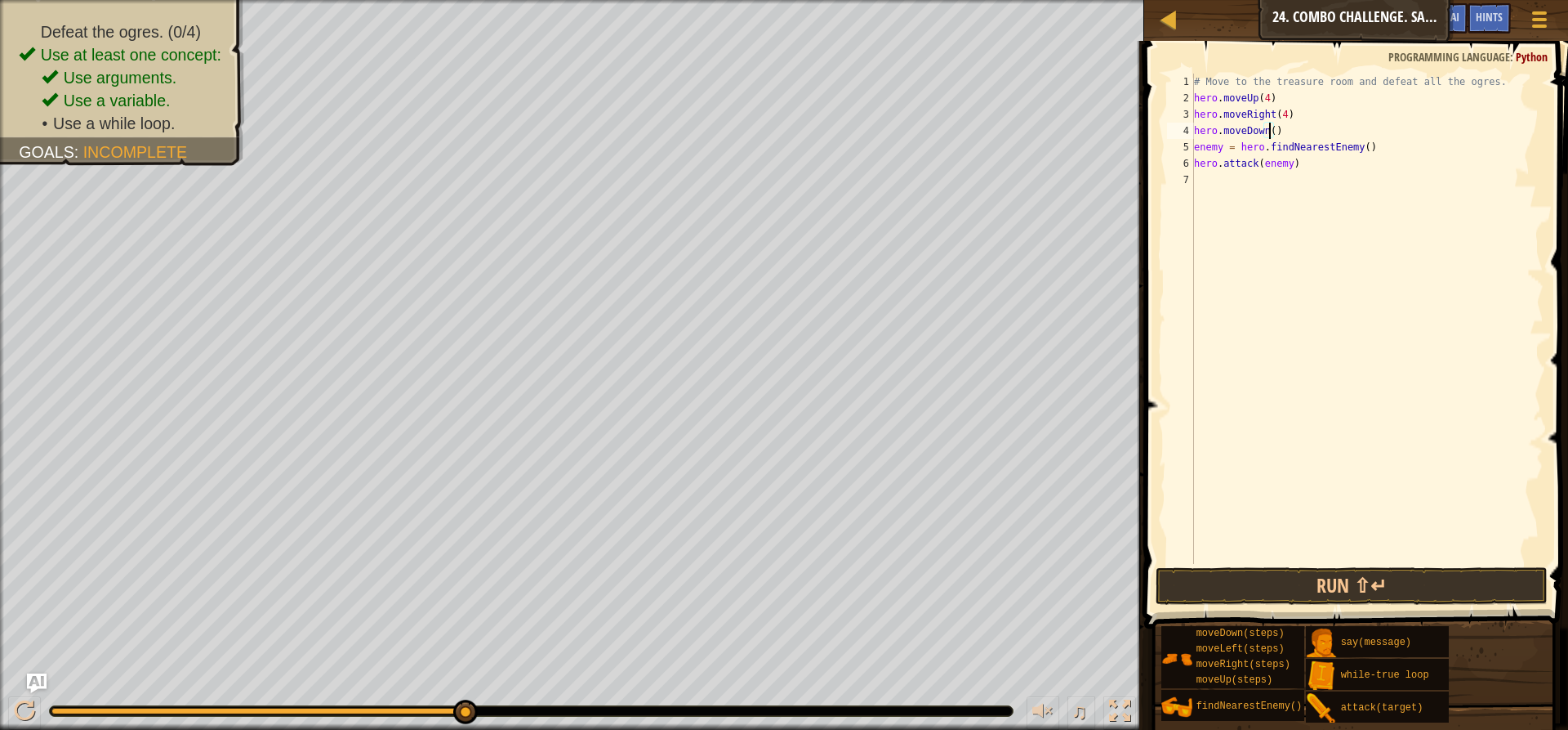
scroll to position [8, 6]
type textarea "hero.moveDown(3)"
click at [1338, 571] on button "Run ⇧↵" at bounding box center [1351, 586] width 392 height 38
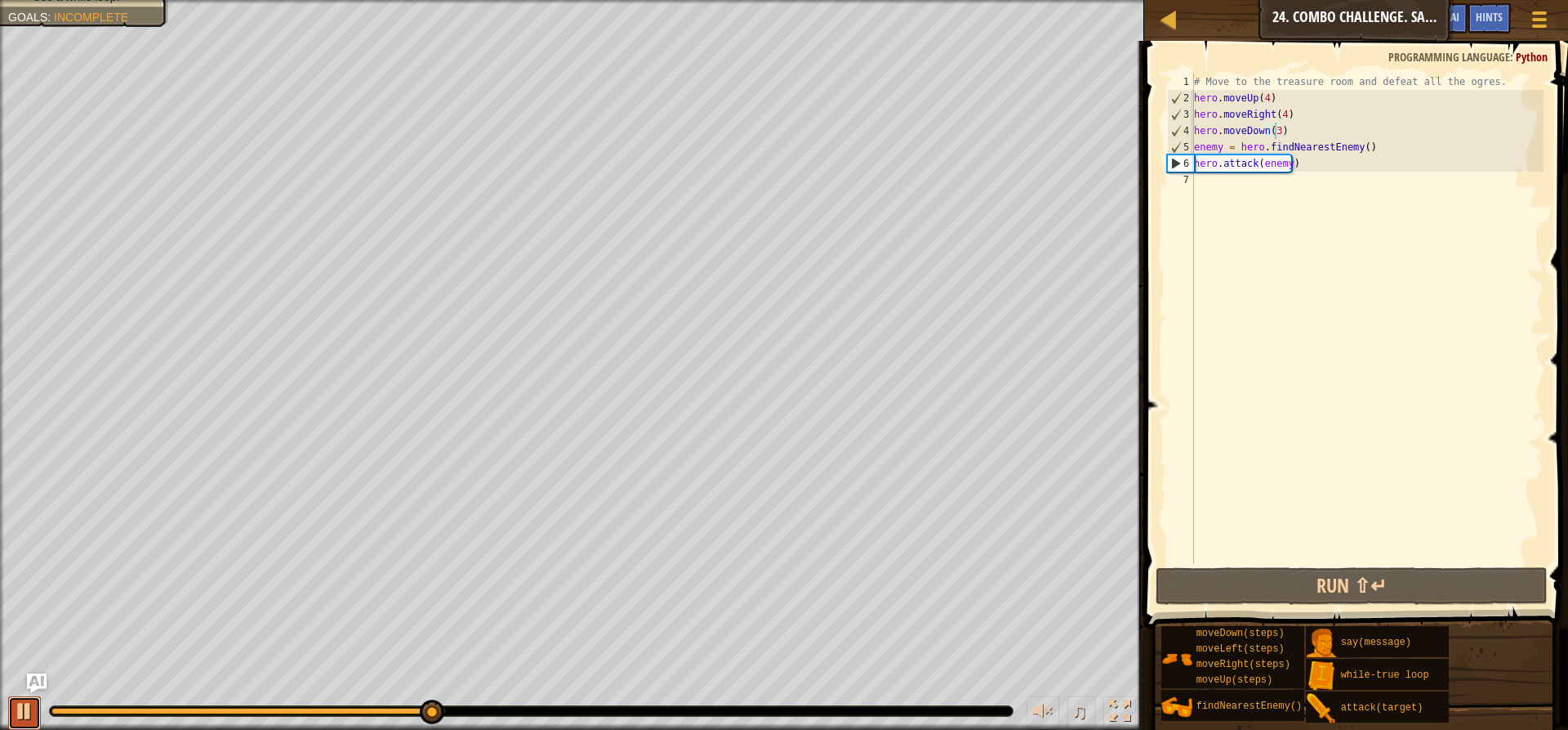
click at [26, 705] on div at bounding box center [24, 710] width 22 height 22
click at [1233, 187] on div "# Move to the treasure room and defeat all the ogres. hero . moveUp ( 4 ) hero …" at bounding box center [1367, 334] width 353 height 523
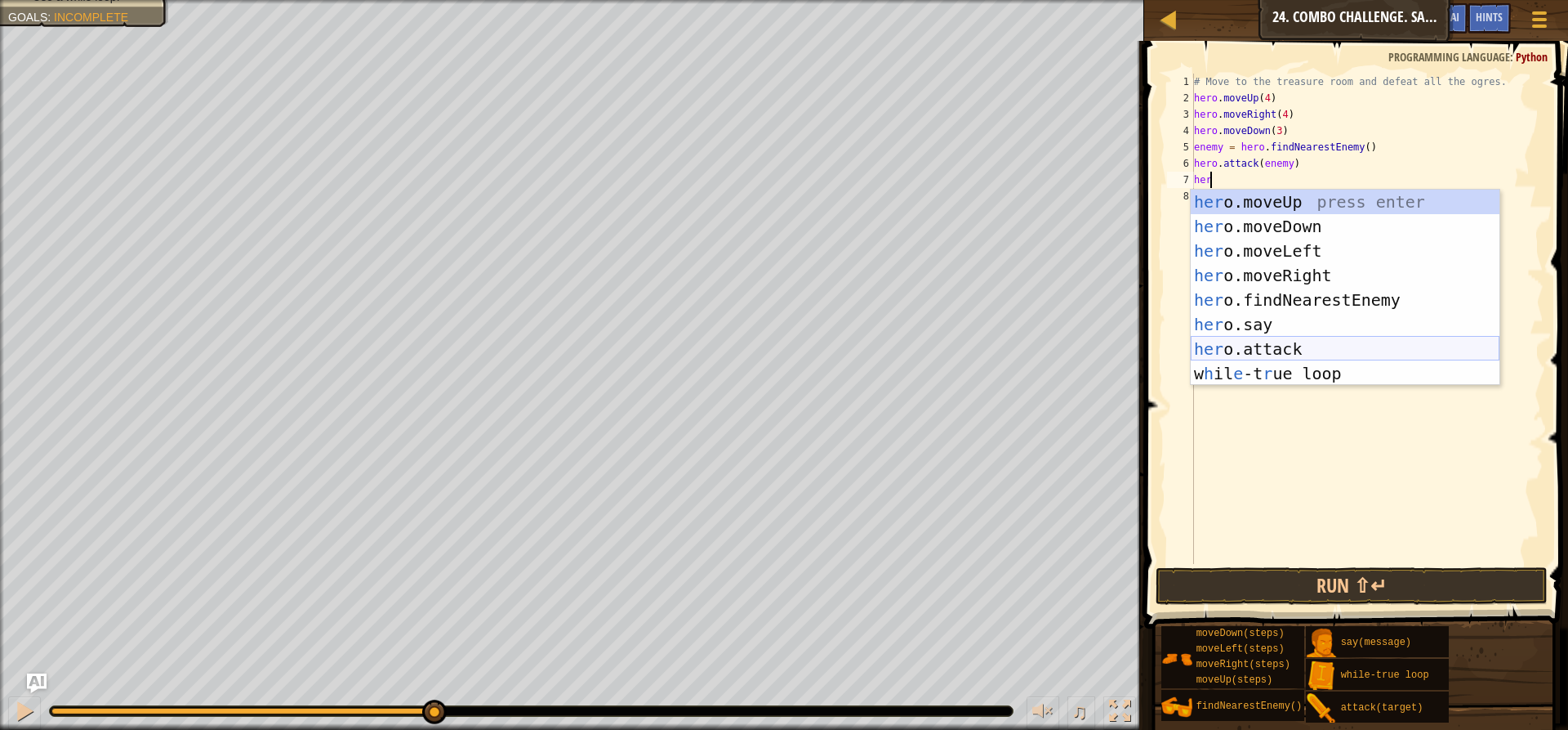
click at [1263, 347] on div "her o.moveUp press enter her o.moveDown press enter her o.moveLeft press enter …" at bounding box center [1345, 312] width 309 height 245
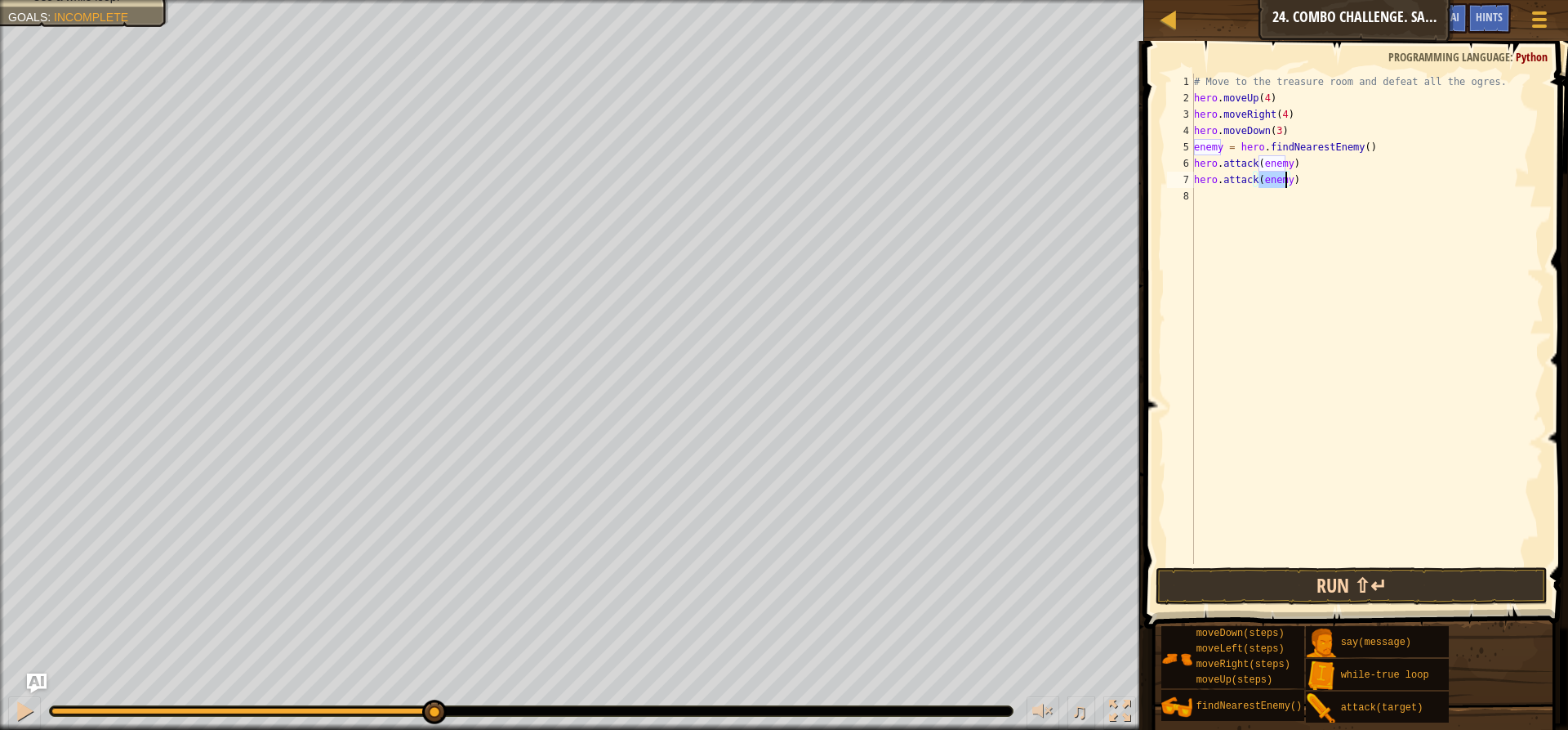
type textarea "hero.attack(enemy)"
click at [1314, 585] on button "Run ⇧↵" at bounding box center [1351, 586] width 392 height 38
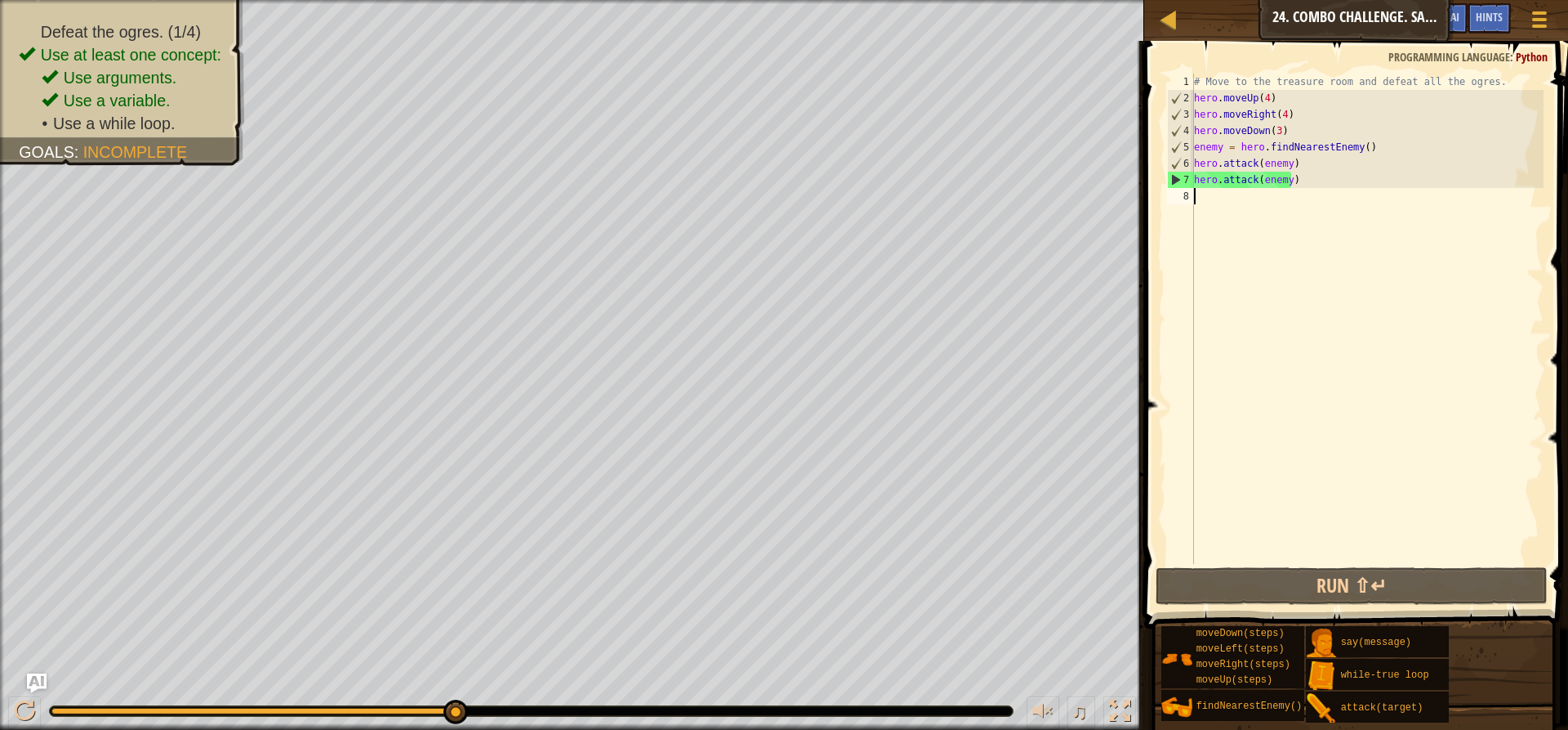
click at [1308, 205] on div "# Move to the treasure room and defeat all the ogres. hero . moveUp ( 4 ) hero …" at bounding box center [1367, 334] width 353 height 523
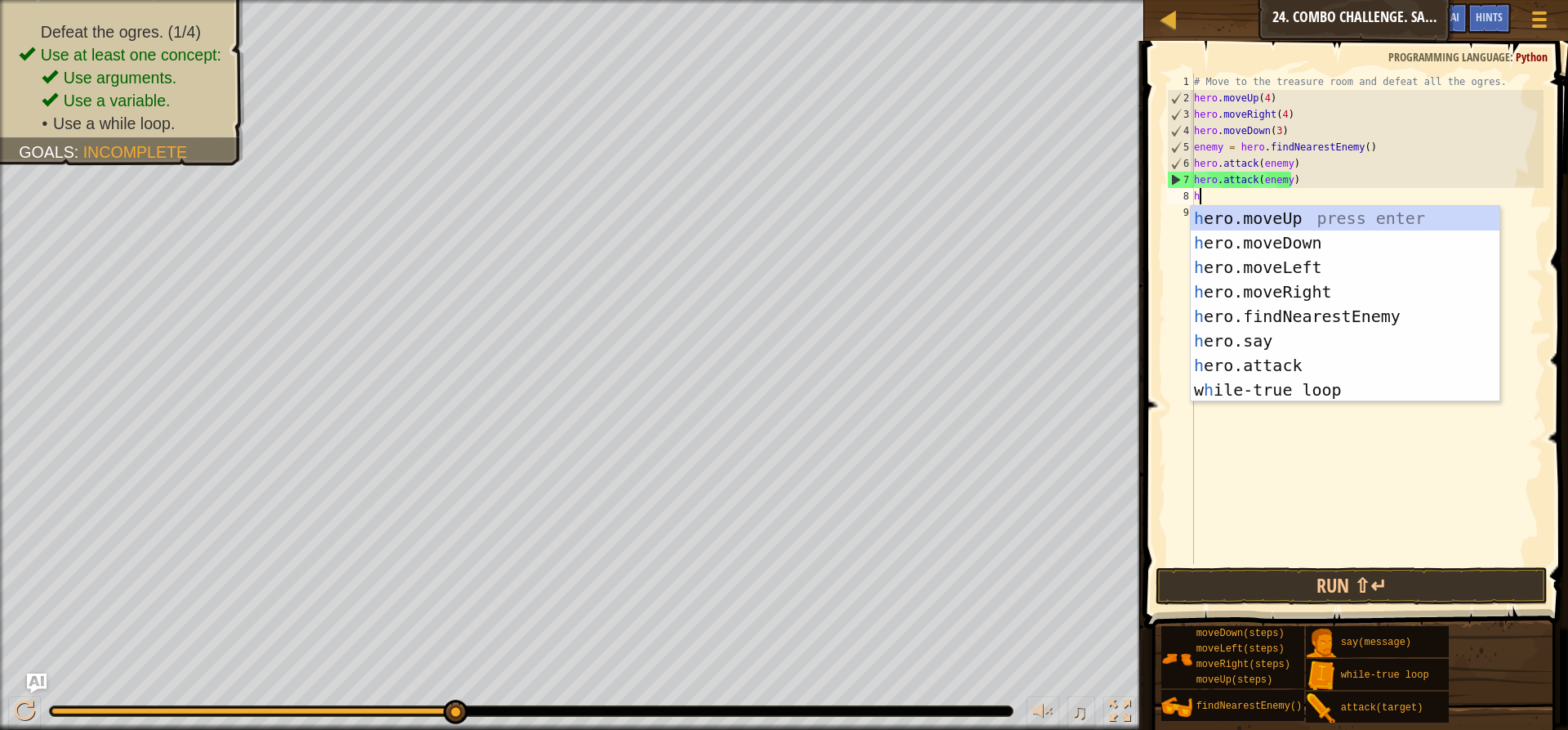
type textarea "hr"
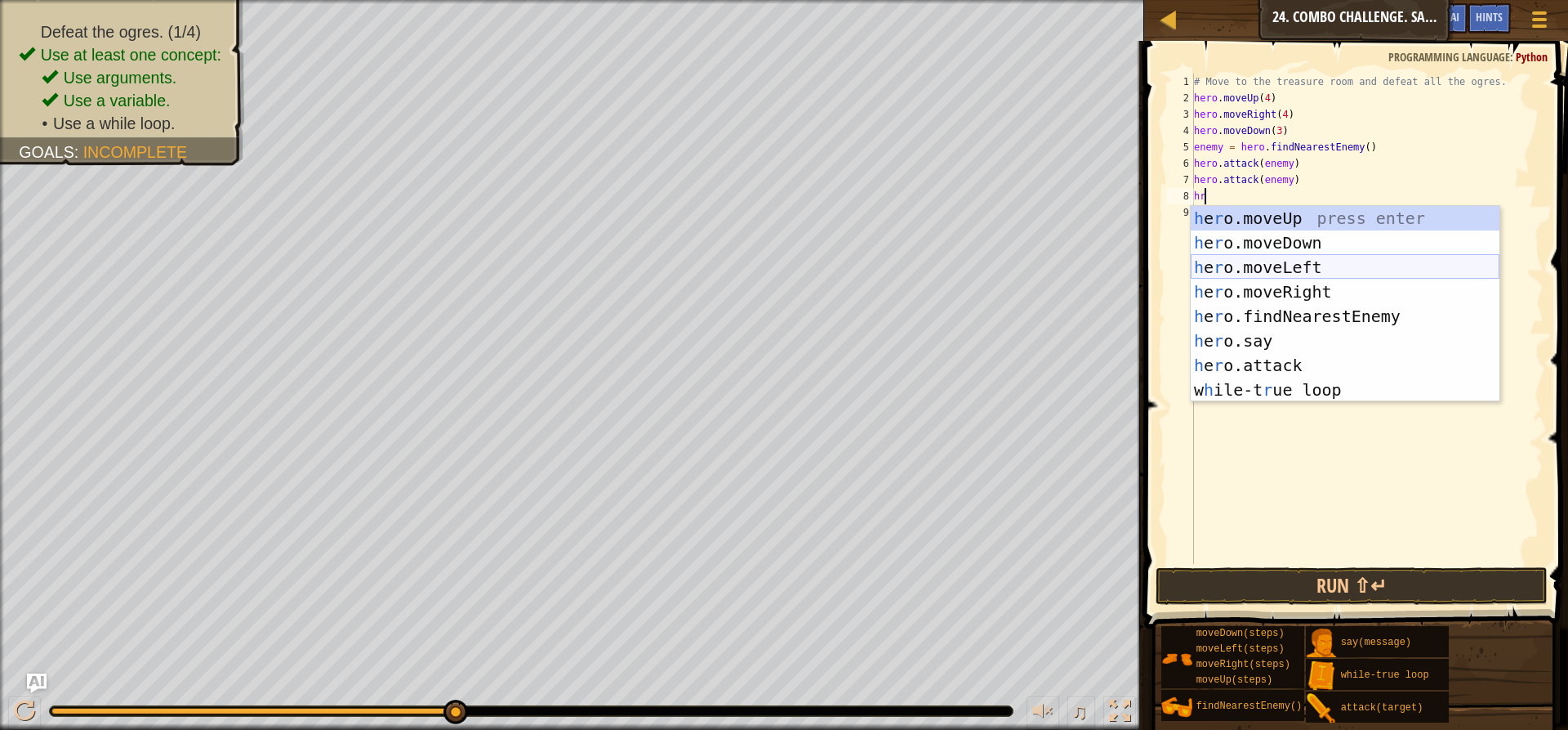
click at [1324, 264] on div "h e r o.moveUp press enter h e r o.moveDown press enter h e r o.moveLeft press …" at bounding box center [1345, 327] width 309 height 245
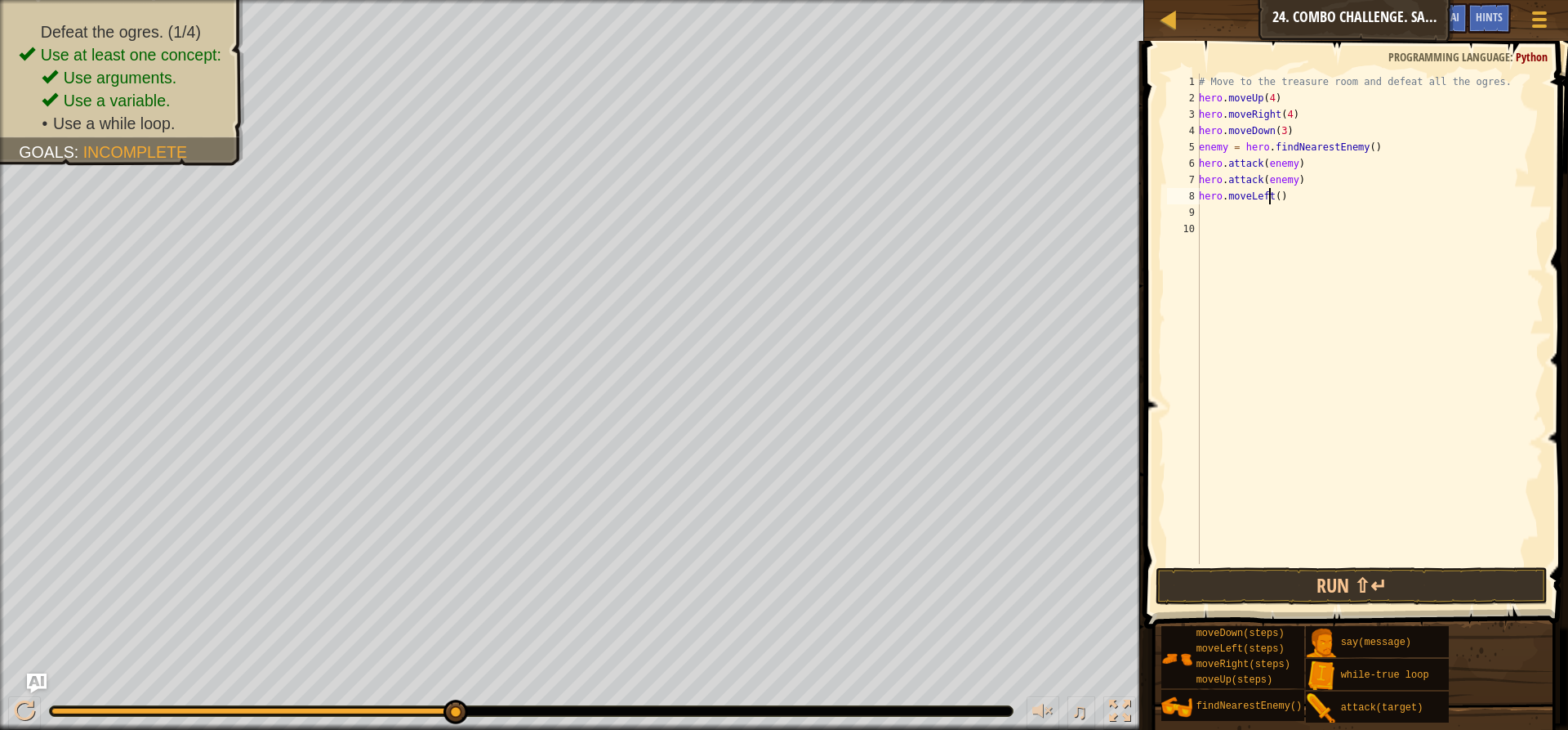
click at [1272, 193] on div "# Move to the treasure room and defeat all the ogres. hero . moveUp ( 4 ) hero …" at bounding box center [1369, 334] width 348 height 523
click at [1272, 198] on div "# Move to the treasure room and defeat all the ogres. hero . moveUp ( 4 ) hero …" at bounding box center [1369, 334] width 348 height 523
click at [1274, 198] on div "# Move to the treasure room and defeat all the ogres. hero . moveUp ( 4 ) hero …" at bounding box center [1369, 334] width 348 height 523
click at [1267, 585] on button "Run ⇧↵" at bounding box center [1351, 586] width 392 height 38
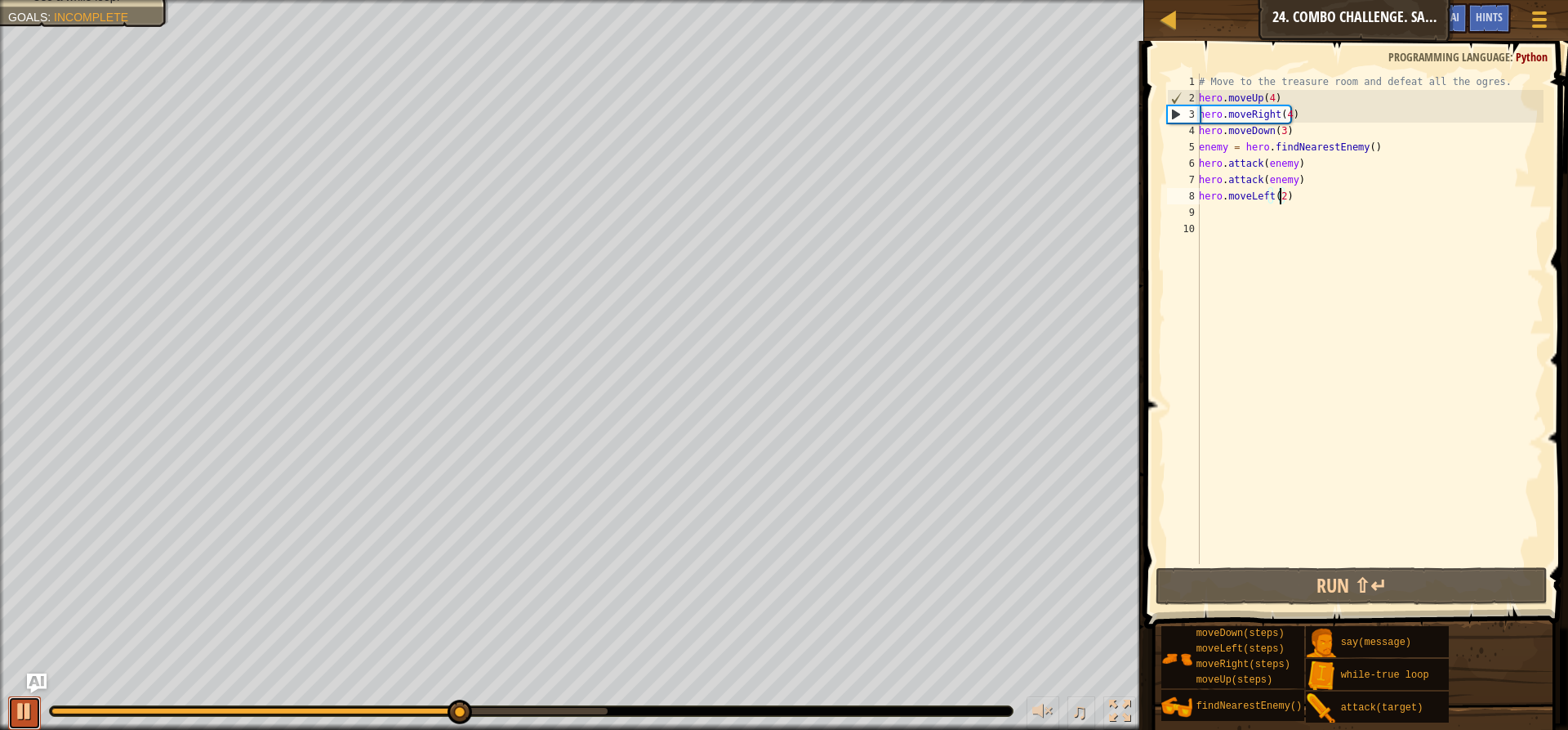
click at [28, 702] on div at bounding box center [24, 710] width 22 height 22
type textarea "hero.moveLeft()"
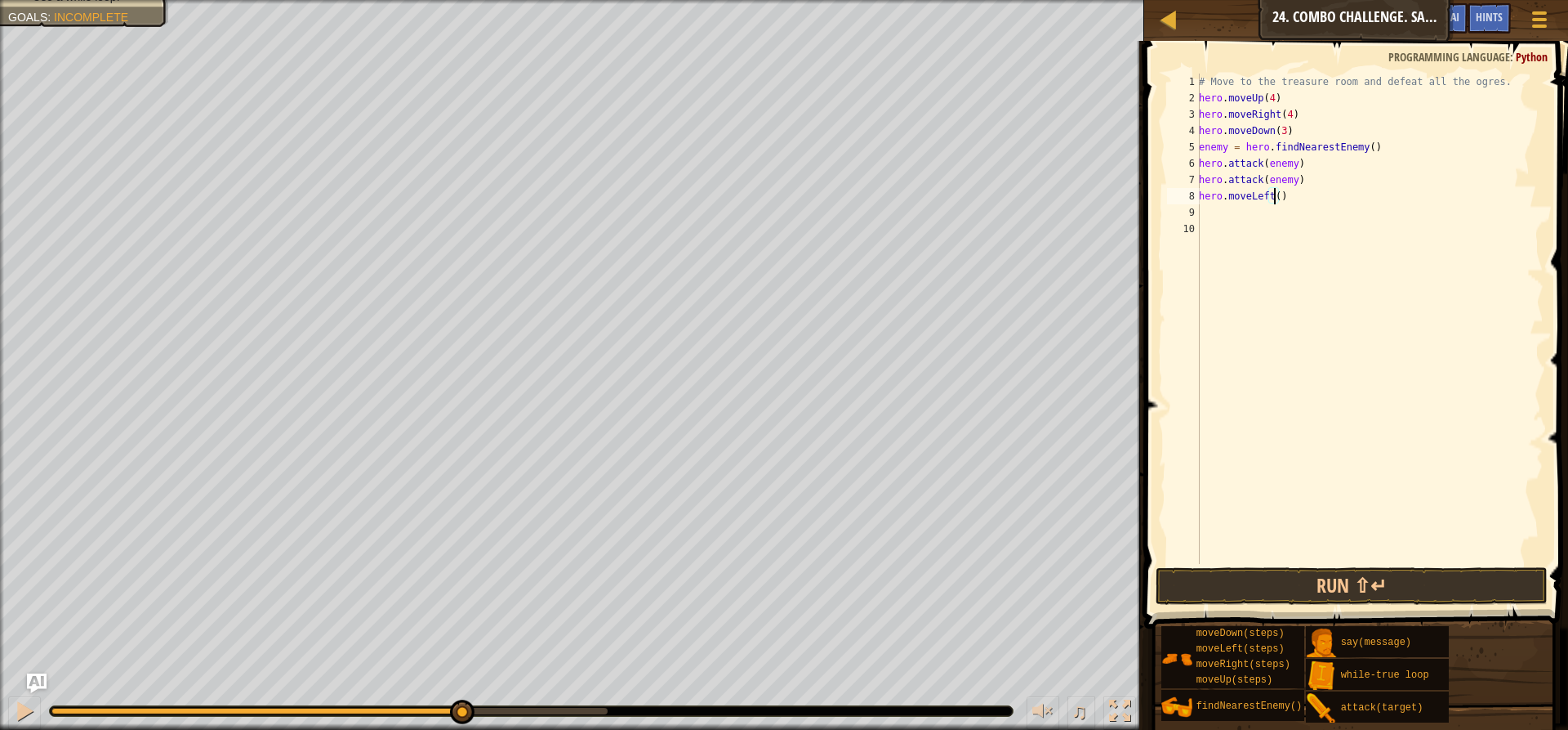
click at [1203, 212] on div "# Move to the treasure room and defeat all the ogres. hero . moveUp ( 4 ) hero …" at bounding box center [1369, 334] width 348 height 523
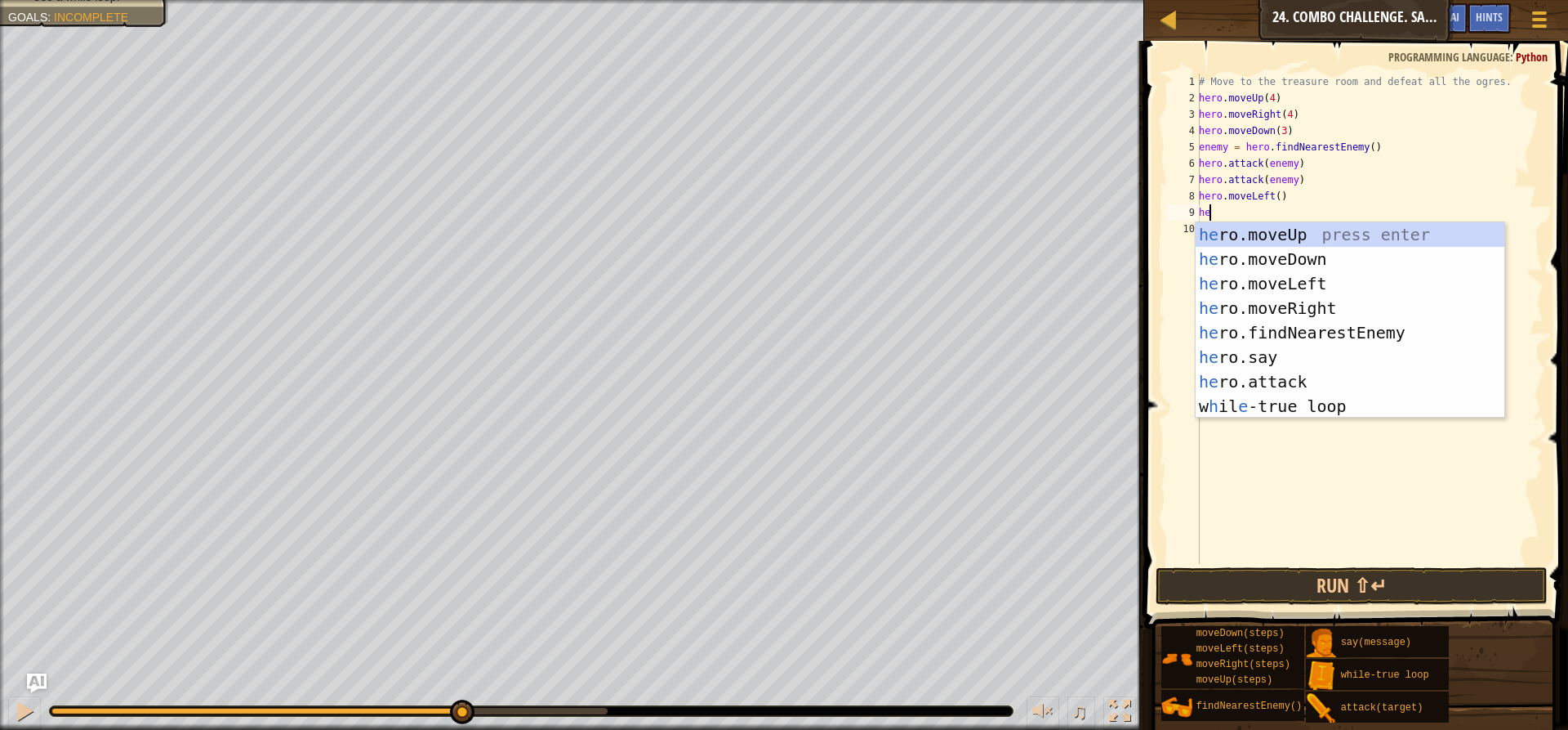
type textarea "hero"
drag, startPoint x: 1411, startPoint y: 332, endPoint x: 1365, endPoint y: 312, distance: 50.2
click at [1414, 331] on div "hero .moveUp press enter hero .moveDown press enter hero .moveLeft press enter …" at bounding box center [1349, 344] width 309 height 245
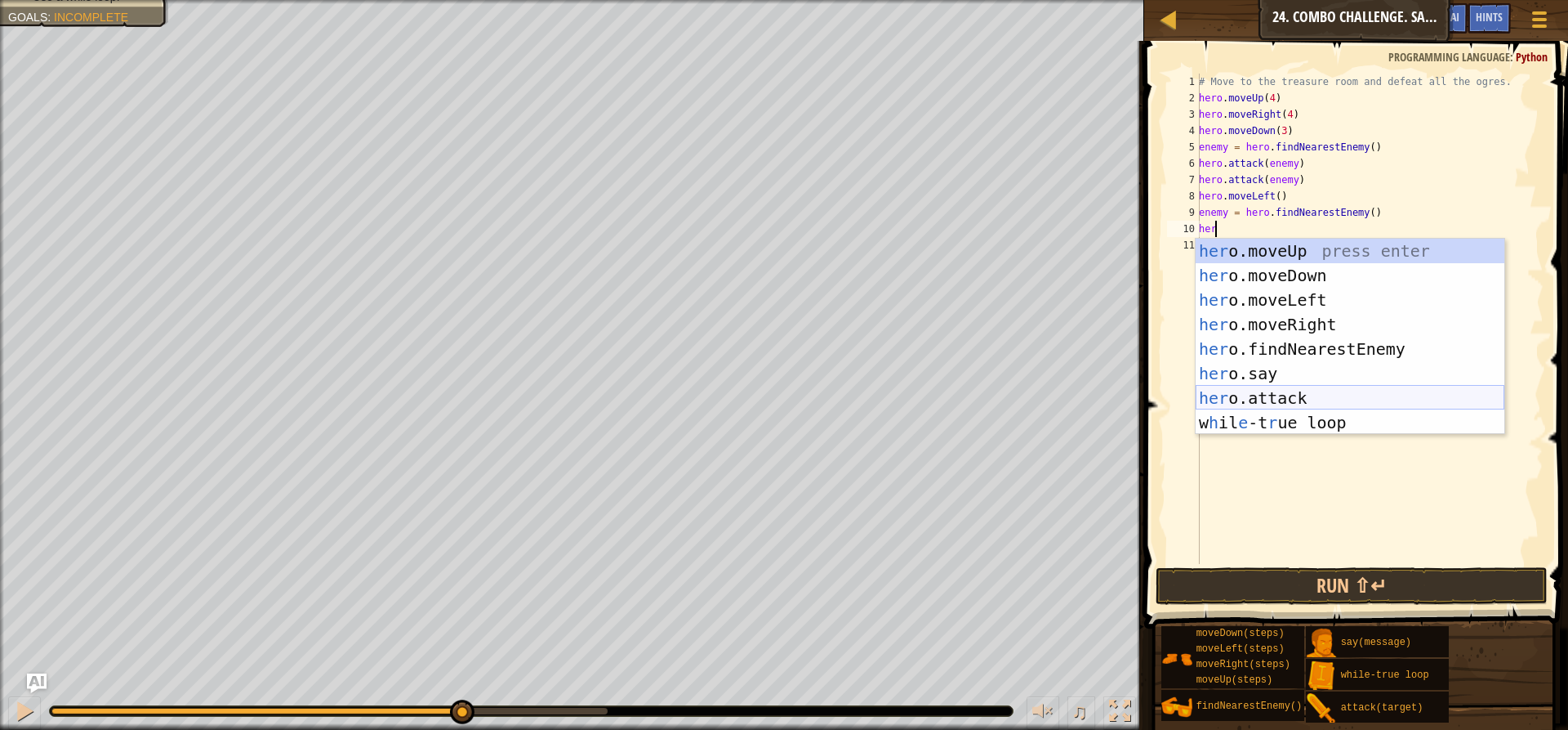
click at [1318, 392] on div "her o.moveUp press enter her o.moveDown press enter her o.moveLeft press enter …" at bounding box center [1349, 360] width 309 height 245
type textarea "hero.attack(enemy)"
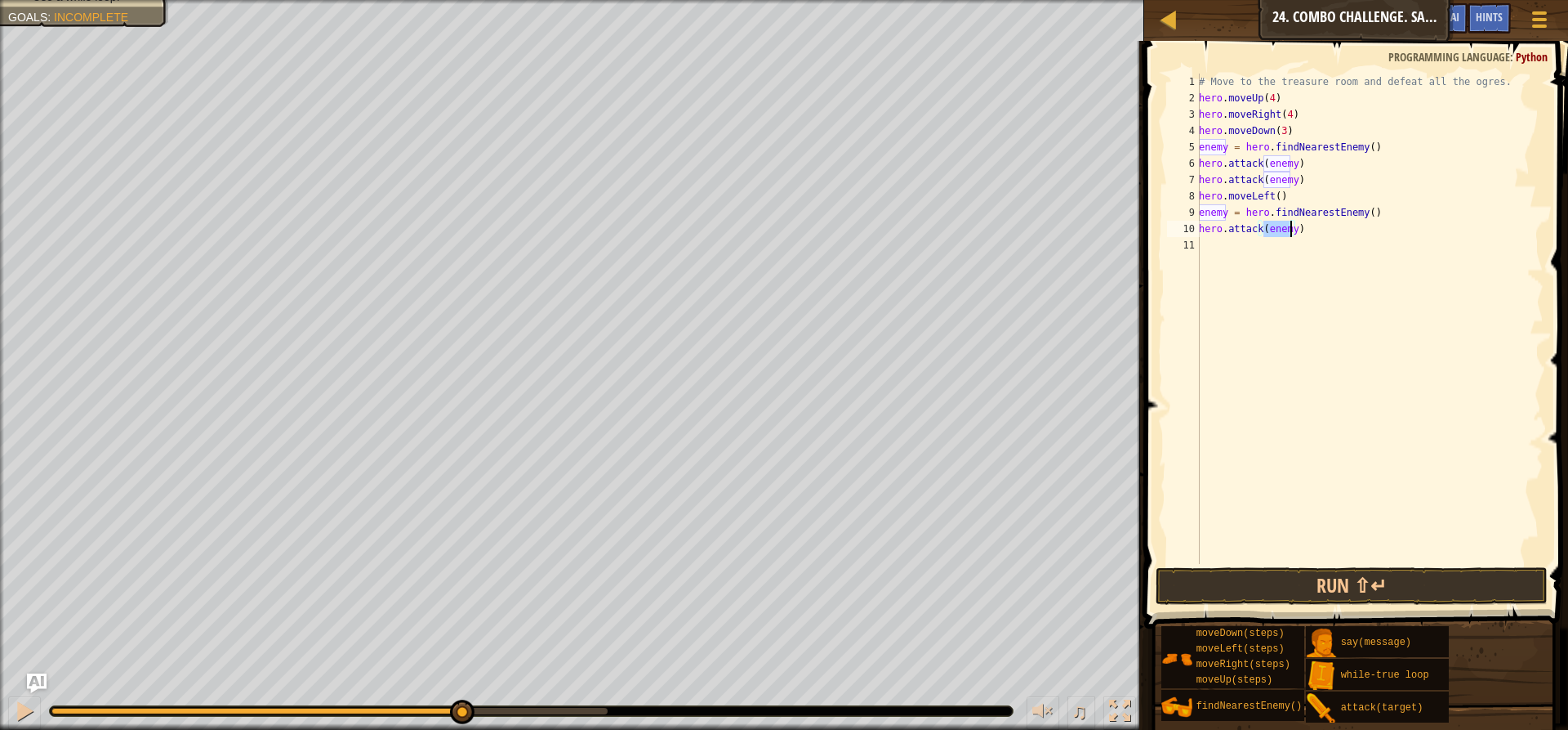
click at [1264, 253] on div "# Move to the treasure room and defeat all the ogres. hero . moveUp ( 4 ) hero …" at bounding box center [1369, 334] width 348 height 523
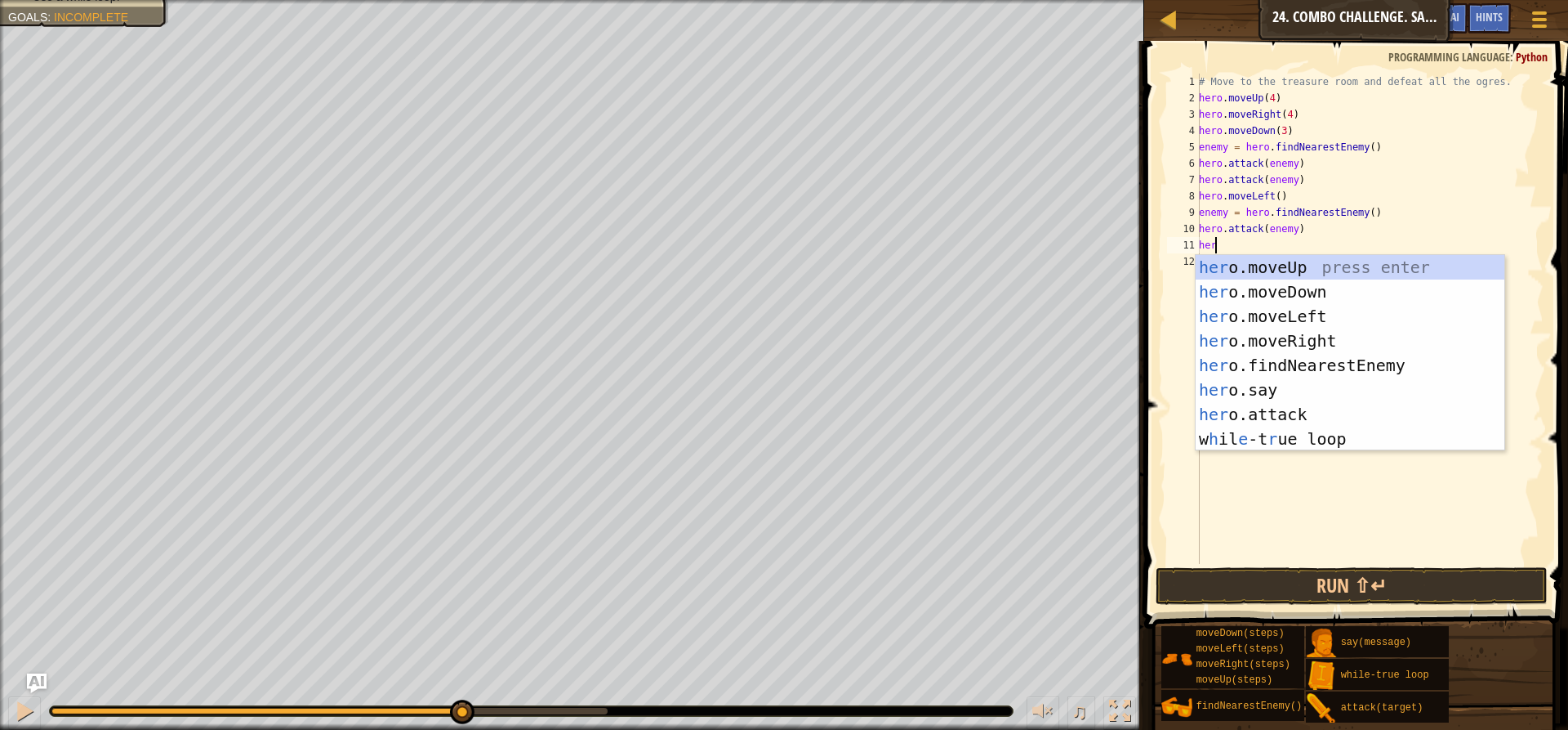
scroll to position [8, 1]
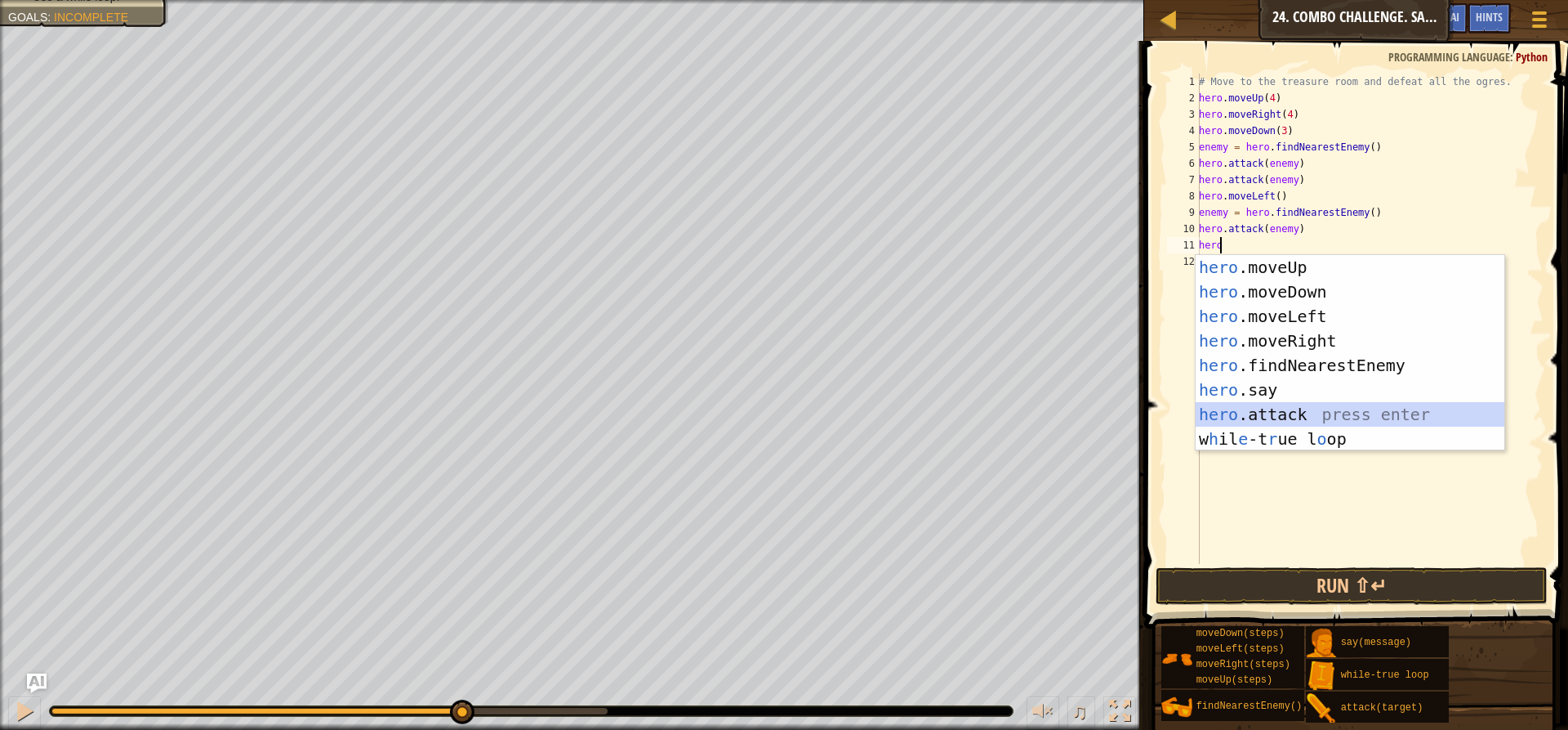
click at [1316, 416] on div "hero .moveUp press enter hero .moveDown press enter hero .moveLeft press enter …" at bounding box center [1349, 377] width 309 height 245
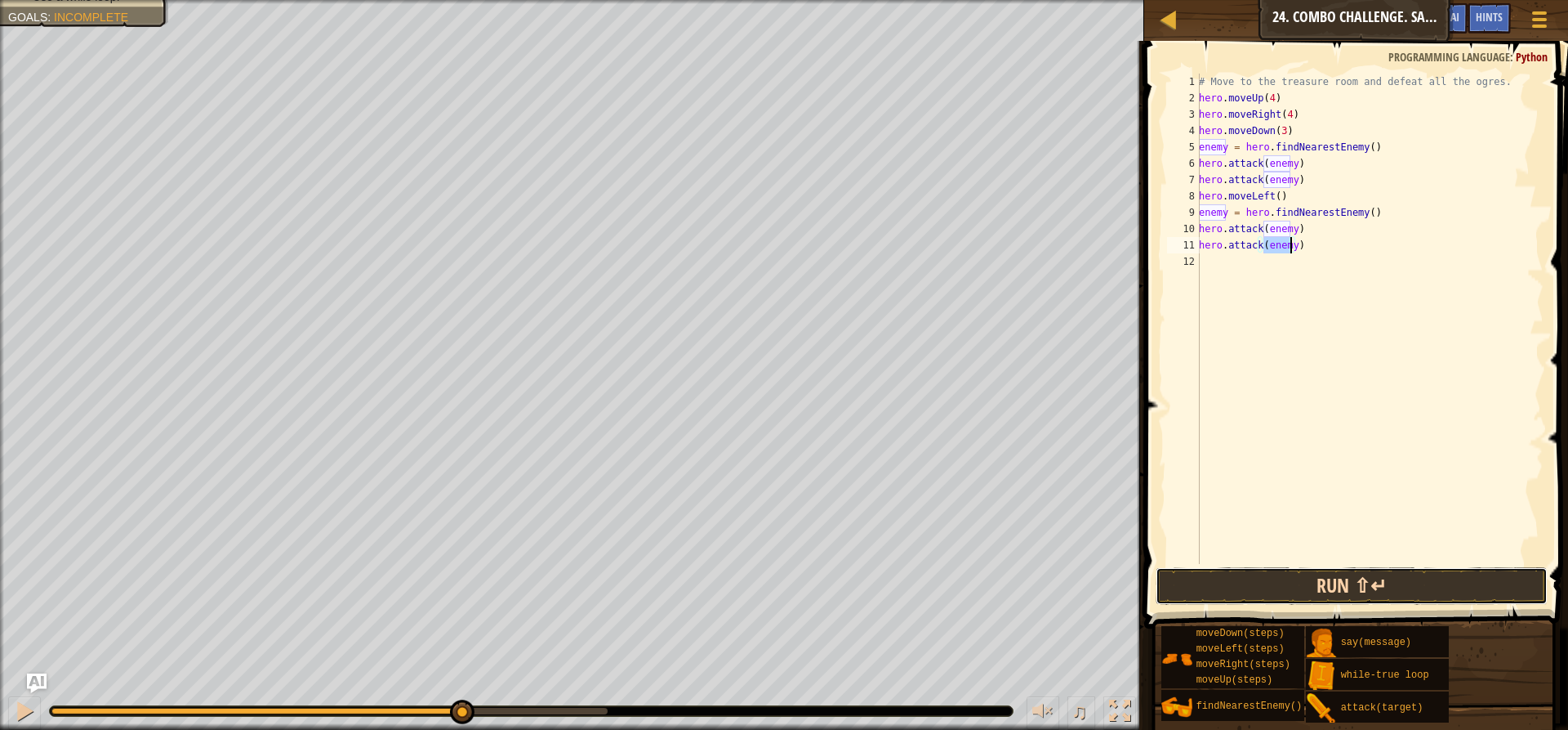
click at [1354, 567] on button "Run ⇧↵" at bounding box center [1351, 586] width 392 height 38
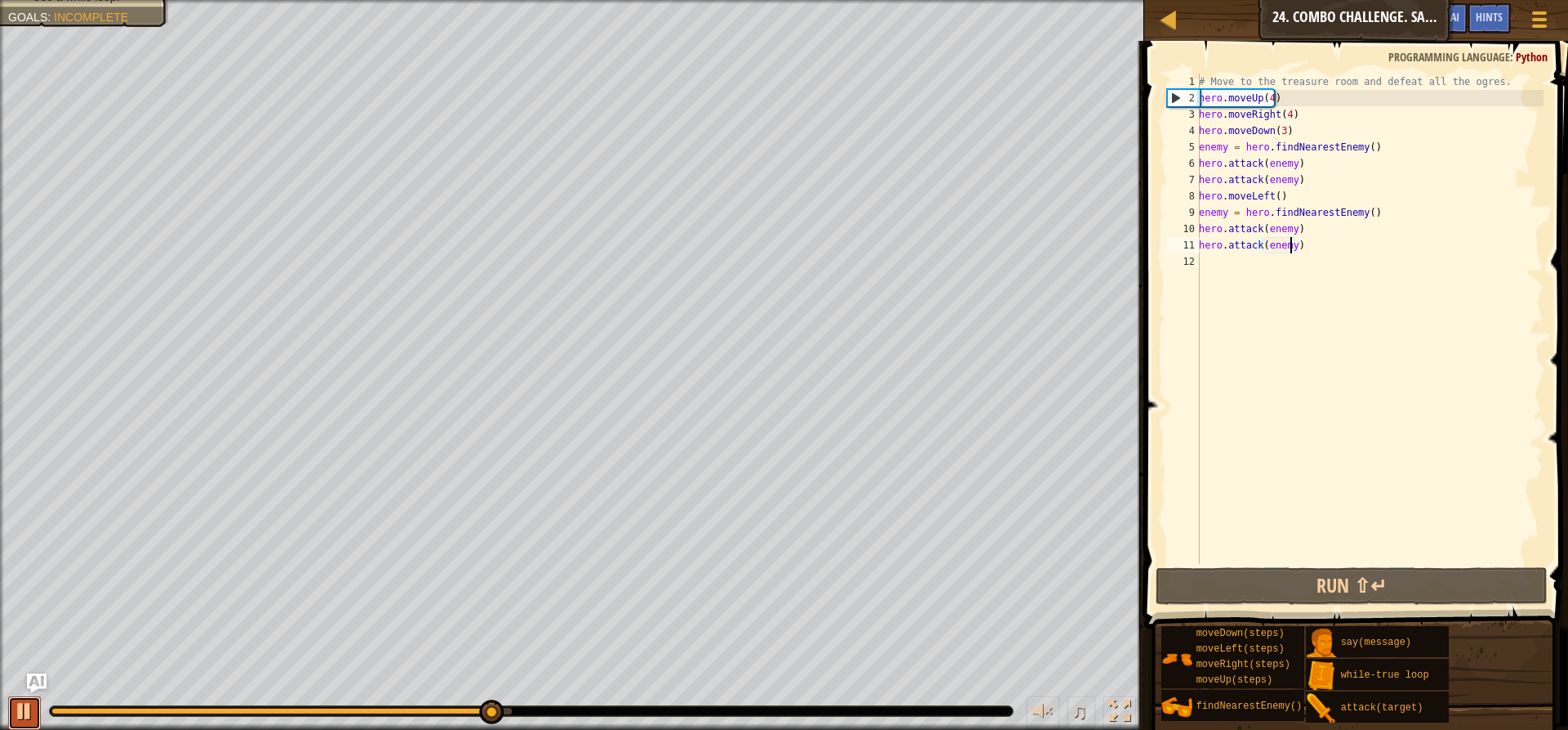
click at [20, 710] on div at bounding box center [24, 710] width 22 height 22
click at [1374, 218] on div "# Move to the treasure room and defeat all the ogres. hero . moveUp ( 4 ) hero …" at bounding box center [1369, 334] width 348 height 523
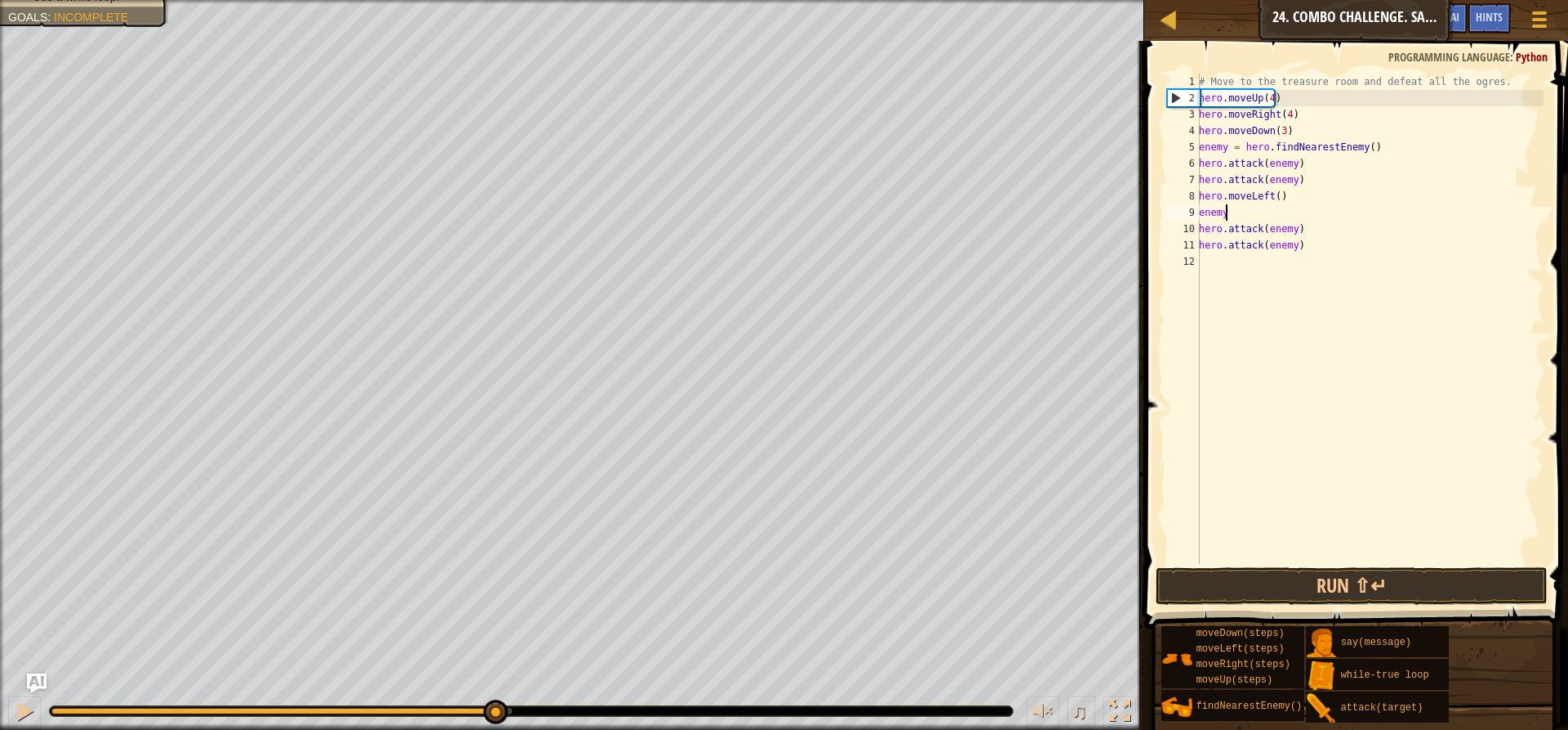
type textarea "e"
type textarea "h"
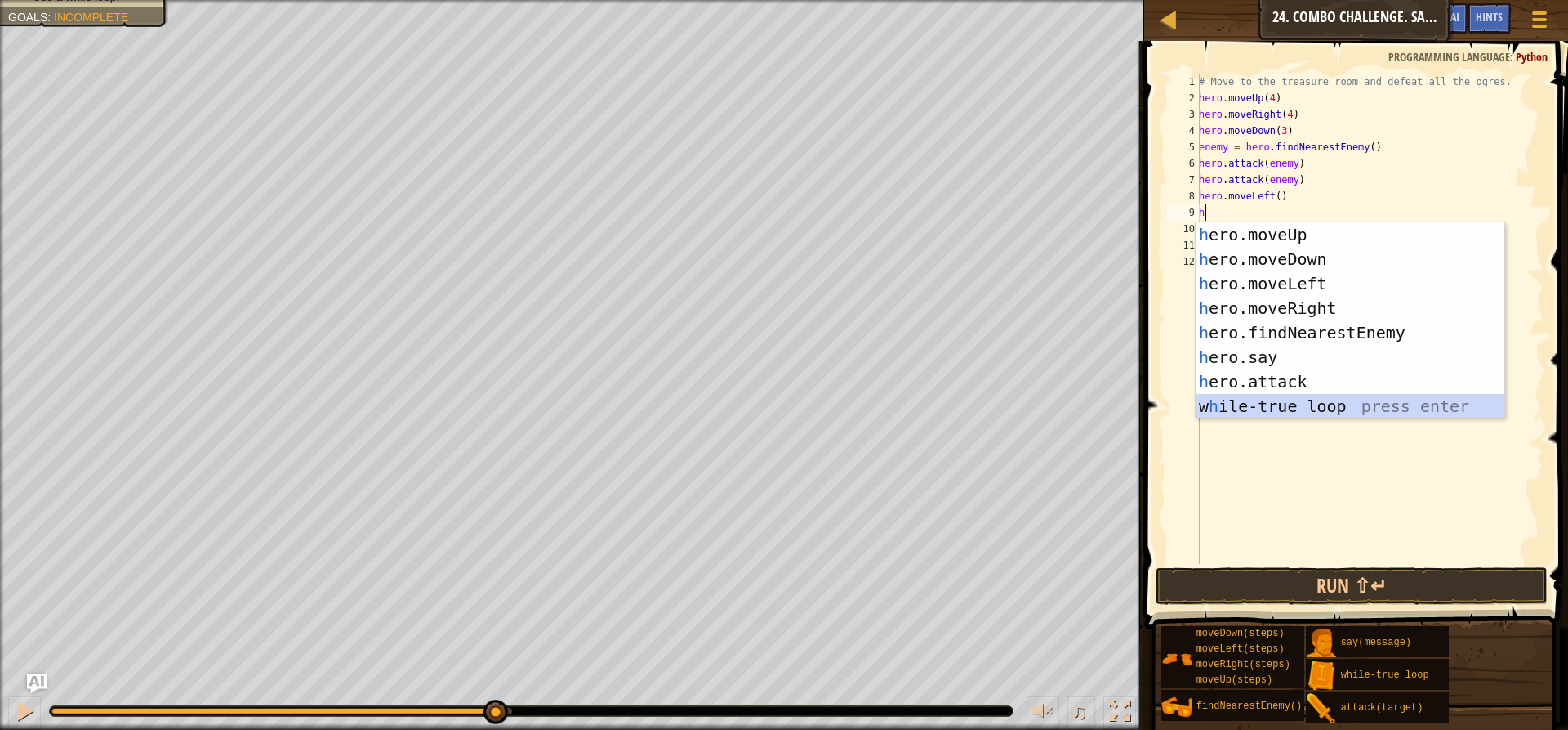
click at [1303, 405] on div "h ero.moveUp press enter h ero.moveDown press enter h ero.moveLeft press enter …" at bounding box center [1349, 344] width 309 height 245
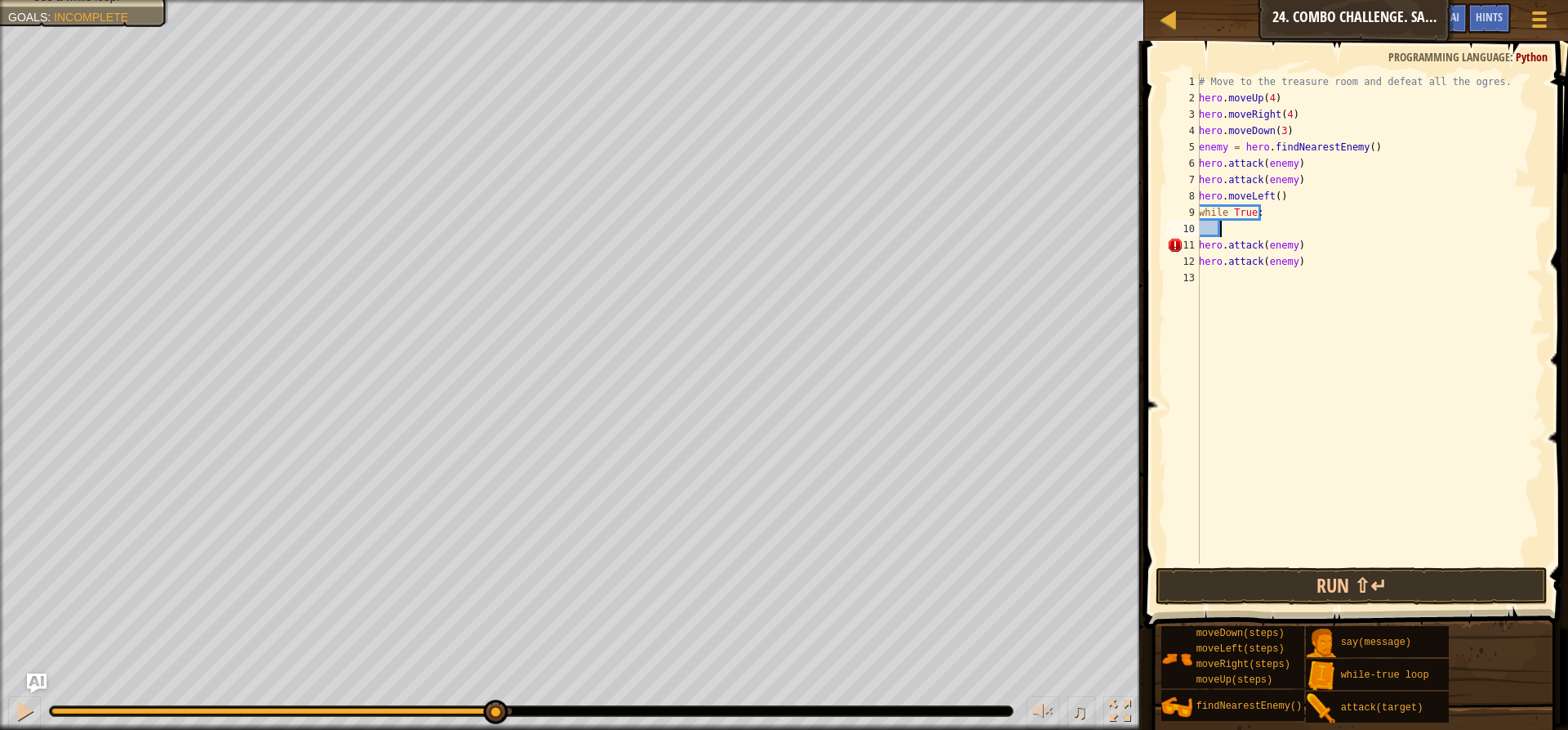
type textarea "h"
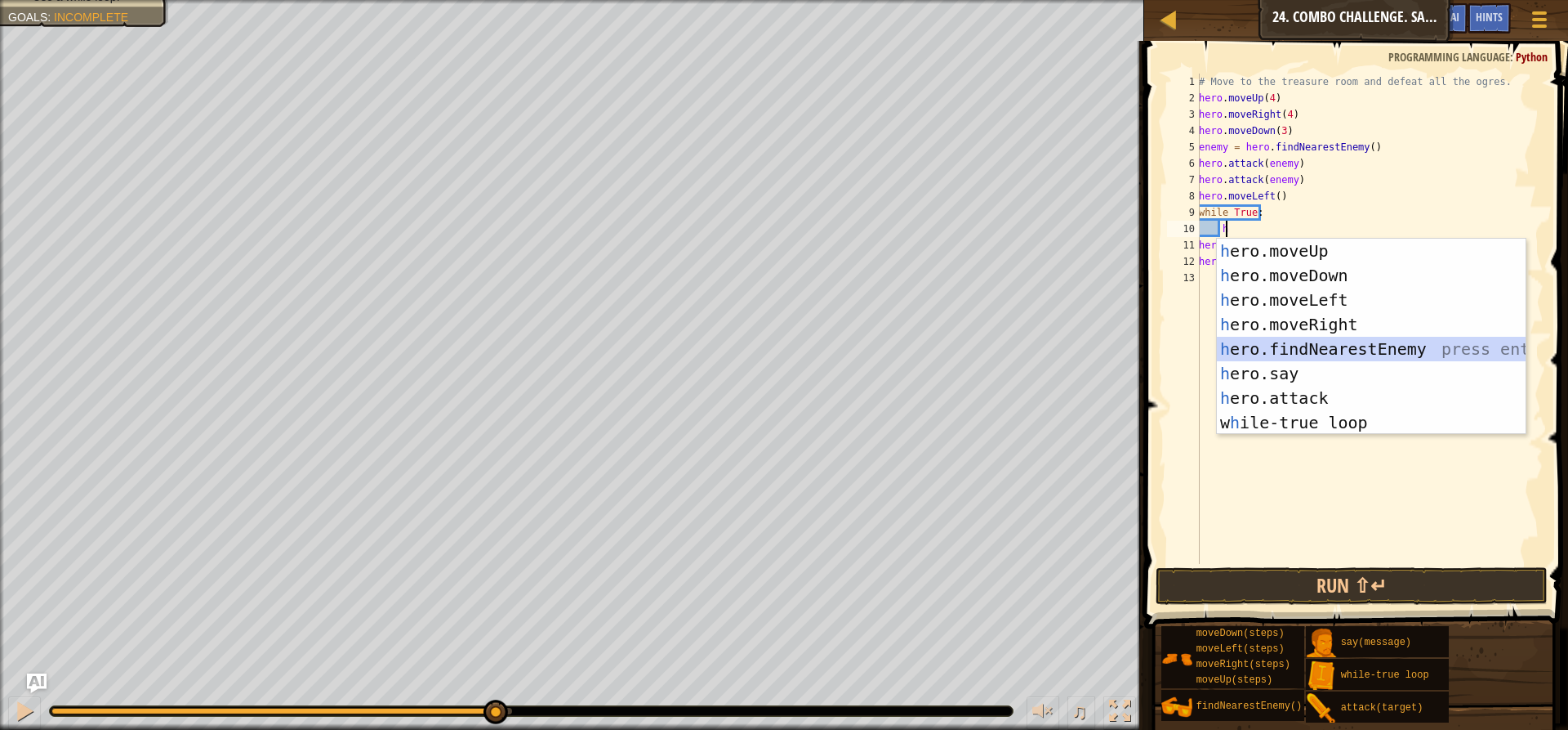
click at [1410, 342] on div "h ero.moveUp press enter h ero.moveDown press enter h ero.moveLeft press enter …" at bounding box center [1370, 360] width 309 height 245
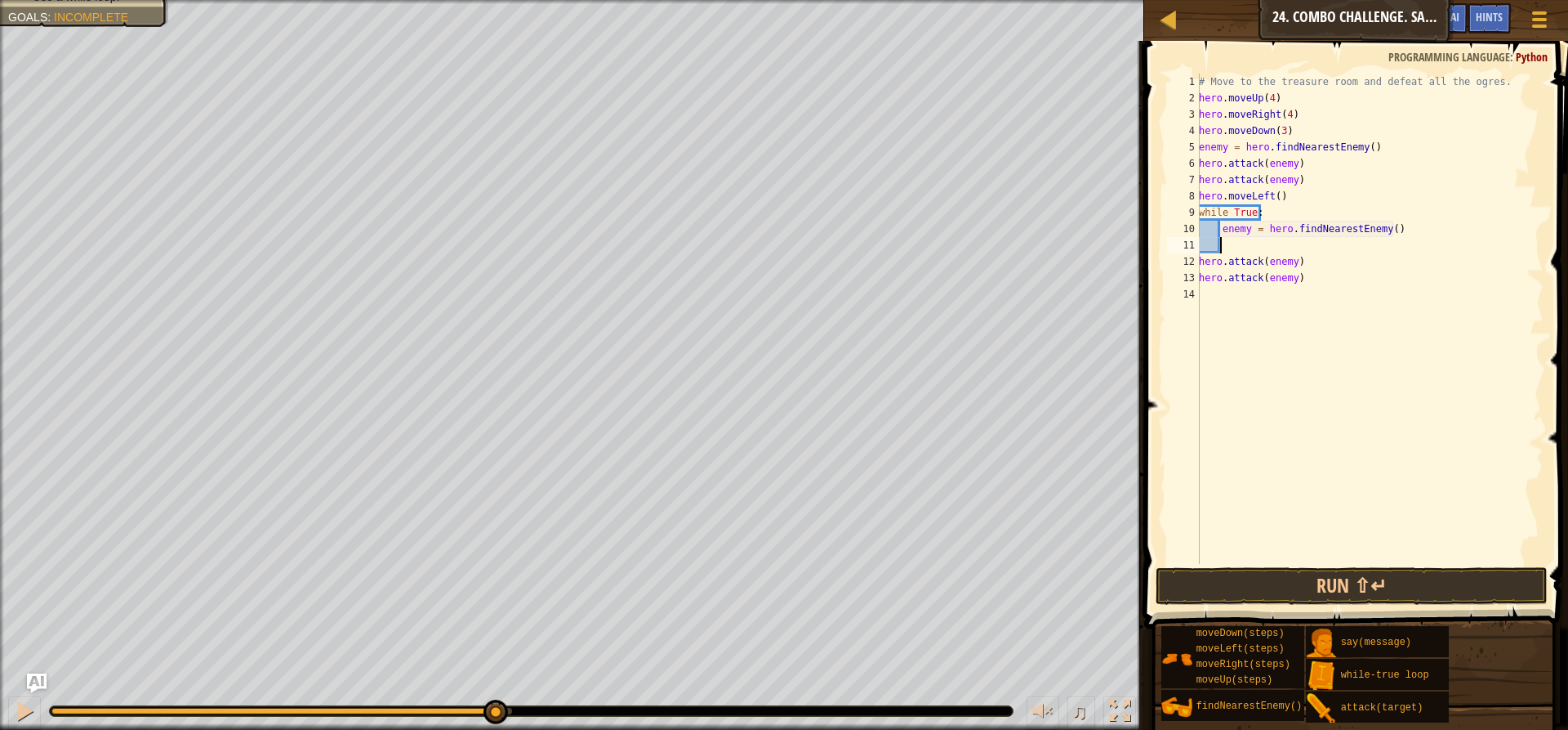
click at [1309, 263] on div "# Move to the treasure room and defeat all the ogres. hero . moveUp ( 4 ) hero …" at bounding box center [1369, 334] width 348 height 523
type textarea "h"
click at [1342, 279] on div "# Move to the treasure room and defeat all the ogres. hero . moveUp ( 4 ) hero …" at bounding box center [1369, 334] width 348 height 523
type textarea "h"
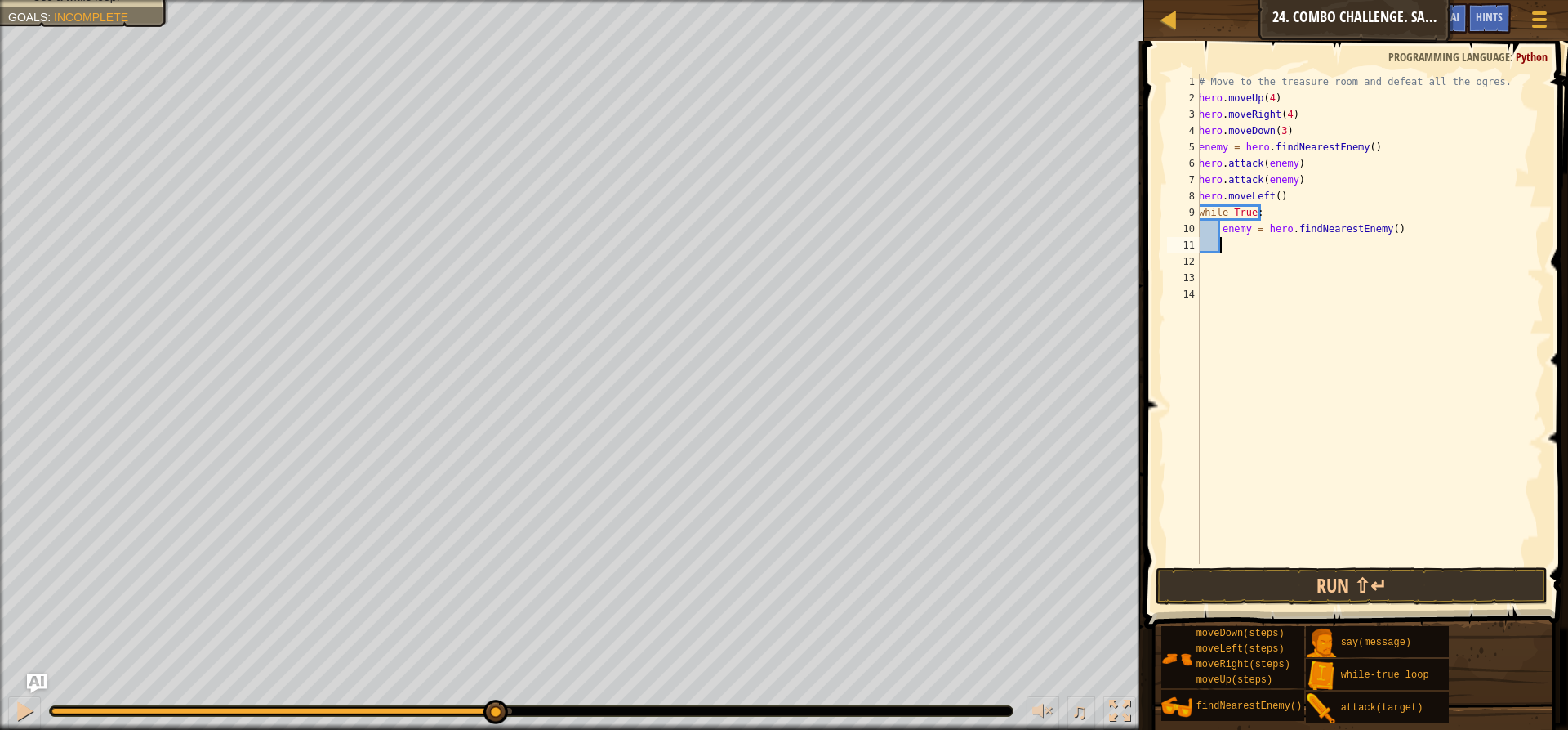
click at [1265, 246] on div "# Move to the treasure room and defeat all the ogres. hero . moveUp ( 4 ) hero …" at bounding box center [1369, 334] width 348 height 523
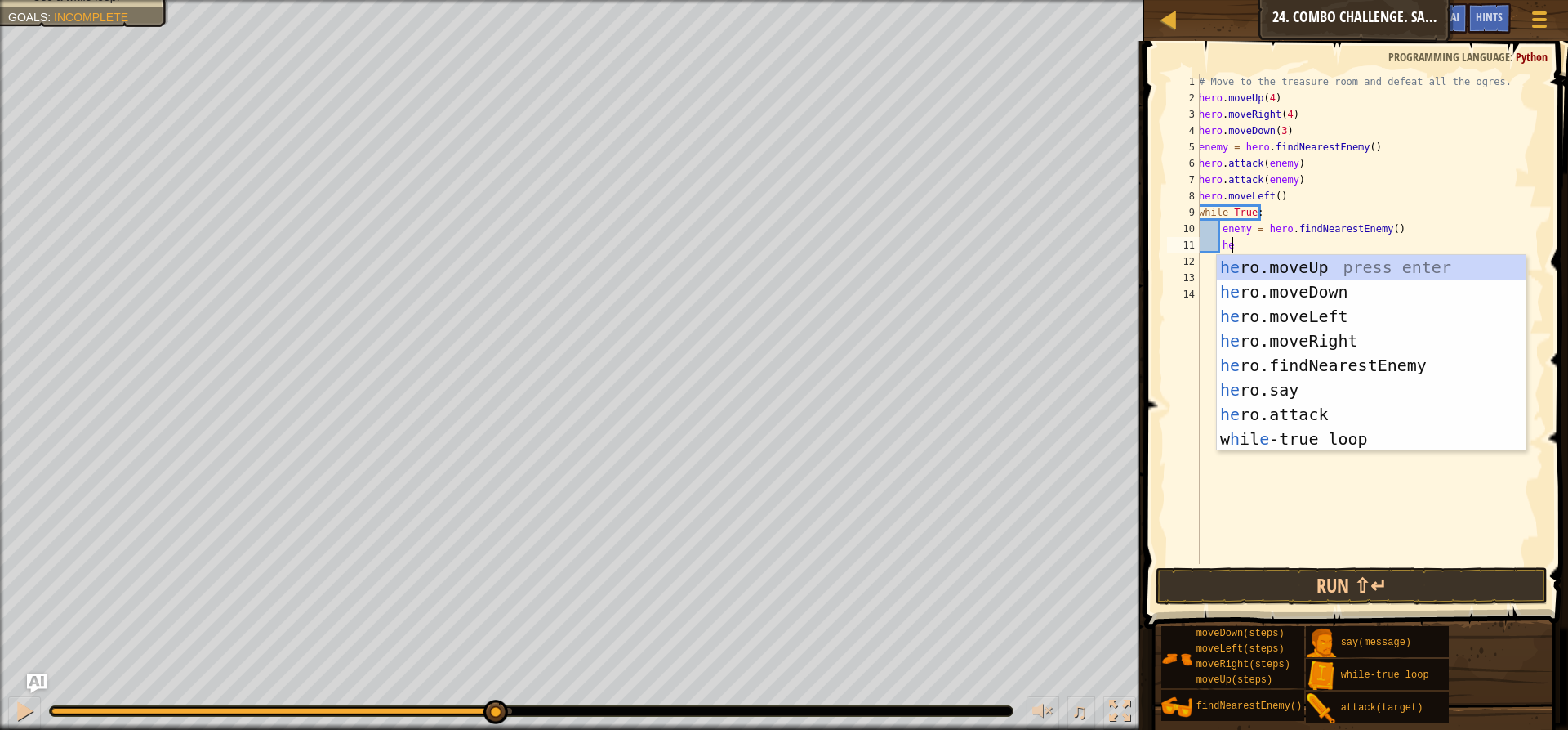
scroll to position [8, 3]
drag, startPoint x: 1316, startPoint y: 406, endPoint x: 1323, endPoint y: 344, distance: 62.4
click at [1317, 403] on div "hero .moveUp press enter hero .moveDown press enter hero .moveLeft press enter …" at bounding box center [1370, 377] width 309 height 245
type textarea "hero.attack(enemy)"
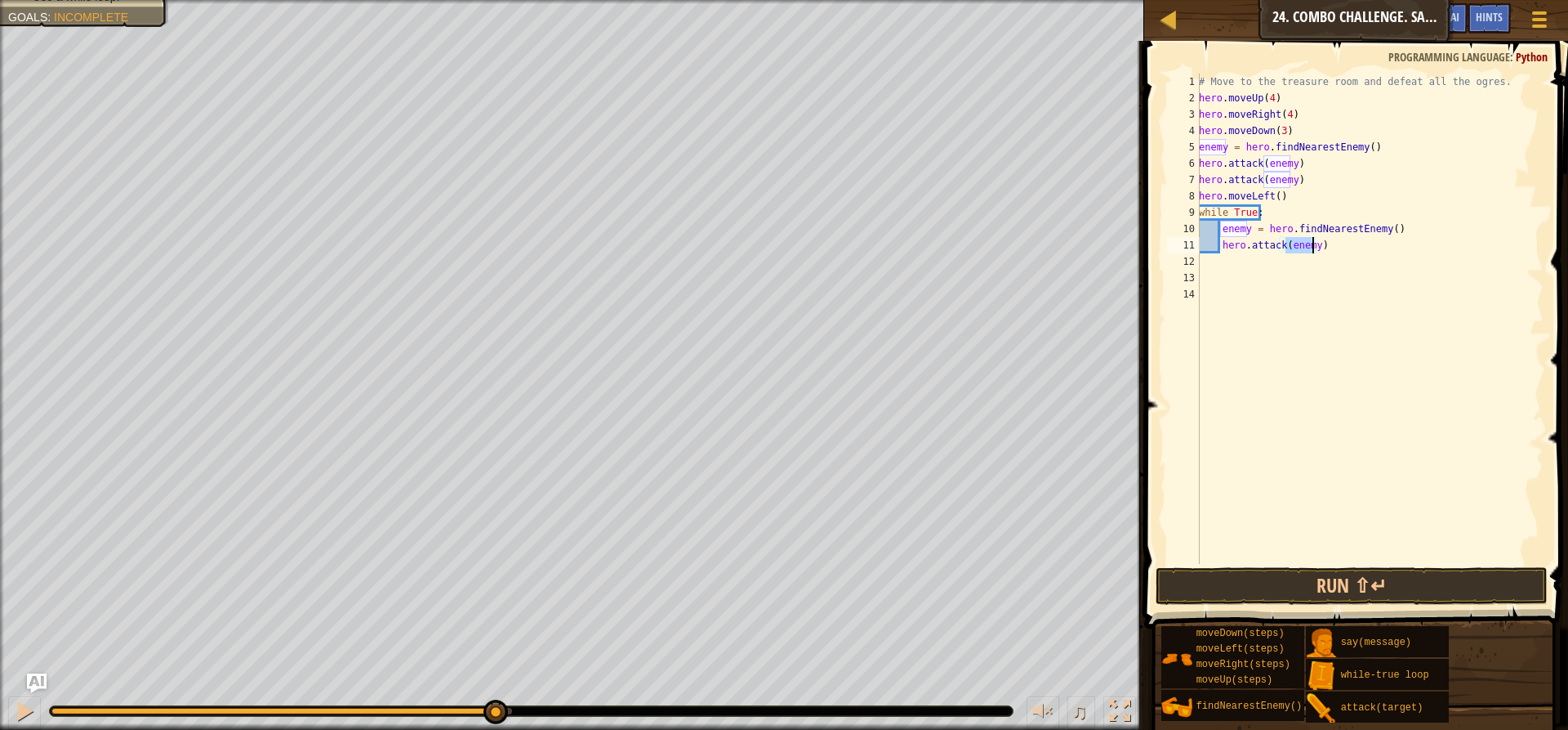
click at [1236, 268] on div "# Move to the treasure room and defeat all the ogres. hero . moveUp ( 4 ) hero …" at bounding box center [1369, 334] width 348 height 523
click at [1383, 583] on button "Run ⇧↵" at bounding box center [1351, 586] width 392 height 38
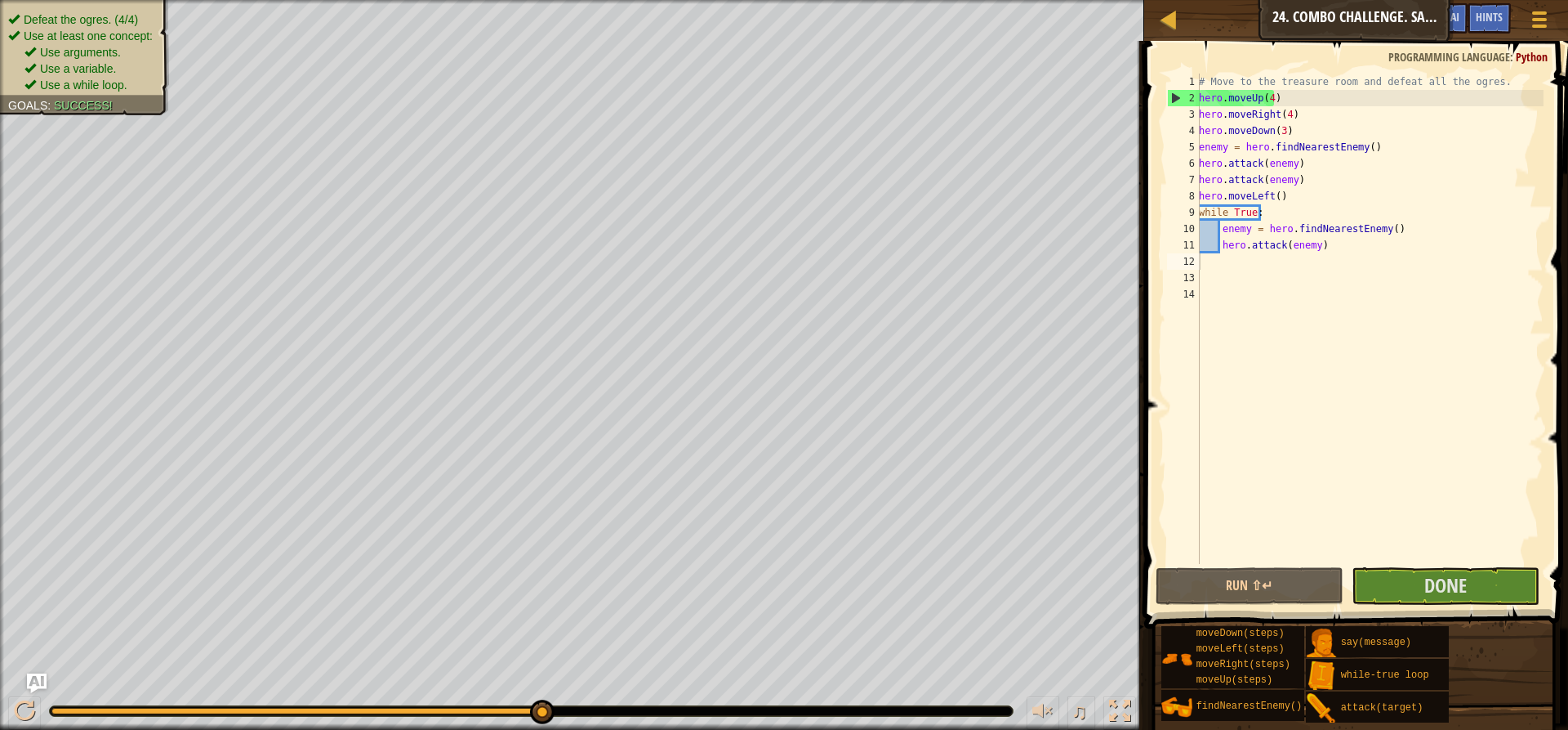
click at [75, 11] on div "Defeat the ogres. (4/4) Use at least one concept: Use arguments. Use a variable…" at bounding box center [84, 52] width 153 height 82
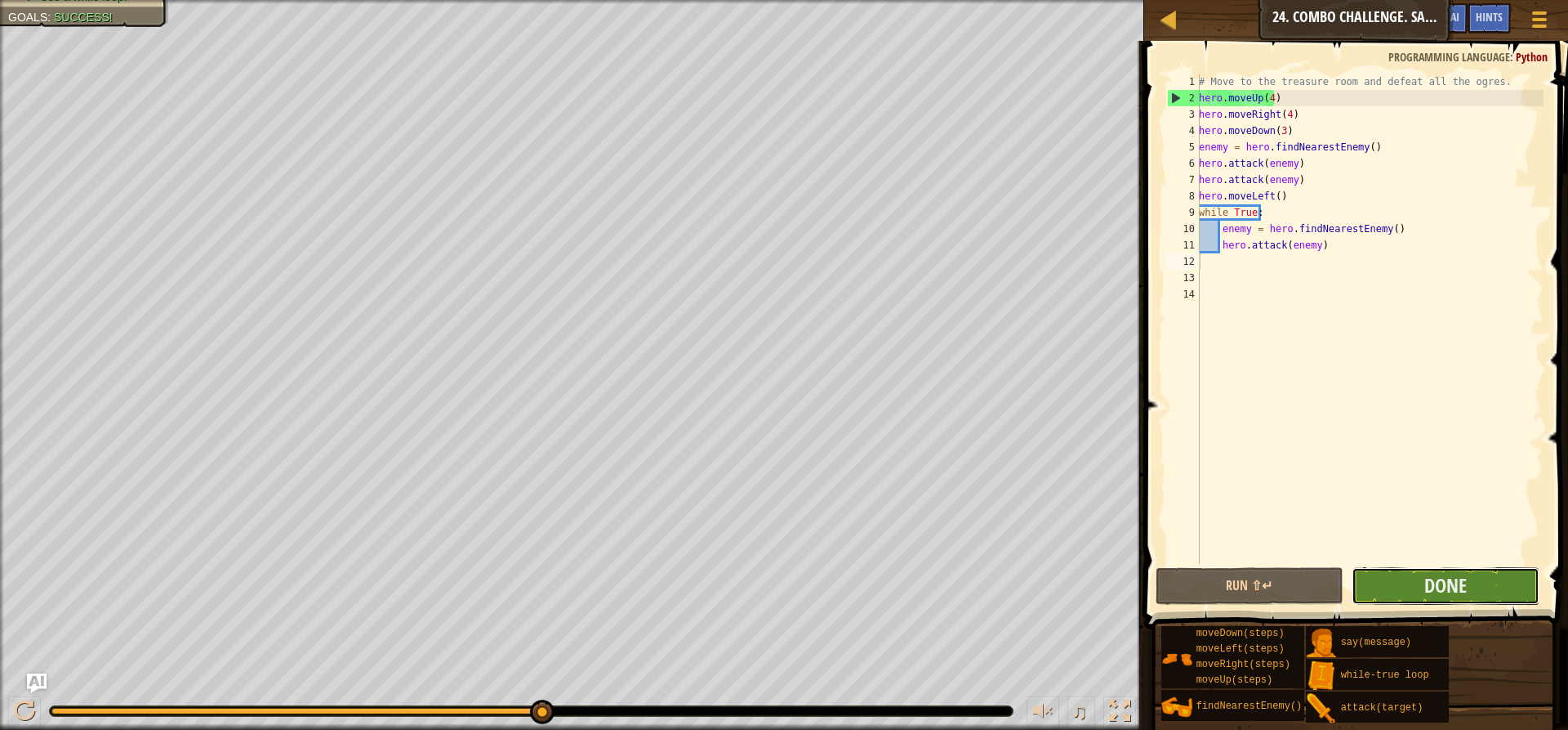
click at [1392, 594] on button "Done" at bounding box center [1445, 586] width 188 height 38
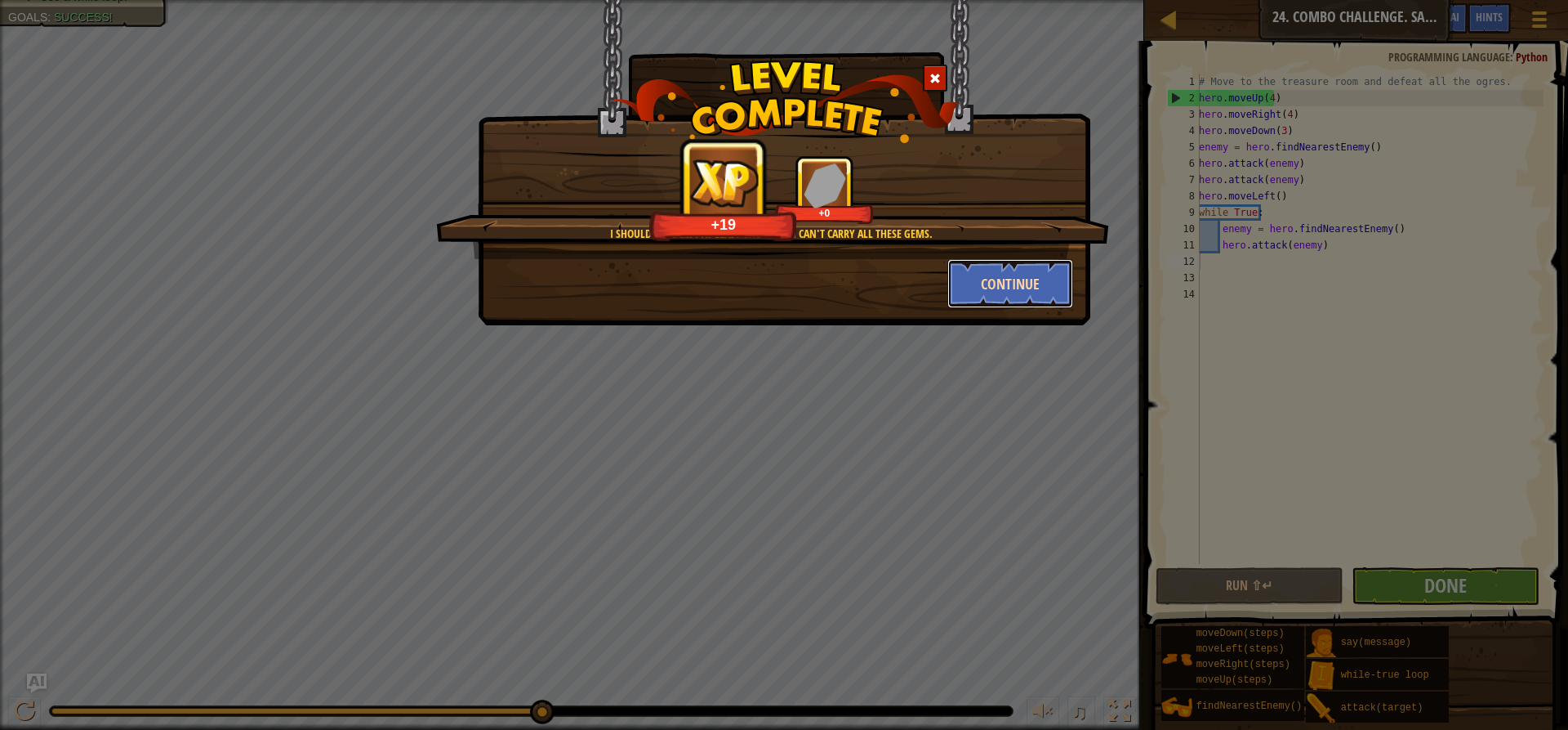
click at [1049, 304] on button "Continue" at bounding box center [1010, 283] width 127 height 49
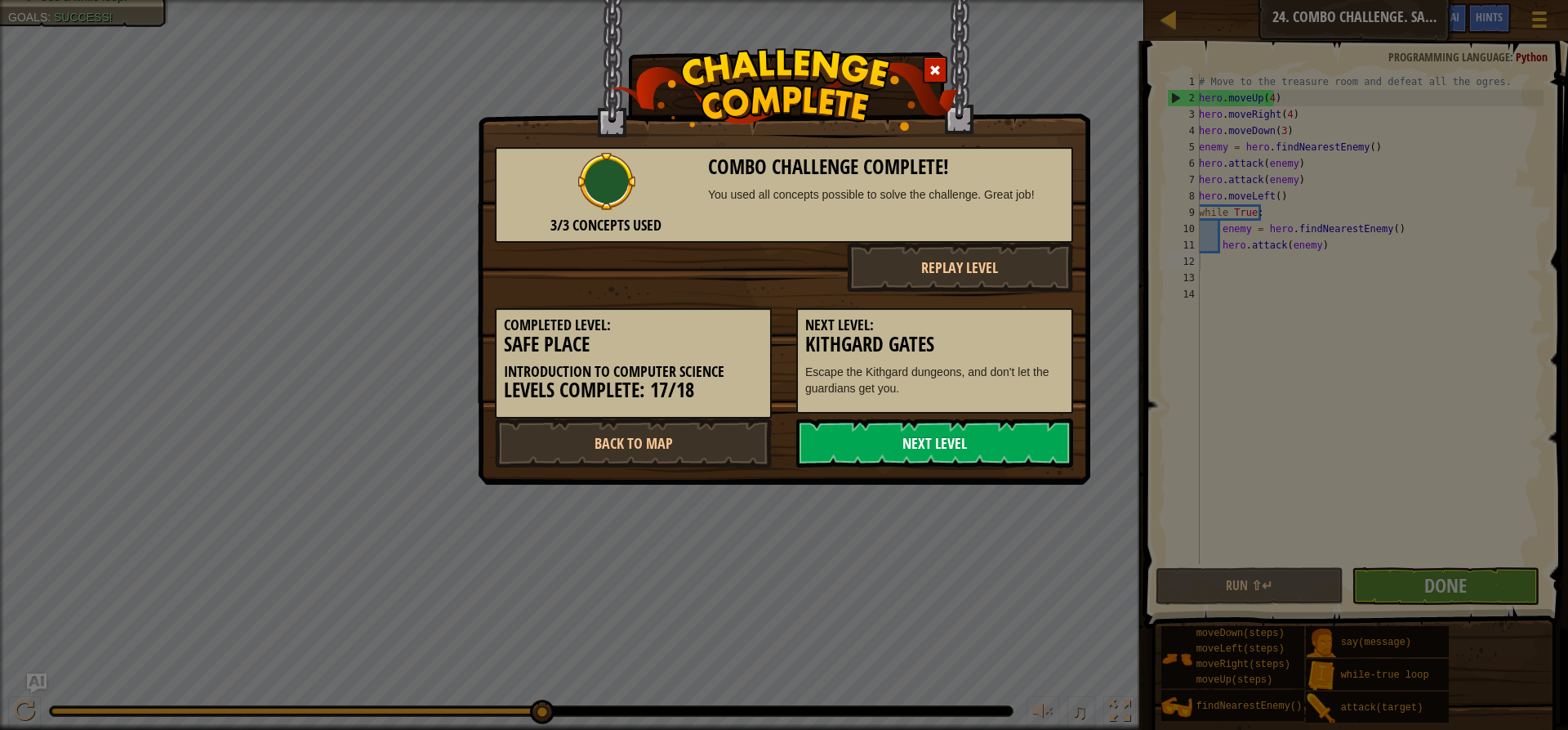
click at [957, 434] on link "Next Level" at bounding box center [934, 443] width 277 height 49
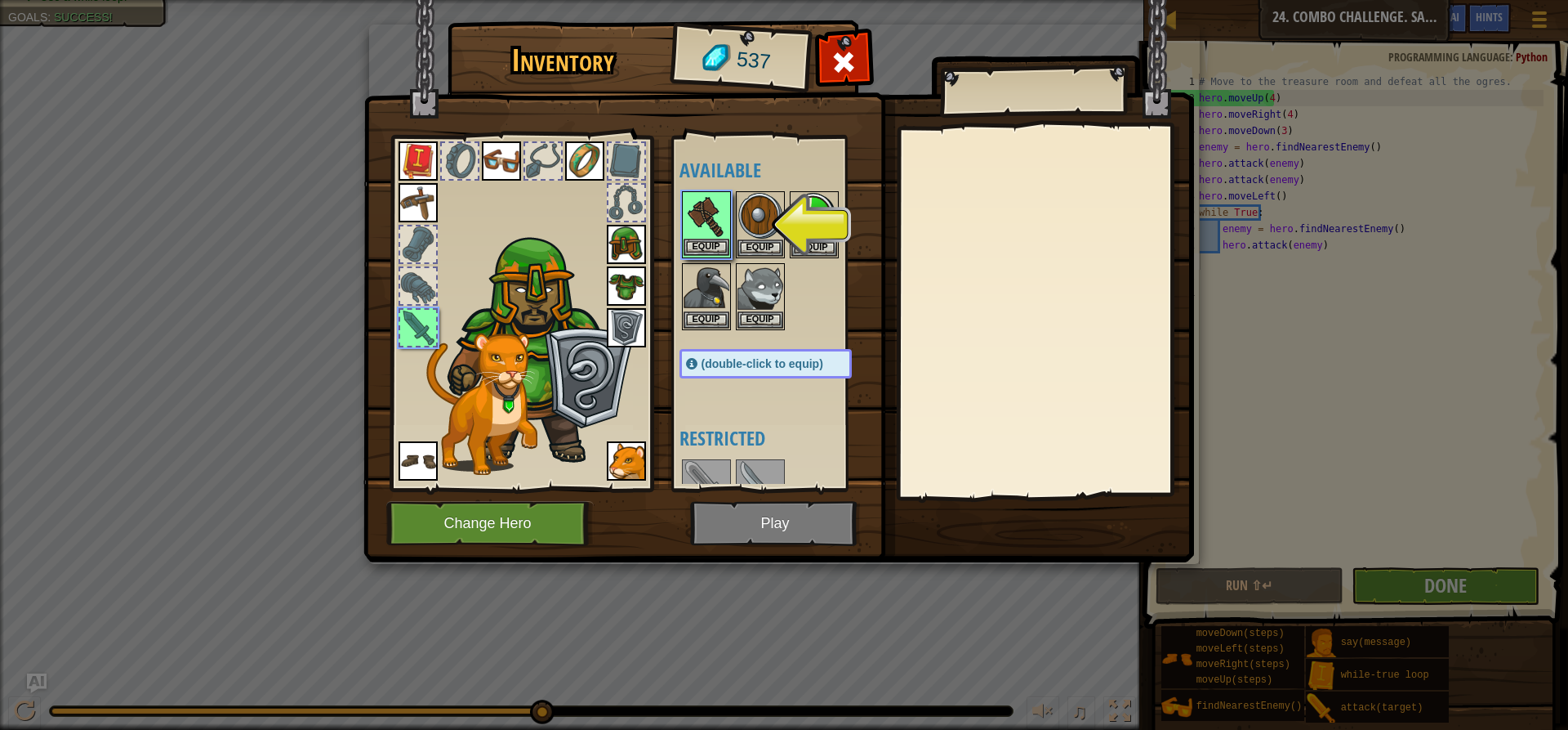
click at [719, 216] on img at bounding box center [706, 215] width 46 height 46
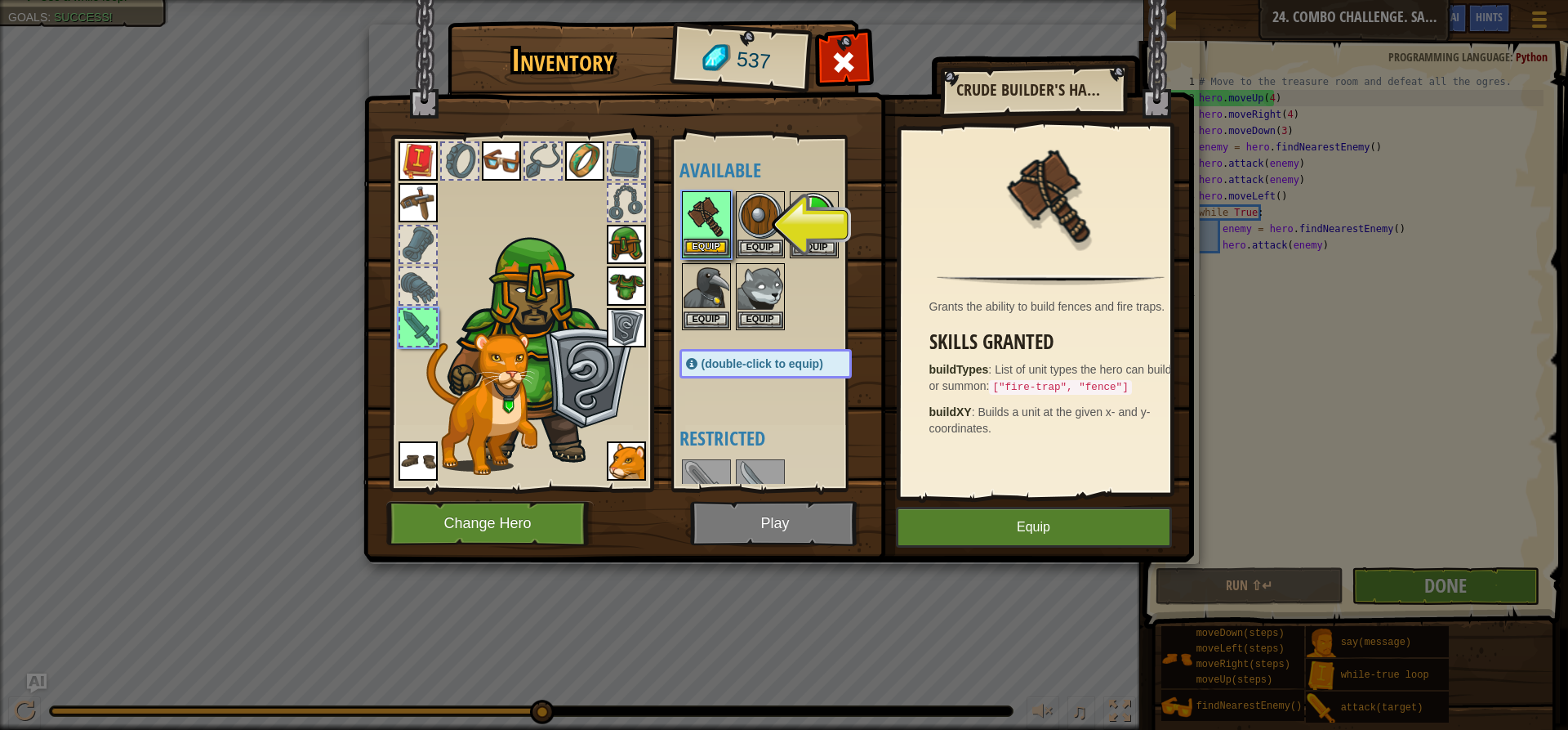
click at [719, 216] on img at bounding box center [706, 215] width 46 height 46
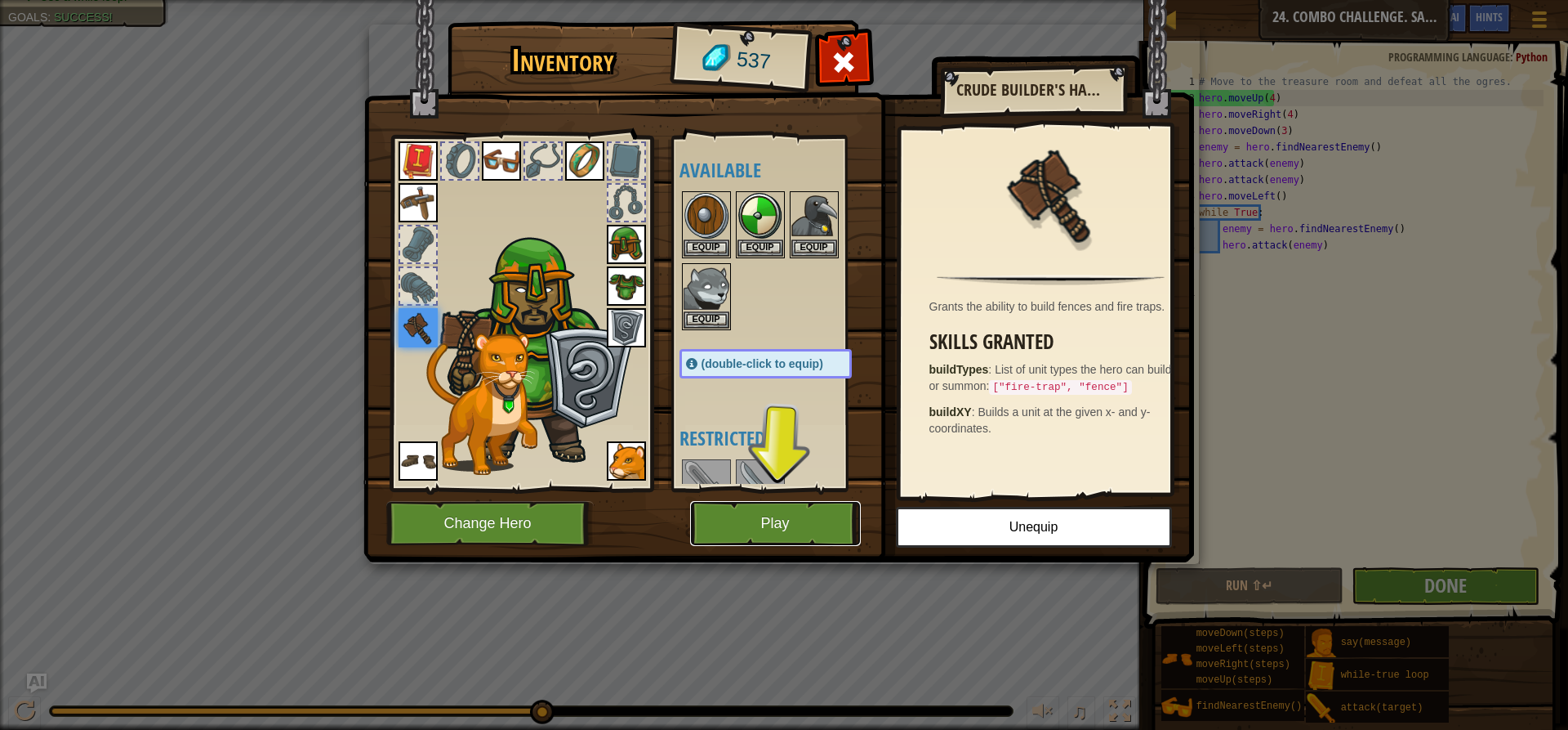
click at [806, 510] on button "Play" at bounding box center [776, 524] width 171 height 45
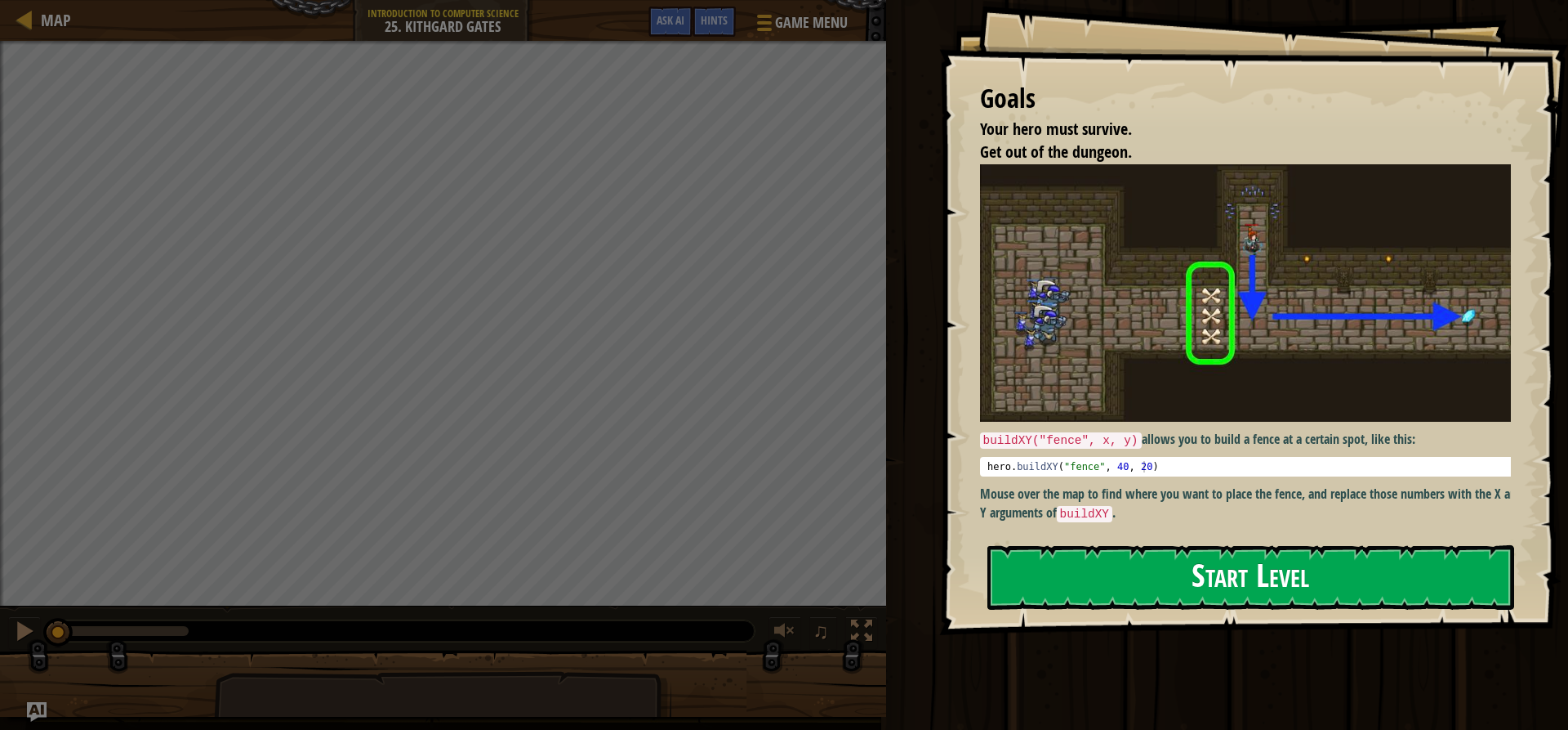
click at [1140, 578] on button "Start Level" at bounding box center [1251, 577] width 527 height 65
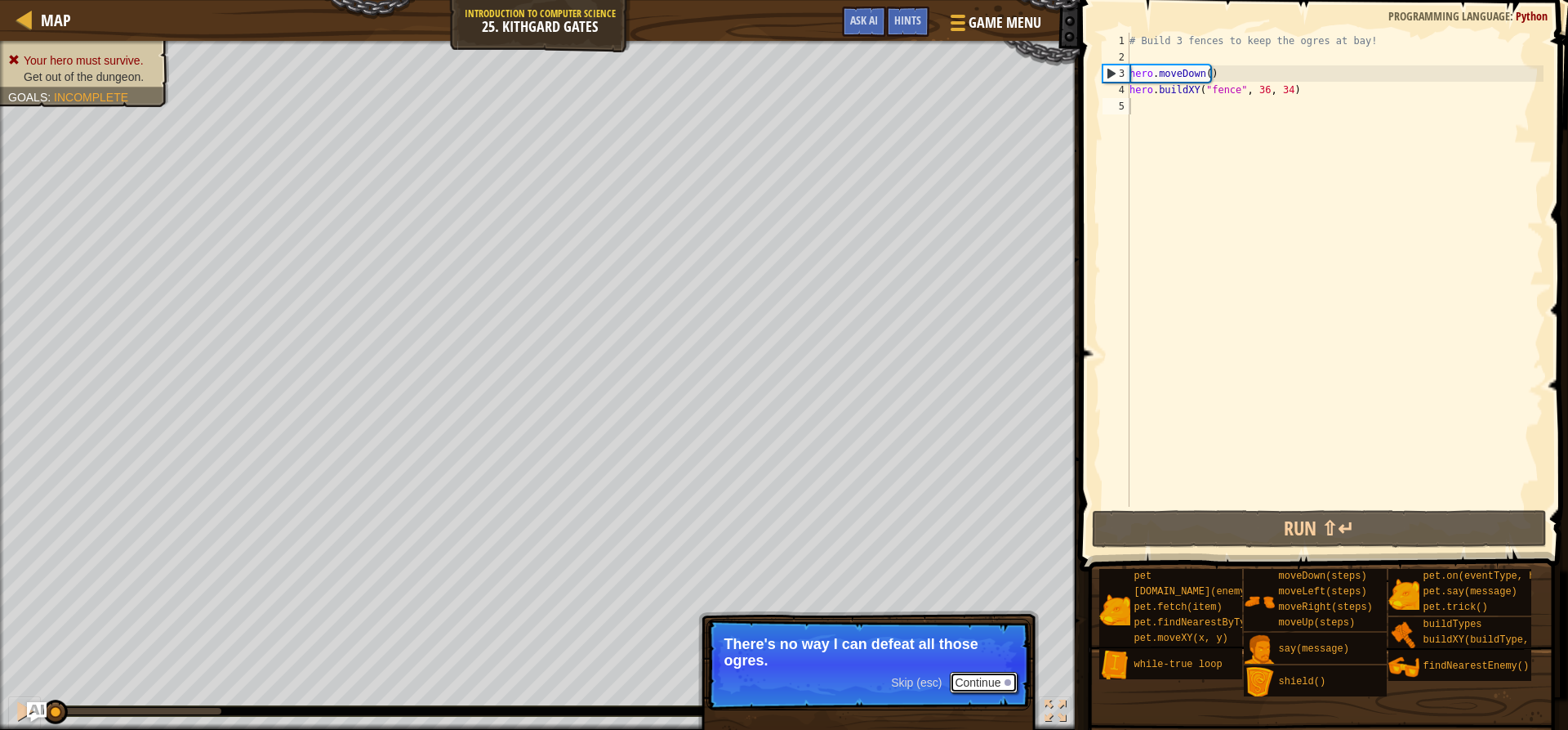
click at [986, 672] on button "Continue" at bounding box center [984, 682] width 68 height 22
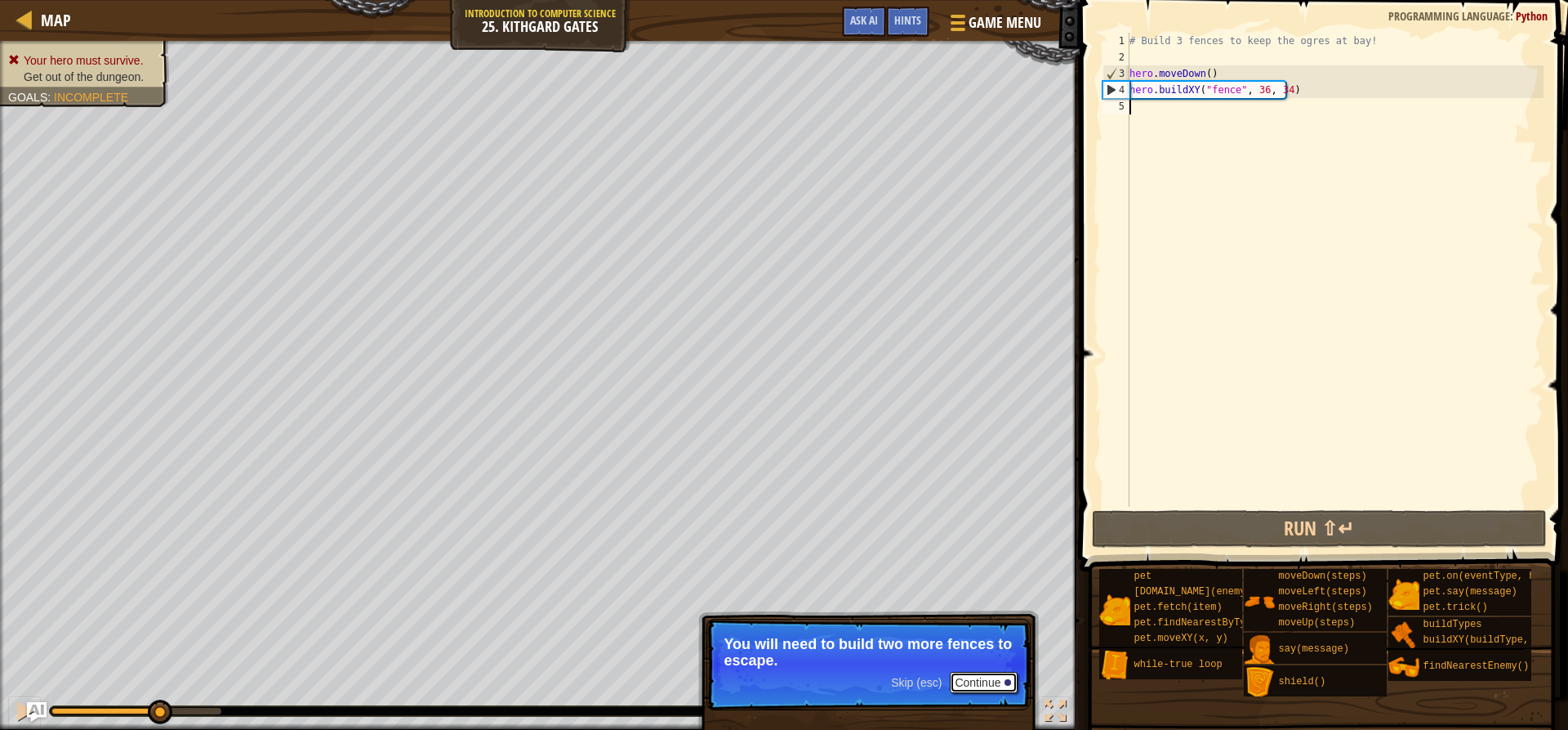
click at [984, 679] on button "Continue" at bounding box center [984, 682] width 68 height 22
click at [985, 677] on button "Continue" at bounding box center [984, 683] width 68 height 22
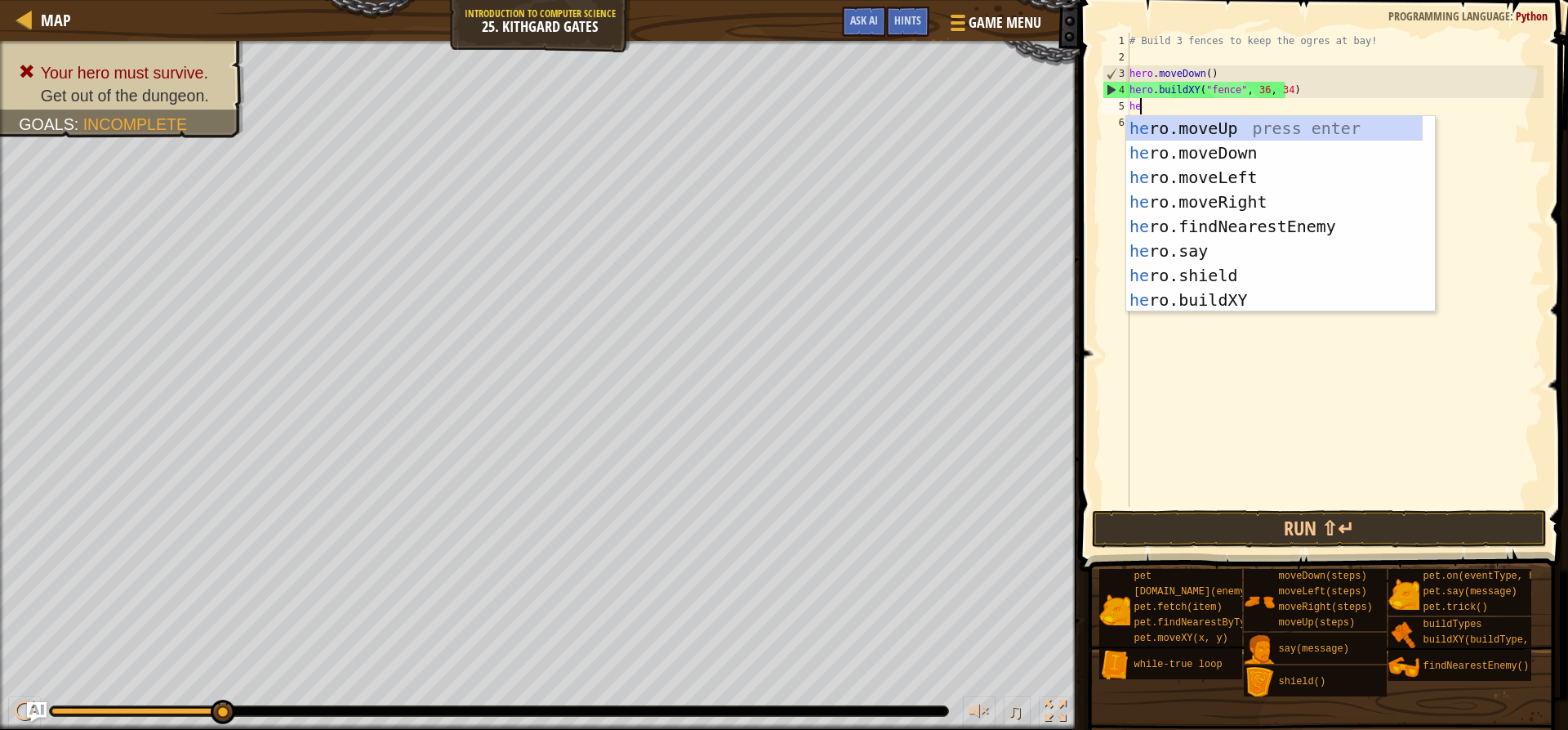
scroll to position [8, 1]
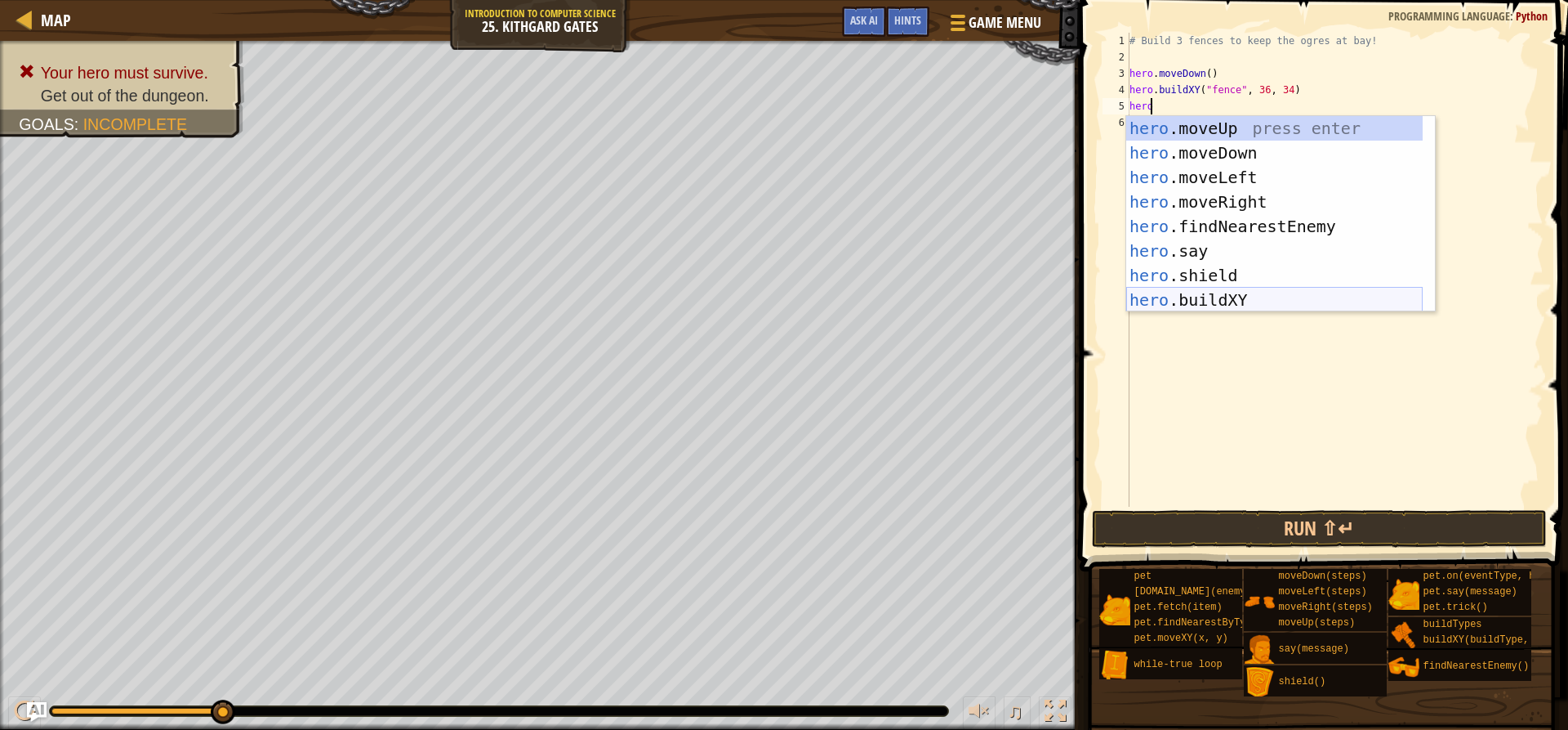
click at [1245, 295] on div "hero .moveUp press enter hero .moveDown press enter hero .moveLeft press enter …" at bounding box center [1274, 238] width 296 height 245
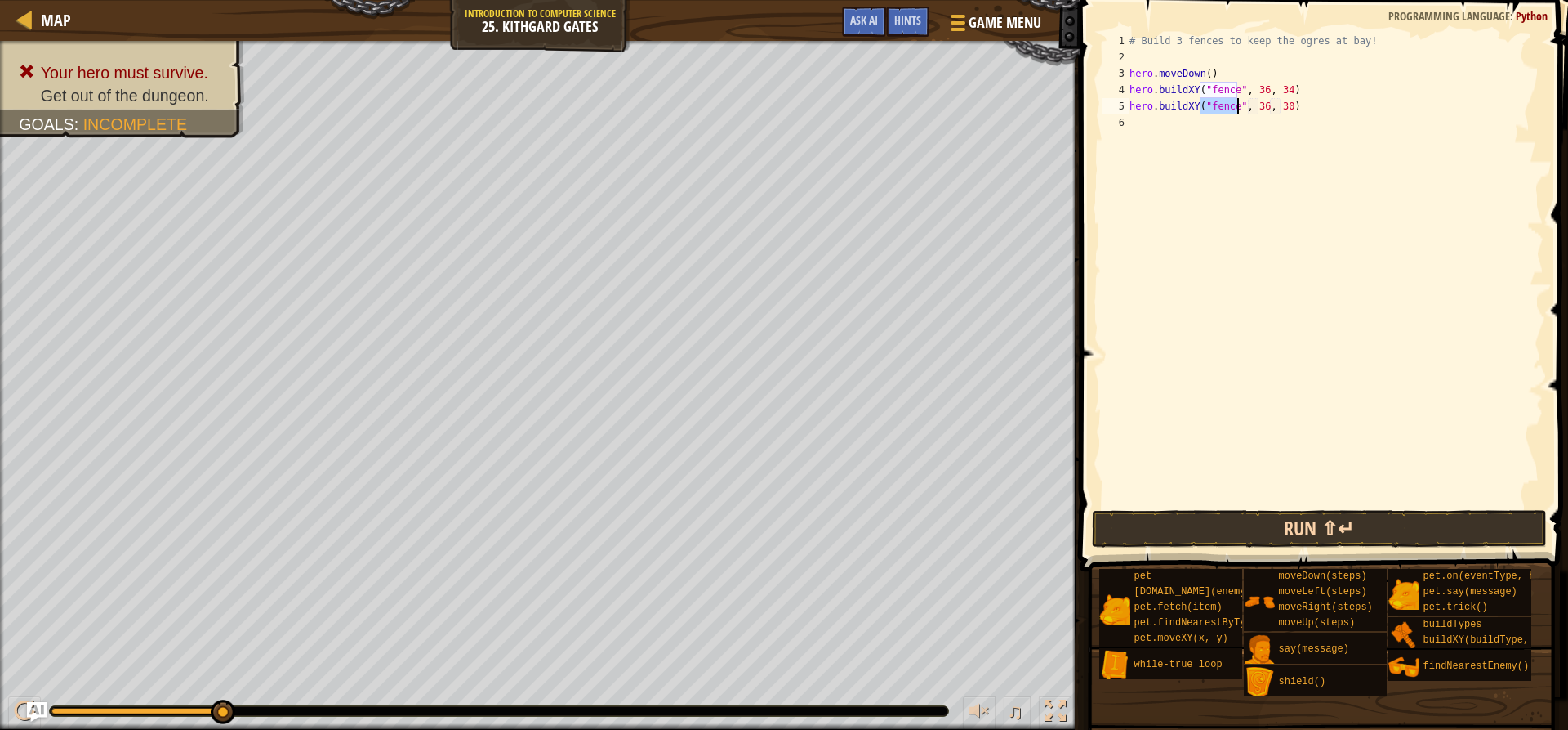
type textarea "hero.buildXY("fence", 36, 30)"
click at [1329, 527] on button "Run ⇧↵" at bounding box center [1319, 528] width 454 height 38
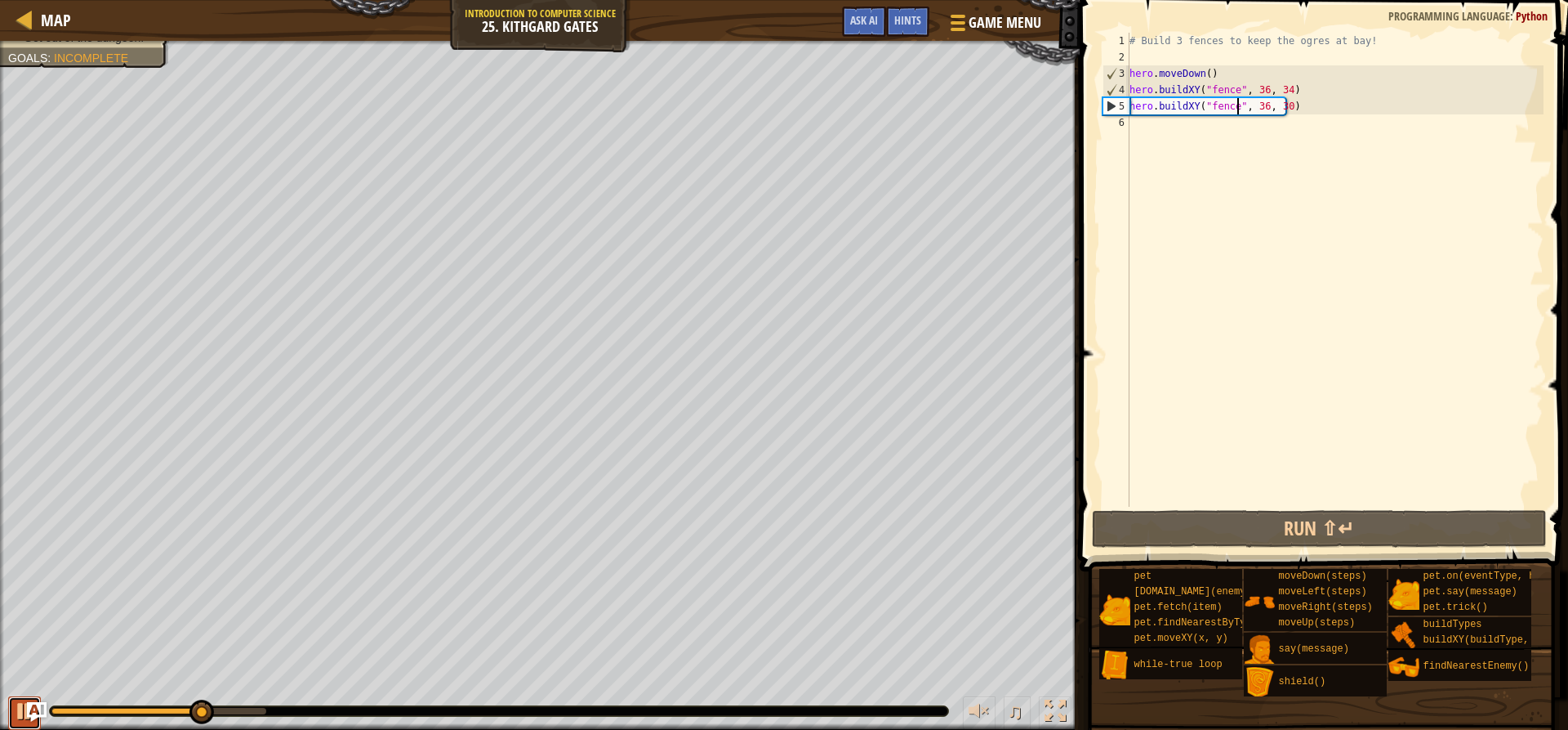
click at [16, 708] on div at bounding box center [24, 710] width 22 height 22
click at [1209, 148] on div "# Build 3 fences to keep the ogres at bay! hero . moveDown ( ) hero . buildXY (…" at bounding box center [1334, 286] width 417 height 507
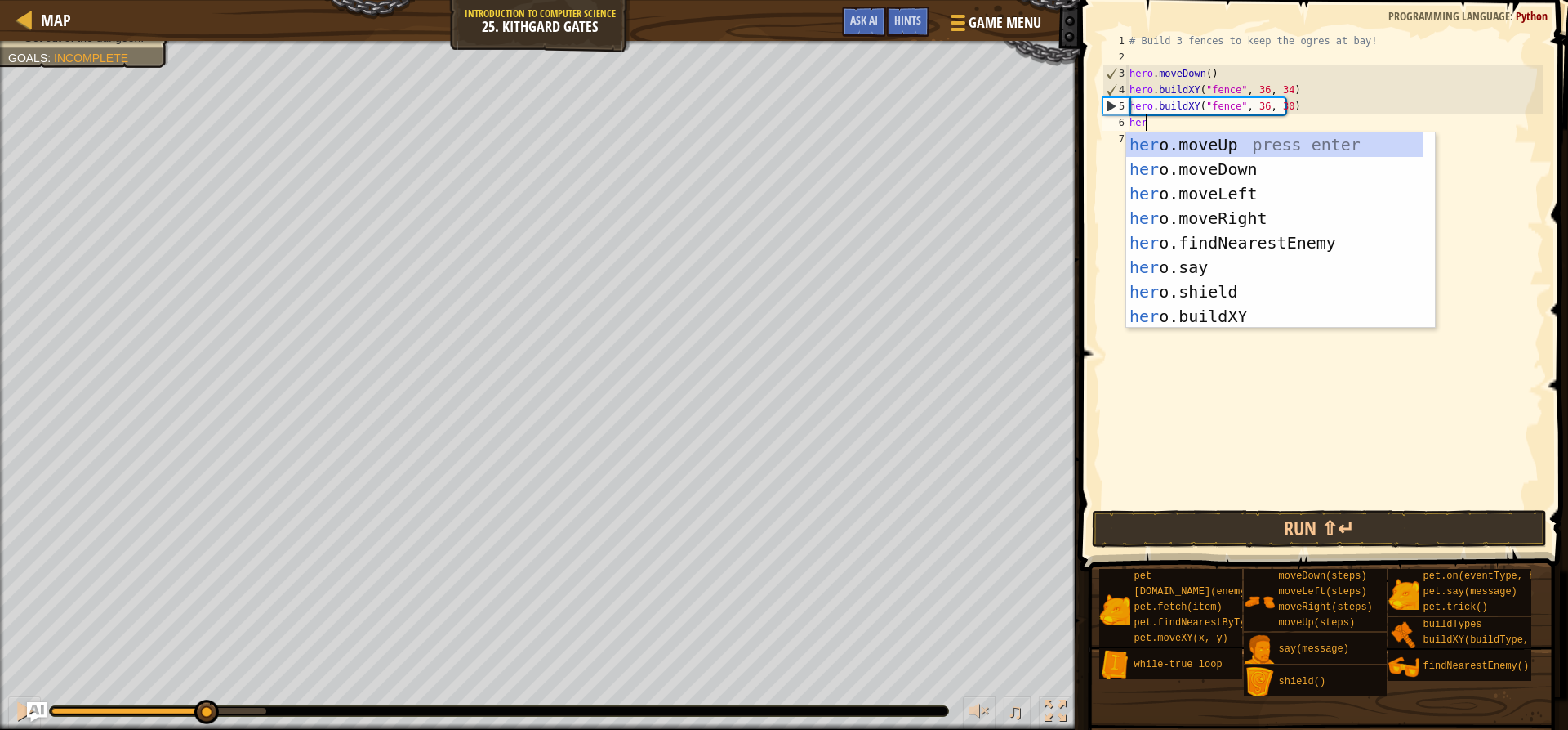
type textarea "hero"
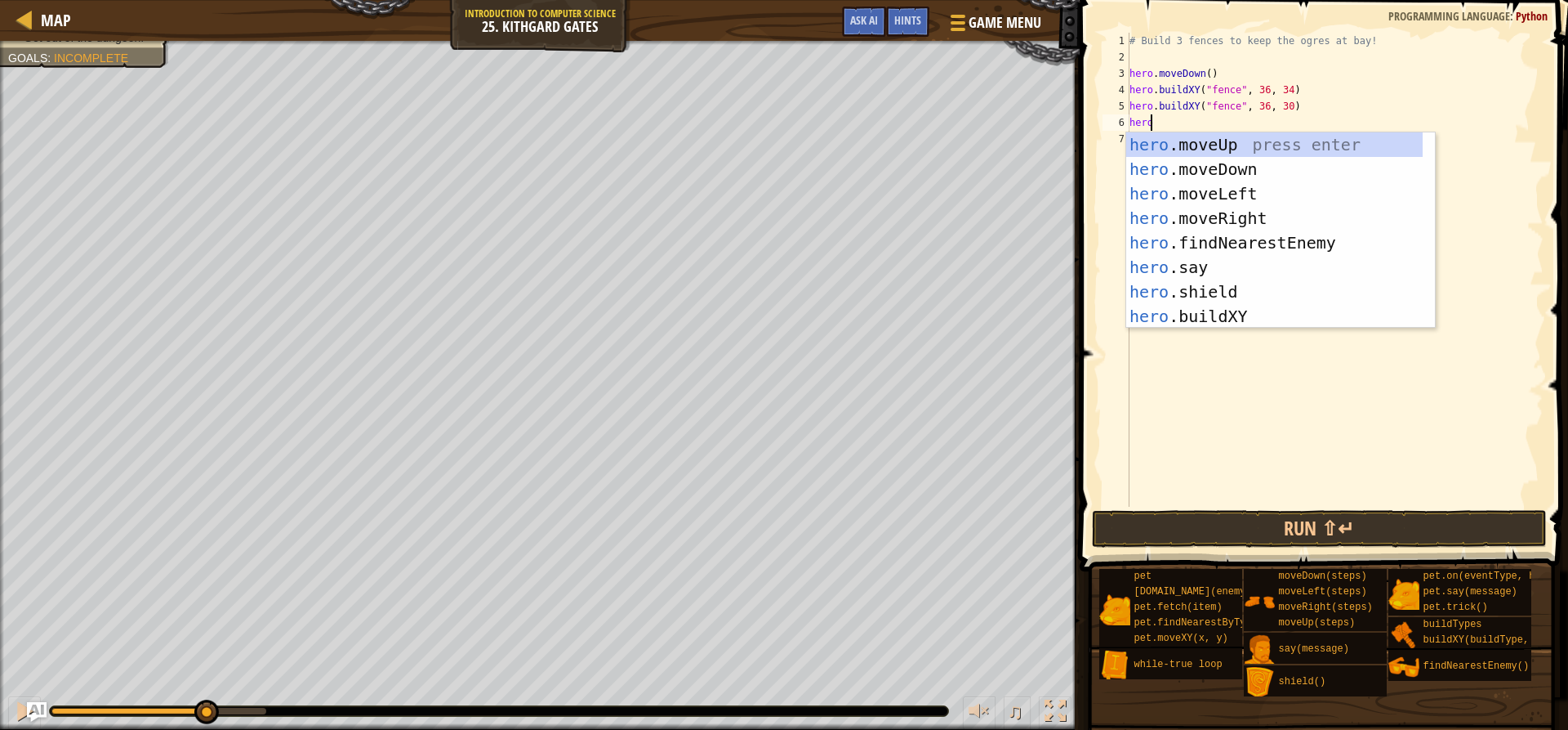
click at [1244, 330] on div "# Build 3 fences to keep the ogres at bay! hero . moveDown ( ) hero . buildXY (…" at bounding box center [1334, 286] width 417 height 507
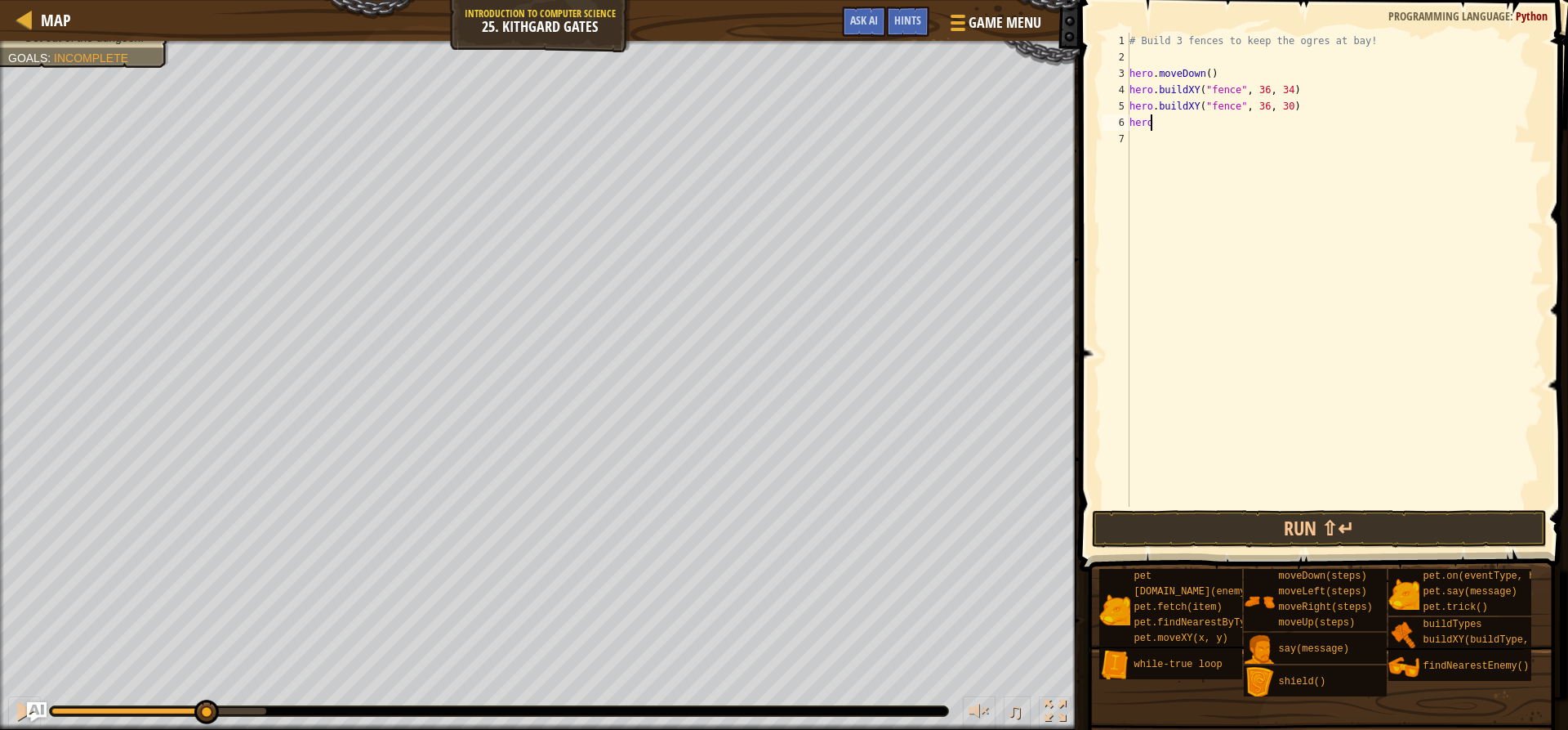
drag, startPoint x: 1190, startPoint y: 120, endPoint x: 1189, endPoint y: 130, distance: 10.0
click at [1190, 122] on div "# Build 3 fences to keep the ogres at bay! hero . moveDown ( ) hero . buildXY (…" at bounding box center [1334, 286] width 417 height 507
type textarea "h"
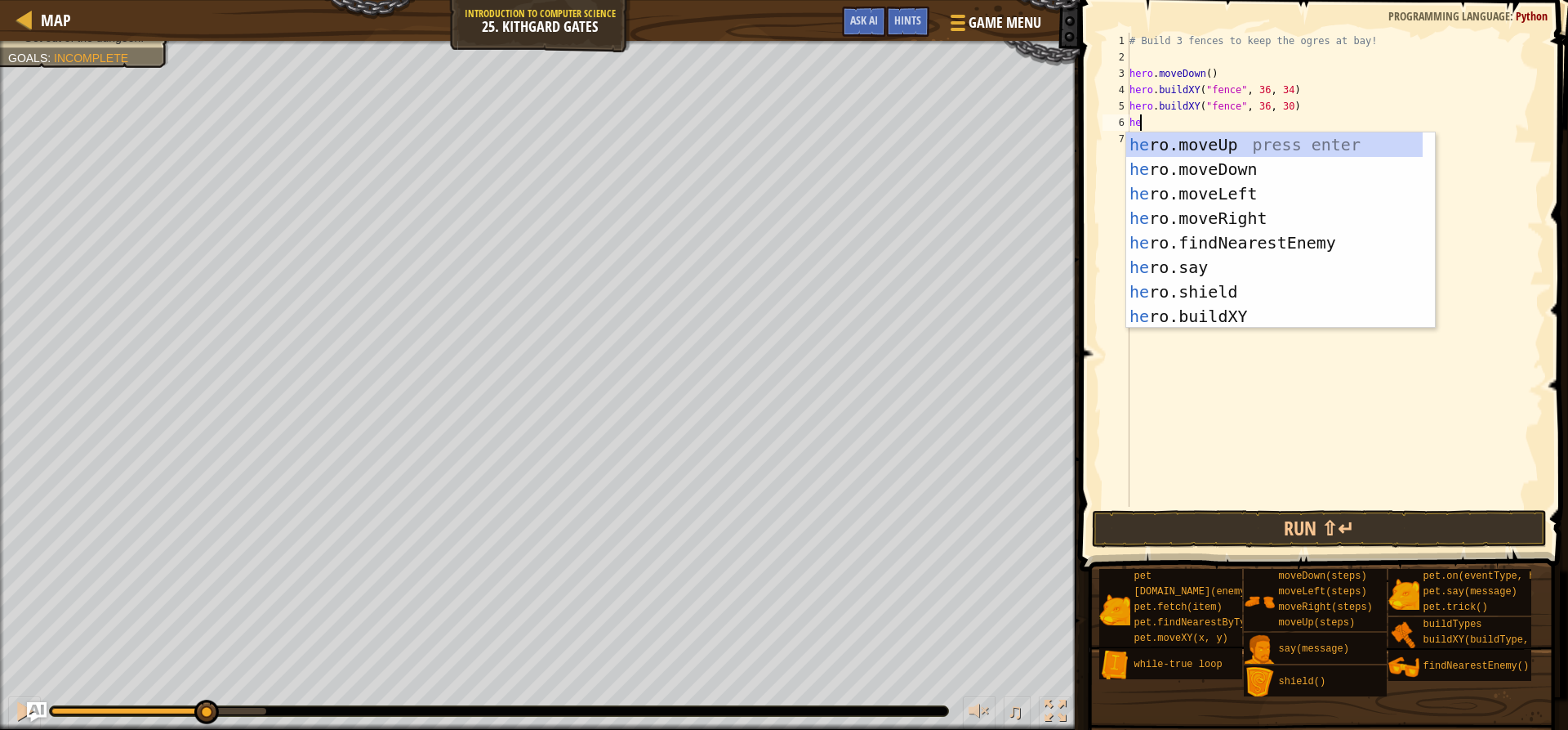
scroll to position [8, 1]
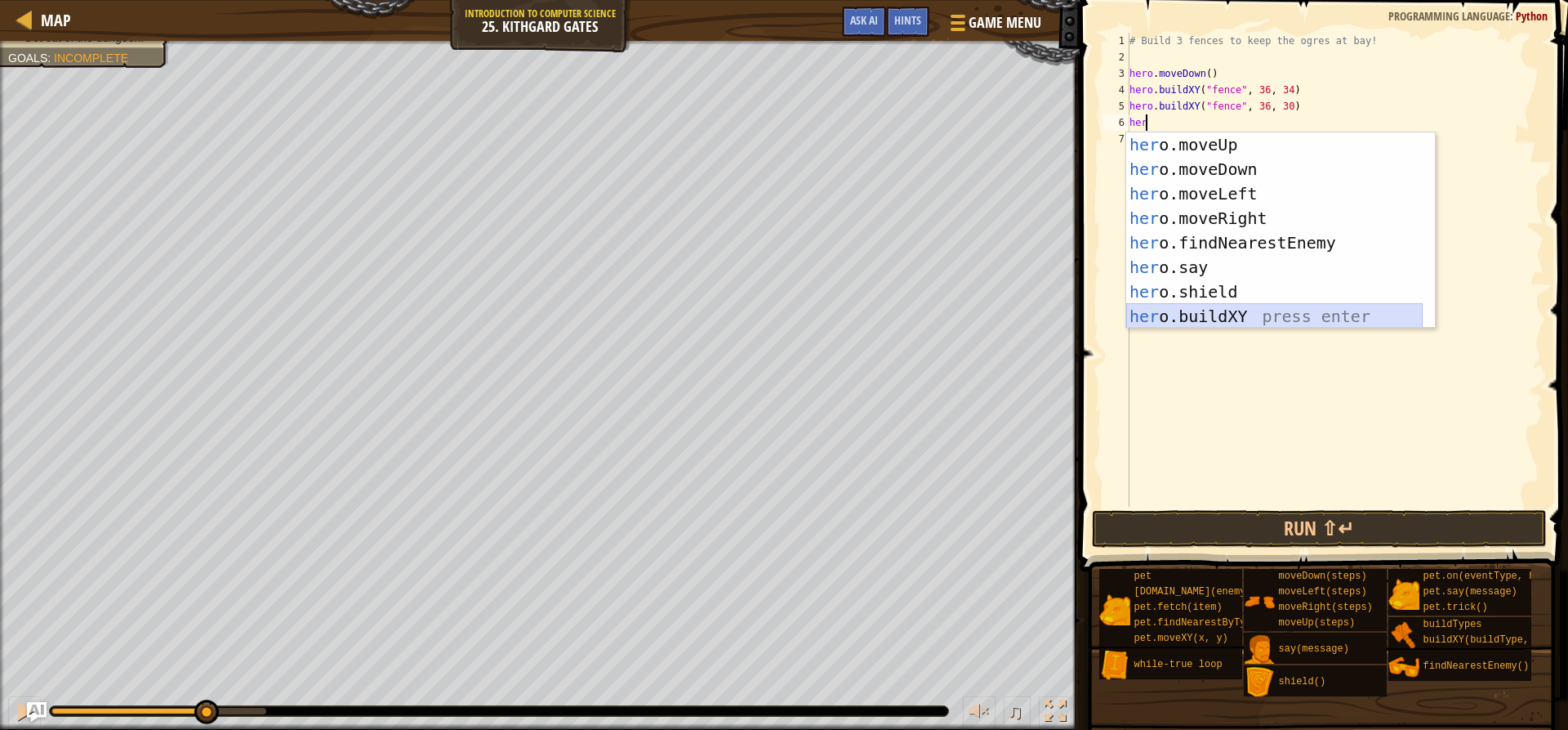
click at [1228, 316] on div "her o.moveUp press enter her o.moveDown press enter her o.moveLeft press enter …" at bounding box center [1274, 254] width 296 height 245
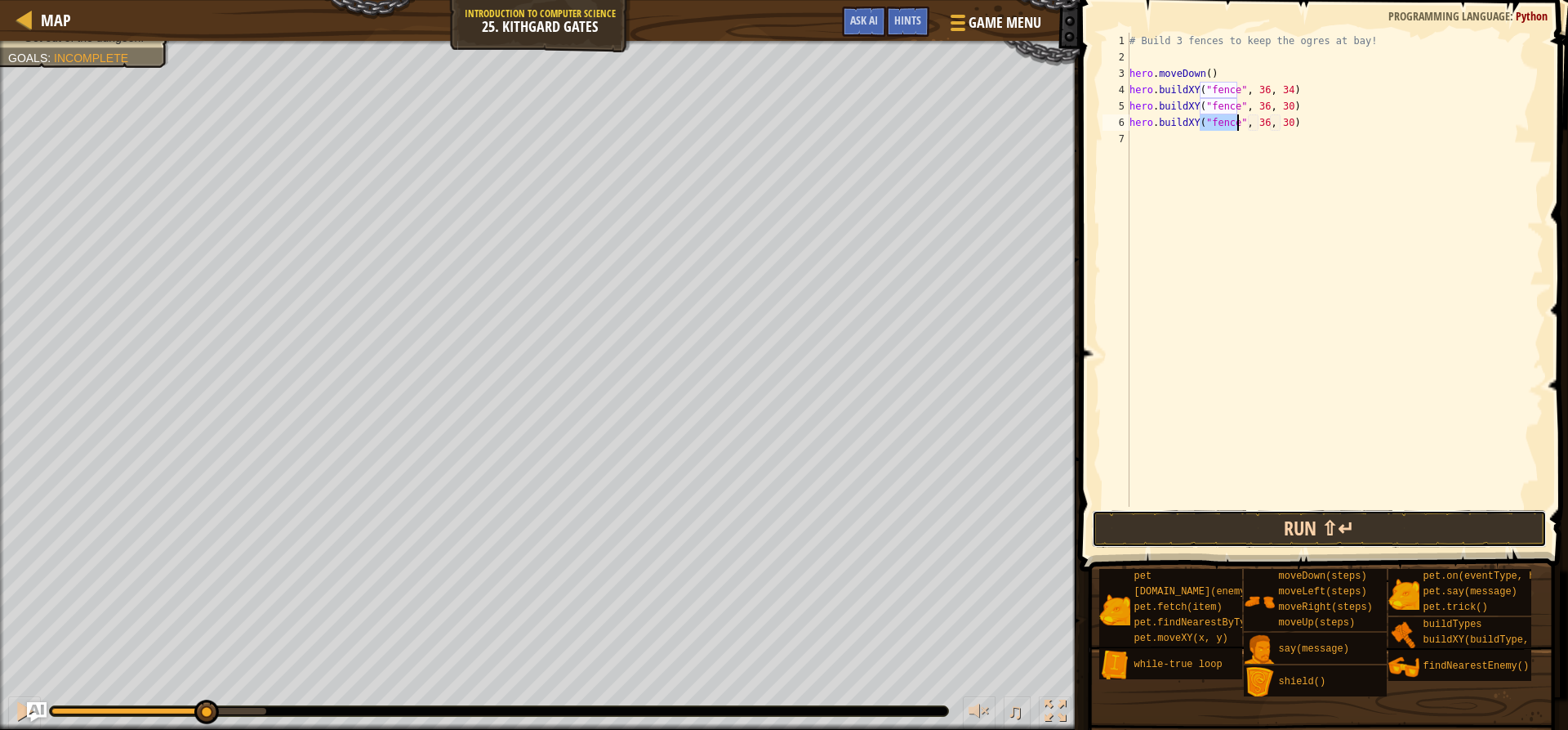
click at [1321, 521] on button "Run ⇧↵" at bounding box center [1319, 528] width 454 height 38
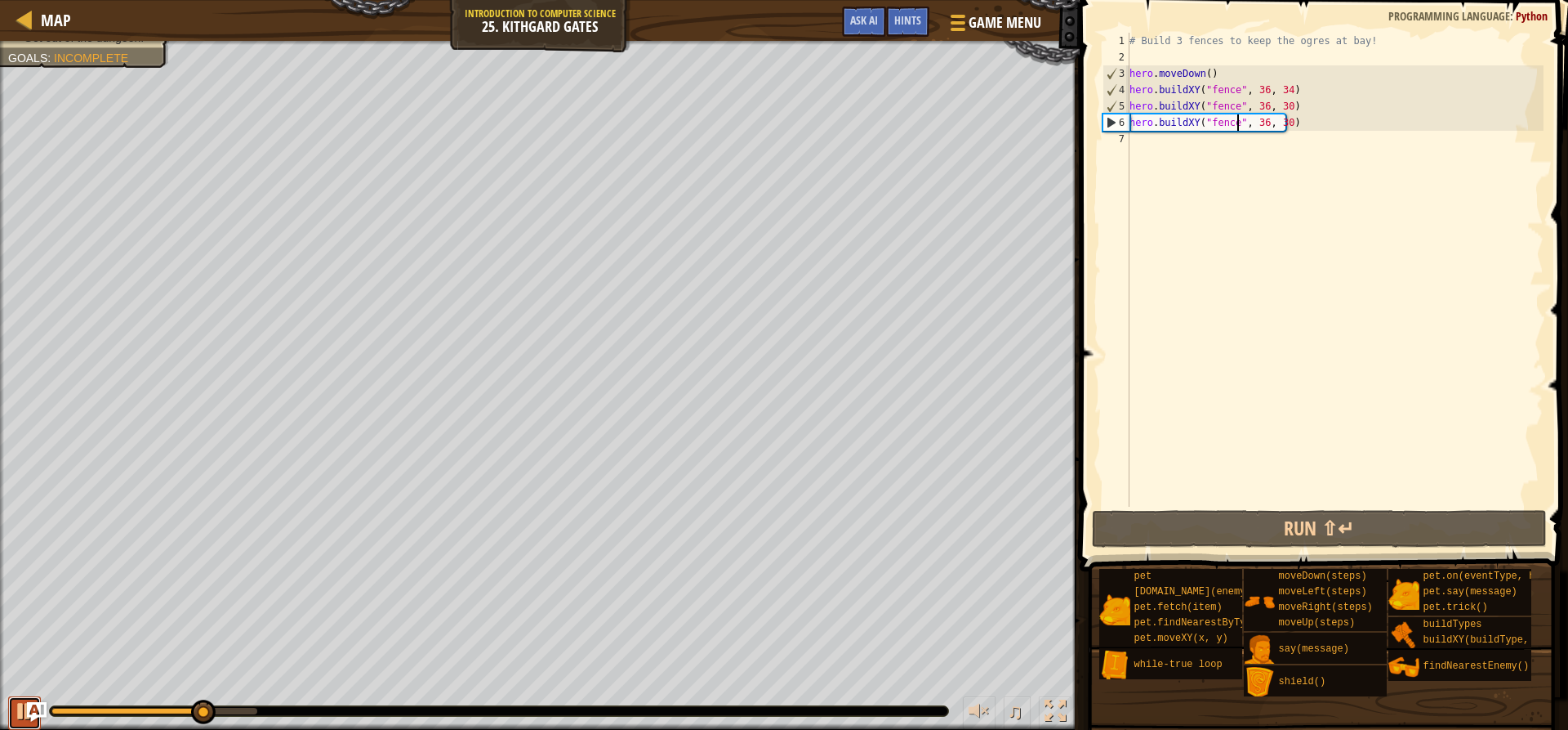
click at [16, 713] on div at bounding box center [24, 710] width 22 height 22
click at [1278, 126] on div "# Build 3 fences to keep the ogres at bay! hero . moveDown ( ) hero . buildXY (…" at bounding box center [1334, 286] width 417 height 507
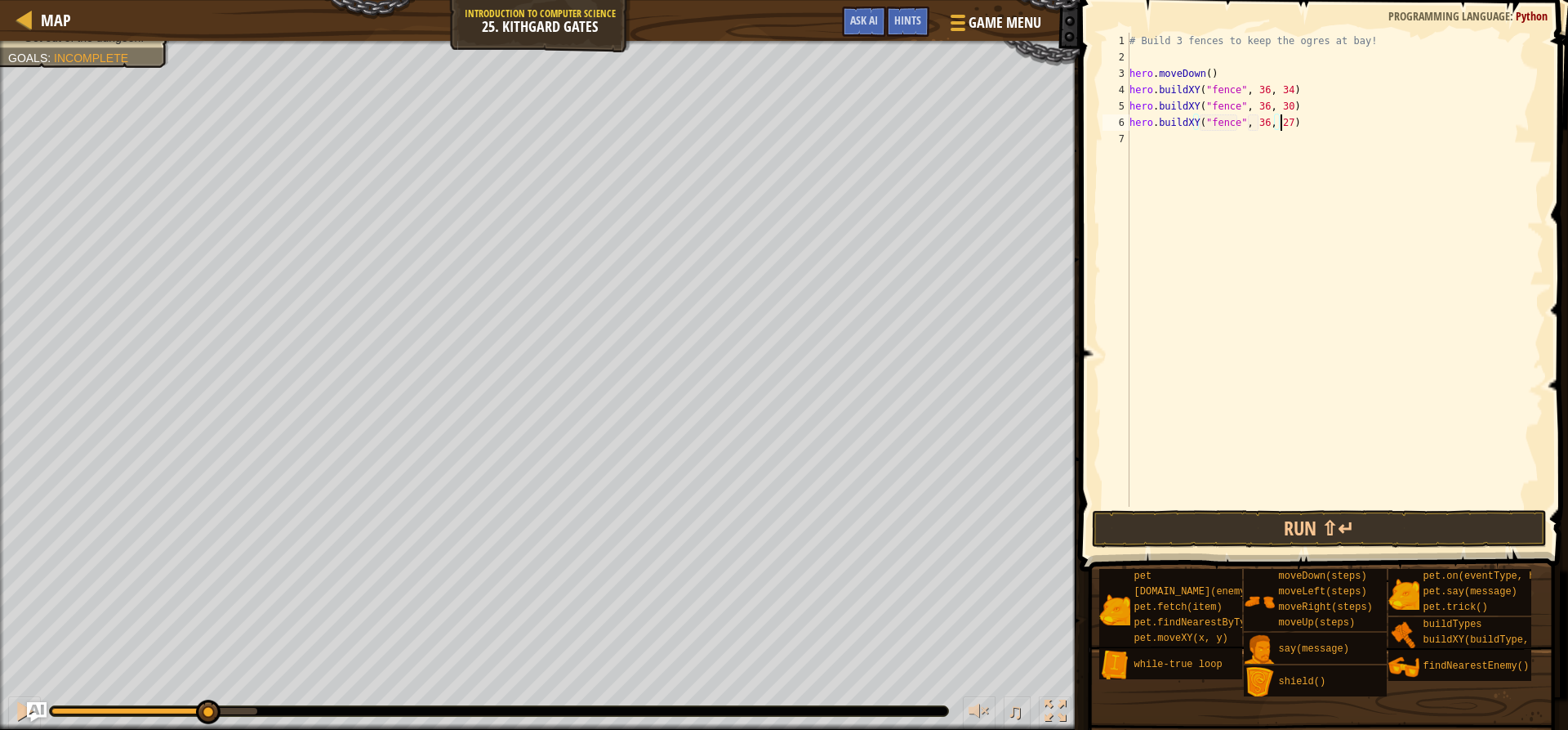
scroll to position [8, 12]
type textarea "hero.buildXY("fence", 36, 27)"
click at [1262, 525] on button "Run ⇧↵" at bounding box center [1319, 528] width 454 height 38
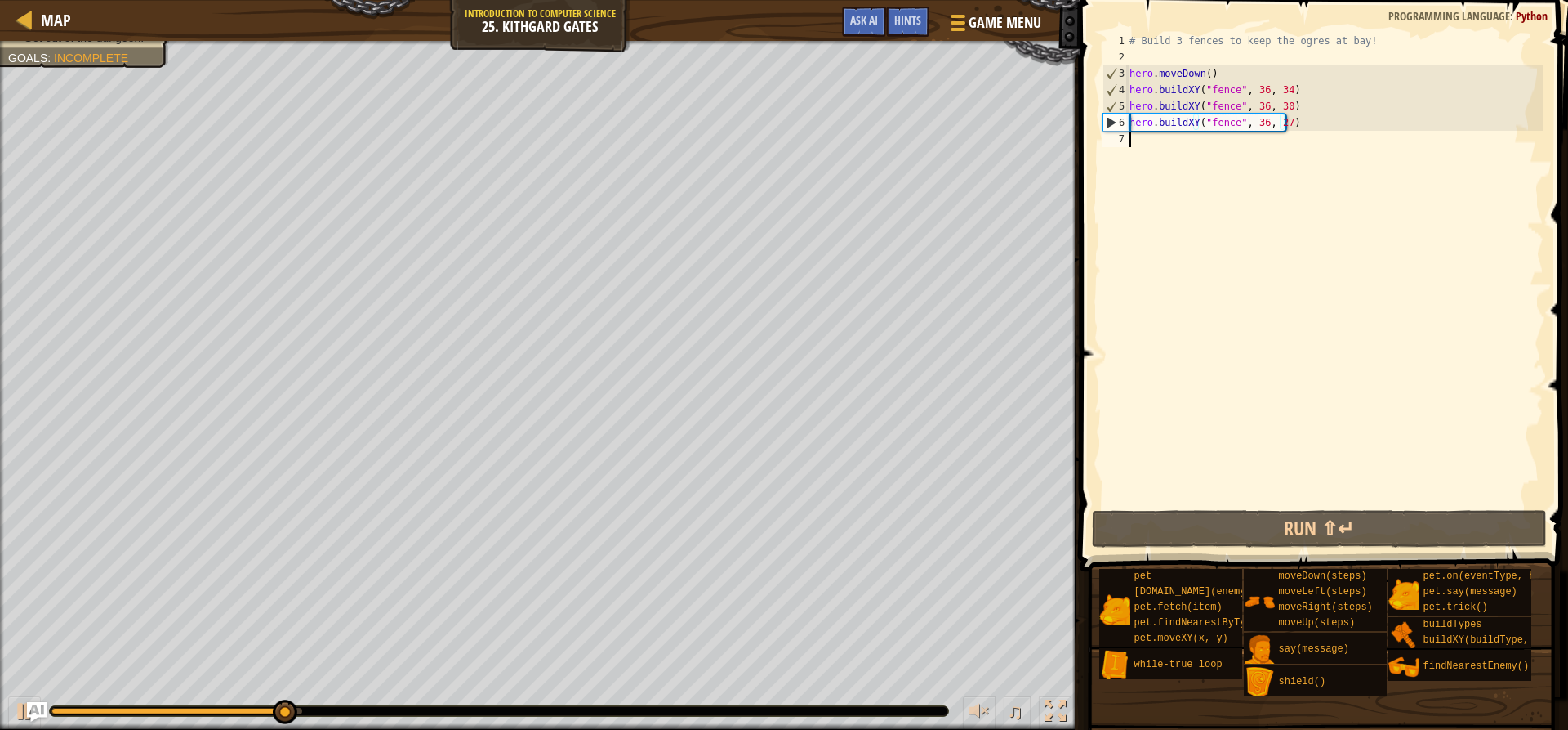
click at [1168, 161] on div "# Build 3 fences to keep the ogres at bay! hero . moveDown ( ) hero . buildXY (…" at bounding box center [1334, 286] width 417 height 507
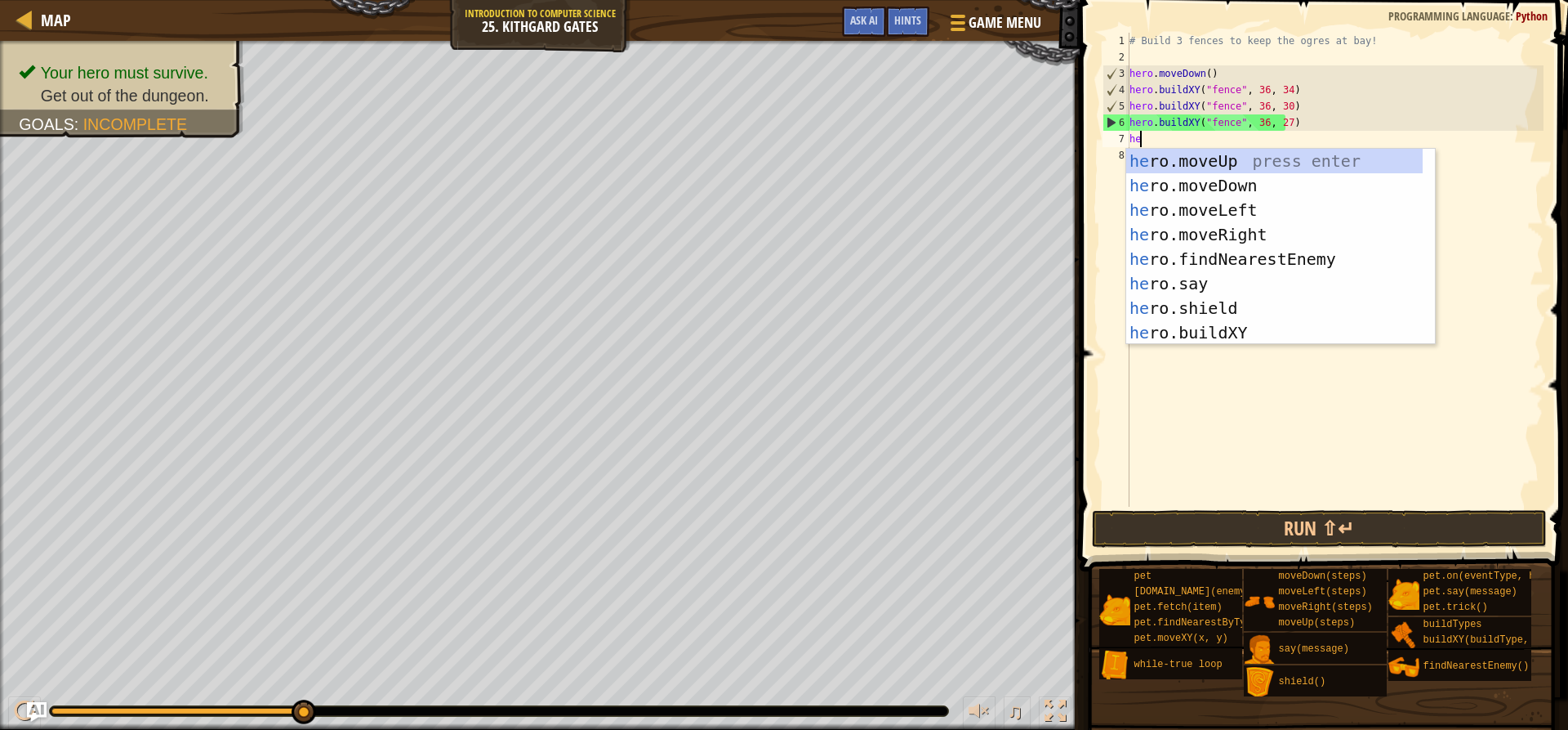
scroll to position [8, 1]
type textarea "hero"
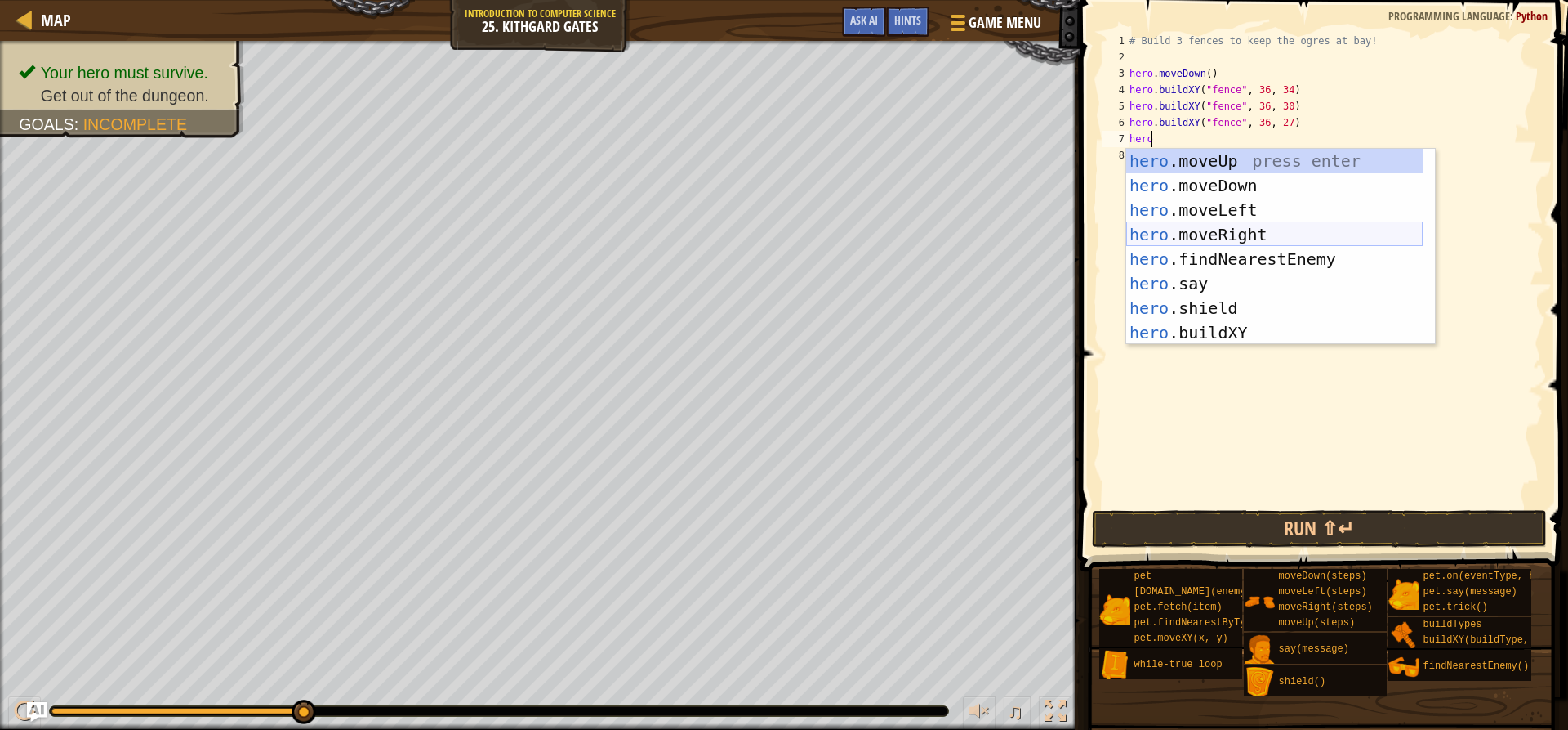
click at [1228, 236] on div "hero .moveUp press enter hero .moveDown press enter hero .moveLeft press enter …" at bounding box center [1274, 270] width 296 height 245
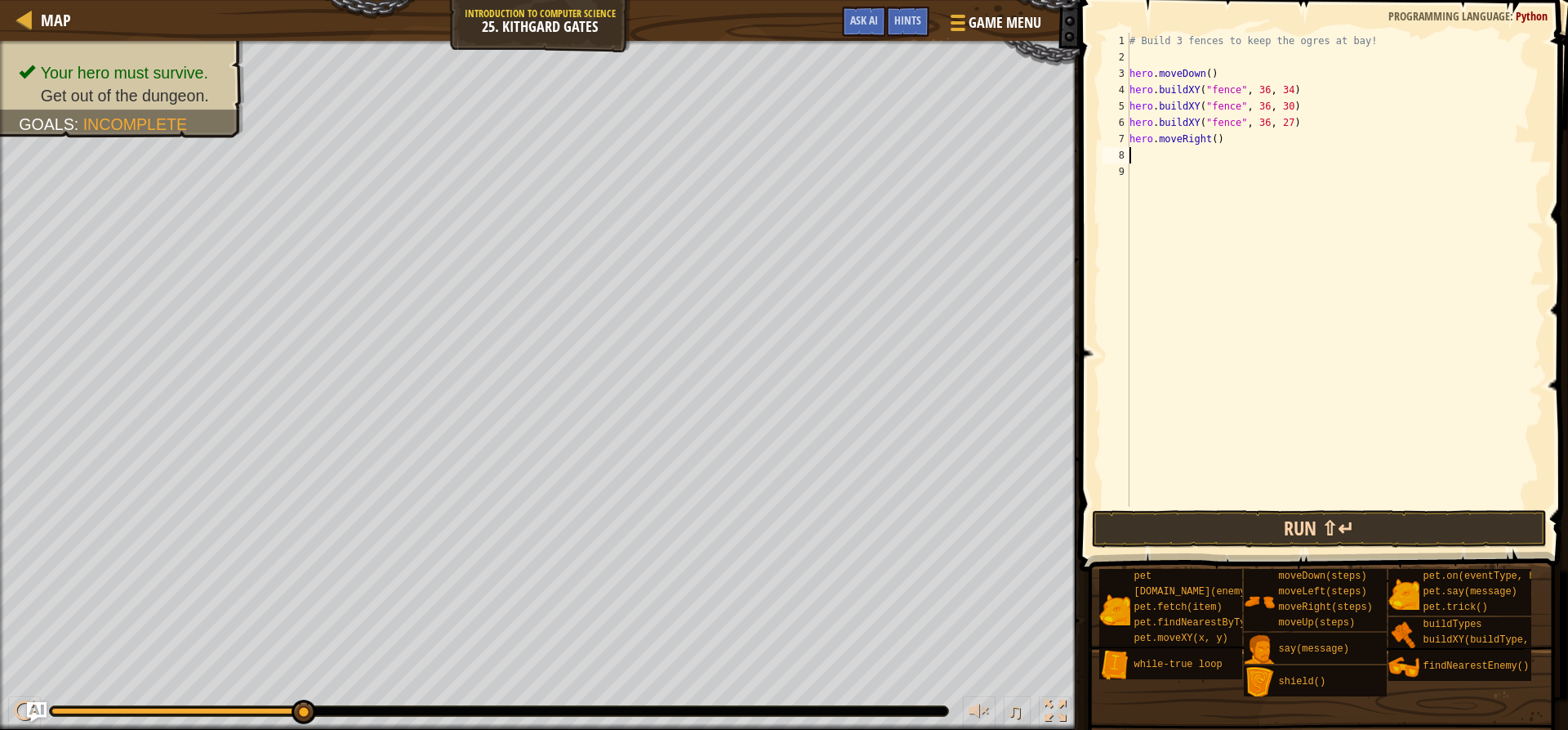
scroll to position [8, 0]
click at [1299, 514] on button "Run ⇧↵" at bounding box center [1319, 528] width 454 height 38
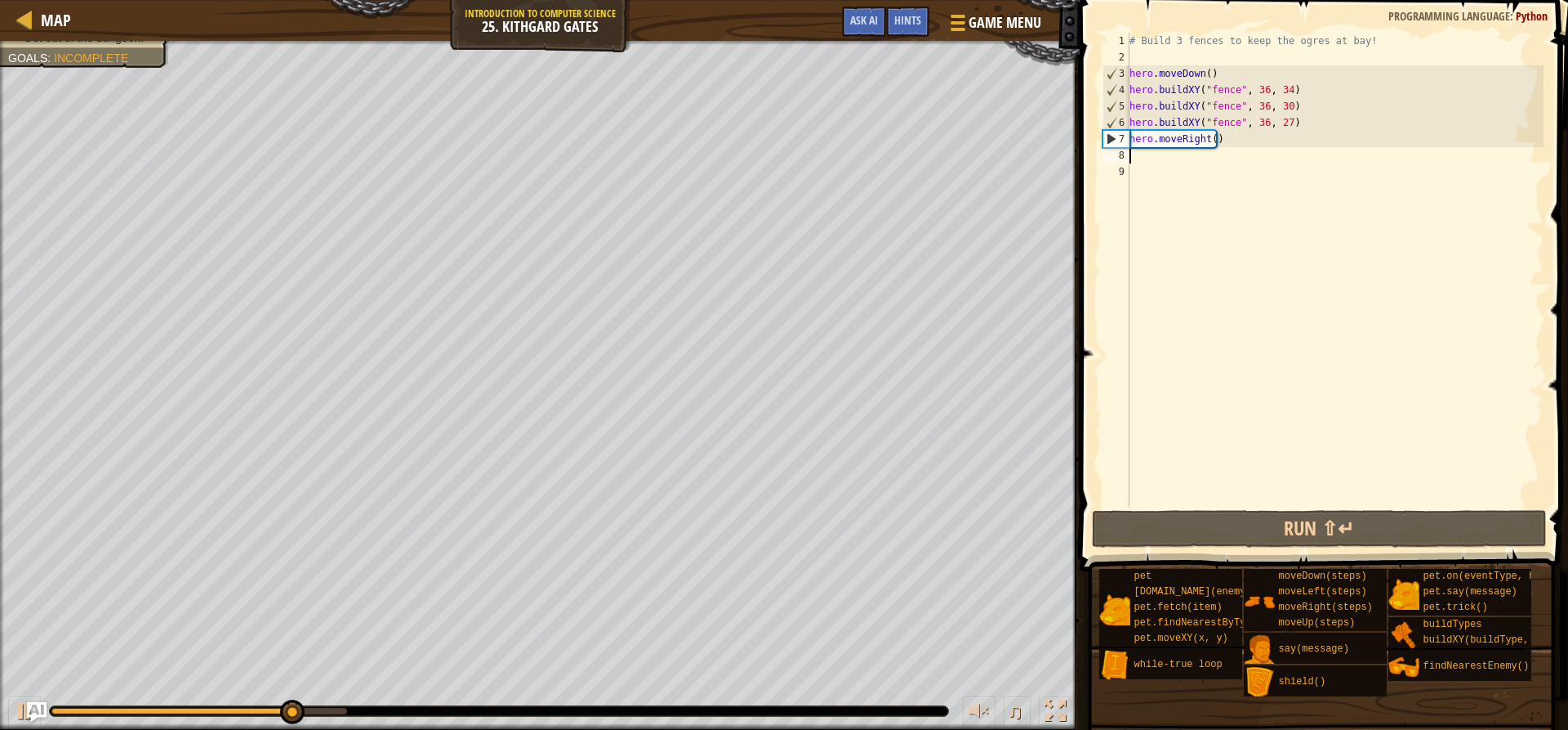
click at [1212, 136] on div "# Build 3 fences to keep the ogres at bay! hero . moveDown ( ) hero . buildXY (…" at bounding box center [1334, 286] width 417 height 507
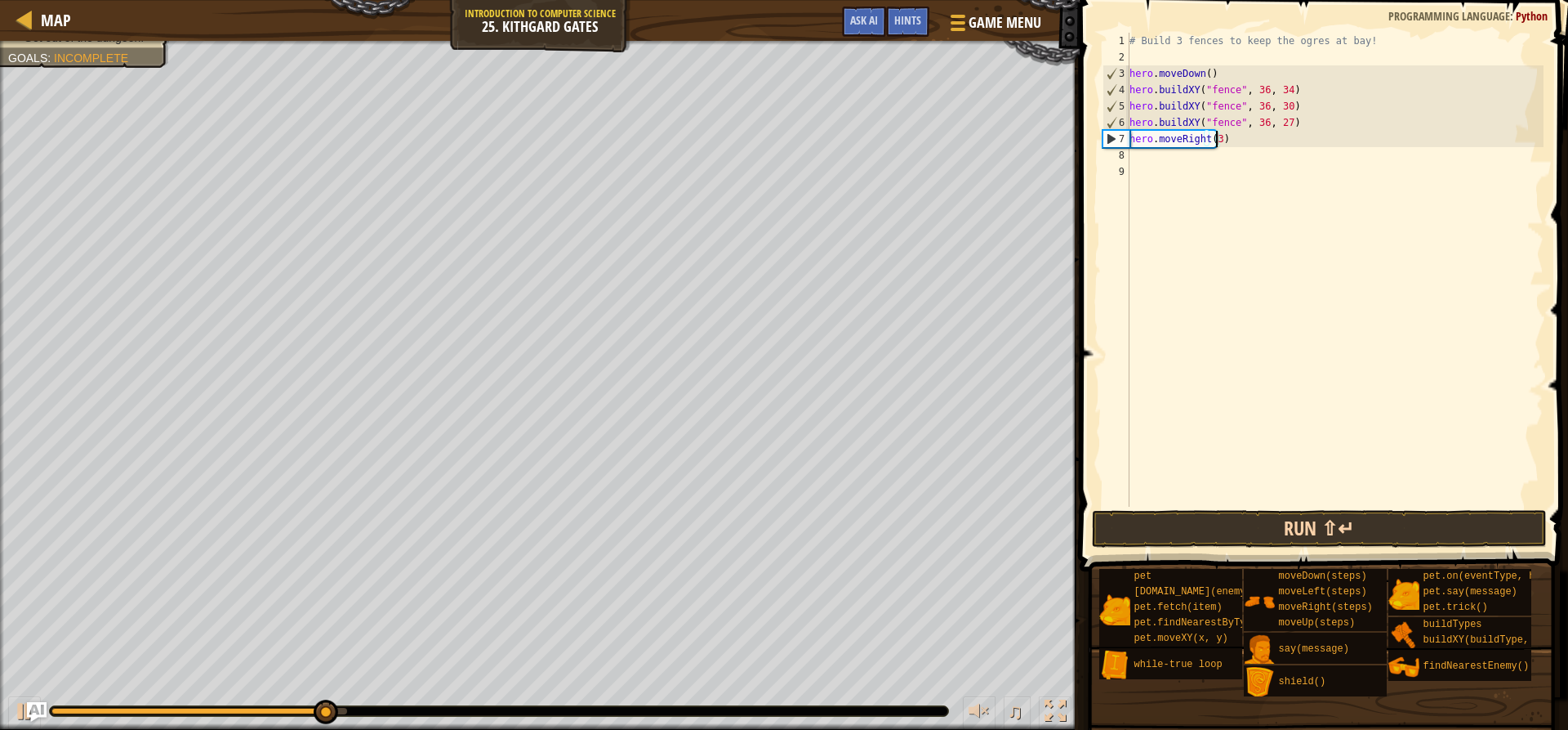
type textarea "hero.moveRight(3)"
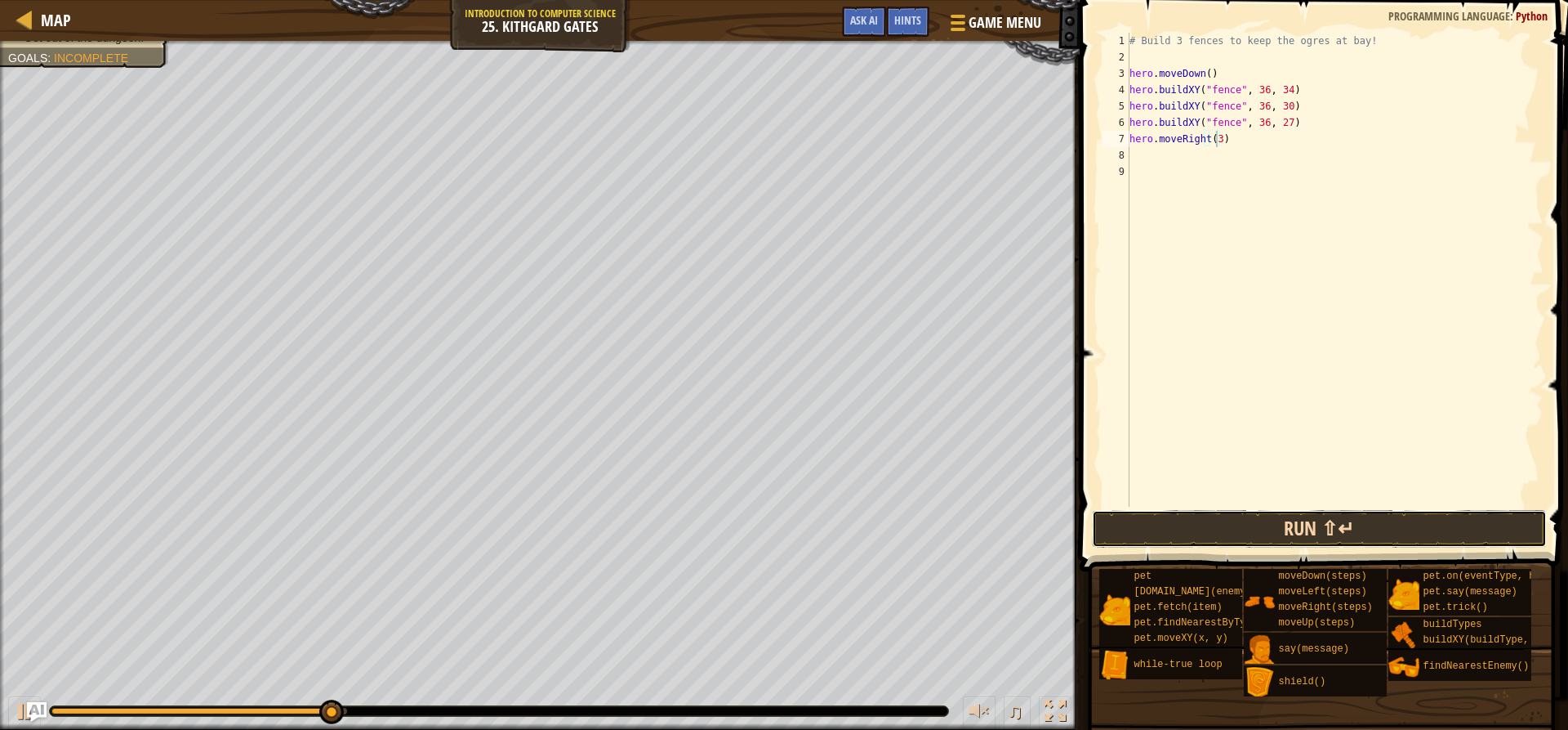
click at [1297, 534] on button "Run ⇧↵" at bounding box center [1319, 528] width 454 height 38
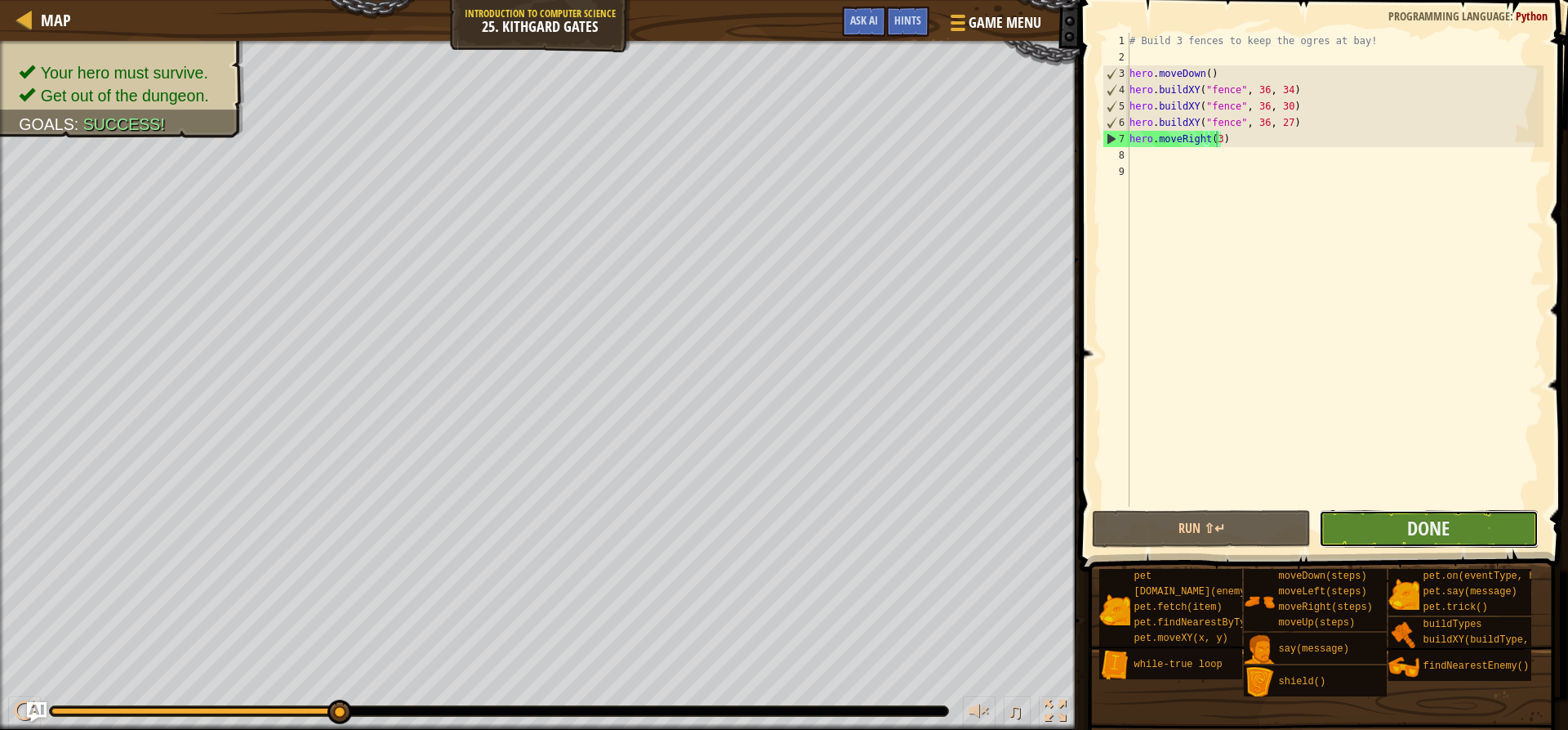
click at [1366, 512] on button "Done" at bounding box center [1427, 528] width 219 height 38
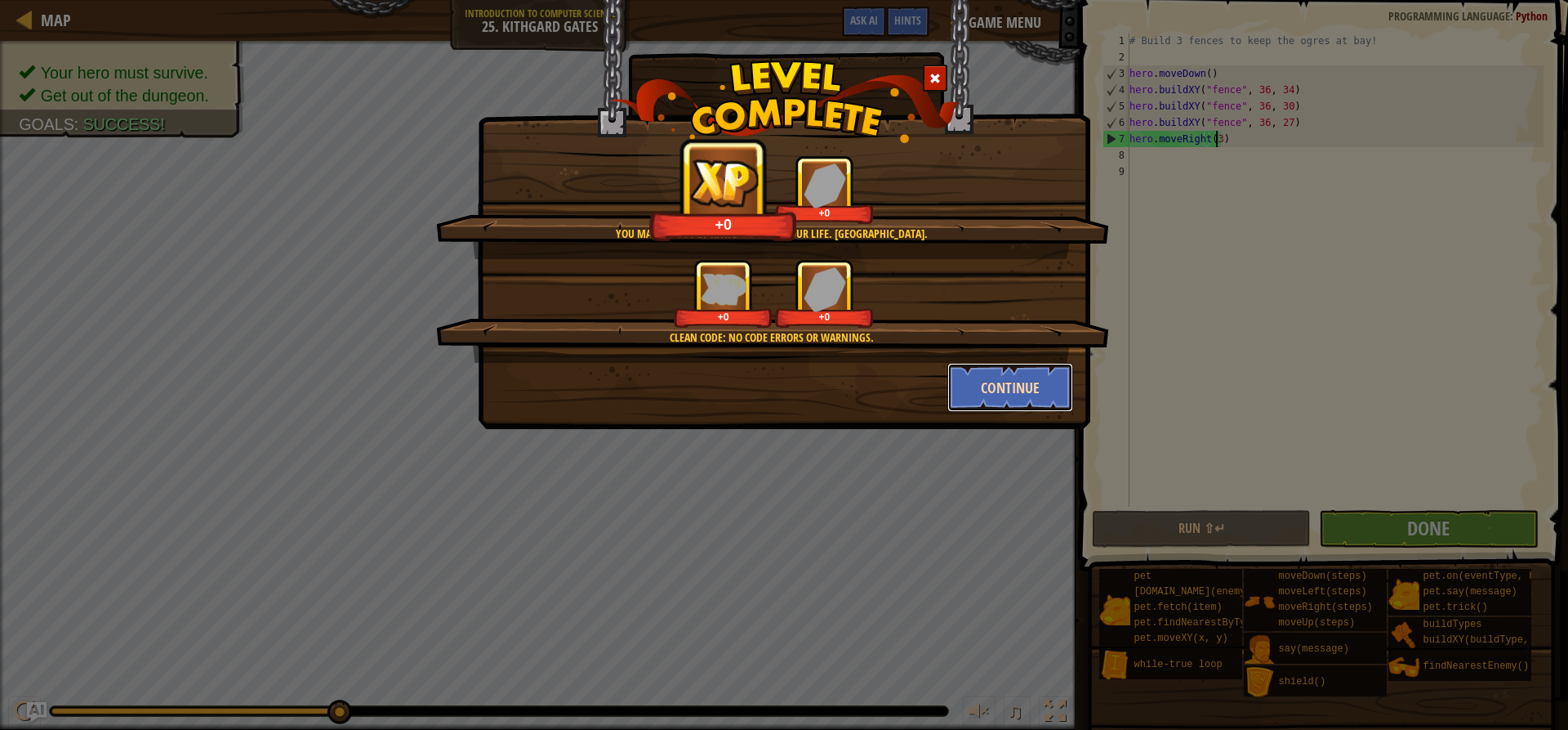
click at [1037, 380] on button "Continue" at bounding box center [1010, 388] width 127 height 49
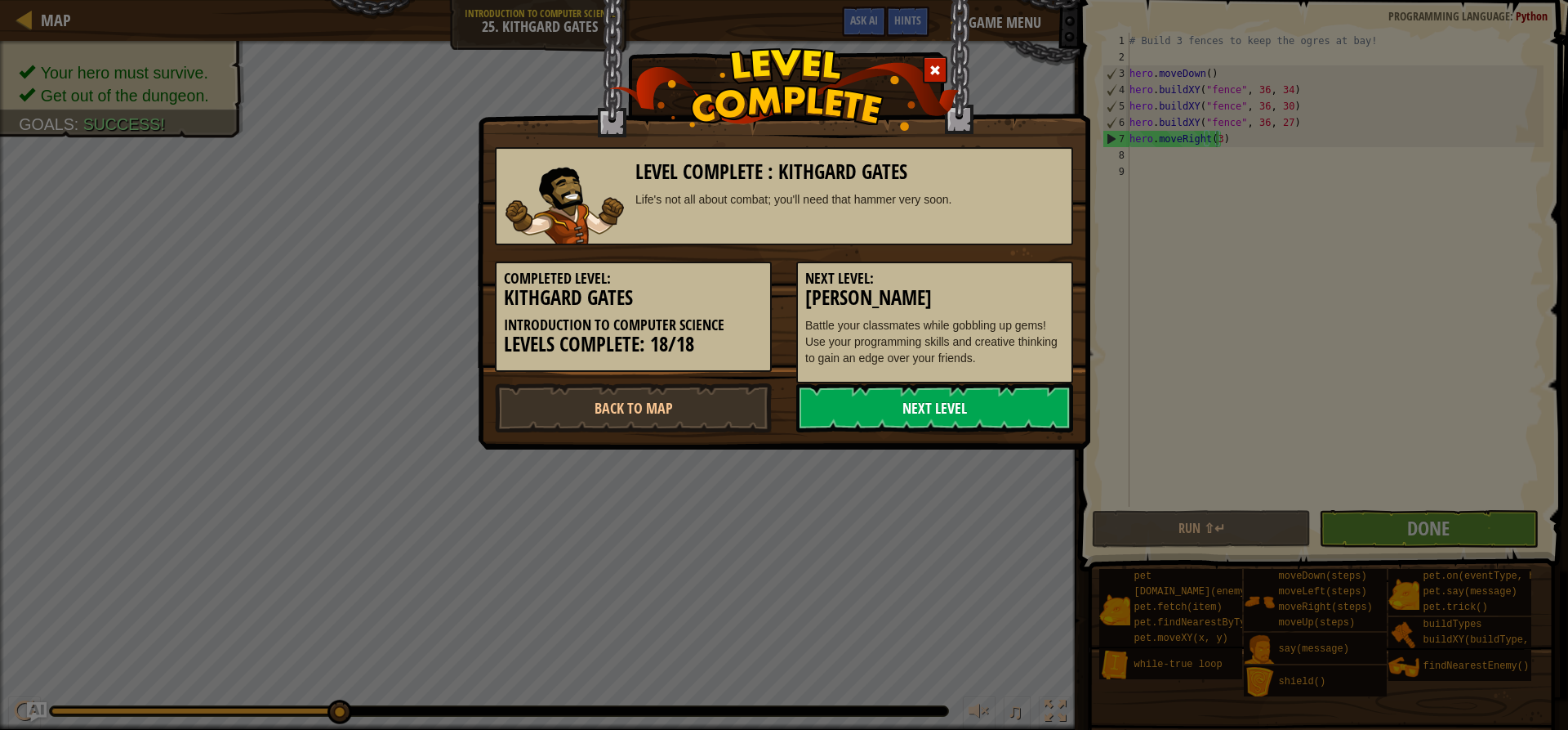
click at [1020, 403] on link "Next Level" at bounding box center [934, 407] width 277 height 49
